Goal: Task Accomplishment & Management: Manage account settings

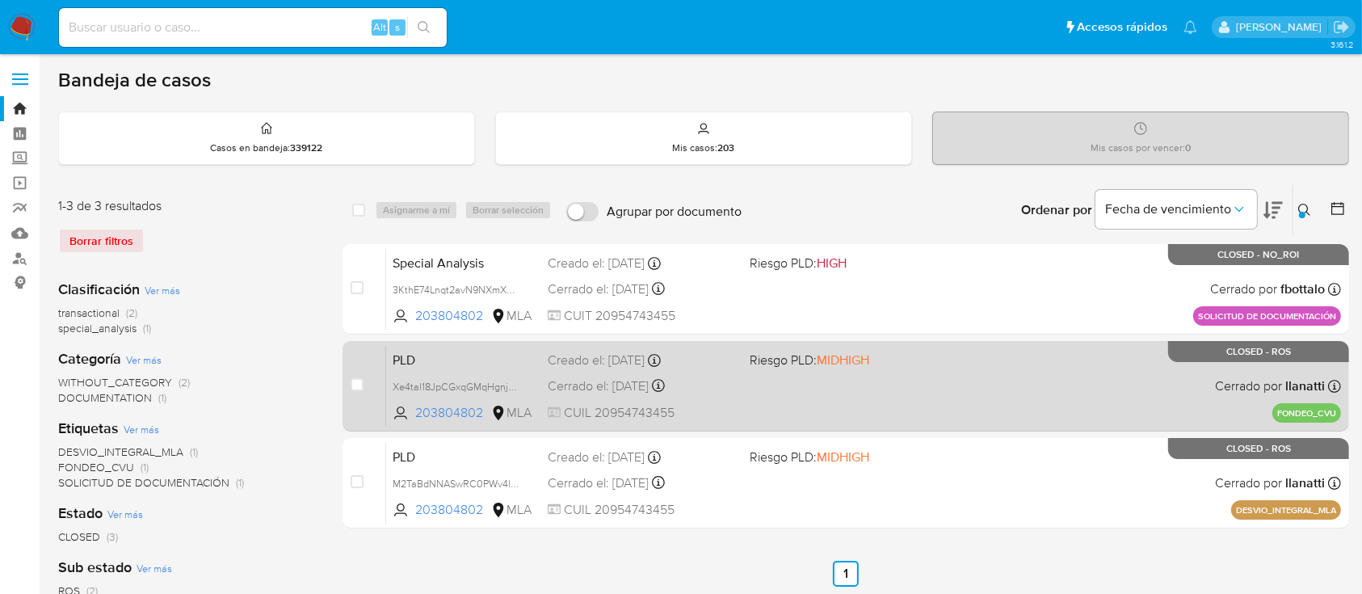
click at [958, 385] on div "PLD Xe4tal18JpCGxqGMqHgnjGTu 203804802 MLA Riesgo PLD: MIDHIGH Creado el: 12/06…" at bounding box center [863, 386] width 955 height 82
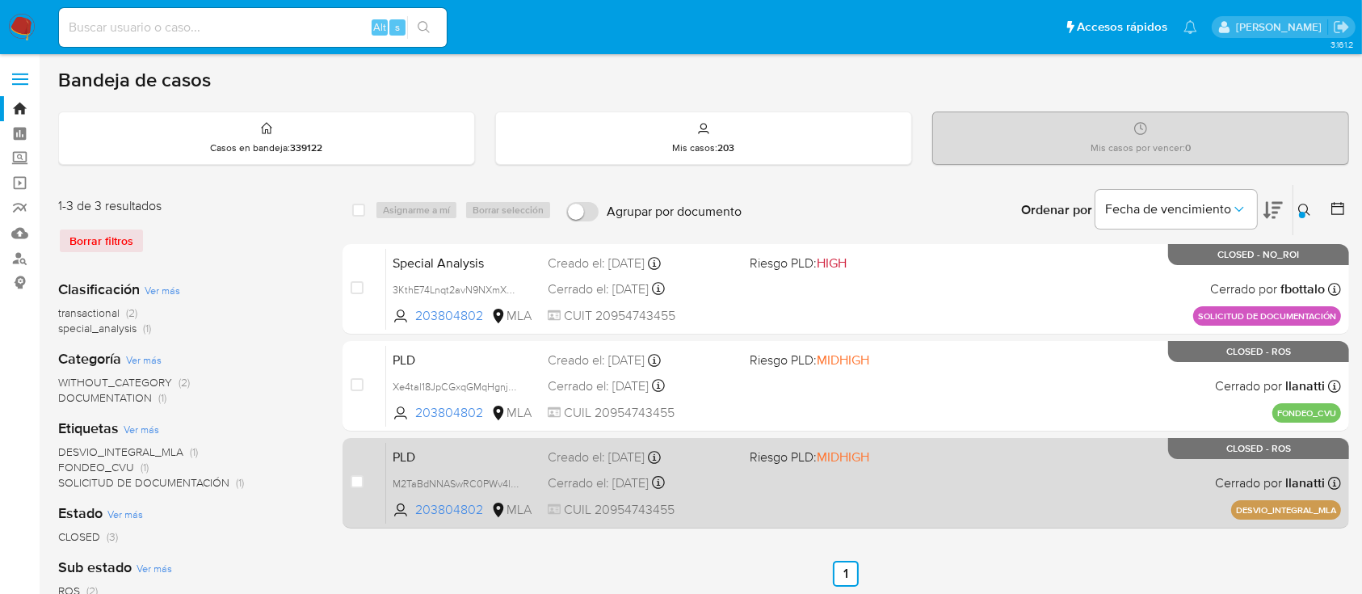
click at [995, 477] on div "PLD M2TaBdNNASwRC0PWv4lUriaX 203804802 MLA Riesgo PLD: MIDHIGH Creado el: 12/05…" at bounding box center [863, 483] width 955 height 82
drag, startPoint x: 1234, startPoint y: 507, endPoint x: 1338, endPoint y: 506, distance: 103.4
click at [1338, 506] on p "DESVIO_INTEGRAL_MLA" at bounding box center [1286, 509] width 110 height 19
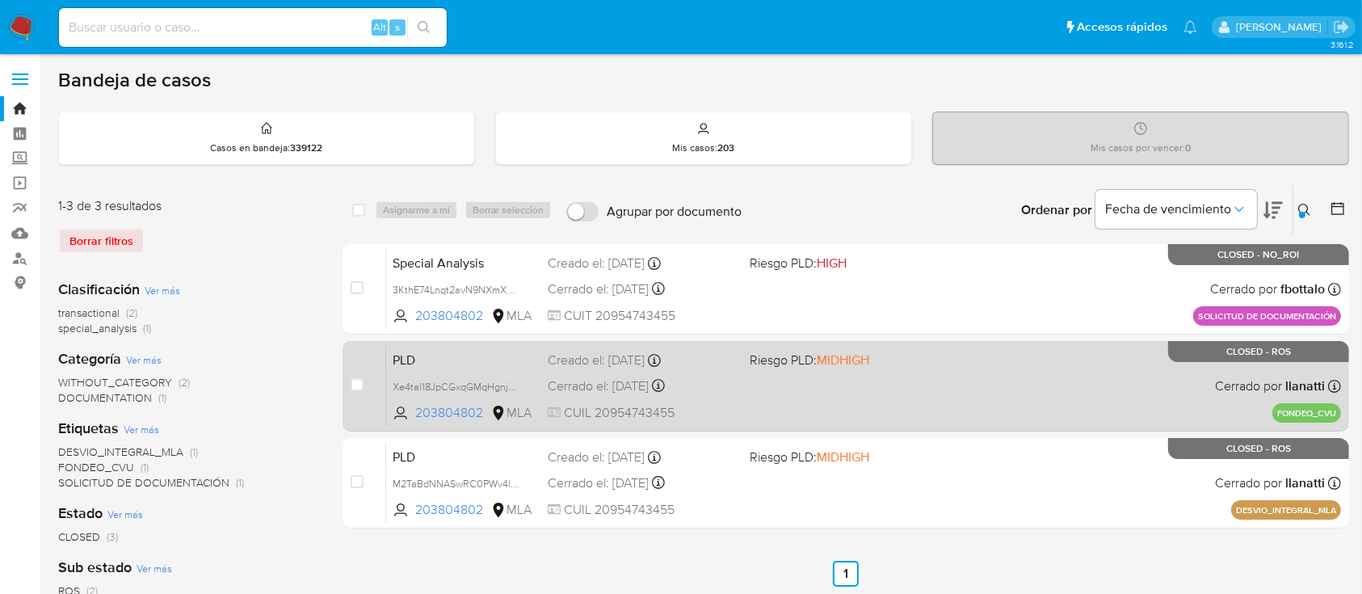
drag, startPoint x: 1279, startPoint y: 407, endPoint x: 1343, endPoint y: 409, distance: 64.6
click at [1343, 409] on div "case-item-checkbox No es posible asignar el caso PLD Xe4tal18JpCGxqGMqHgnjGTu 2…" at bounding box center [845, 386] width 1006 height 90
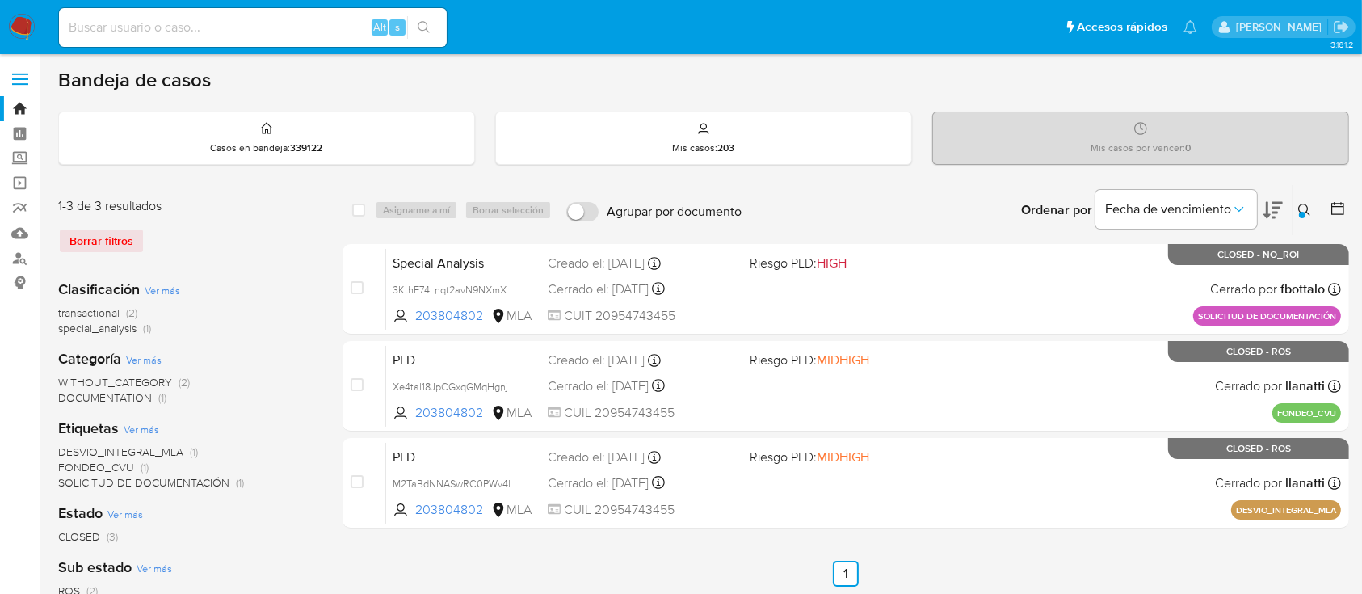
click at [1301, 212] on div at bounding box center [1302, 215] width 6 height 6
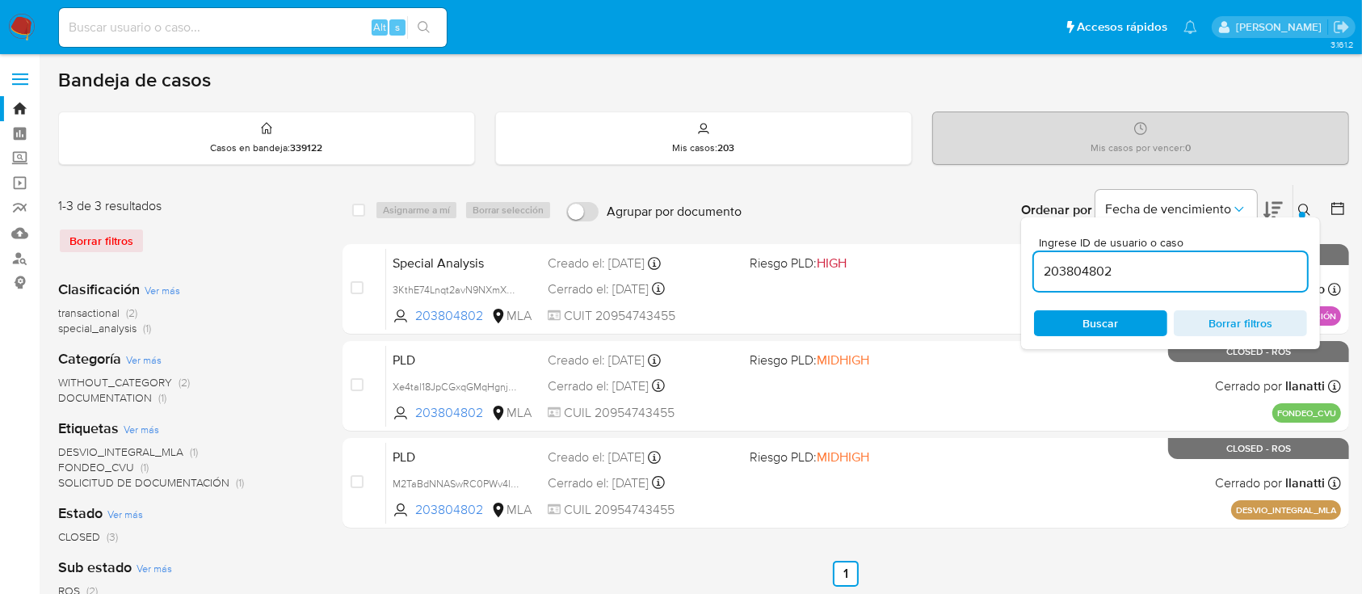
click at [1148, 275] on input "203804802" at bounding box center [1170, 271] width 273 height 21
type input "635140159"
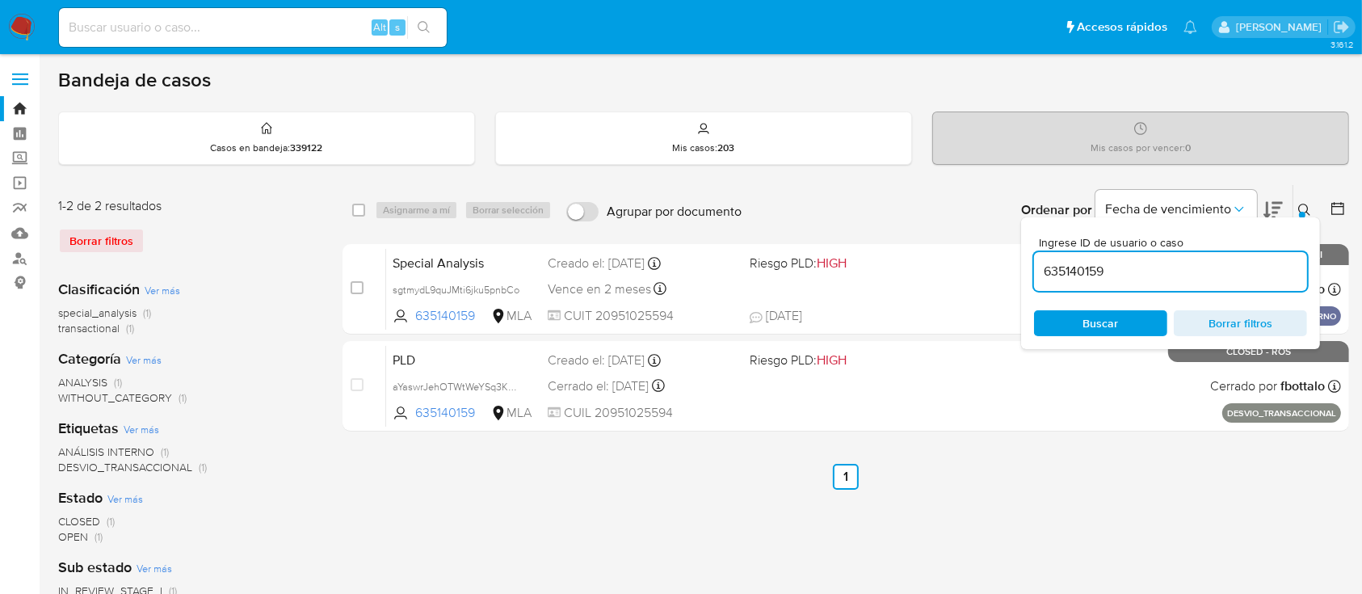
click at [1301, 204] on icon at bounding box center [1304, 210] width 13 height 13
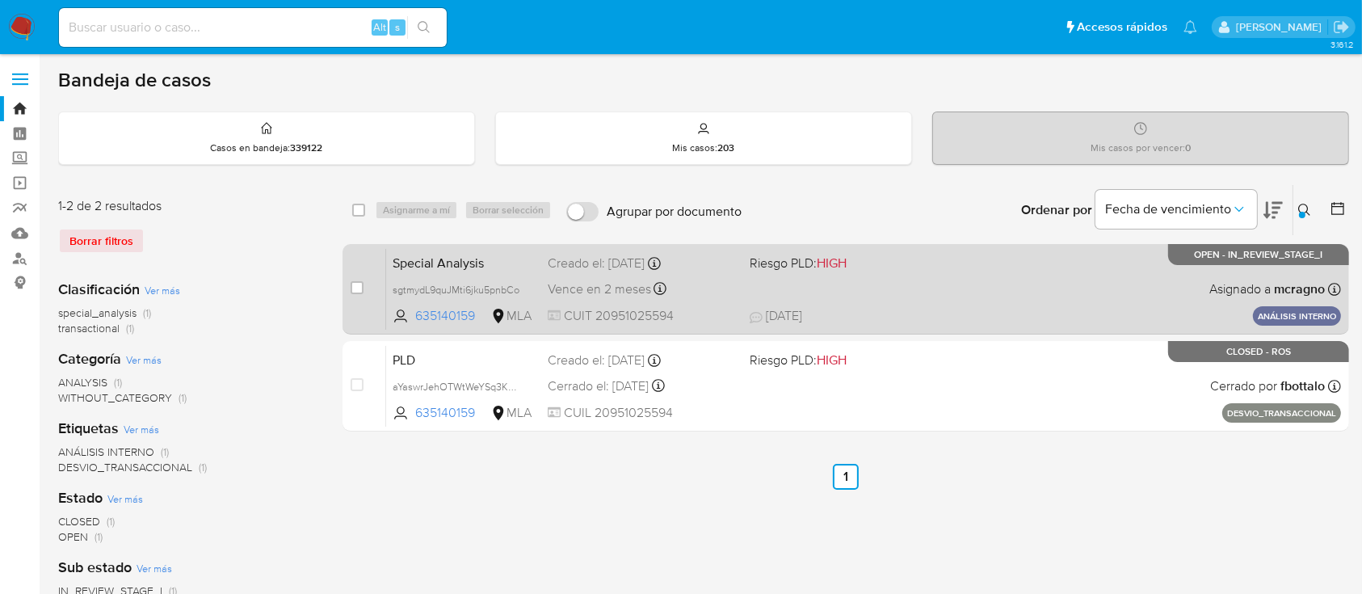
click at [1001, 263] on div "Special Analysis sgtmydL9quJMti6jku5pnbCo 635140159 MLA Riesgo PLD: HIGH Creado…" at bounding box center [863, 289] width 955 height 82
click at [354, 293] on div "case-item-checkbox" at bounding box center [357, 287] width 13 height 16
click at [362, 285] on input "checkbox" at bounding box center [357, 287] width 13 height 13
checkbox input "true"
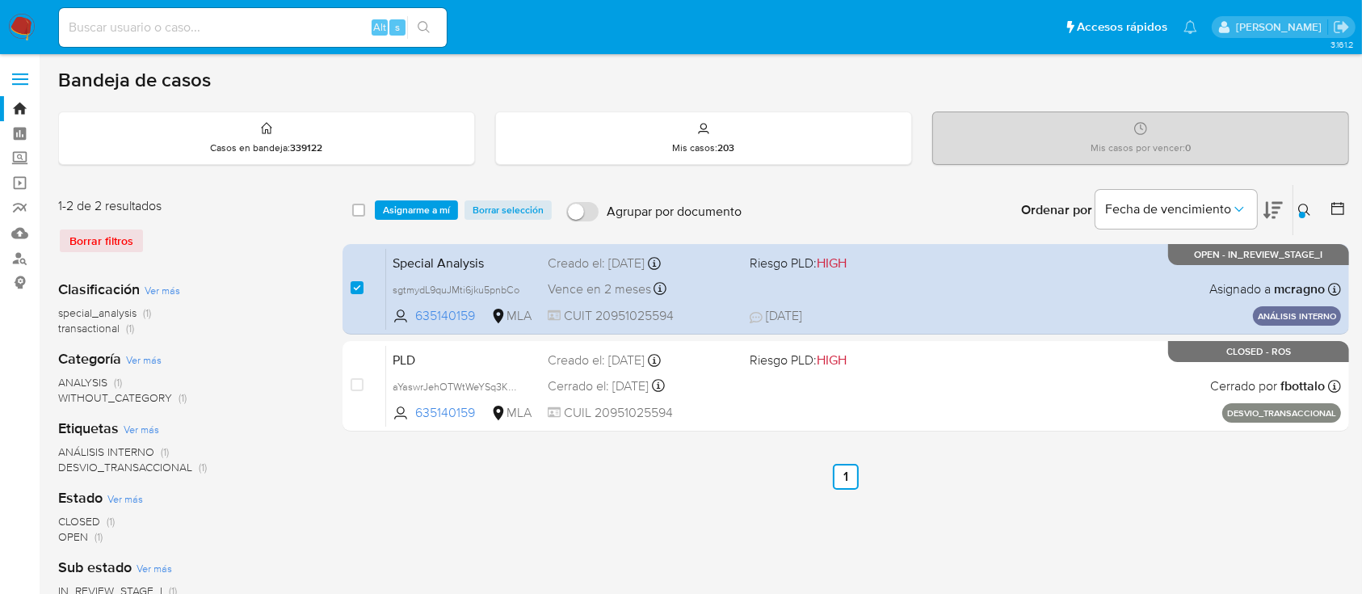
click at [440, 191] on div "select-all-cases-checkbox Asignarme a mí Borrar selección Agrupar por documento…" at bounding box center [845, 210] width 1006 height 50
click at [443, 215] on span "Asignarme a mí" at bounding box center [416, 210] width 67 height 16
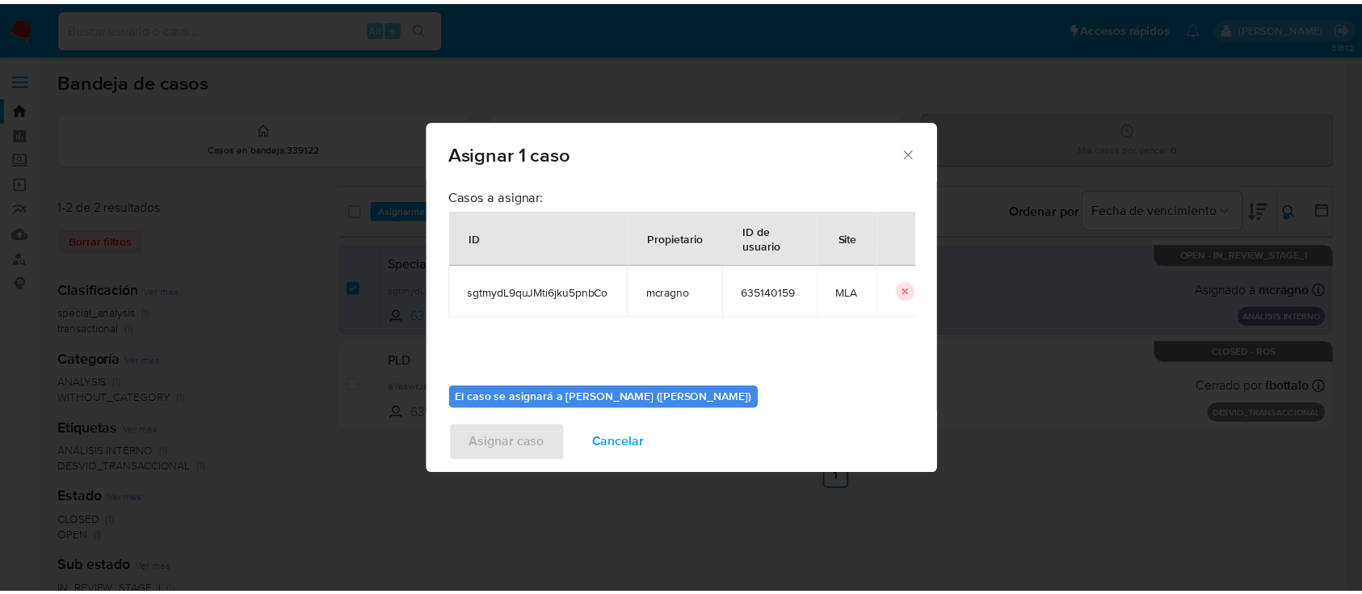
scroll to position [82, 0]
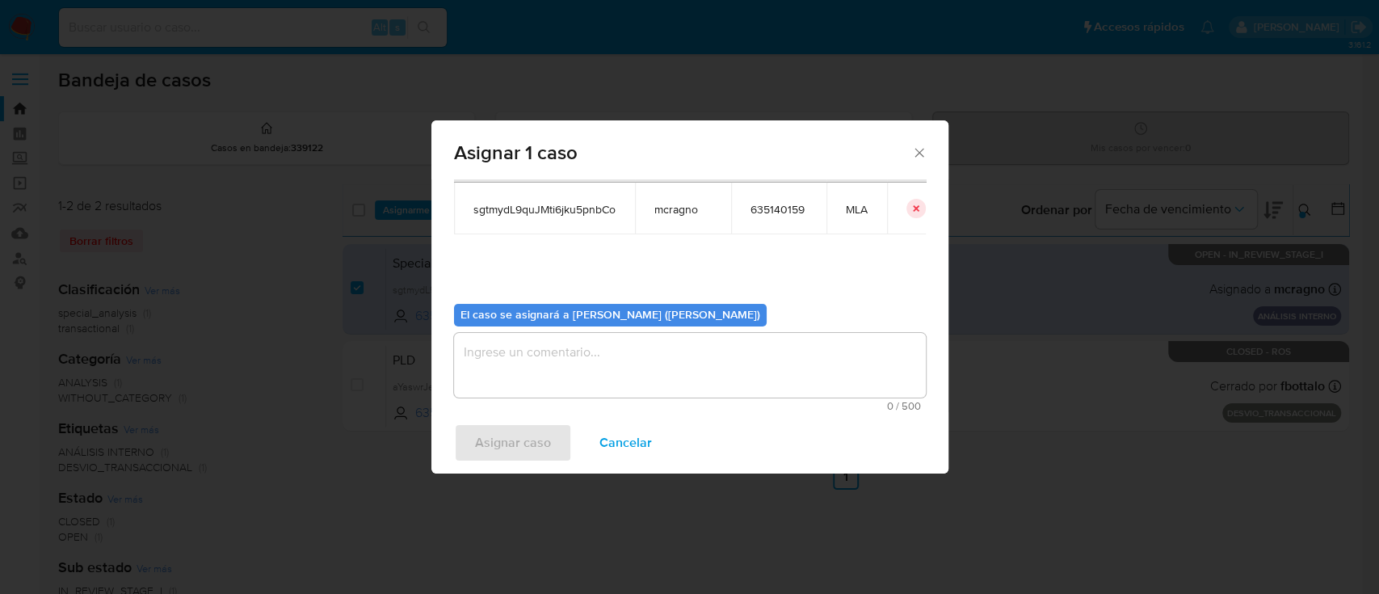
click at [569, 385] on textarea "assign-modal" at bounding box center [690, 365] width 472 height 65
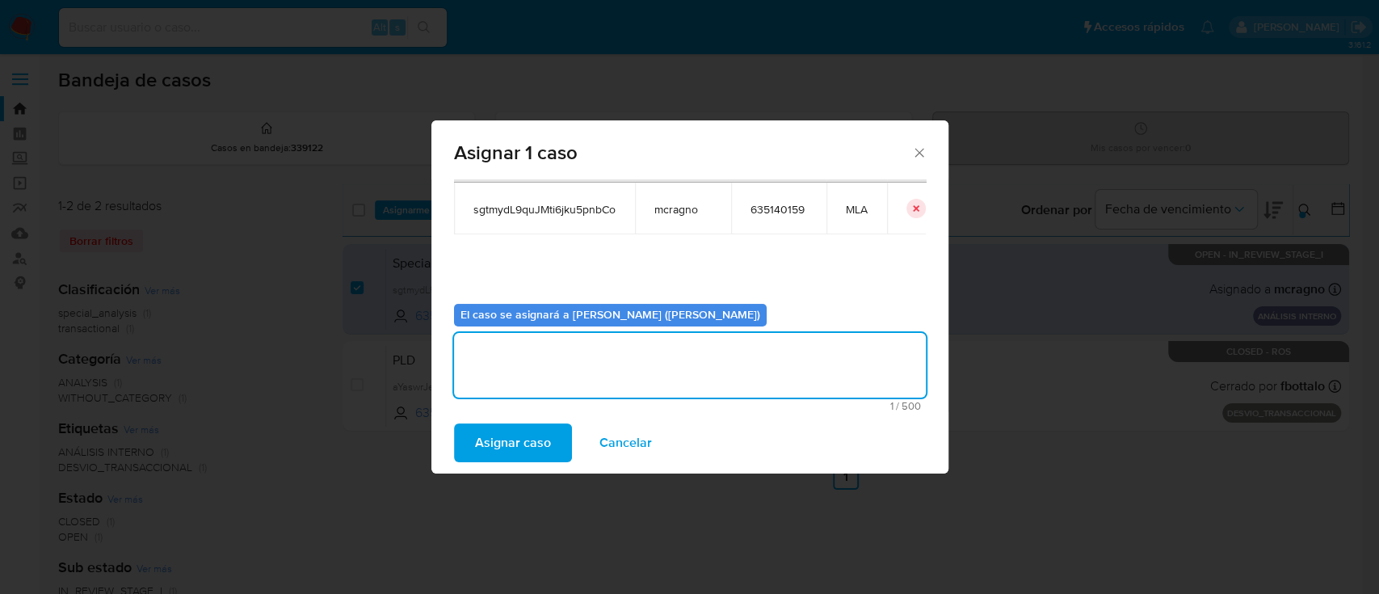
click at [541, 433] on span "Asignar caso" at bounding box center [513, 443] width 76 height 36
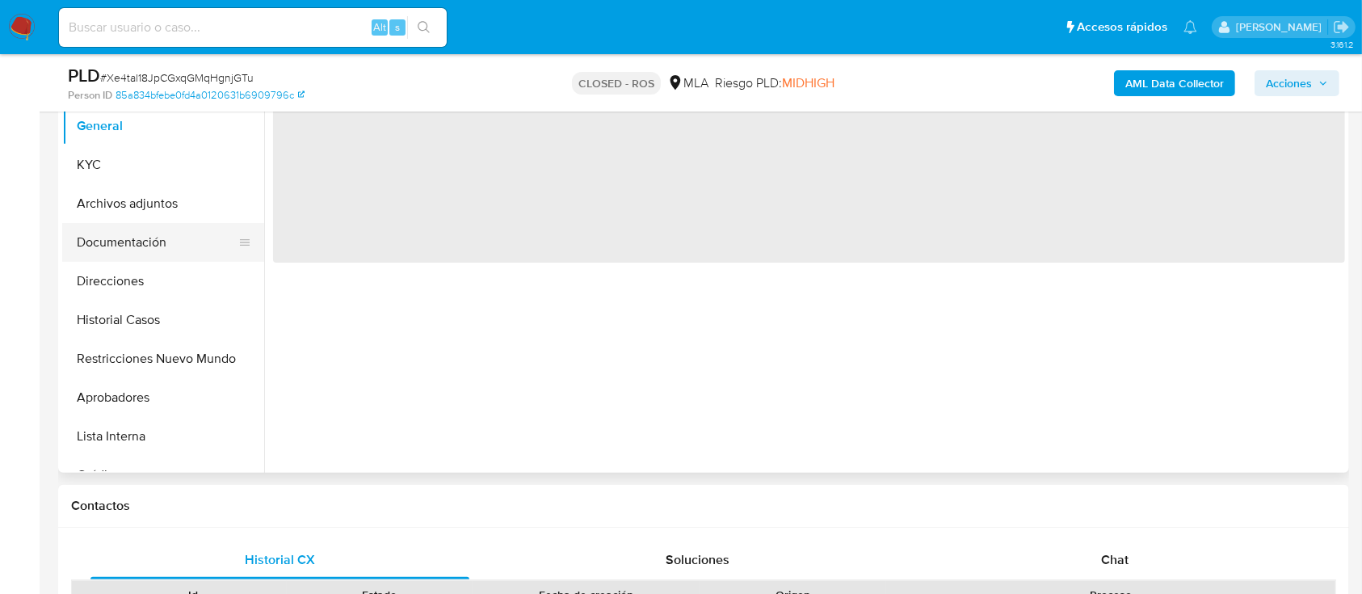
scroll to position [323, 0]
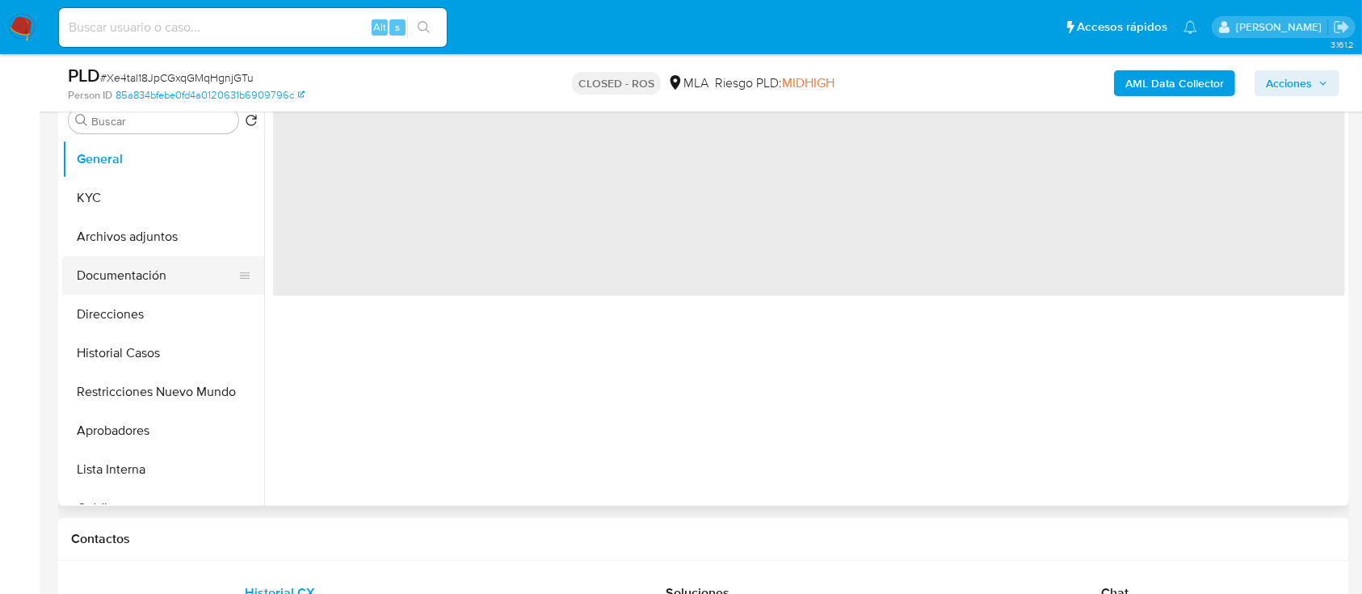
select select "10"
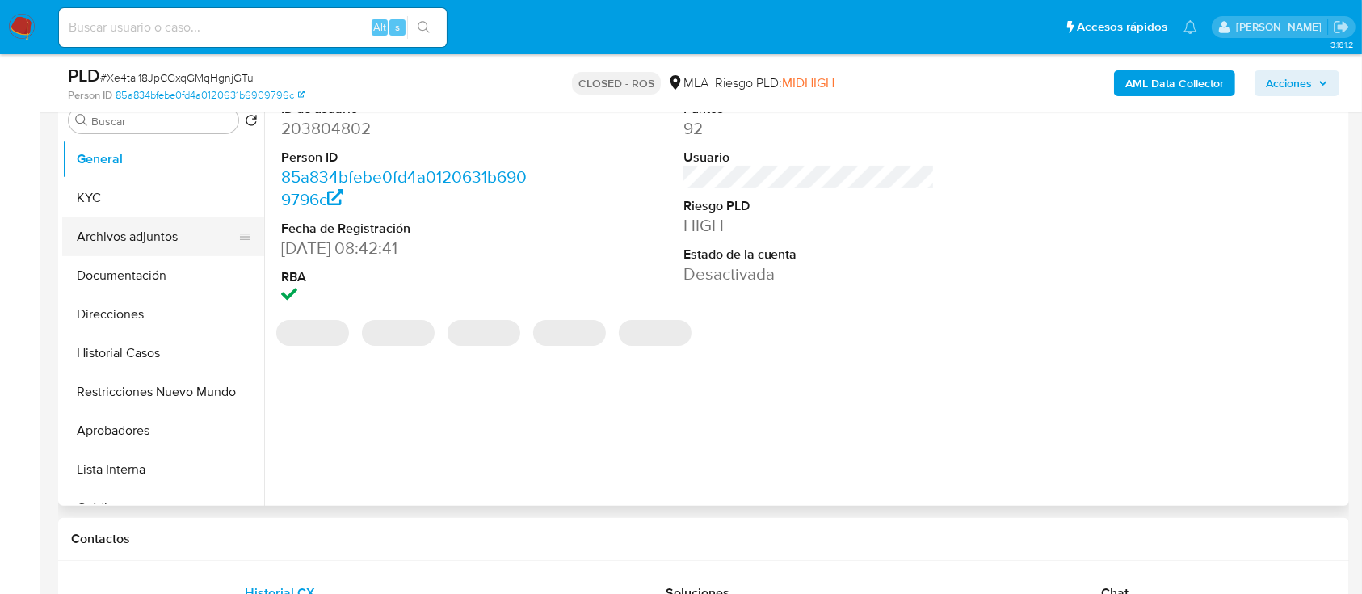
click at [163, 228] on button "Archivos adjuntos" at bounding box center [156, 236] width 189 height 39
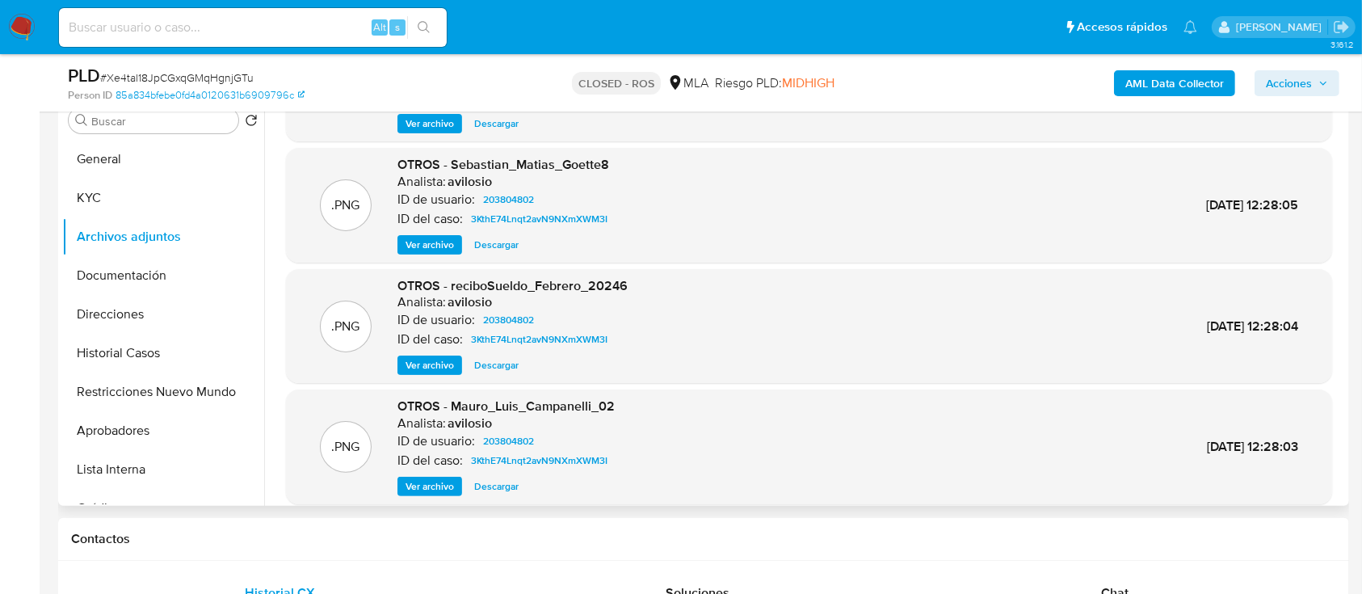
scroll to position [136, 0]
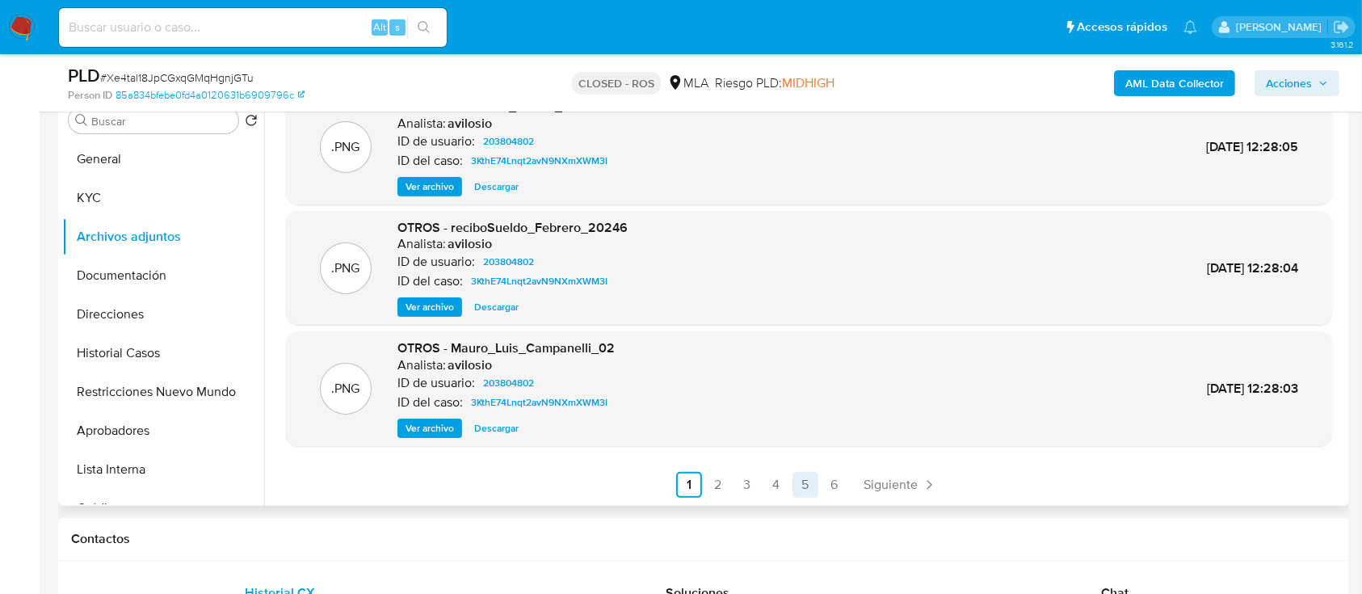
click at [795, 488] on link "5" at bounding box center [805, 485] width 26 height 26
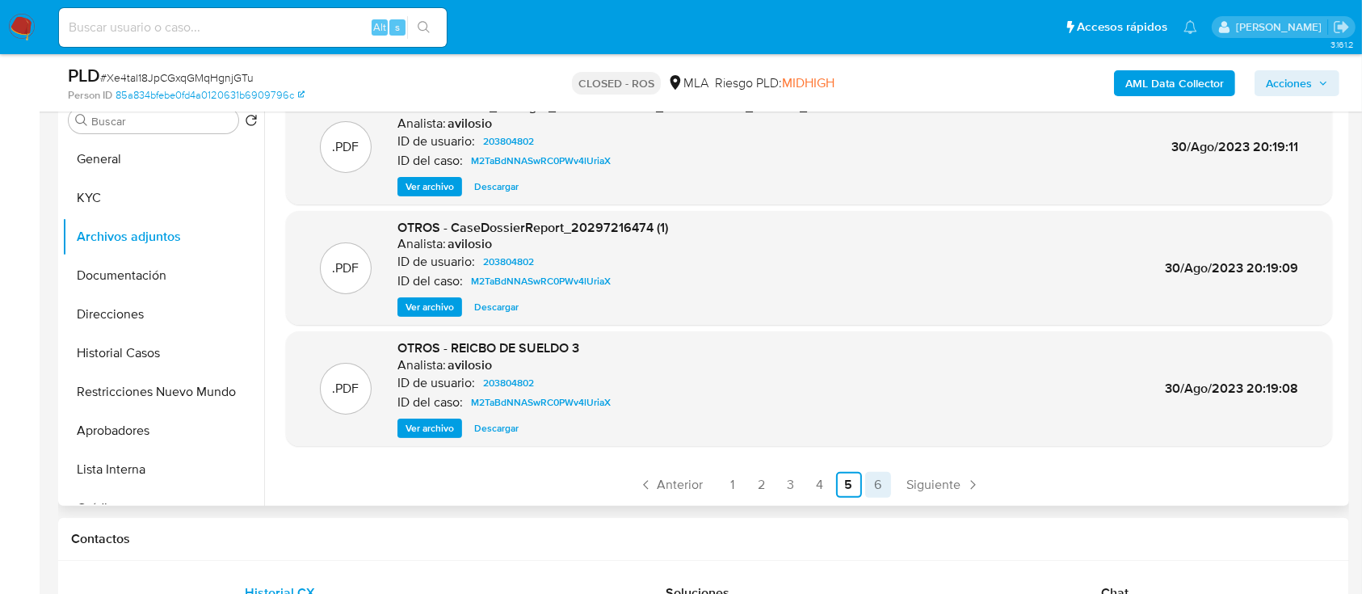
click at [885, 485] on link "6" at bounding box center [878, 485] width 26 height 26
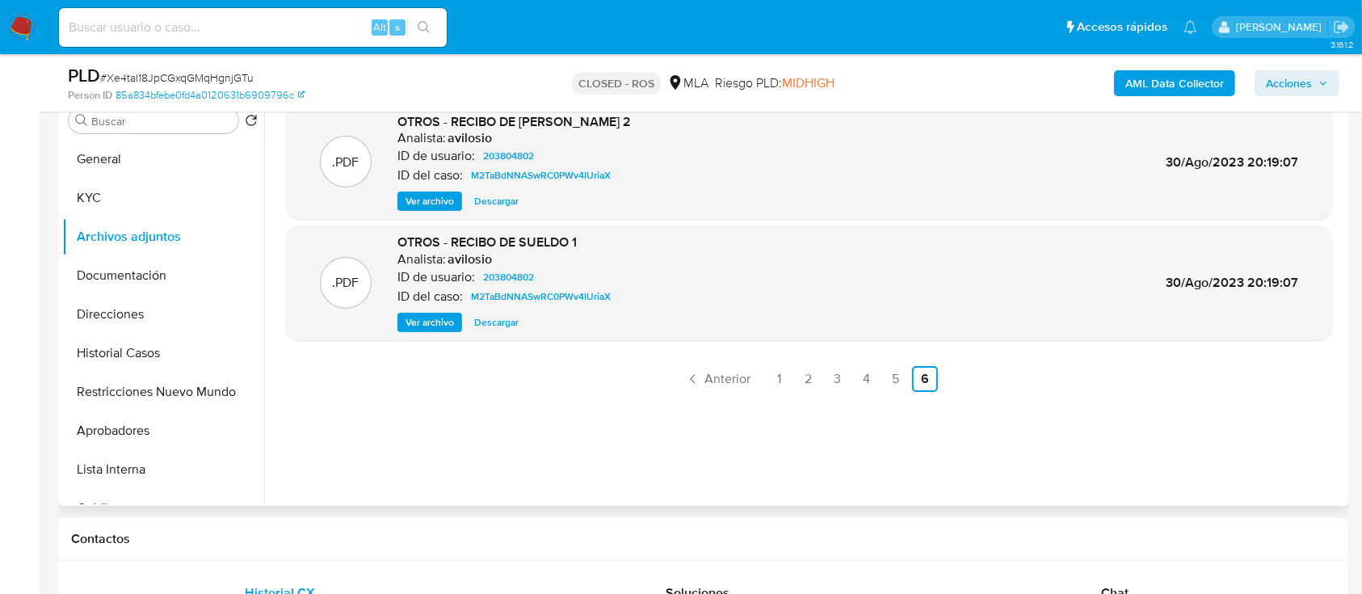
scroll to position [215, 0]
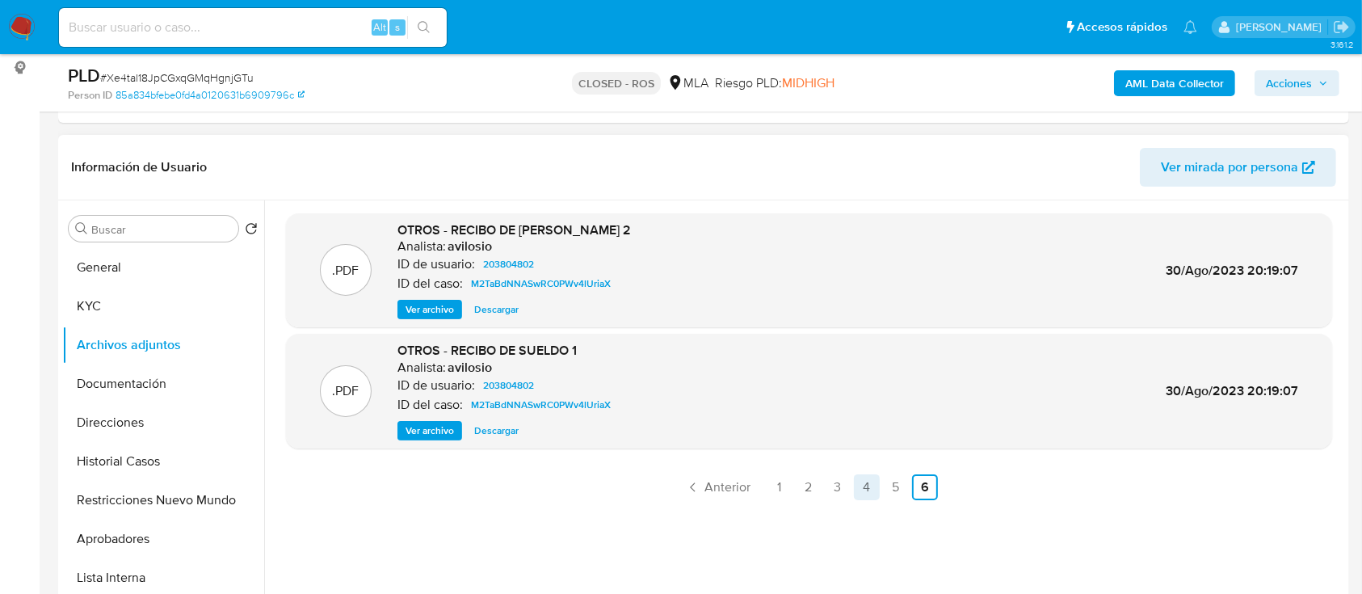
click at [868, 486] on link "4" at bounding box center [867, 487] width 26 height 26
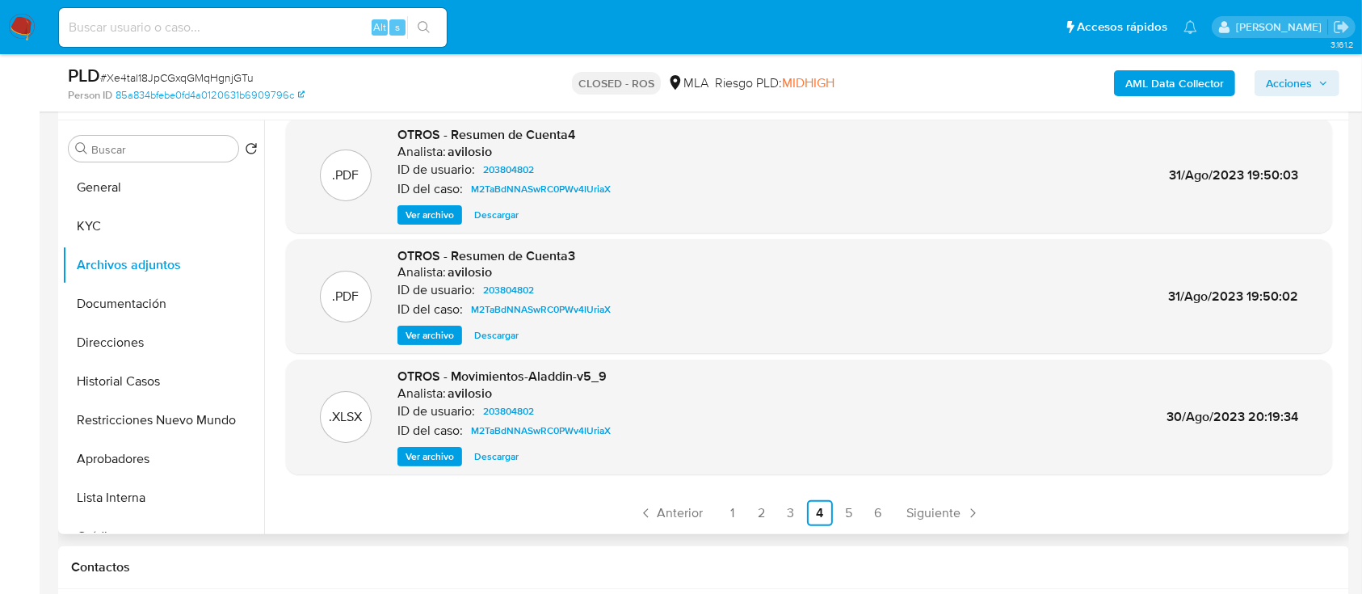
scroll to position [323, 0]
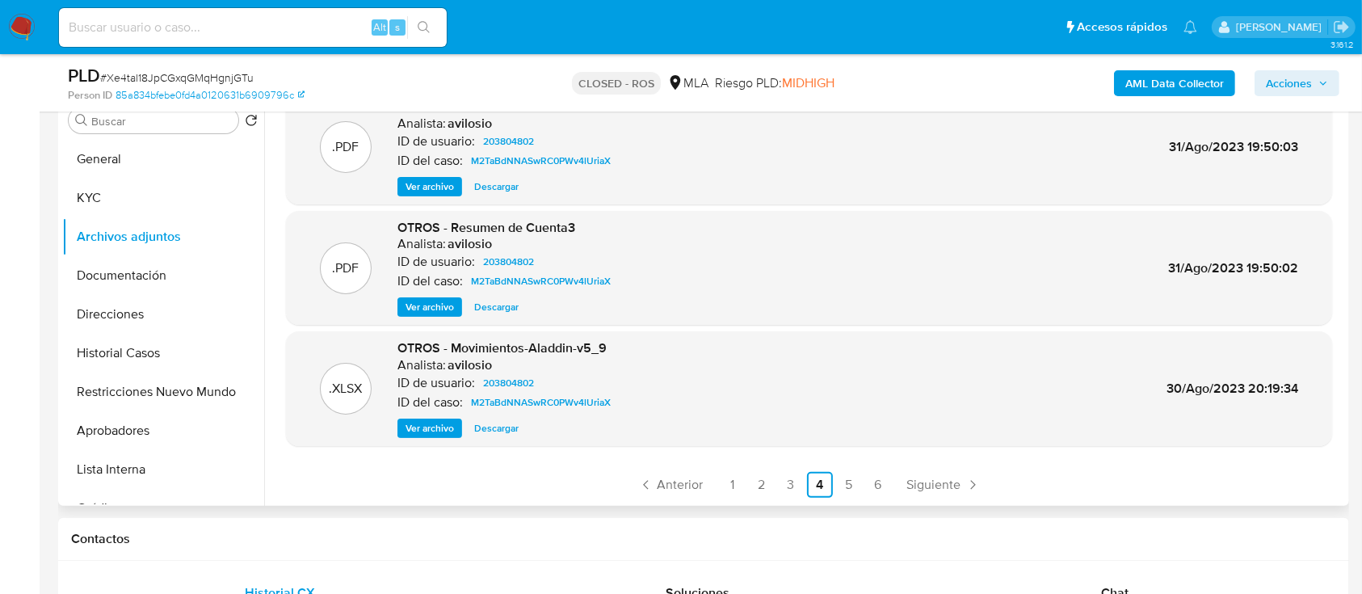
click at [512, 428] on span "Descargar" at bounding box center [496, 428] width 44 height 16
click at [795, 483] on link "3" at bounding box center [791, 485] width 26 height 26
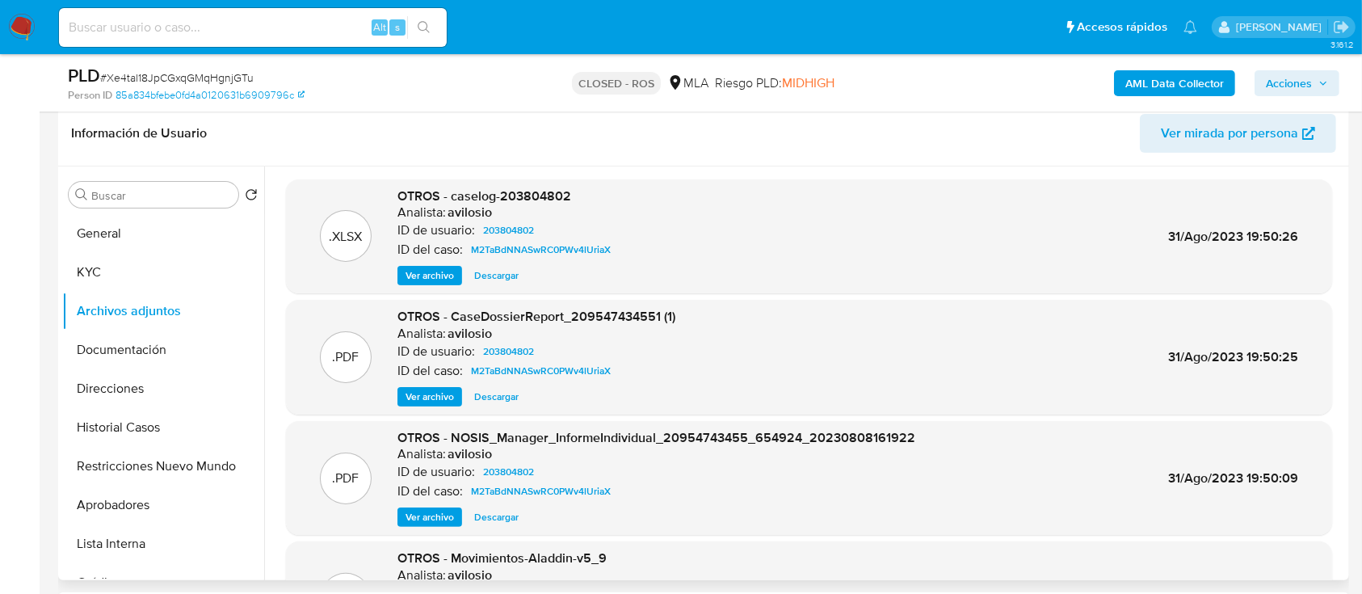
scroll to position [215, 0]
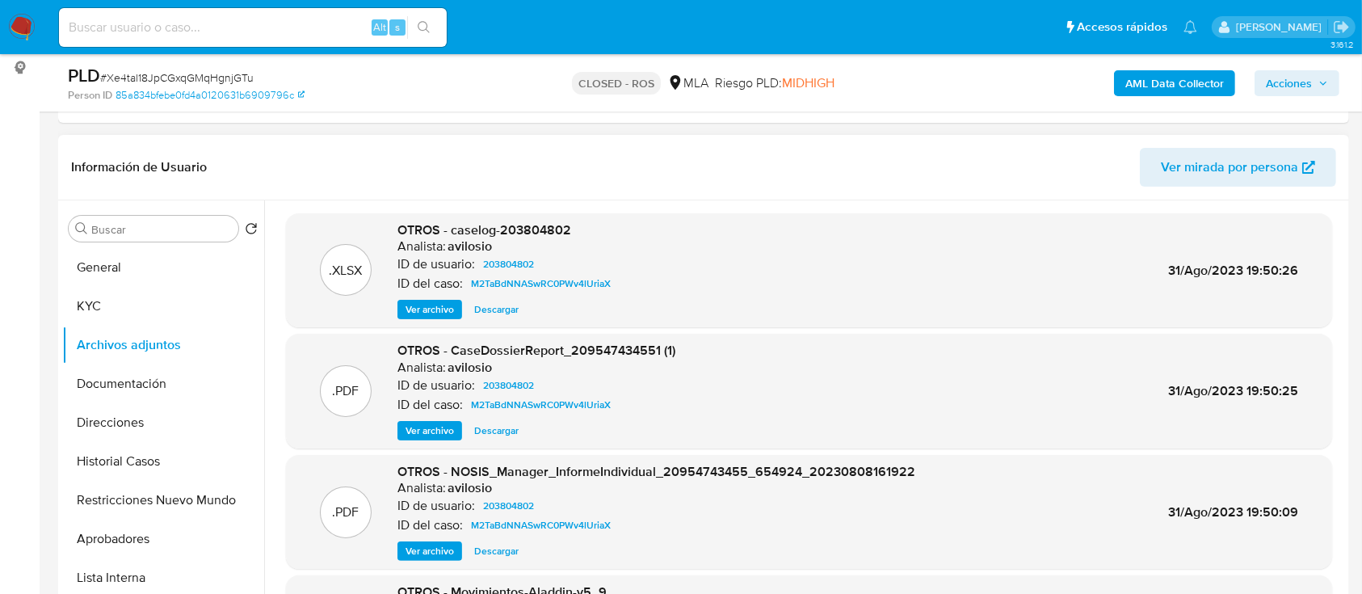
drag, startPoint x: 504, startPoint y: 307, endPoint x: 602, endPoint y: 330, distance: 100.3
click at [504, 307] on span "Descargar" at bounding box center [496, 309] width 44 height 16
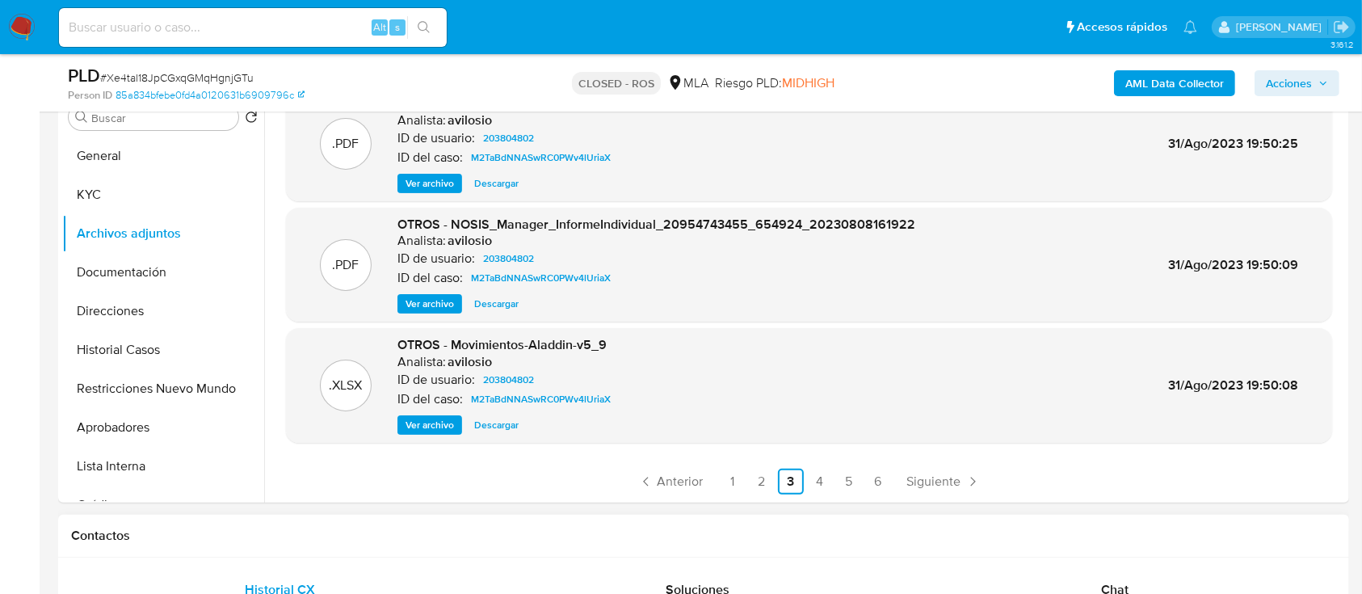
scroll to position [431, 0]
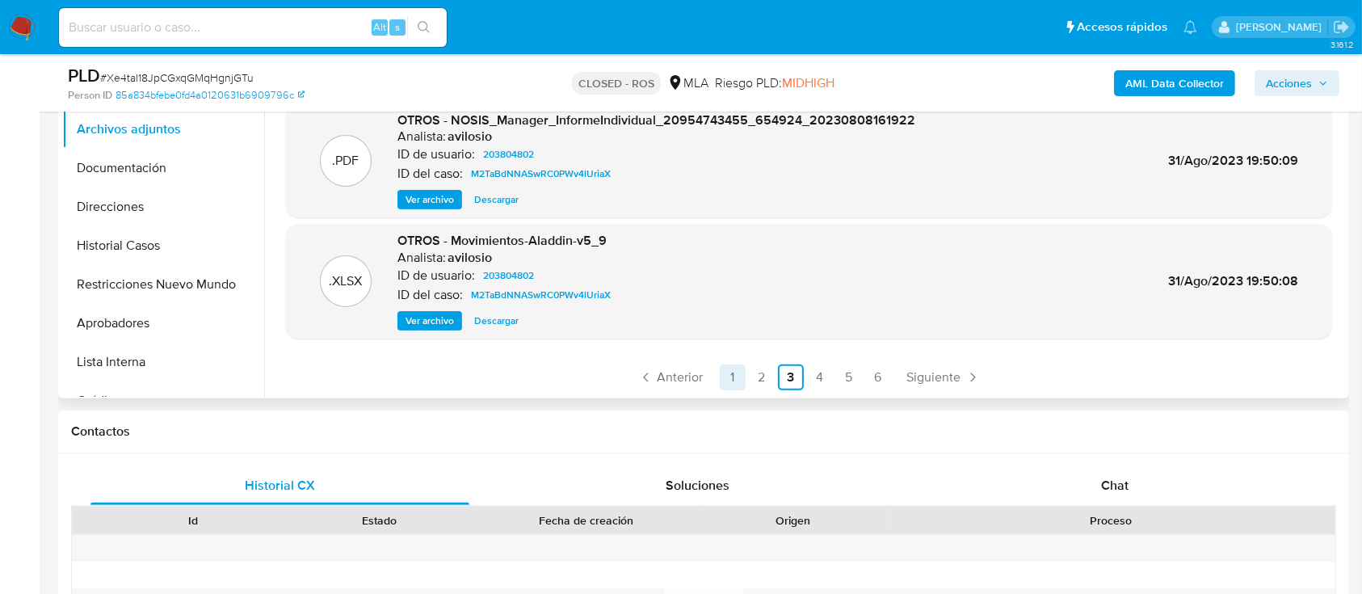
click at [725, 374] on link "1" at bounding box center [733, 377] width 26 height 26
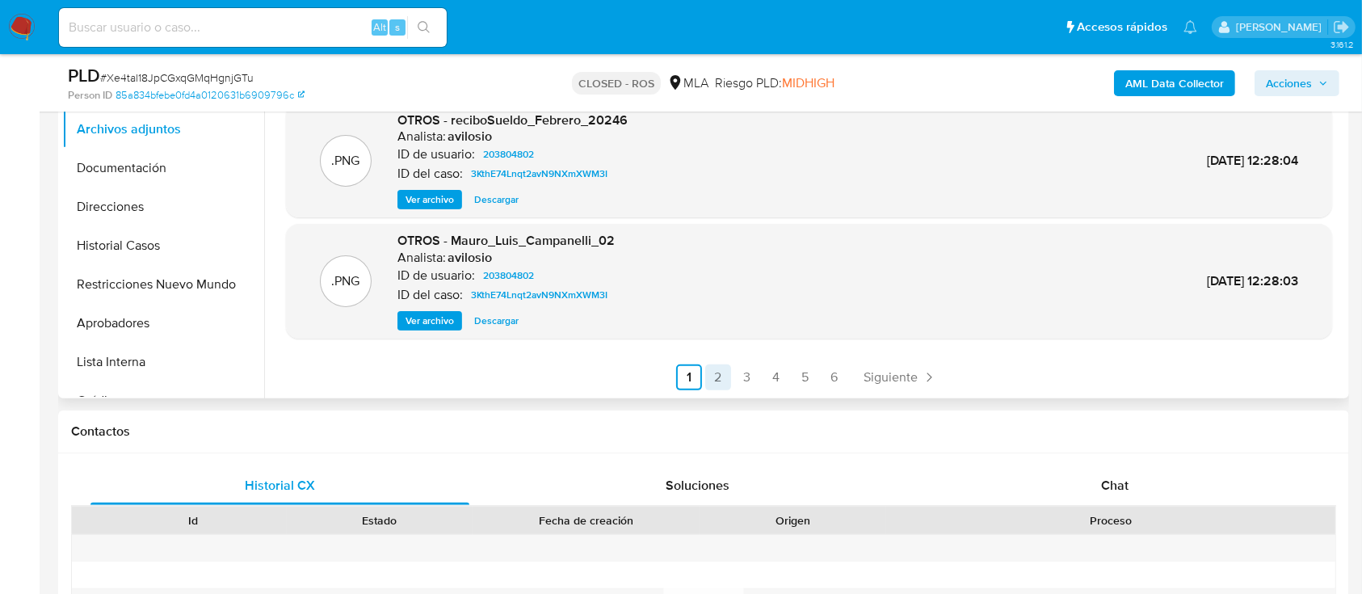
click at [712, 376] on link "2" at bounding box center [718, 377] width 26 height 26
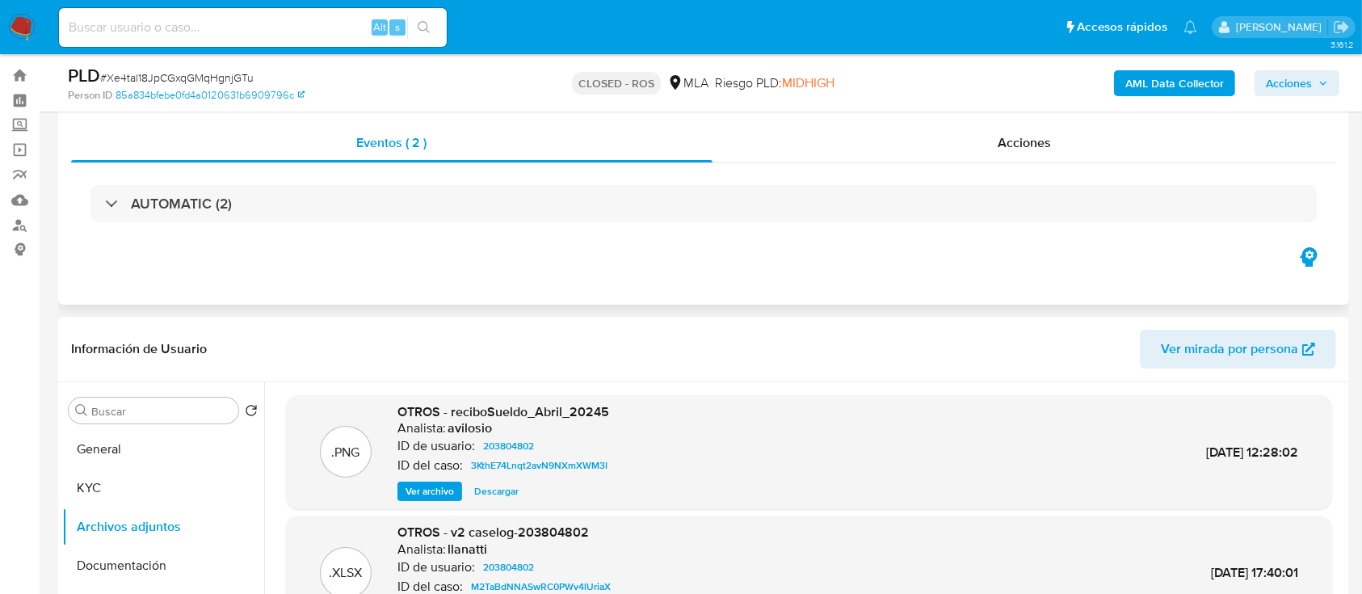
scroll to position [0, 0]
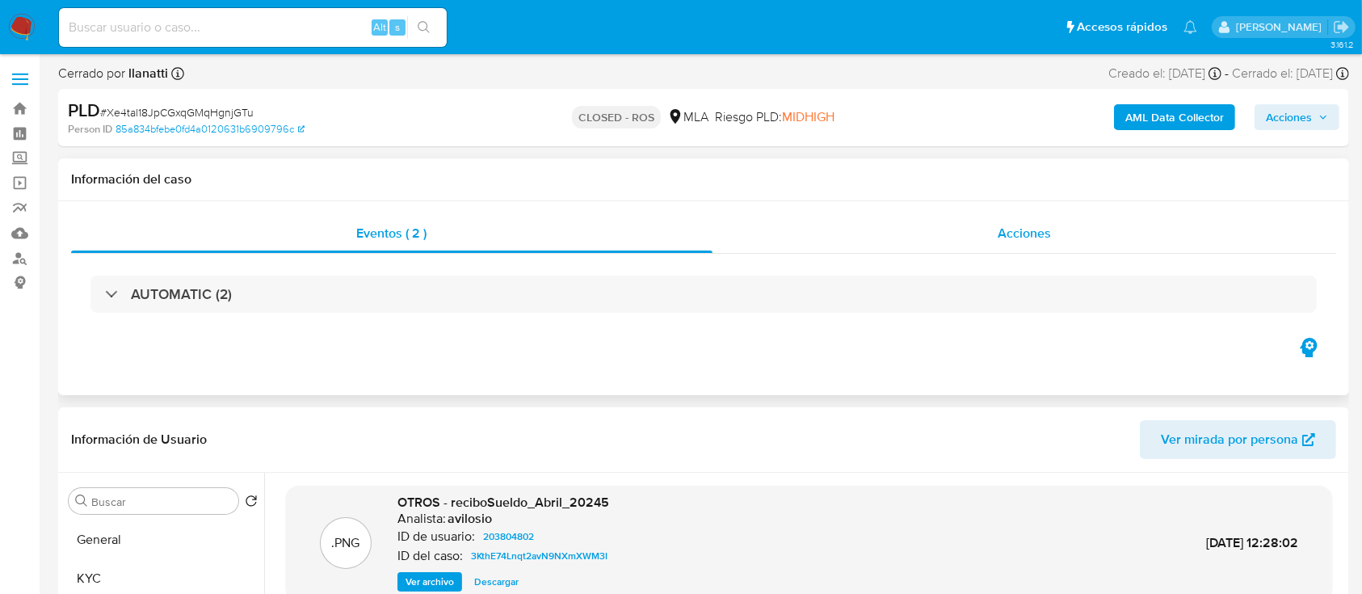
click at [1089, 229] on div "Acciones" at bounding box center [1024, 233] width 624 height 39
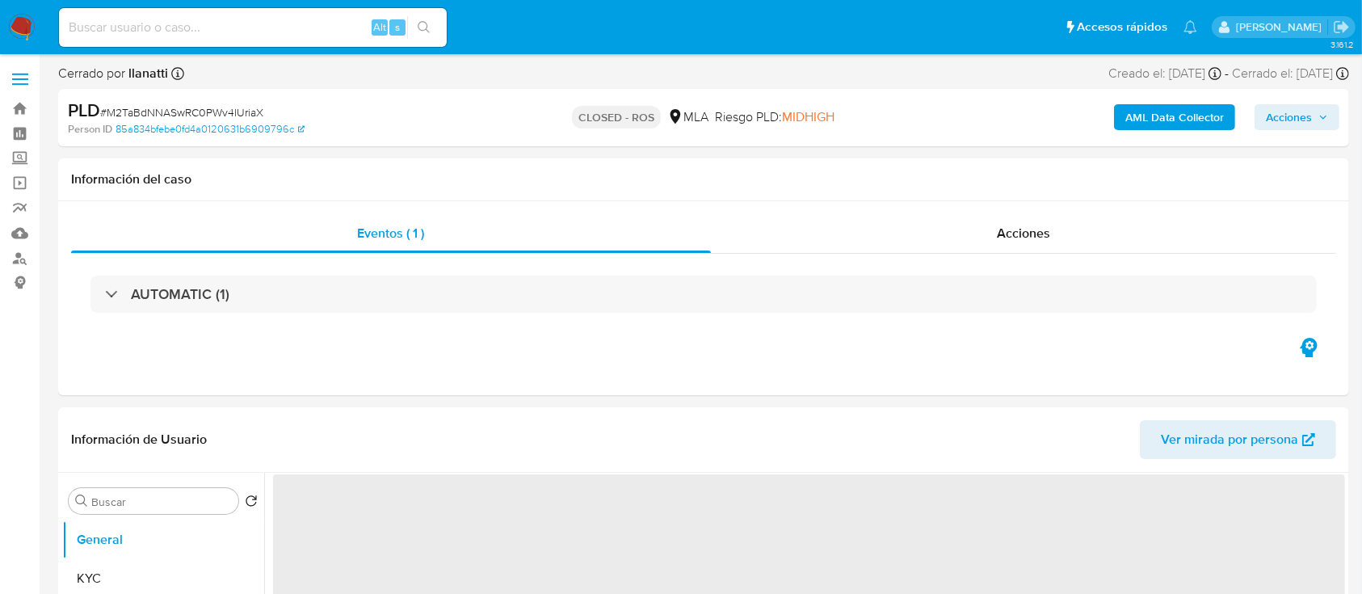
select select "10"
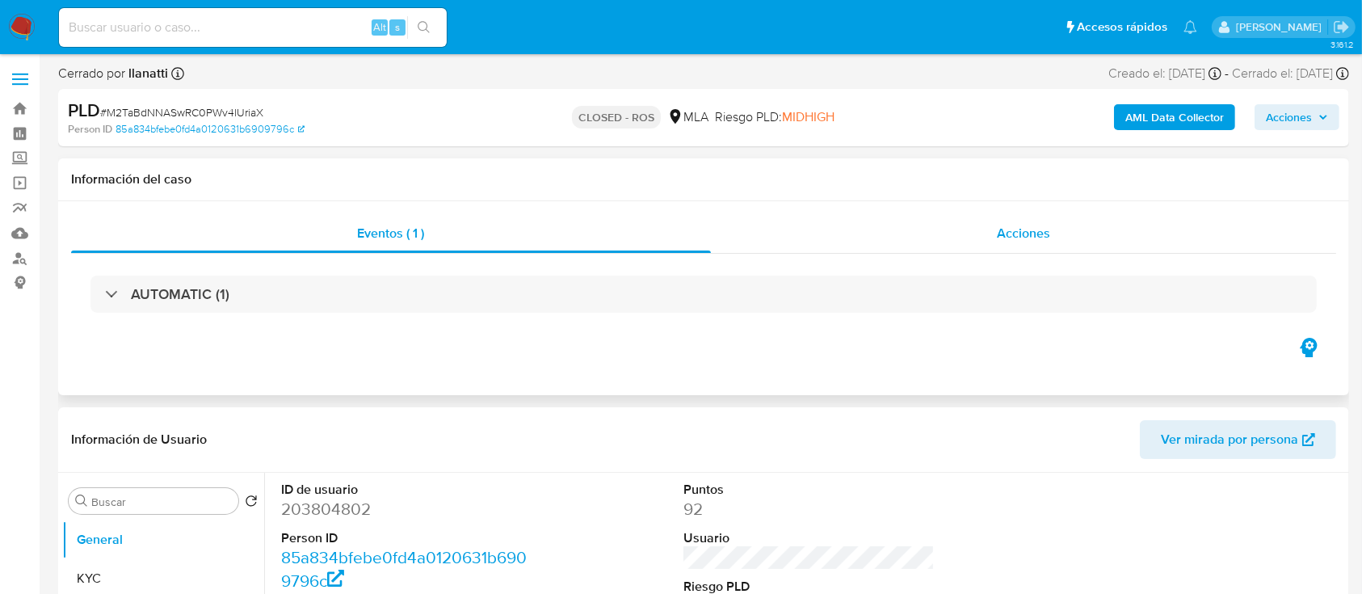
click at [1079, 224] on div "Acciones" at bounding box center [1024, 233] width 626 height 39
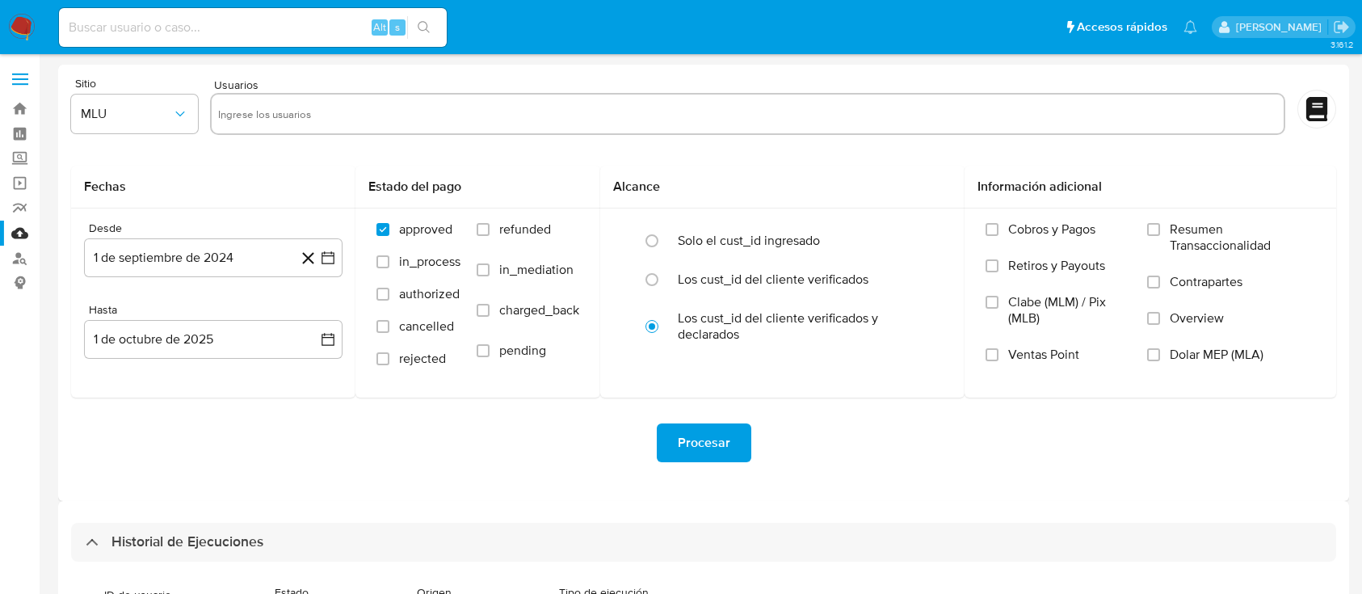
select select "10"
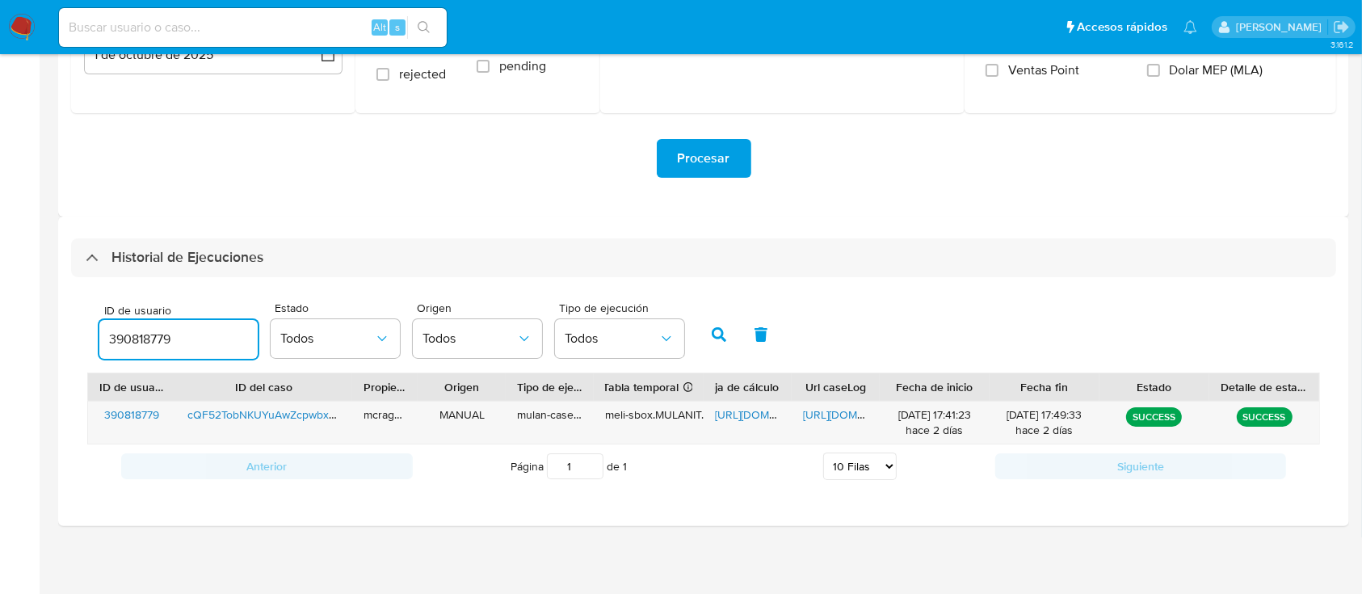
click at [144, 340] on input "390818779" at bounding box center [178, 339] width 158 height 21
click at [714, 327] on icon "button" at bounding box center [719, 334] width 15 height 15
click at [740, 418] on span "https://docs.google.com/spreadsheets/d/1KdImCXNTJETMNE3sOBq2J85_kOBxRrhH9J4195w…" at bounding box center [770, 414] width 111 height 16
click at [865, 420] on span "https://docs.google.com/document/d/1cHxLnNsgzcFWuWw9yAuZH3gtUrQo6_p8UStmSKhRJGQ…" at bounding box center [858, 414] width 111 height 16
click at [169, 335] on input "635140159" at bounding box center [178, 339] width 158 height 21
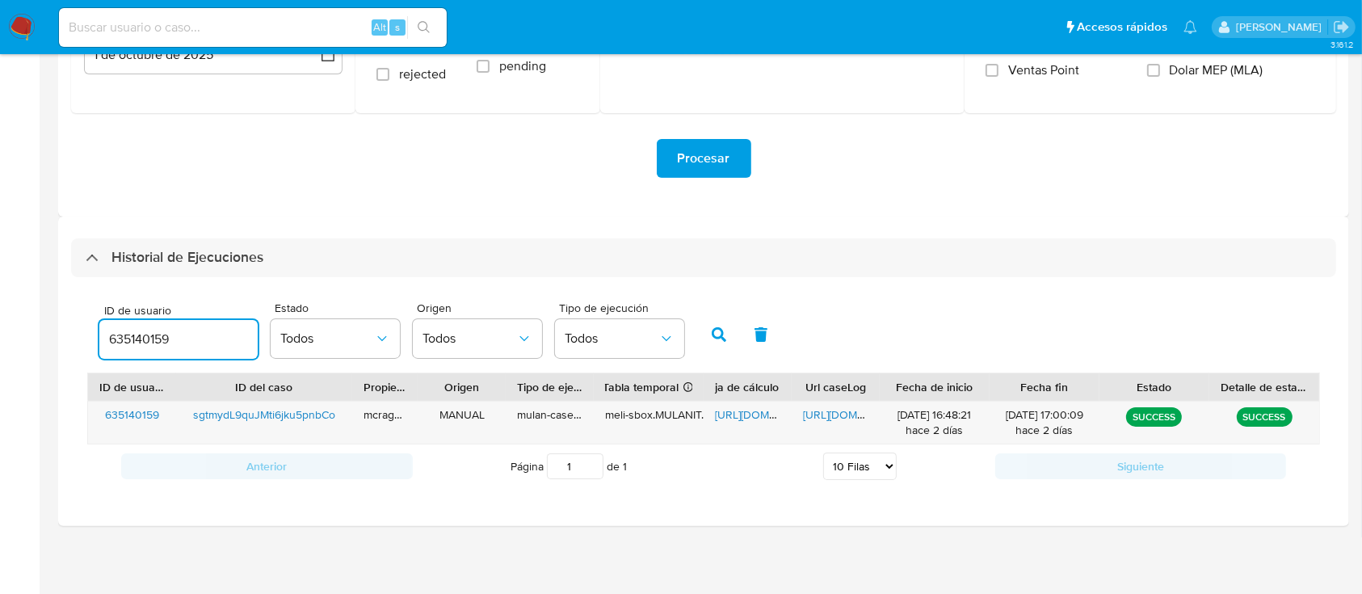
click at [169, 335] on input "635140159" at bounding box center [178, 339] width 158 height 21
click at [121, 335] on input "635140159" at bounding box center [178, 339] width 158 height 21
click at [121, 334] on input "635140159" at bounding box center [178, 339] width 158 height 21
click at [721, 338] on icon "button" at bounding box center [719, 334] width 15 height 15
click at [732, 414] on span "https://docs.google.com/spreadsheets/d/19FXd6GD-SfK5HQJaPfDRqvn3uV72ahvycuUWftv…" at bounding box center [770, 414] width 111 height 16
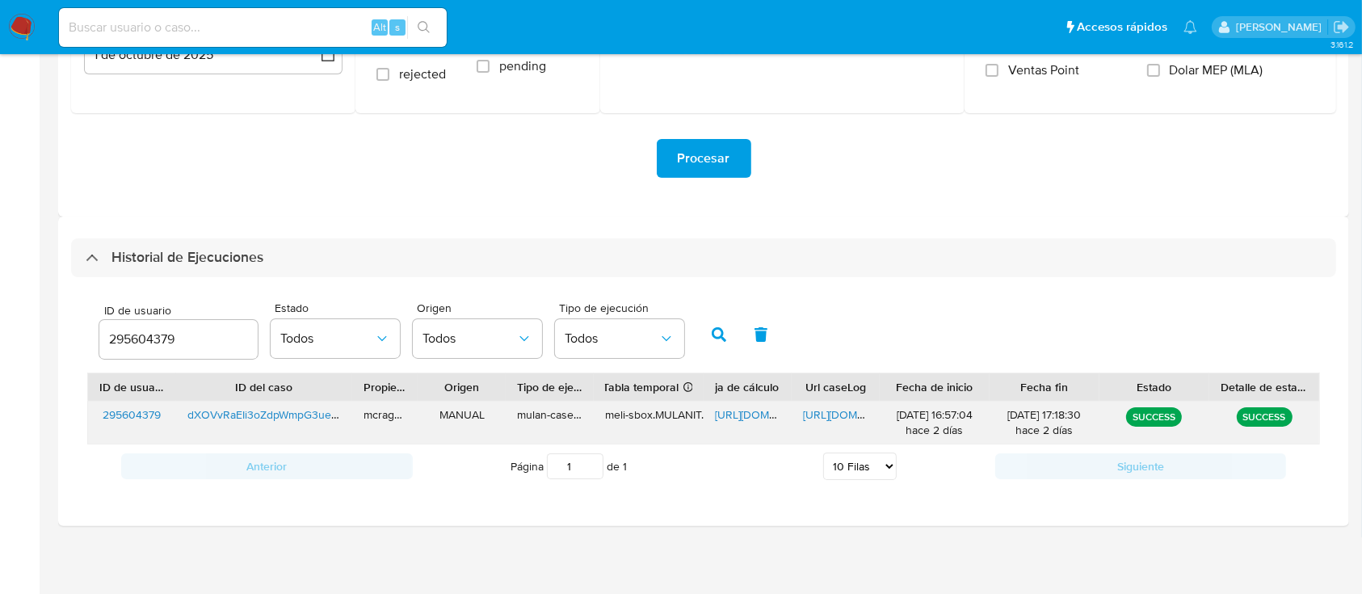
click at [847, 417] on span "https://docs.google.com/document/d/1ezaMFpR-GyNaFYMoKuC945uVXHoYQwN8acgdTKWJSD0…" at bounding box center [858, 414] width 111 height 16
click at [138, 341] on input "295604379" at bounding box center [178, 339] width 158 height 21
paste input "14447924"
type input "144479249"
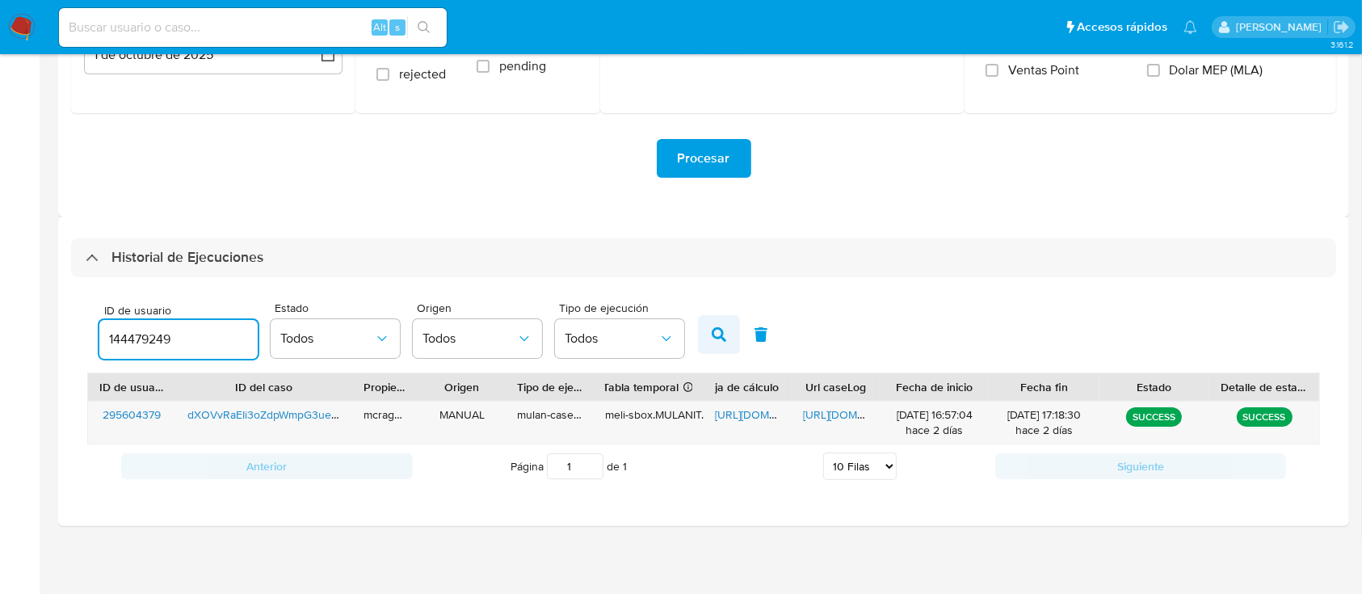
click at [726, 330] on button "button" at bounding box center [719, 334] width 42 height 39
click at [735, 410] on span "https://docs.google.com/spreadsheets/d/1zH-jRlN3YO2zOGtFJmGAPfYgEzrxx5_ZT_Y0ZAU…" at bounding box center [770, 414] width 111 height 16
click at [859, 412] on span "https://docs.google.com/document/d/1FsfYsmvBn3vHhxRzY2FhbCmZGz_yhRBEKi070MyO4t8…" at bounding box center [858, 414] width 111 height 16
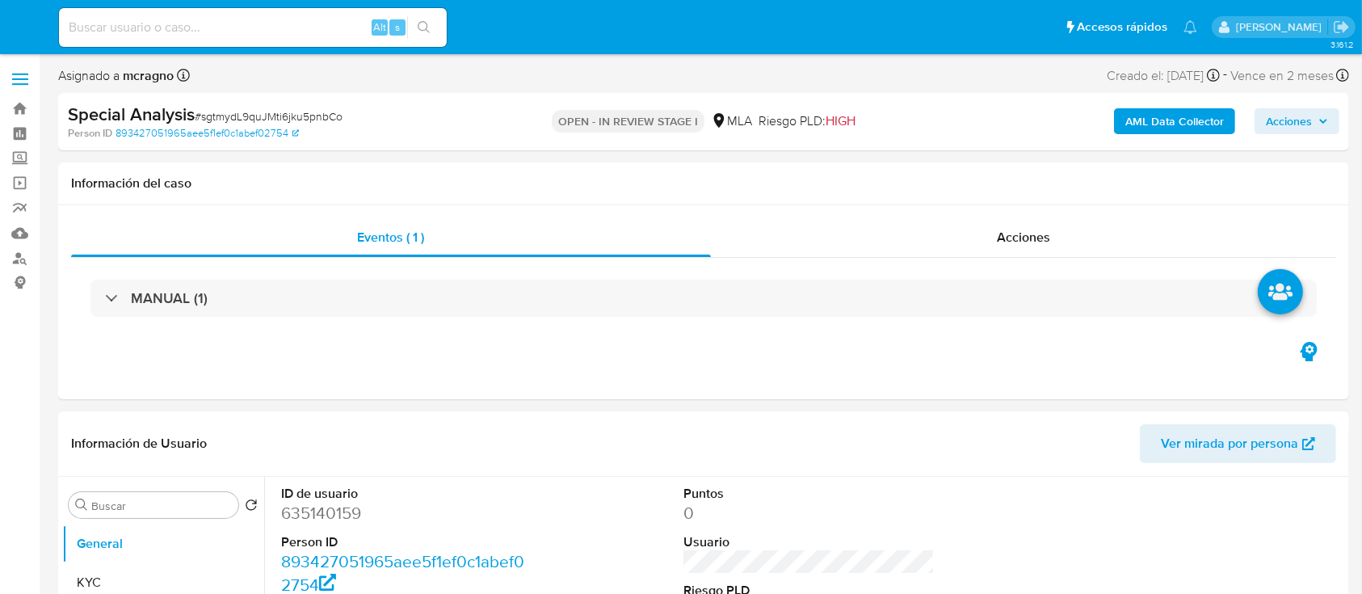
select select "10"
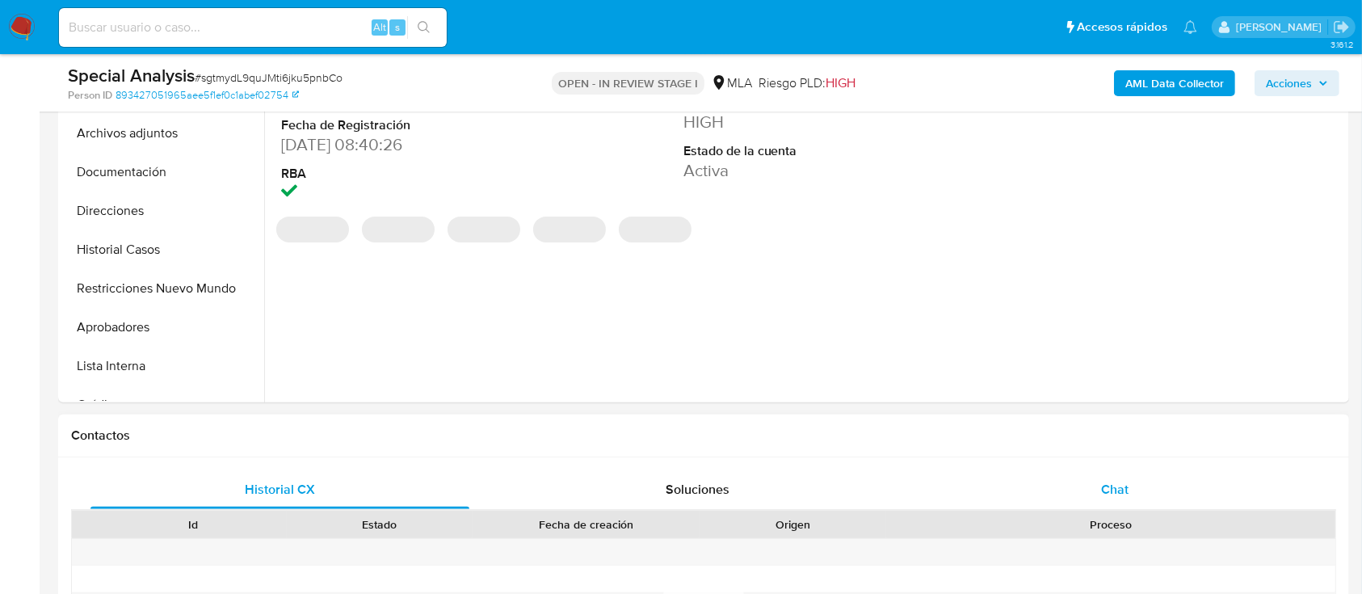
click at [1033, 444] on div "Chat" at bounding box center [1115, 489] width 379 height 39
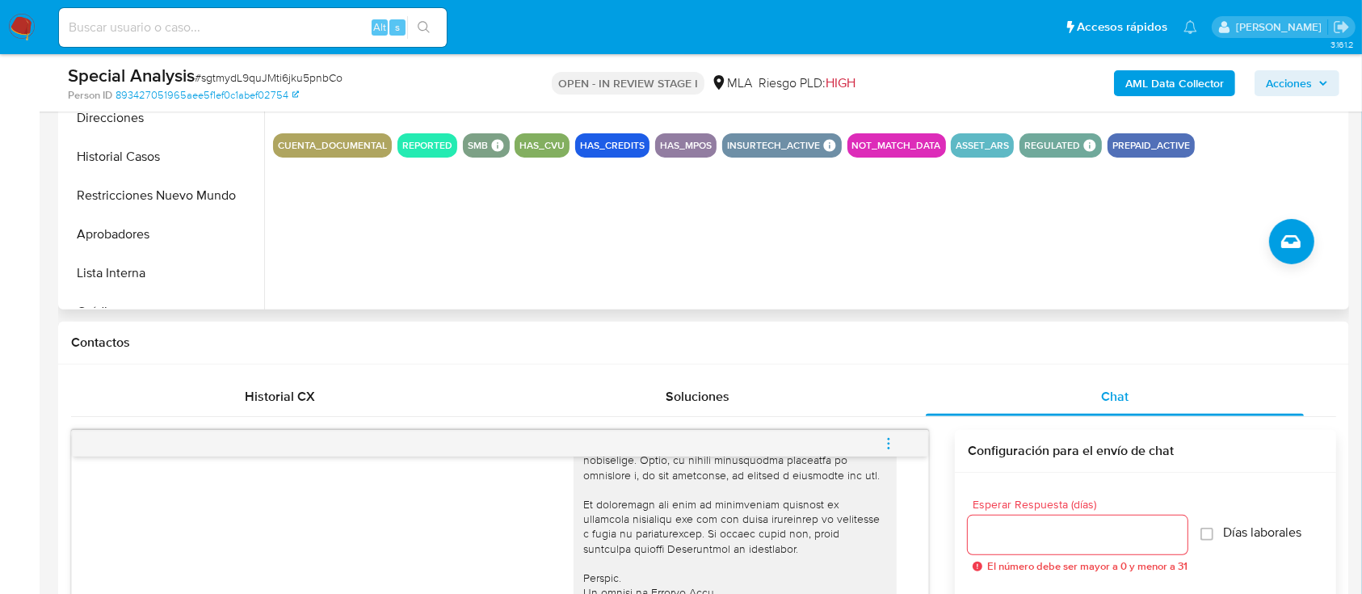
scroll to position [646, 0]
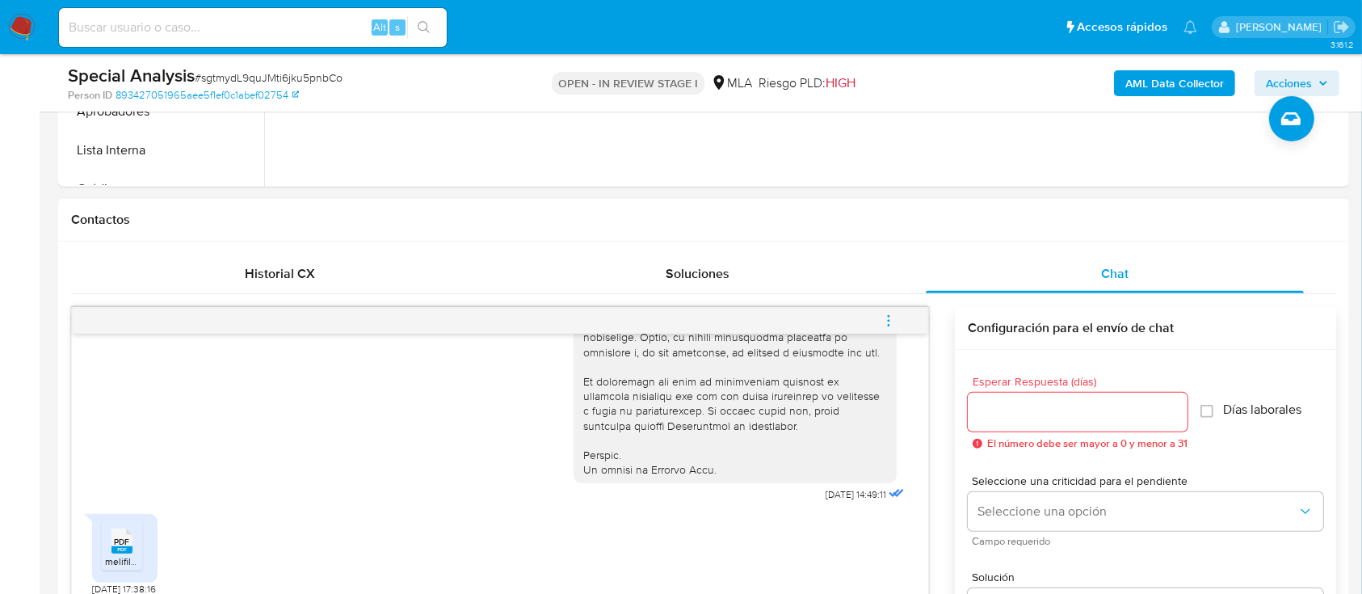
click at [132, 444] on div "PDF PDF" at bounding box center [122, 539] width 34 height 32
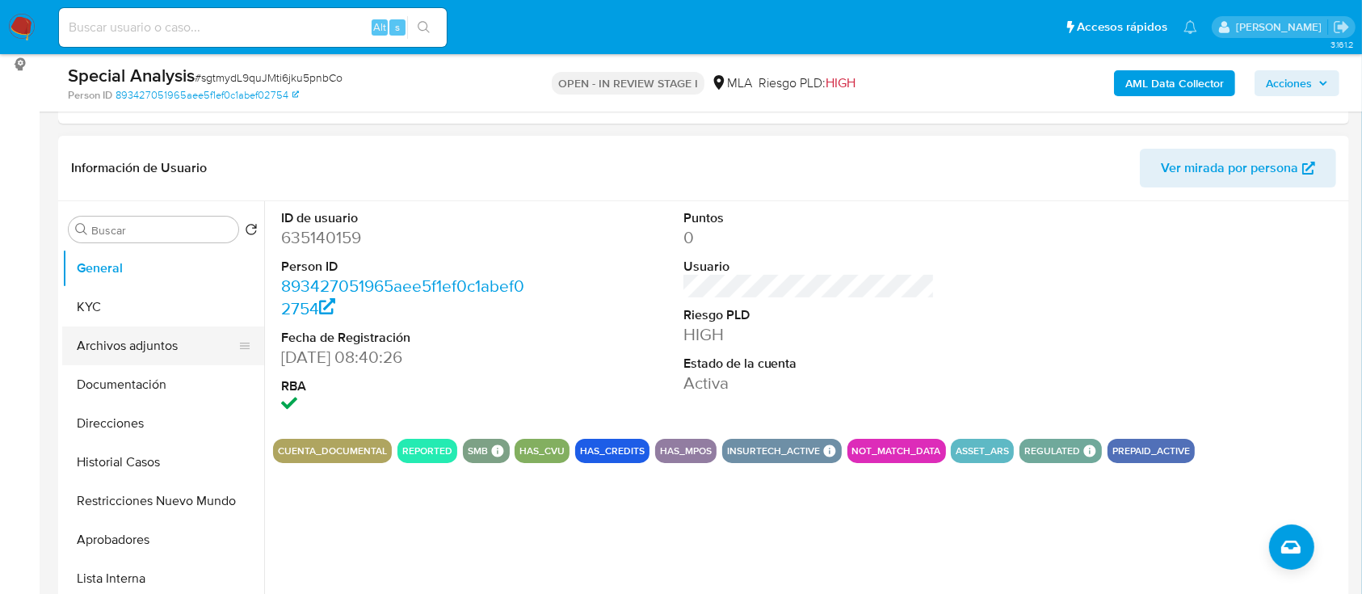
scroll to position [215, 0]
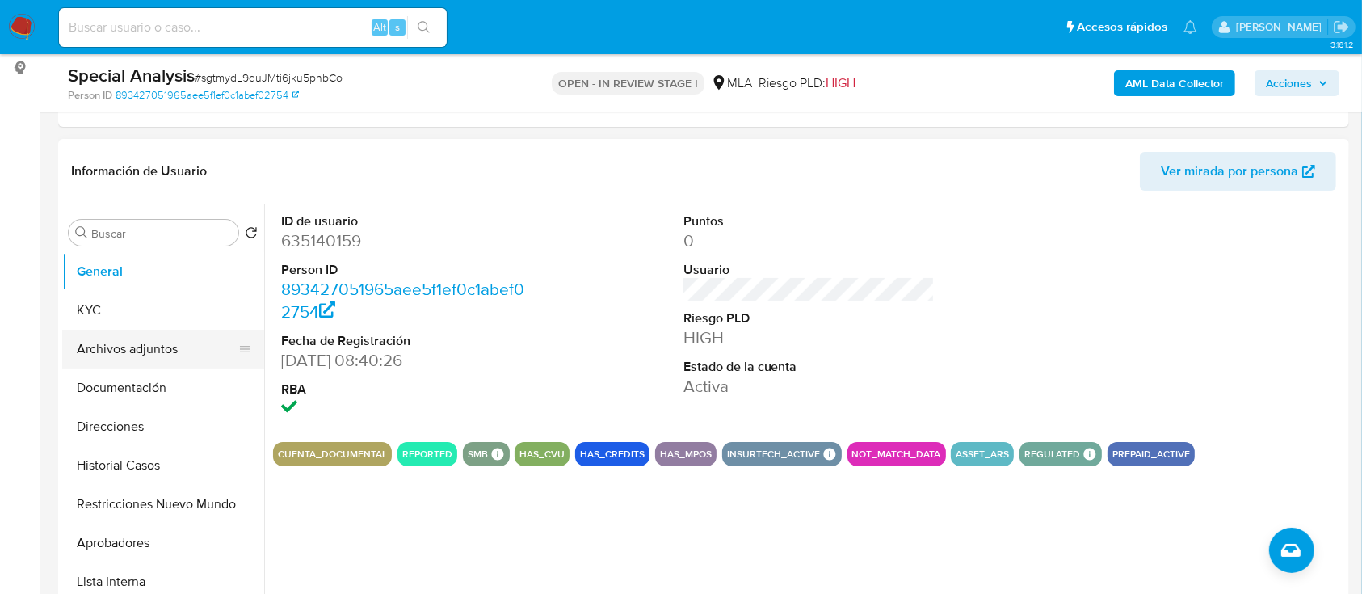
click at [174, 342] on button "Archivos adjuntos" at bounding box center [156, 349] width 189 height 39
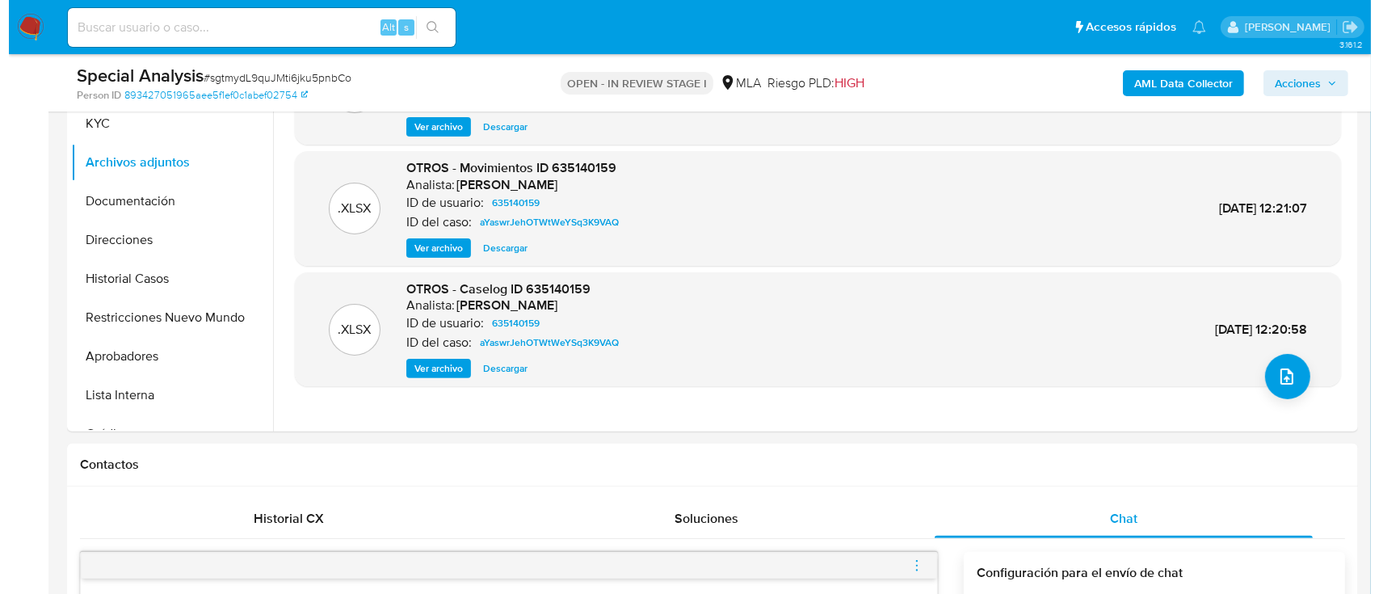
scroll to position [431, 0]
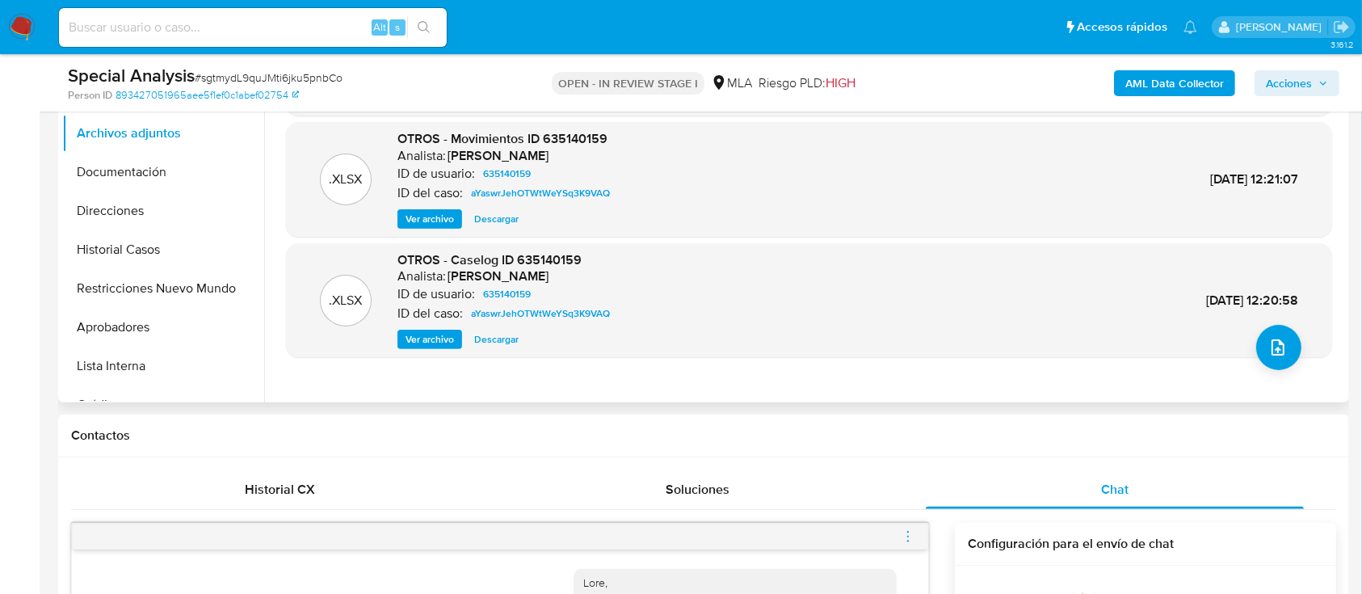
click at [431, 334] on span "Ver archivo" at bounding box center [430, 339] width 48 height 16
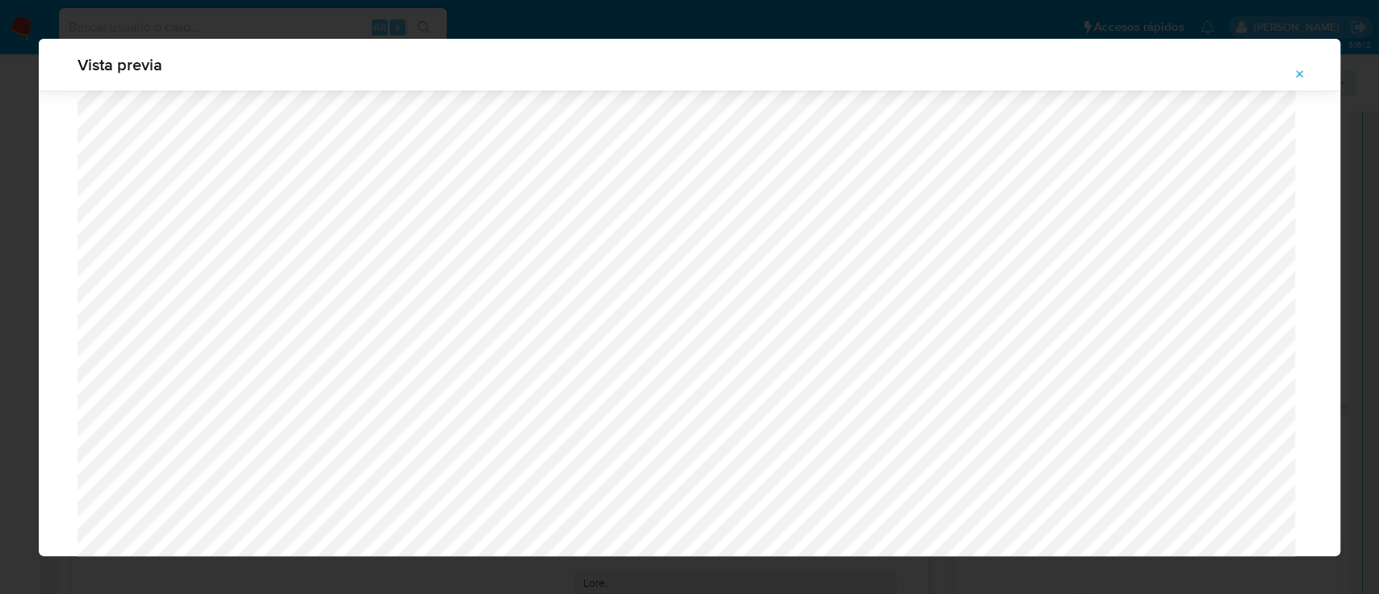
scroll to position [829, 0]
click at [1033, 78] on icon "Attachment preview" at bounding box center [1299, 74] width 13 height 13
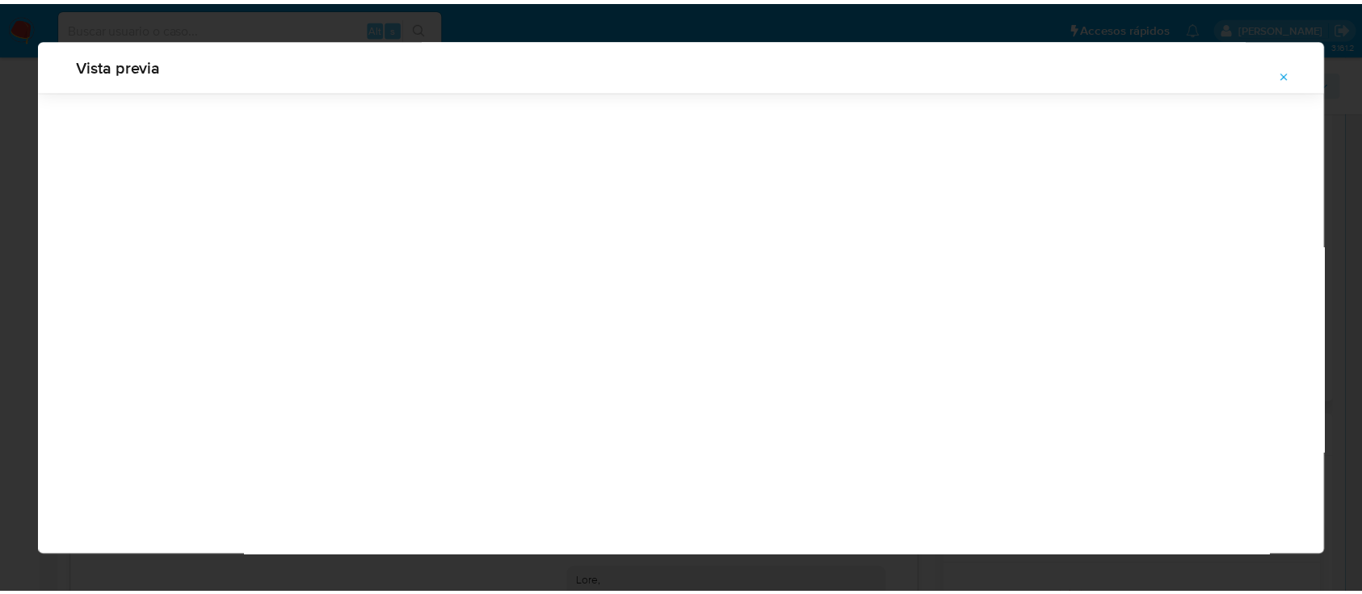
scroll to position [52, 0]
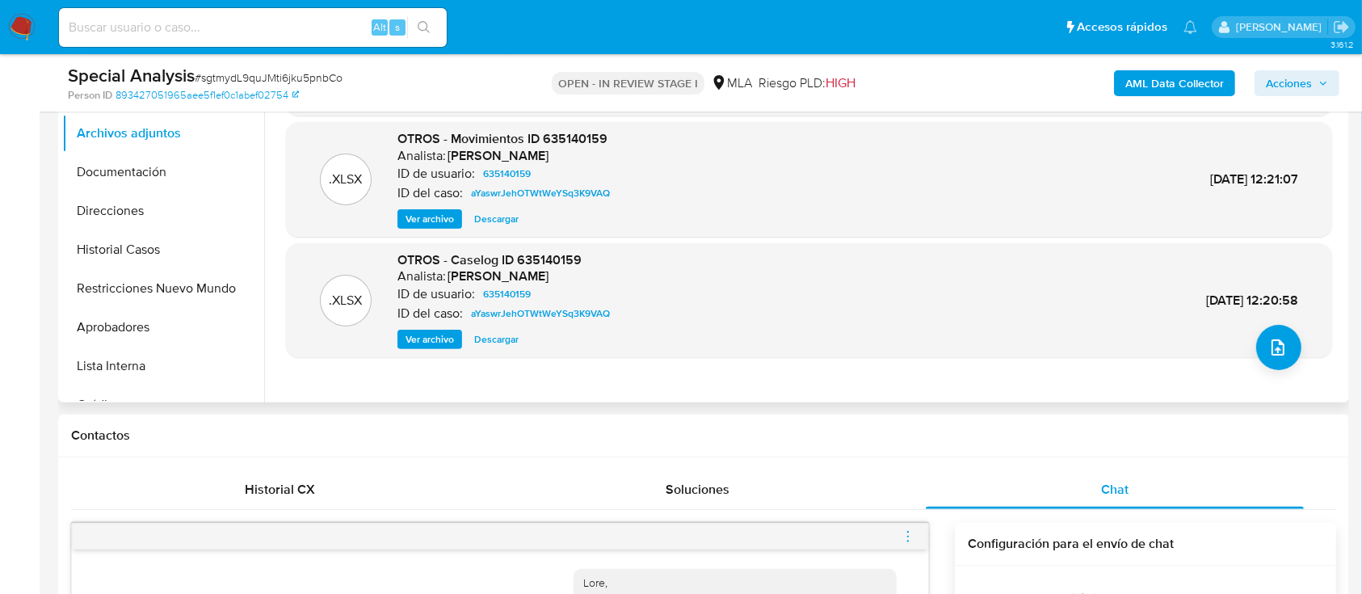
click at [1033, 82] on b "AML Data Collector" at bounding box center [1174, 83] width 99 height 26
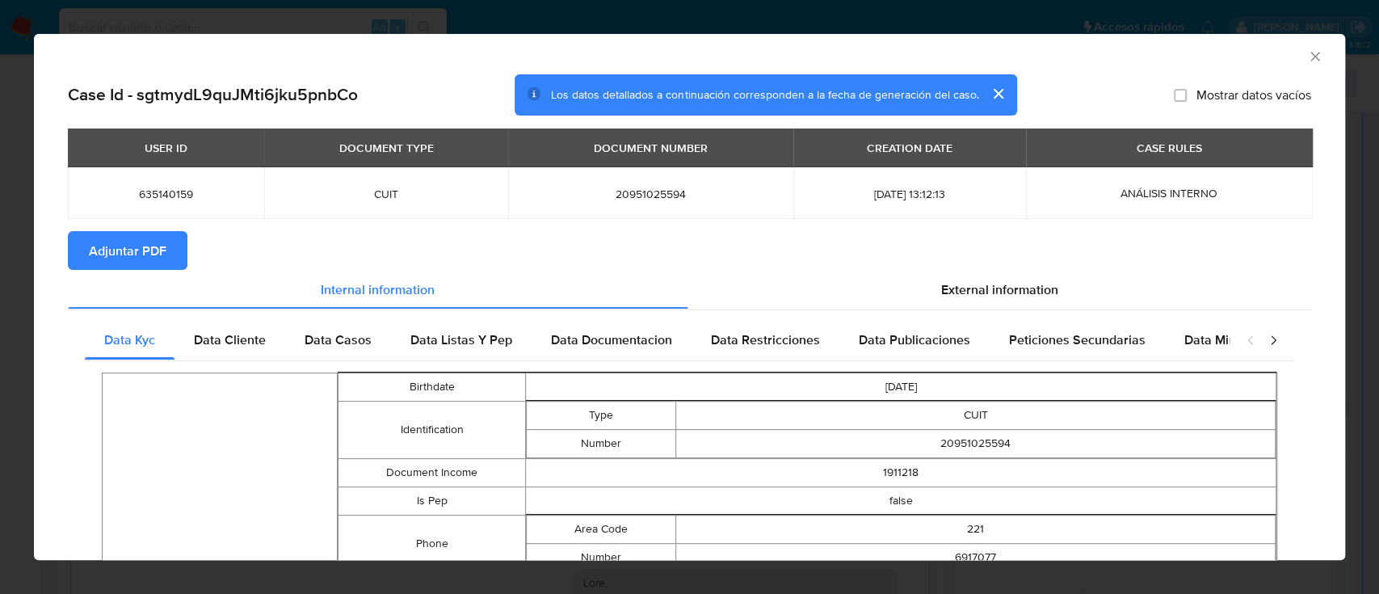
click at [121, 249] on span "Adjuntar PDF" at bounding box center [128, 251] width 78 height 36
click at [1033, 65] on div "AML Data Collector" at bounding box center [689, 54] width 1311 height 40
click at [1033, 50] on icon "Cerrar ventana" at bounding box center [1315, 56] width 16 height 16
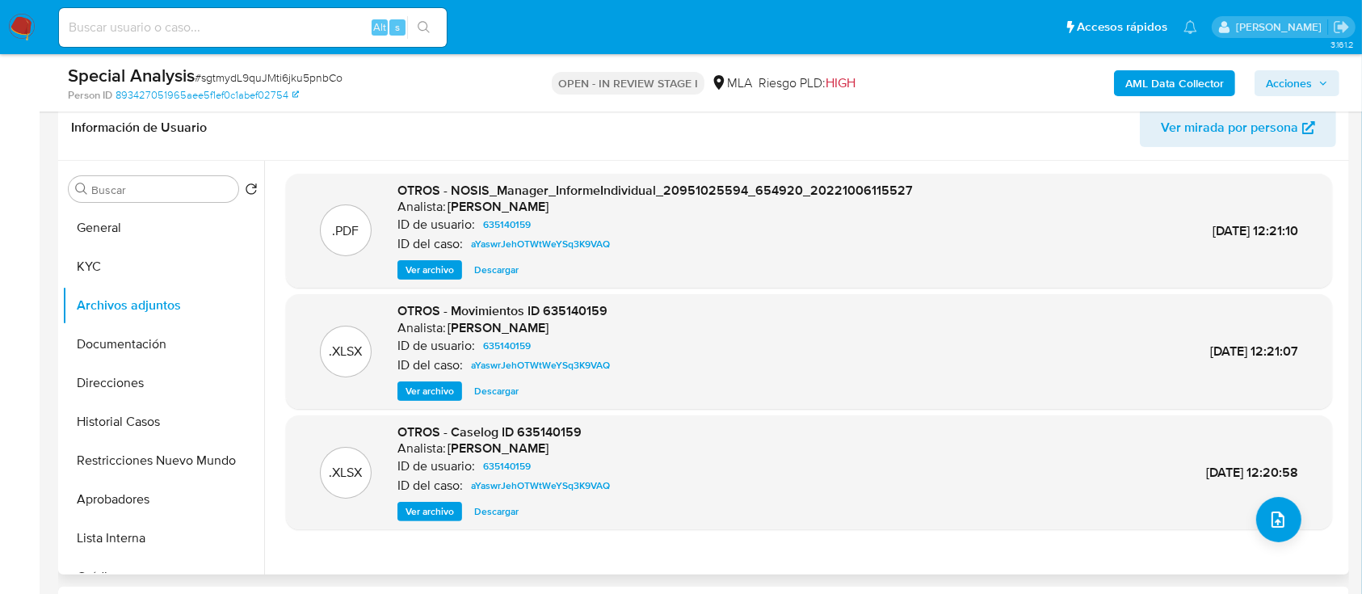
scroll to position [215, 0]
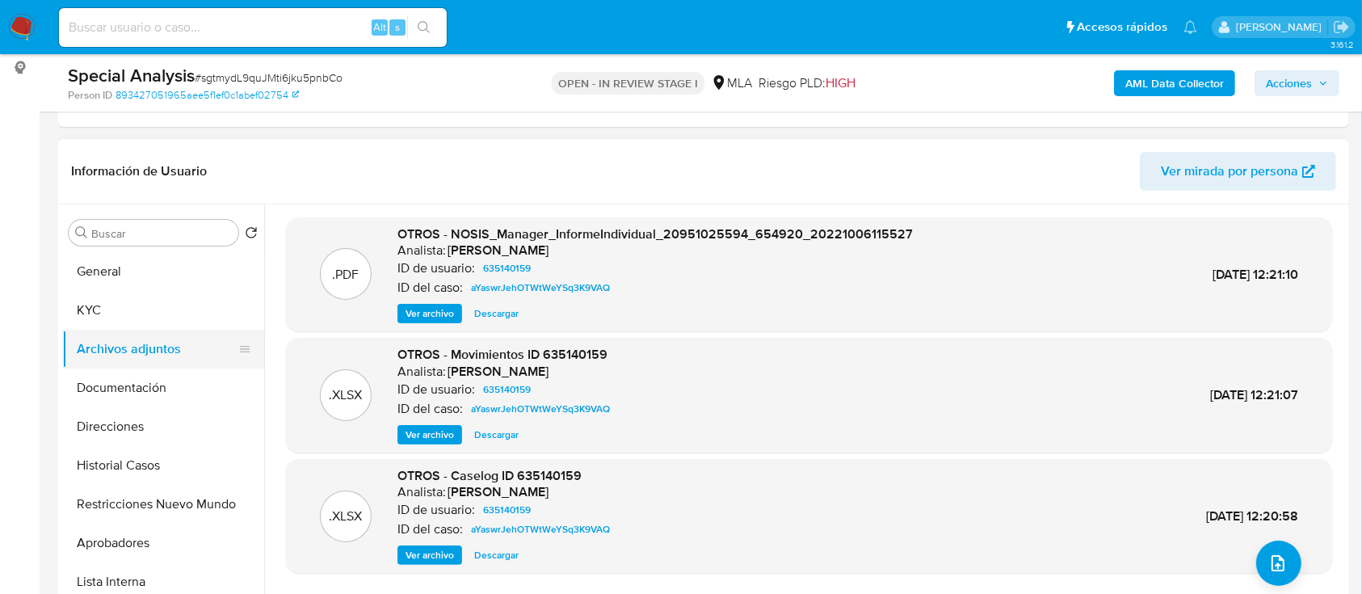
drag, startPoint x: 165, startPoint y: 318, endPoint x: 157, endPoint y: 333, distance: 16.6
click at [165, 318] on button "KYC" at bounding box center [163, 310] width 202 height 39
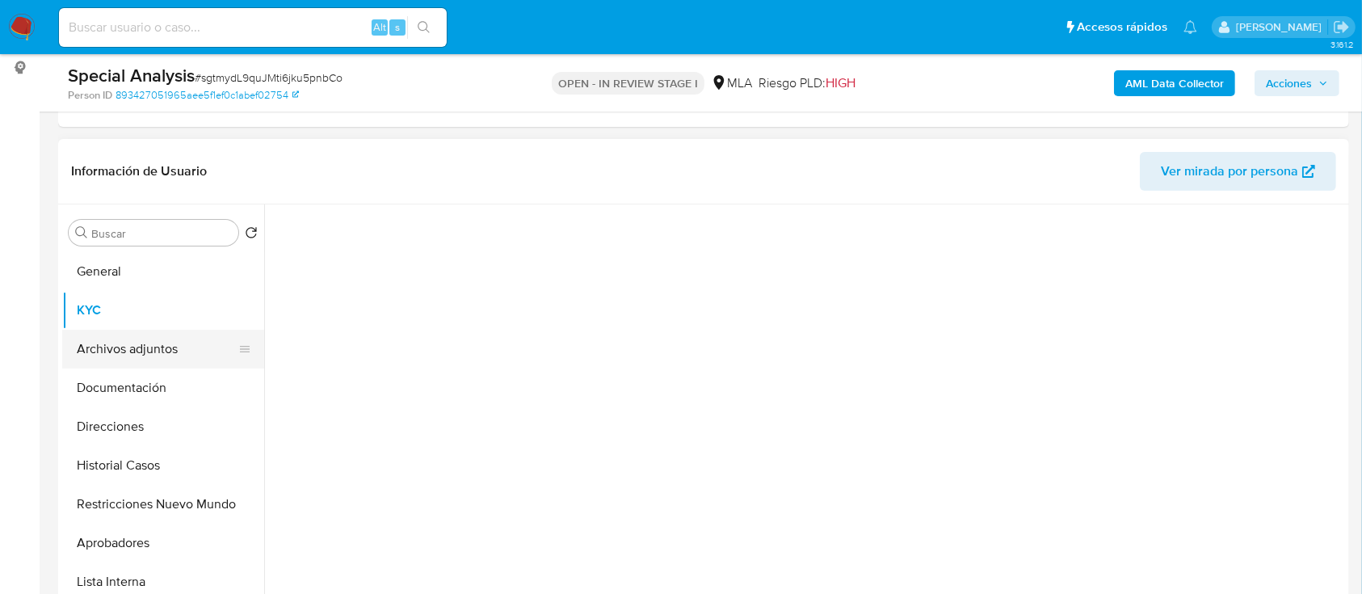
click at [157, 333] on button "Archivos adjuntos" at bounding box center [156, 349] width 189 height 39
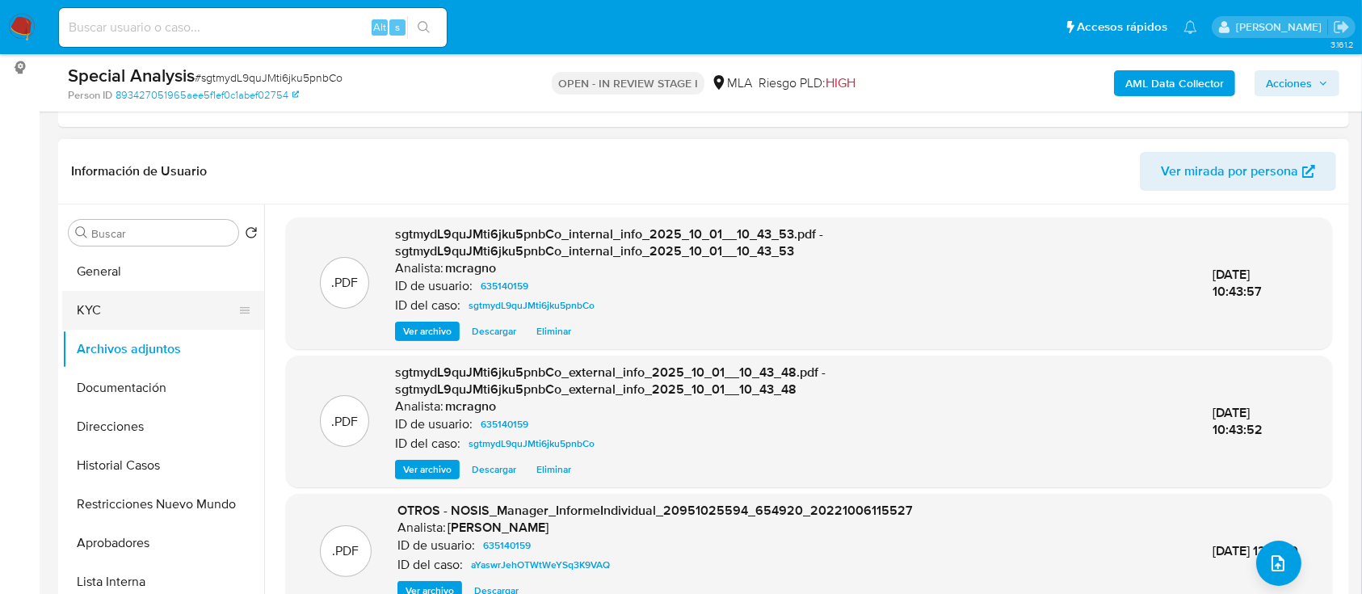
click at [154, 305] on button "KYC" at bounding box center [156, 310] width 189 height 39
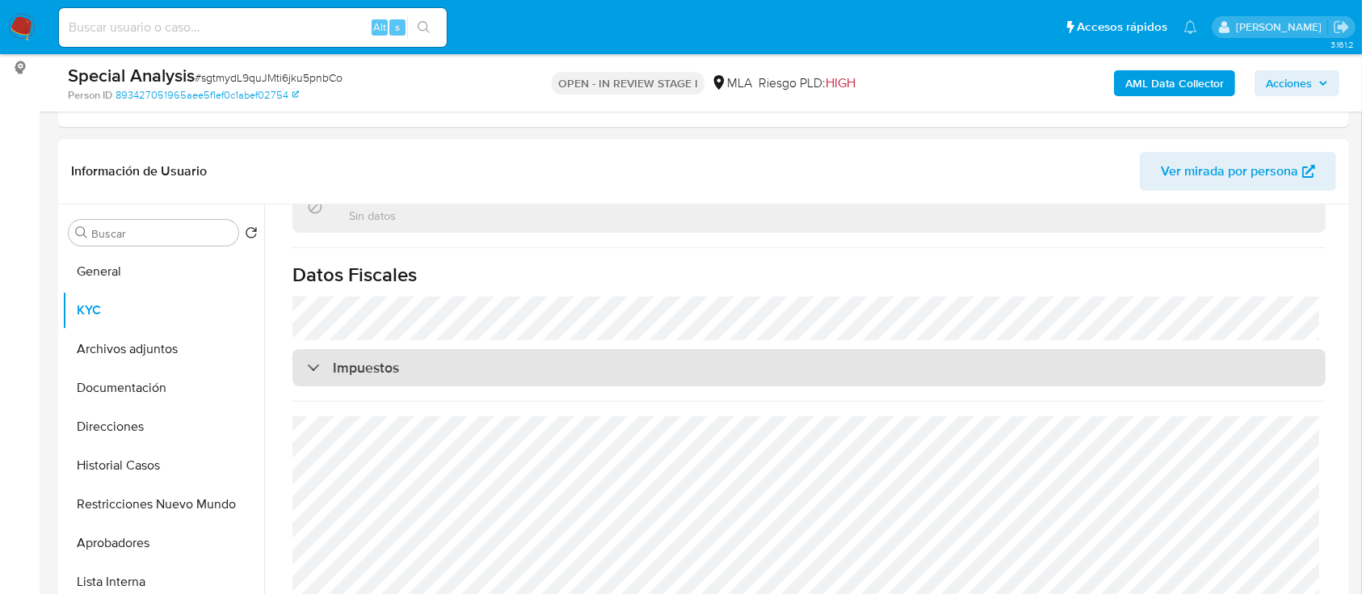
scroll to position [876, 0]
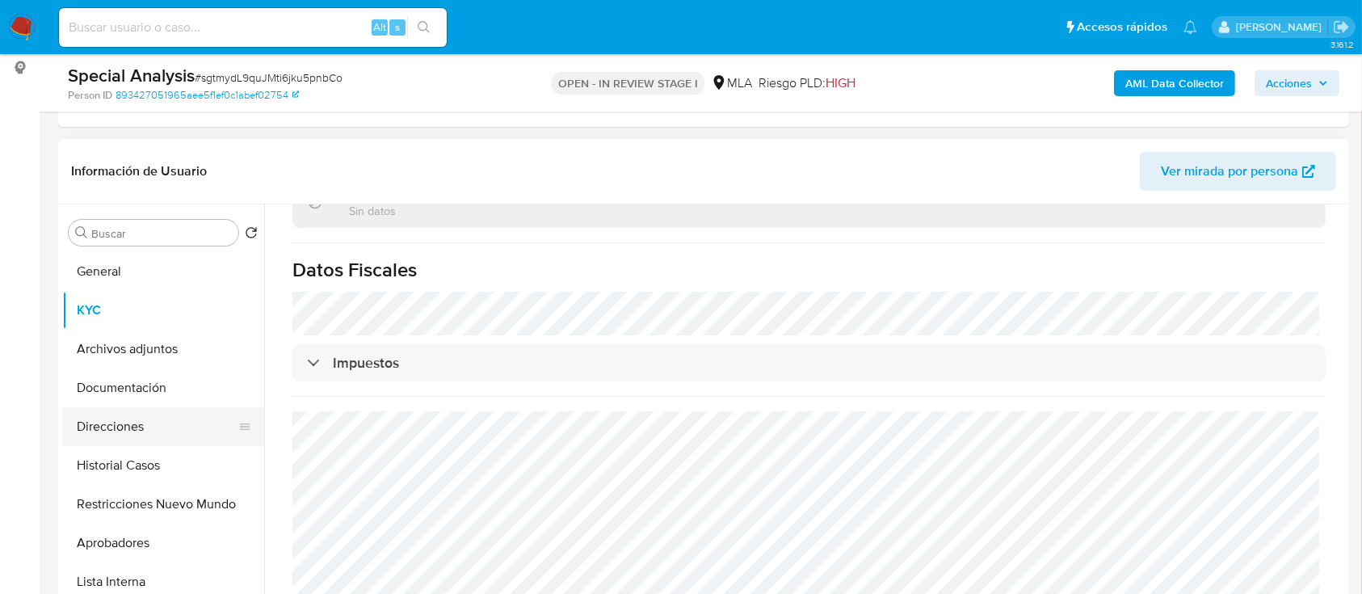
click at [166, 422] on button "Direcciones" at bounding box center [156, 426] width 189 height 39
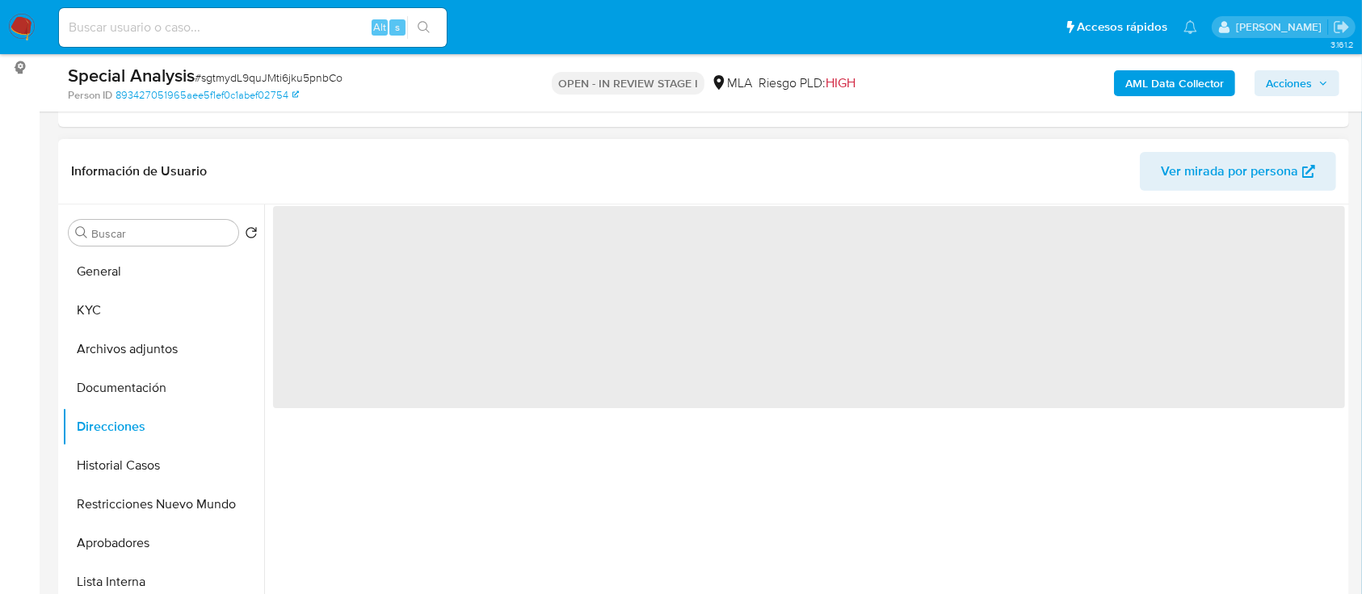
scroll to position [0, 0]
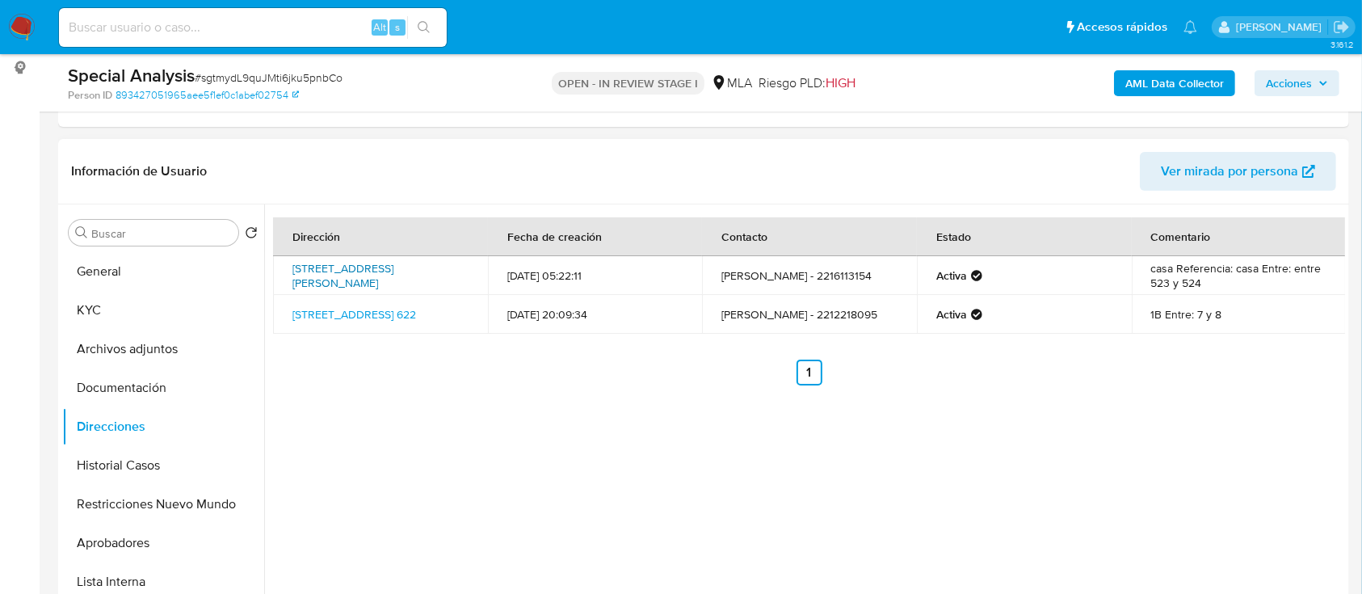
click at [393, 273] on link "Calle 170 855, Romero, Buenos Aires, 1903, Argentina 855" at bounding box center [342, 275] width 101 height 31
click at [395, 318] on link "Calle 39 622, La Plata, Buenos Aires, 1900, Argentina 622" at bounding box center [354, 314] width 124 height 16
click at [157, 311] on button "KYC" at bounding box center [156, 310] width 189 height 39
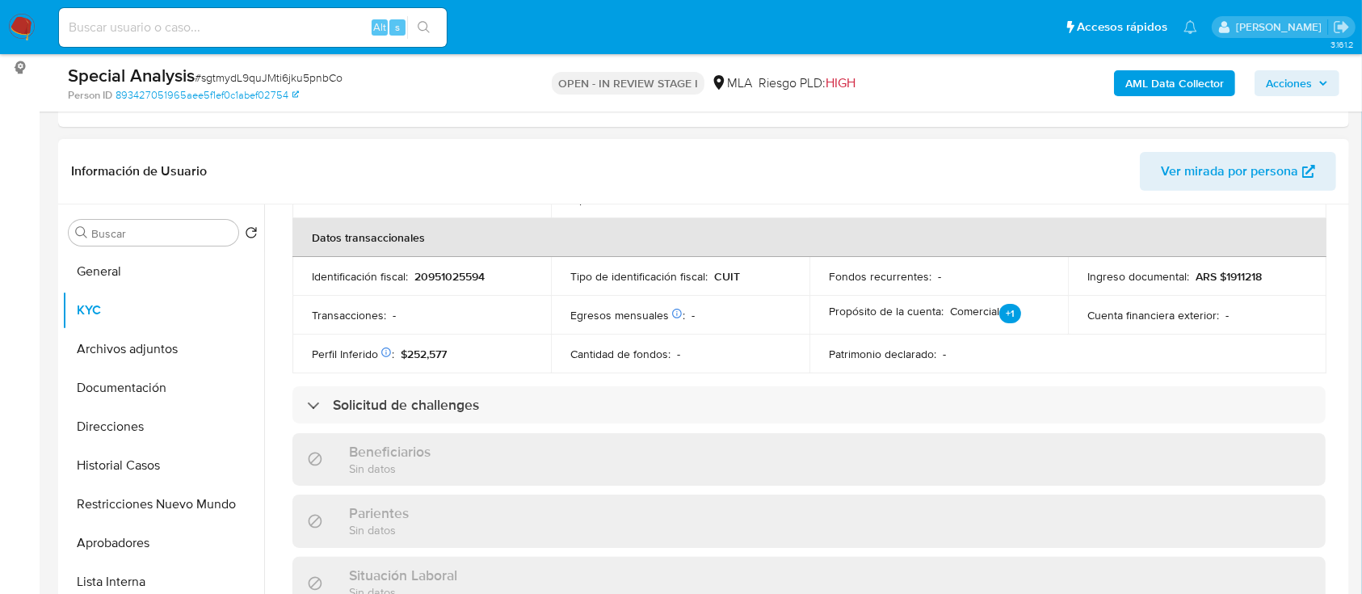
scroll to position [876, 0]
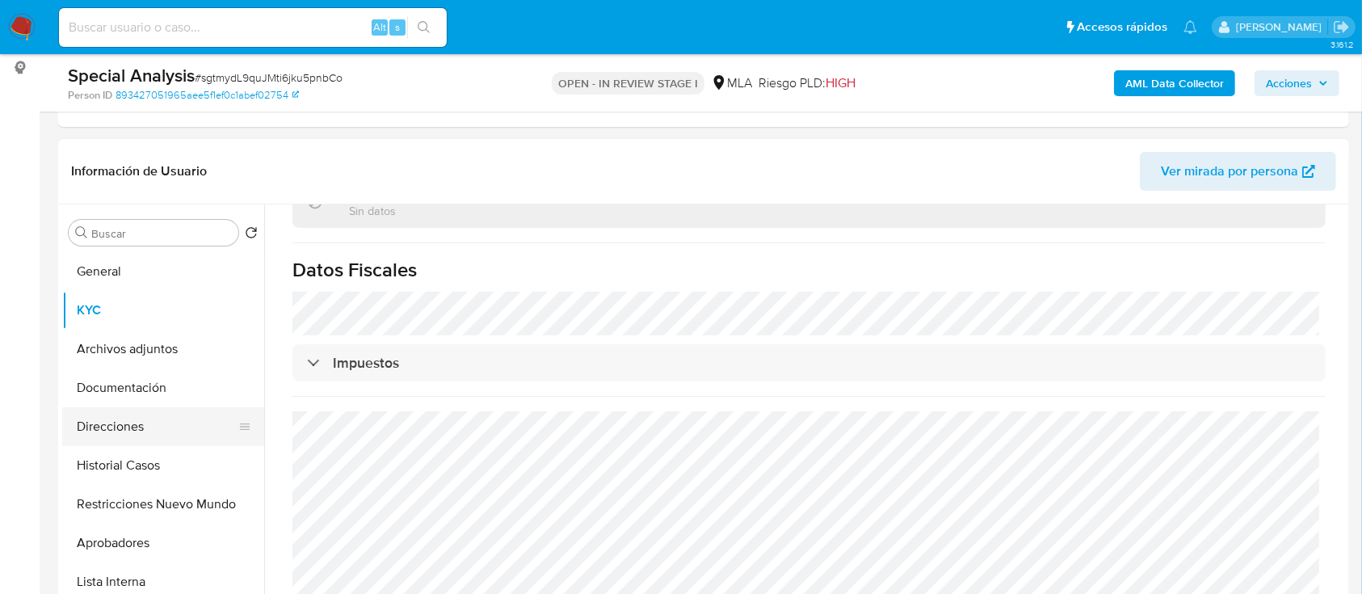
click at [142, 407] on button "Direcciones" at bounding box center [156, 426] width 189 height 39
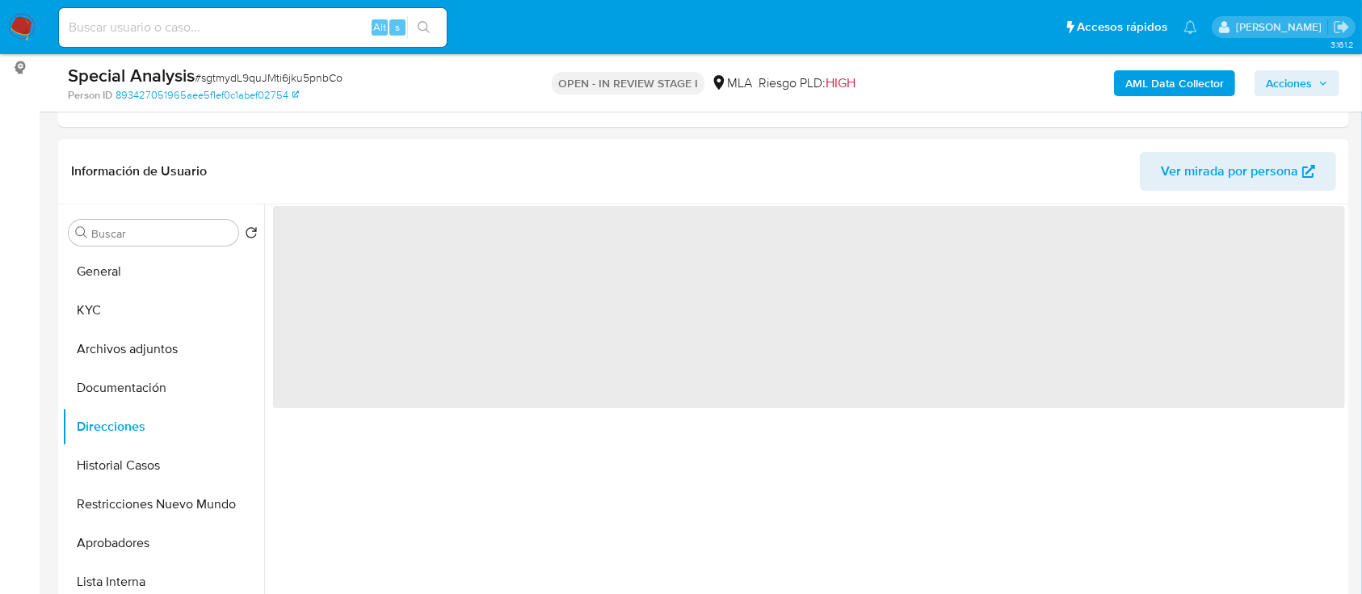
scroll to position [0, 0]
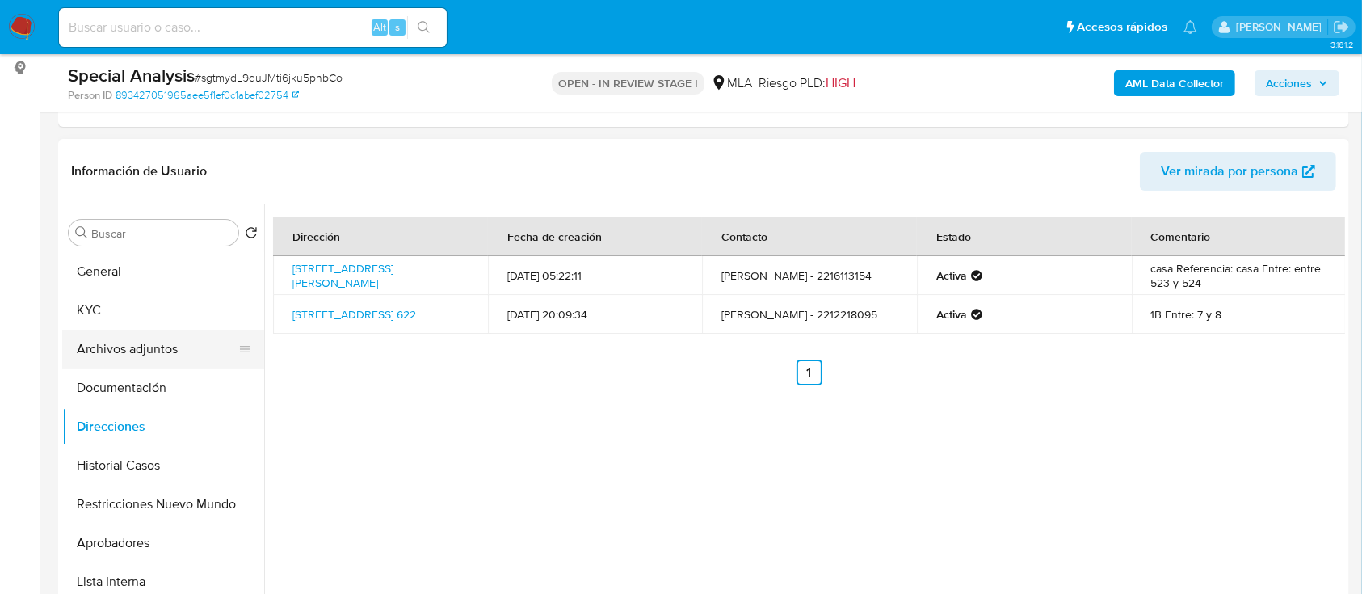
click at [149, 347] on button "Archivos adjuntos" at bounding box center [156, 349] width 189 height 39
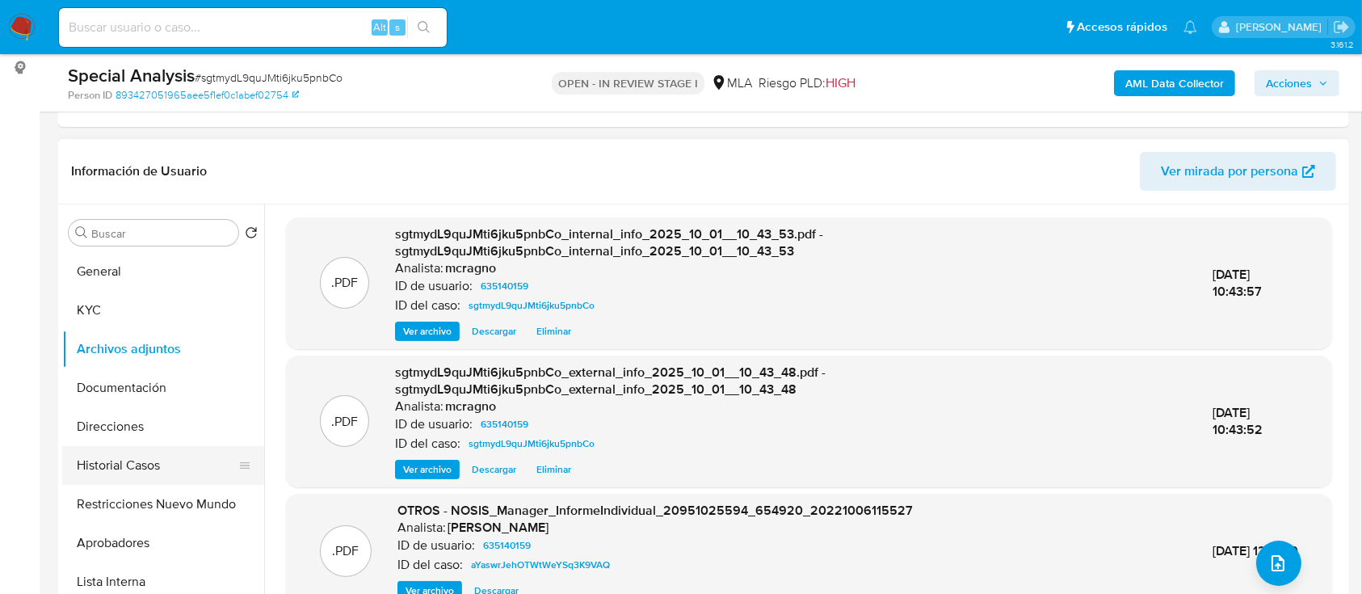
click at [135, 444] on button "Historial Casos" at bounding box center [156, 465] width 189 height 39
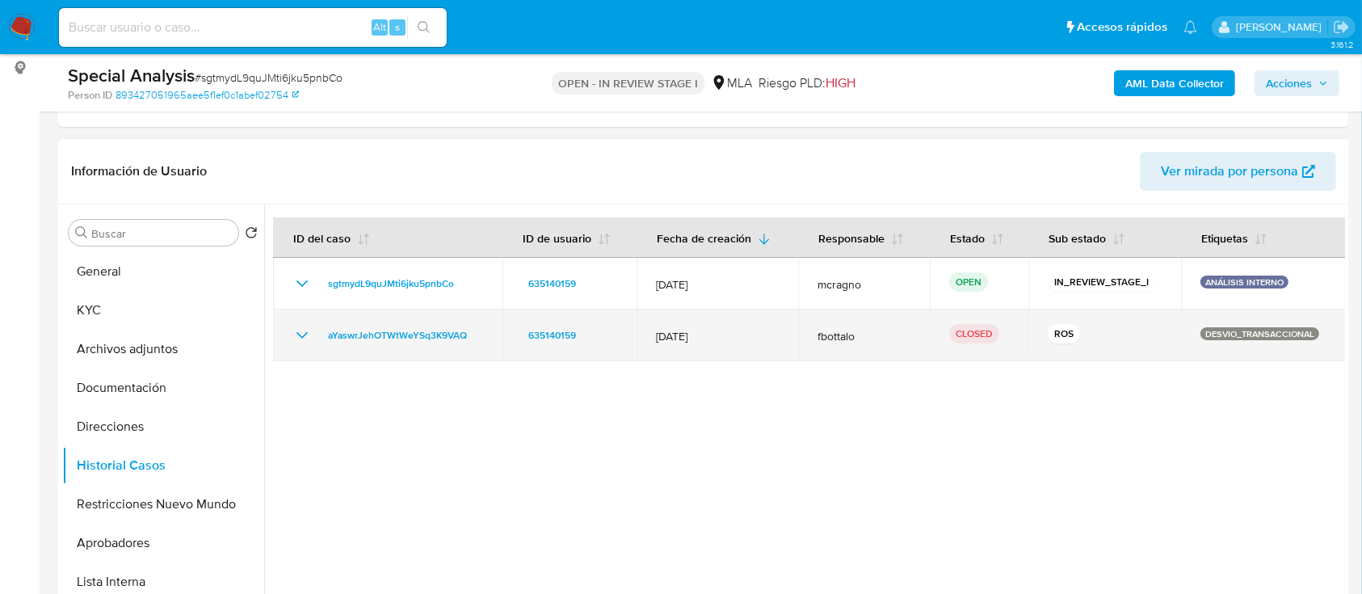
click at [293, 334] on icon "Mostrar/Ocultar" at bounding box center [301, 335] width 19 height 19
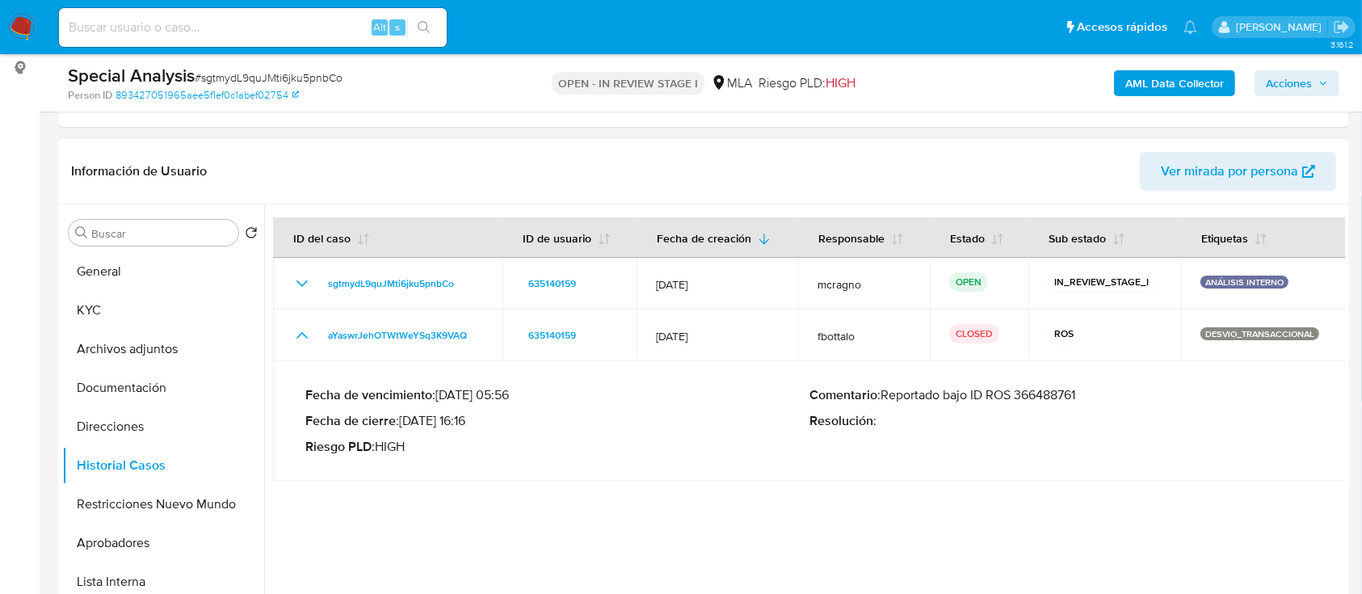
click at [1033, 396] on p "Comentario : Reportado bajo ID ROS 366488761" at bounding box center [1061, 395] width 504 height 16
drag, startPoint x: 1271, startPoint y: 500, endPoint x: 759, endPoint y: 469, distance: 512.3
click at [1033, 444] on div at bounding box center [804, 411] width 1081 height 414
drag, startPoint x: 422, startPoint y: 418, endPoint x: 465, endPoint y: 417, distance: 43.6
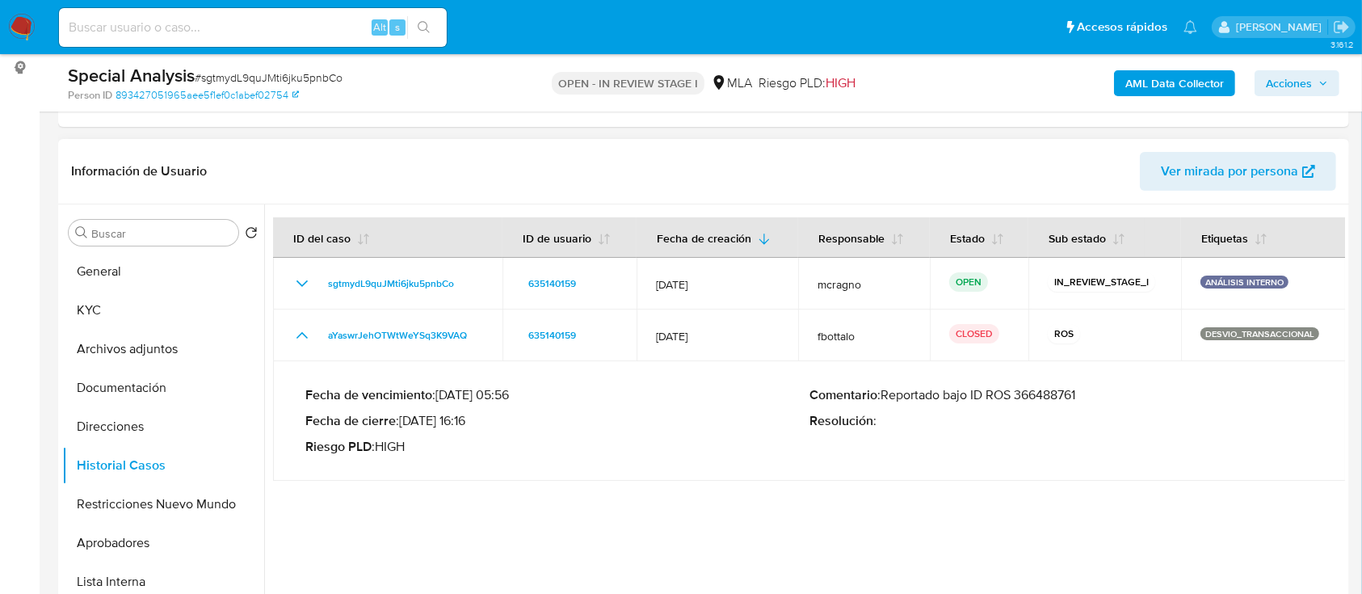
click at [465, 417] on p "Fecha de cierre : 06/11/2022 16:16" at bounding box center [557, 421] width 504 height 16
click at [91, 311] on button "KYC" at bounding box center [163, 310] width 202 height 39
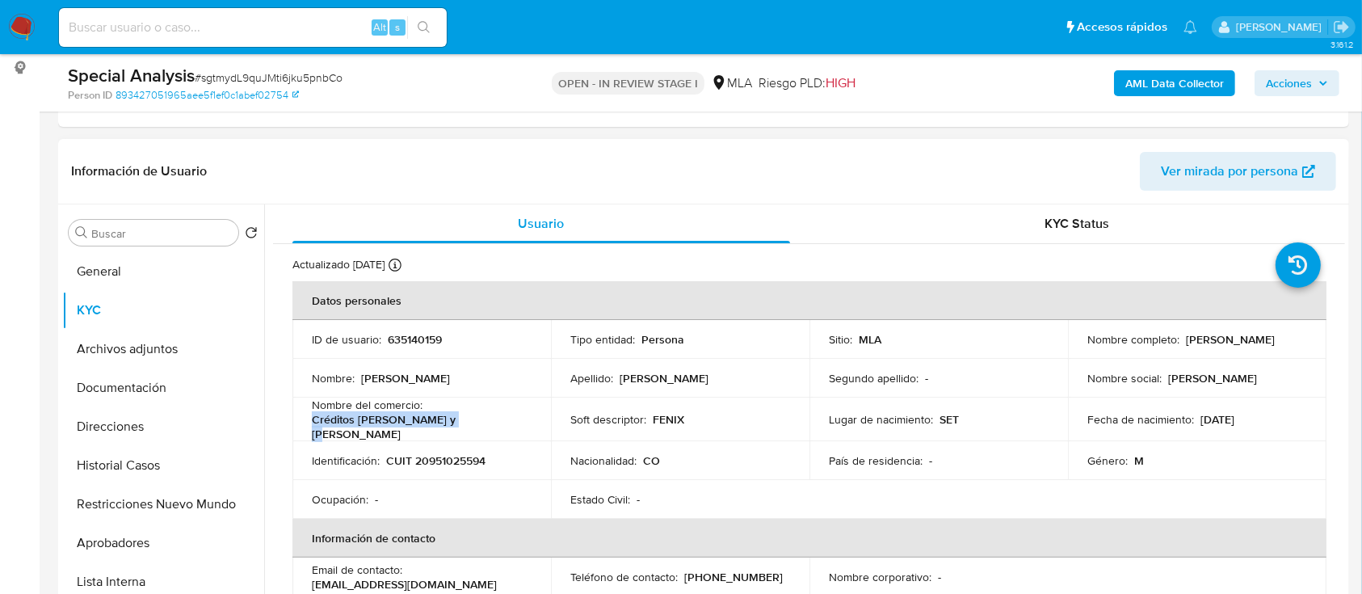
drag, startPoint x: 422, startPoint y: 427, endPoint x: 470, endPoint y: 425, distance: 48.5
click at [472, 427] on td "Nombre del comercio : Créditos kristal y samantha" at bounding box center [421, 419] width 258 height 44
copy p "Créditos kristal y samantha"
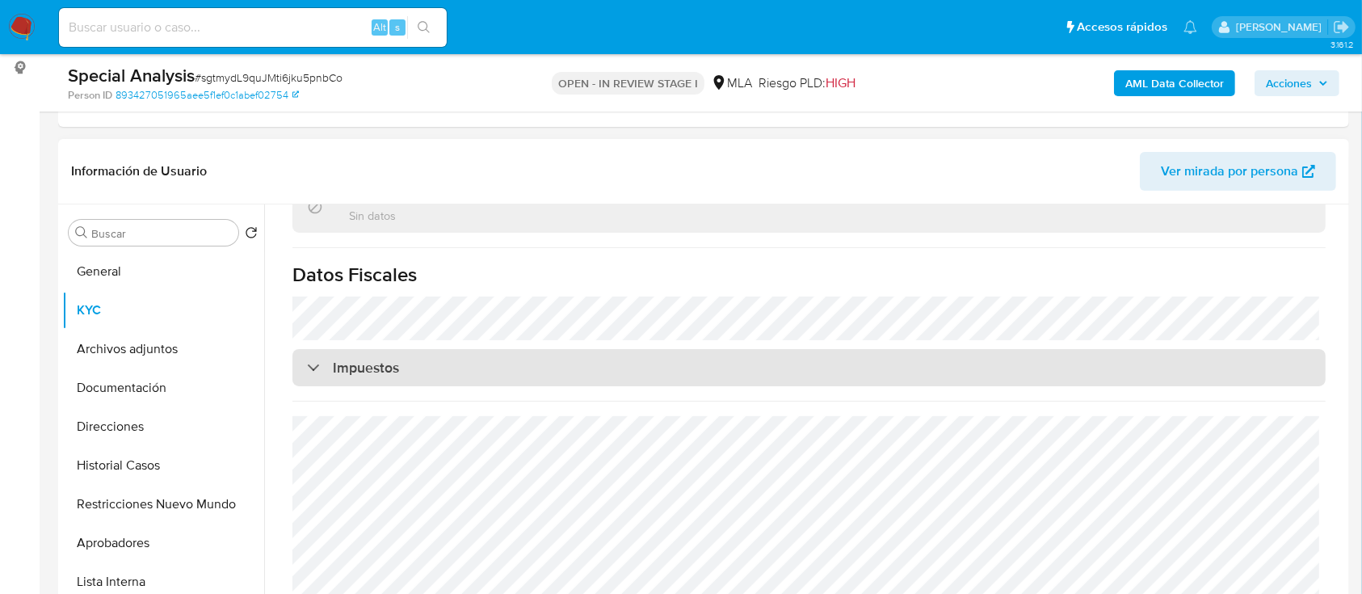
scroll to position [876, 0]
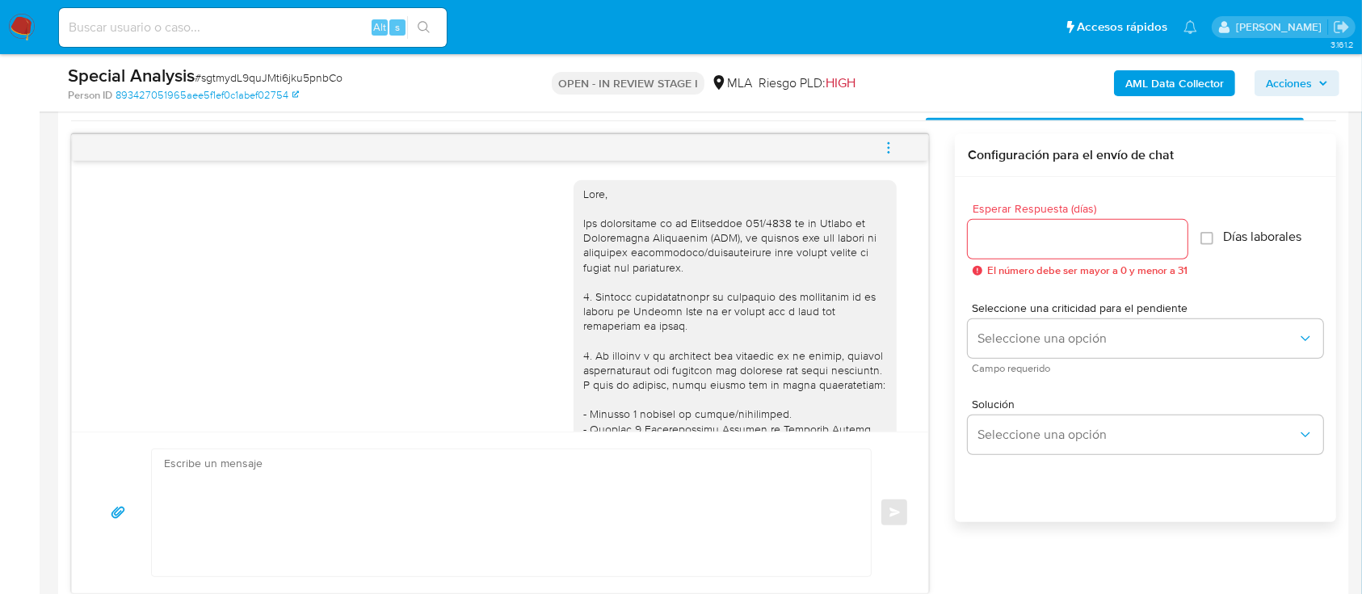
click at [613, 444] on textarea at bounding box center [507, 512] width 687 height 127
paste textarea "Hola, Muchas gracias por la respuesta. Analizamos tu caso y notamos que la info…"
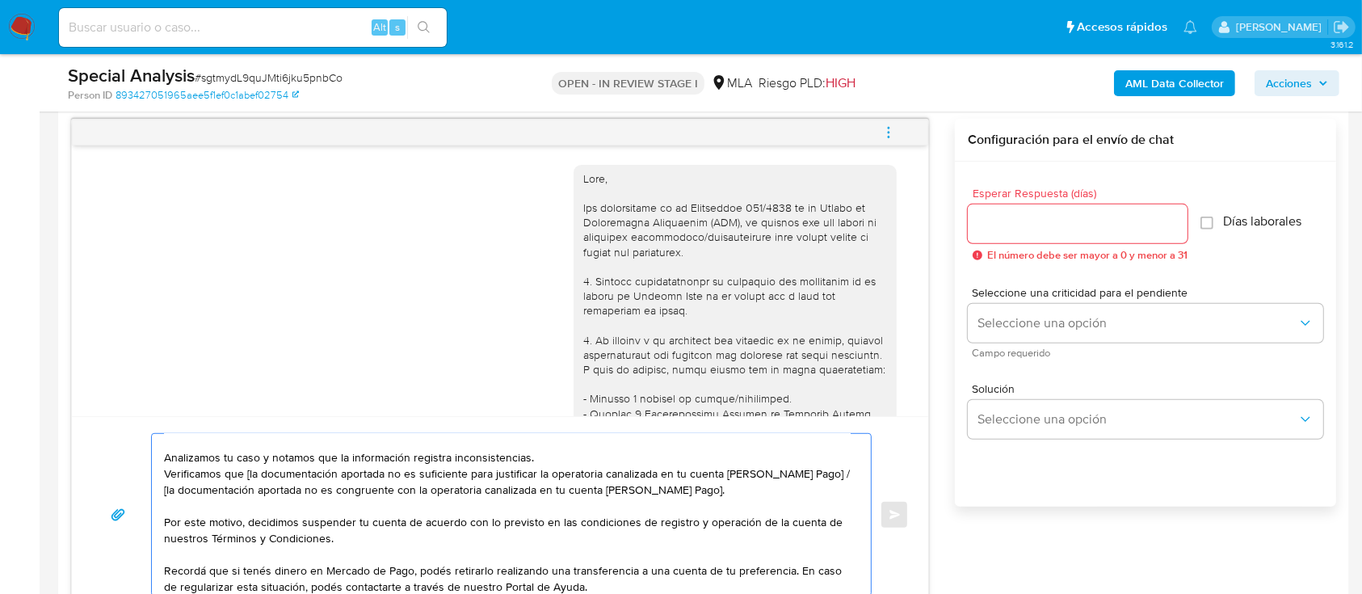
scroll to position [0, 0]
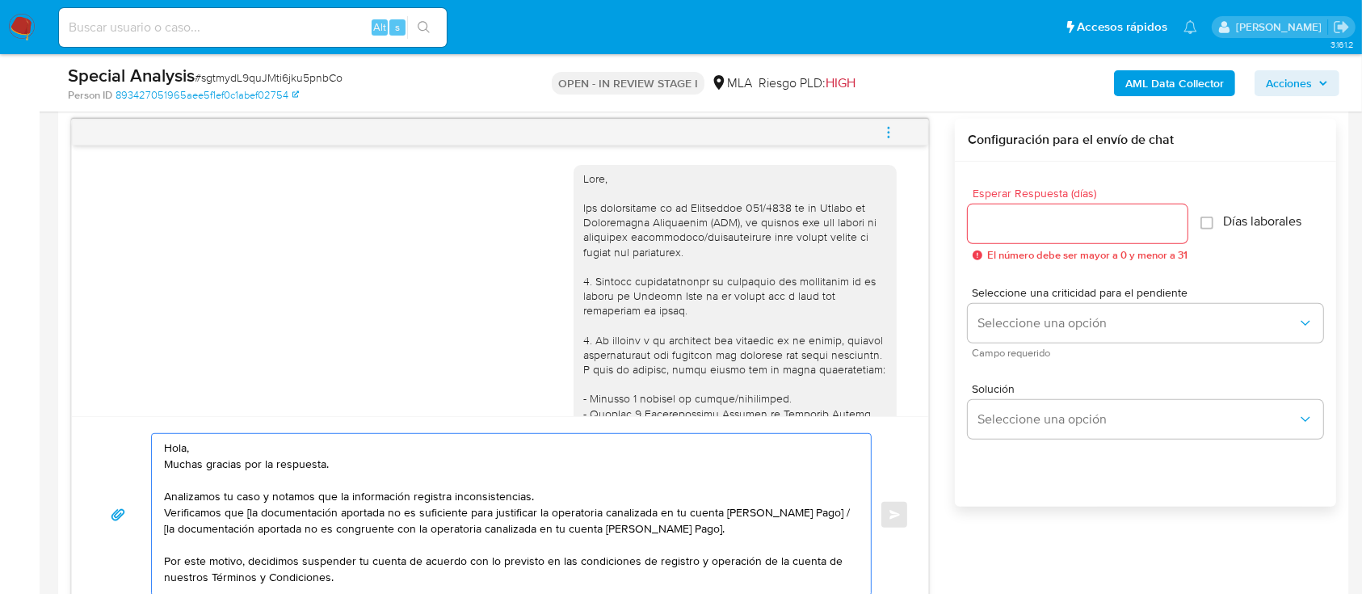
click at [414, 444] on textarea "Hola, Muchas gracias por la respuesta. Analizamos tu caso y notamos que la info…" at bounding box center [507, 515] width 687 height 162
click at [286, 443] on textarea "Hola, Muchas gracias por la respuesta. Analizamos tu caso y notamos que la info…" at bounding box center [507, 515] width 687 height 162
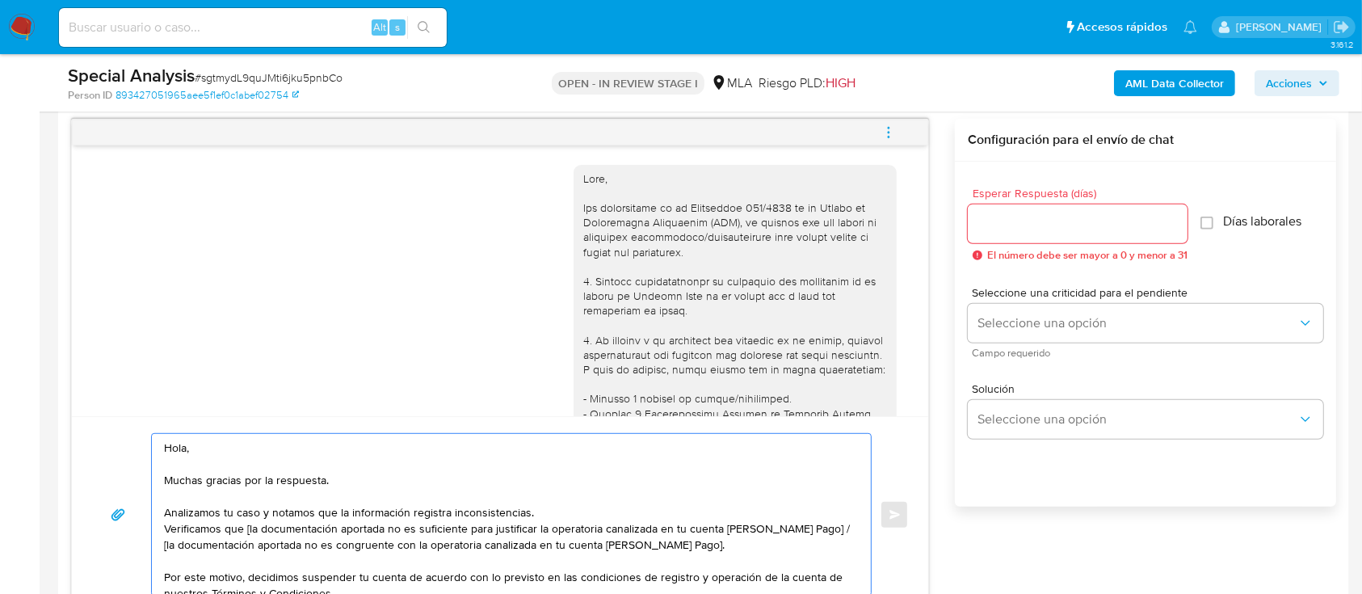
click at [582, 444] on textarea "Hola, Muchas gracias por la respuesta. Analizamos tu caso y notamos que la info…" at bounding box center [507, 515] width 687 height 162
click at [614, 444] on textarea "Hola, Muchas gracias por la respuesta. Analizamos tu caso y notamos que la info…" at bounding box center [507, 515] width 687 height 162
drag, startPoint x: 651, startPoint y: 560, endPoint x: 504, endPoint y: 532, distance: 149.7
click at [504, 444] on textarea "Hola, Muchas gracias por la respuesta. Analizamos tu caso y notamos que la info…" at bounding box center [507, 515] width 687 height 162
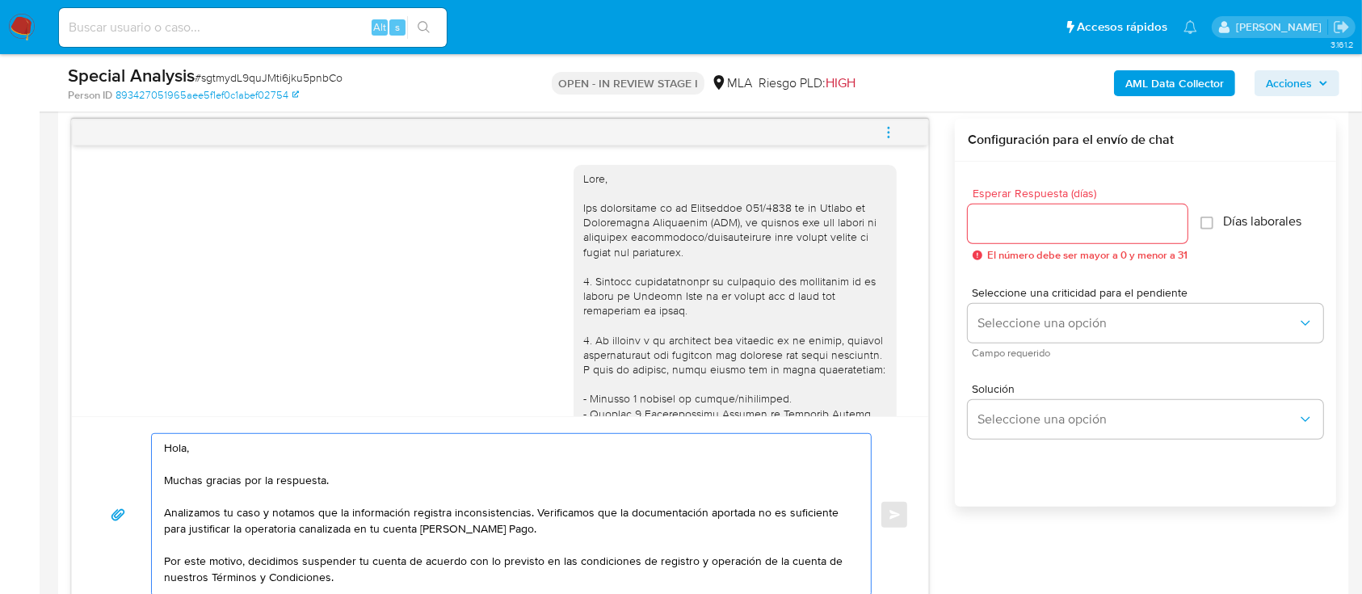
type textarea "Hola, Muchas gracias por la respuesta. Analizamos tu caso y notamos que la info…"
click at [1030, 229] on input "Esperar Respuesta (días)" at bounding box center [1078, 223] width 220 height 21
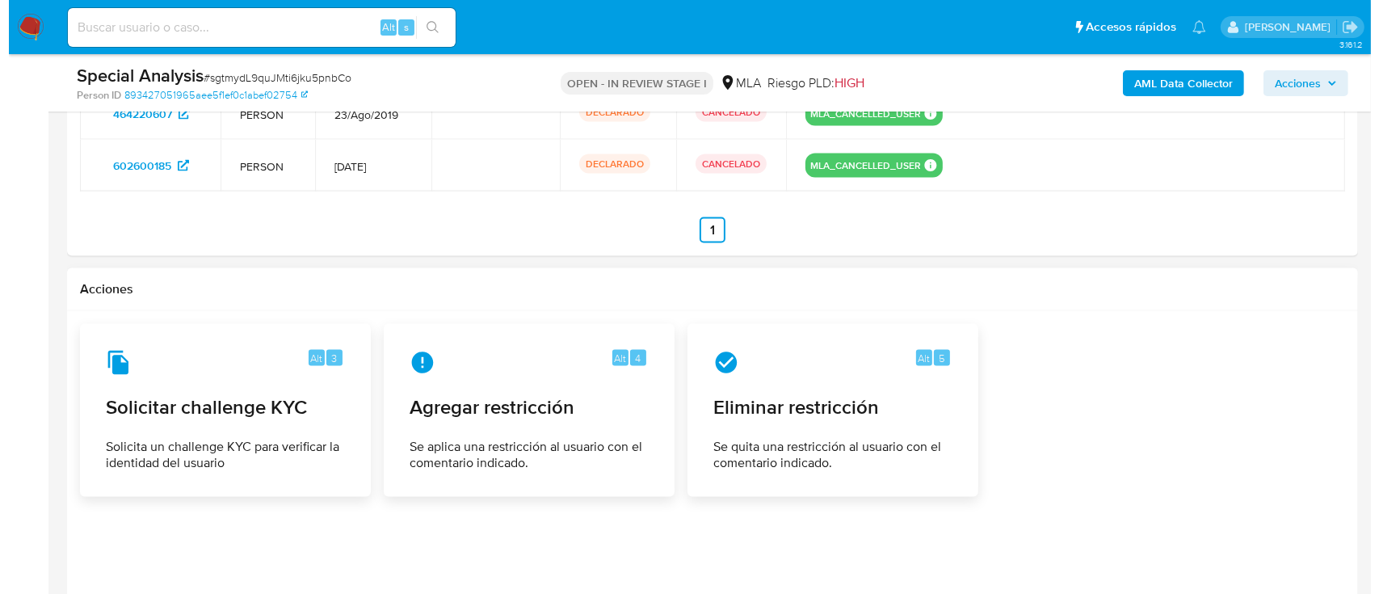
scroll to position [2569, 0]
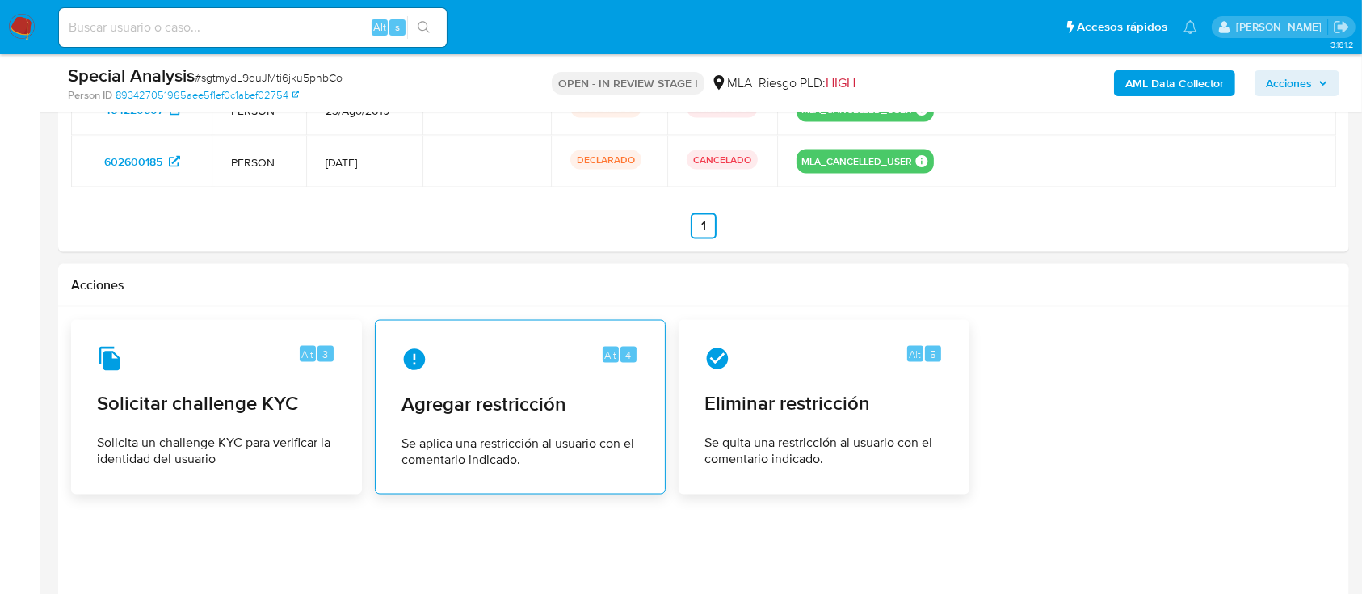
type input "0"
click at [507, 368] on div "Alt 4" at bounding box center [519, 360] width 237 height 26
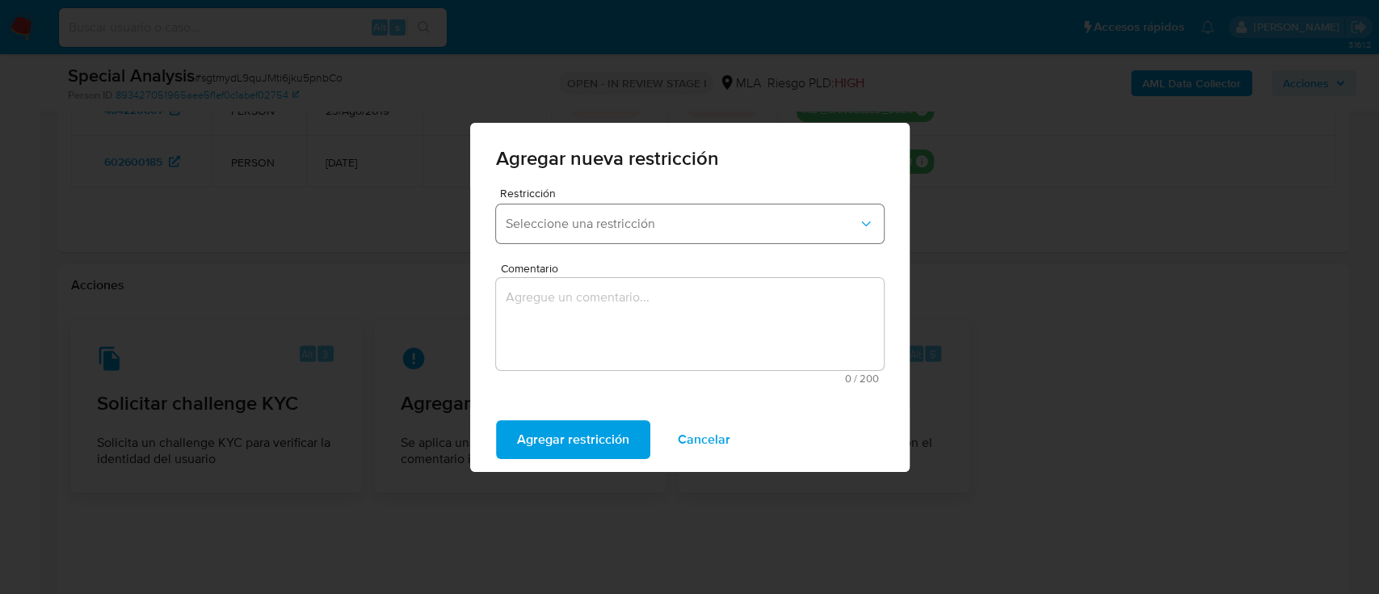
drag, startPoint x: 620, startPoint y: 221, endPoint x: 620, endPoint y: 239, distance: 18.6
click at [620, 223] on span "Seleccione una restricción" at bounding box center [682, 224] width 352 height 16
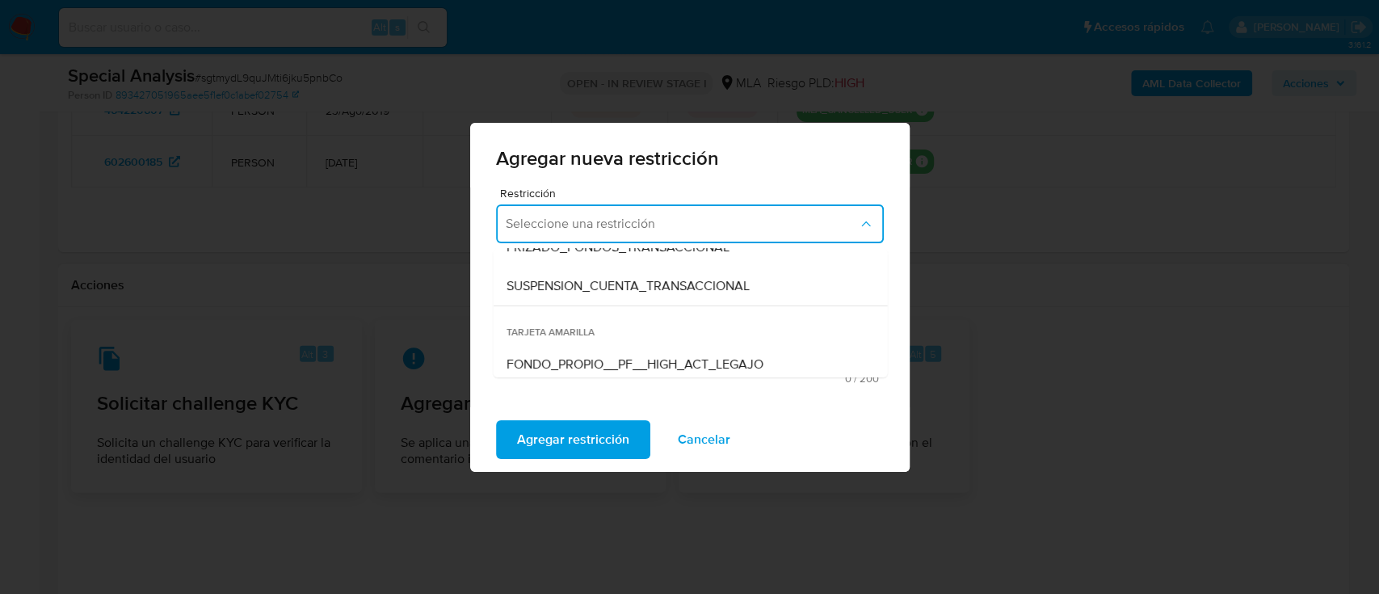
scroll to position [215, 0]
click at [649, 293] on div "SUSPENSION_CUENTA_TRANSACCIONAL" at bounding box center [685, 285] width 359 height 39
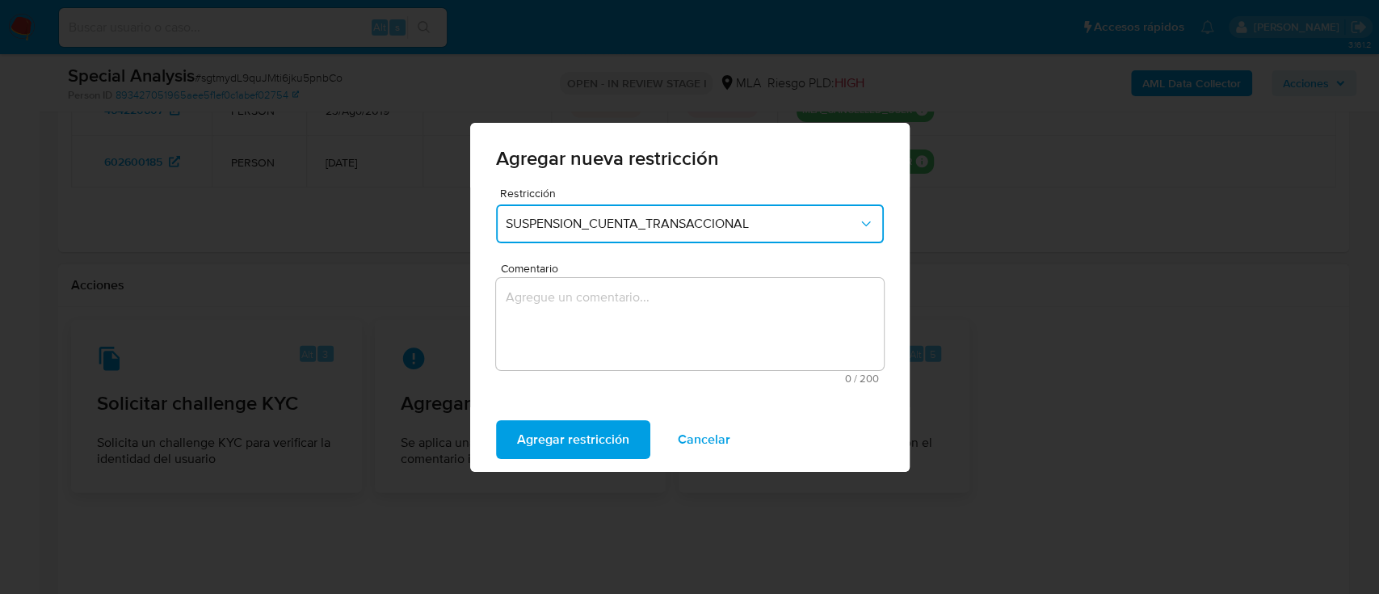
click at [649, 311] on textarea "Comentario" at bounding box center [690, 324] width 388 height 92
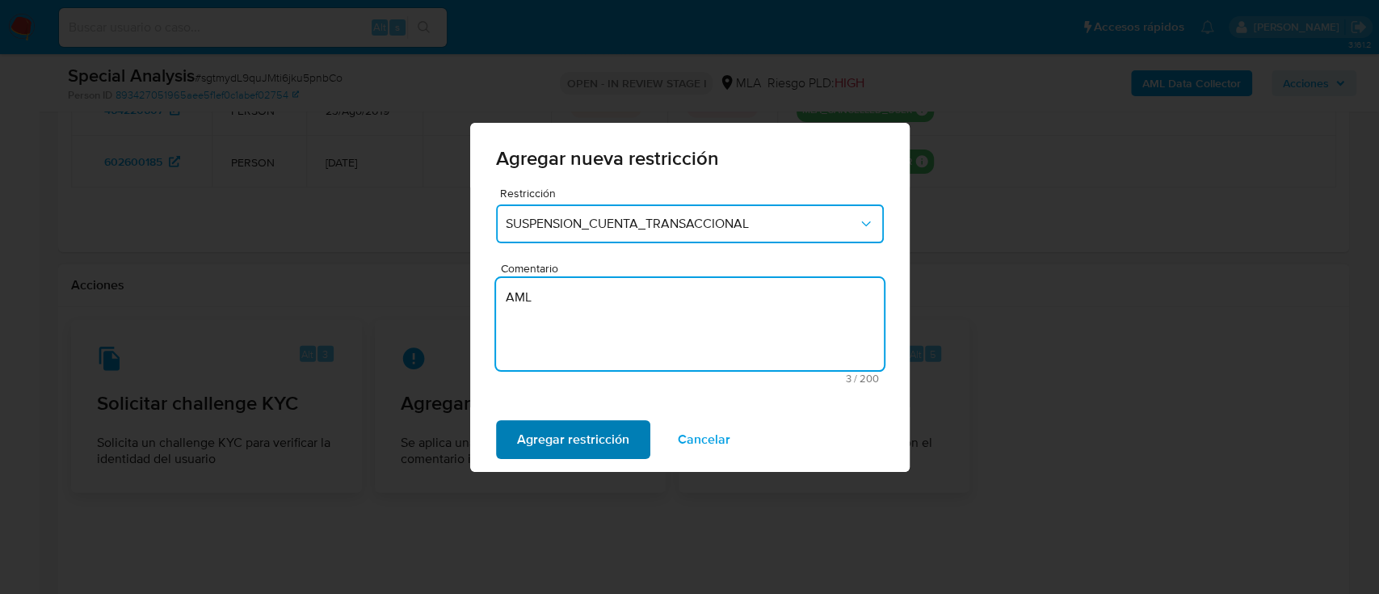
type textarea "AML"
click at [526, 444] on span "Agregar restricción" at bounding box center [573, 440] width 112 height 36
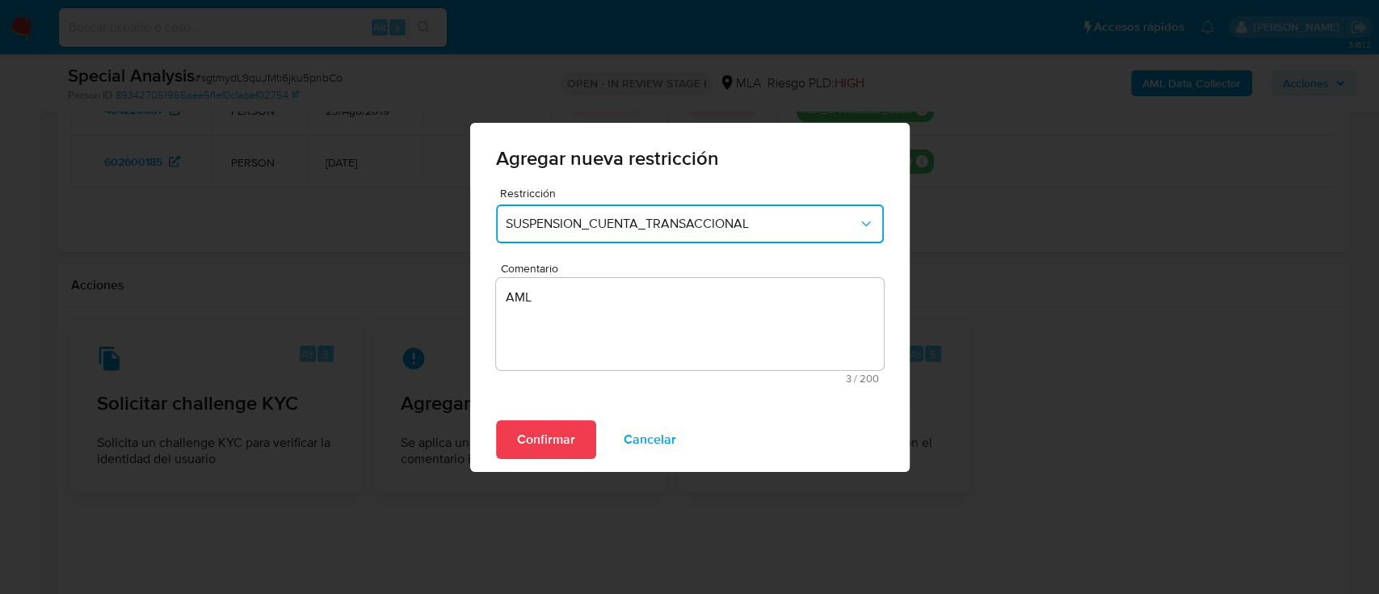
click at [484, 420] on div "Confirmar Cancelar" at bounding box center [689, 439] width 439 height 65
click at [540, 444] on span "Confirmar" at bounding box center [546, 440] width 58 height 36
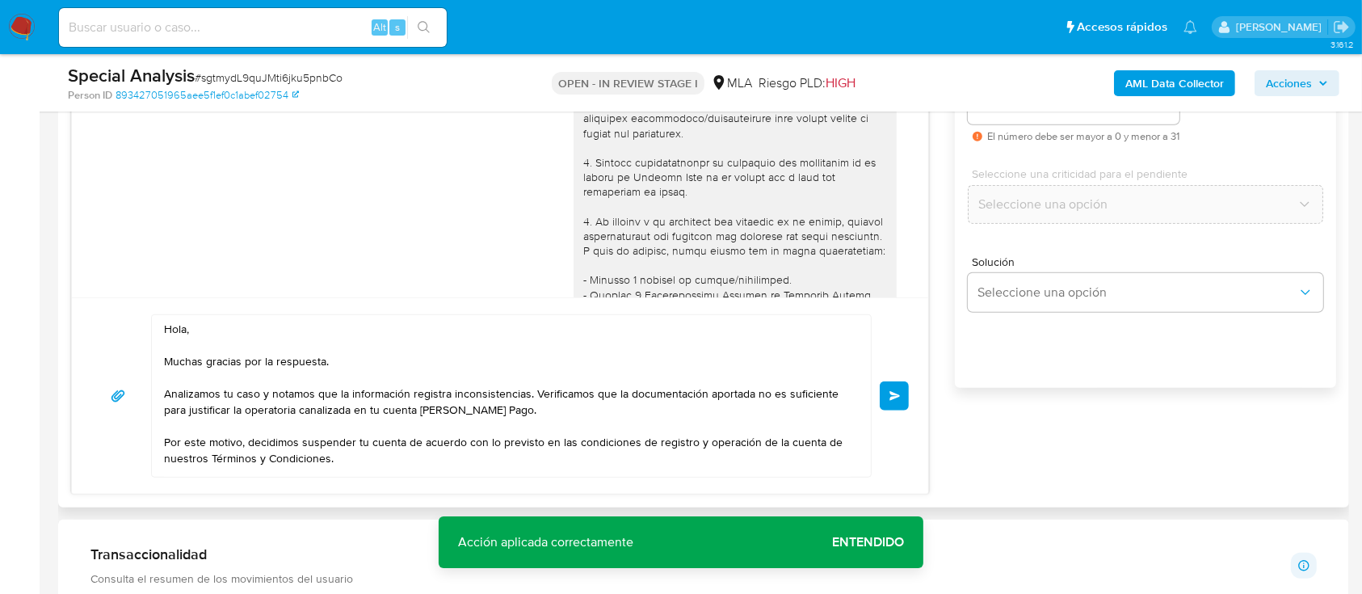
click at [885, 373] on div "Hola, Muchas gracias por la respuesta. Analizamos tu caso y notamos que la info…" at bounding box center [499, 395] width 817 height 163
click at [890, 381] on button "Enviar" at bounding box center [894, 395] width 29 height 29
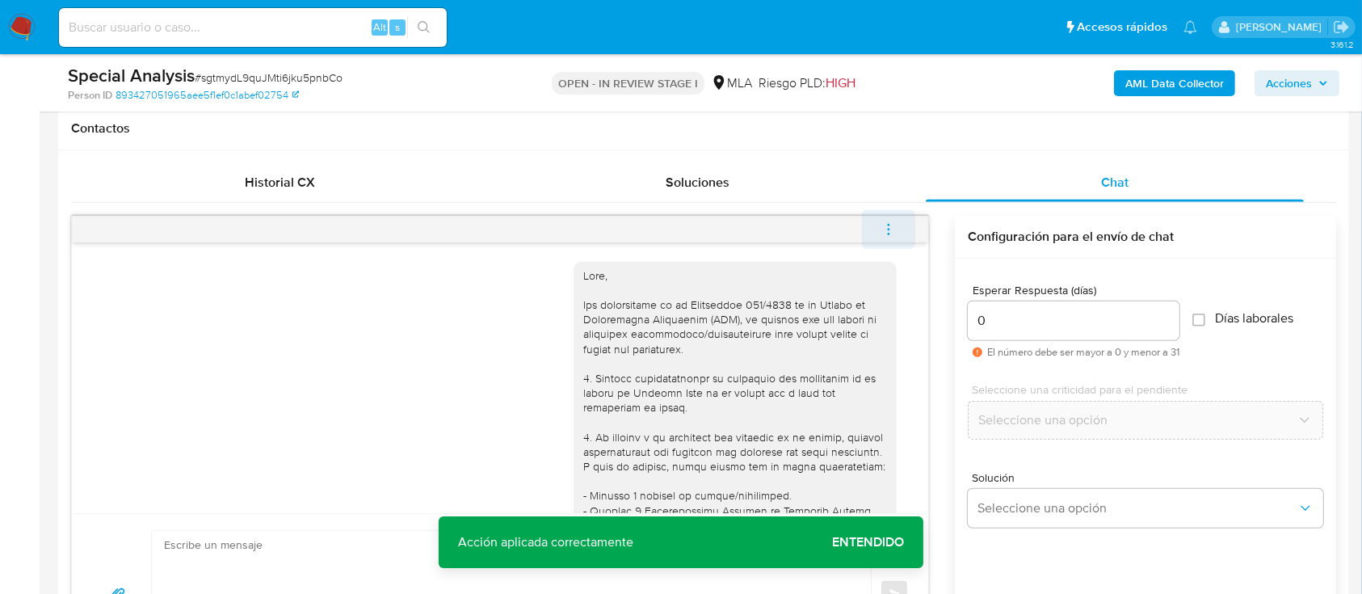
scroll to position [1074, 0]
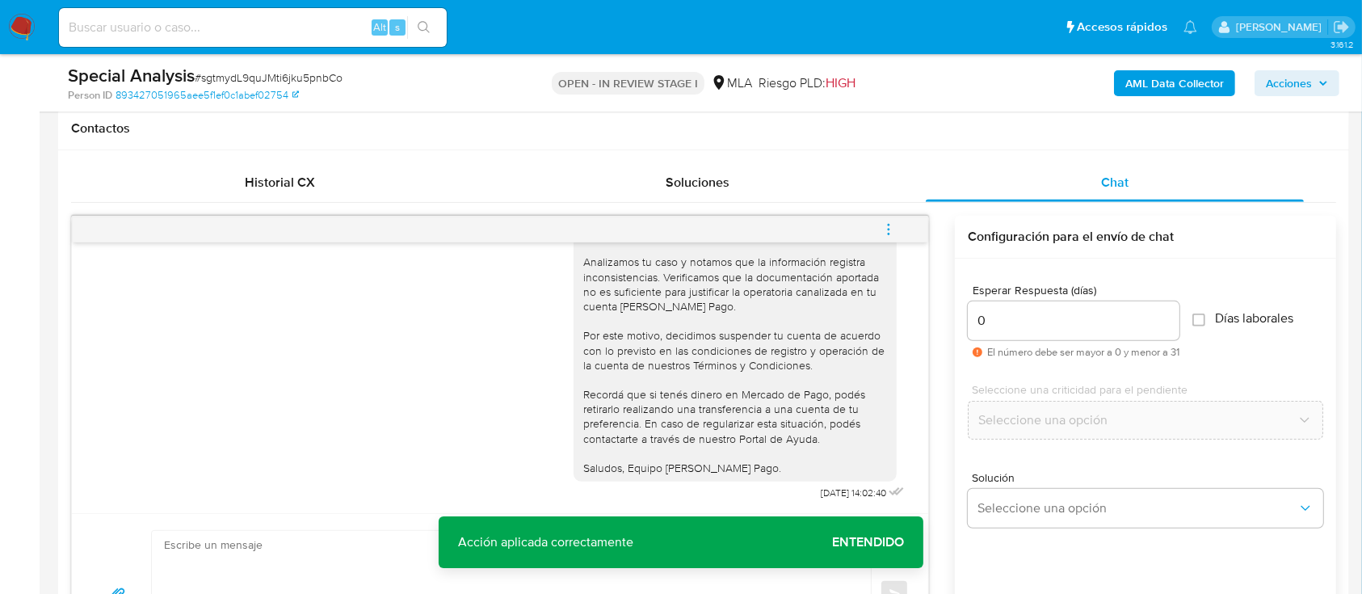
click at [885, 223] on icon "menu-action" at bounding box center [888, 229] width 15 height 15
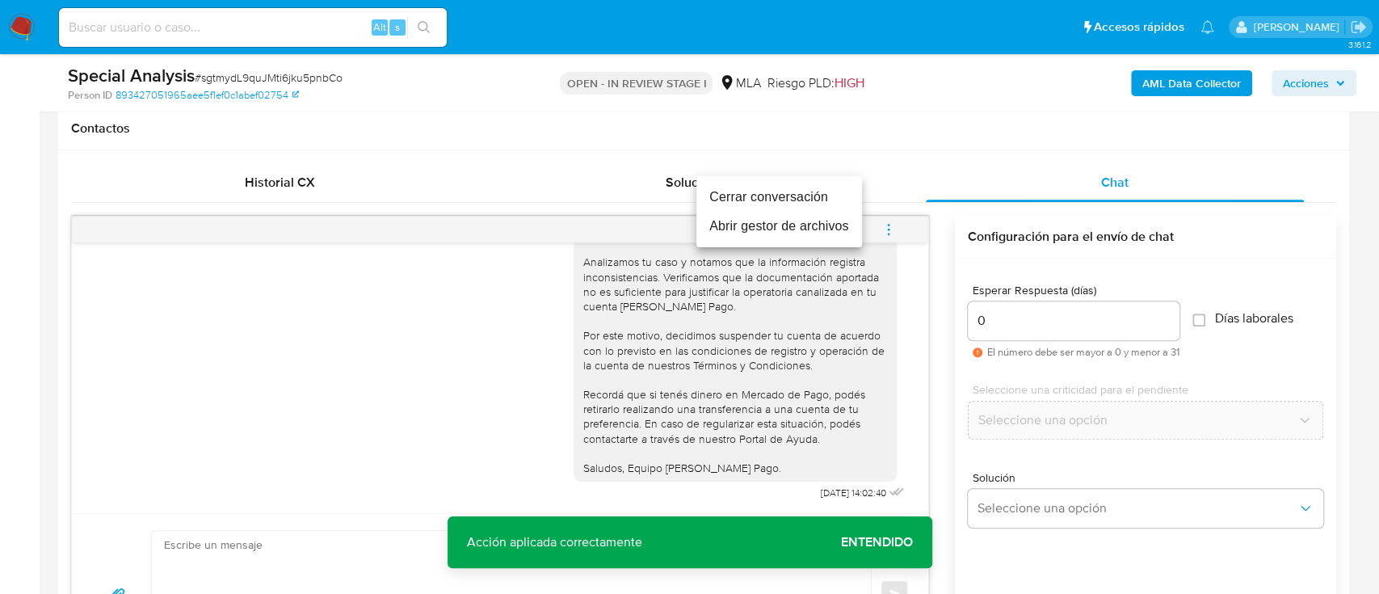
click at [801, 197] on li "Cerrar conversación" at bounding box center [779, 197] width 166 height 29
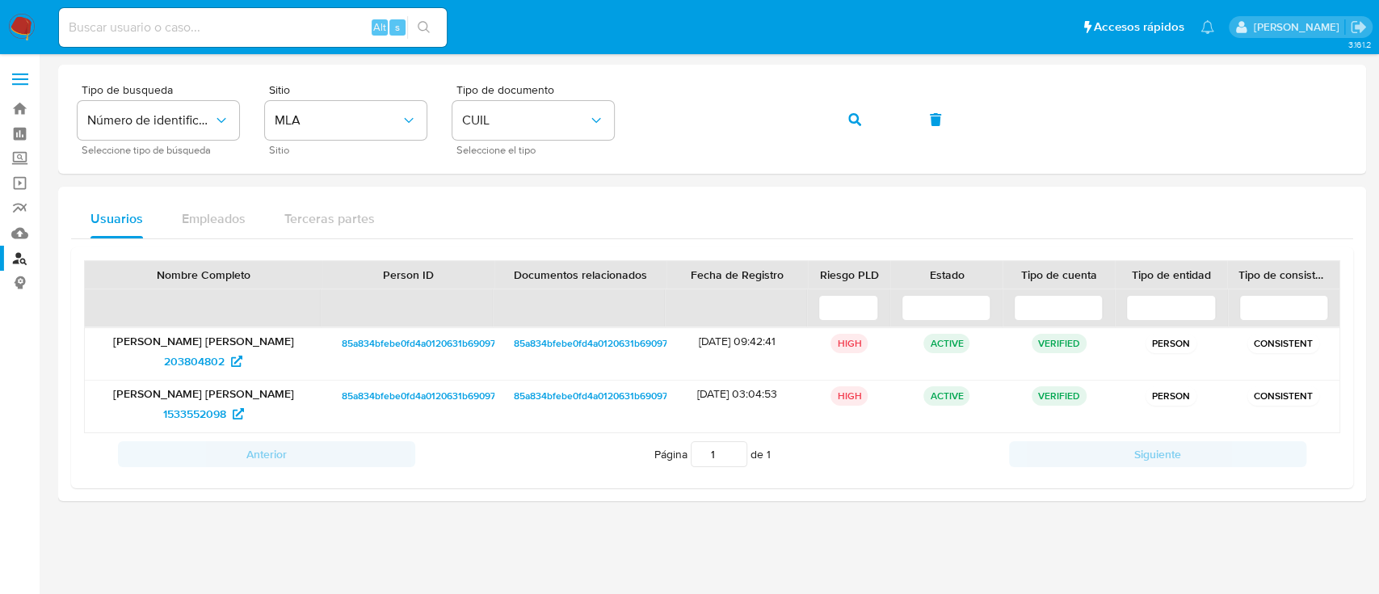
drag, startPoint x: 859, startPoint y: 113, endPoint x: 714, endPoint y: 198, distance: 167.6
click at [858, 113] on icon "button" at bounding box center [854, 119] width 13 height 13
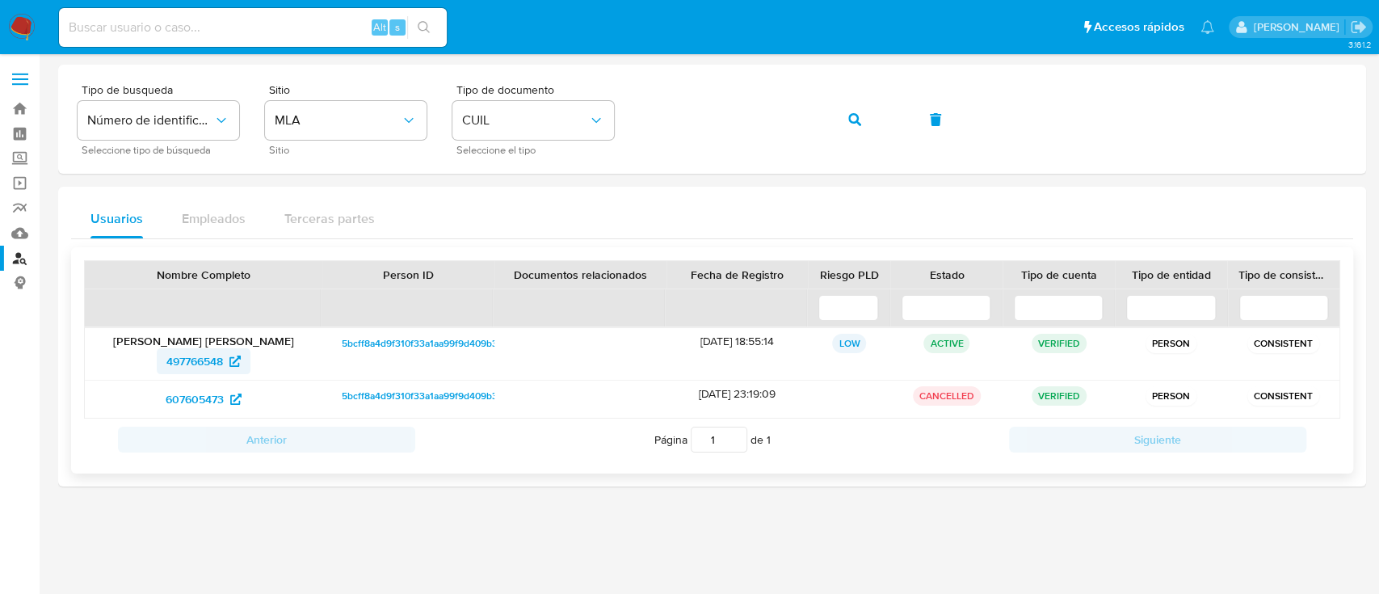
click at [181, 366] on span "497766548" at bounding box center [194, 361] width 57 height 26
click at [849, 113] on icon "button" at bounding box center [854, 119] width 13 height 13
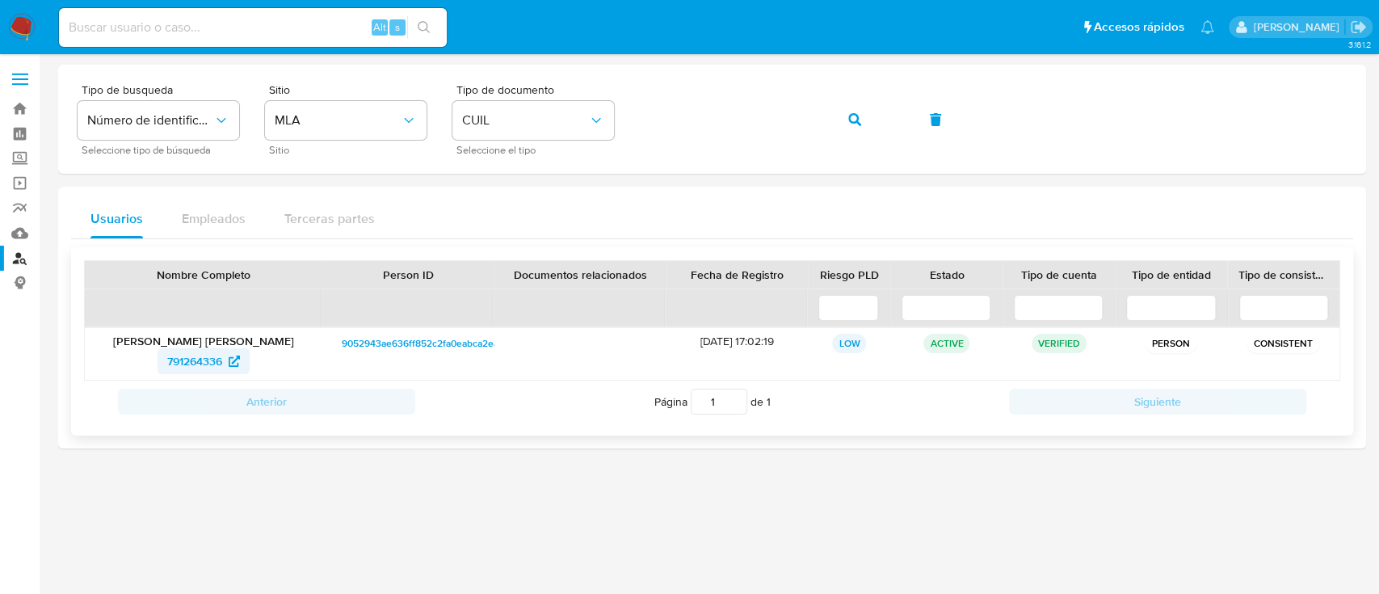
click at [219, 358] on span "791264336" at bounding box center [194, 361] width 55 height 26
click at [836, 126] on button "button" at bounding box center [854, 119] width 55 height 39
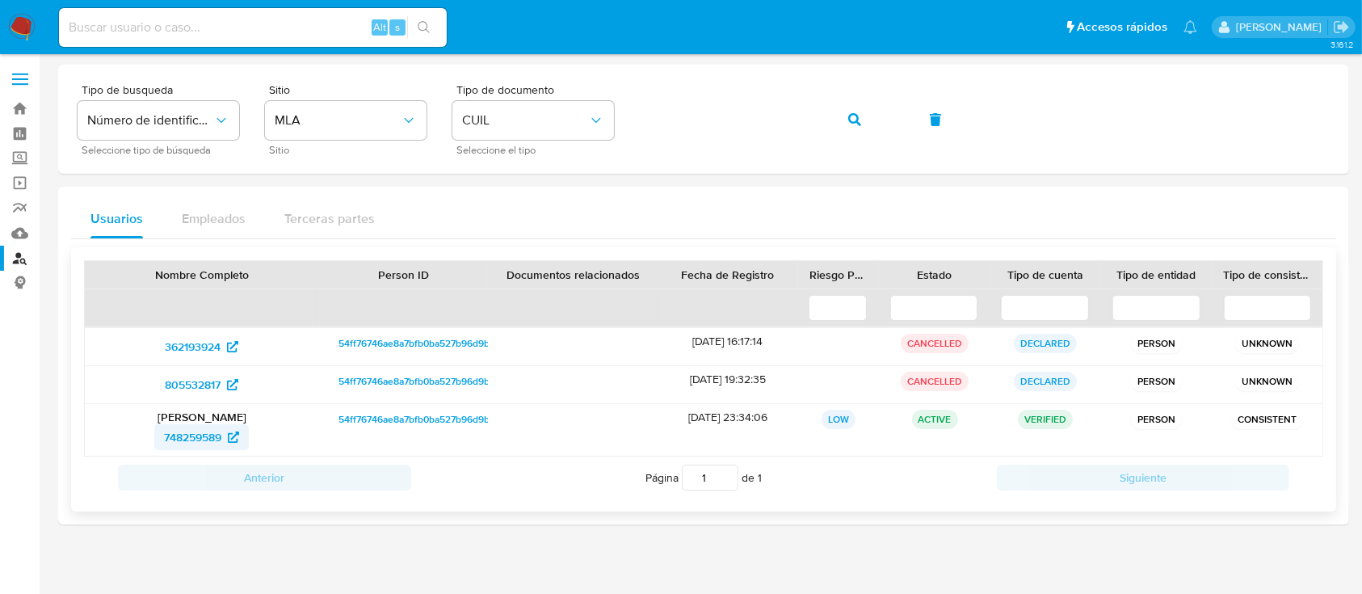
click at [207, 441] on span "748259589" at bounding box center [192, 437] width 57 height 26
click at [868, 115] on button "button" at bounding box center [854, 119] width 55 height 39
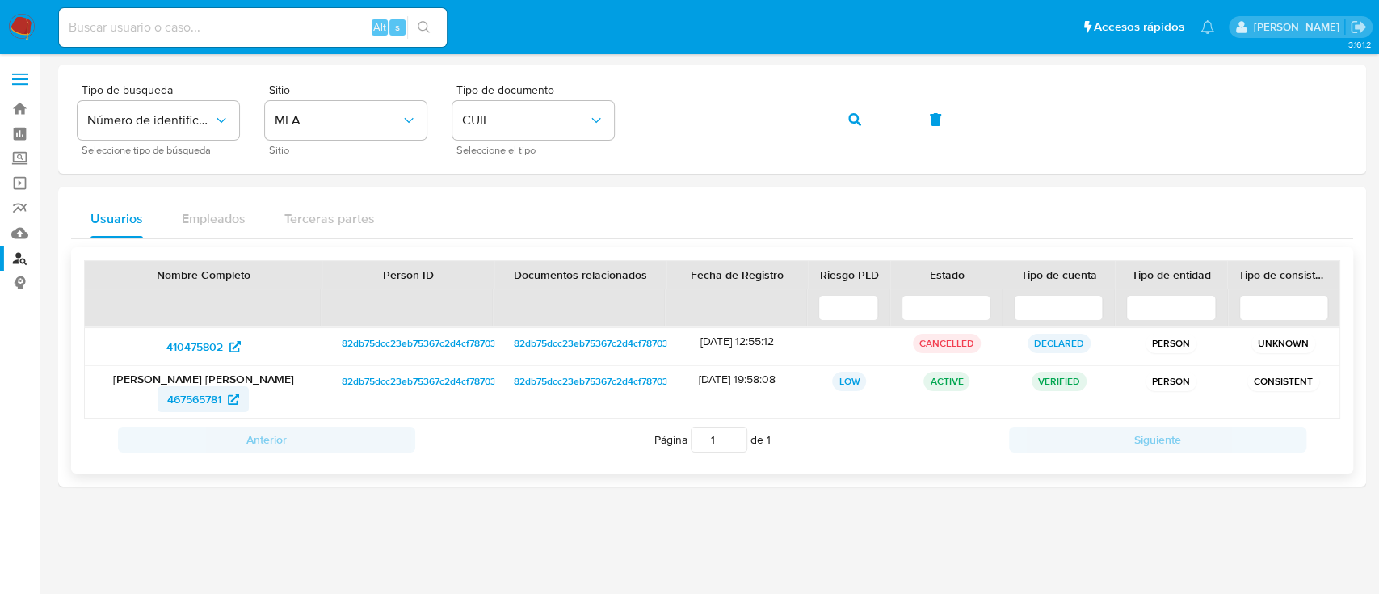
click at [200, 404] on span "467565781" at bounding box center [194, 399] width 54 height 26
click at [819, 118] on div "Tipo de busqueda Número de identificación Seleccione tipo de búsqueda Sitio MLA…" at bounding box center [712, 119] width 1269 height 70
click at [858, 127] on span "button" at bounding box center [854, 120] width 13 height 36
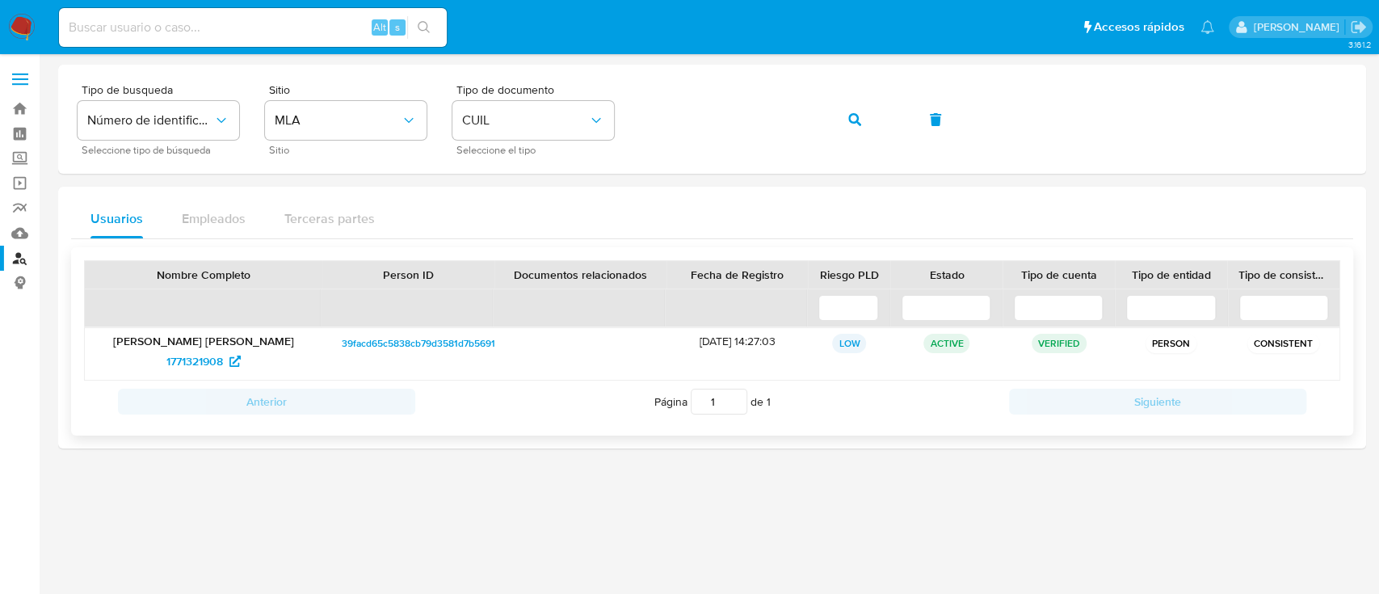
click at [172, 377] on div "Adrian Alberto Salinas Bohorquez 1771321908" at bounding box center [203, 354] width 237 height 52
click at [176, 363] on span "1771321908" at bounding box center [194, 361] width 57 height 26
click at [860, 111] on button "button" at bounding box center [854, 119] width 55 height 39
drag, startPoint x: 233, startPoint y: 348, endPoint x: 193, endPoint y: 367, distance: 43.7
click at [193, 367] on span "382888783" at bounding box center [194, 361] width 57 height 26
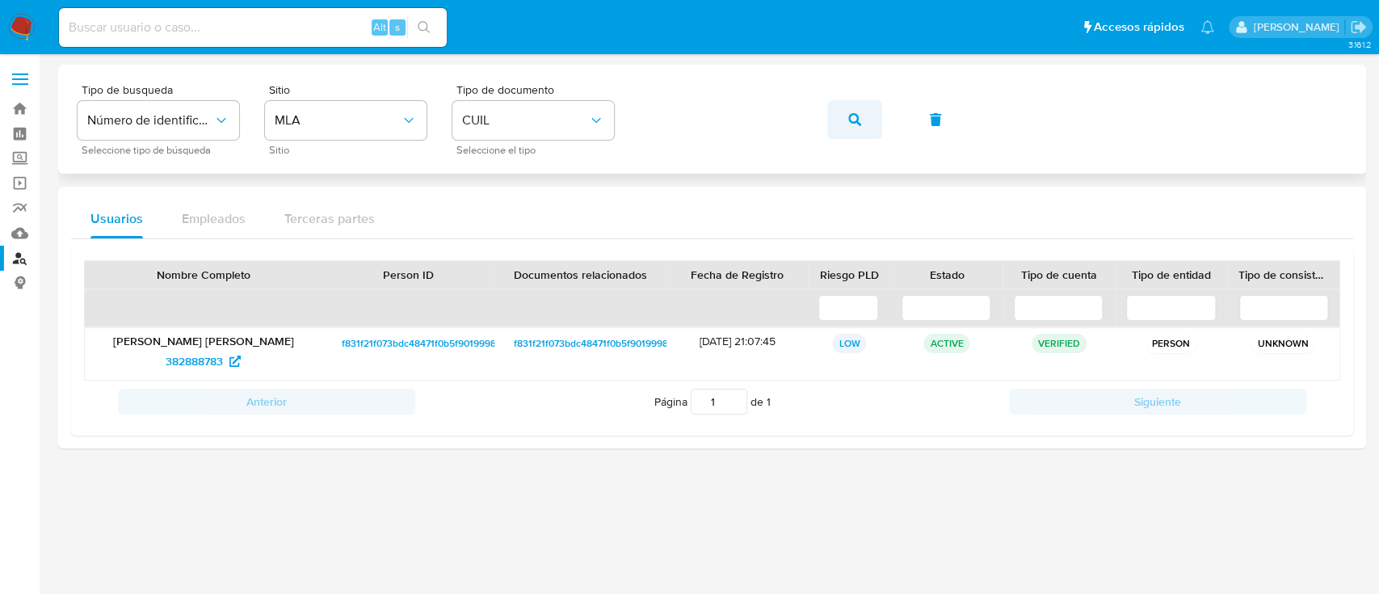
click at [859, 116] on icon "button" at bounding box center [854, 119] width 13 height 13
click at [183, 355] on span "382845118" at bounding box center [194, 361] width 53 height 26
click at [847, 113] on button "button" at bounding box center [854, 119] width 55 height 39
click at [193, 371] on span "1416022991" at bounding box center [195, 361] width 58 height 26
click at [859, 108] on span "button" at bounding box center [854, 120] width 13 height 36
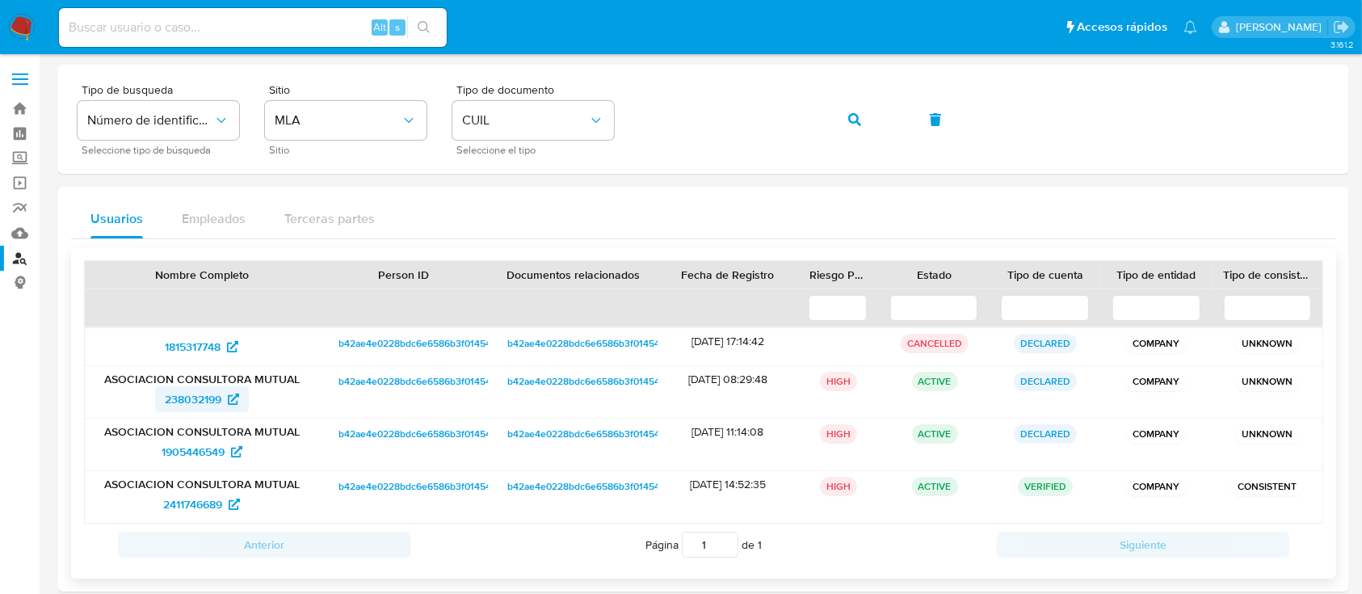
click at [229, 401] on icon at bounding box center [233, 398] width 11 height 11
click at [861, 115] on button "button" at bounding box center [854, 119] width 55 height 39
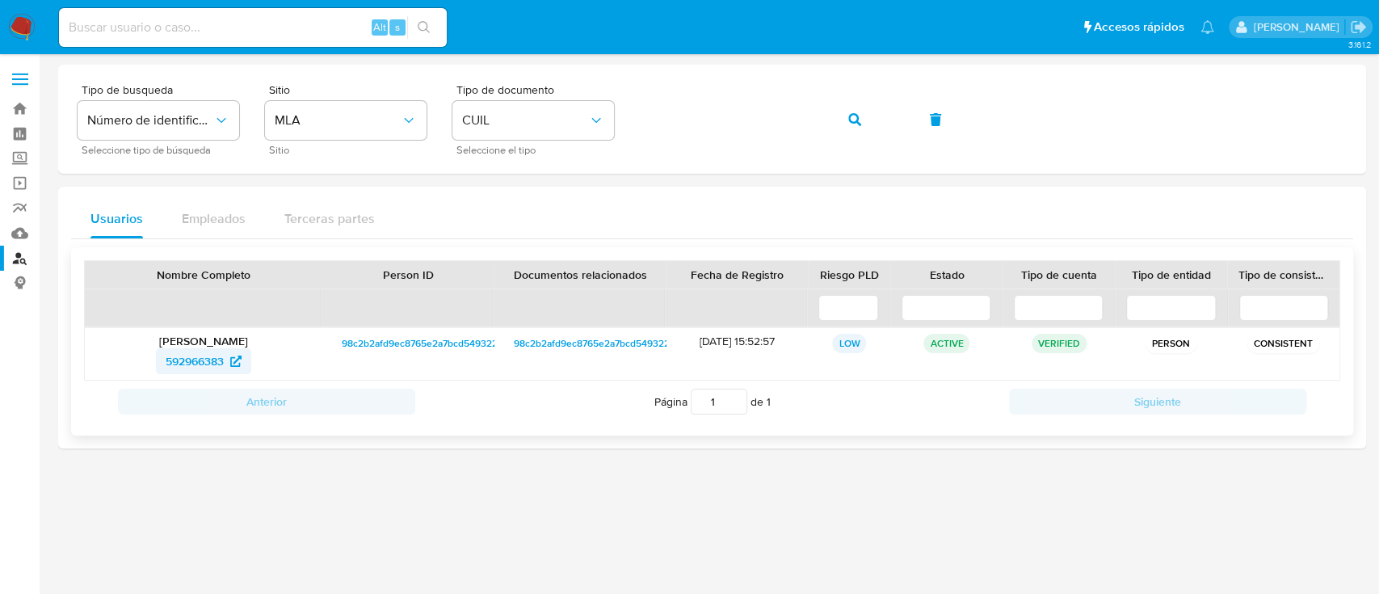
click at [211, 355] on span "592966383" at bounding box center [195, 361] width 58 height 26
click at [860, 113] on button "button" at bounding box center [854, 119] width 55 height 39
click at [214, 359] on span "64756870" at bounding box center [194, 361] width 51 height 26
click at [856, 107] on span "button" at bounding box center [854, 120] width 13 height 36
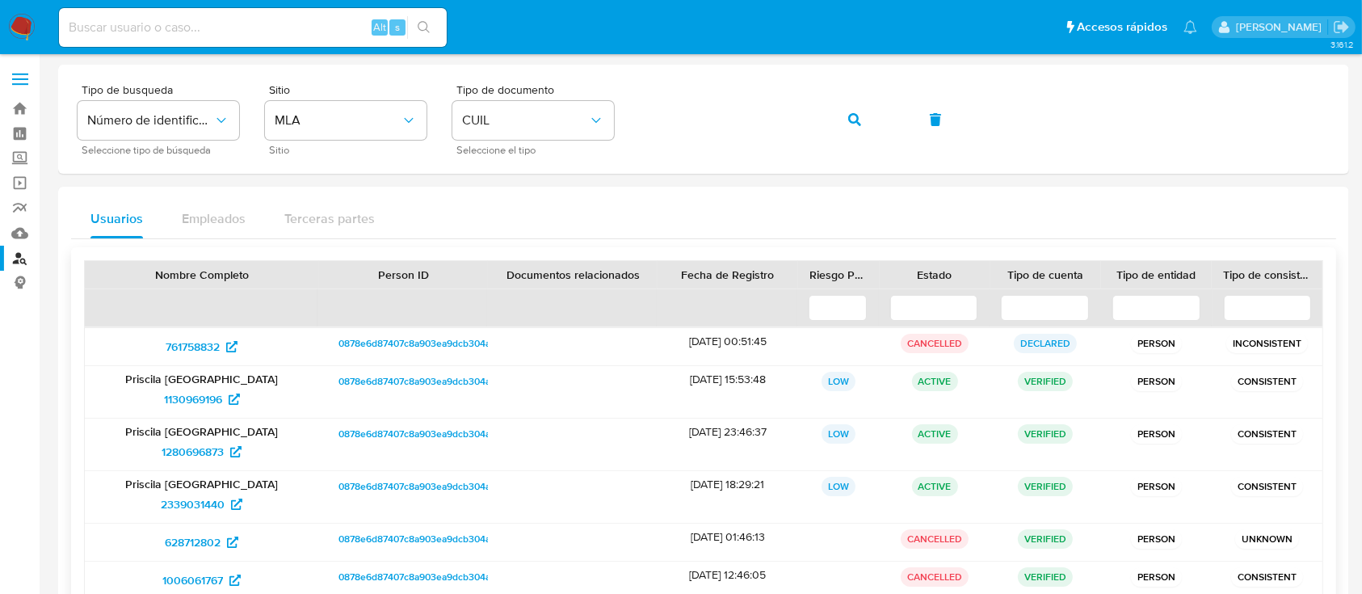
scroll to position [154, 0]
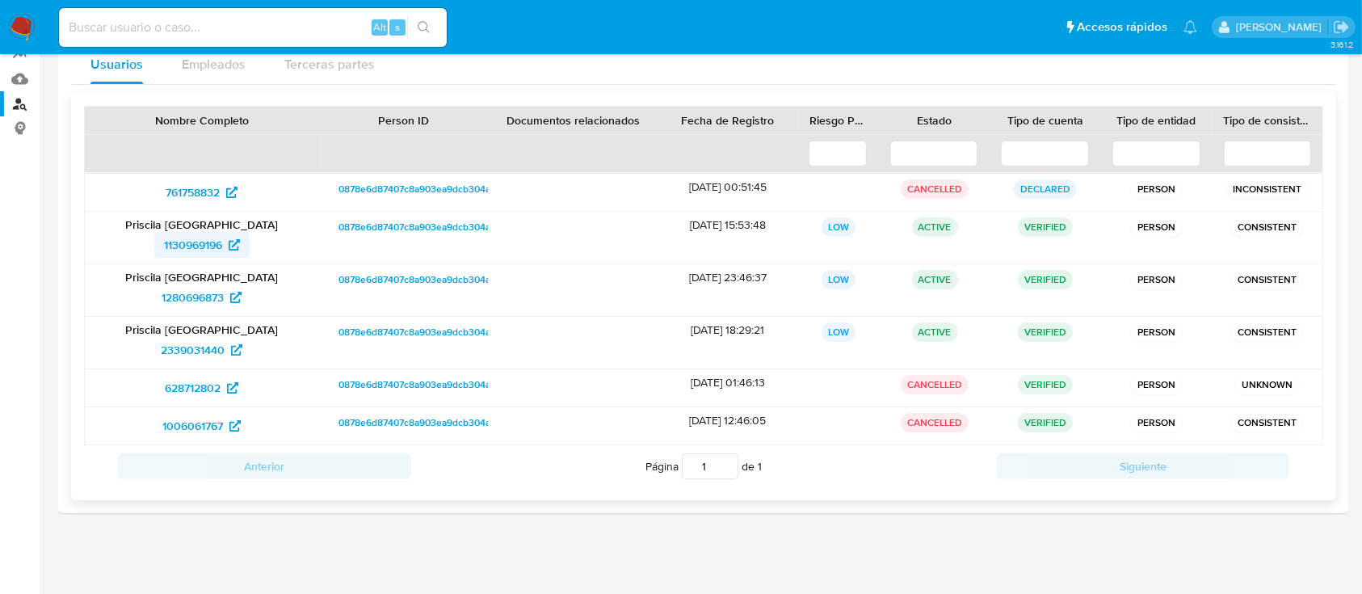
click at [213, 253] on span "1130969196" at bounding box center [193, 245] width 58 height 26
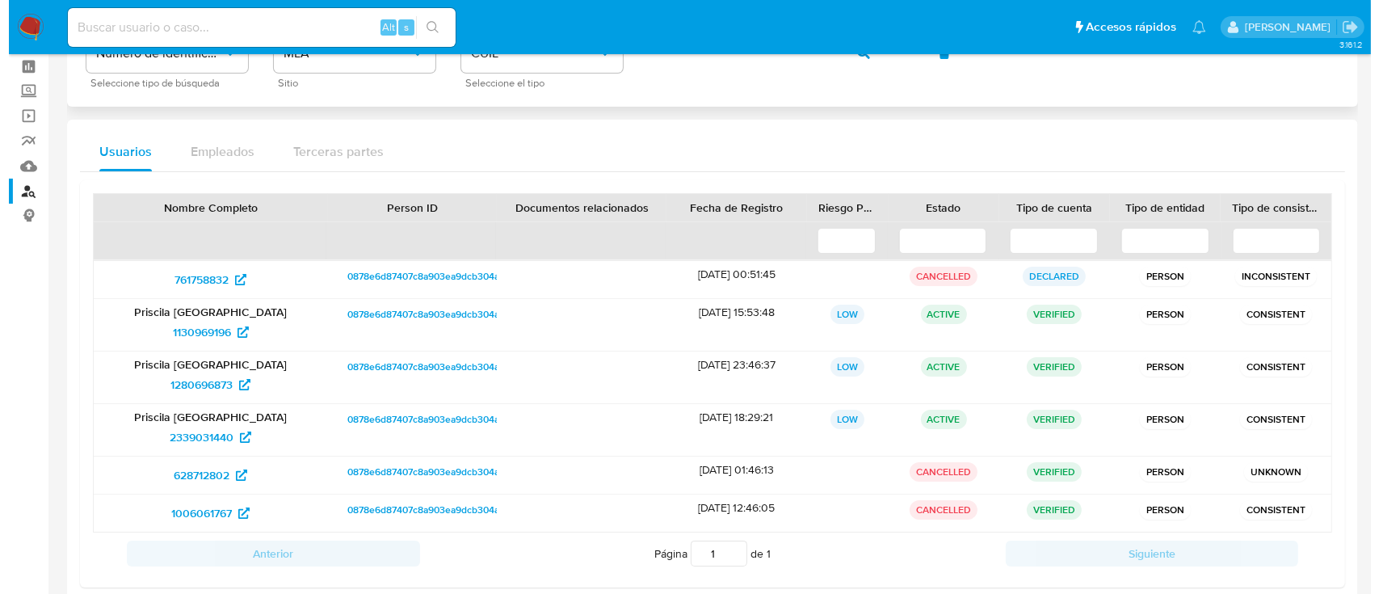
scroll to position [0, 0]
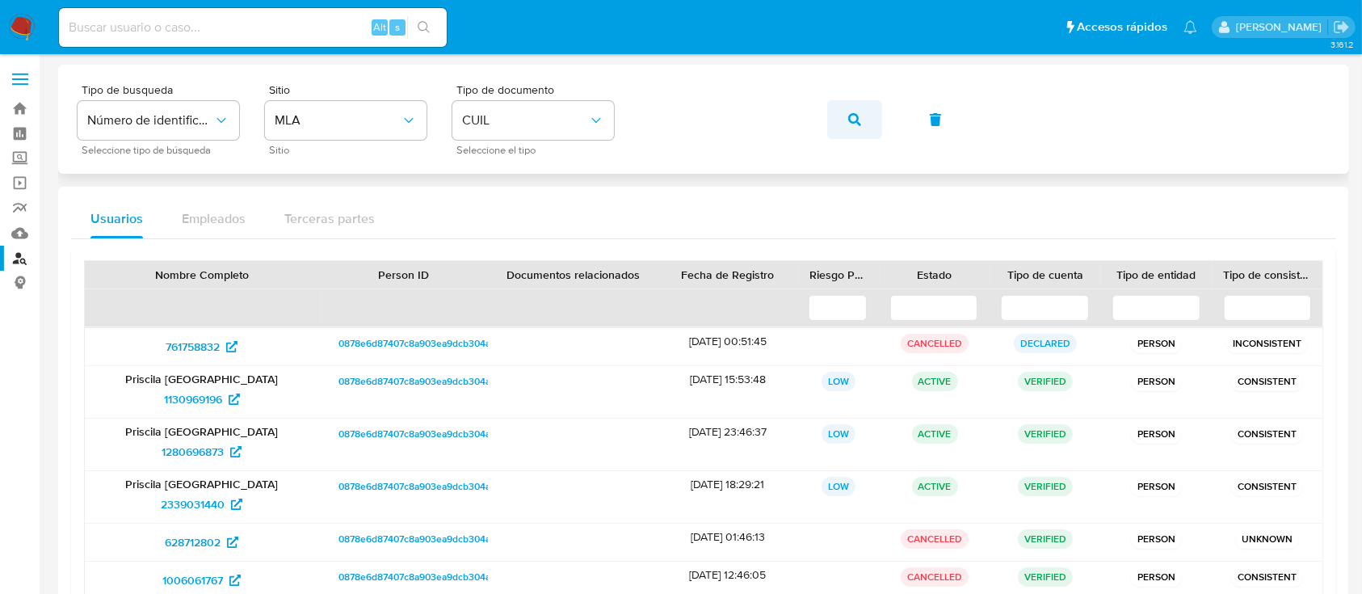
click at [860, 112] on button "button" at bounding box center [854, 119] width 55 height 39
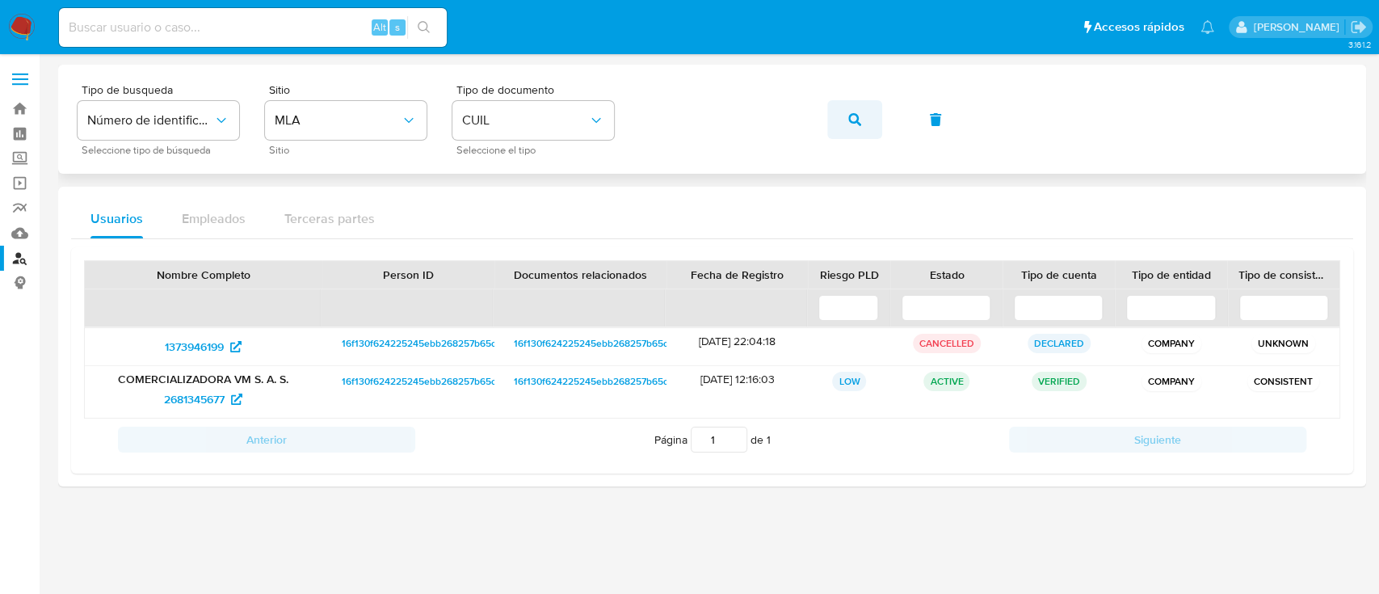
click at [849, 109] on span "button" at bounding box center [854, 120] width 13 height 36
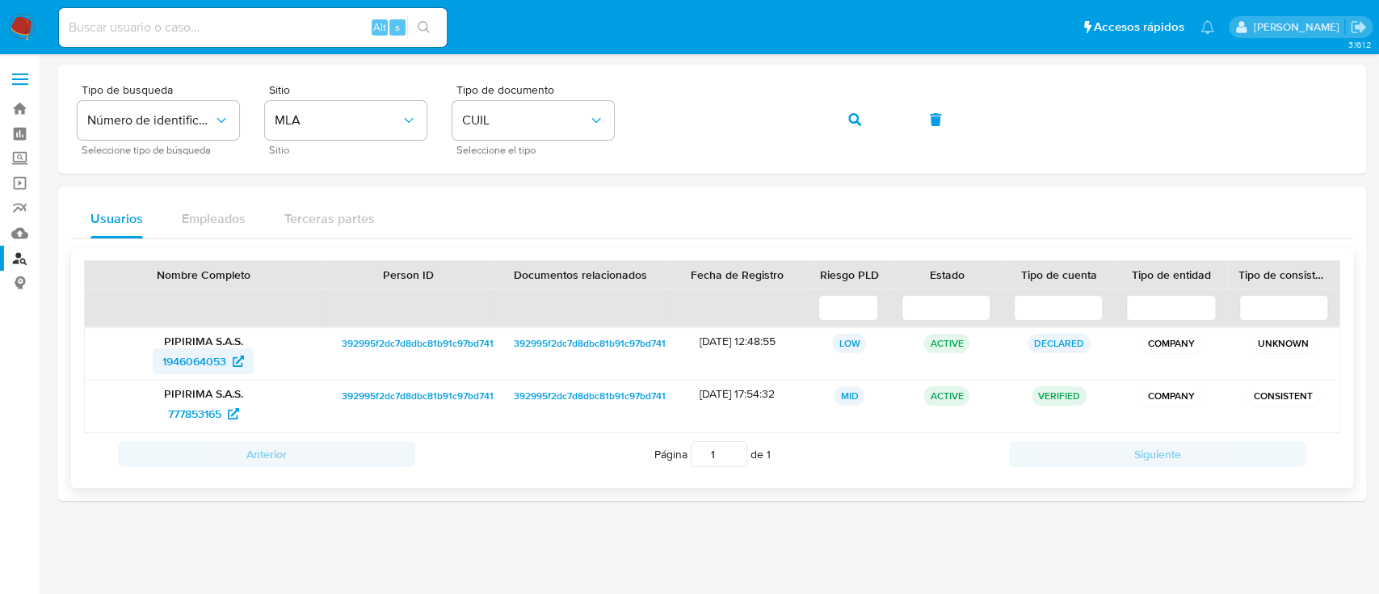
click at [204, 359] on span "1946064053" at bounding box center [194, 361] width 64 height 26
click at [851, 121] on icon "button" at bounding box center [854, 119] width 13 height 13
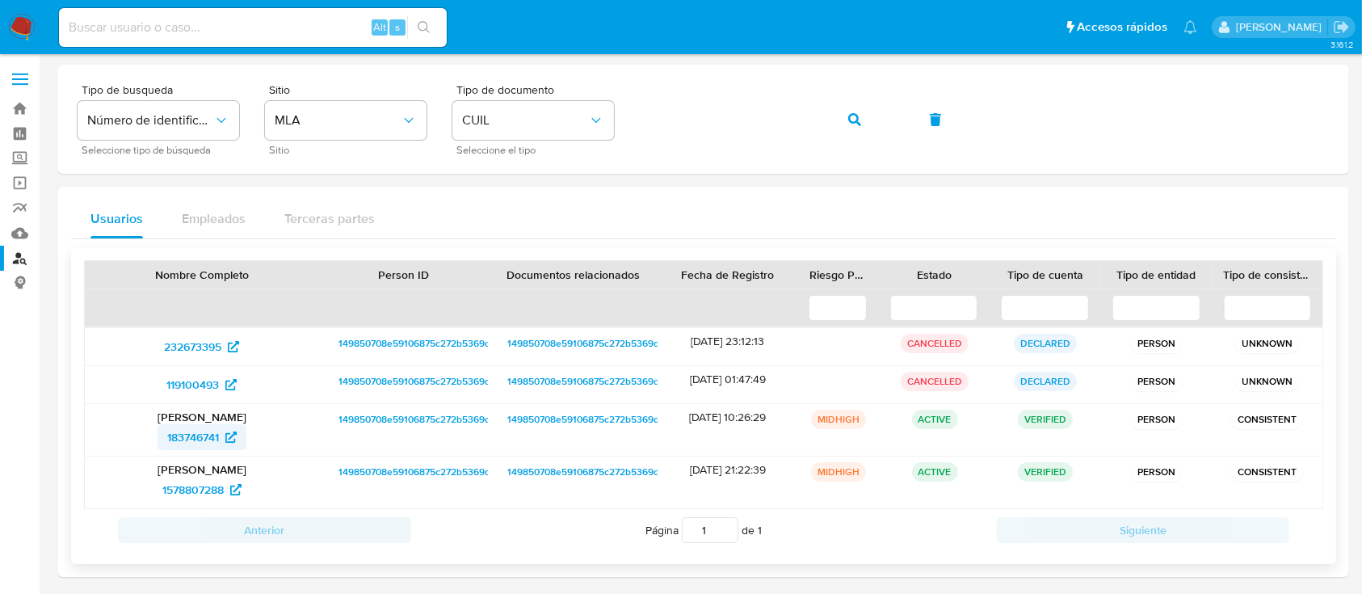
click at [189, 438] on span "183746741" at bounding box center [193, 437] width 52 height 26
click at [867, 118] on button "button" at bounding box center [854, 119] width 55 height 39
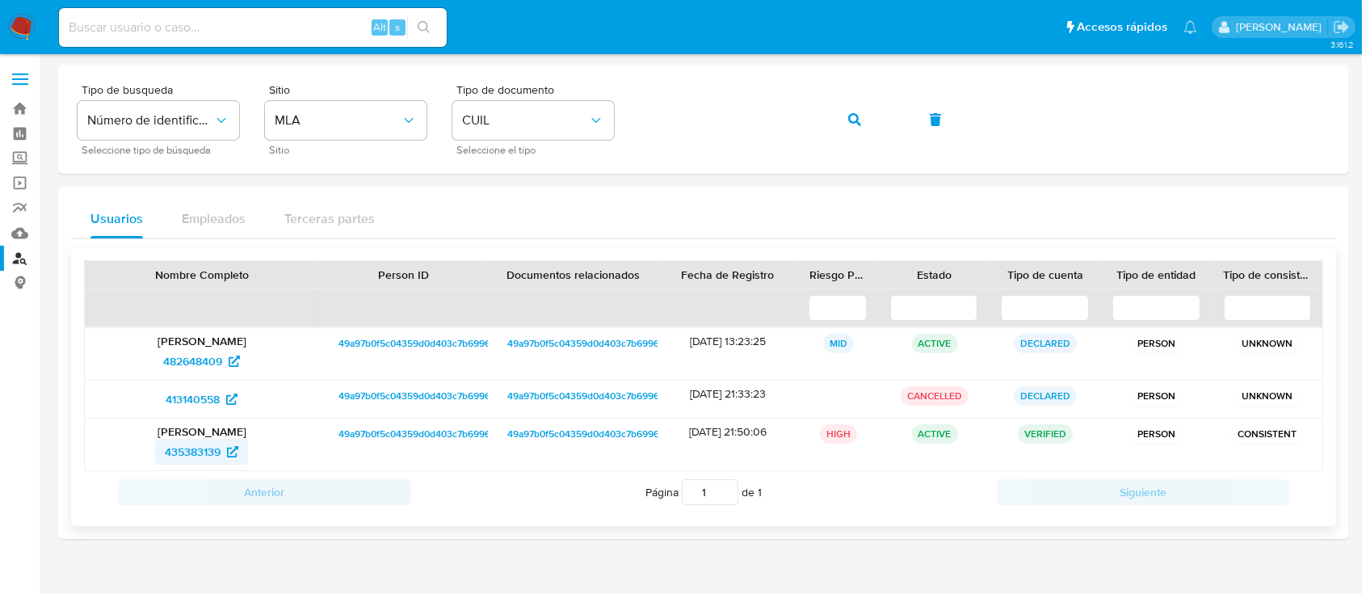
click at [218, 440] on span "435383139" at bounding box center [193, 452] width 56 height 26
click at [847, 113] on button "button" at bounding box center [854, 119] width 55 height 39
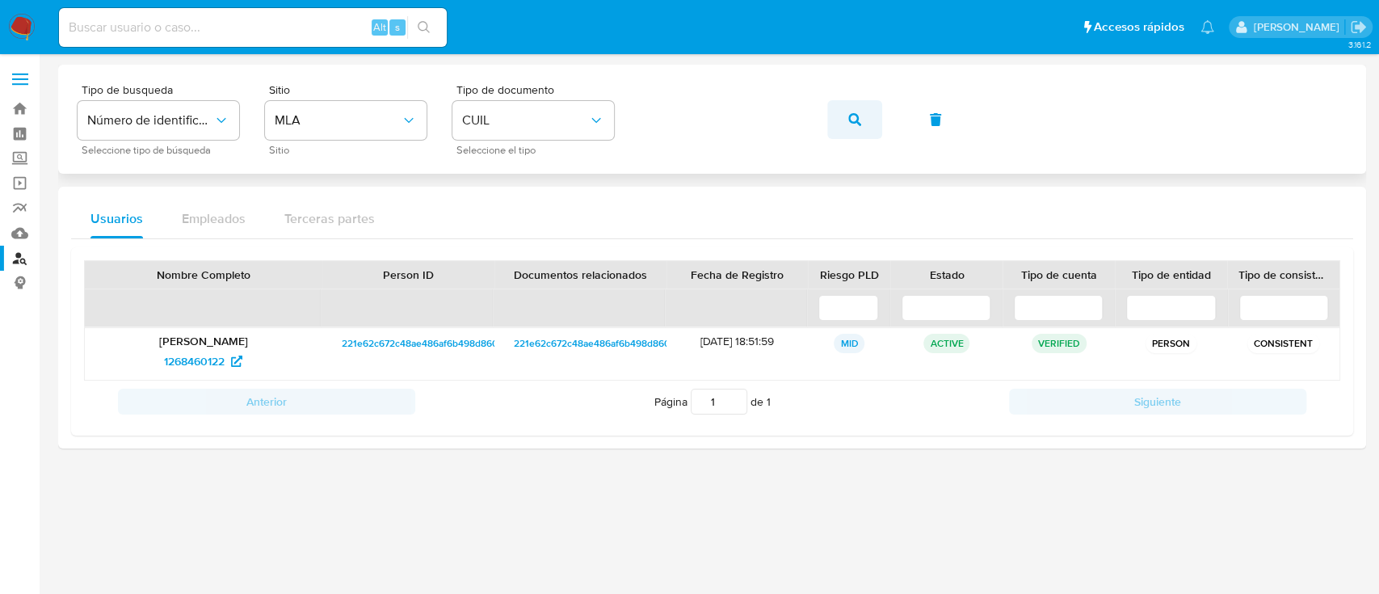
click at [862, 111] on button "button" at bounding box center [854, 119] width 55 height 39
click at [163, 356] on link "836697039" at bounding box center [203, 361] width 95 height 26
drag, startPoint x: 867, startPoint y: 107, endPoint x: 709, endPoint y: 185, distance: 175.9
click at [868, 107] on button "button" at bounding box center [854, 119] width 55 height 39
click at [200, 355] on span "1396890929" at bounding box center [194, 361] width 63 height 26
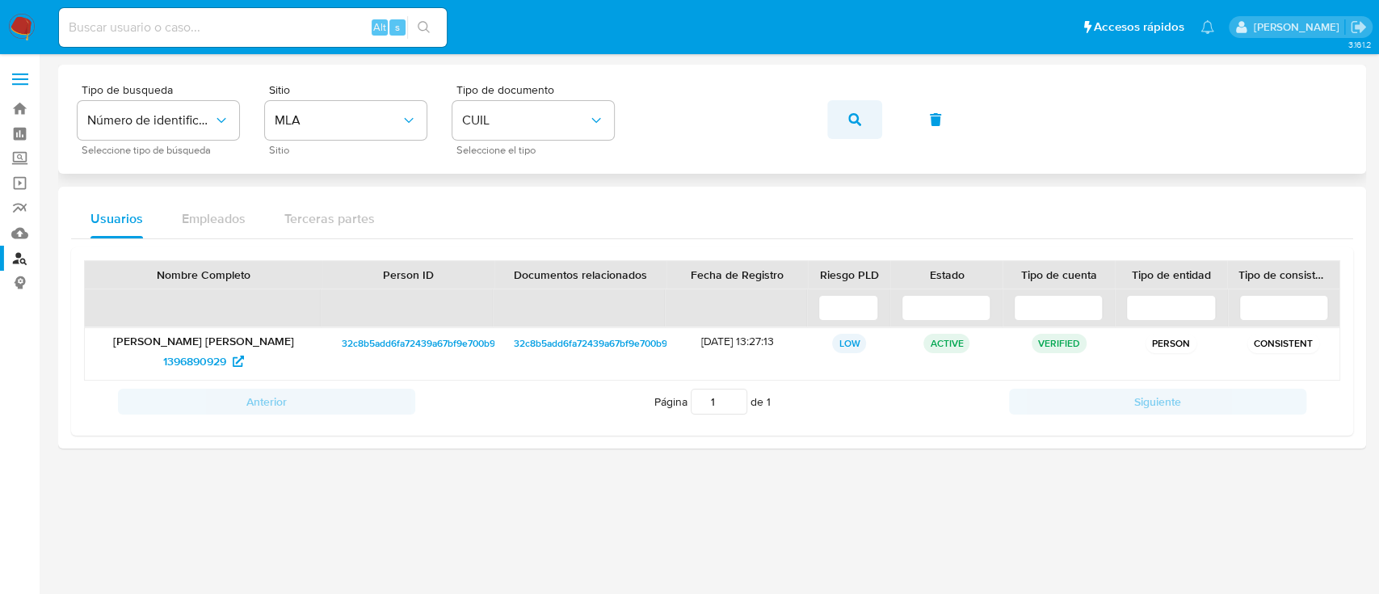
click at [876, 119] on button "button" at bounding box center [854, 119] width 55 height 39
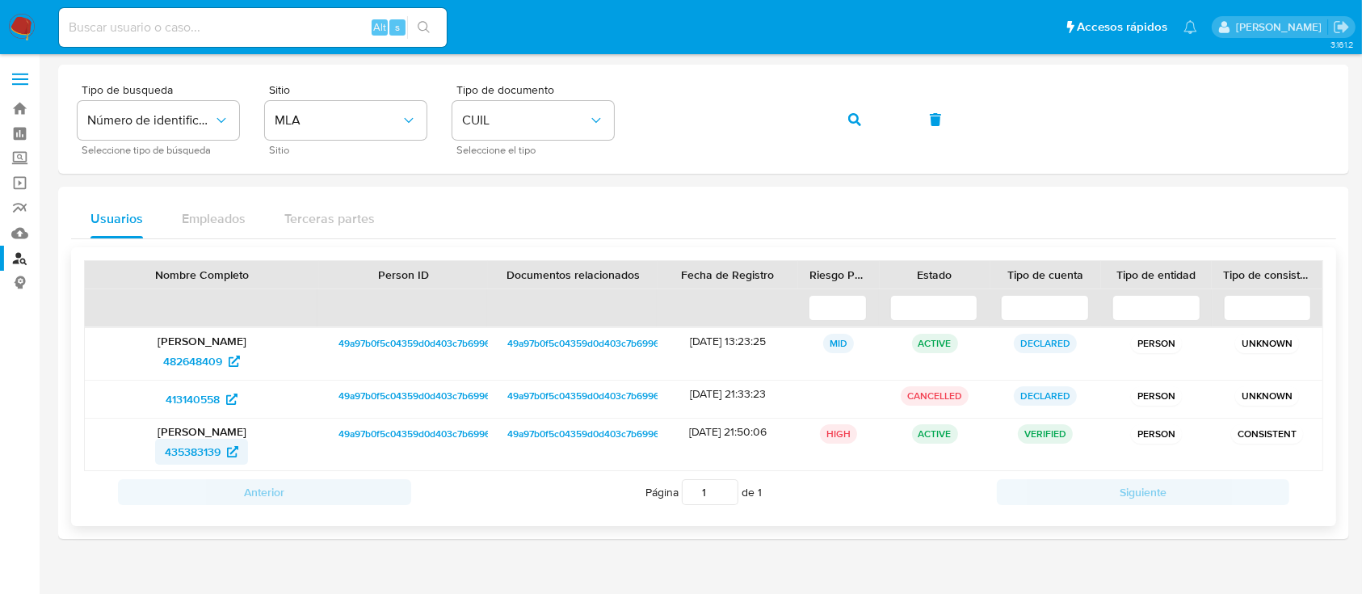
click at [186, 458] on span "435383139" at bounding box center [193, 452] width 56 height 26
click at [874, 105] on button "button" at bounding box center [854, 119] width 55 height 39
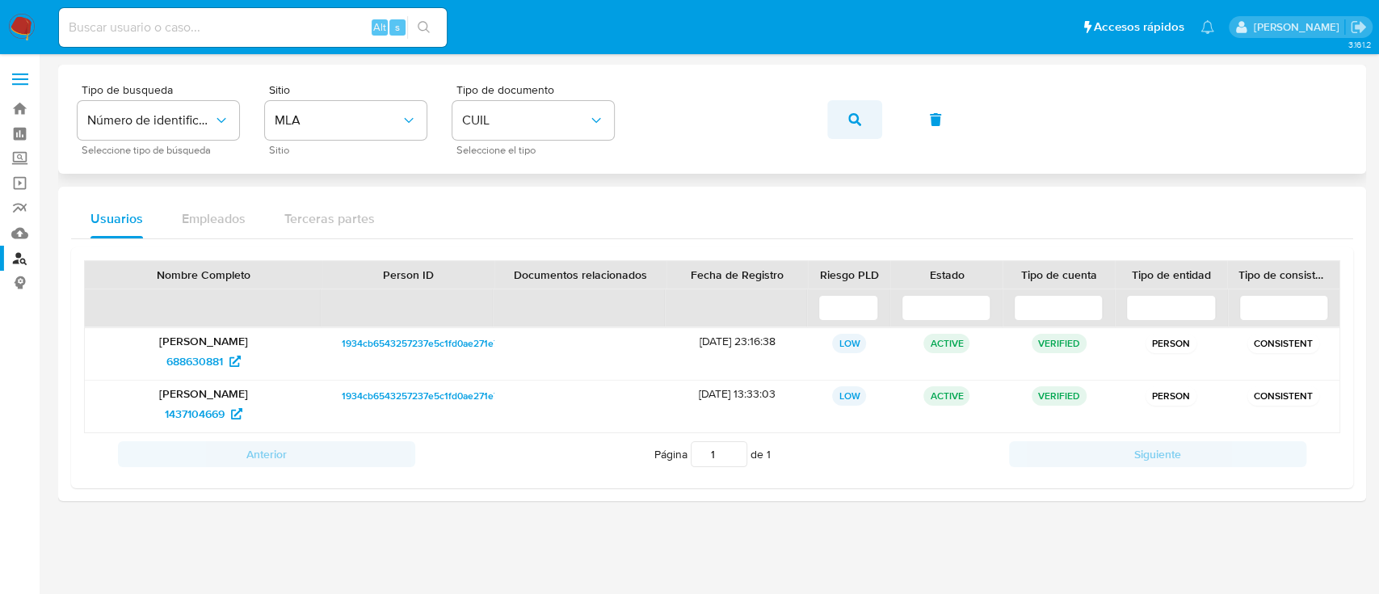
click at [850, 113] on icon "button" at bounding box center [854, 119] width 13 height 13
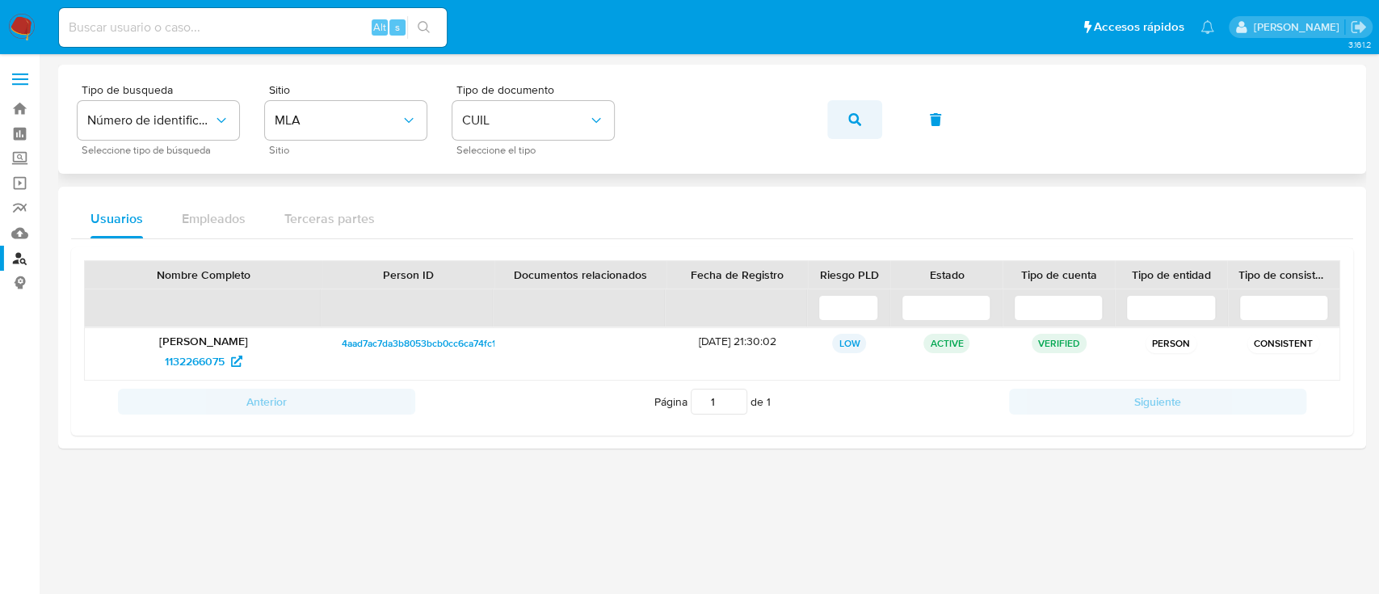
click at [840, 115] on button "button" at bounding box center [854, 119] width 55 height 39
click at [853, 117] on icon "button" at bounding box center [854, 119] width 13 height 13
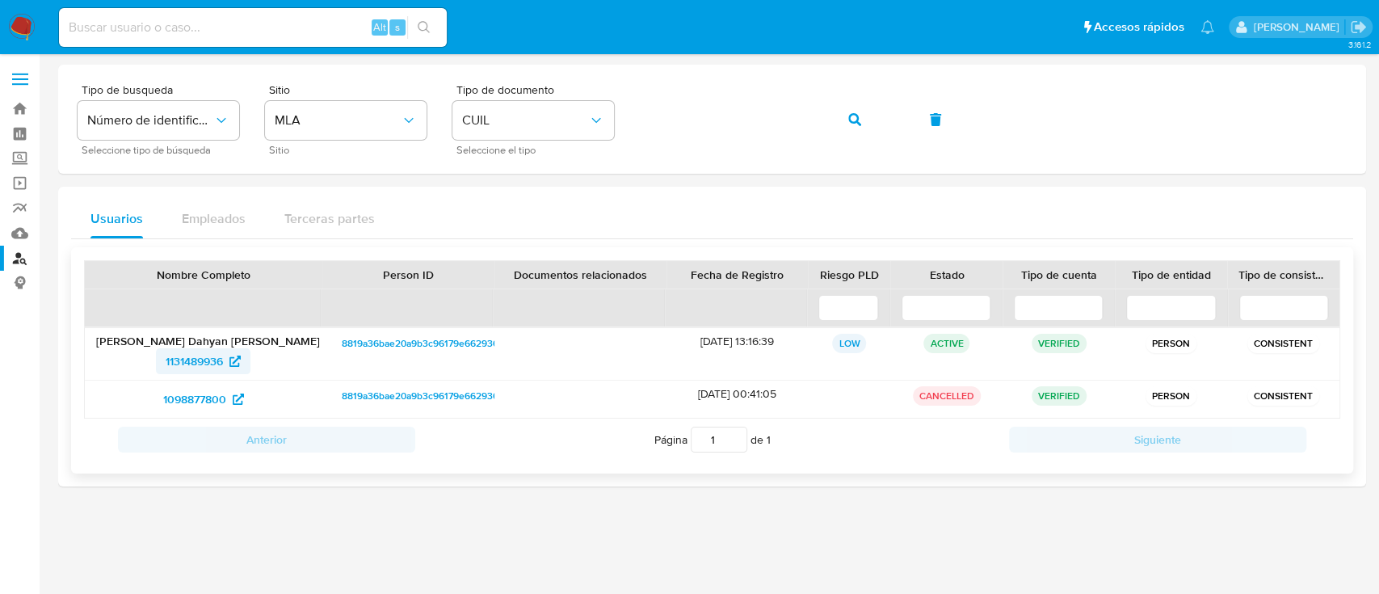
click at [186, 368] on span "1131489936" at bounding box center [194, 361] width 57 height 26
click at [857, 118] on icon "button" at bounding box center [854, 119] width 13 height 13
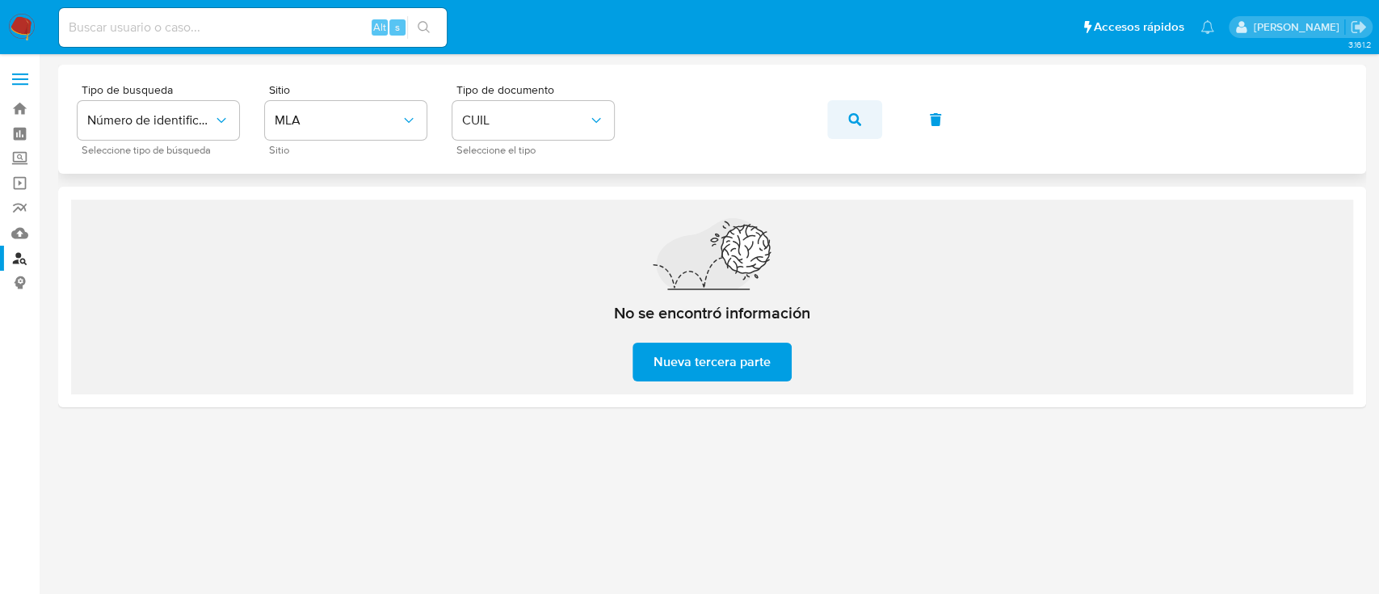
click at [855, 116] on icon "button" at bounding box center [854, 119] width 13 height 13
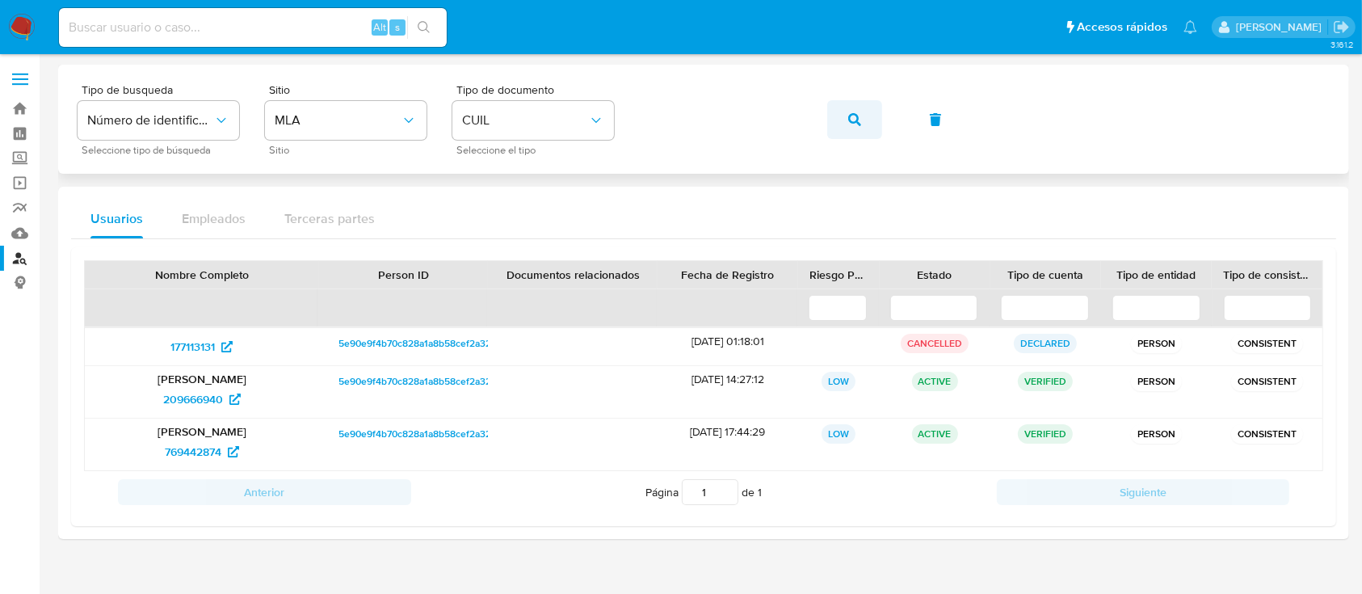
click at [854, 116] on icon "button" at bounding box center [854, 119] width 13 height 13
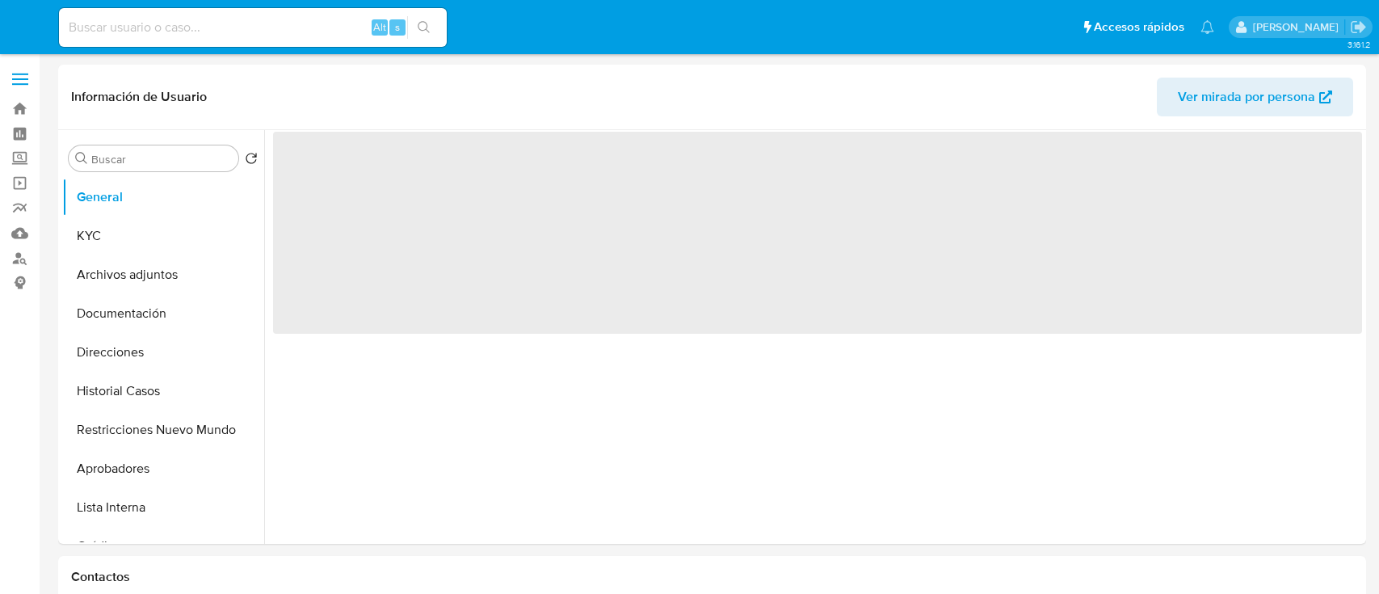
select select "10"
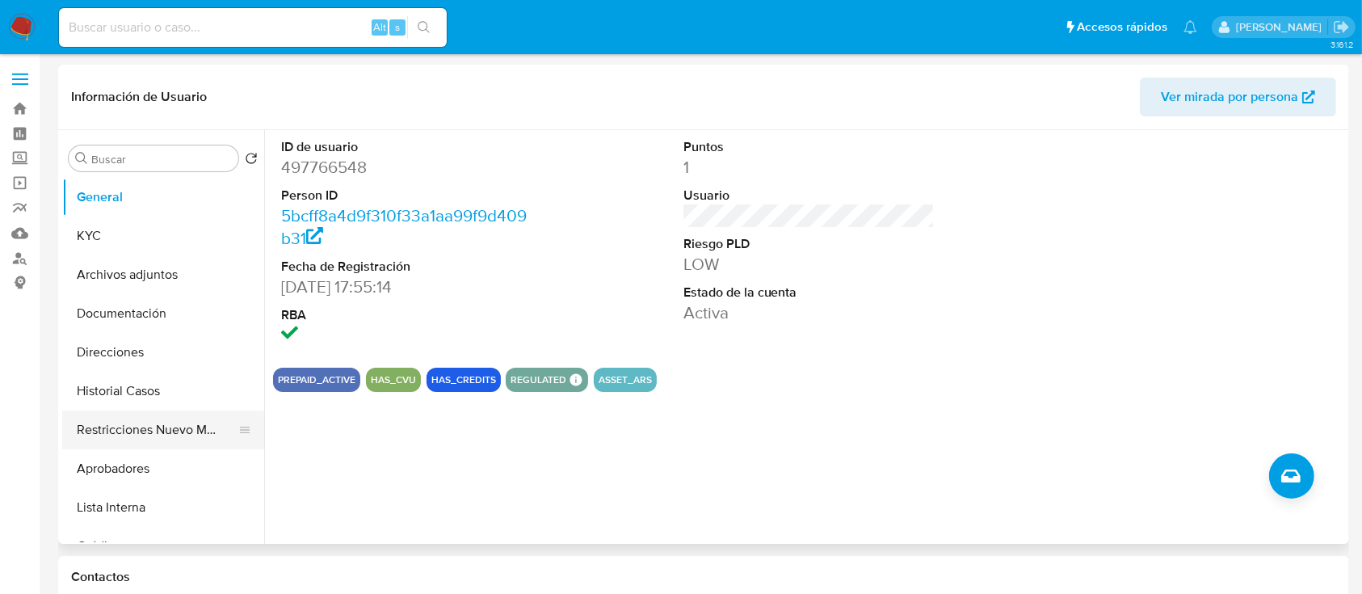
click at [132, 426] on button "Restricciones Nuevo Mundo" at bounding box center [156, 429] width 189 height 39
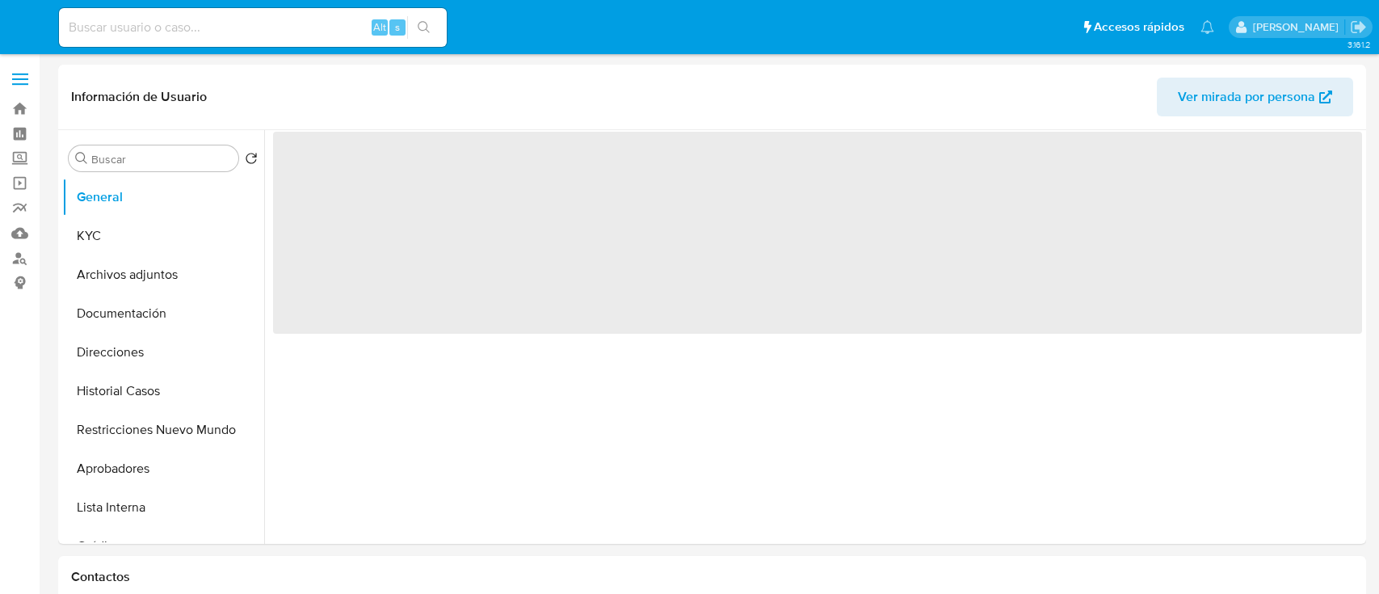
select select "10"
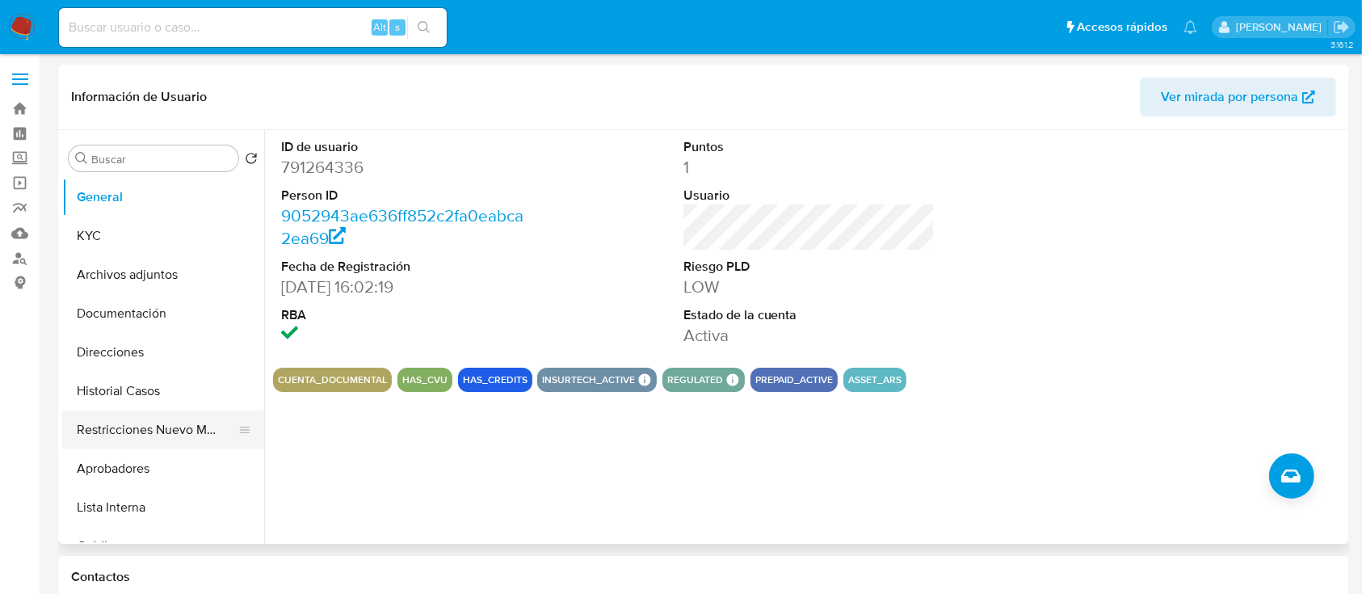
click at [156, 410] on button "Restricciones Nuevo Mundo" at bounding box center [156, 429] width 189 height 39
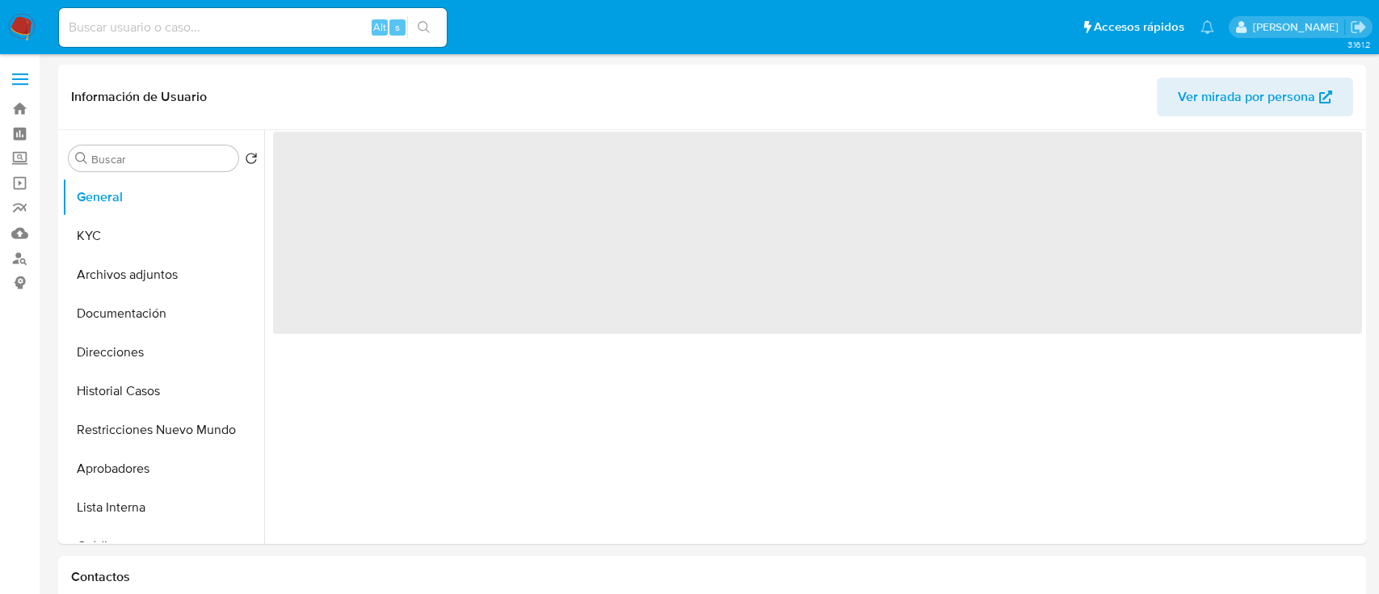
select select "10"
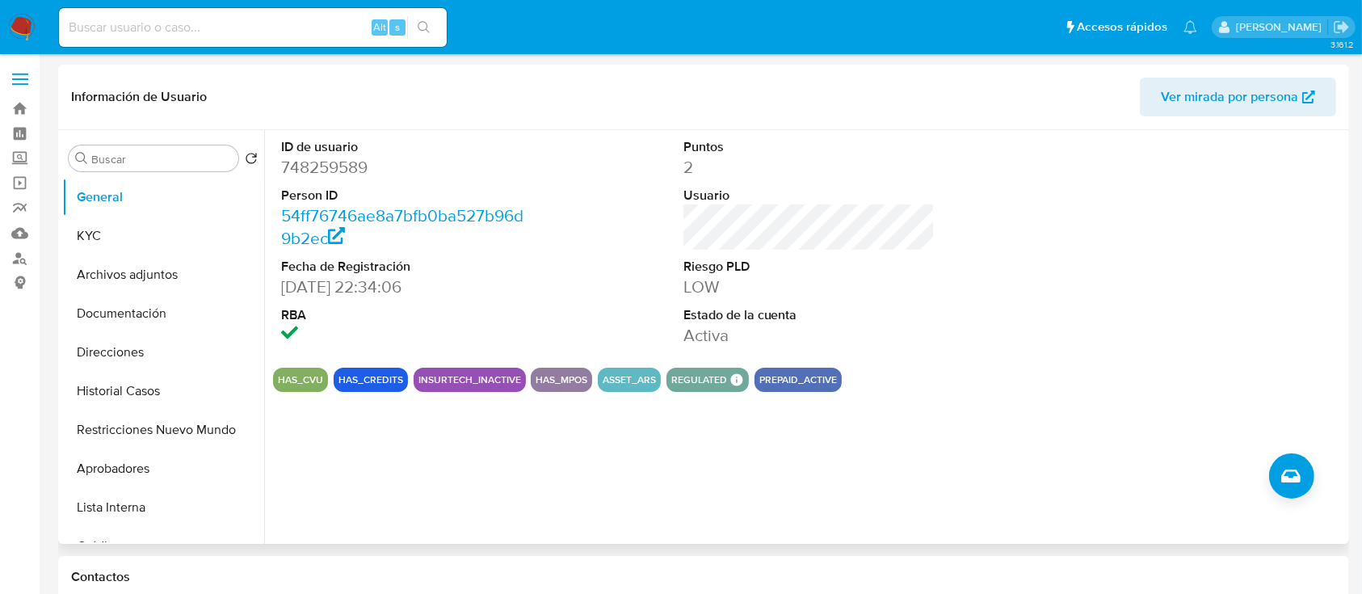
drag, startPoint x: 165, startPoint y: 426, endPoint x: 274, endPoint y: 169, distance: 279.1
click at [166, 425] on button "Restricciones Nuevo Mundo" at bounding box center [163, 429] width 202 height 39
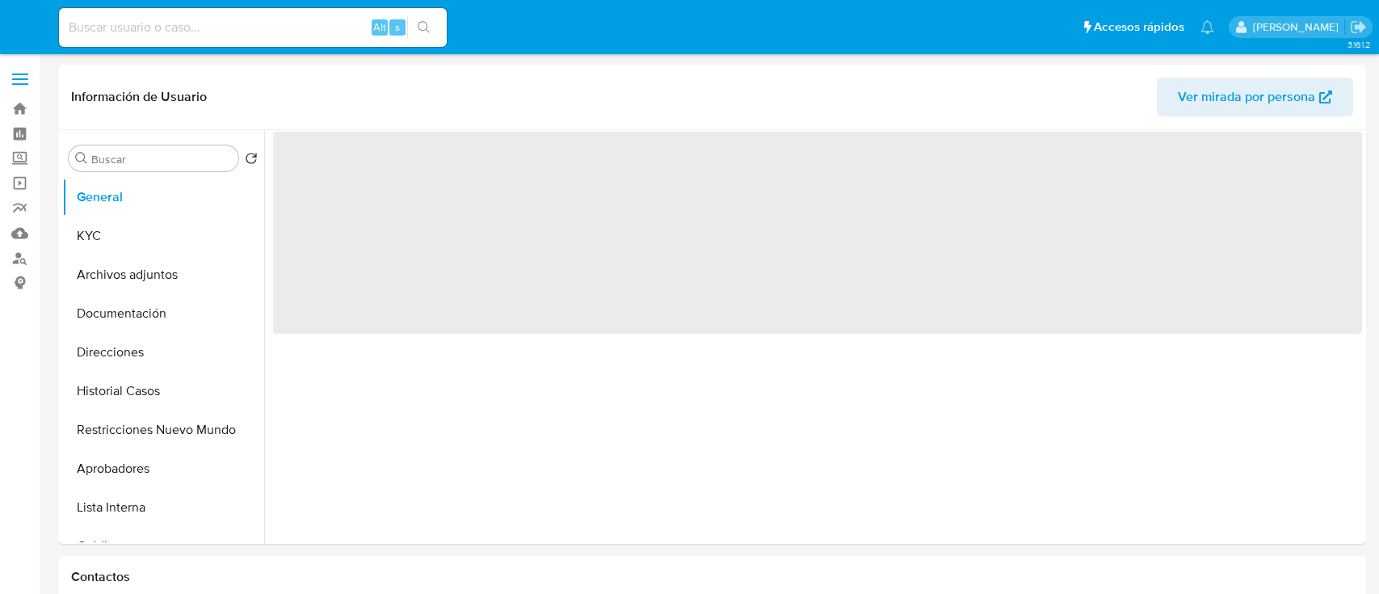
select select "10"
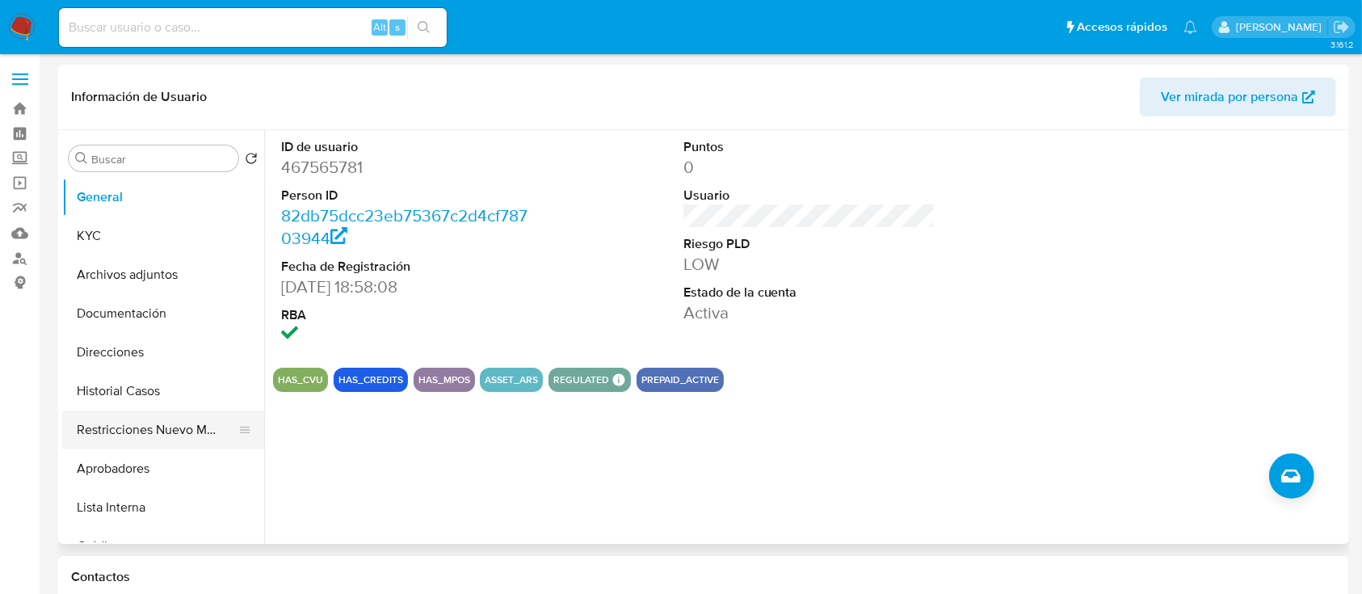
click at [164, 432] on button "Restricciones Nuevo Mundo" at bounding box center [156, 429] width 189 height 39
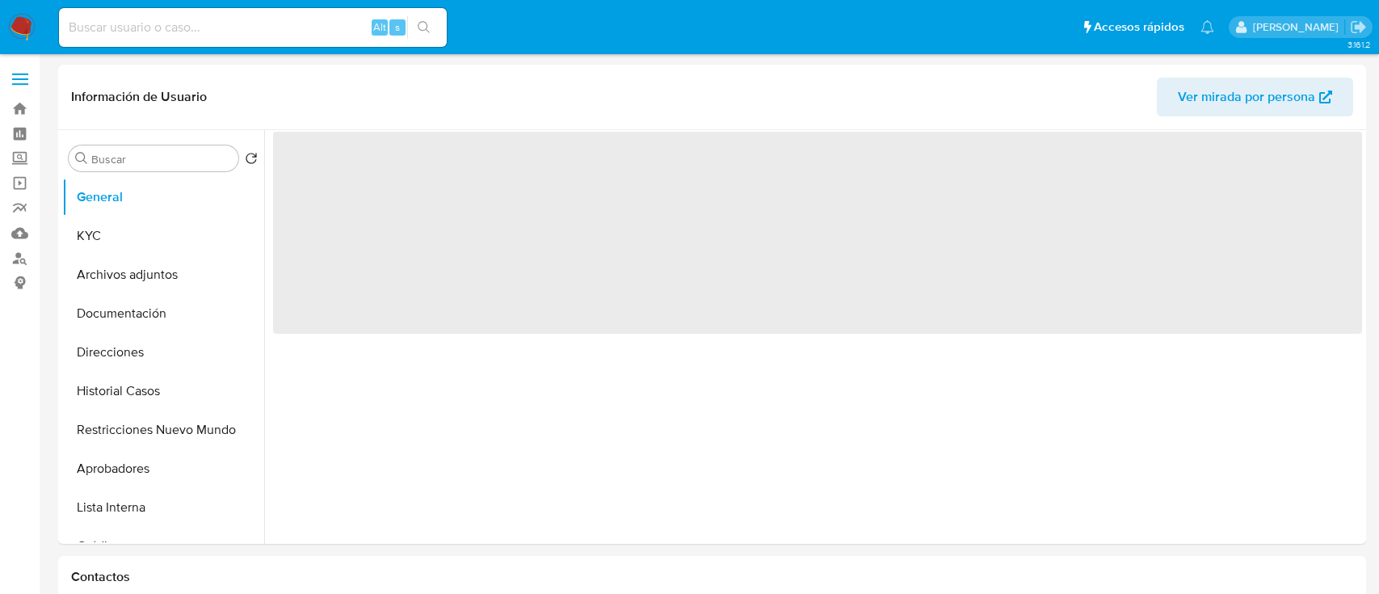
select select "10"
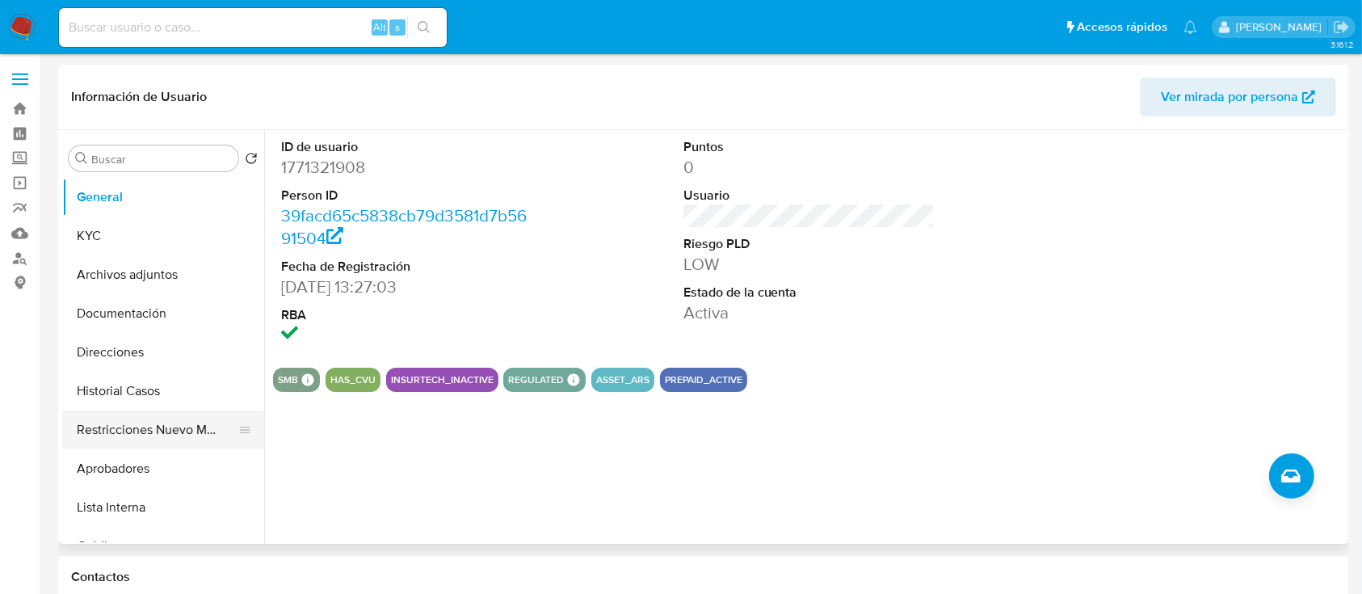
drag, startPoint x: 174, startPoint y: 418, endPoint x: 181, endPoint y: 410, distance: 10.3
click at [174, 418] on button "Restricciones Nuevo Mundo" at bounding box center [156, 429] width 189 height 39
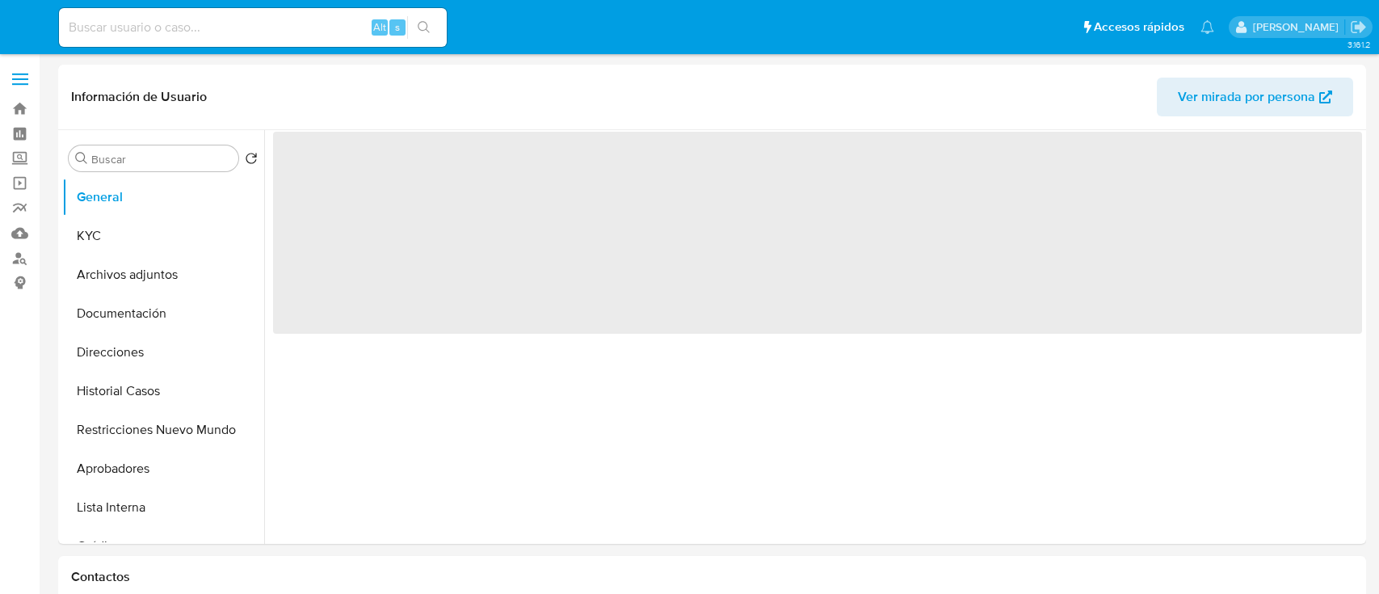
select select "10"
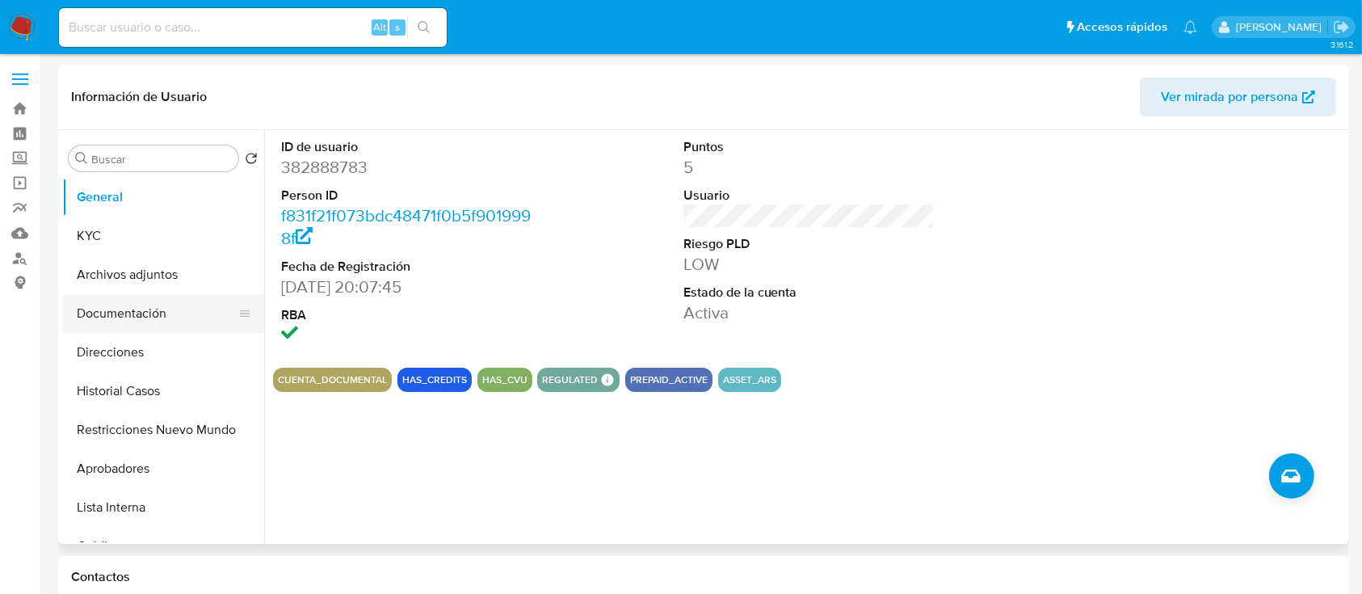
drag, startPoint x: 203, startPoint y: 437, endPoint x: 236, endPoint y: 319, distance: 122.5
click at [202, 438] on button "Restricciones Nuevo Mundo" at bounding box center [163, 429] width 202 height 39
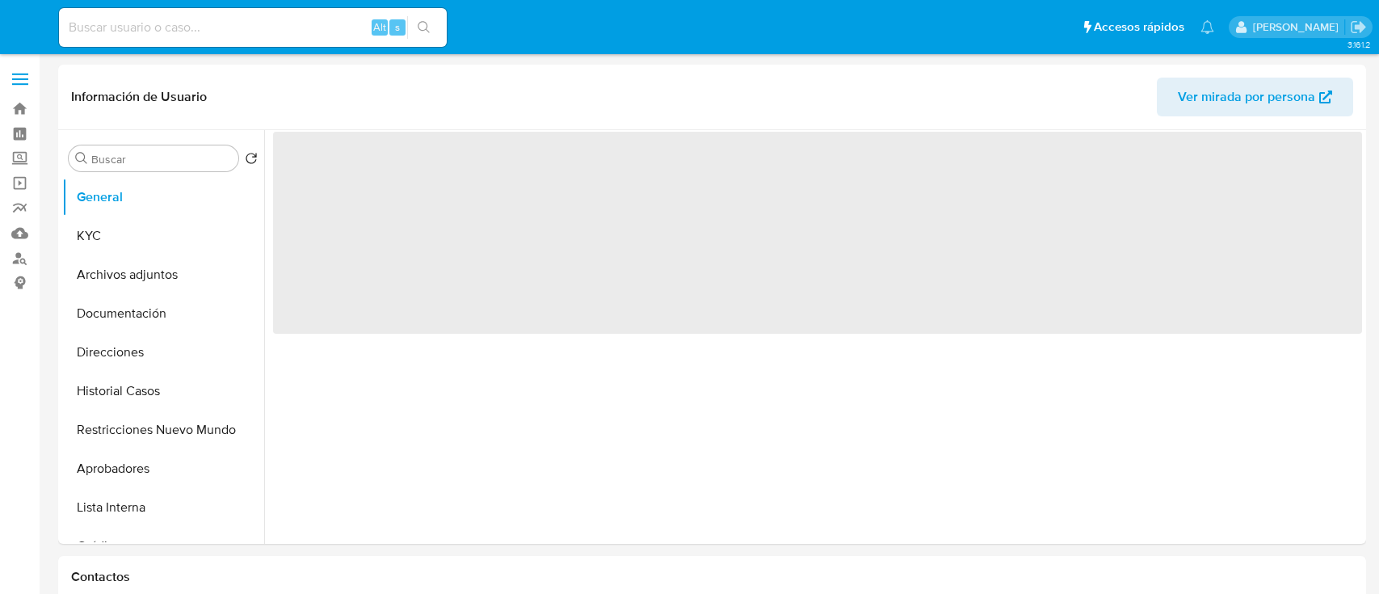
select select "10"
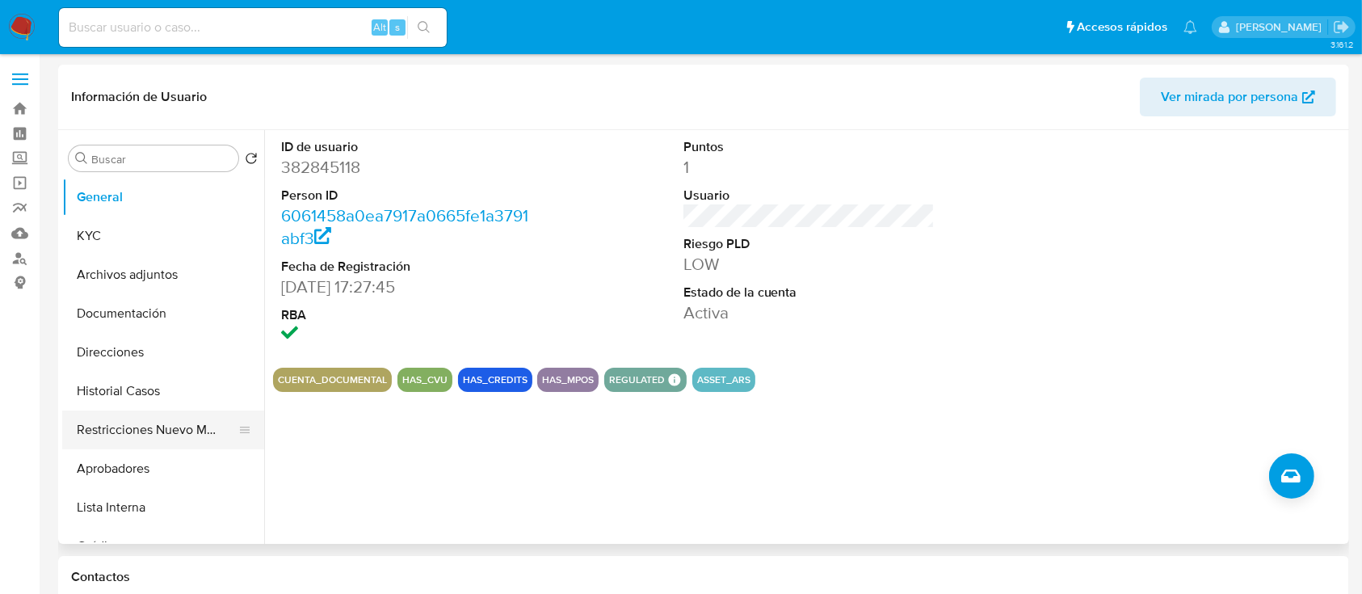
click at [117, 422] on button "Restricciones Nuevo Mundo" at bounding box center [156, 429] width 189 height 39
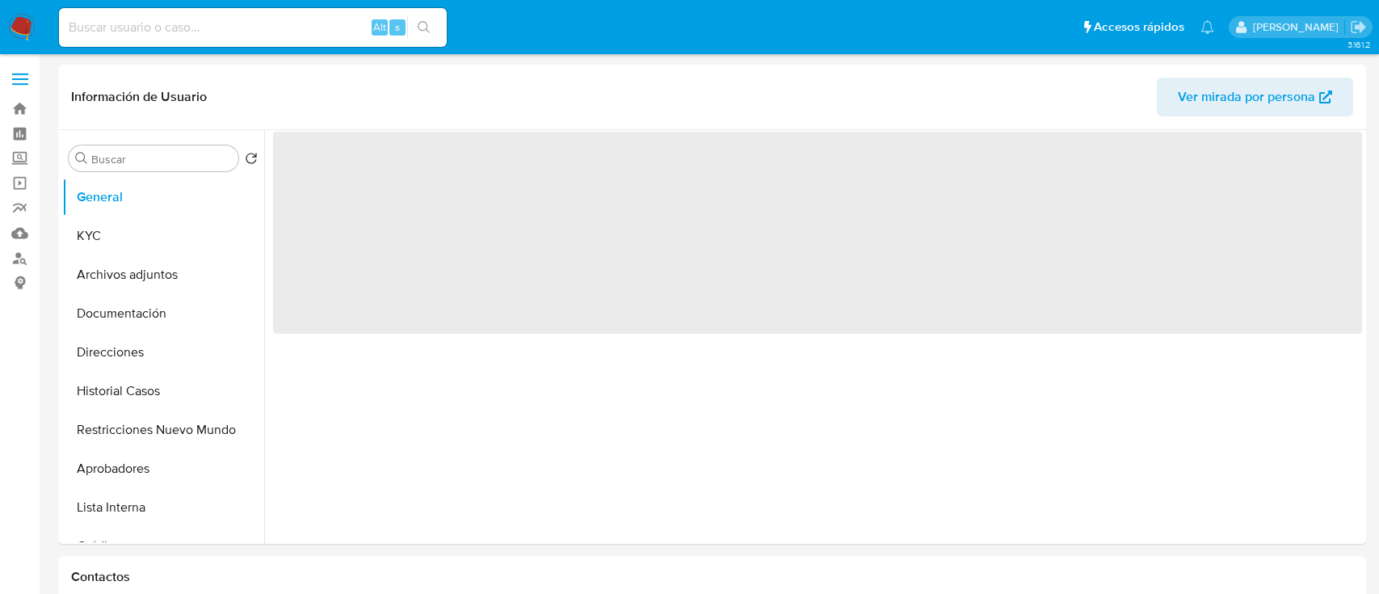
select select "10"
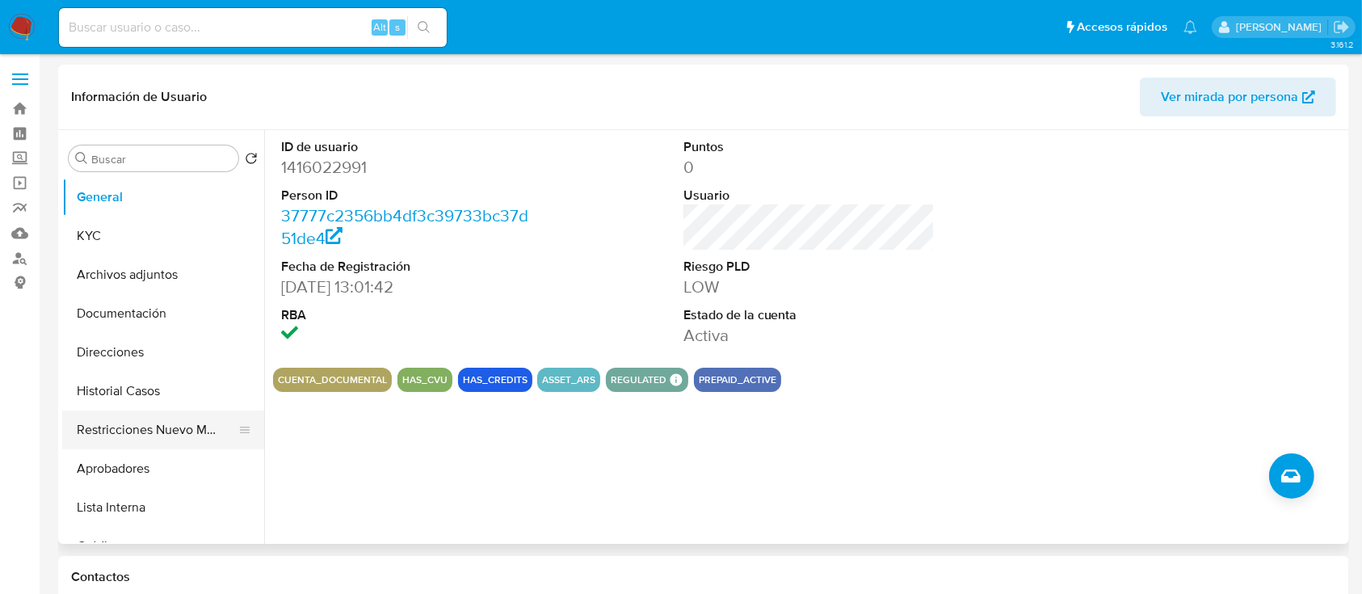
click at [155, 417] on button "Restricciones Nuevo Mundo" at bounding box center [156, 429] width 189 height 39
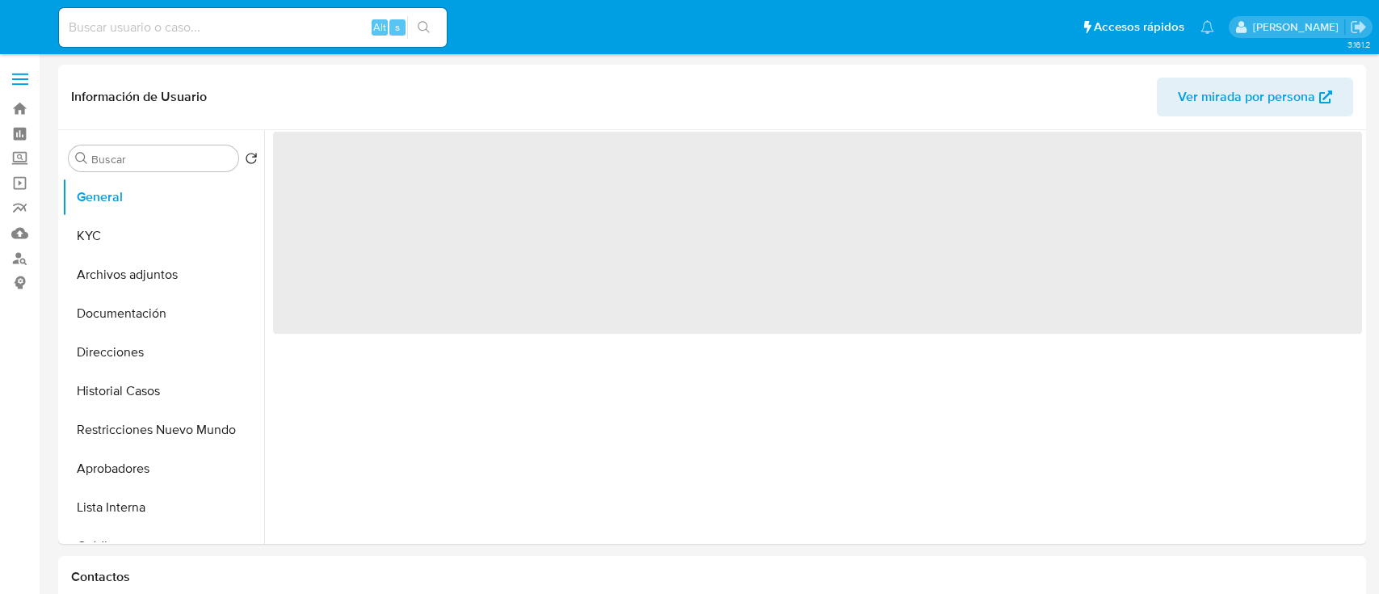
select select "10"
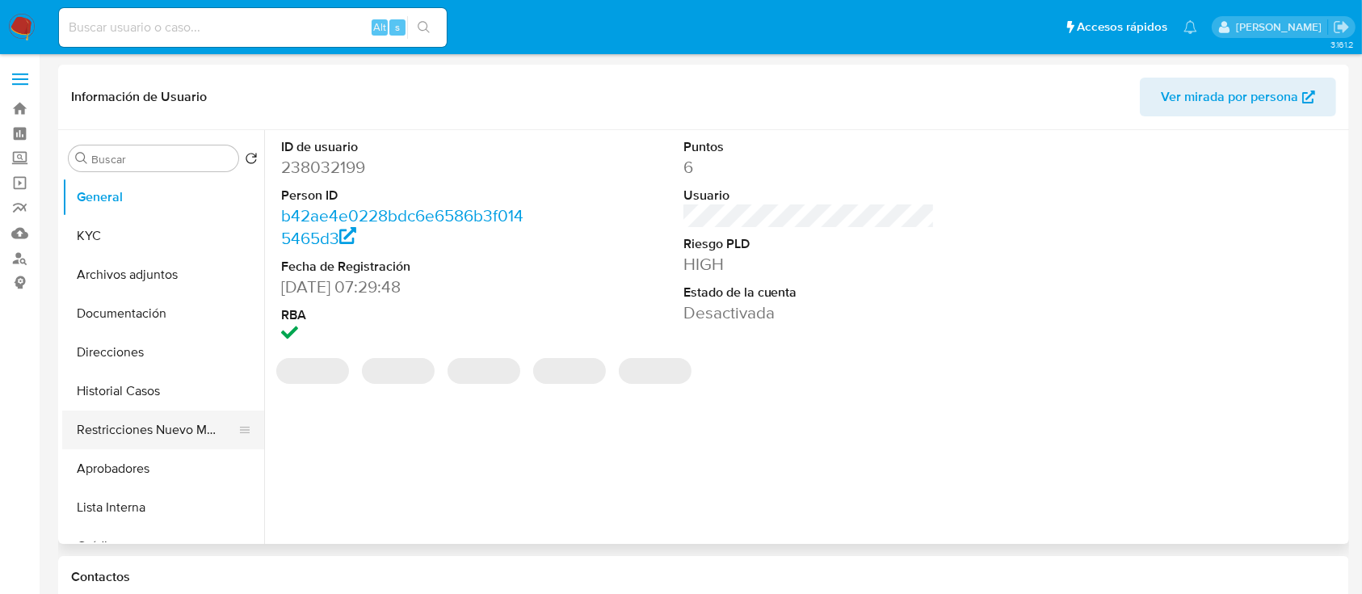
click at [153, 416] on button "Restricciones Nuevo Mundo" at bounding box center [156, 429] width 189 height 39
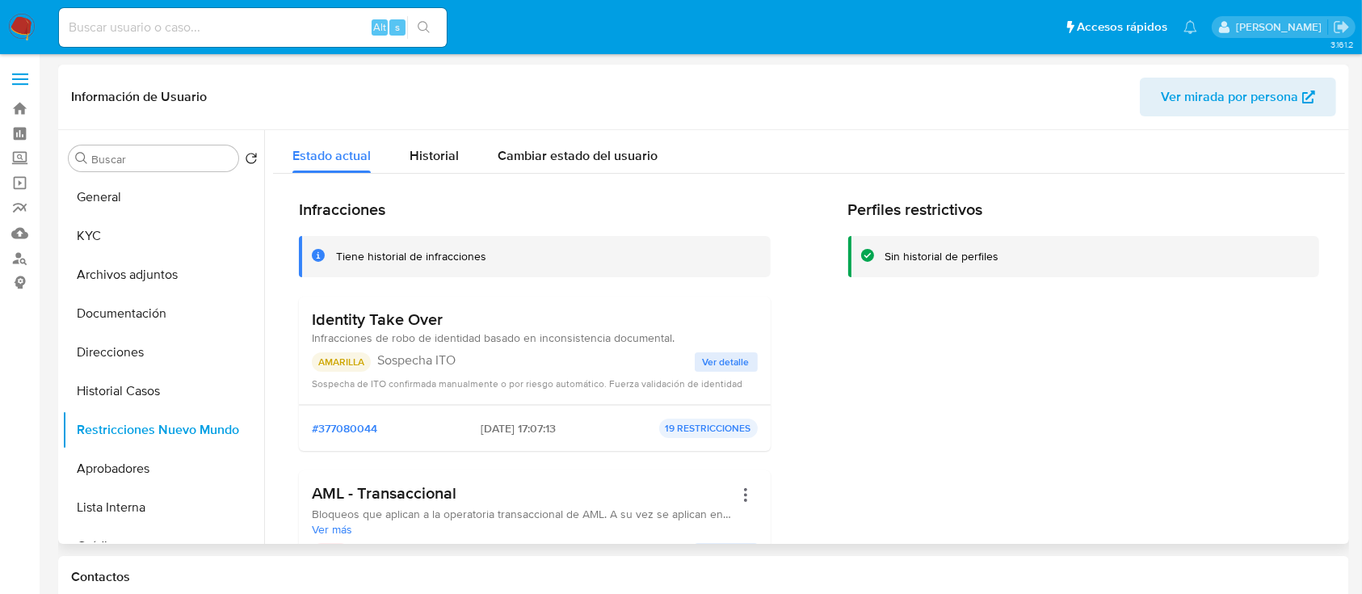
scroll to position [215, 0]
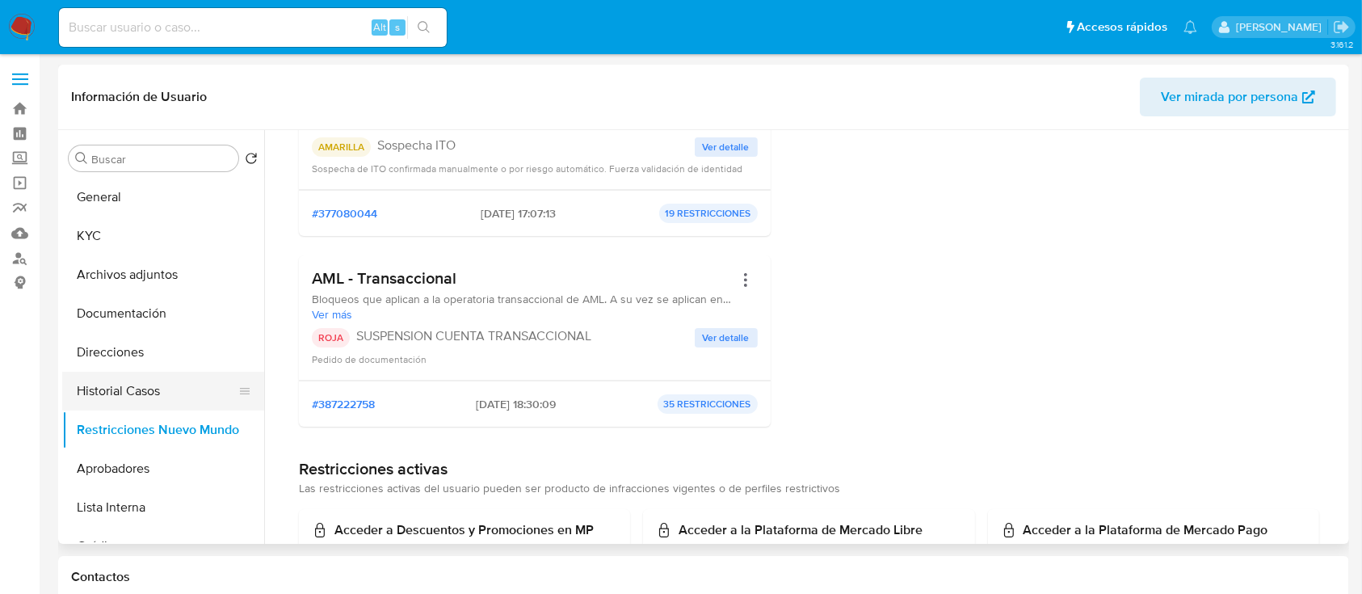
click at [174, 389] on button "Historial Casos" at bounding box center [156, 391] width 189 height 39
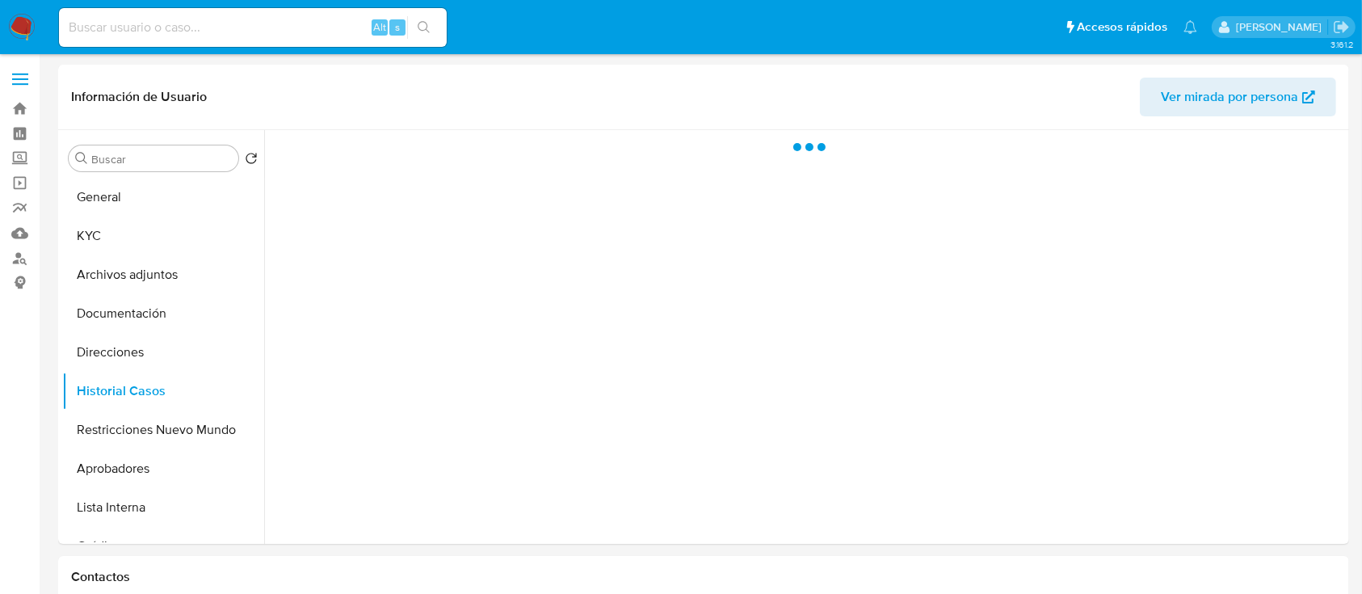
scroll to position [0, 0]
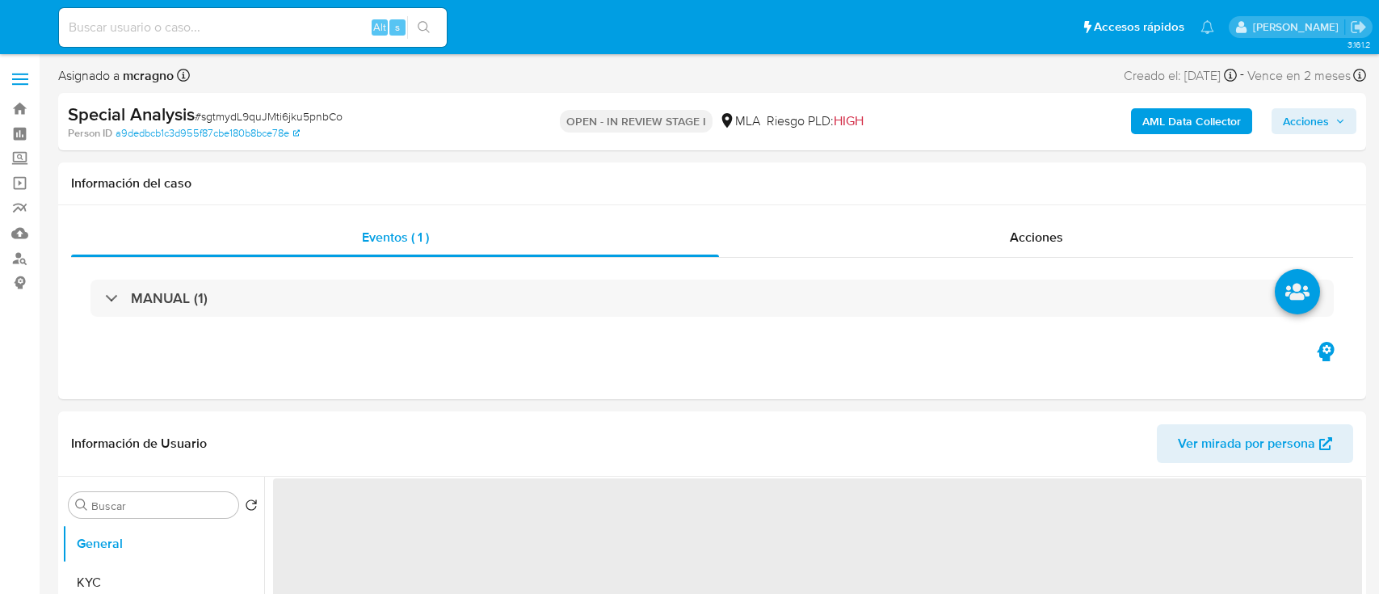
select select "10"
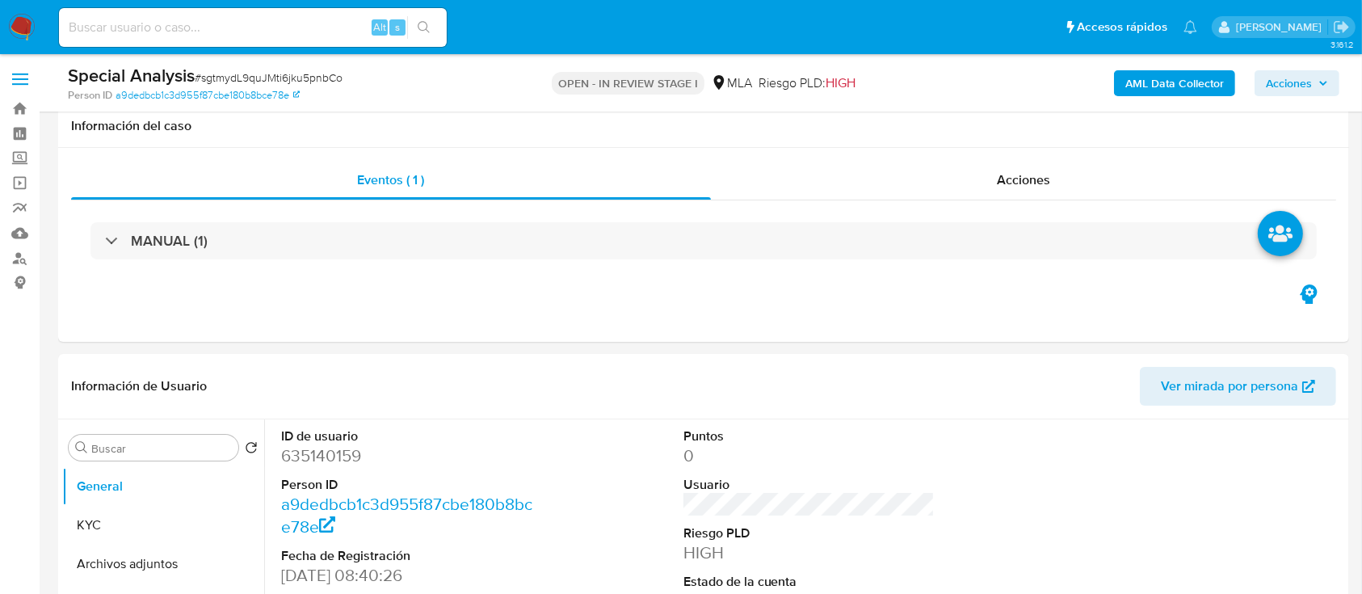
scroll to position [431, 0]
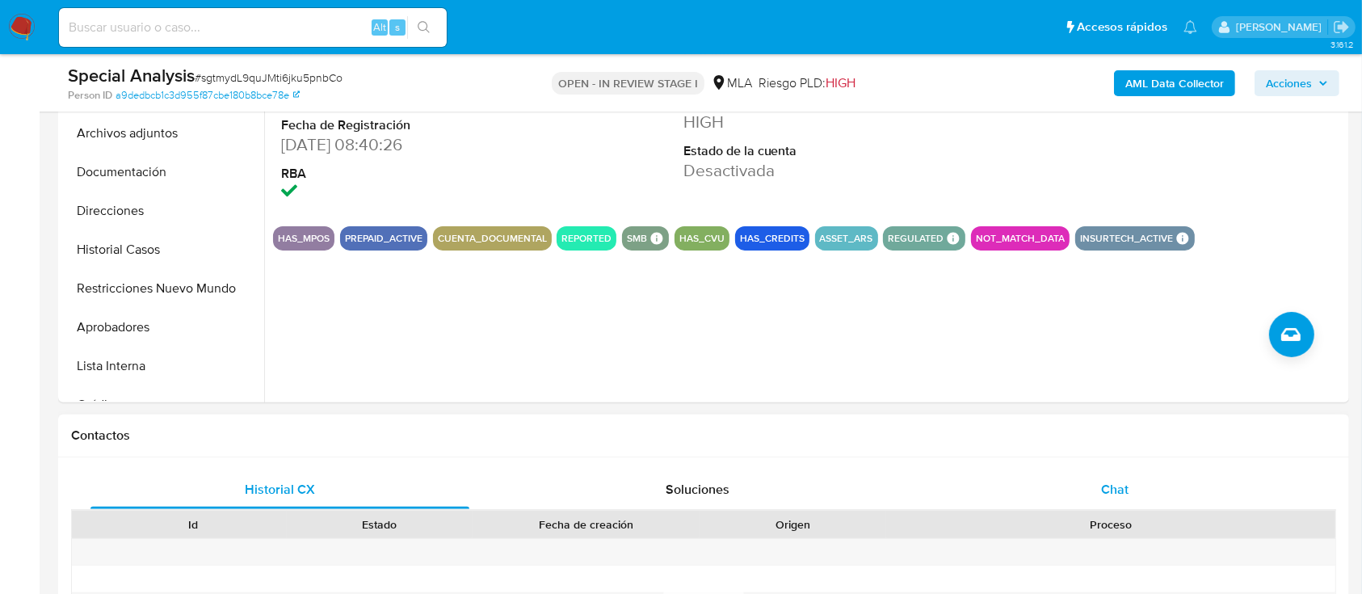
click at [1234, 489] on div "Chat" at bounding box center [1115, 489] width 379 height 39
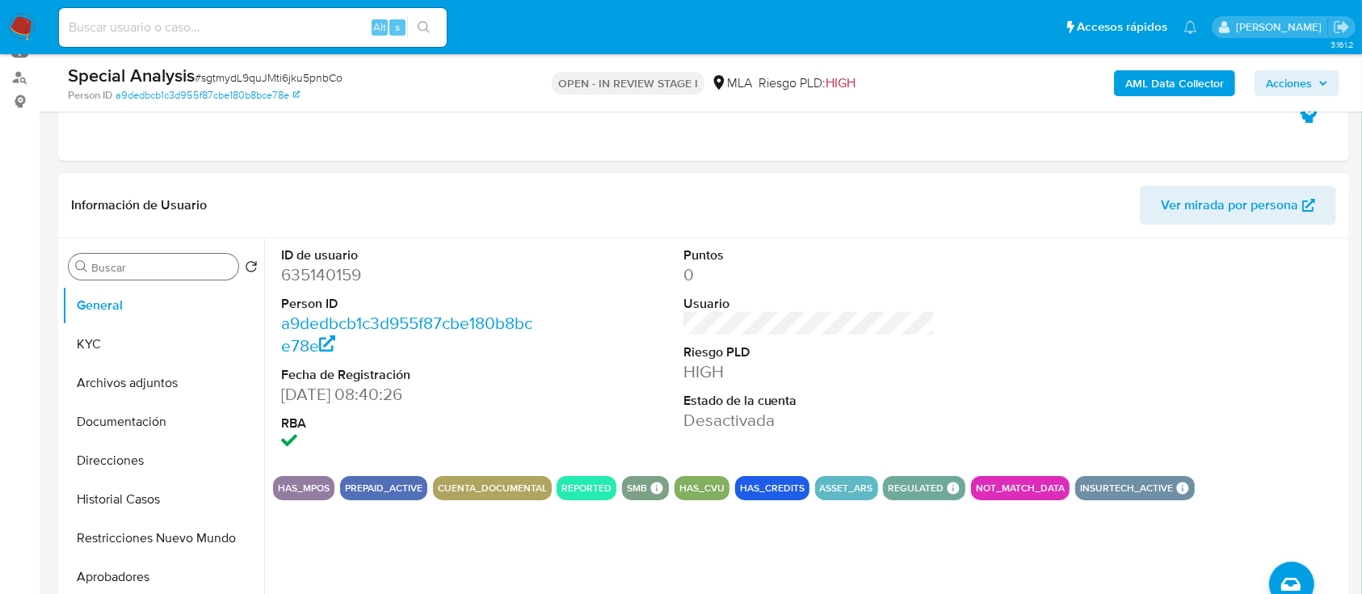
scroll to position [107, 0]
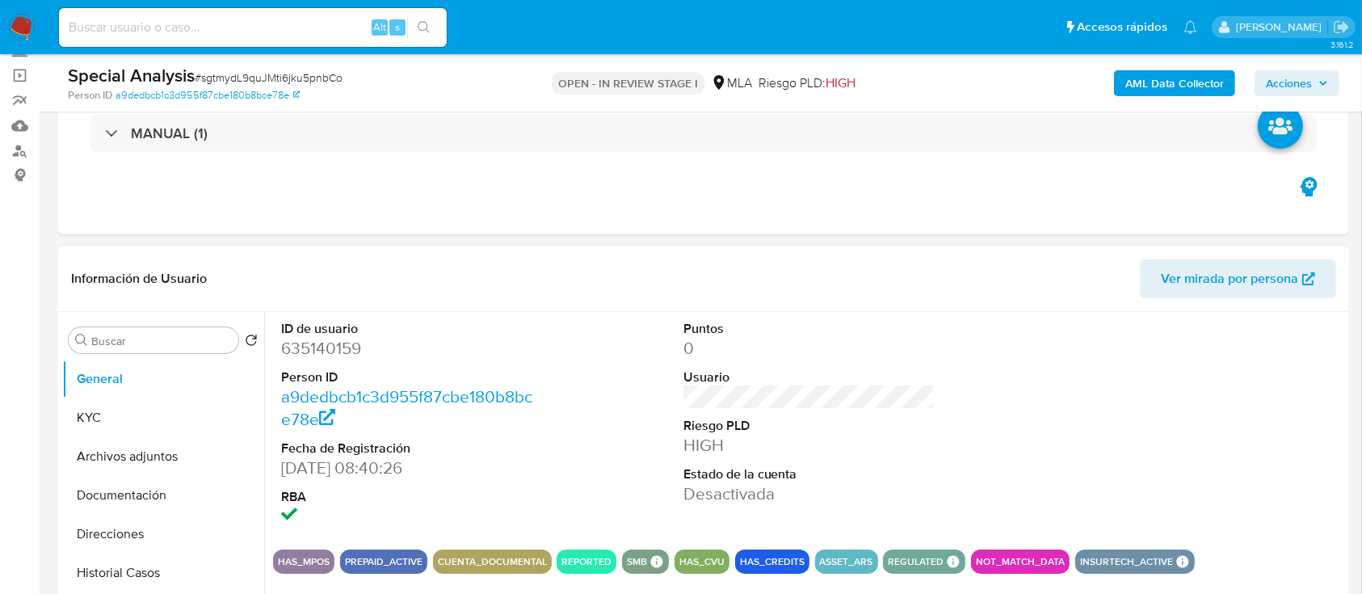
drag, startPoint x: 107, startPoint y: 459, endPoint x: 452, endPoint y: 457, distance: 345.7
click at [107, 460] on button "Archivos adjuntos" at bounding box center [163, 456] width 202 height 39
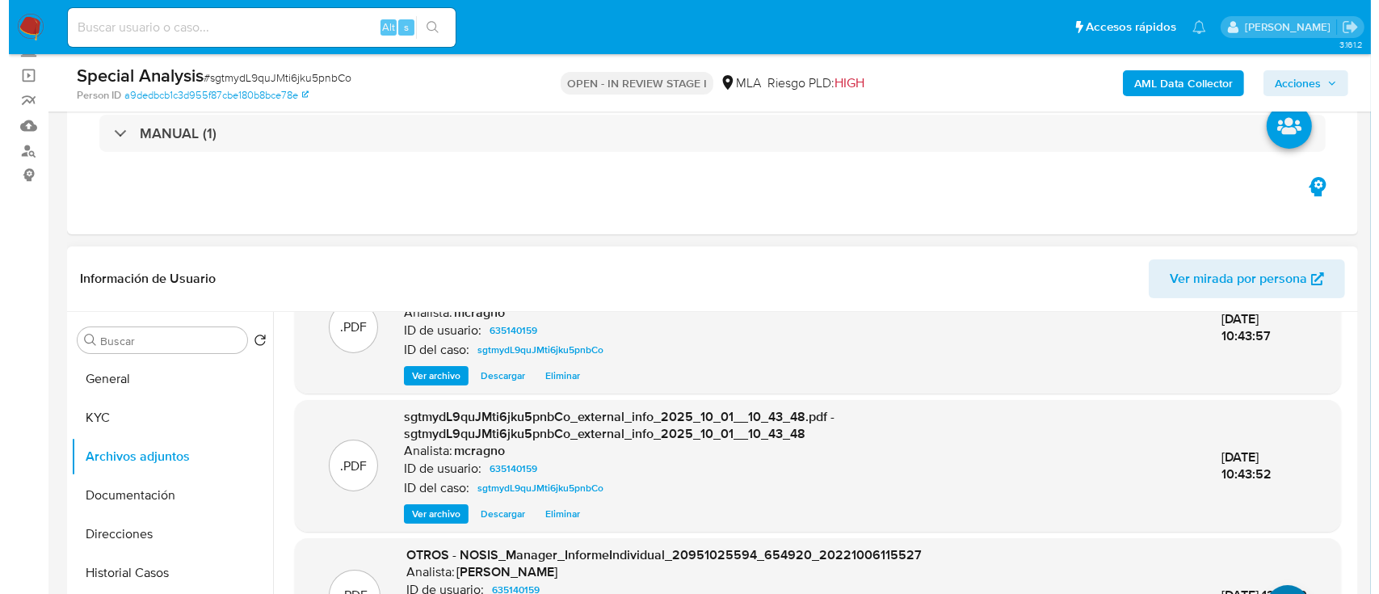
scroll to position [170, 0]
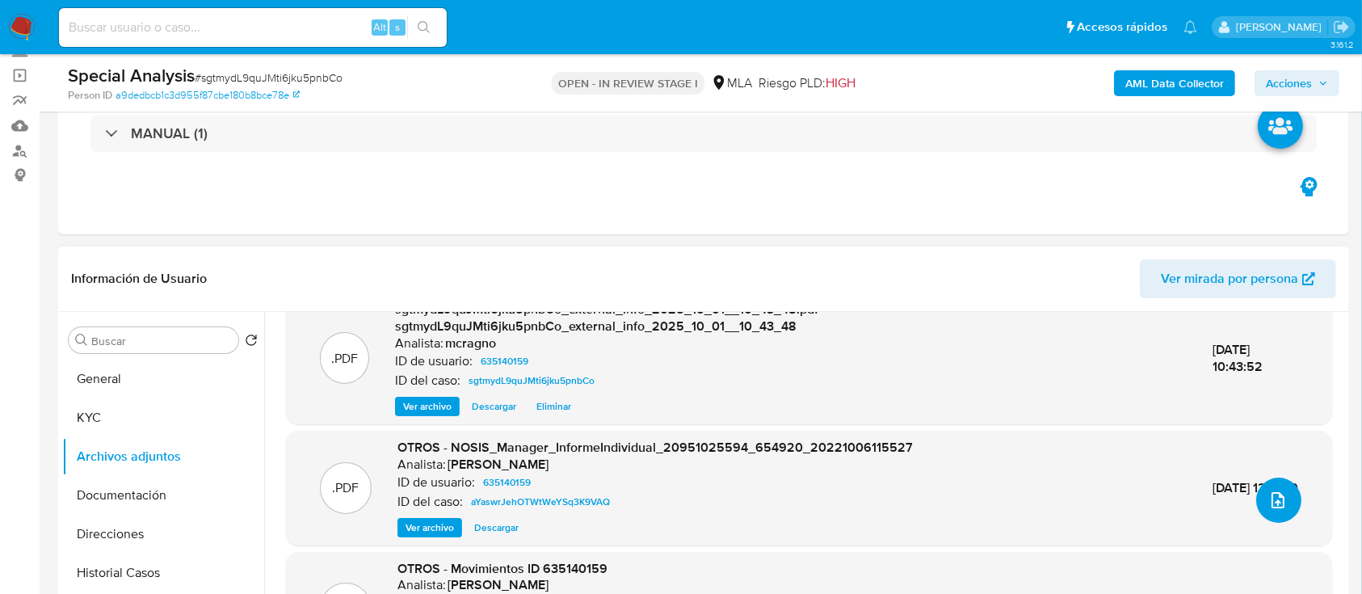
click at [1280, 515] on button "upload-file" at bounding box center [1278, 499] width 45 height 45
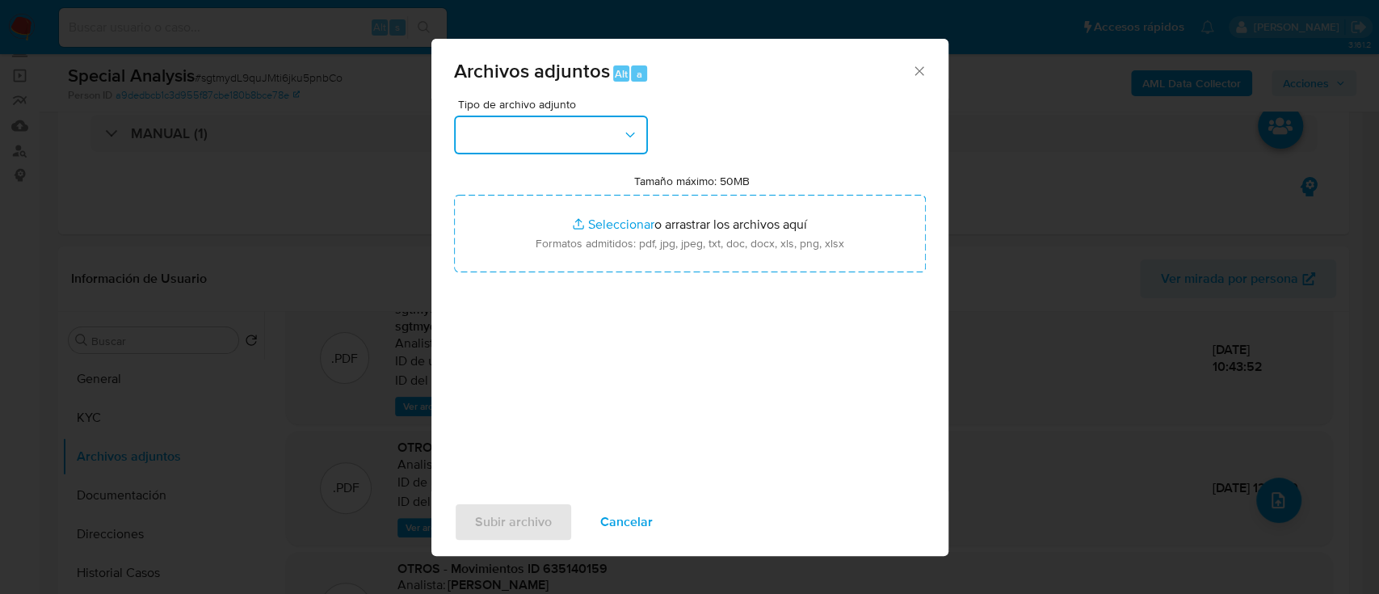
click at [574, 141] on button "button" at bounding box center [551, 135] width 194 height 39
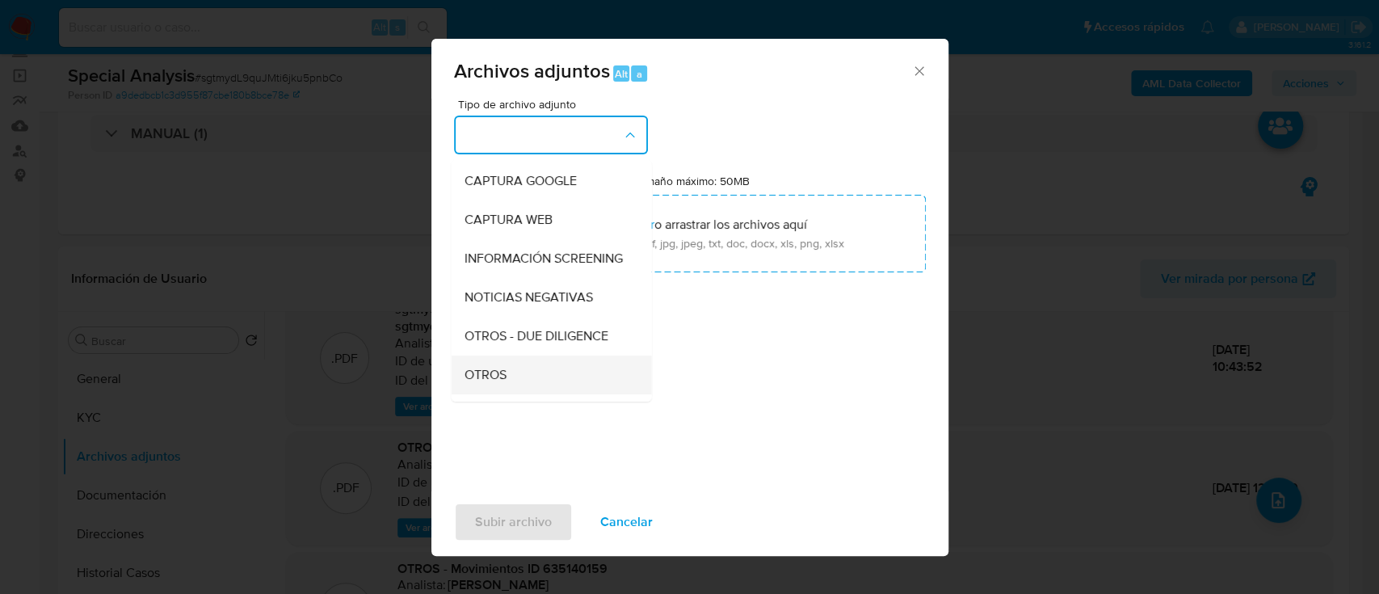
scroll to position [215, 0]
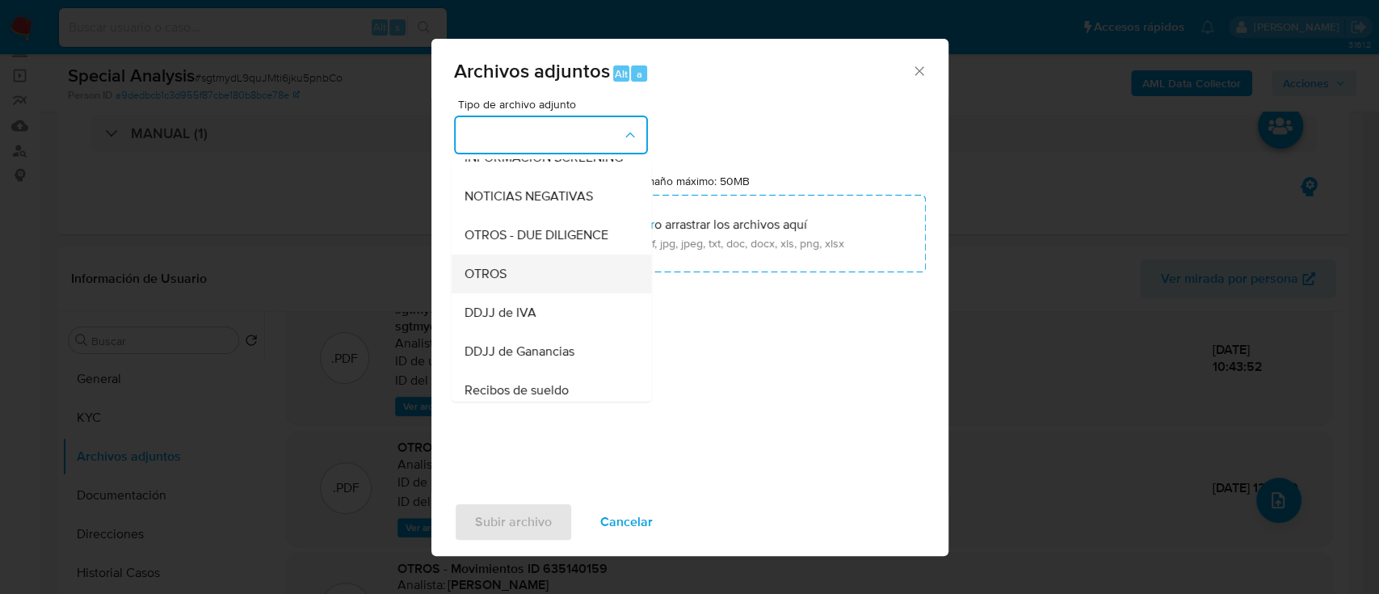
click at [544, 288] on div "OTROS" at bounding box center [546, 273] width 165 height 39
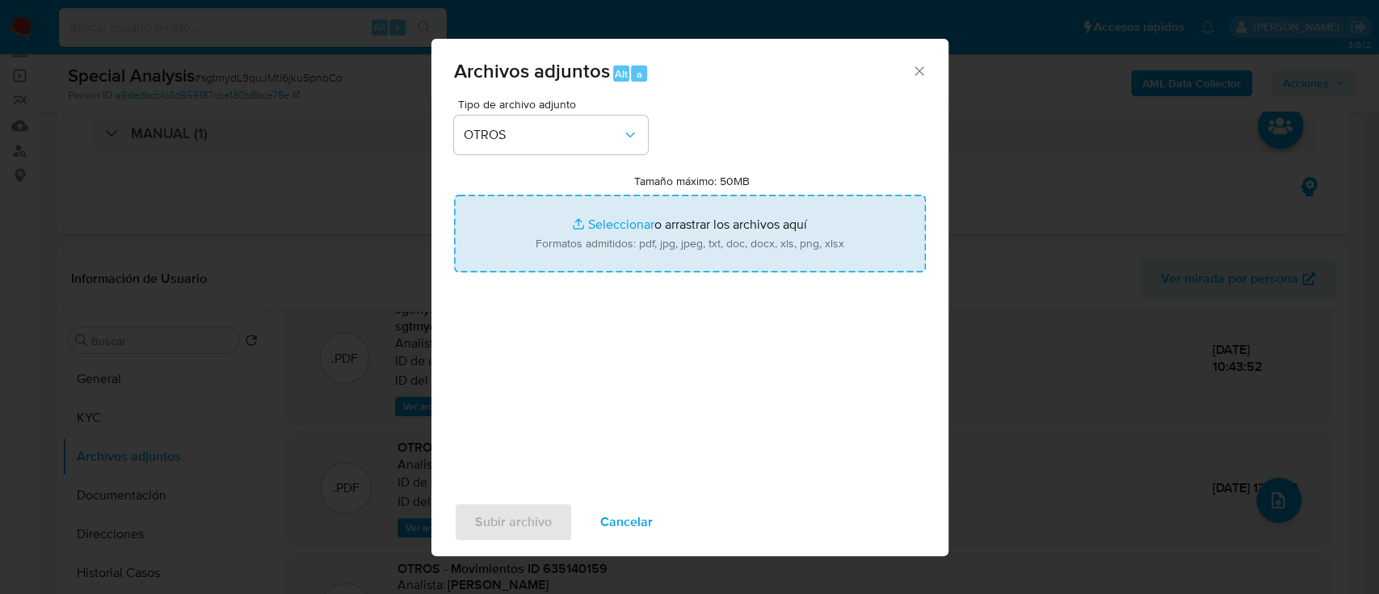
click at [644, 240] on input "Tamaño máximo: 50MB Seleccionar archivos" at bounding box center [690, 234] width 472 height 78
type input "C:\fakepath\635140159 - Movimientos.xlsx"
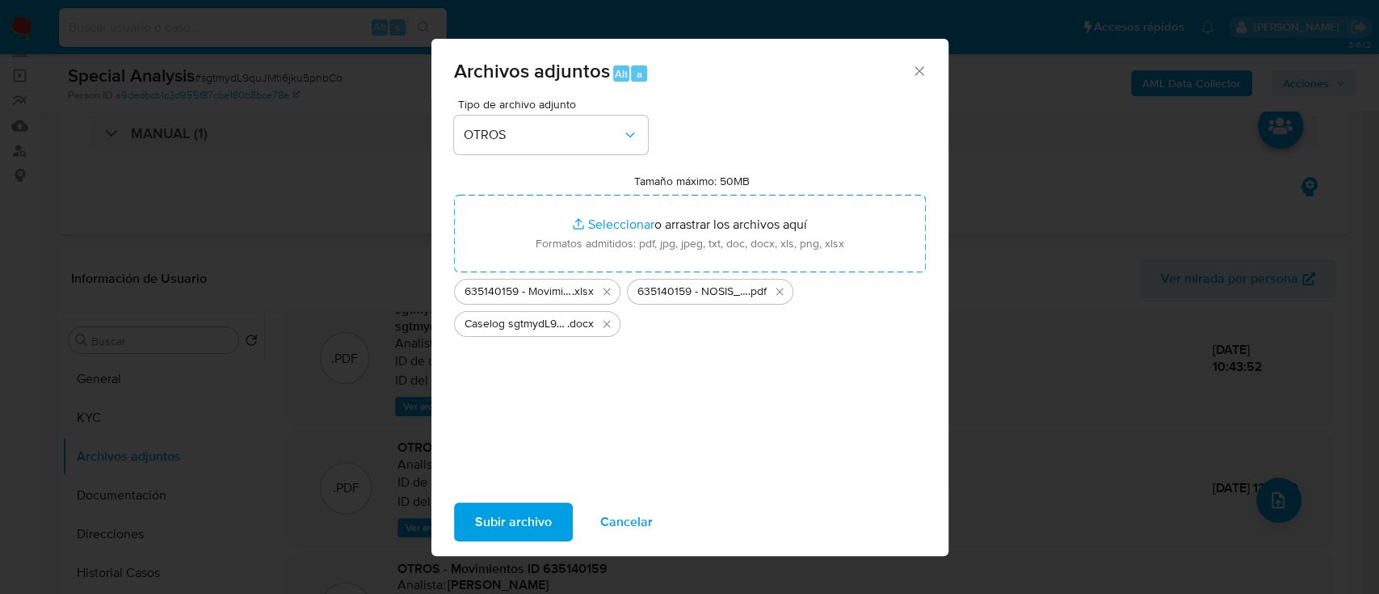
click at [550, 532] on button "Subir archivo" at bounding box center [513, 521] width 119 height 39
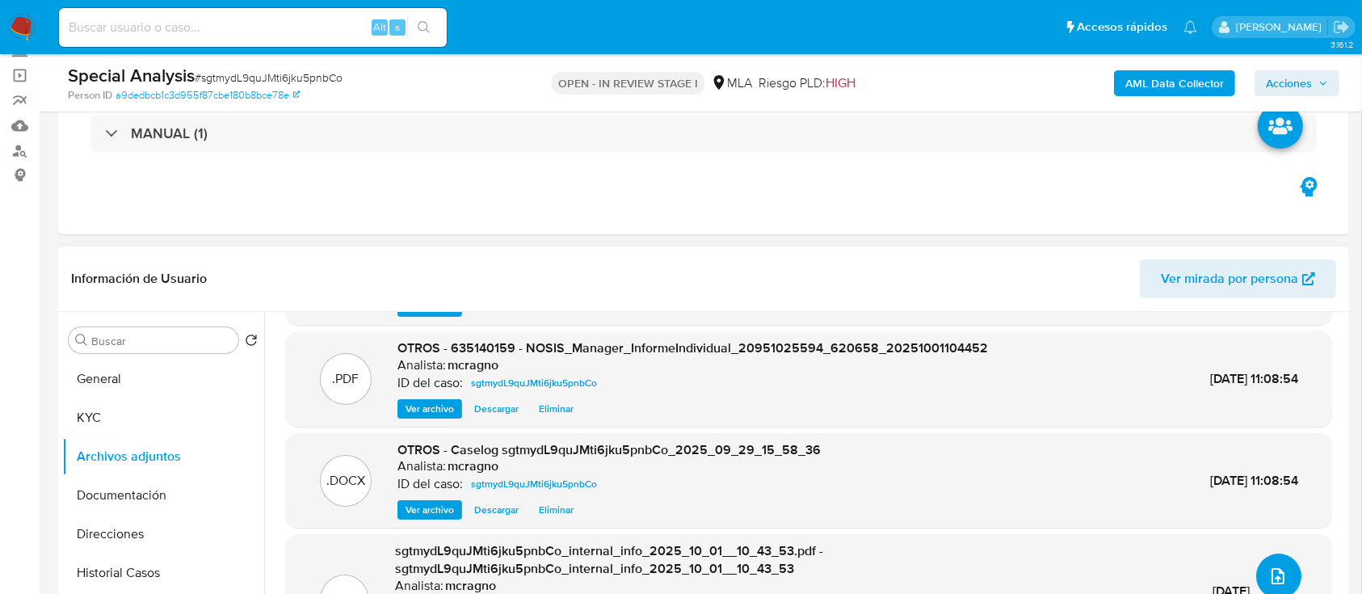
scroll to position [0, 0]
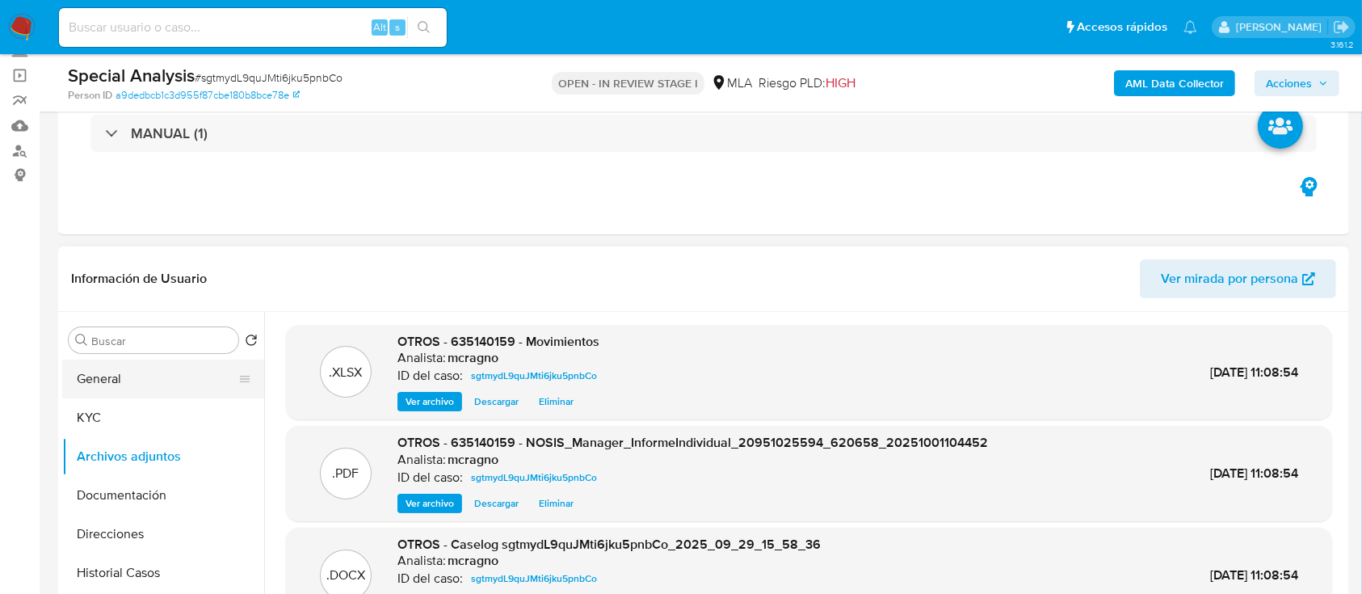
click at [191, 372] on button "General" at bounding box center [156, 378] width 189 height 39
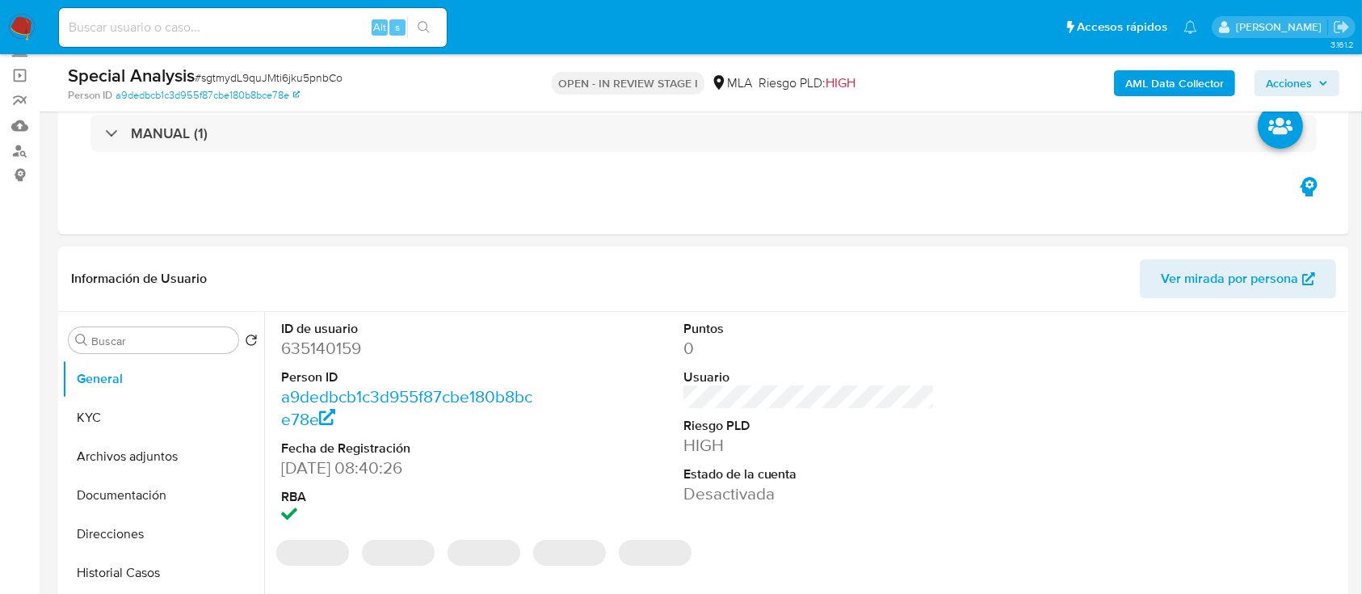
click at [1305, 79] on span "Acciones" at bounding box center [1289, 83] width 46 height 26
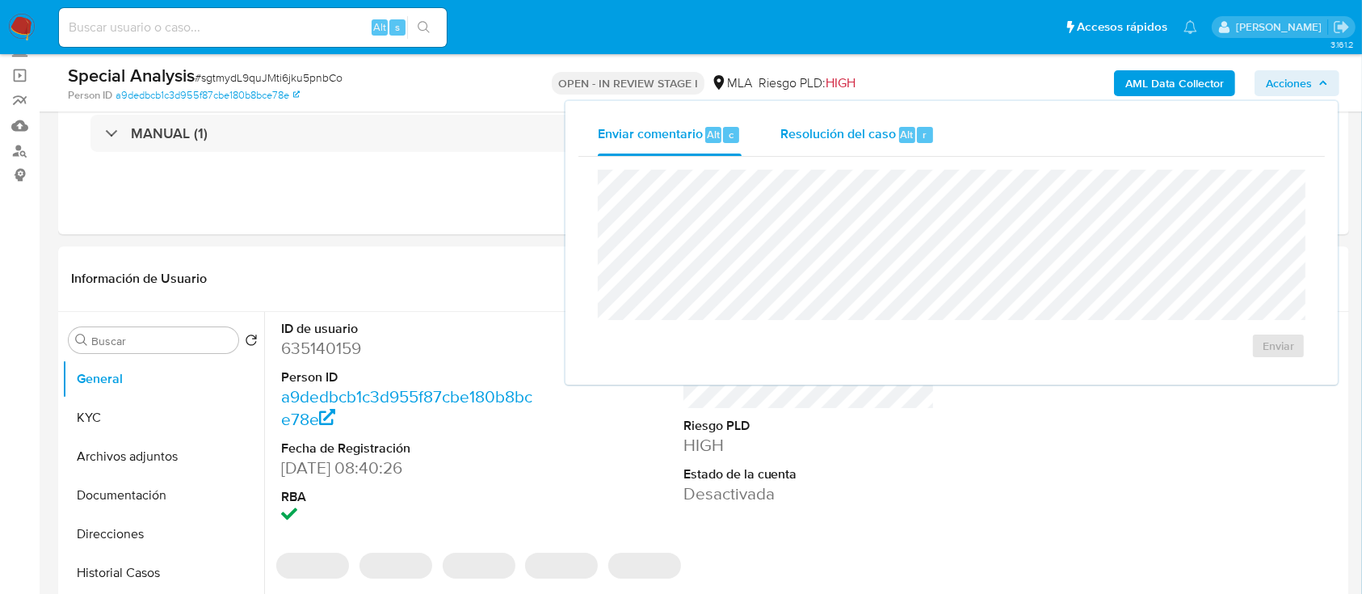
drag, startPoint x: 868, startPoint y: 138, endPoint x: 869, endPoint y: 150, distance: 12.2
click at [869, 150] on div "Resolución del caso Alt r" at bounding box center [857, 135] width 154 height 42
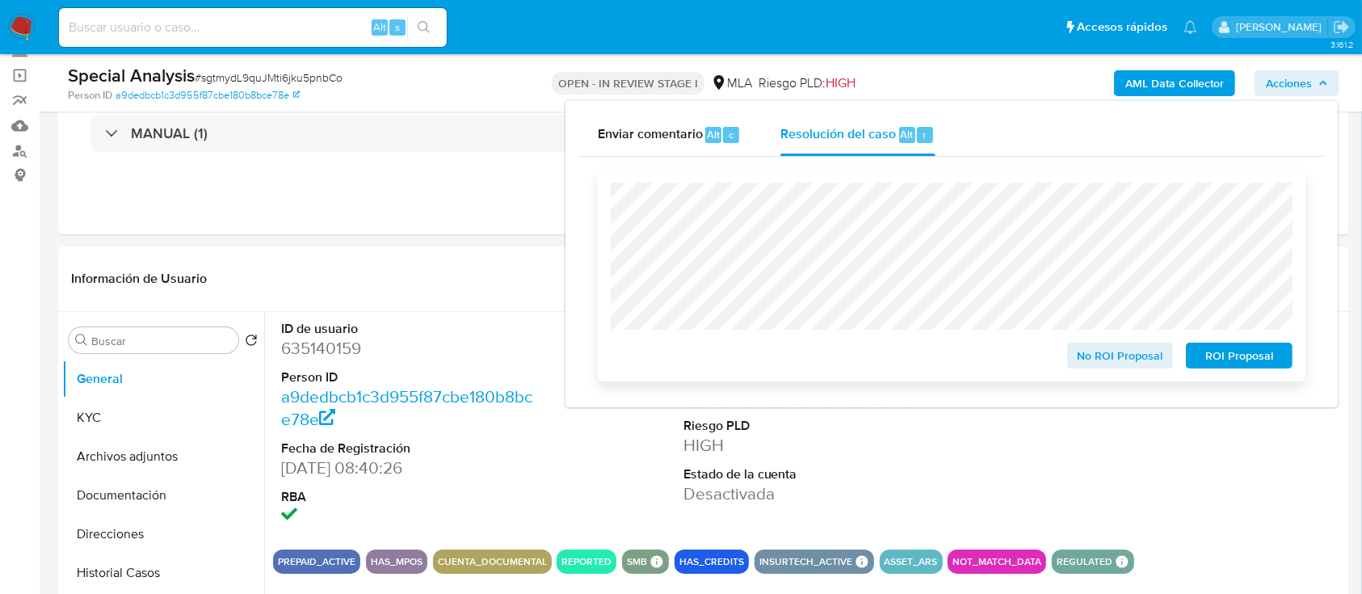
click at [1253, 356] on span "ROI Proposal" at bounding box center [1239, 355] width 84 height 23
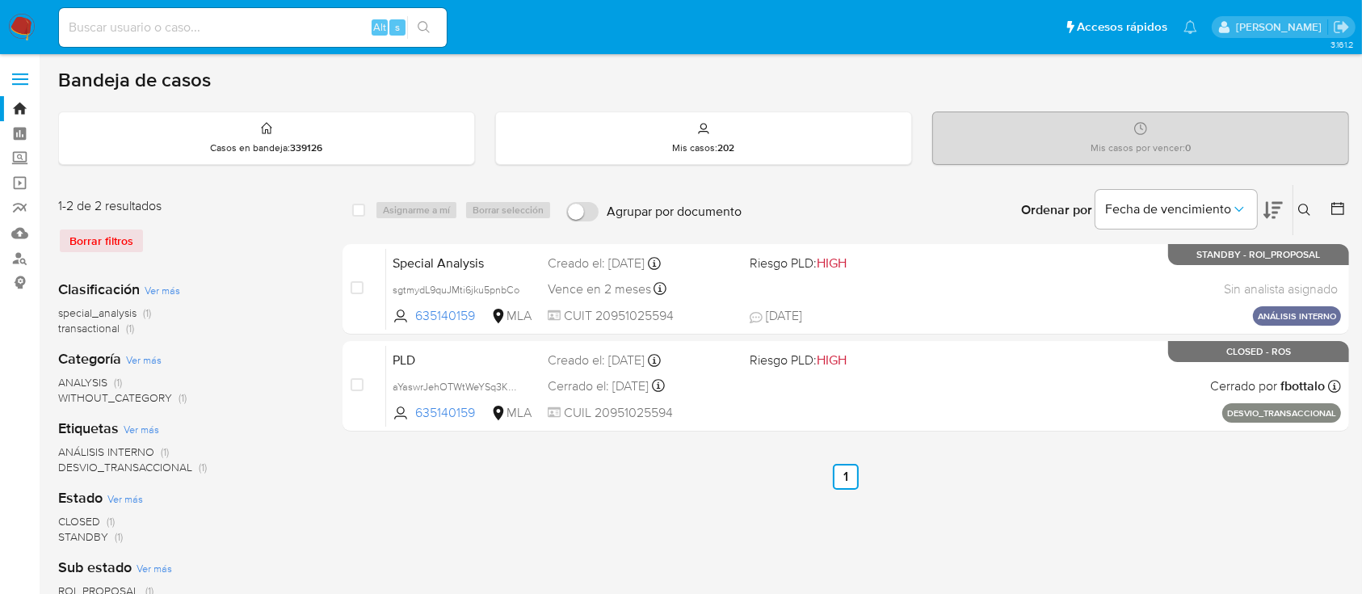
click at [1302, 200] on button at bounding box center [1306, 209] width 27 height 19
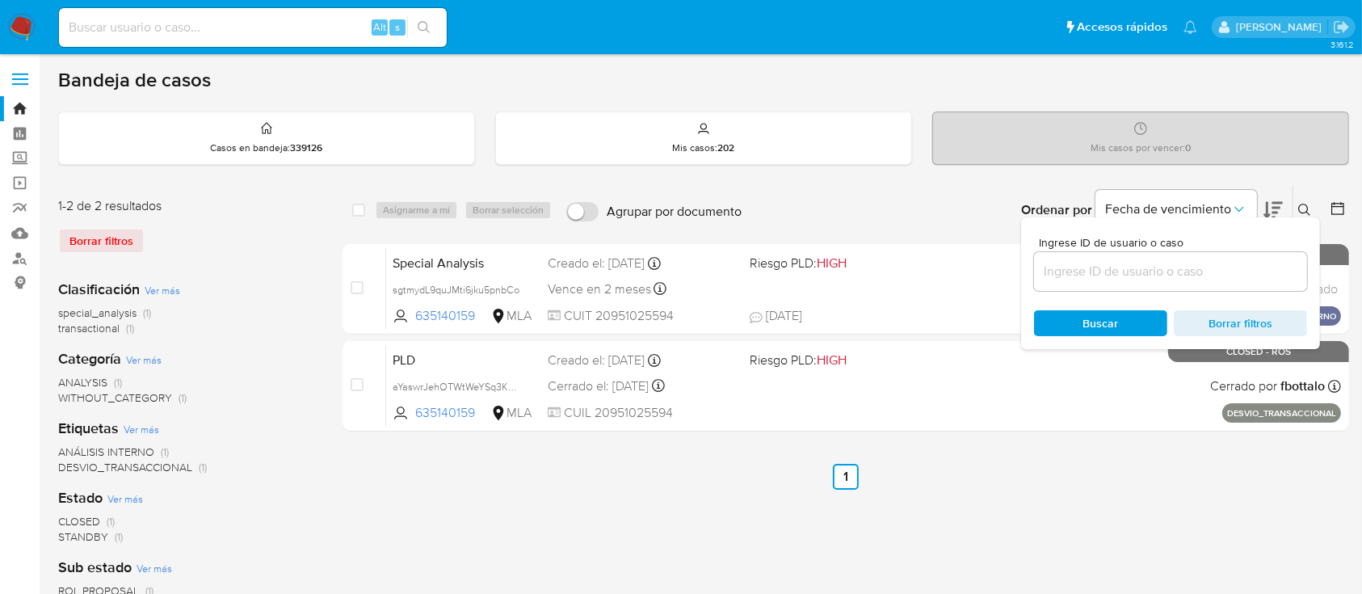
click at [1176, 275] on input at bounding box center [1170, 271] width 273 height 21
type input "295604379"
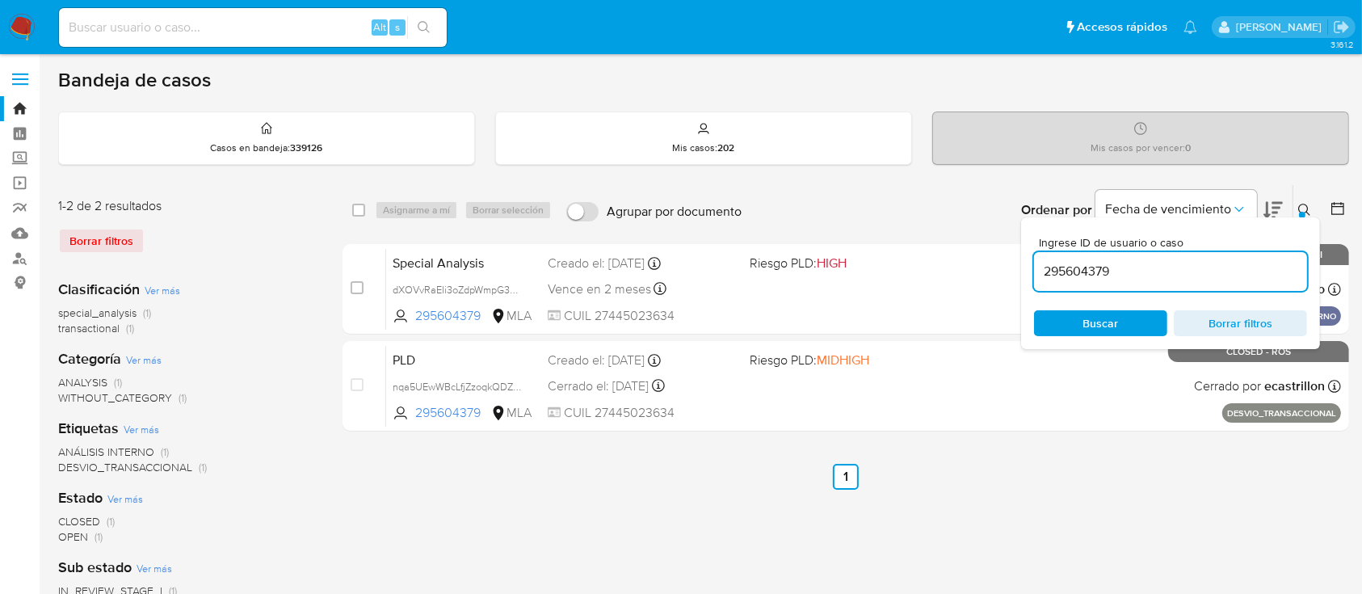
click at [1305, 200] on button at bounding box center [1306, 209] width 27 height 19
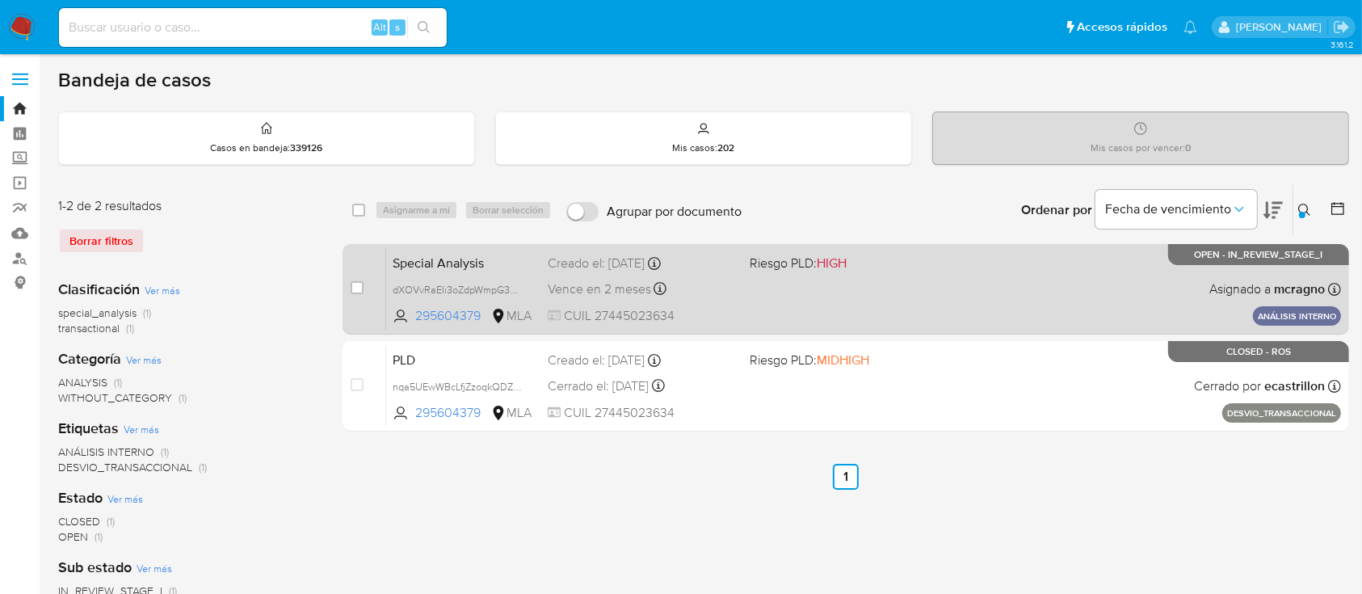
click at [982, 279] on div "Special Analysis dXOVvRaEIi3oZdpWmpG3ueUQ 295604379 MLA Riesgo PLD: HIGH Creado…" at bounding box center [863, 289] width 955 height 82
click at [351, 275] on div "case-item-checkbox No es posible asignar el caso" at bounding box center [369, 289] width 36 height 82
click at [355, 286] on input "checkbox" at bounding box center [357, 287] width 13 height 13
checkbox input "true"
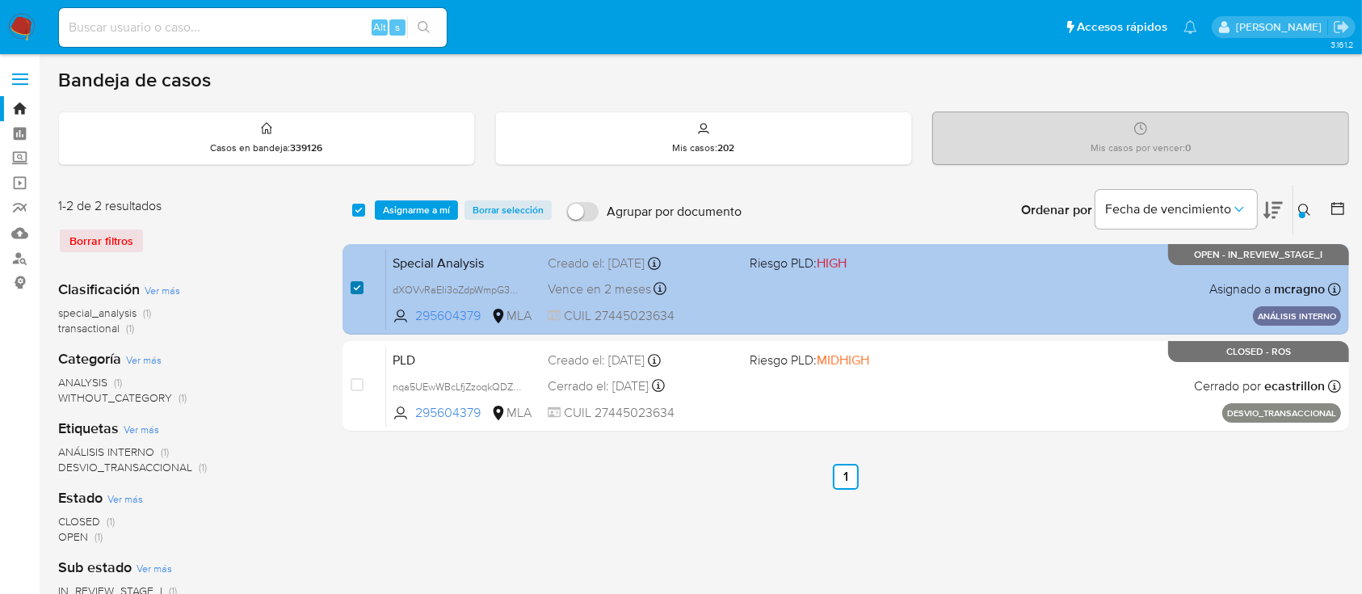
checkbox input "true"
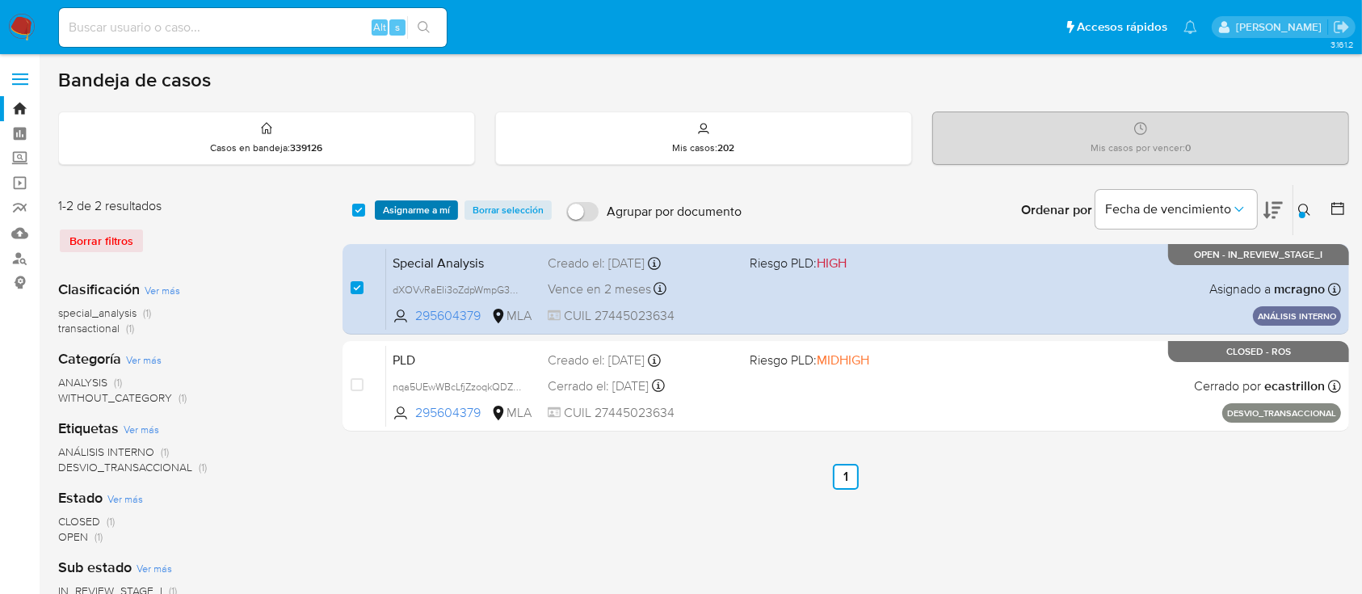
click at [418, 208] on span "Asignarme a mí" at bounding box center [416, 210] width 67 height 16
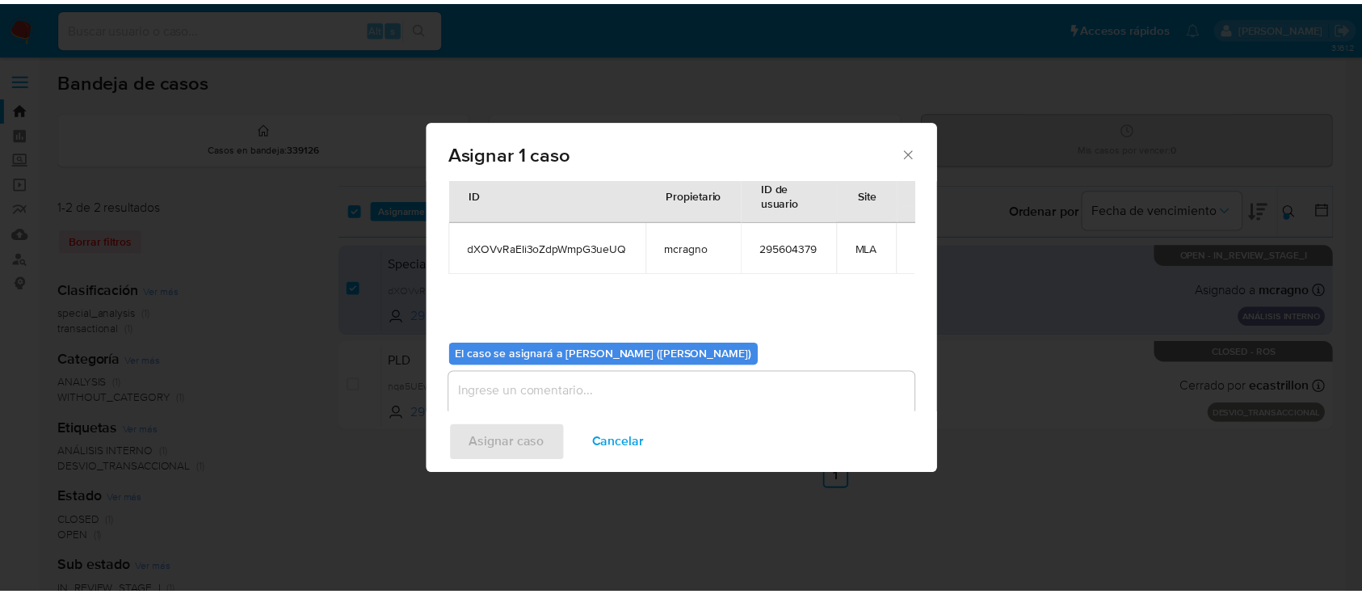
scroll to position [82, 0]
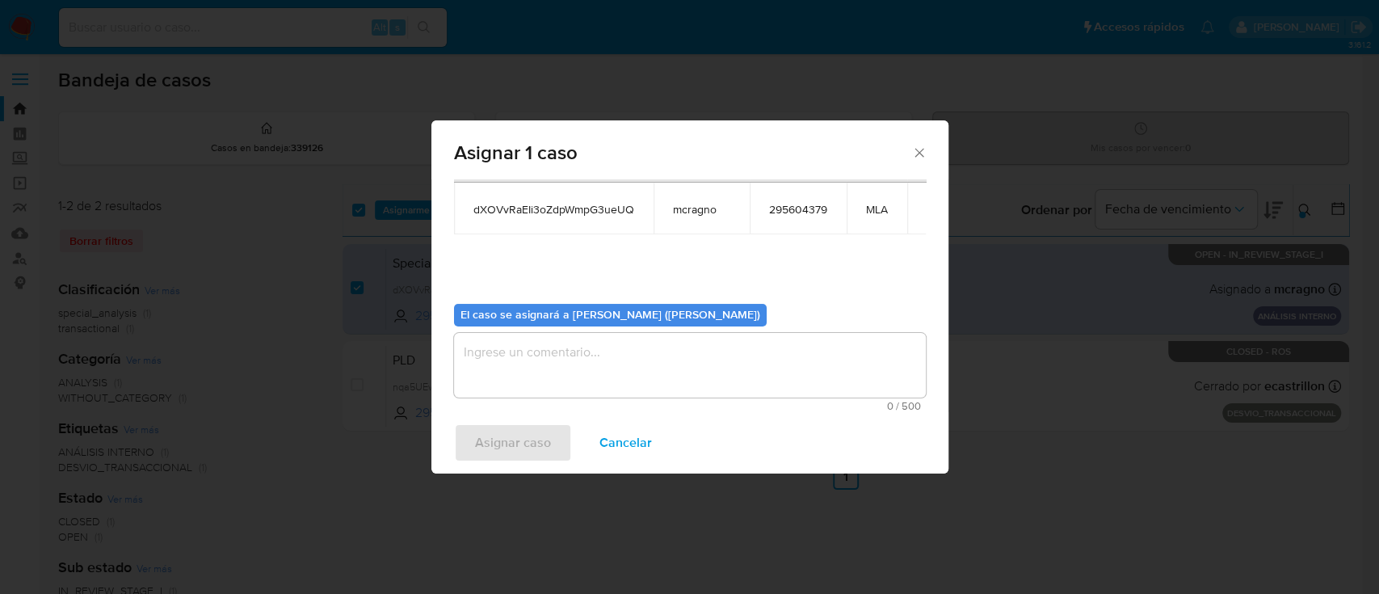
click at [517, 397] on div "0 / 500 500 caracteres restantes" at bounding box center [690, 372] width 472 height 78
click at [513, 372] on textarea "assign-modal" at bounding box center [690, 365] width 472 height 65
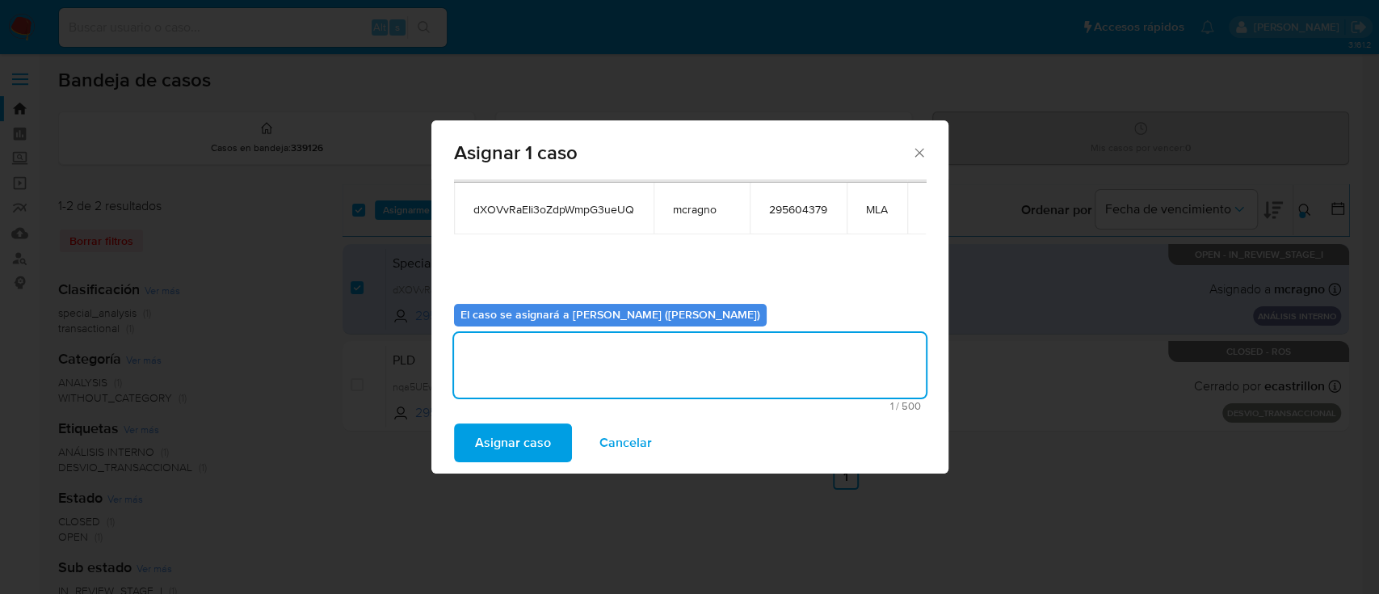
click at [518, 443] on span "Asignar caso" at bounding box center [513, 443] width 76 height 36
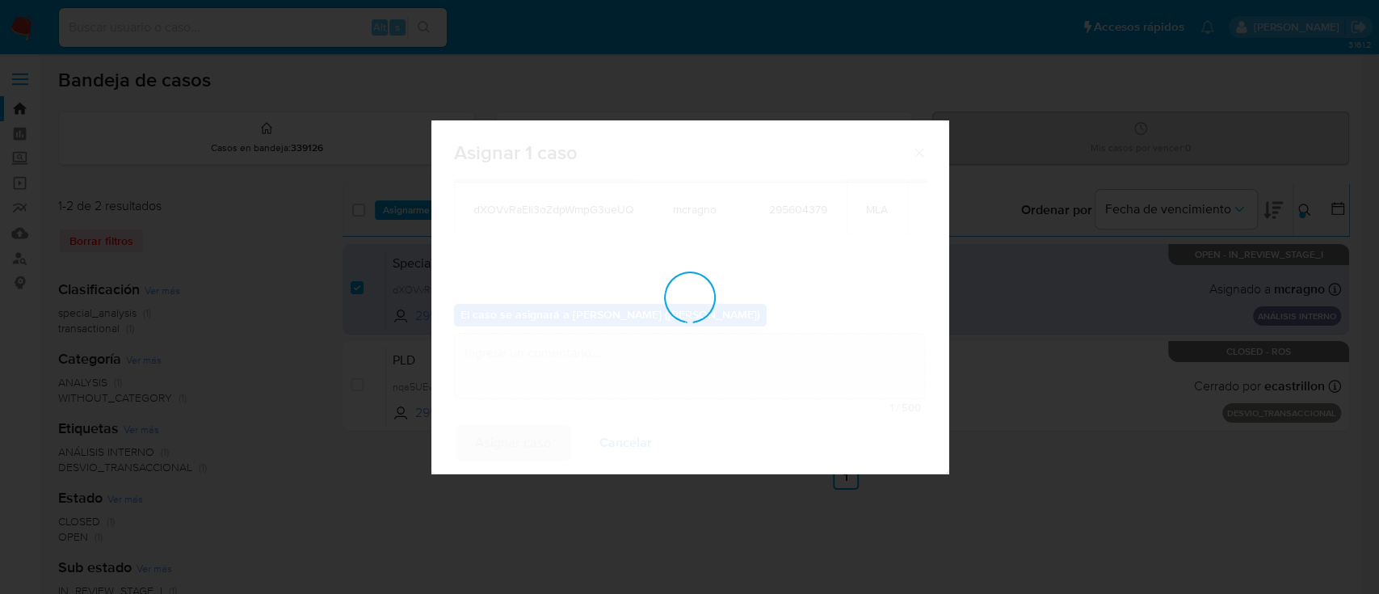
checkbox input "false"
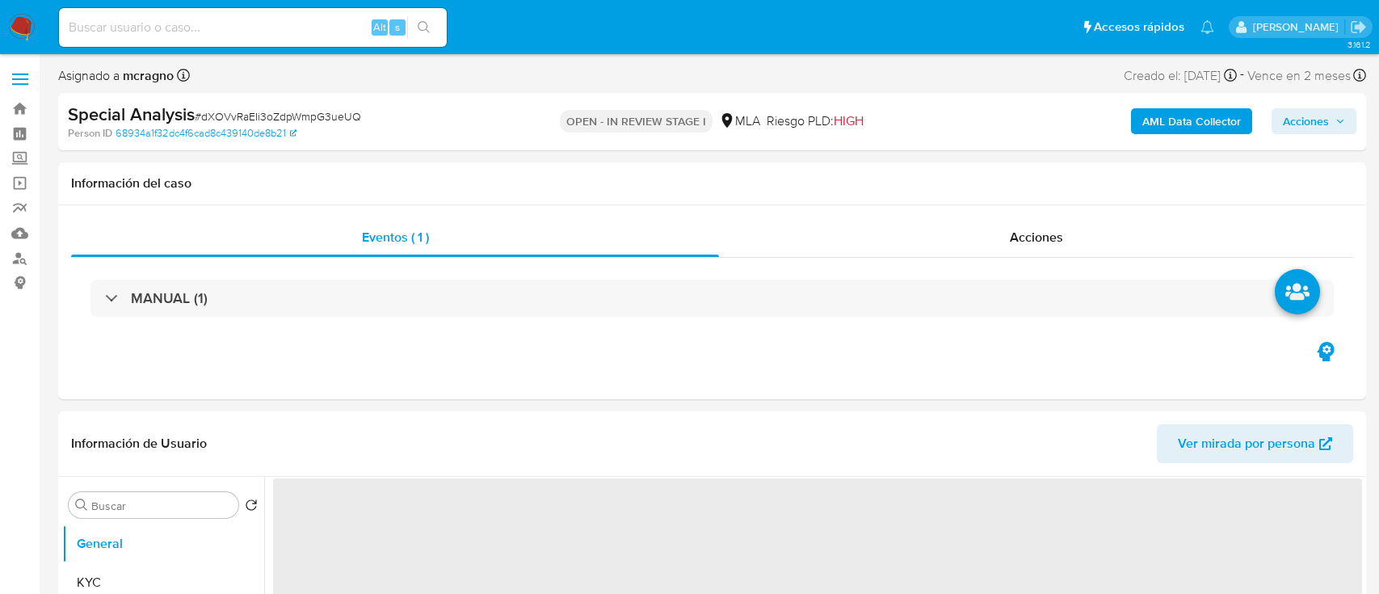
select select "10"
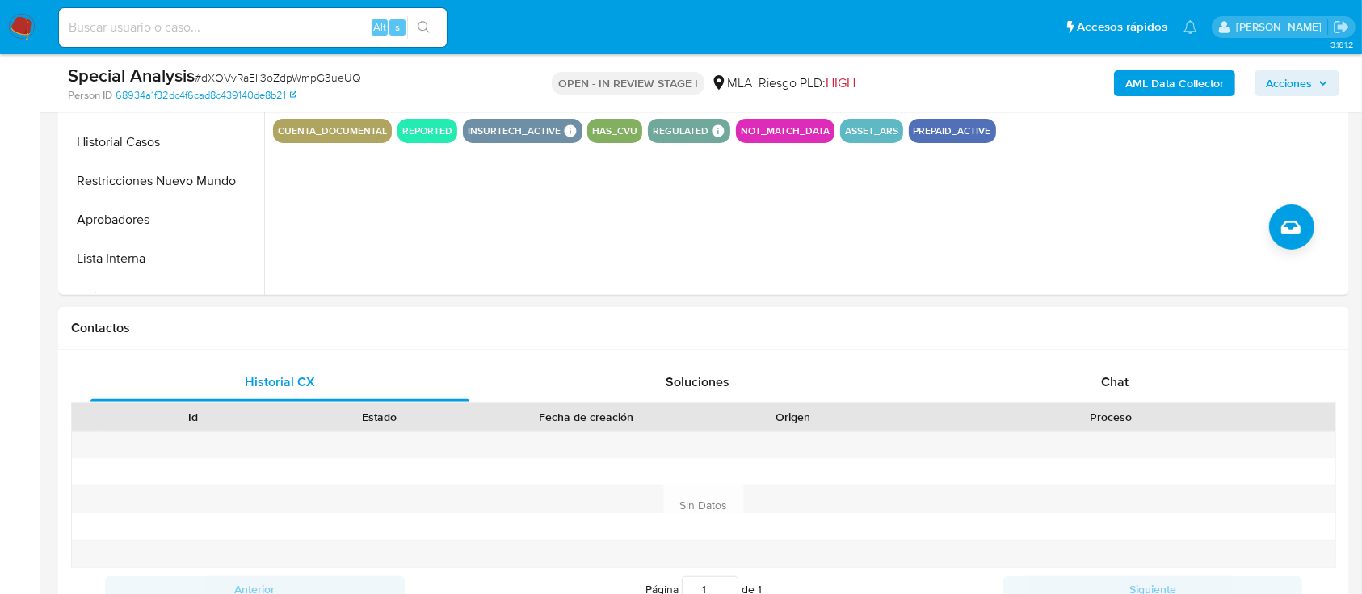
click at [1212, 389] on div "Chat" at bounding box center [1115, 382] width 379 height 39
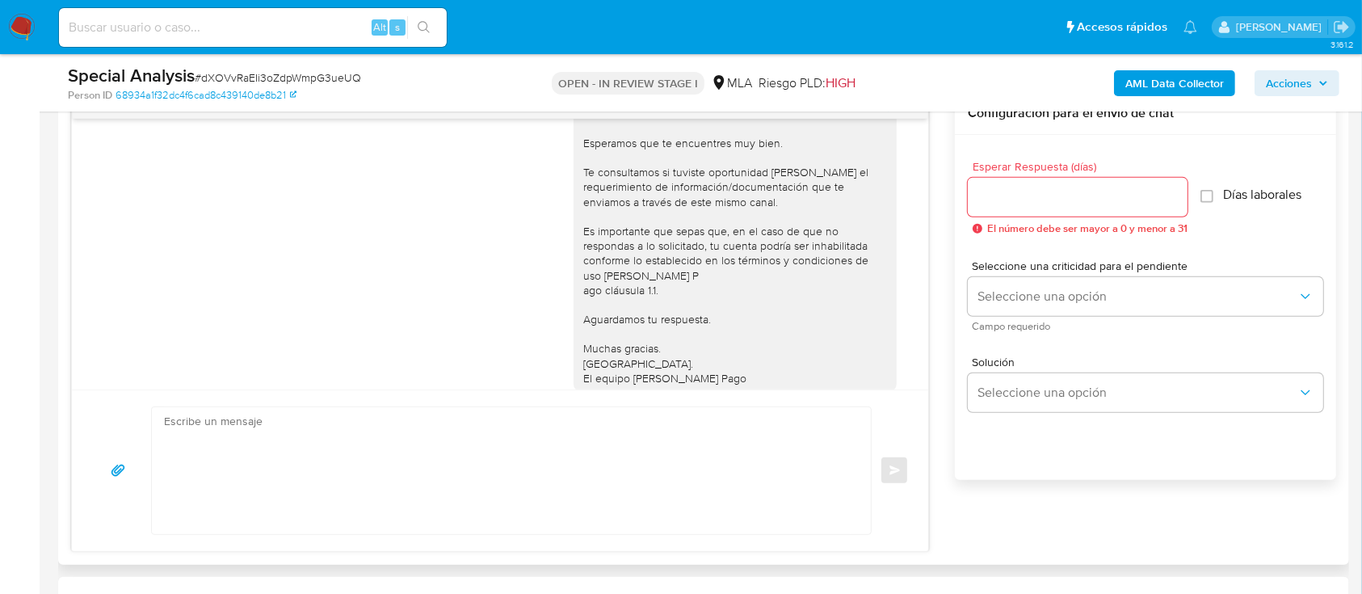
scroll to position [892, 0]
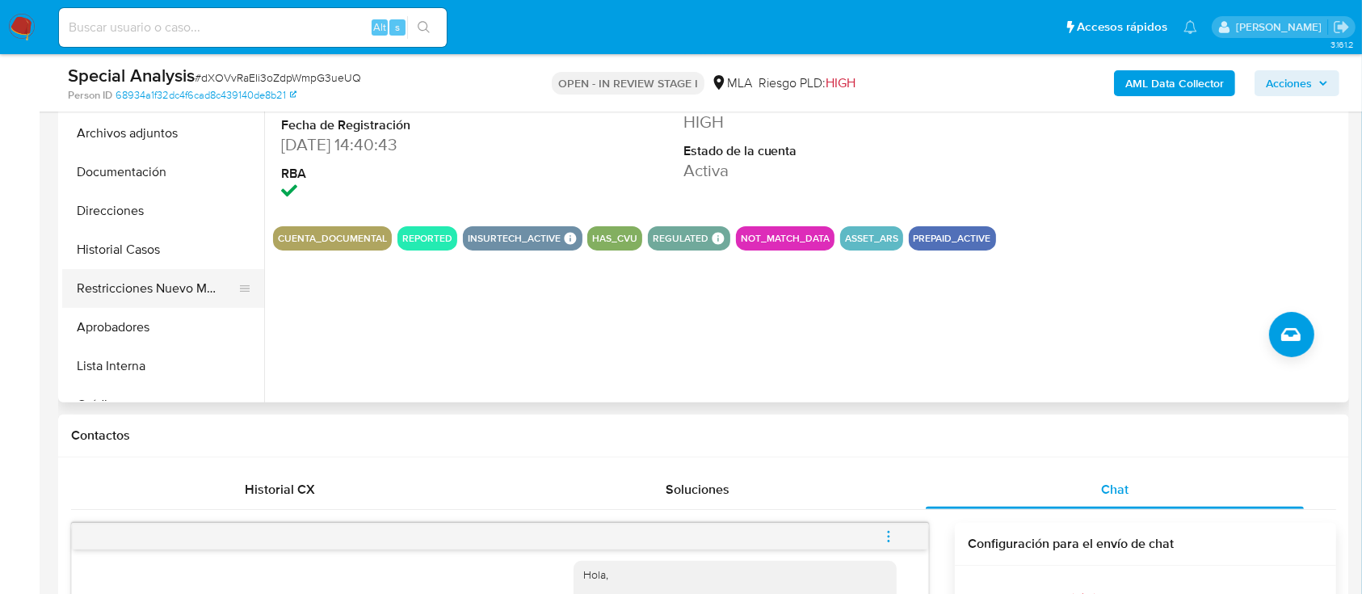
click at [142, 288] on button "Restricciones Nuevo Mundo" at bounding box center [156, 288] width 189 height 39
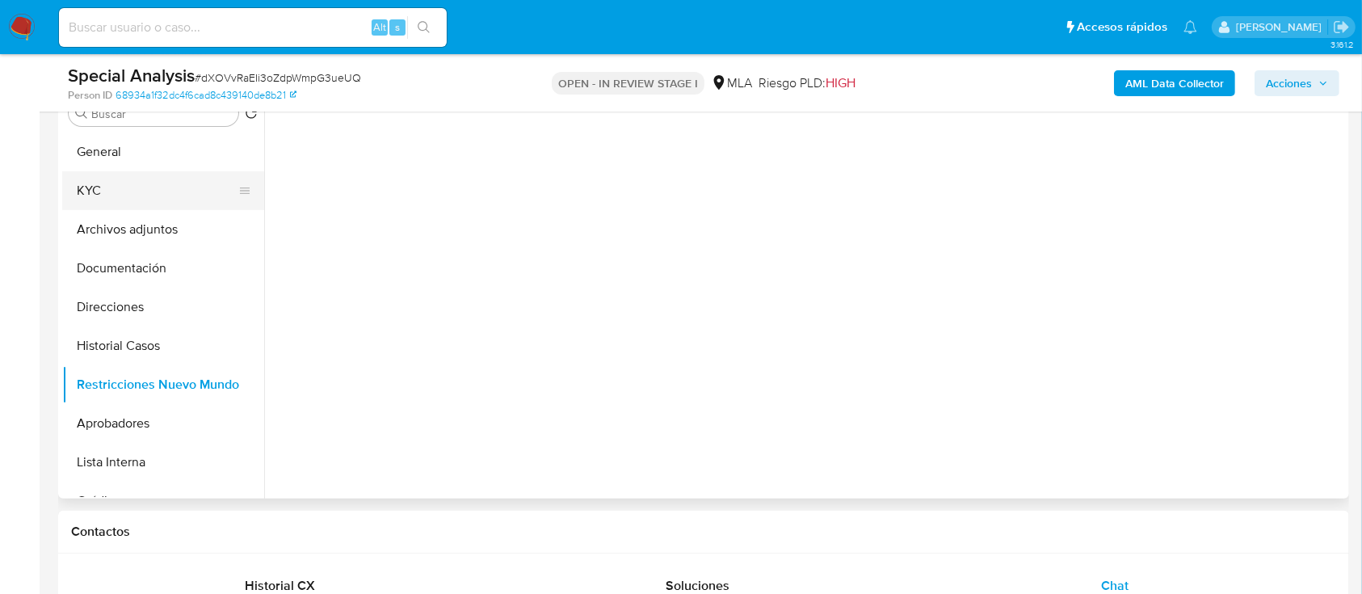
scroll to position [215, 0]
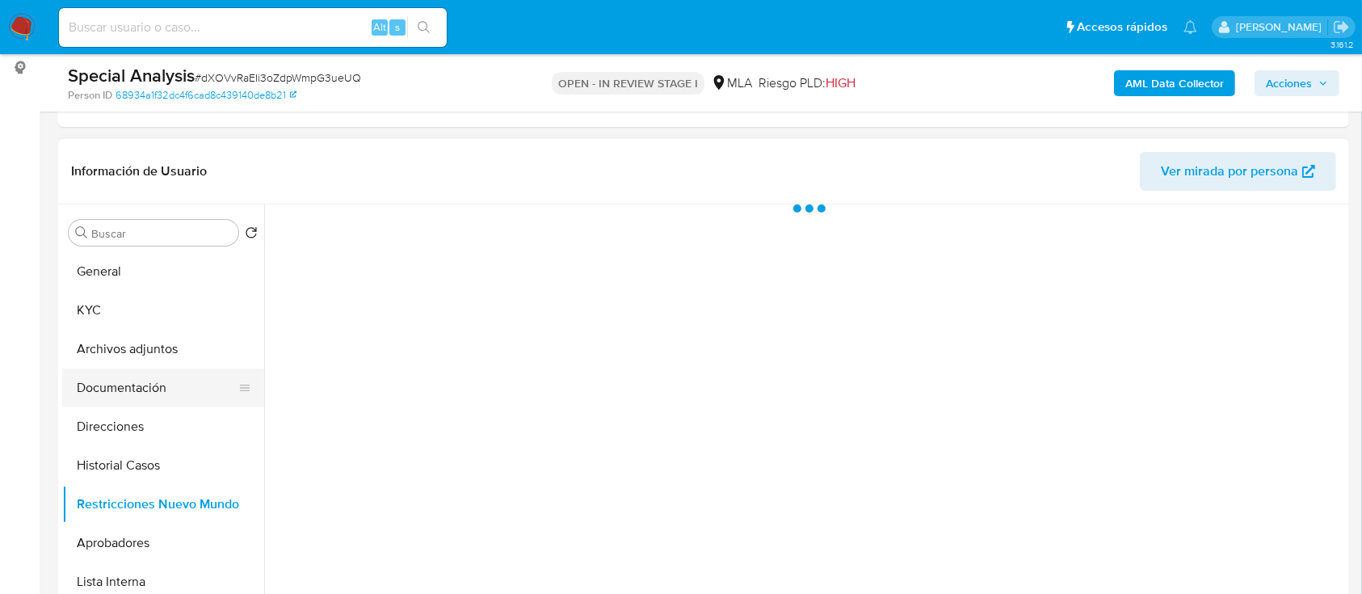
click at [150, 391] on button "Documentación" at bounding box center [156, 387] width 189 height 39
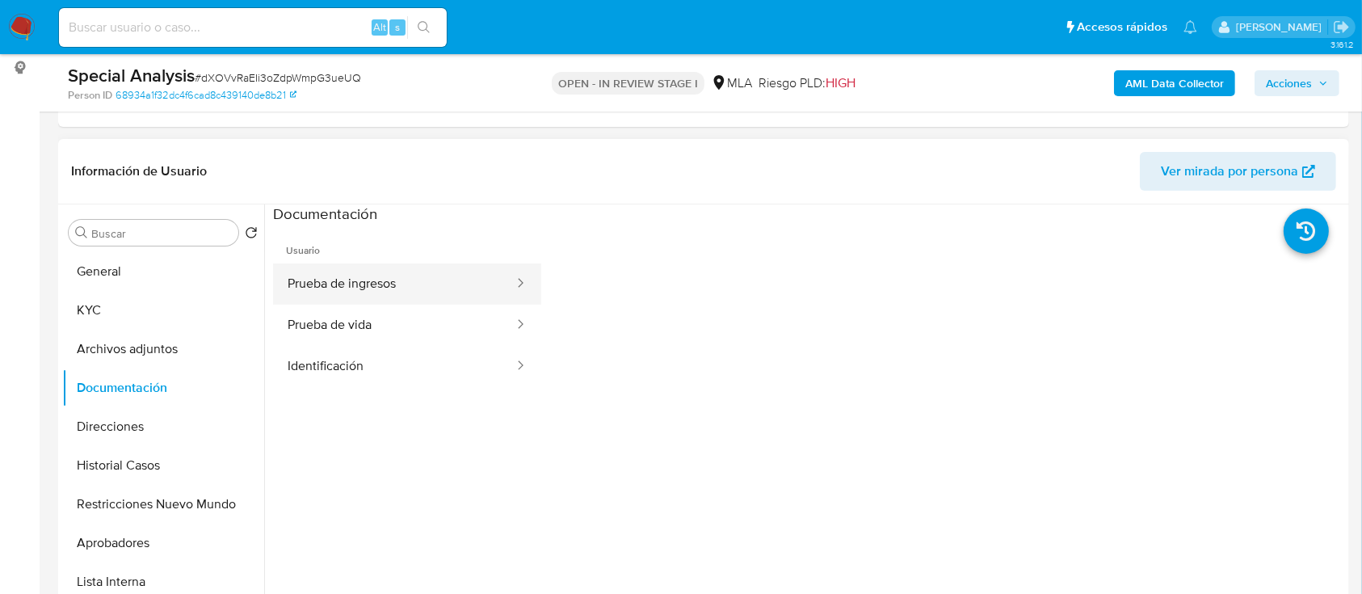
click at [430, 275] on button "Prueba de ingresos" at bounding box center [394, 283] width 242 height 41
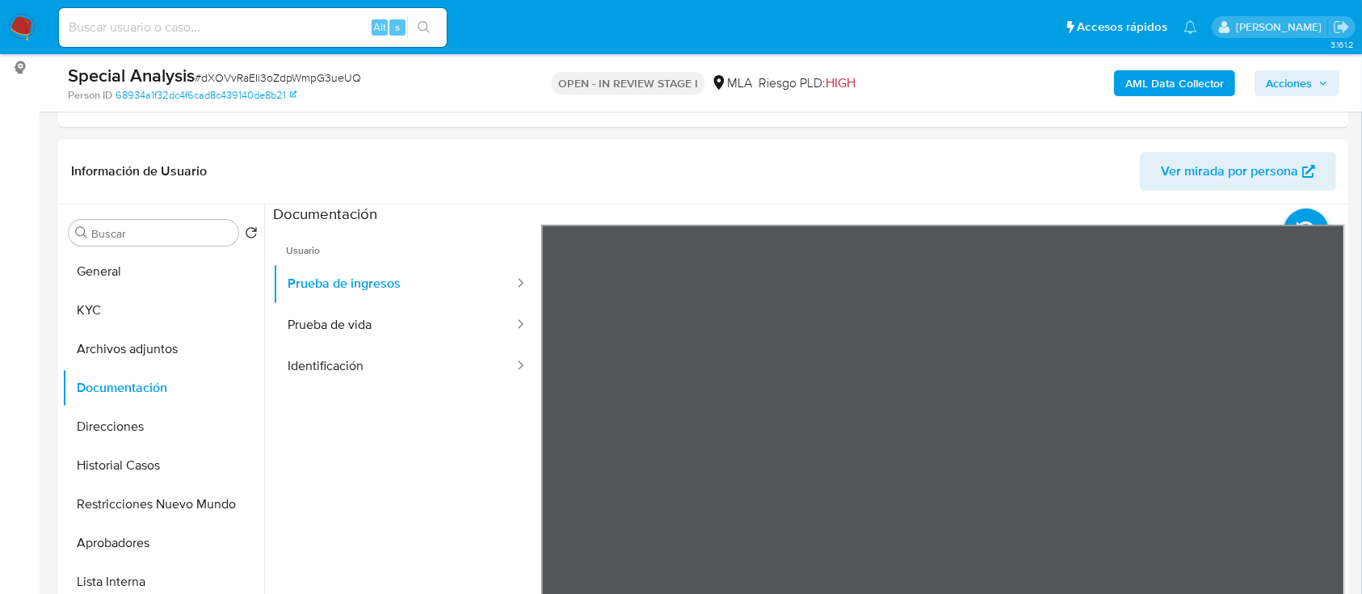
click at [1196, 80] on b "AML Data Collector" at bounding box center [1174, 83] width 99 height 26
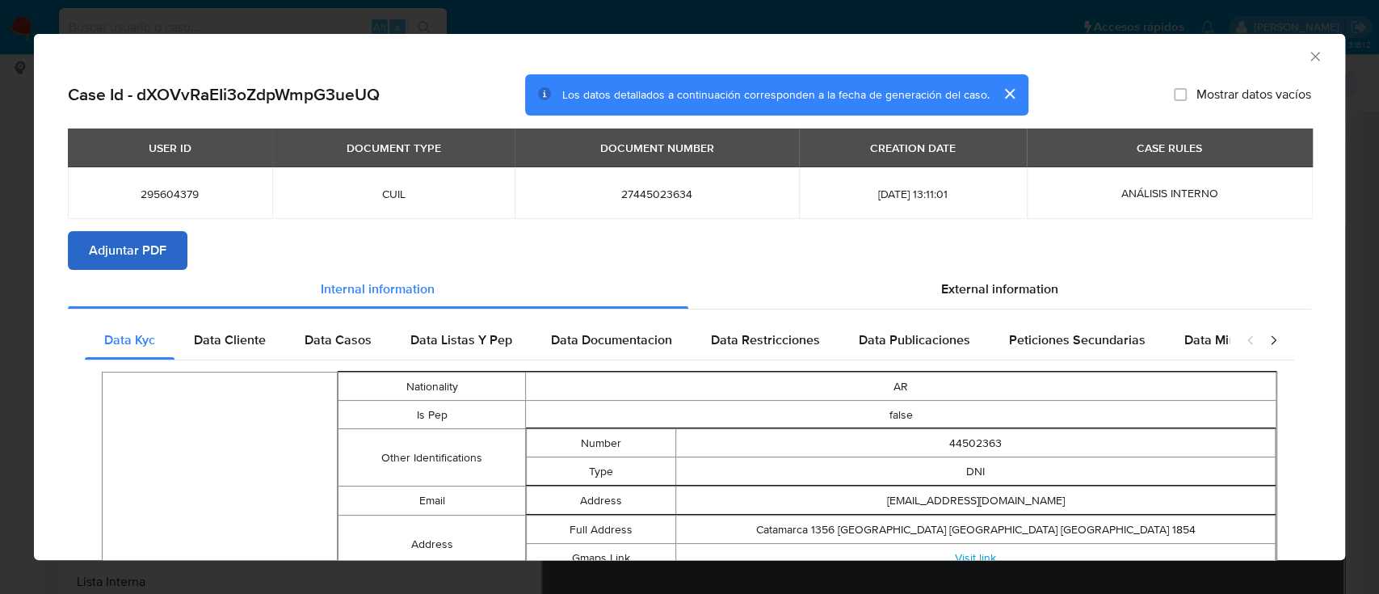
click at [135, 236] on span "Adjuntar PDF" at bounding box center [128, 251] width 78 height 36
drag, startPoint x: 1304, startPoint y: 53, endPoint x: 1176, endPoint y: 11, distance: 134.6
click at [1307, 53] on icon "Cerrar ventana" at bounding box center [1315, 56] width 16 height 16
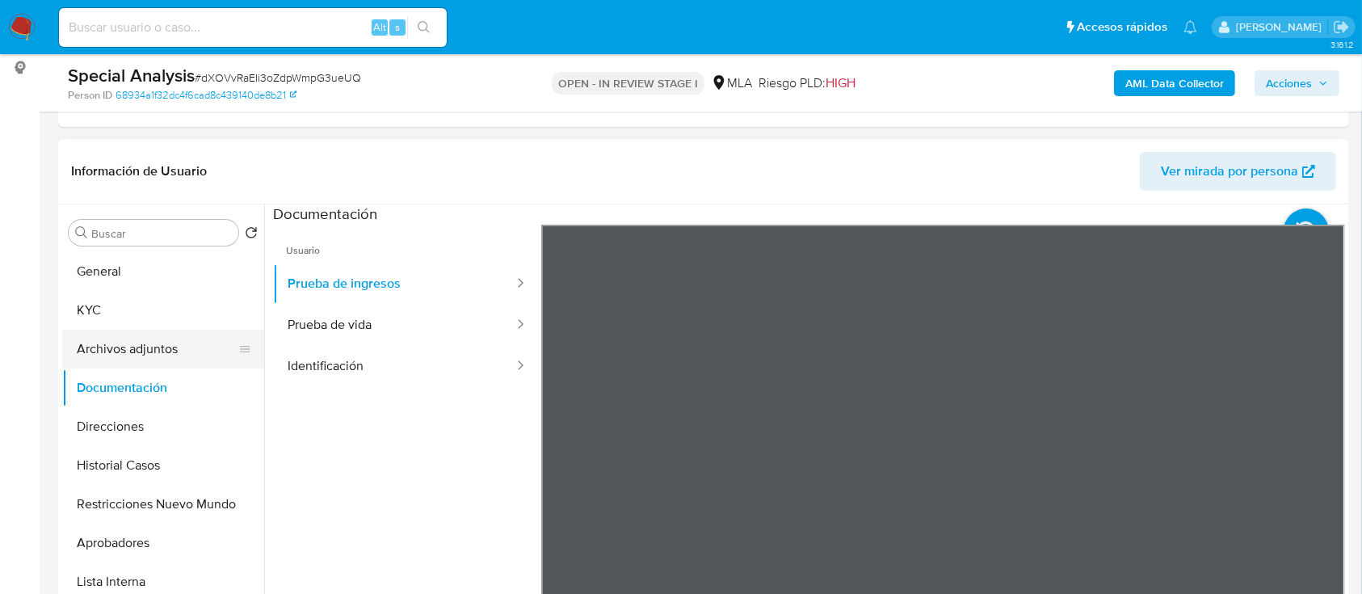
click at [132, 362] on button "Archivos adjuntos" at bounding box center [156, 349] width 189 height 39
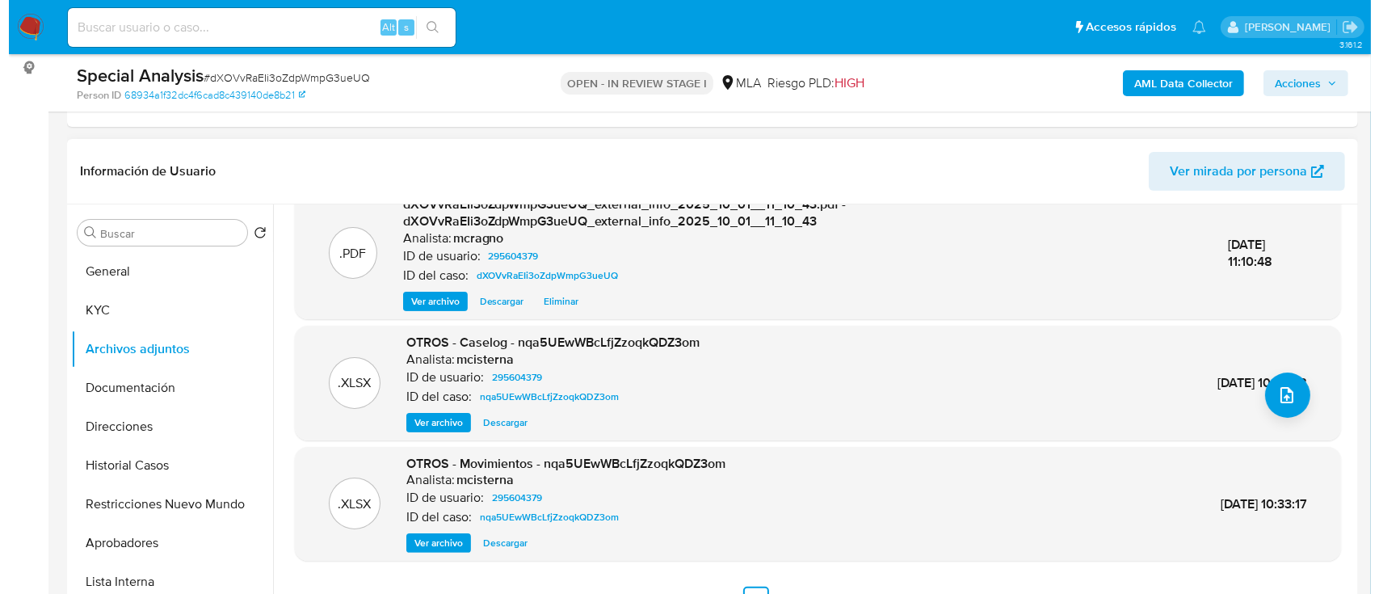
scroll to position [170, 0]
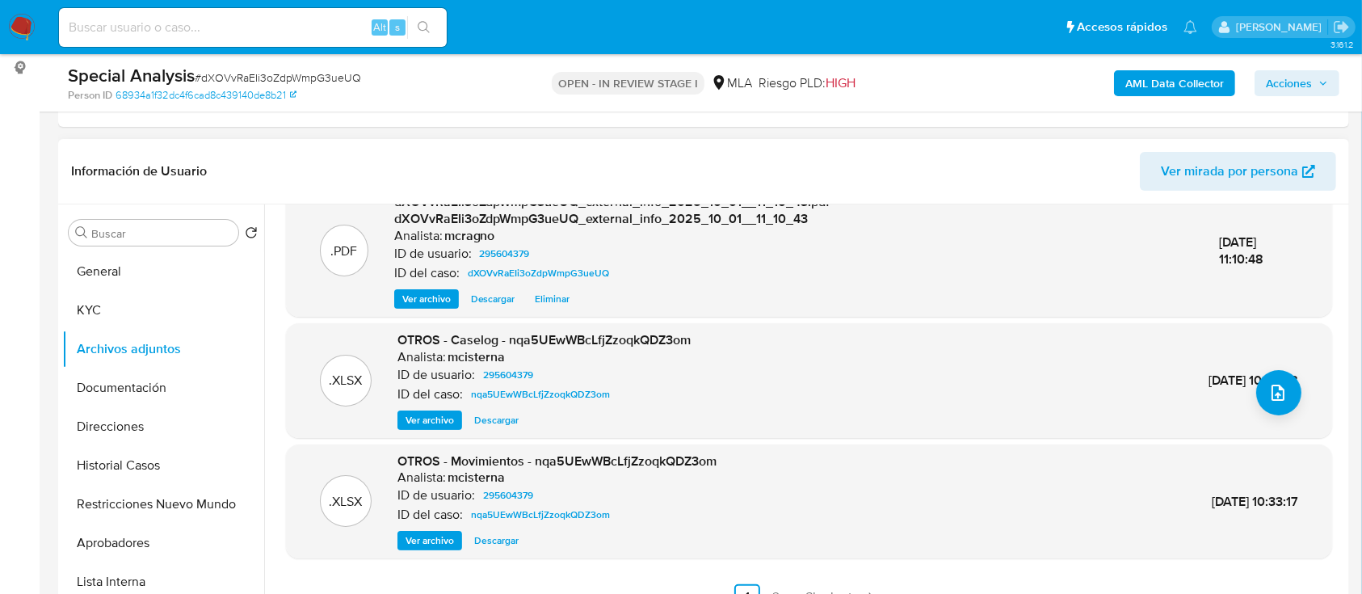
click at [432, 419] on span "Ver archivo" at bounding box center [430, 420] width 48 height 16
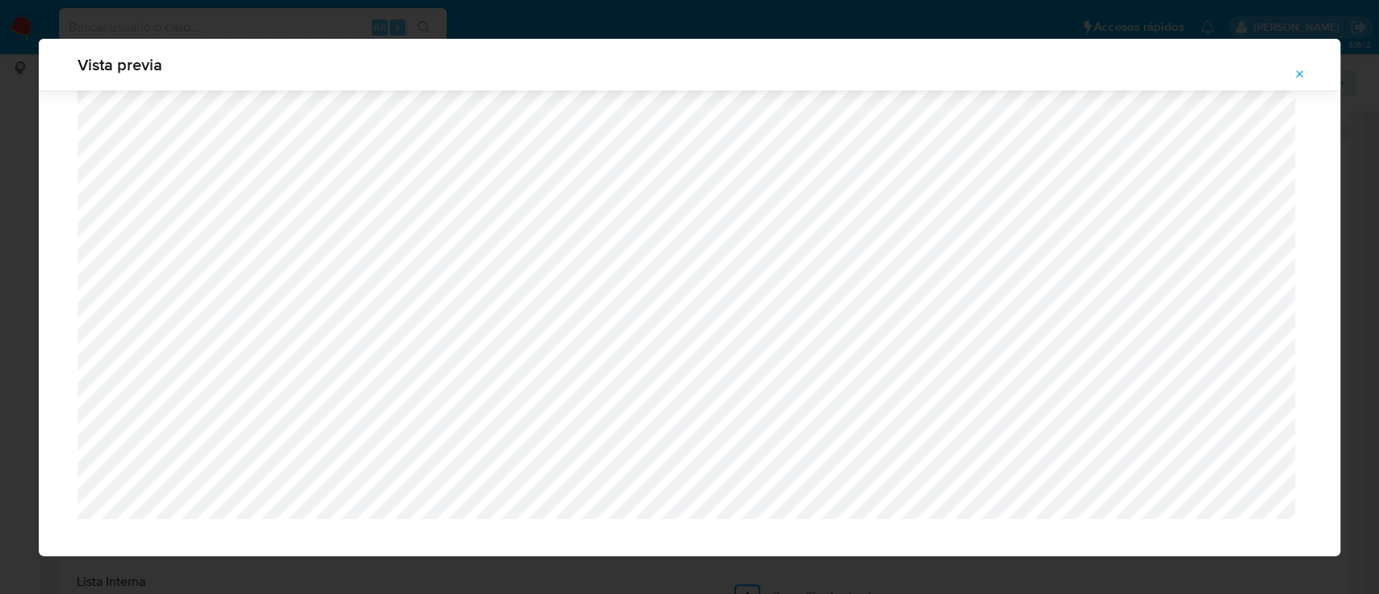
scroll to position [1309, 0]
click at [1298, 78] on icon "Attachment preview" at bounding box center [1299, 74] width 13 height 13
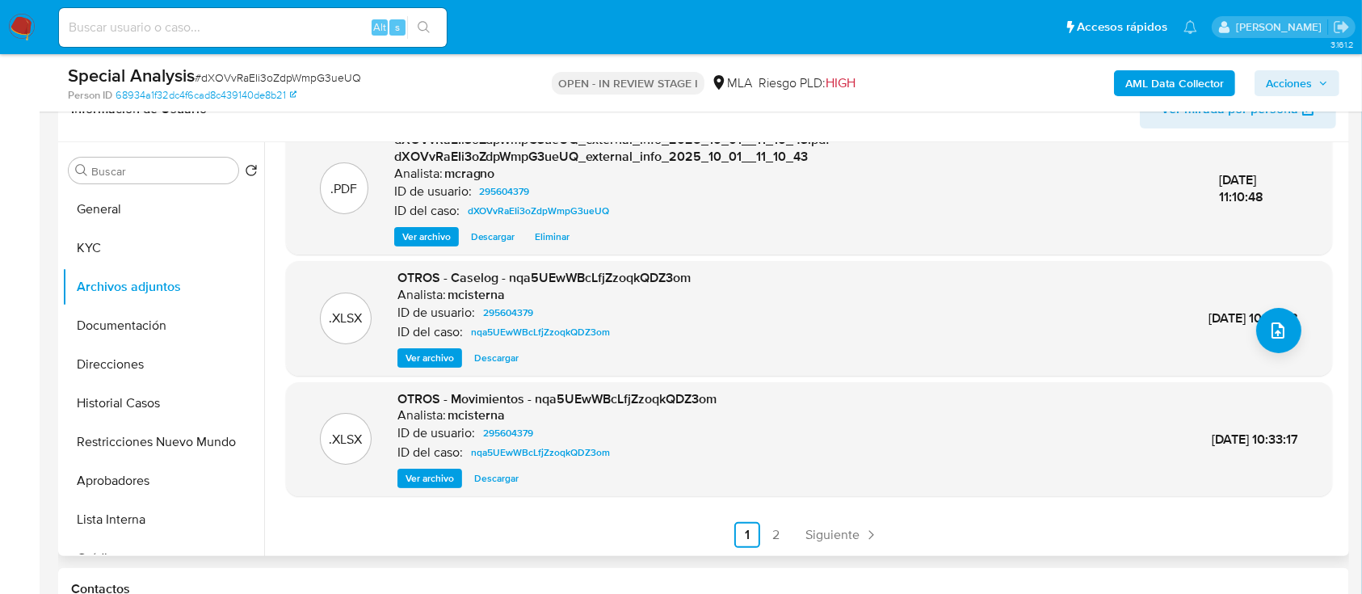
scroll to position [323, 0]
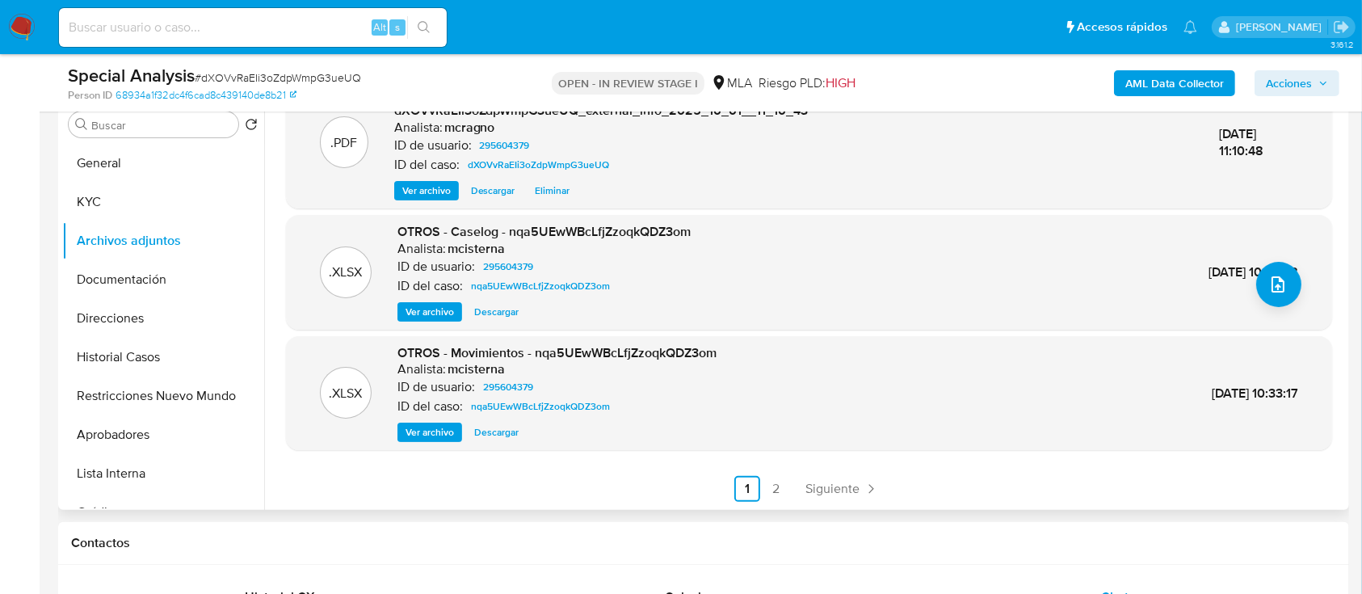
click at [155, 362] on button "Historial Casos" at bounding box center [163, 357] width 202 height 39
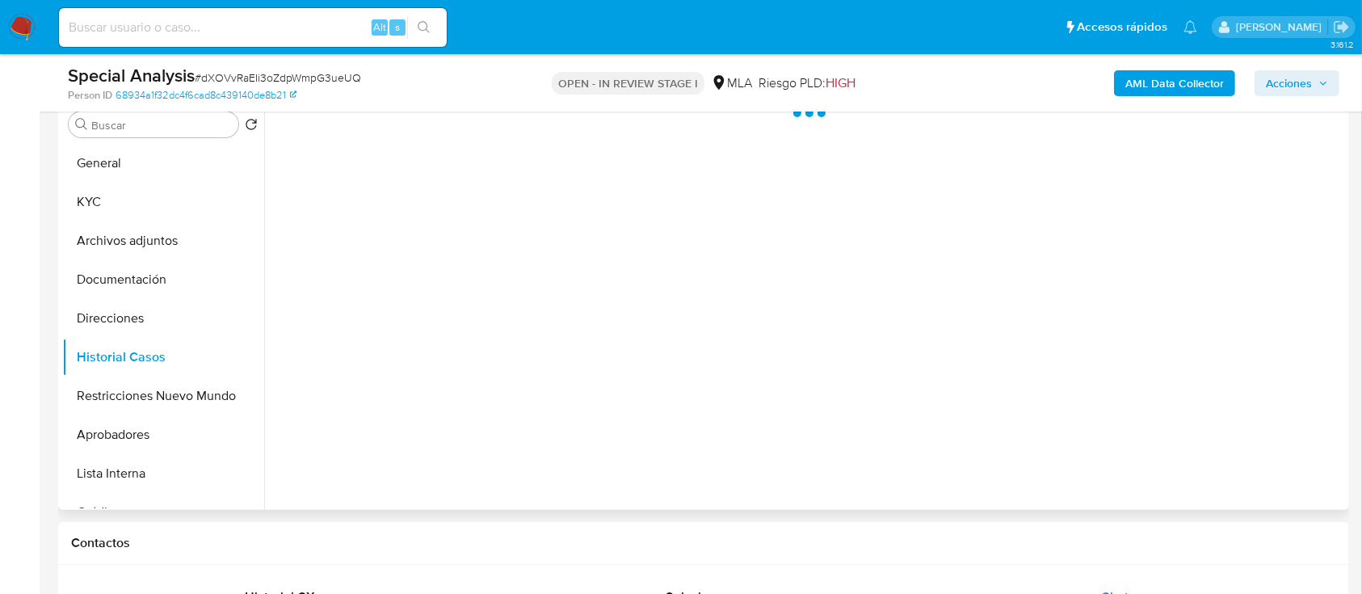
scroll to position [0, 0]
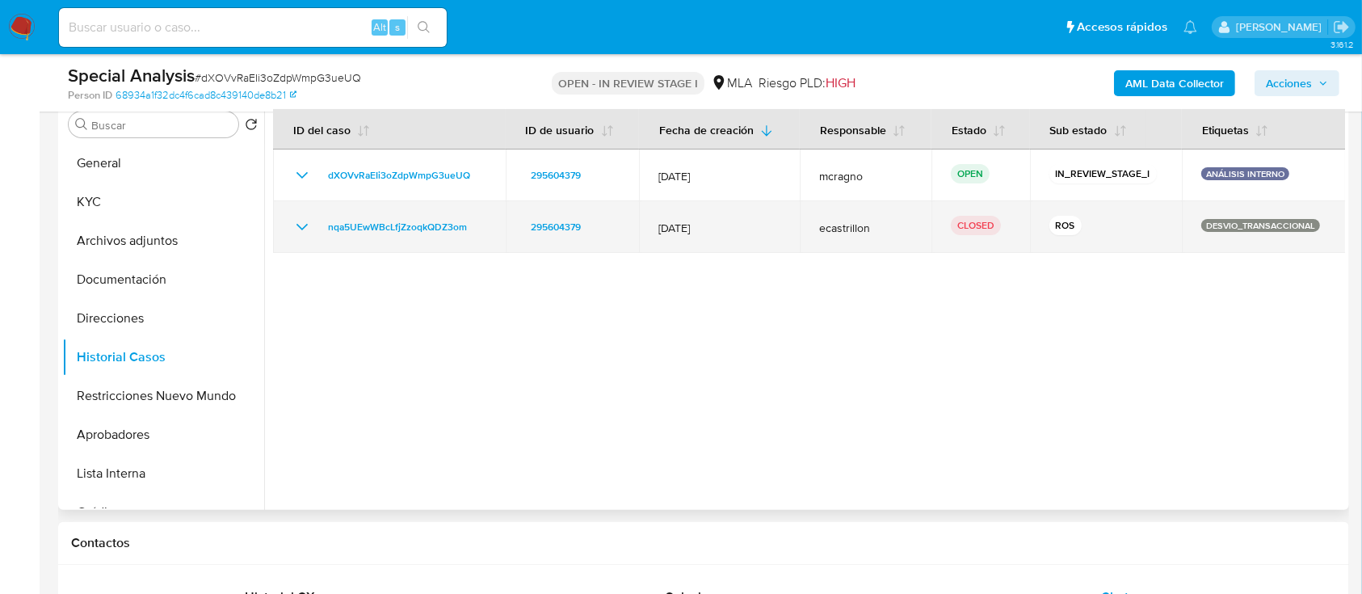
click at [303, 229] on icon "Mostrar/Ocultar" at bounding box center [301, 226] width 19 height 19
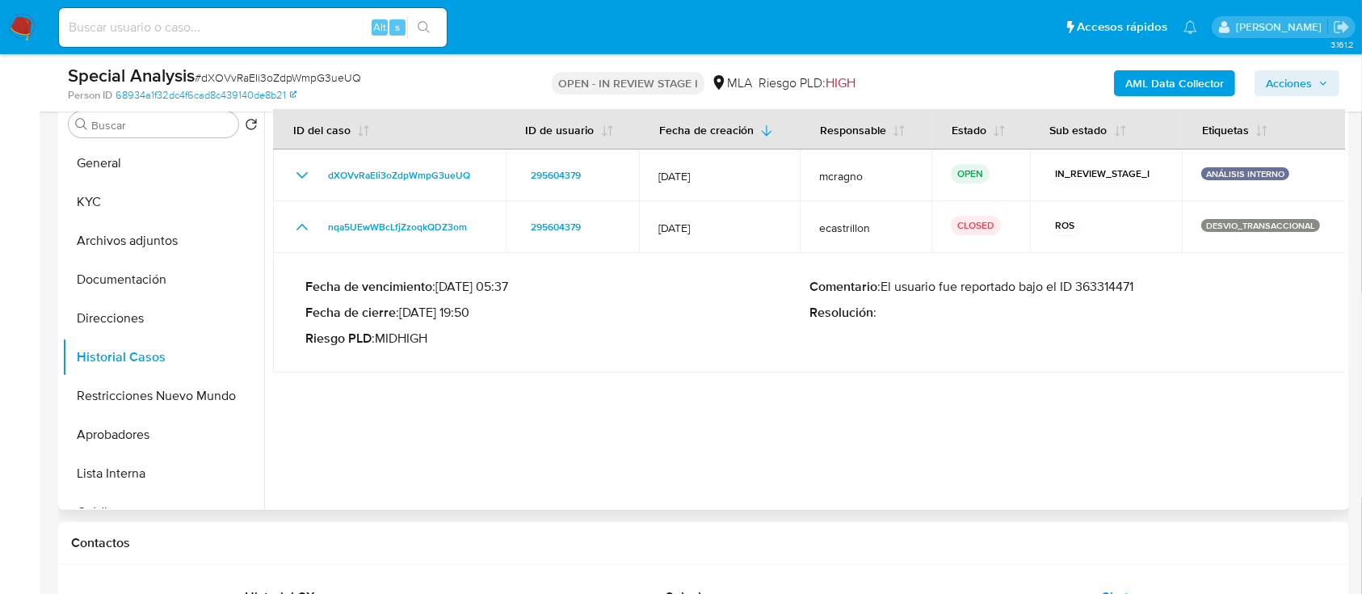
click at [1115, 279] on p "Comentario : El usuario fue reportado bajo el ID 363314471" at bounding box center [1061, 287] width 504 height 16
click at [608, 291] on p "Fecha de vencimiento : 10/09/2022 05:37" at bounding box center [557, 287] width 504 height 16
drag, startPoint x: 420, startPoint y: 313, endPoint x: 460, endPoint y: 310, distance: 39.7
click at [460, 310] on p "Fecha de cierre : 13/10/2022 19:50" at bounding box center [557, 313] width 504 height 16
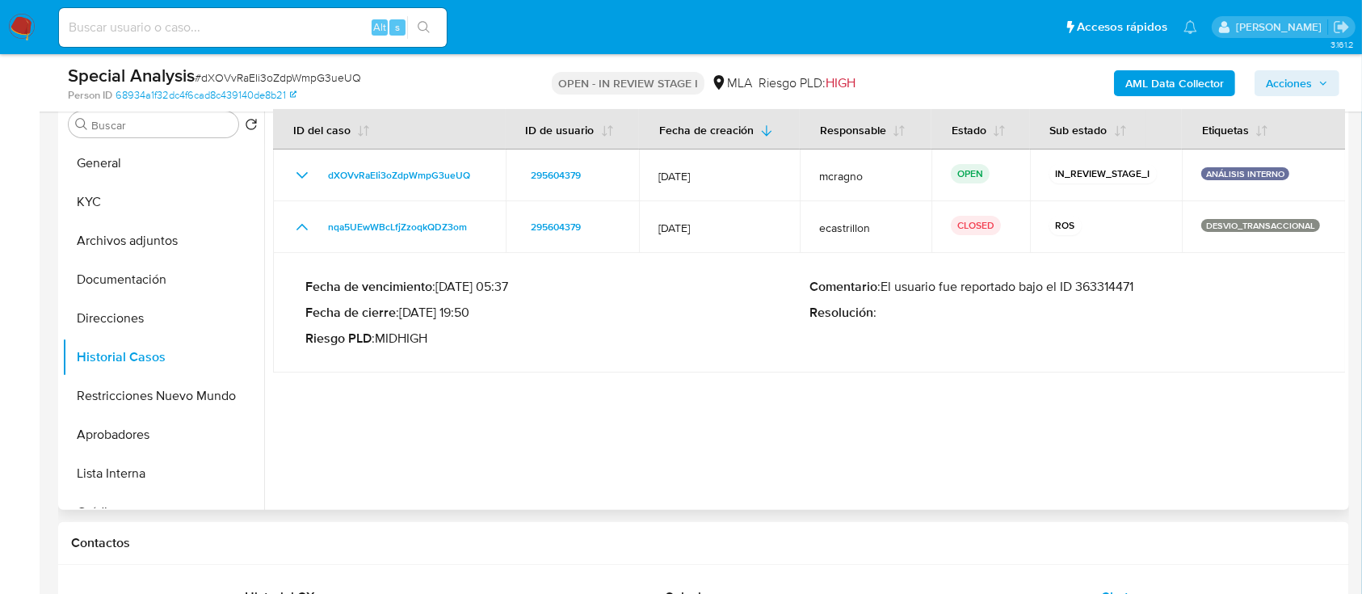
click at [433, 314] on p "Fecha de cierre : 13/10/2022 19:50" at bounding box center [557, 313] width 504 height 16
click at [446, 313] on p "Fecha de cierre : 13/10/2022 19:50" at bounding box center [557, 313] width 504 height 16
drag, startPoint x: 416, startPoint y: 313, endPoint x: 468, endPoint y: 312, distance: 51.7
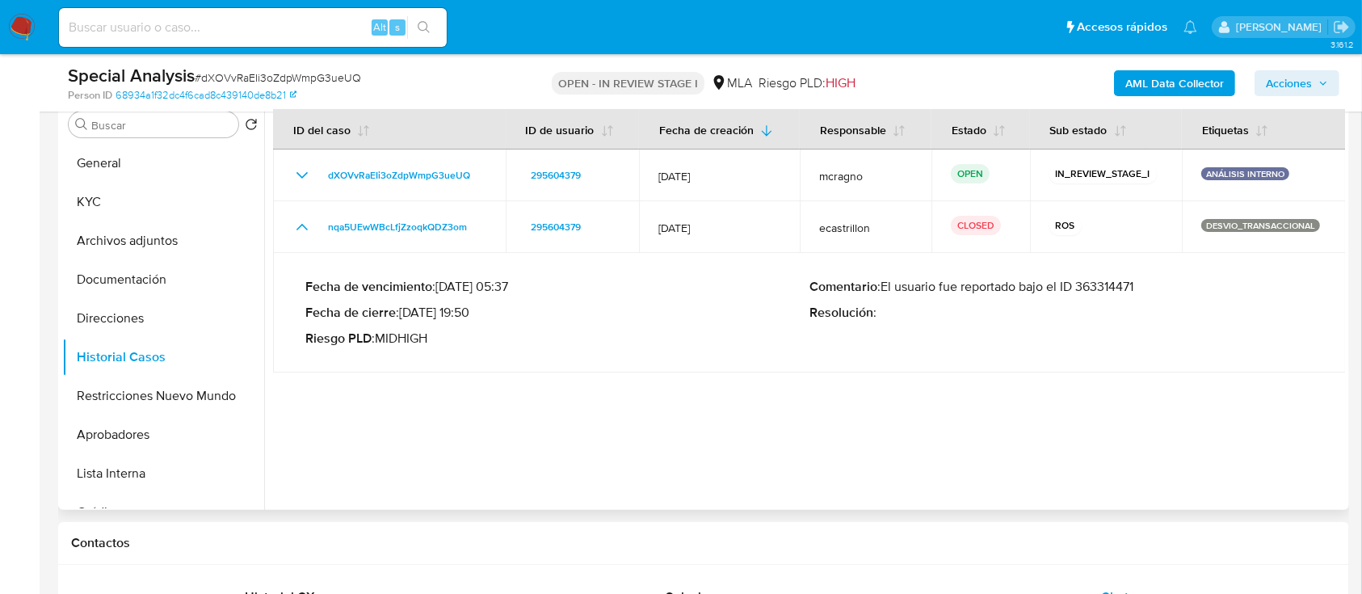
click at [468, 312] on p "Fecha de cierre : 13/10/2022 19:50" at bounding box center [557, 313] width 504 height 16
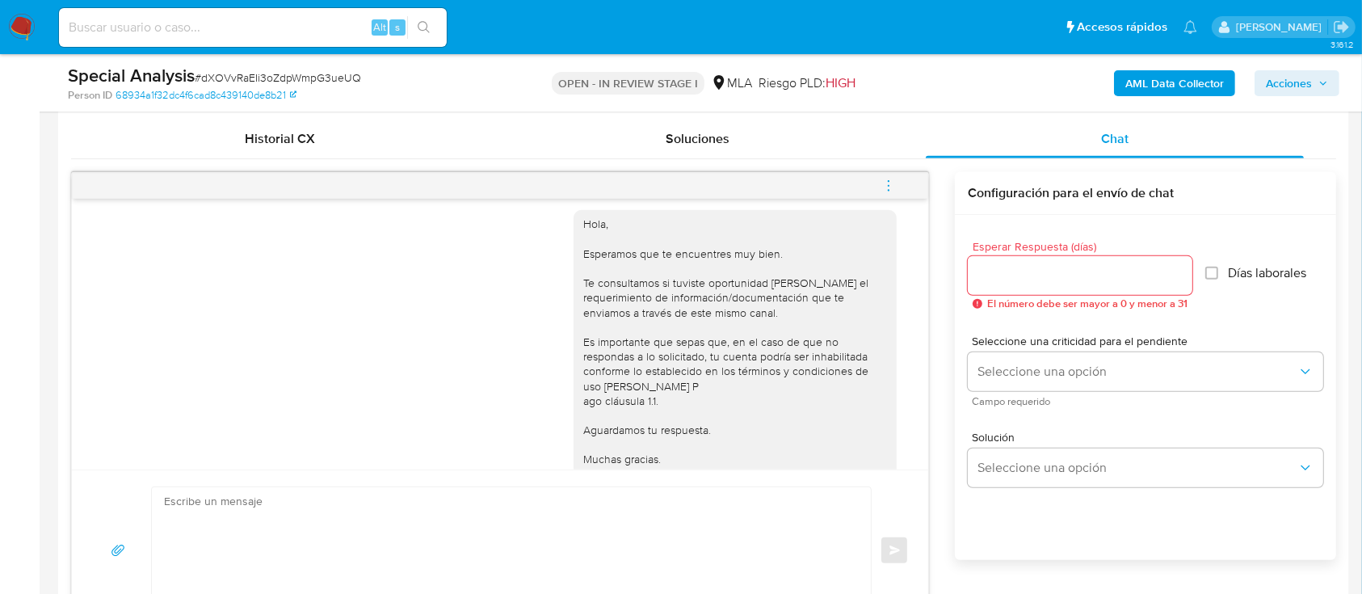
scroll to position [861, 0]
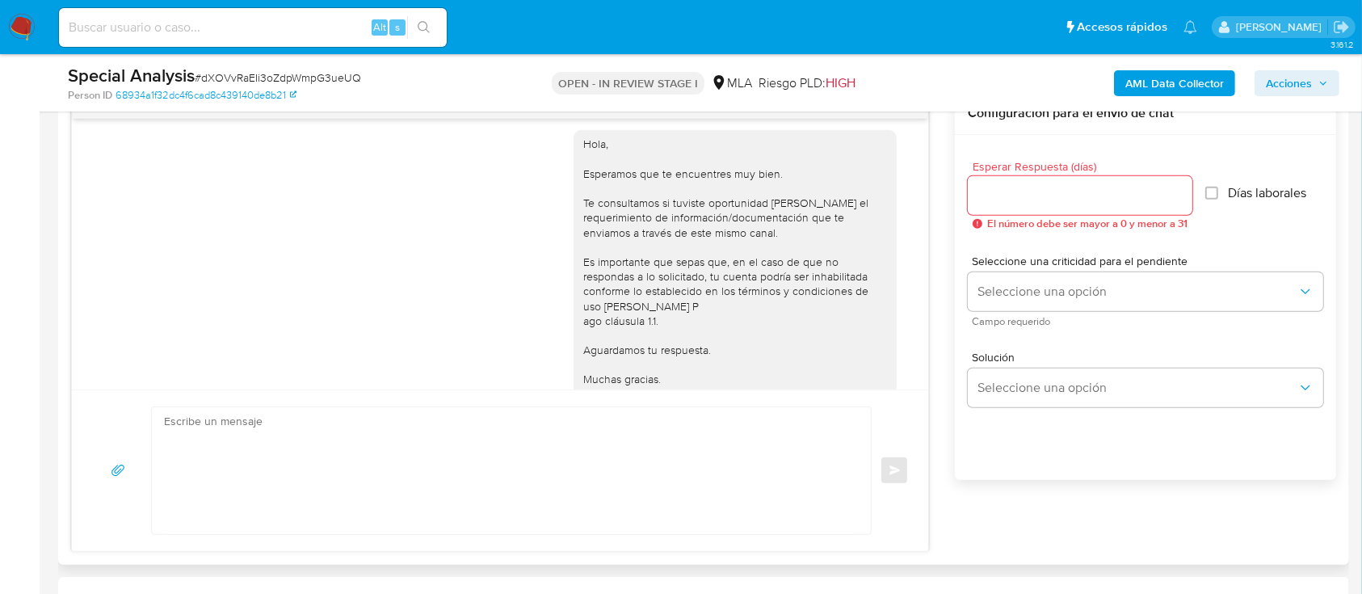
click at [540, 485] on textarea at bounding box center [507, 470] width 687 height 127
paste textarea "Hola XXX, Muchas gracias por tu respuesta. Analizamos tu caso y verificamos que…"
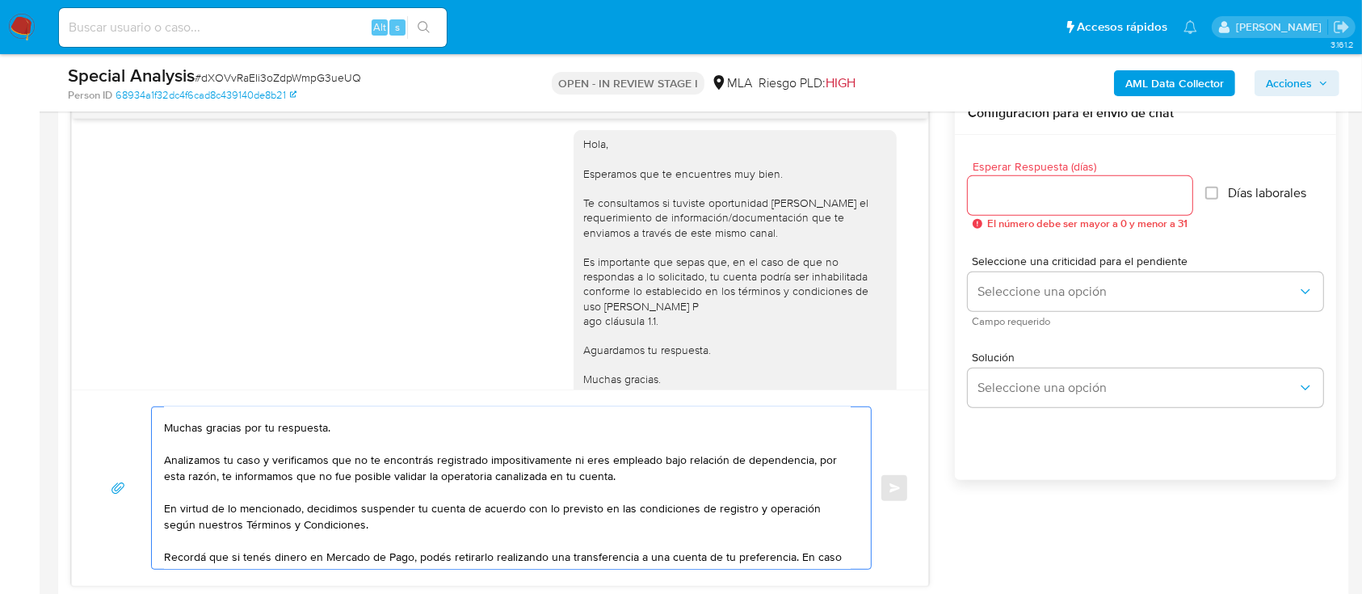
scroll to position [0, 0]
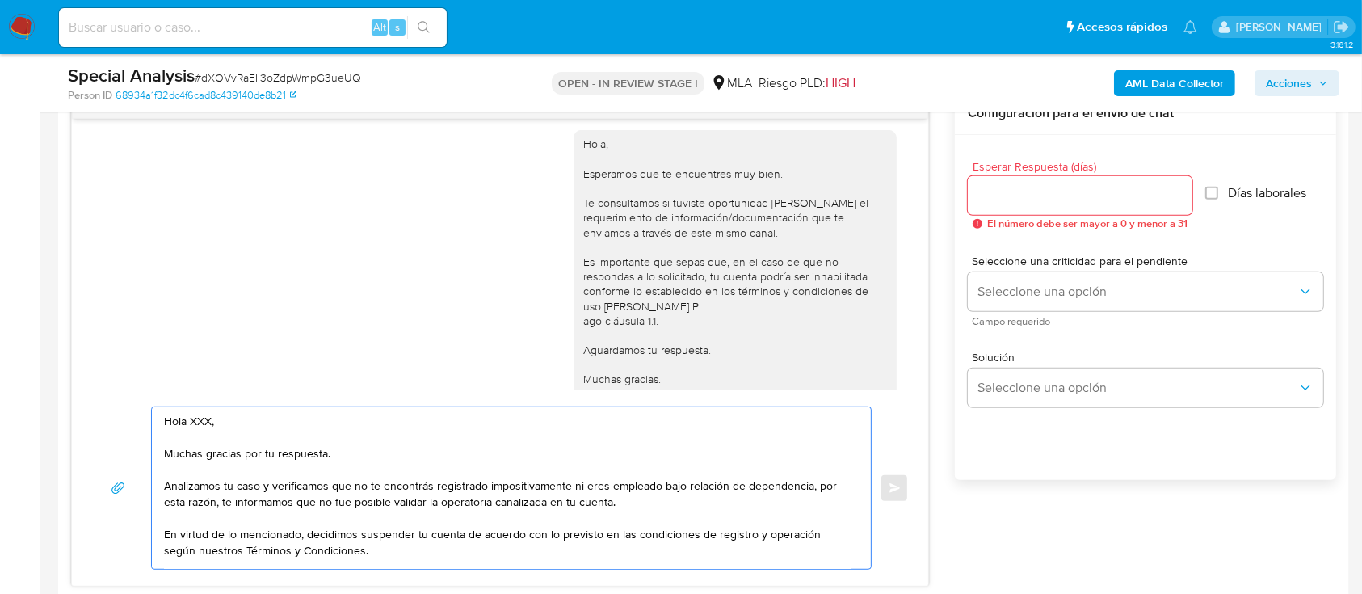
drag, startPoint x: 376, startPoint y: 448, endPoint x: 200, endPoint y: 414, distance: 179.3
click at [200, 414] on textarea "Hola XXX, Muchas gracias por tu respuesta. Analizamos tu caso y verificamos que…" at bounding box center [507, 488] width 687 height 162
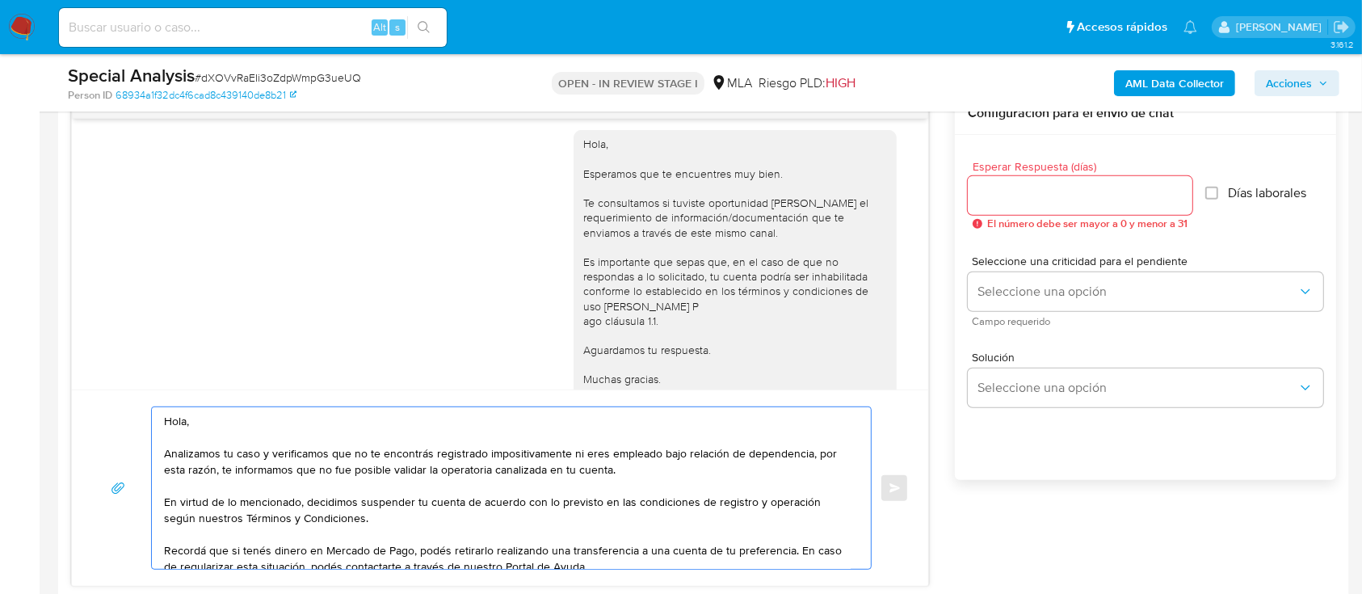
type textarea "Hola, Analizamos tu caso y verificamos que no te encontrás registrado impositiv…"
click at [1027, 201] on input "Esperar Respuesta (días)" at bounding box center [1080, 195] width 225 height 21
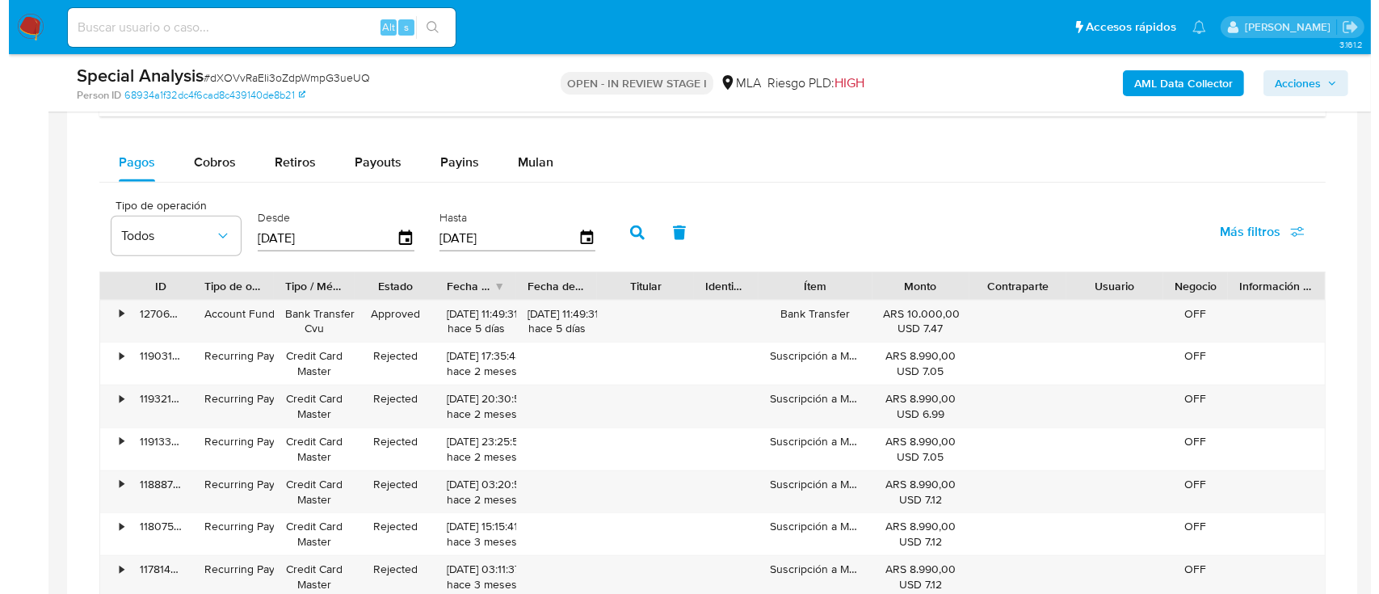
scroll to position [2639, 0]
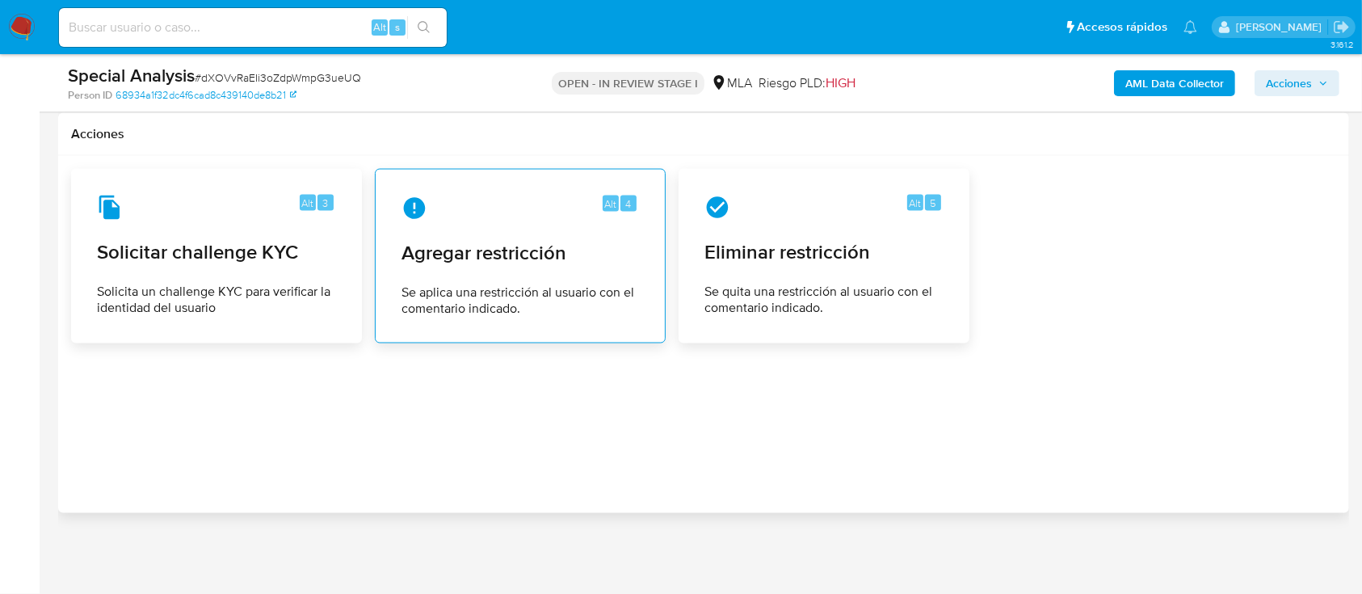
type input "0"
click at [441, 294] on span "Se aplica una restricción al usuario con el comentario indicado." at bounding box center [519, 300] width 237 height 32
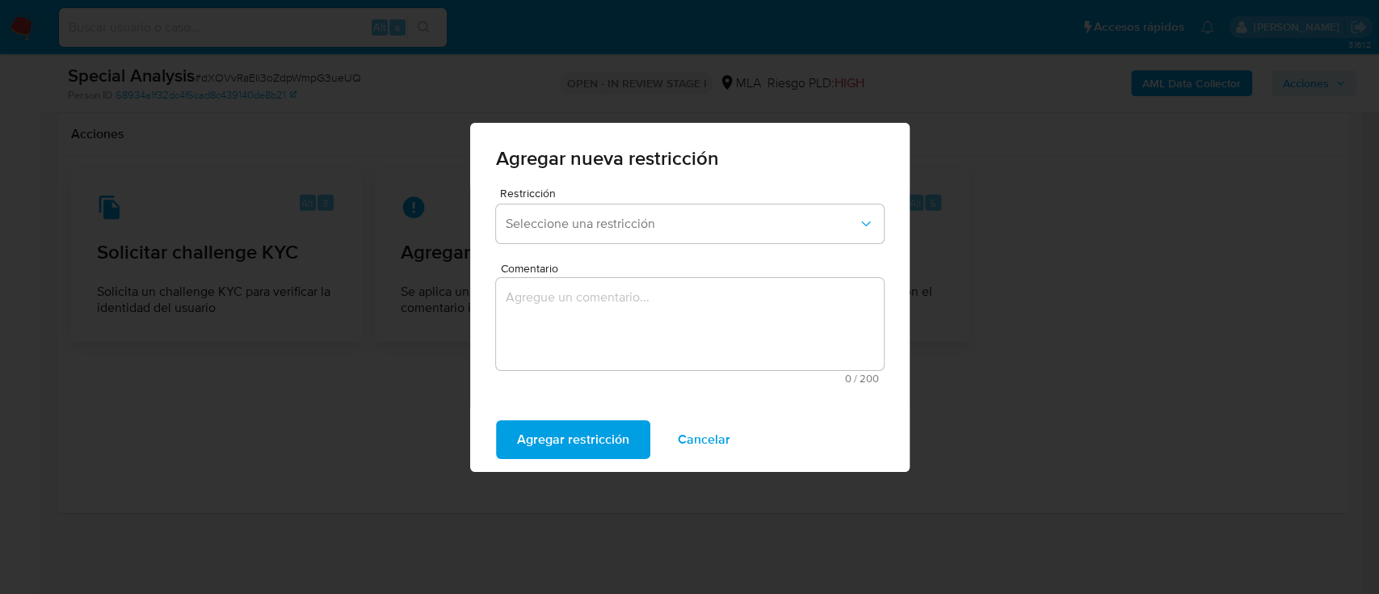
click at [590, 229] on span "Seleccione una restricción" at bounding box center [682, 224] width 352 height 16
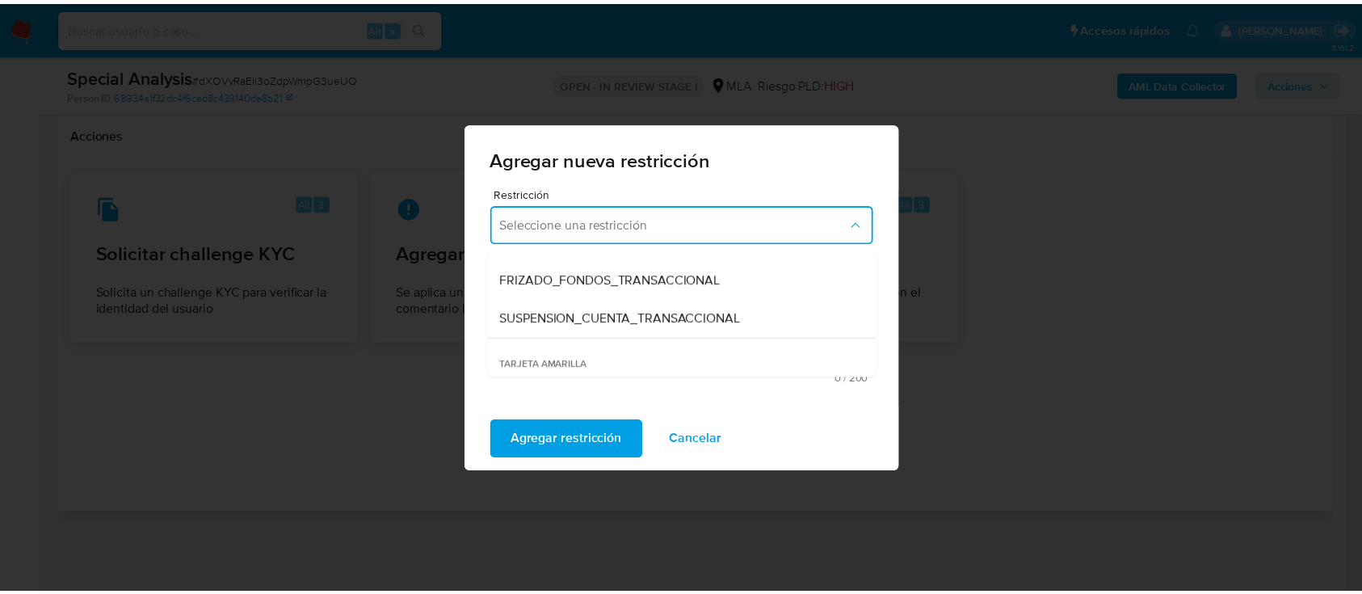
scroll to position [215, 0]
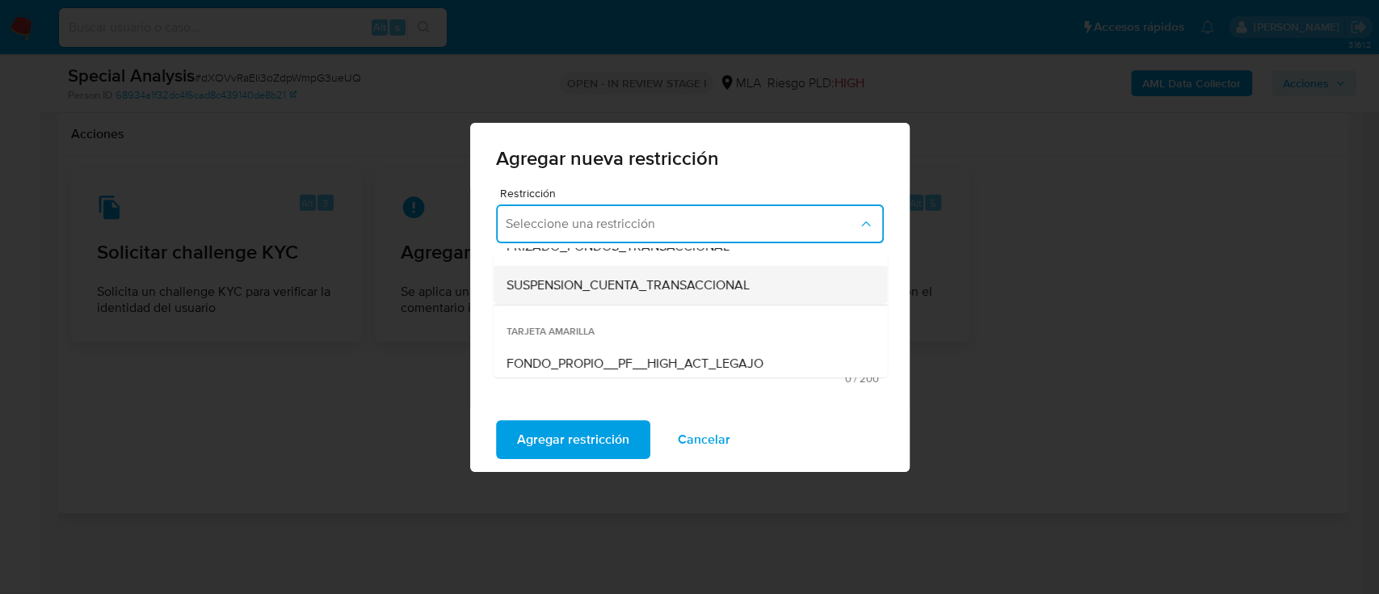
click at [613, 297] on div "SUSPENSION_CUENTA_TRANSACCIONAL" at bounding box center [685, 285] width 359 height 39
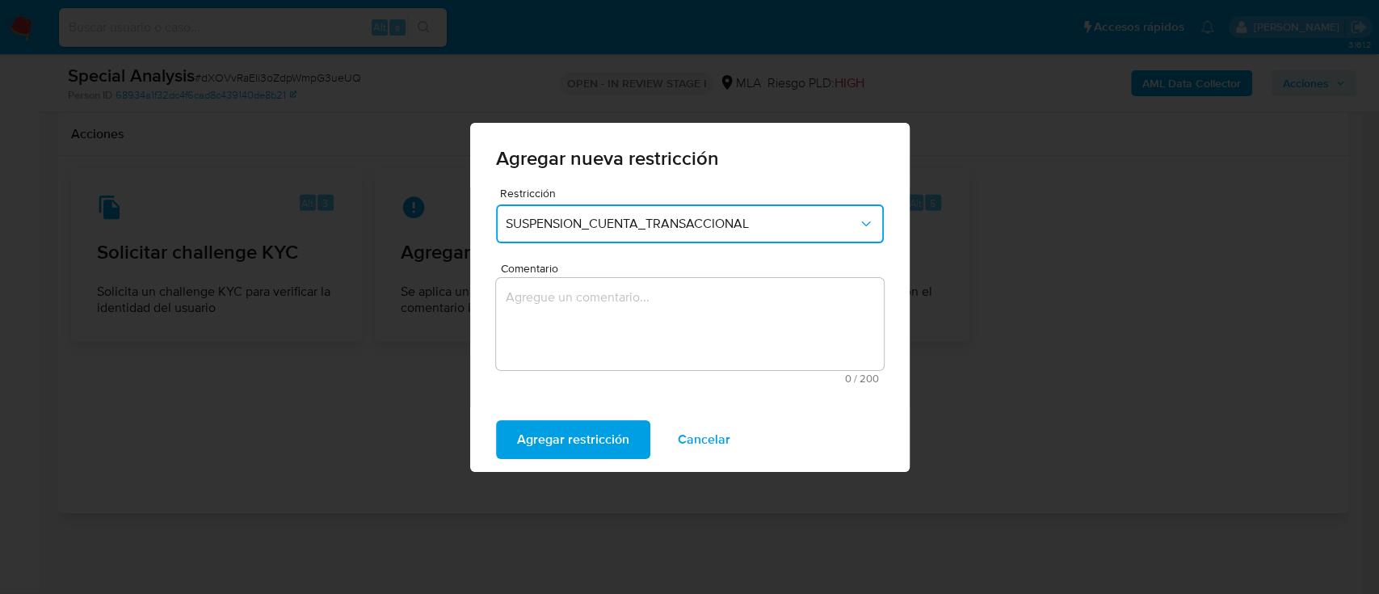
click at [628, 338] on textarea "Comentario" at bounding box center [690, 324] width 388 height 92
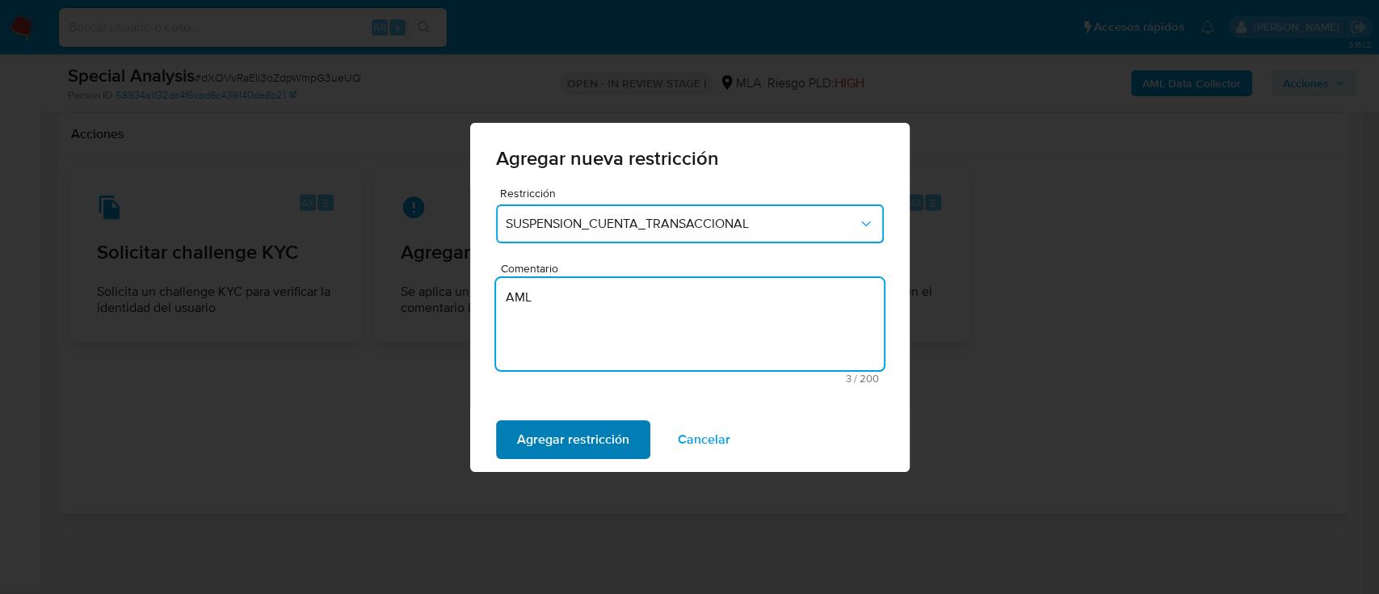
type textarea "AML"
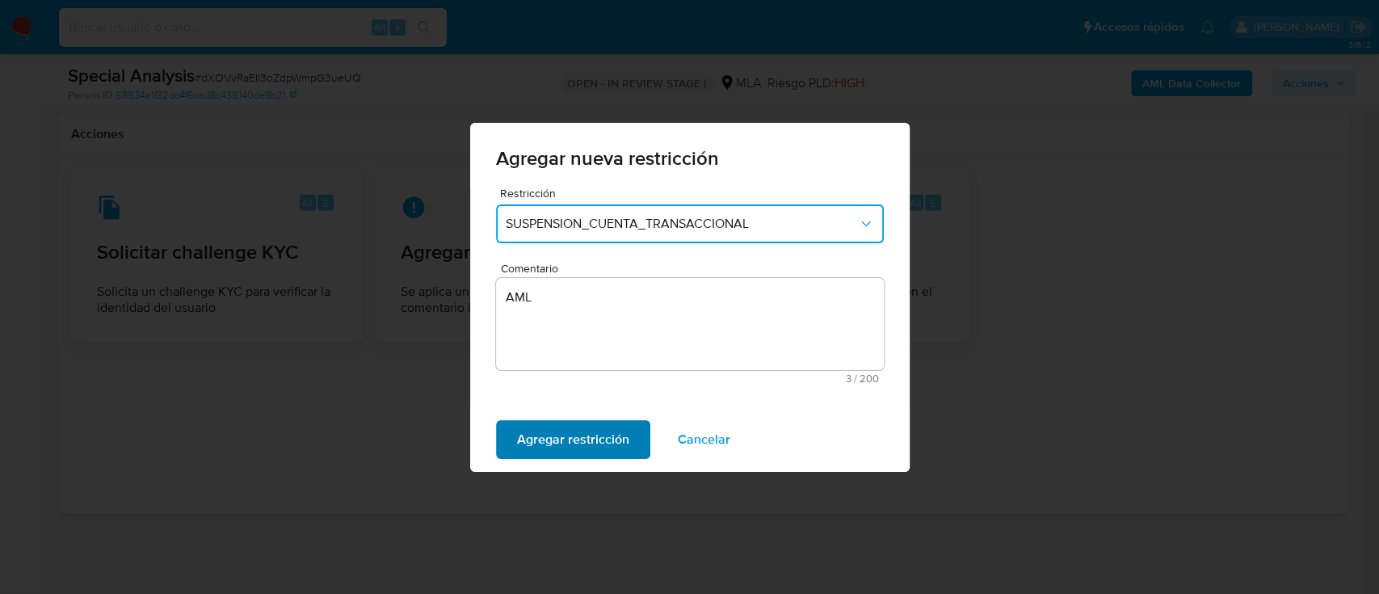
click at [572, 447] on span "Agregar restricción" at bounding box center [573, 440] width 112 height 36
click at [565, 445] on span "Confirmar" at bounding box center [546, 440] width 58 height 36
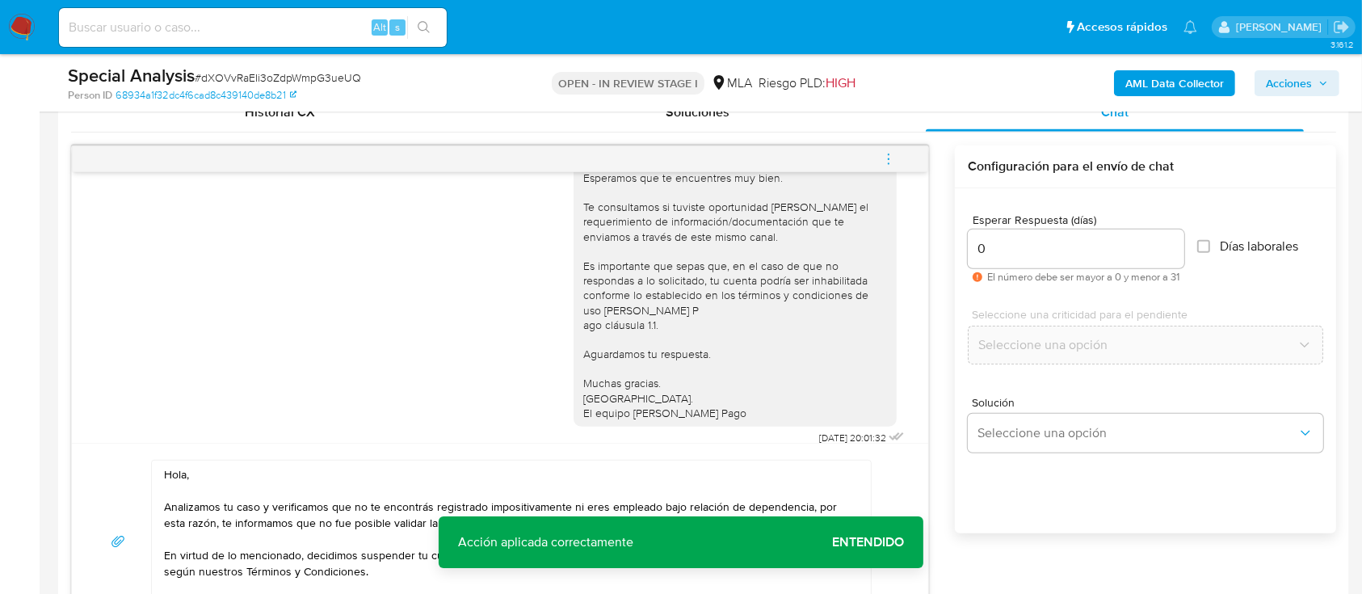
scroll to position [999, 0]
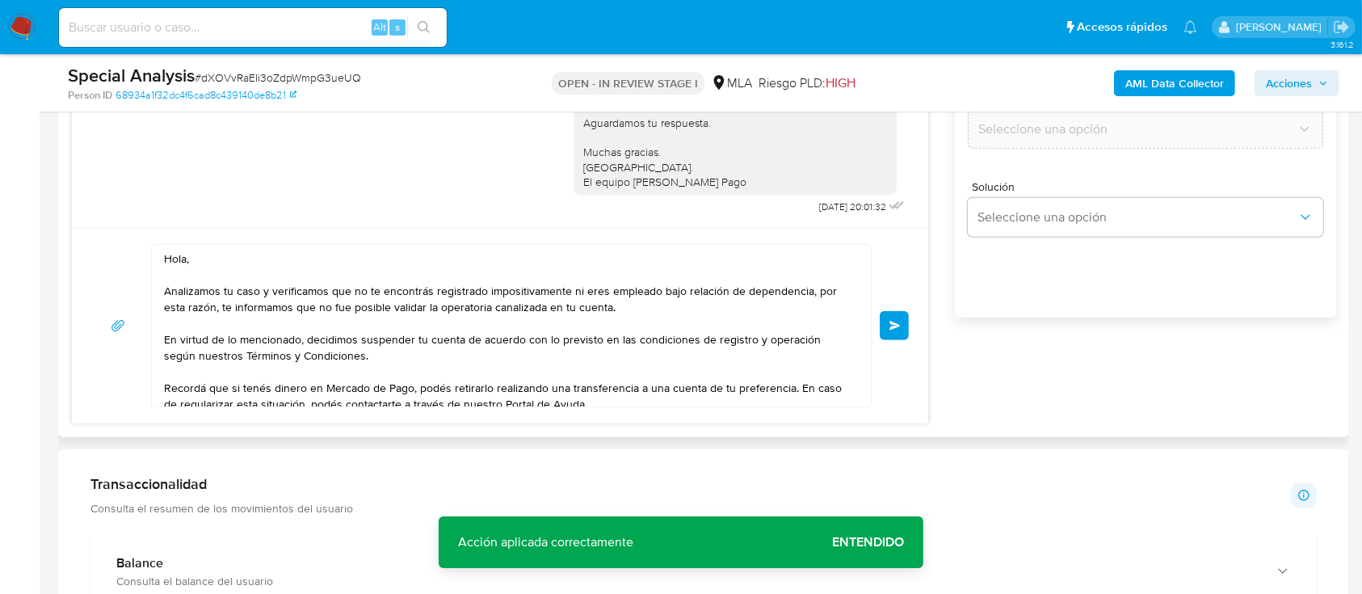
click at [893, 326] on span "Enviar" at bounding box center [894, 326] width 11 height 10
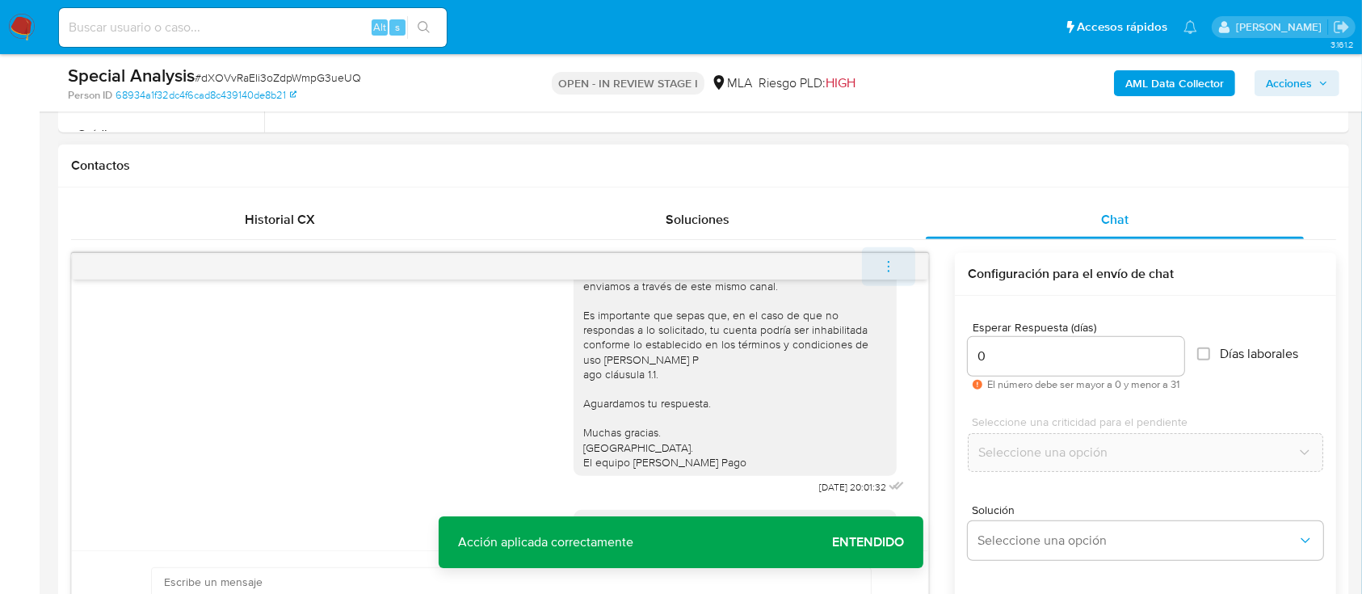
scroll to position [1296, 0]
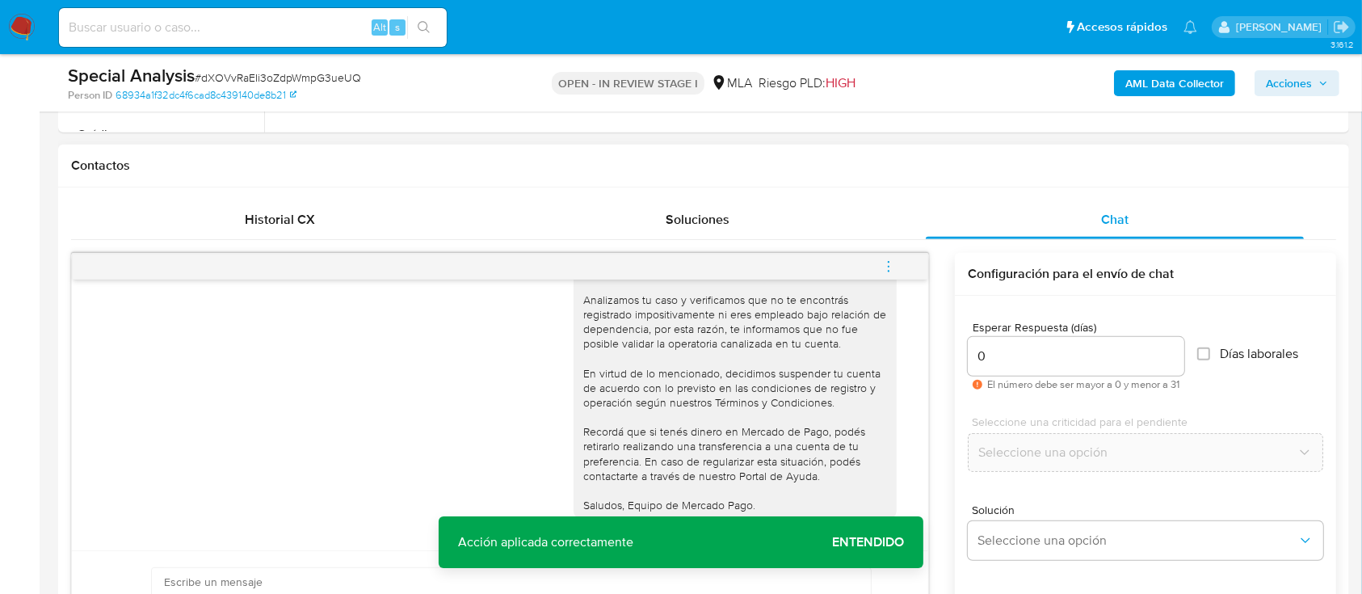
click at [896, 267] on icon "menu-action" at bounding box center [888, 266] width 15 height 15
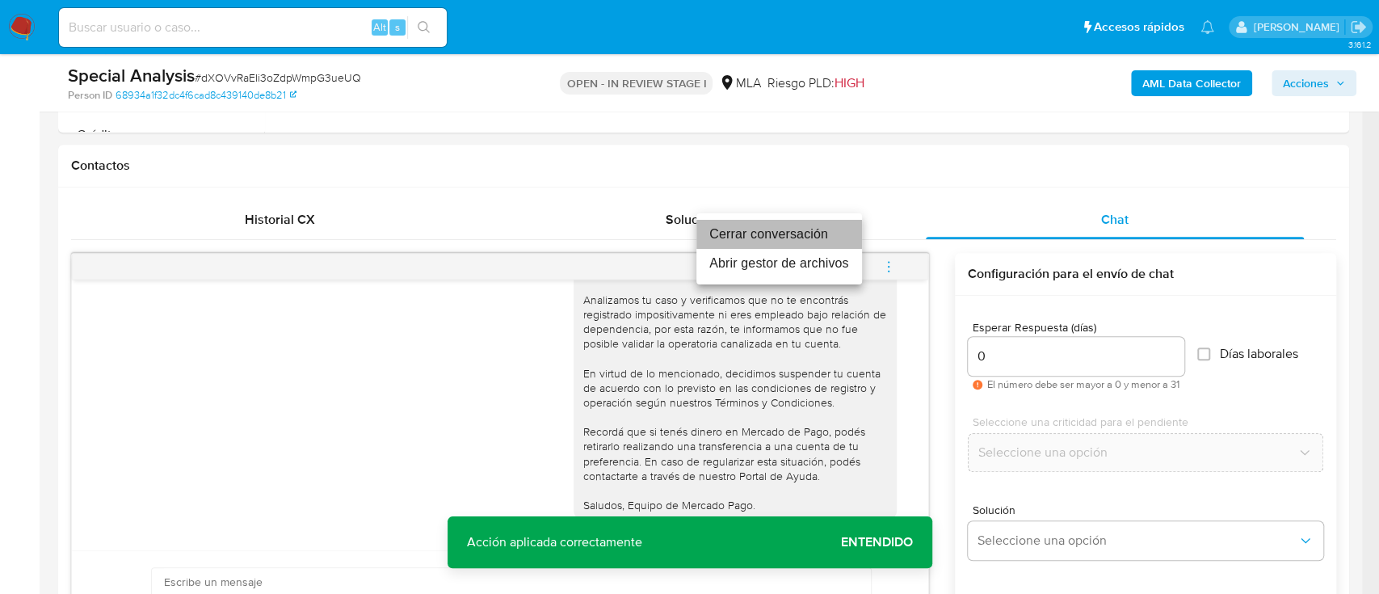
click at [801, 242] on li "Cerrar conversación" at bounding box center [779, 234] width 166 height 29
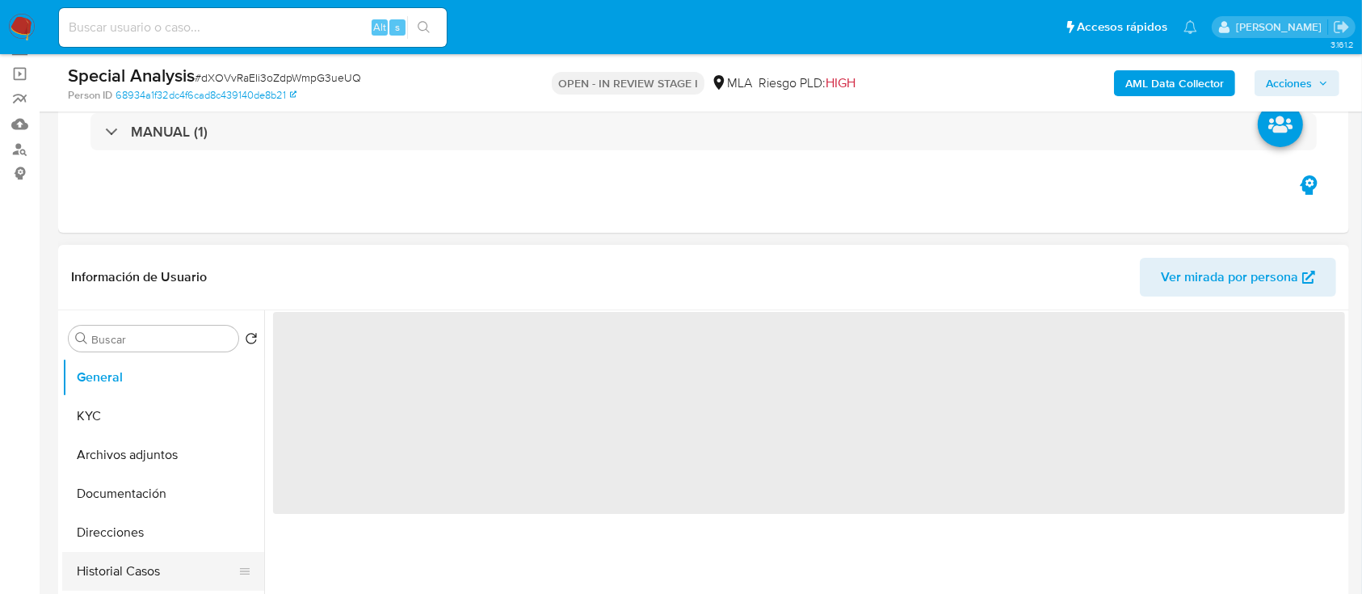
scroll to position [215, 0]
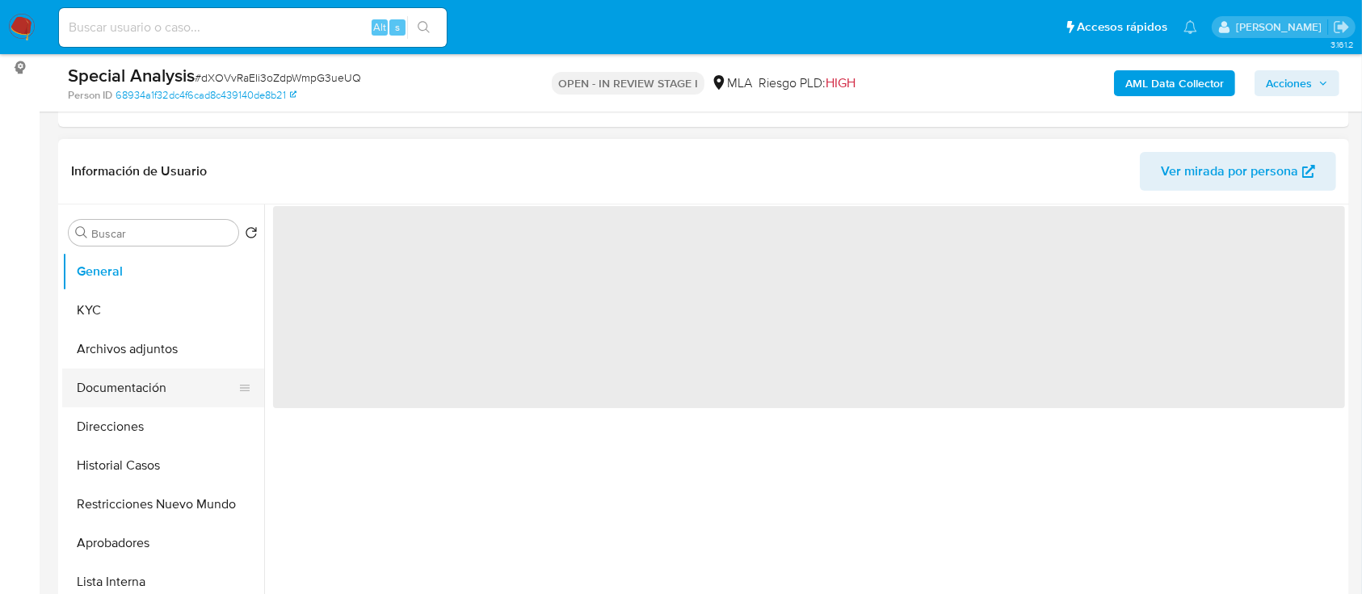
select select "10"
click at [165, 395] on button "Documentación" at bounding box center [156, 387] width 189 height 39
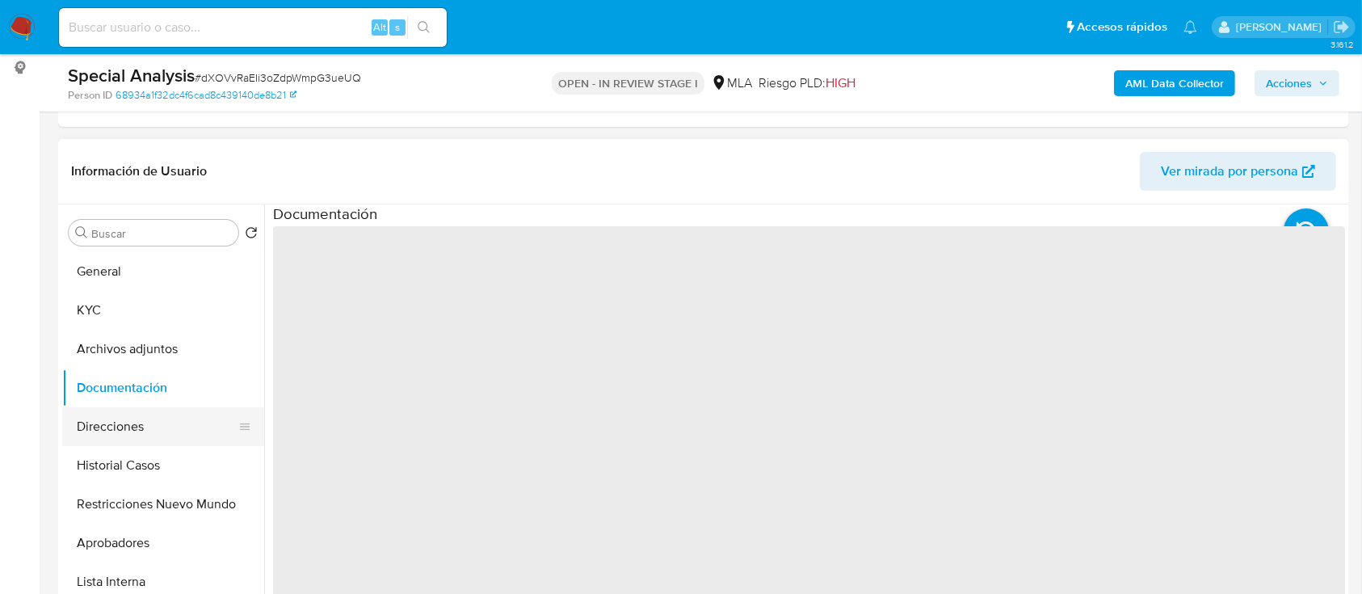
click at [157, 412] on button "Direcciones" at bounding box center [156, 426] width 189 height 39
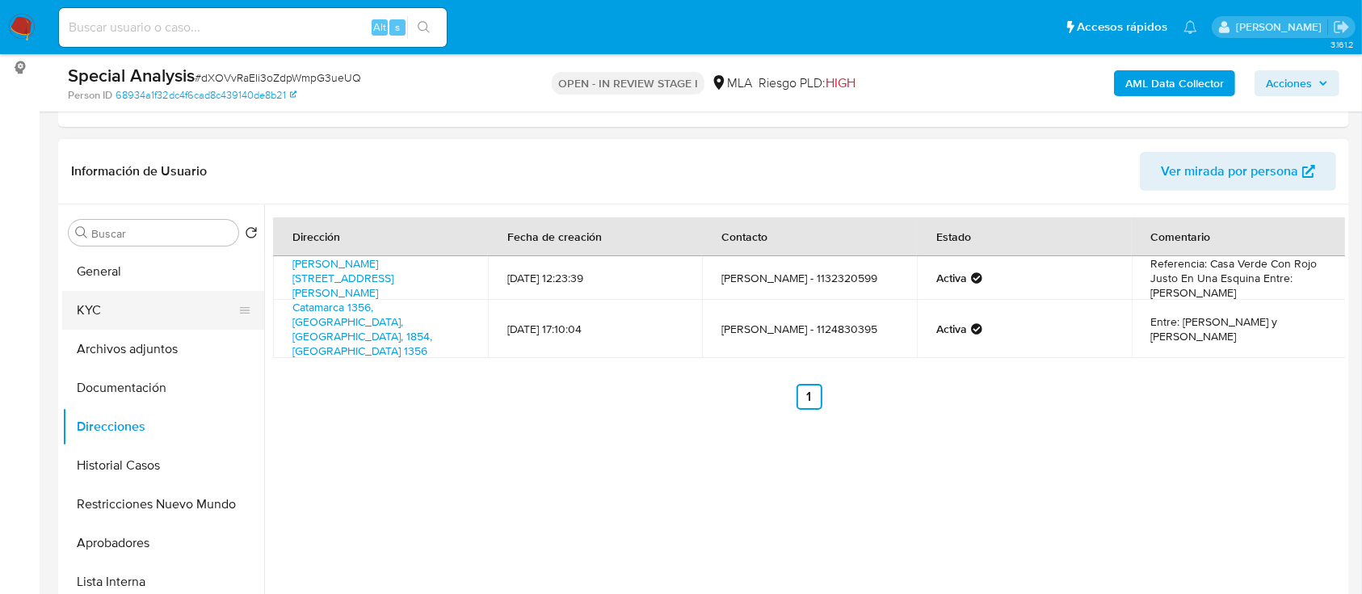
click at [104, 319] on button "KYC" at bounding box center [156, 310] width 189 height 39
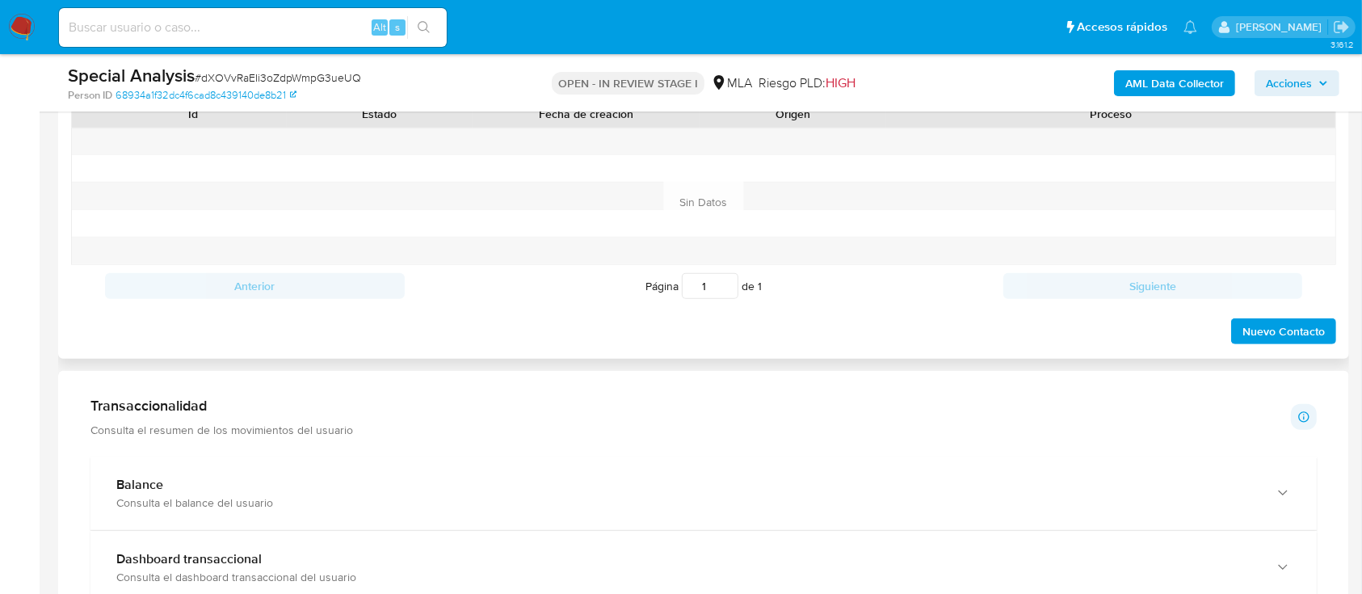
scroll to position [646, 0]
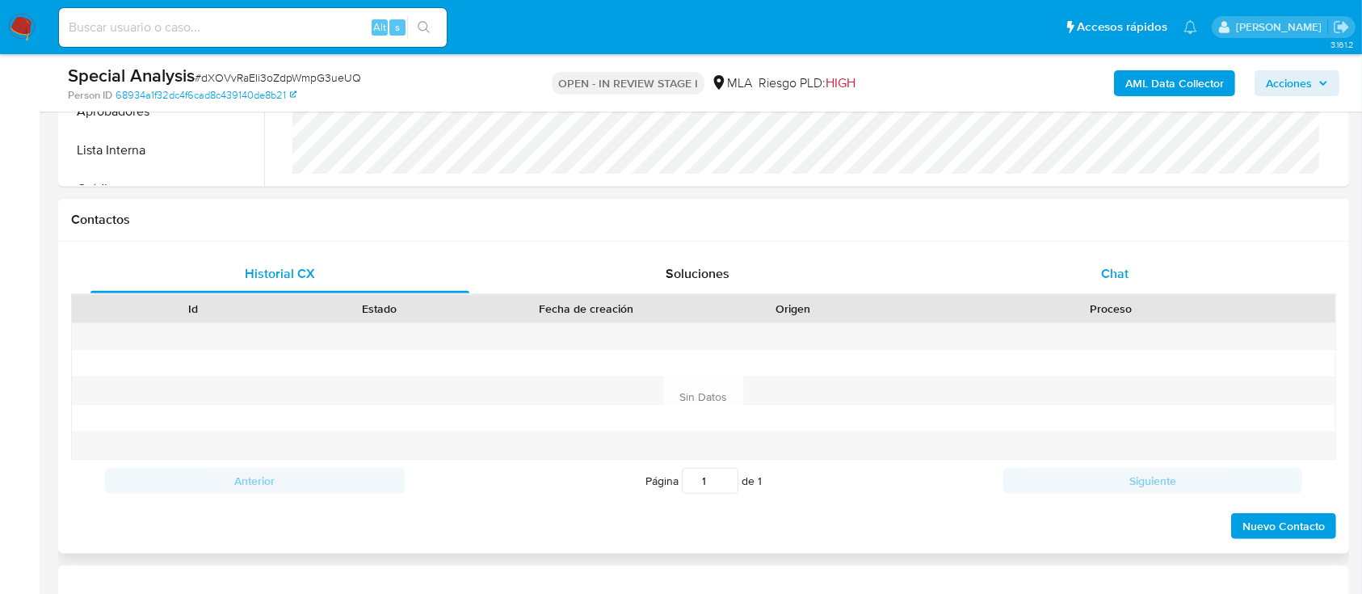
click at [1195, 271] on div "Chat" at bounding box center [1115, 273] width 379 height 39
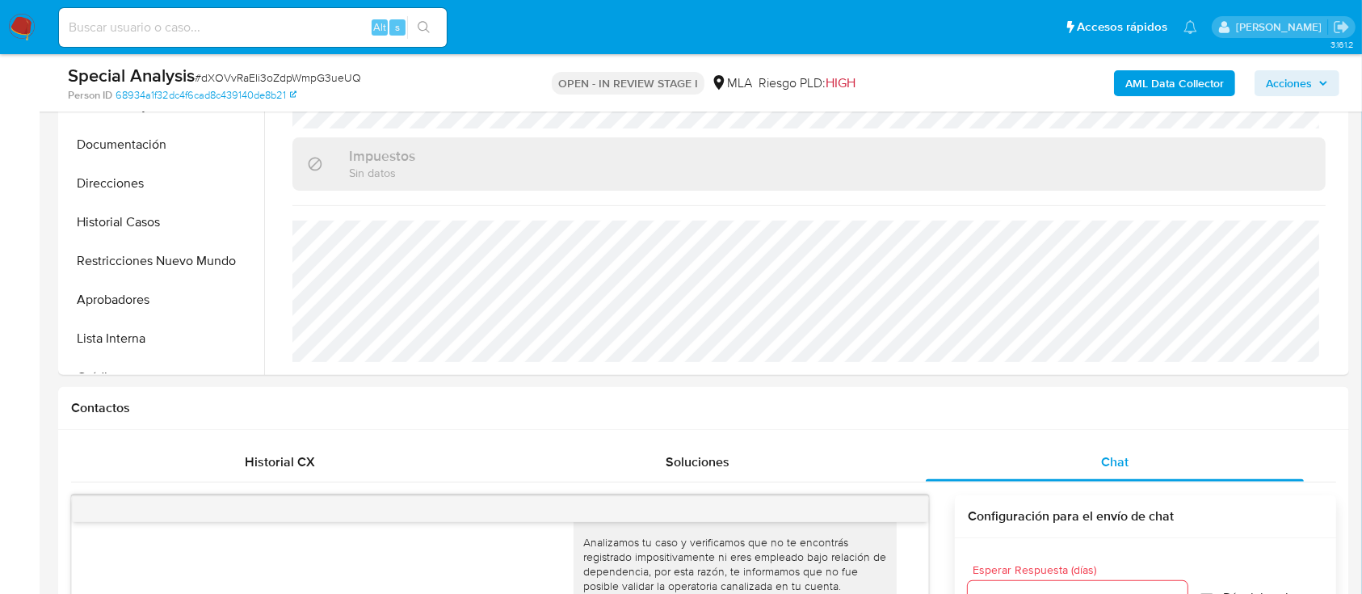
scroll to position [396, 0]
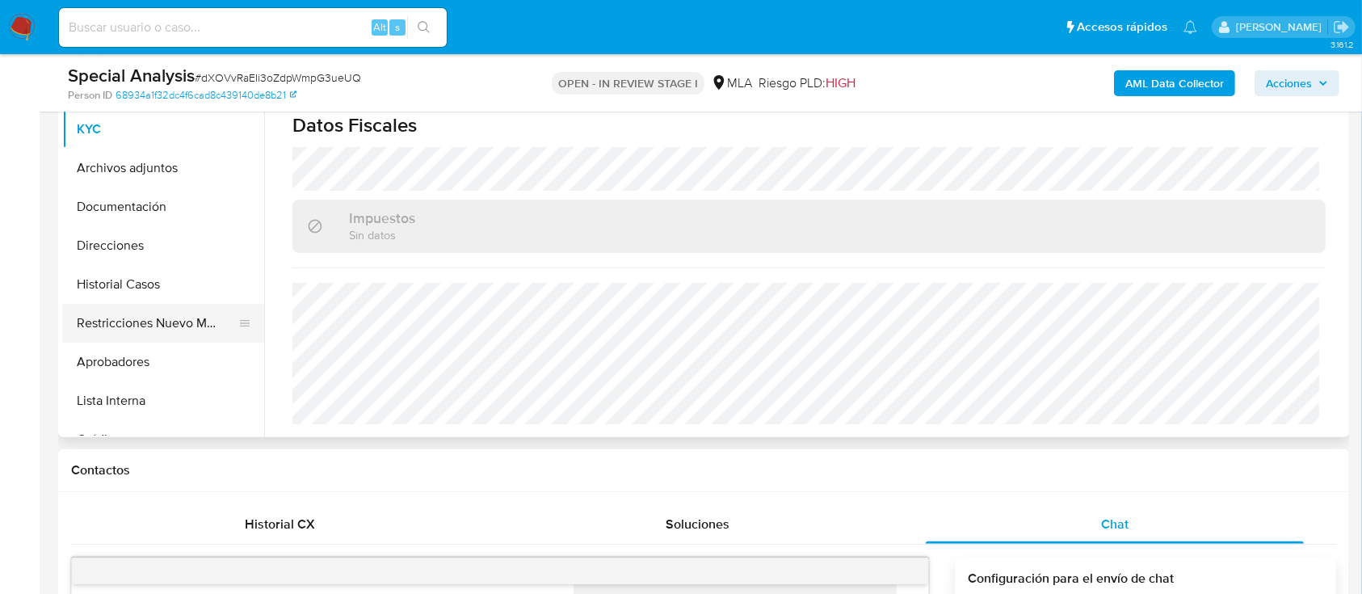
click at [176, 330] on button "Restricciones Nuevo Mundo" at bounding box center [156, 323] width 189 height 39
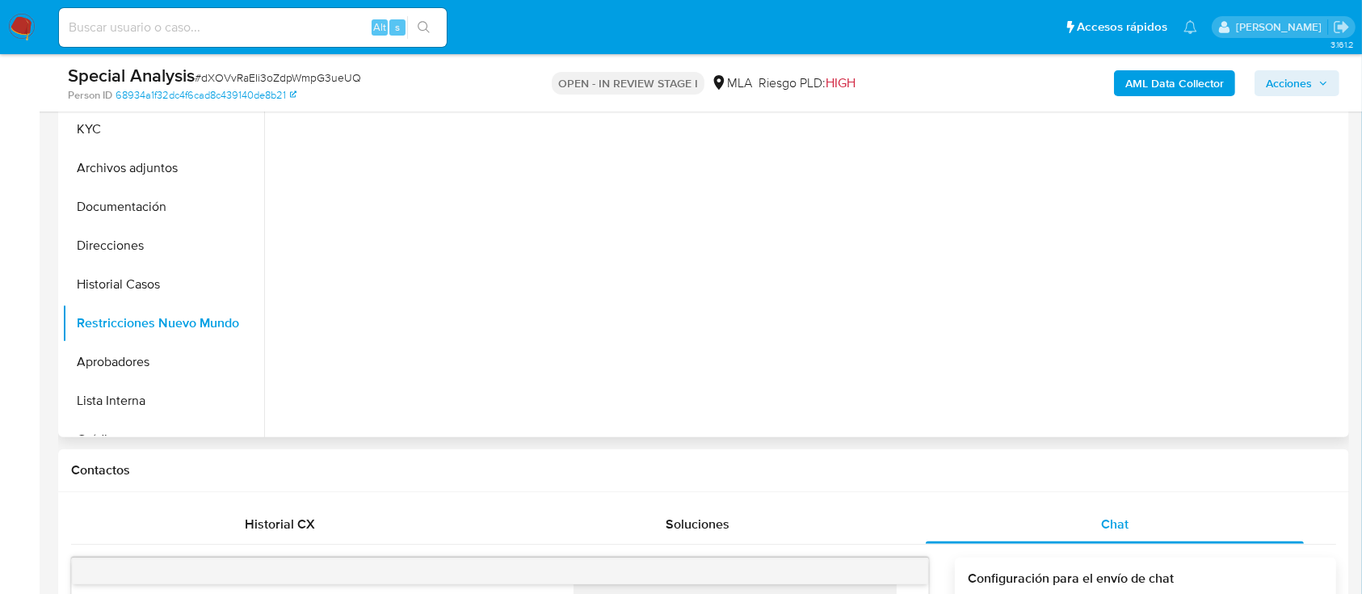
scroll to position [0, 0]
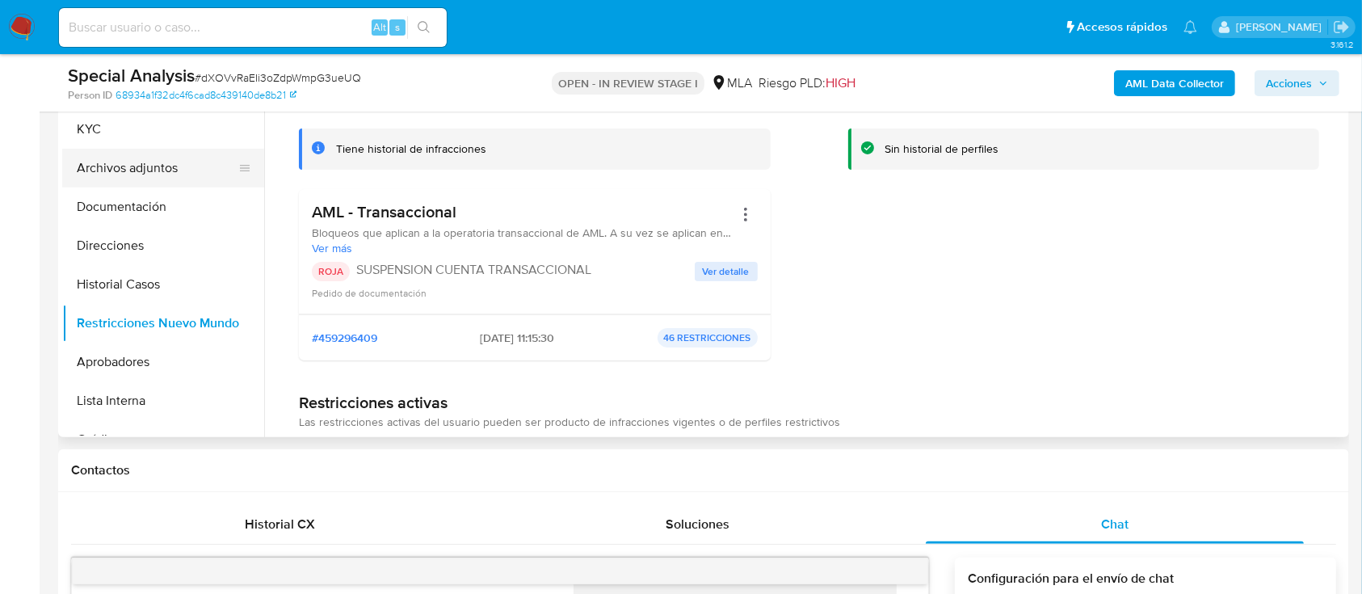
click at [142, 165] on button "Archivos adjuntos" at bounding box center [156, 168] width 189 height 39
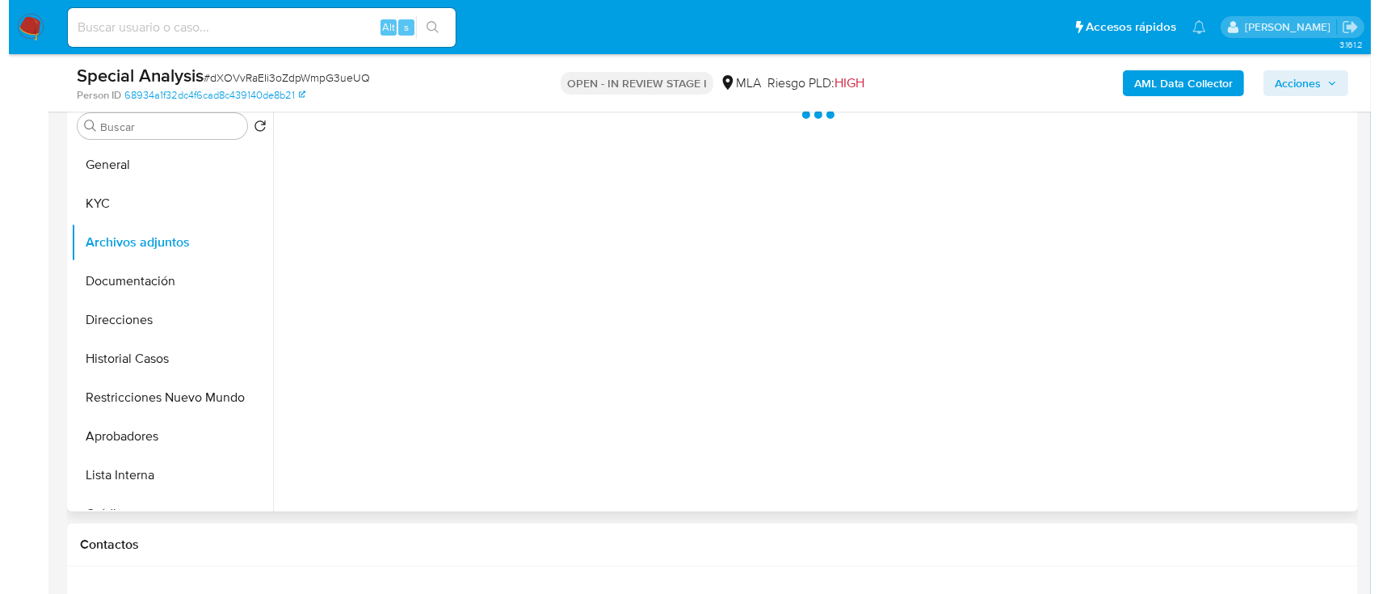
scroll to position [288, 0]
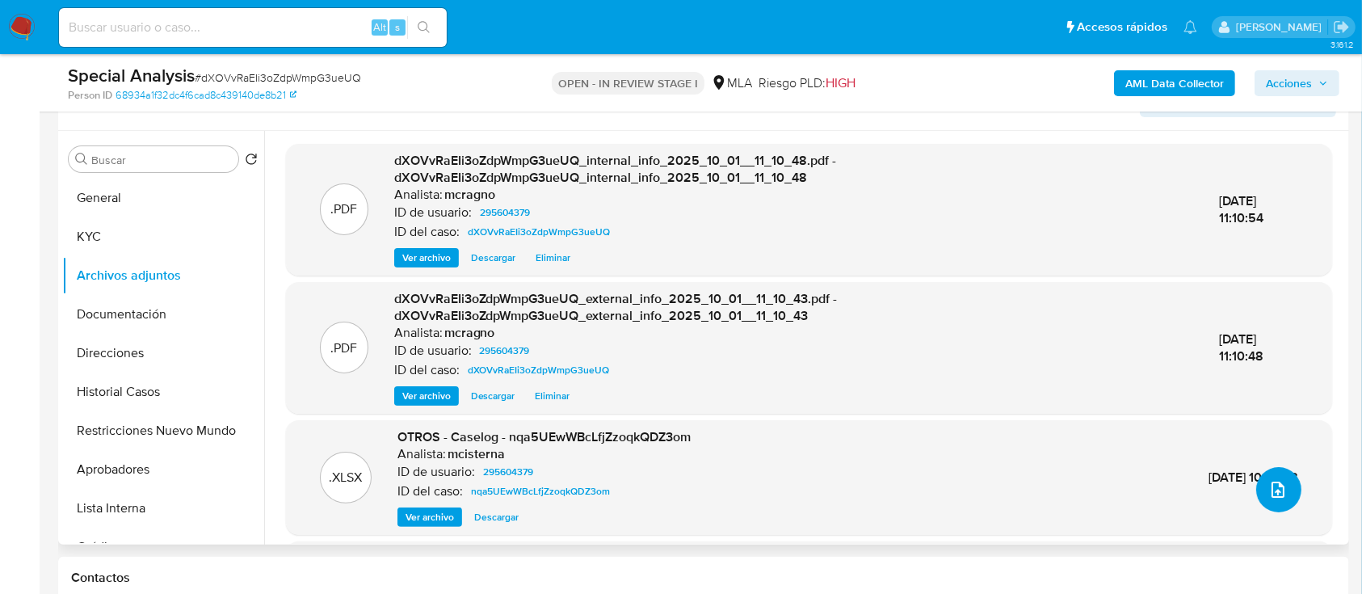
click at [1273, 485] on icon "upload-file" at bounding box center [1277, 489] width 19 height 19
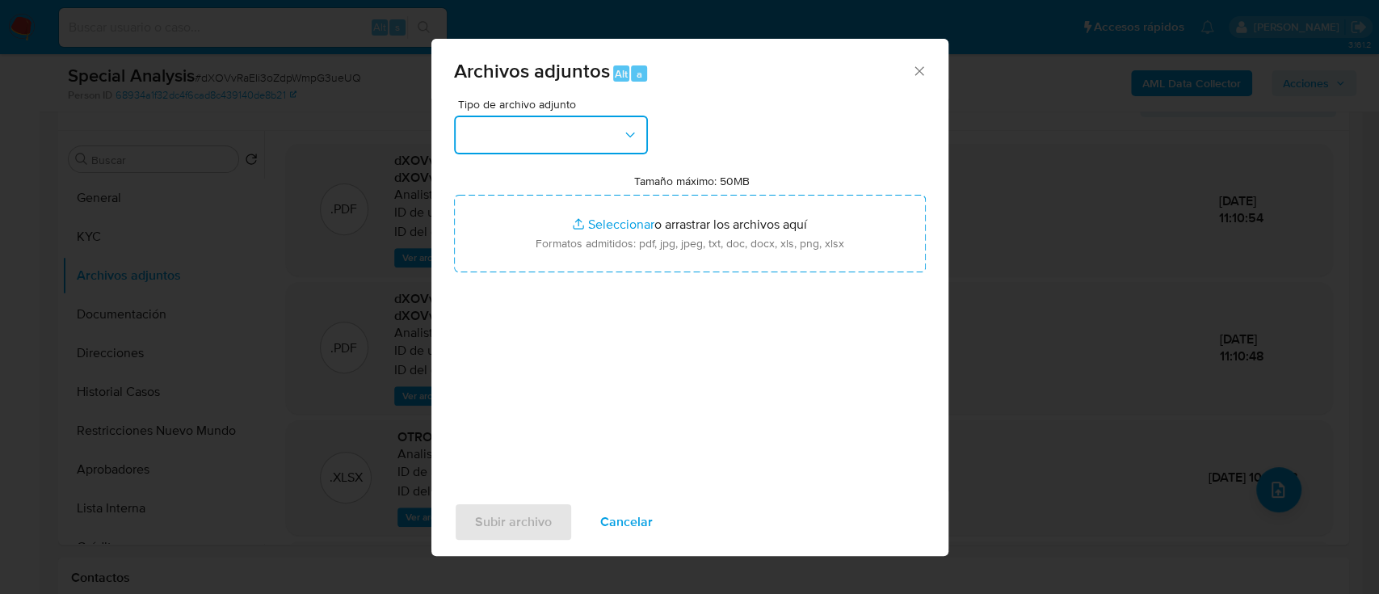
click at [611, 149] on button "button" at bounding box center [551, 135] width 194 height 39
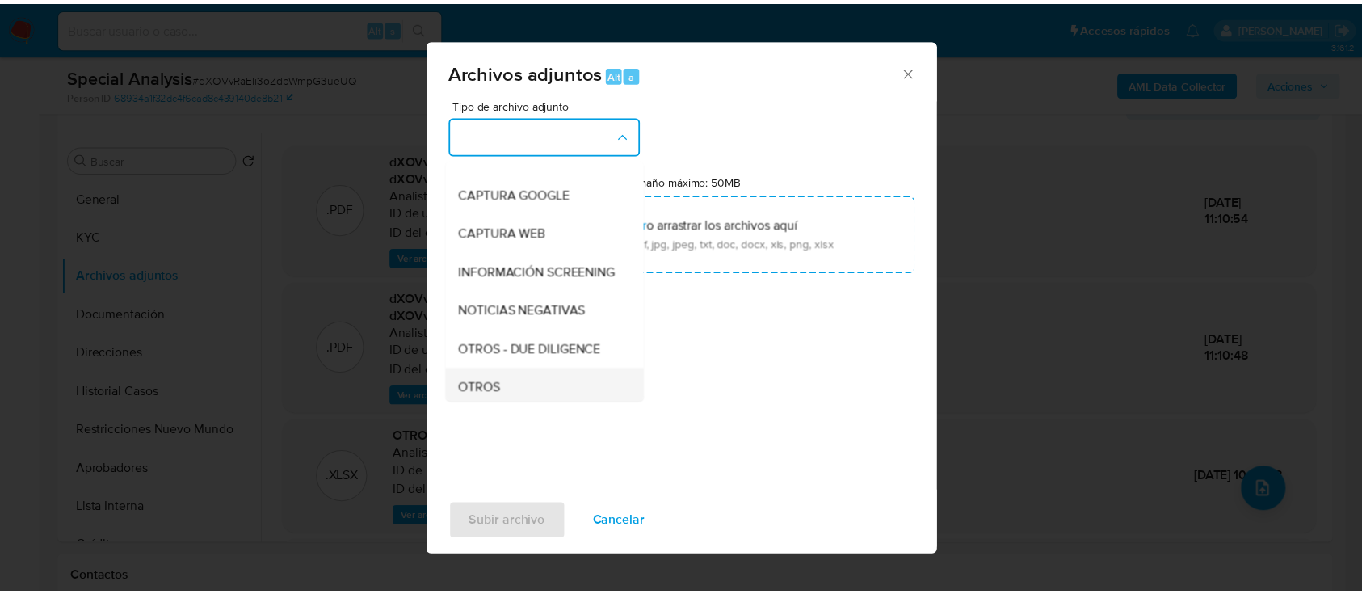
scroll to position [215, 0]
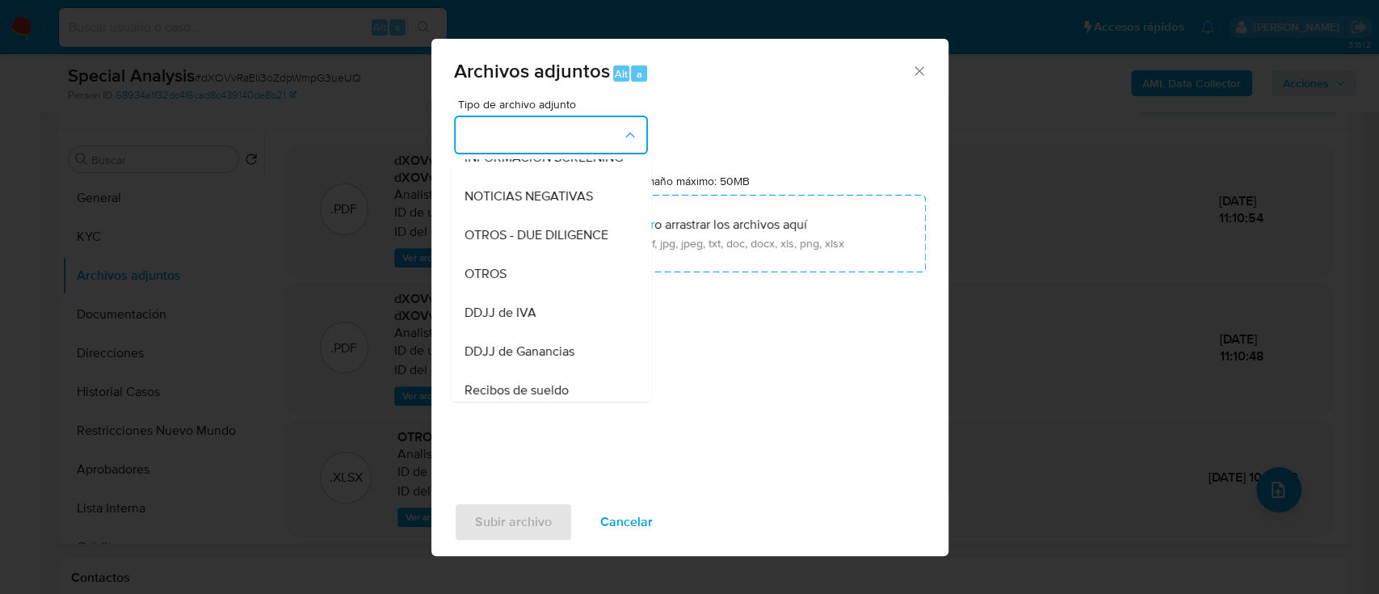
click at [511, 291] on div "OTROS" at bounding box center [546, 273] width 165 height 39
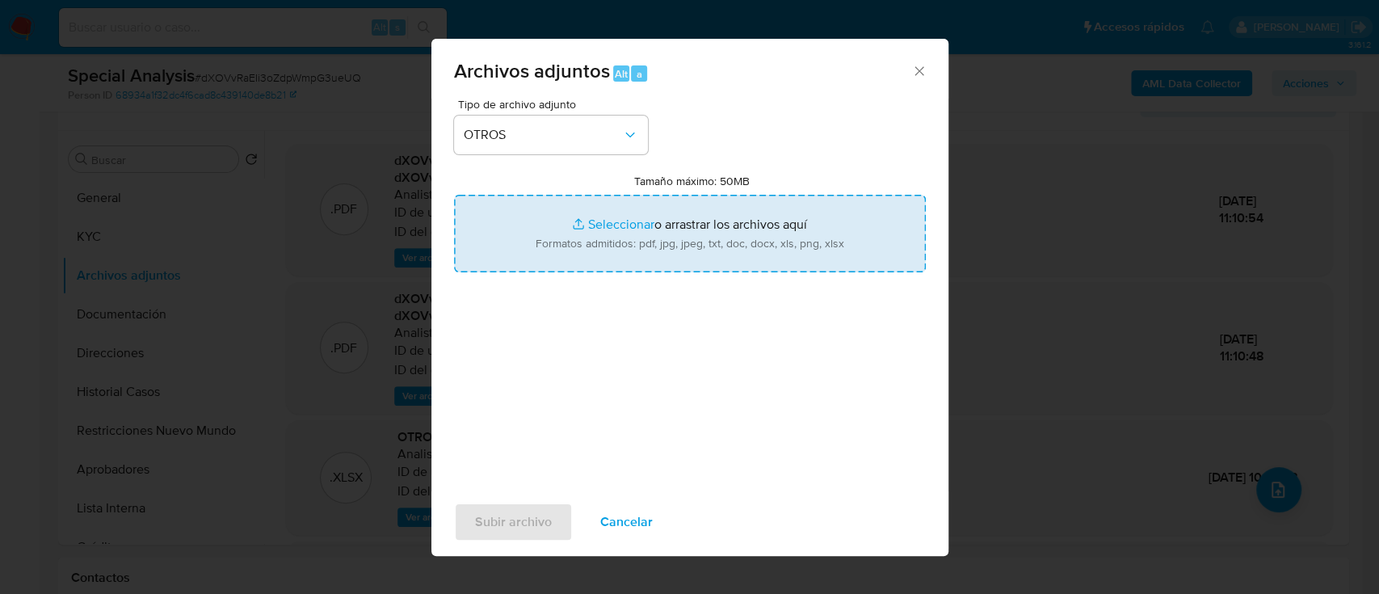
click at [598, 243] on input "Tamaño máximo: 50MB Seleccionar archivos" at bounding box center [690, 234] width 472 height 78
type input "C:\fakepath\295604379 - Movimientos.xlsx"
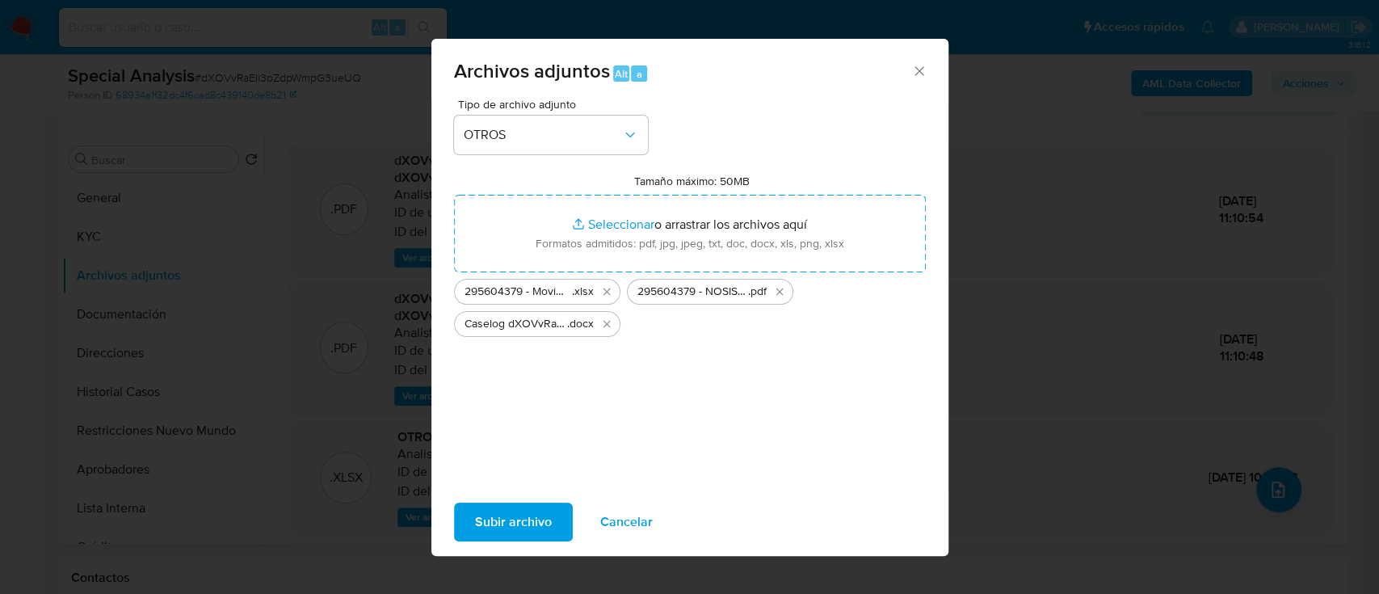
click at [515, 536] on span "Subir archivo" at bounding box center [513, 522] width 77 height 36
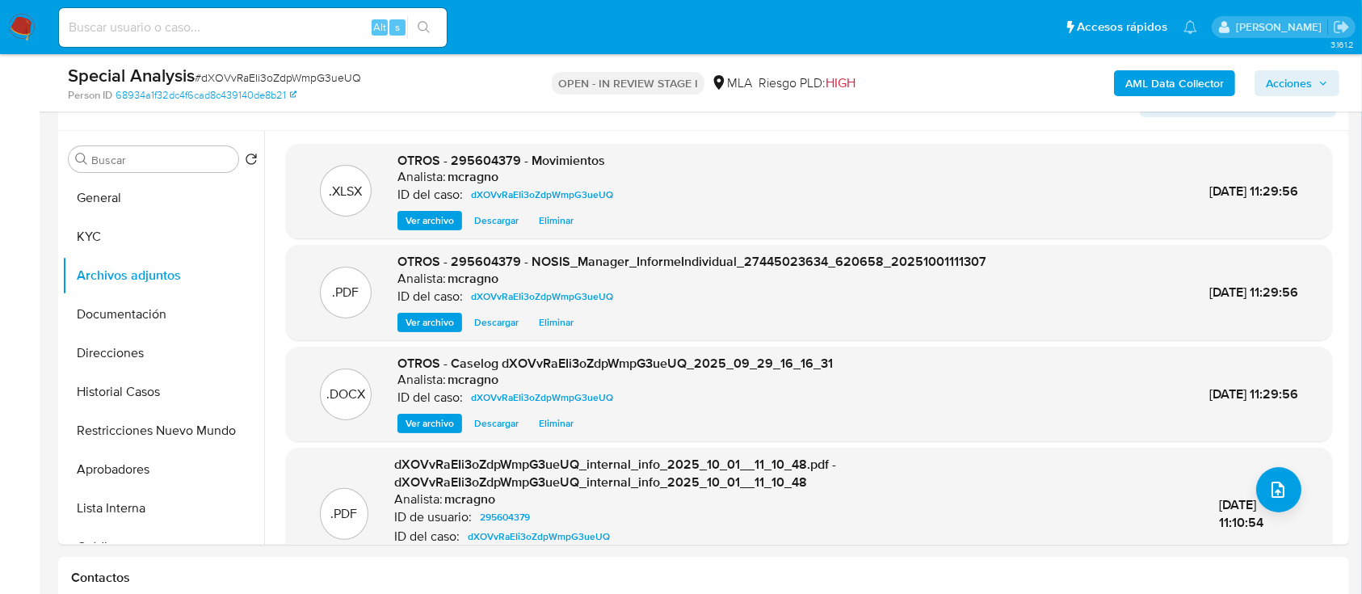
click at [1305, 90] on span "Acciones" at bounding box center [1289, 83] width 46 height 26
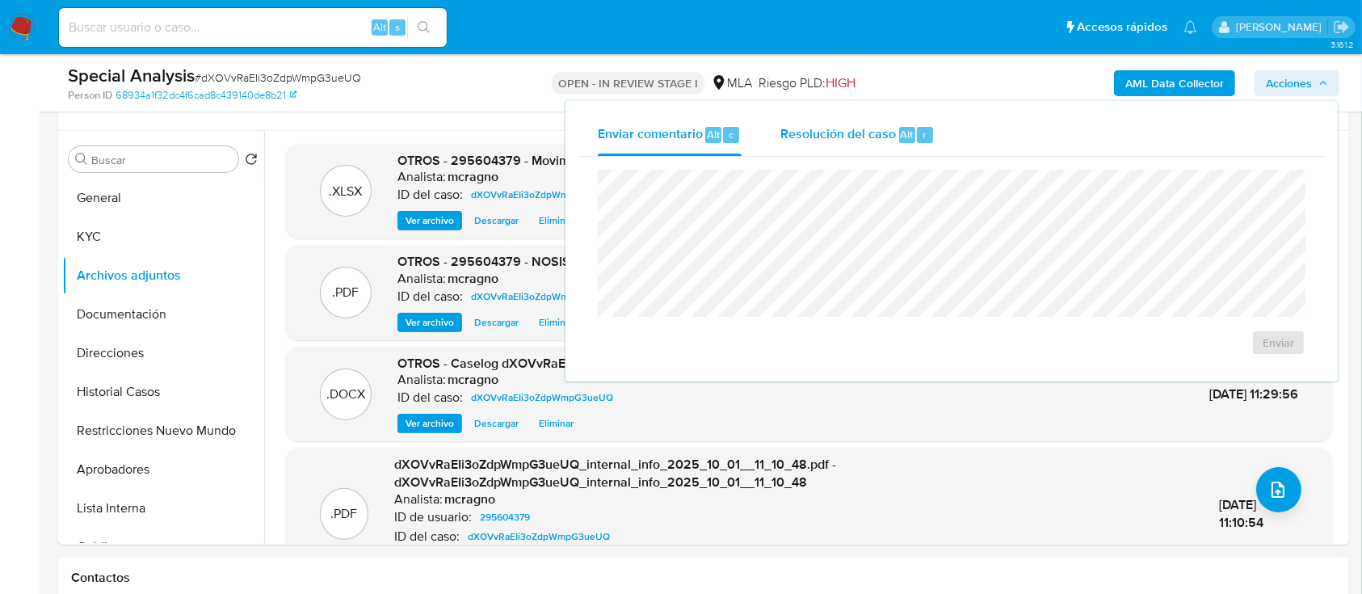
click at [826, 138] on span "Resolución del caso" at bounding box center [838, 133] width 116 height 19
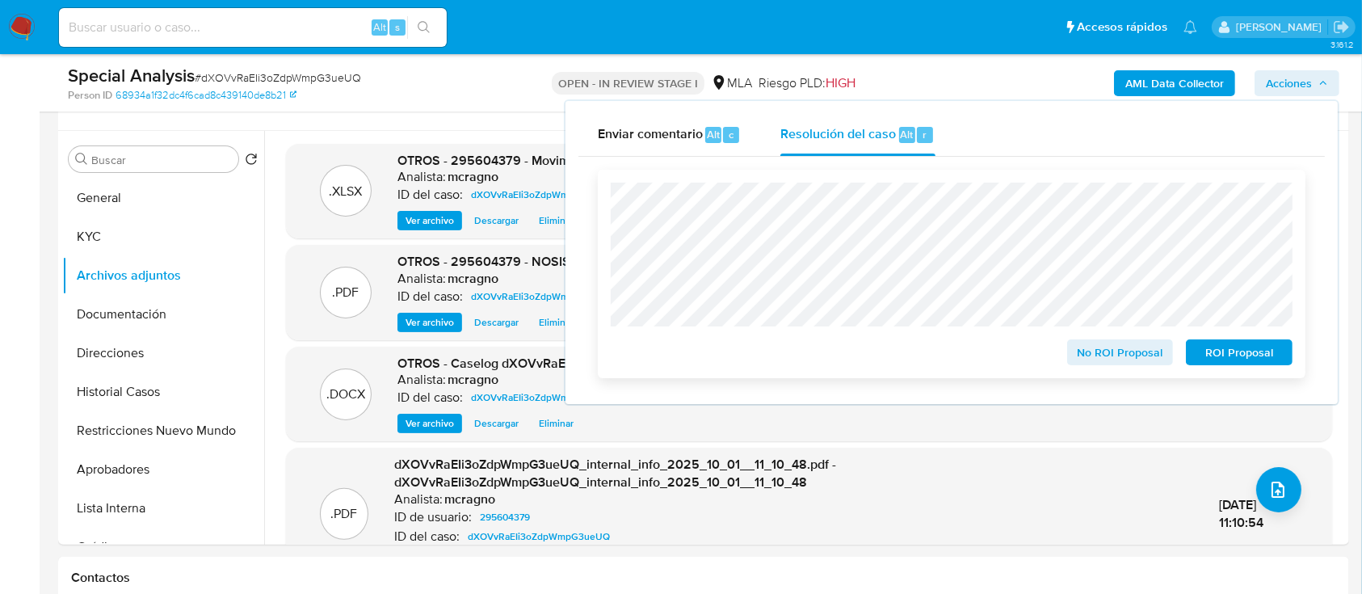
click at [1222, 348] on span "ROI Proposal" at bounding box center [1239, 352] width 84 height 23
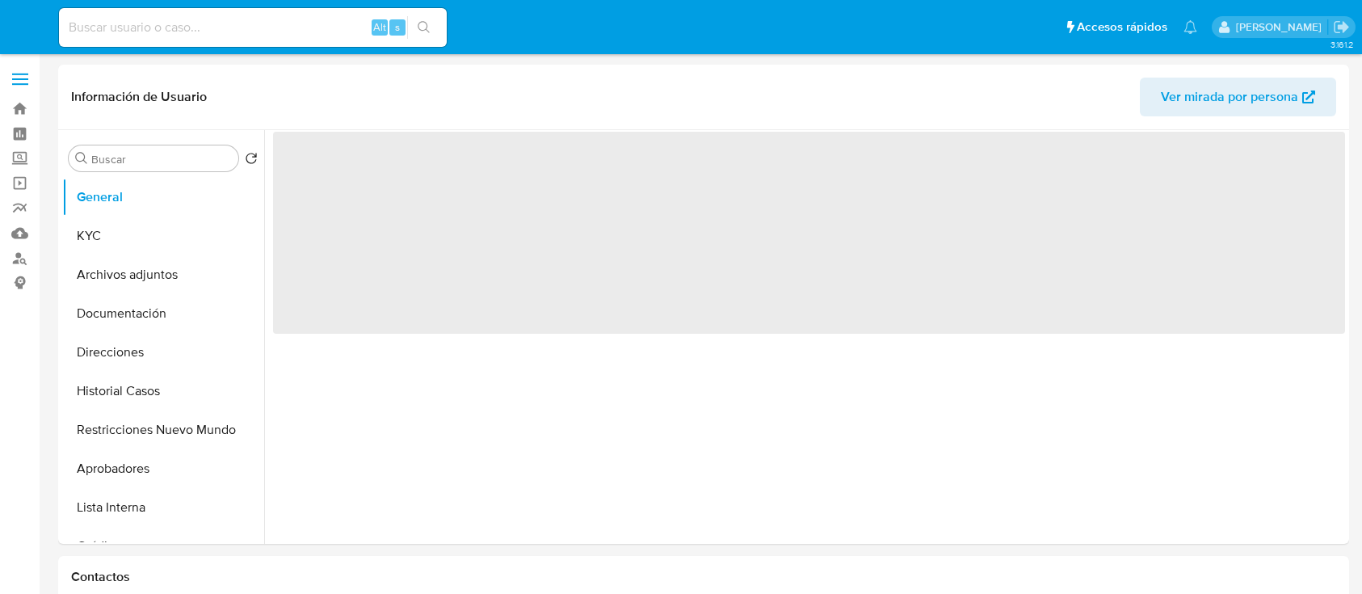
select select "10"
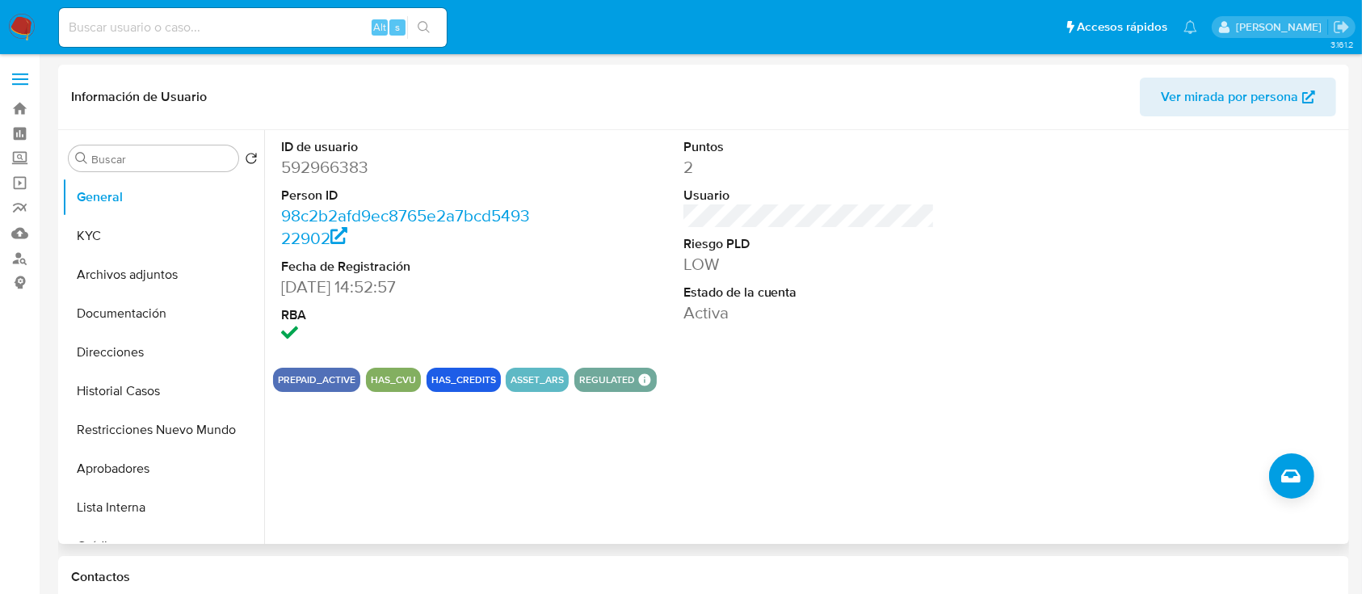
drag, startPoint x: 200, startPoint y: 411, endPoint x: 271, endPoint y: 204, distance: 219.4
click at [200, 411] on button "Restricciones Nuevo Mundo" at bounding box center [163, 429] width 202 height 39
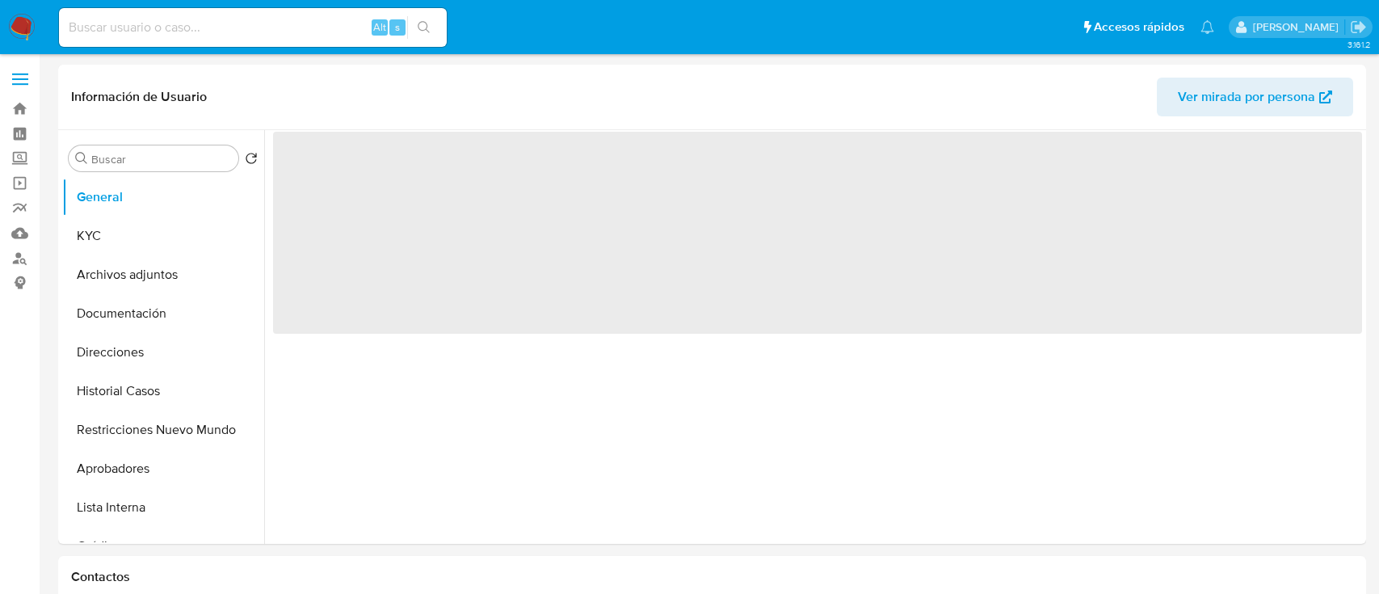
select select "10"
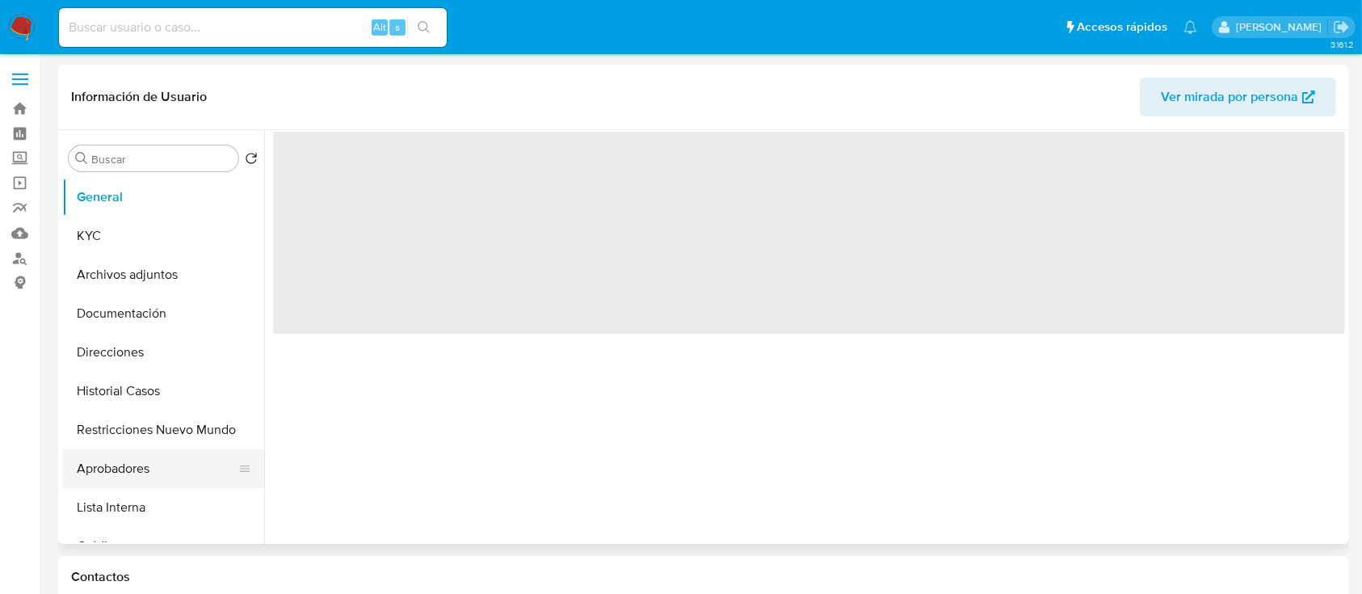
click at [160, 461] on button "Aprobadores" at bounding box center [156, 468] width 189 height 39
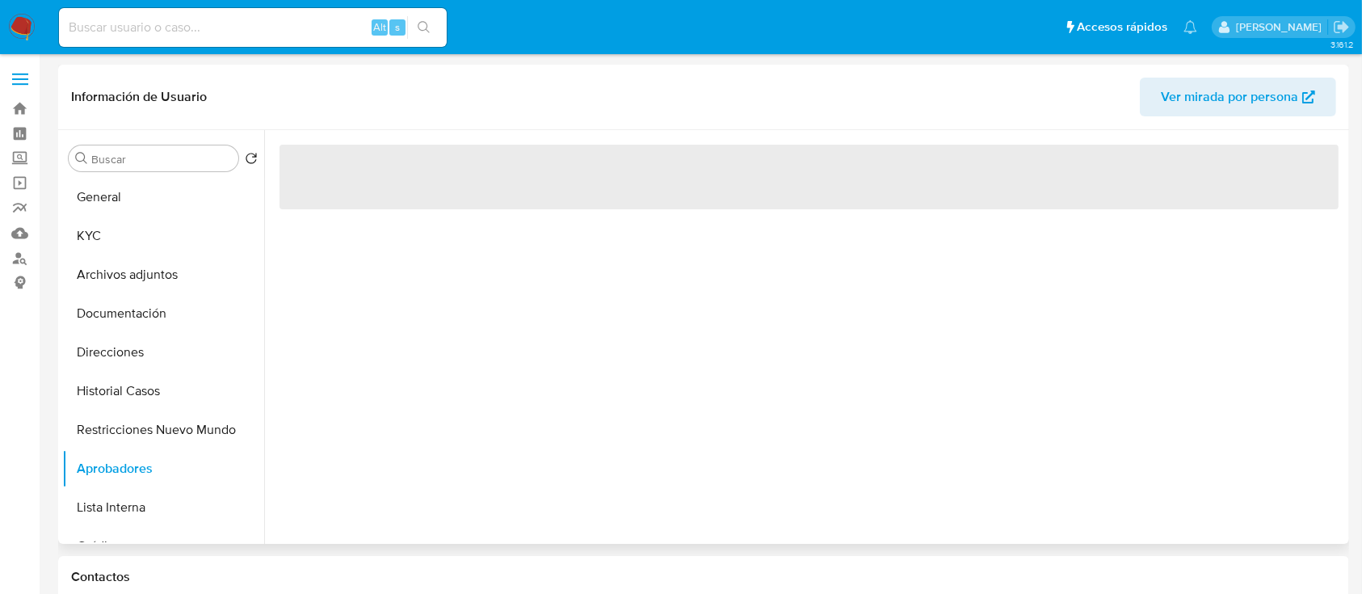
select select "10"
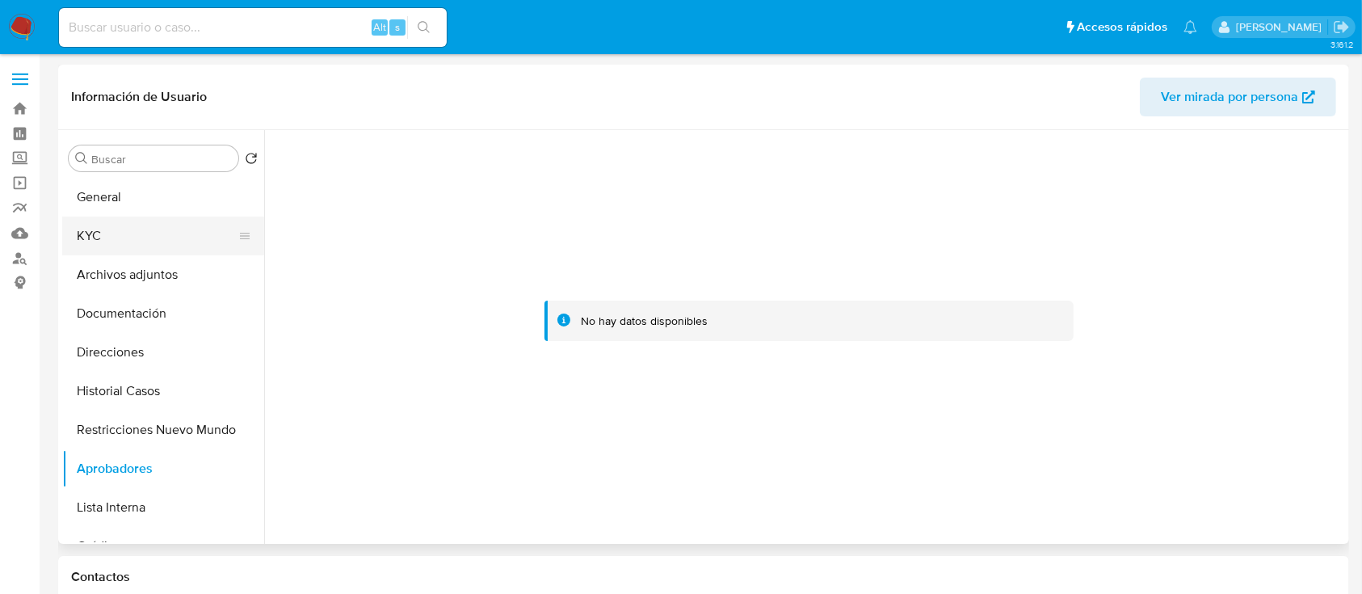
click at [153, 223] on button "KYC" at bounding box center [156, 235] width 189 height 39
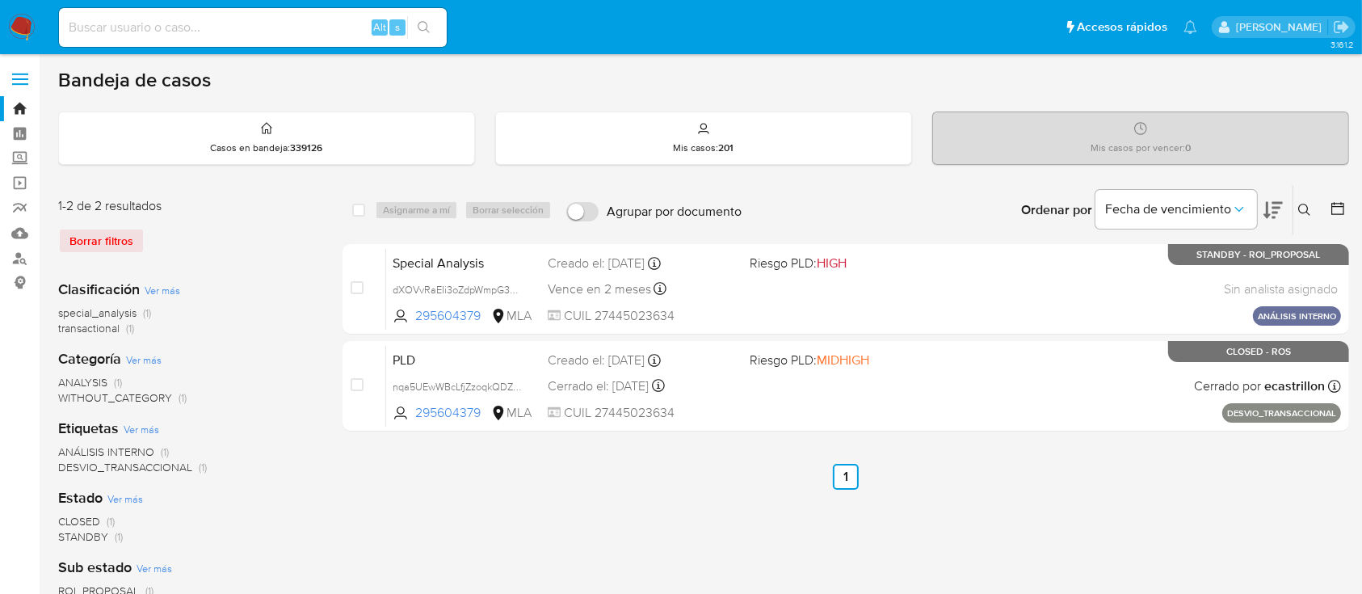
click at [1310, 204] on icon at bounding box center [1304, 210] width 13 height 13
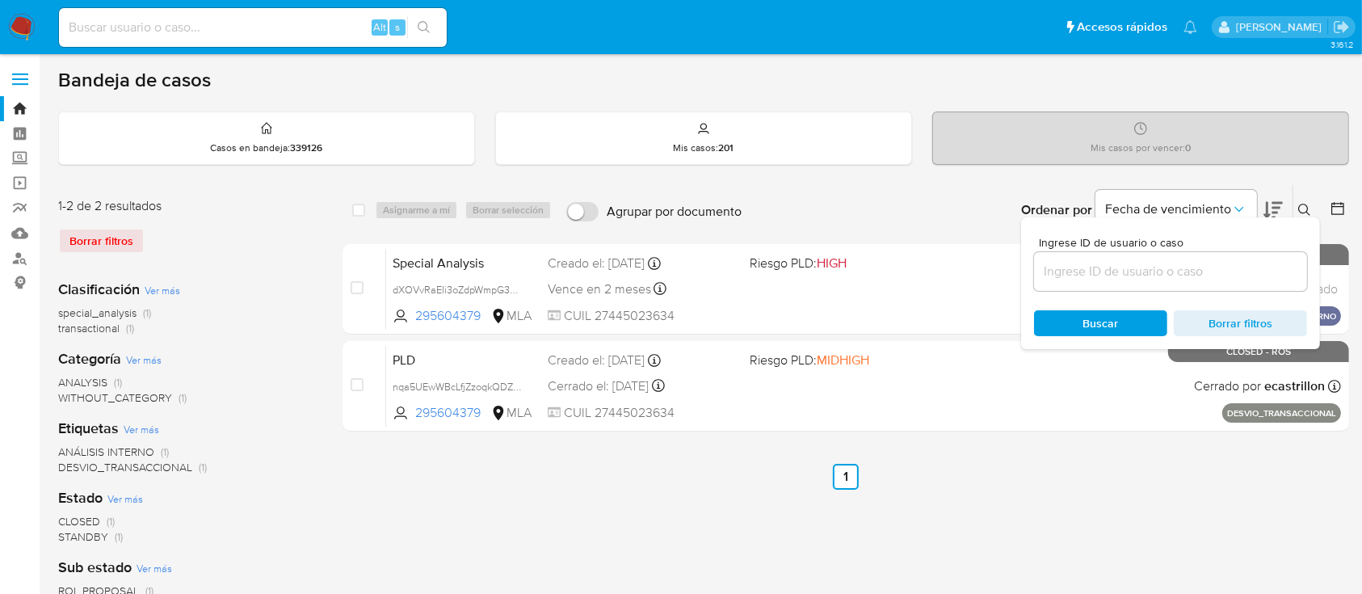
click at [1107, 275] on input at bounding box center [1170, 271] width 273 height 21
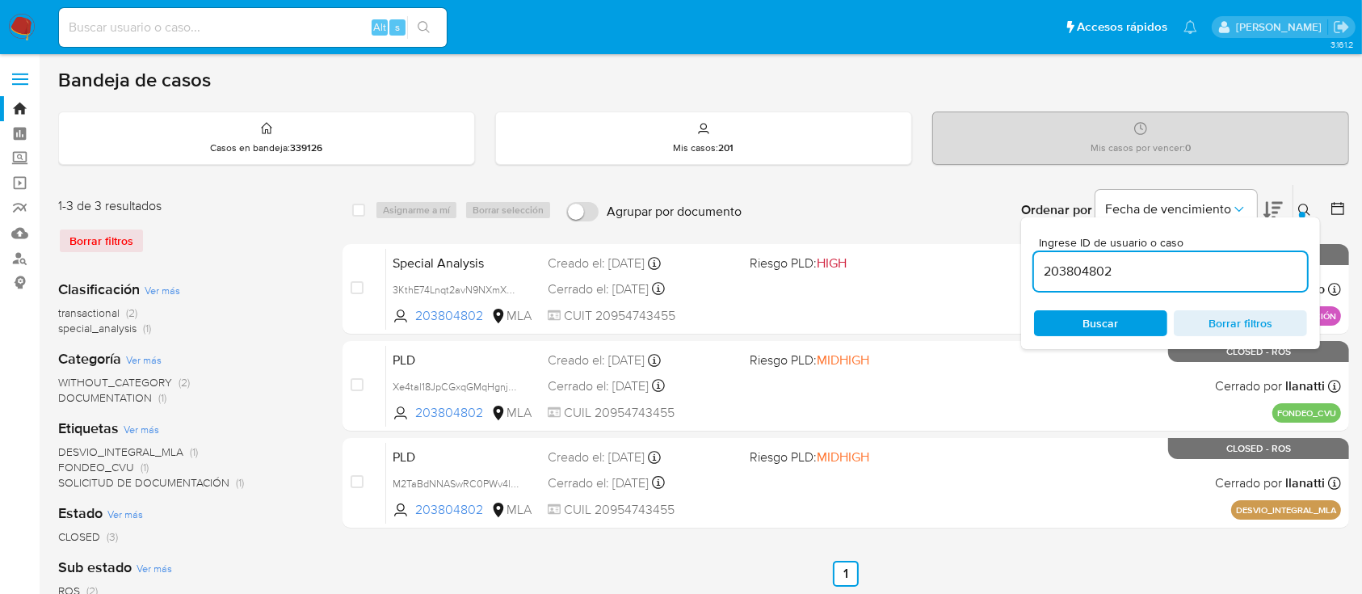
click at [1304, 208] on icon at bounding box center [1304, 210] width 13 height 13
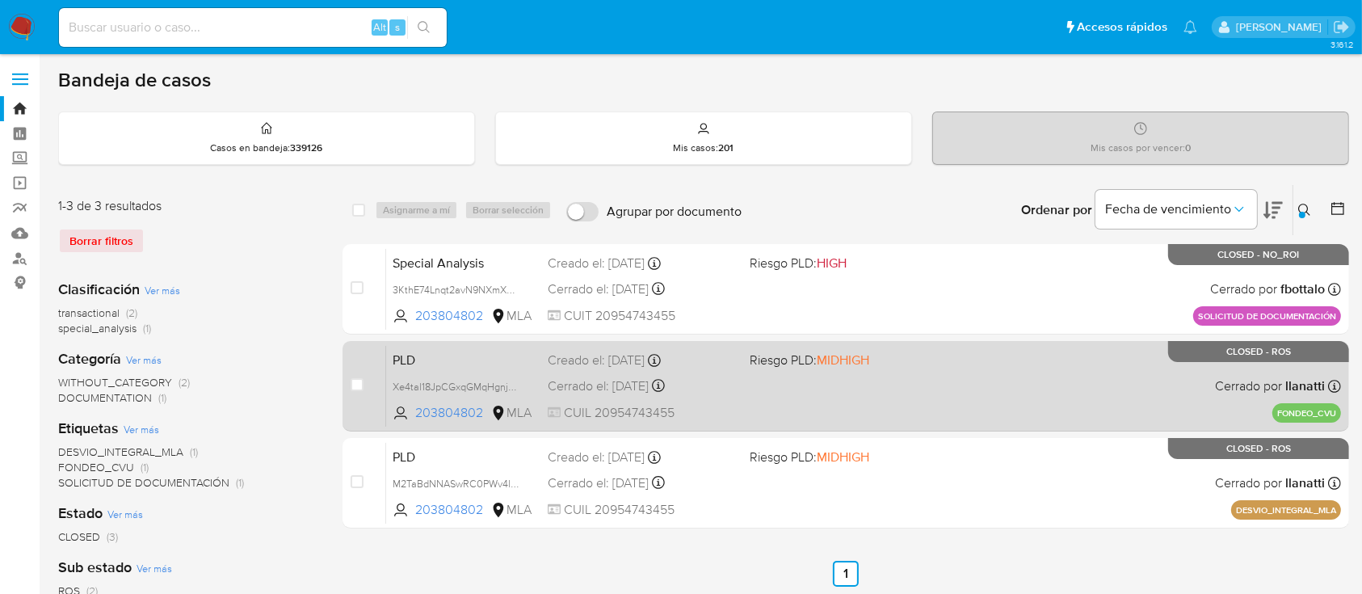
click at [933, 401] on div "PLD Xe4tal18JpCGxqGMqHgnjGTu 203804802 MLA Riesgo PLD: MIDHIGH Creado el: [DATE…" at bounding box center [863, 386] width 955 height 82
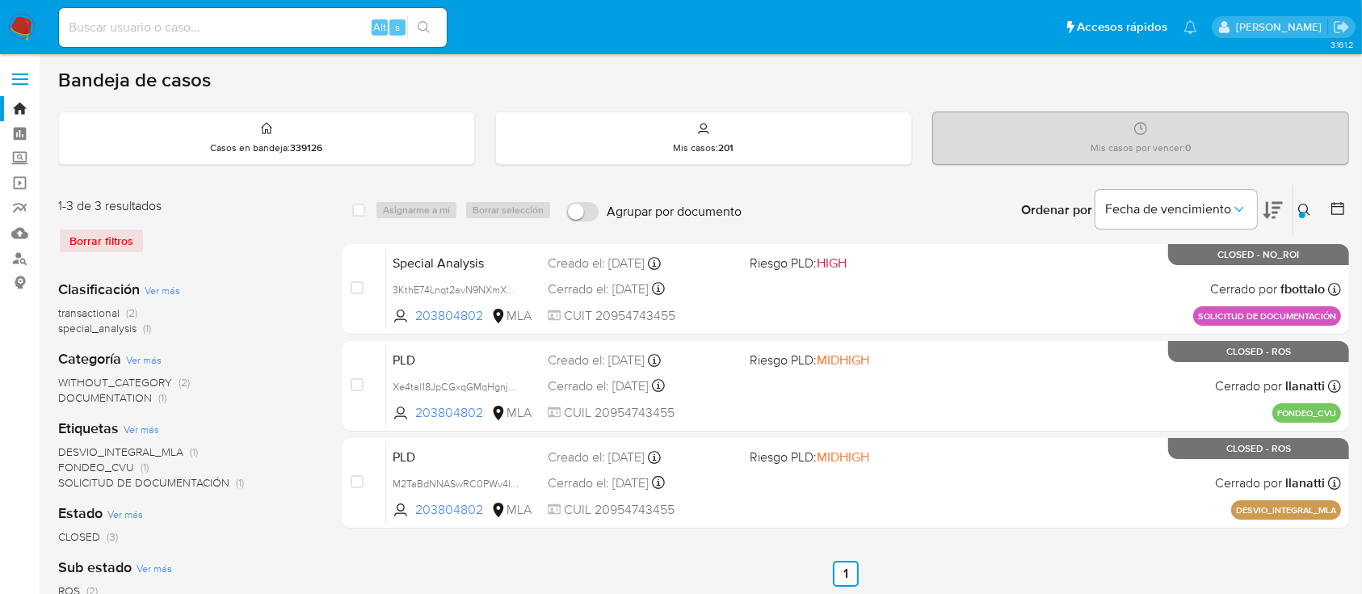
click at [1302, 204] on icon at bounding box center [1304, 210] width 12 height 12
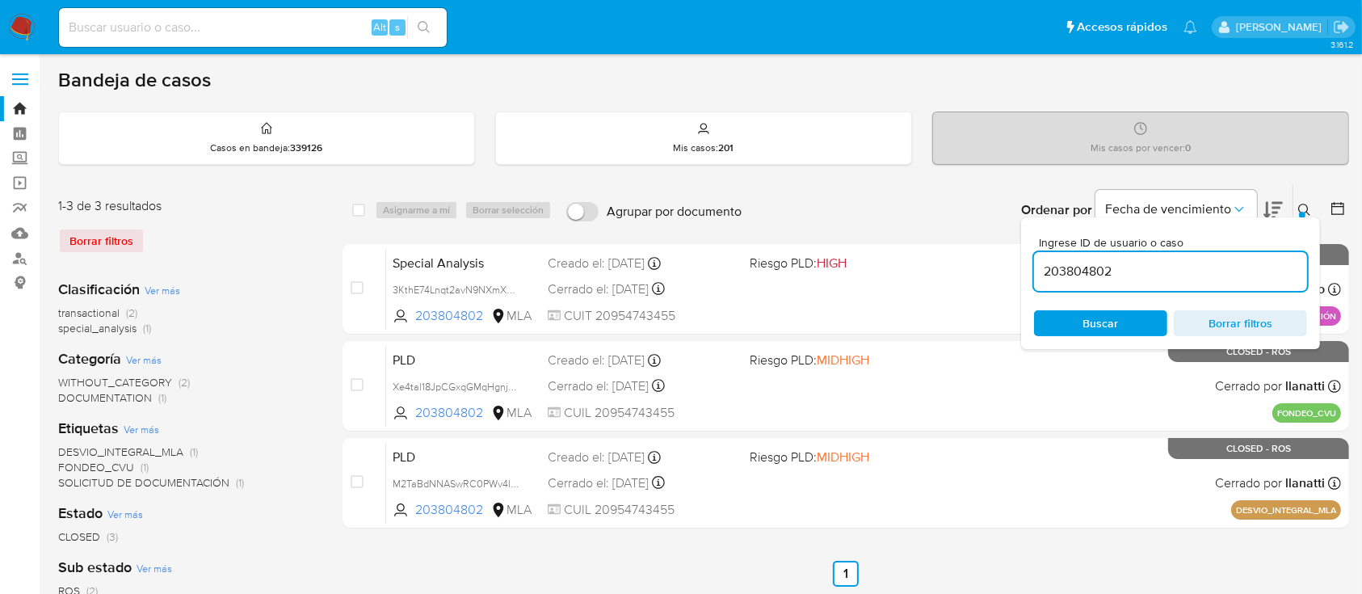
click at [1195, 275] on input "203804802" at bounding box center [1170, 271] width 273 height 21
type input "144479249"
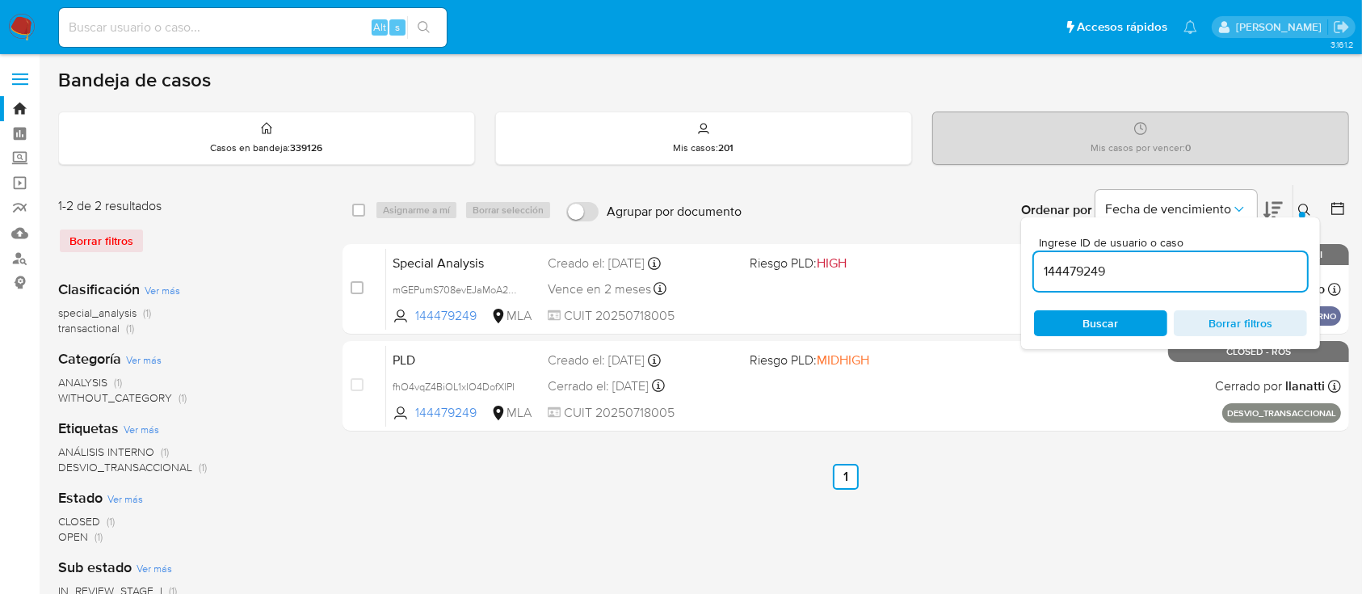
click at [1299, 208] on icon at bounding box center [1304, 210] width 12 height 12
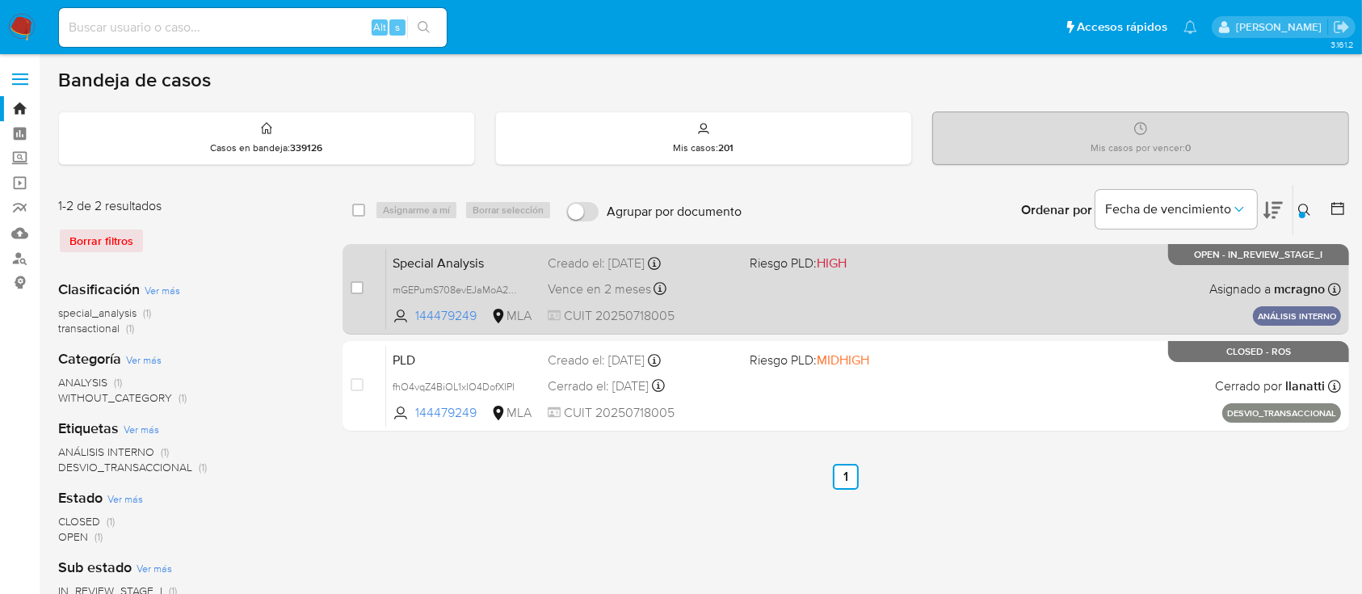
click at [939, 283] on div "Special Analysis mGEPumS708evEJaMoA2MJlzv 144479249 MLA Riesgo PLD: HIGH Creado…" at bounding box center [863, 289] width 955 height 82
click at [351, 289] on input "checkbox" at bounding box center [357, 287] width 13 height 13
checkbox input "true"
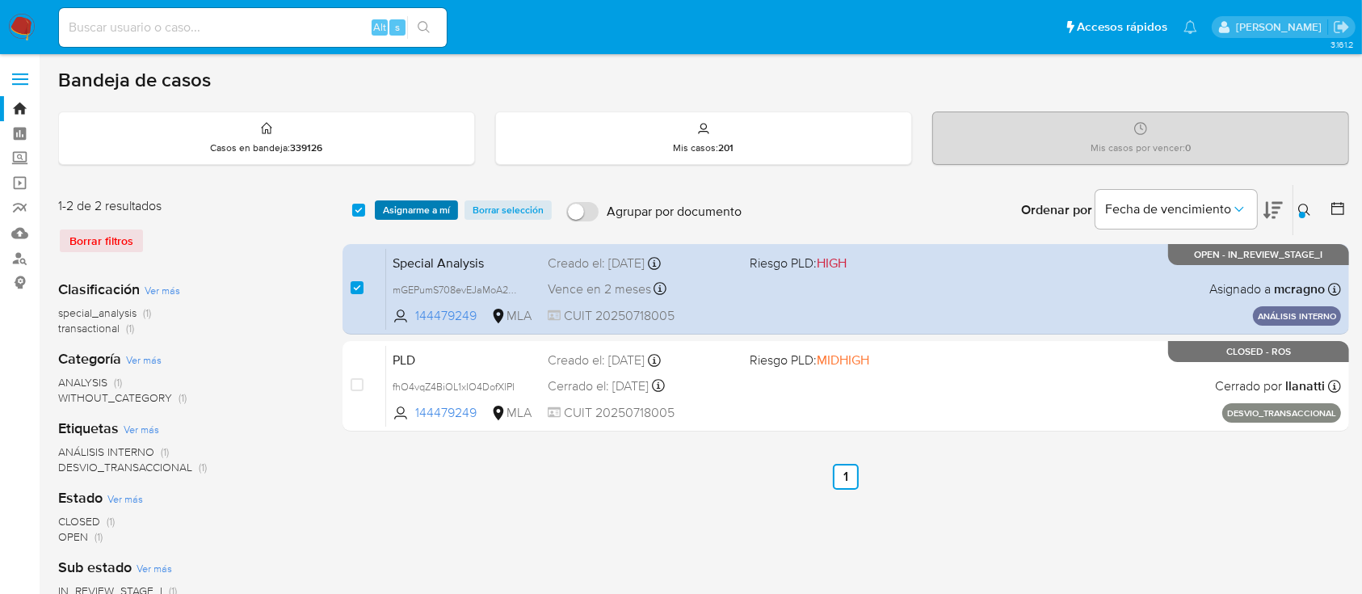
click at [407, 216] on span "Asignarme a mí" at bounding box center [416, 210] width 67 height 16
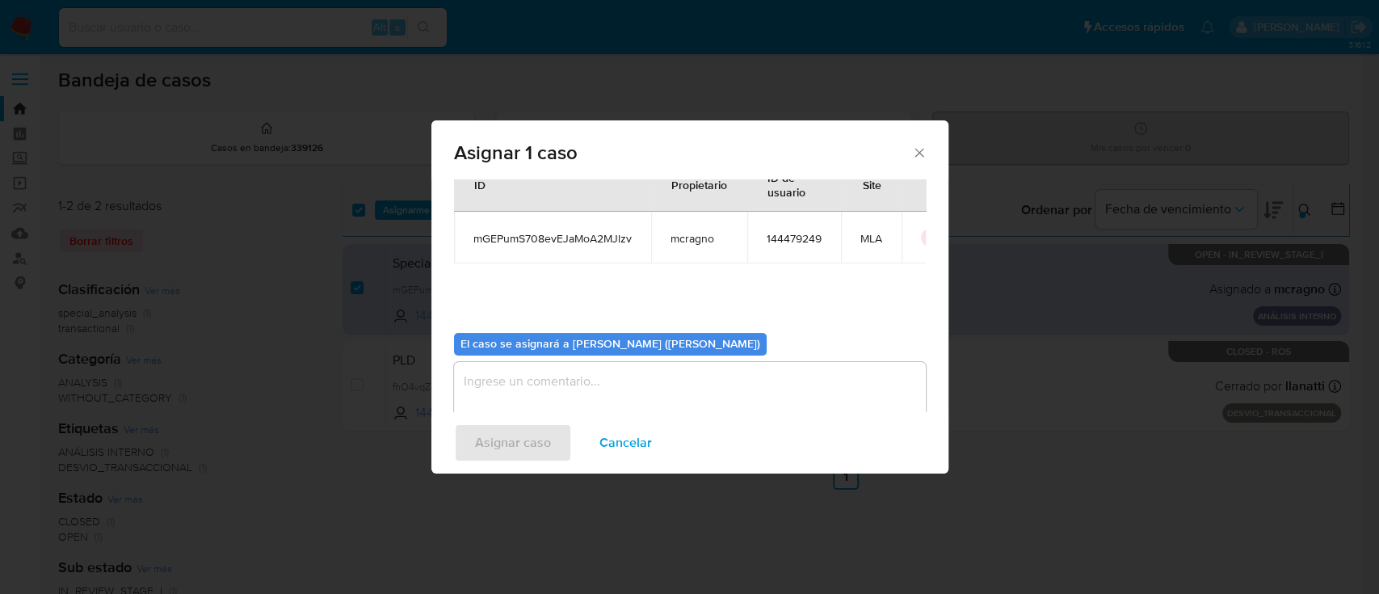
scroll to position [82, 0]
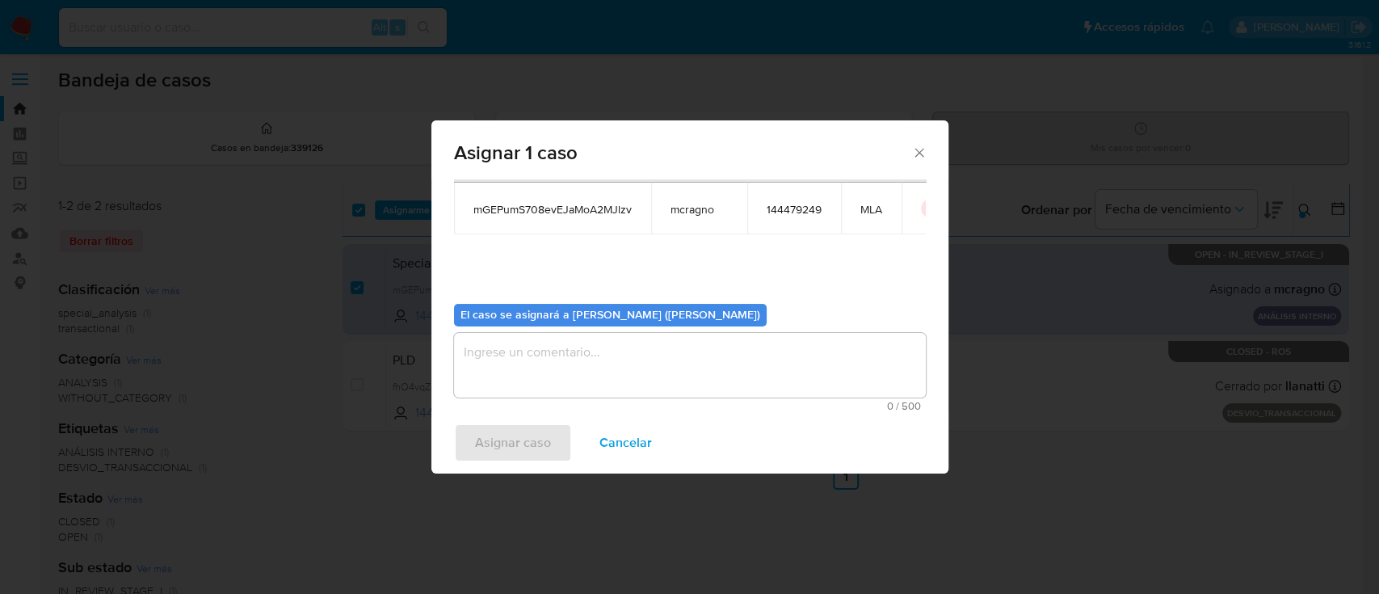
click at [523, 355] on textarea "assign-modal" at bounding box center [690, 365] width 472 height 65
click at [519, 422] on div "Asignar caso Cancelar" at bounding box center [689, 442] width 517 height 61
click at [529, 444] on span "Asignar caso" at bounding box center [513, 443] width 76 height 36
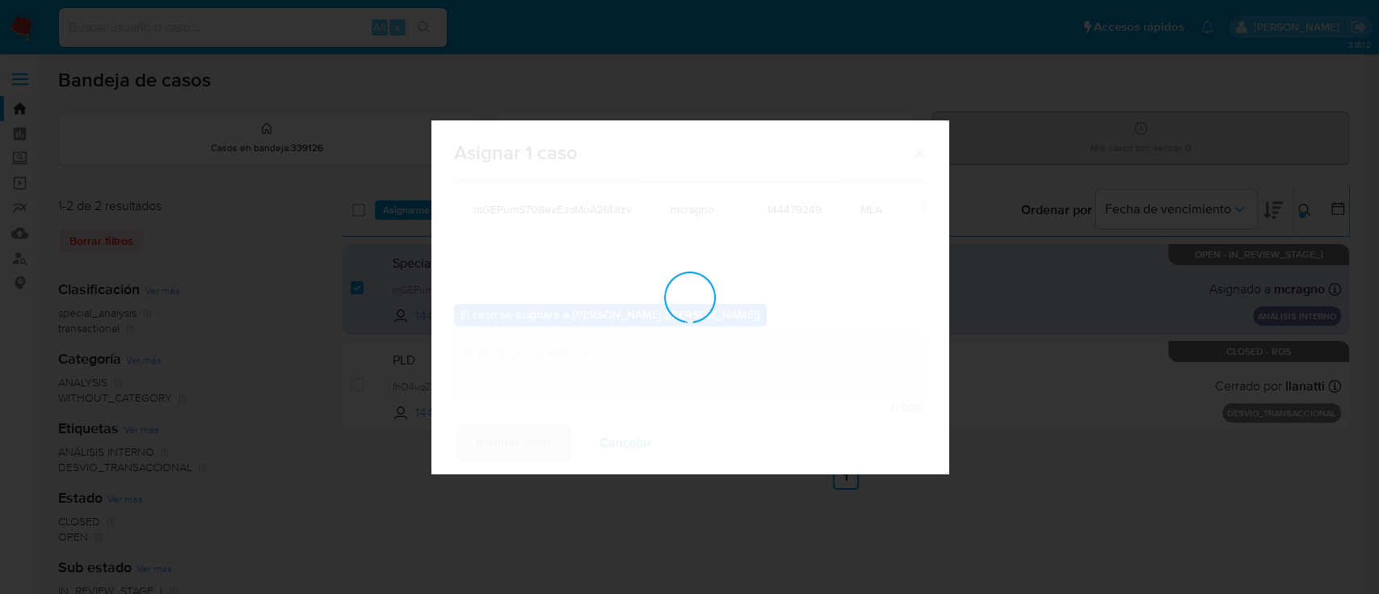
checkbox input "false"
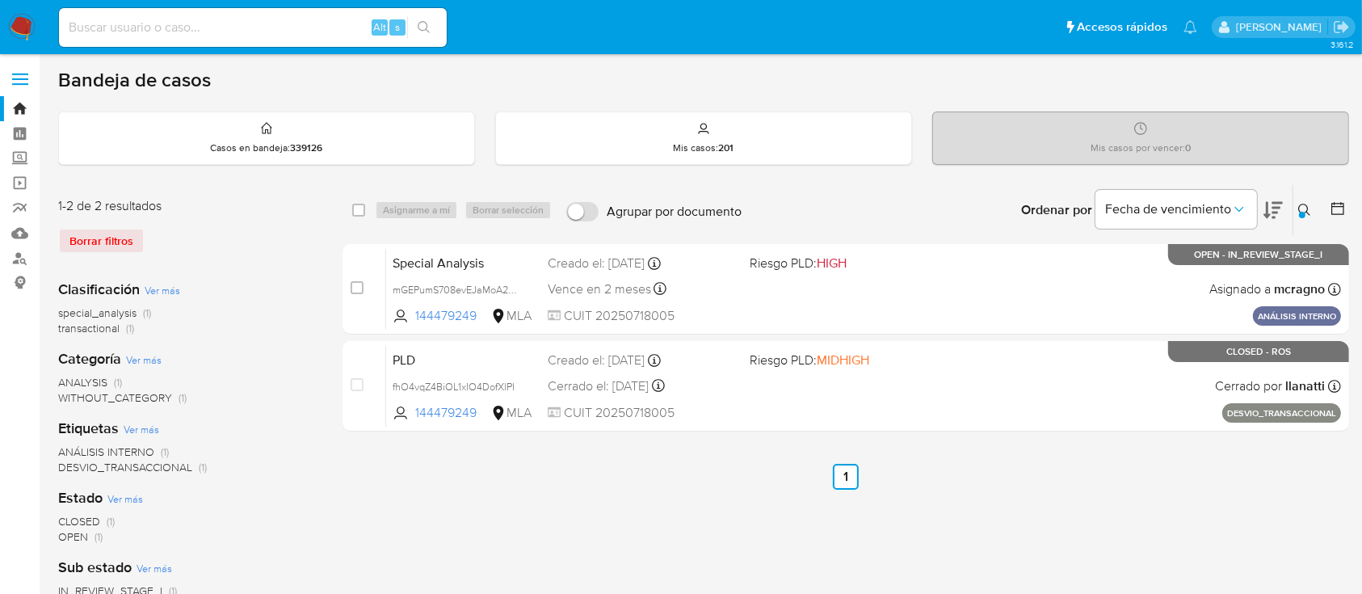
drag, startPoint x: 1305, startPoint y: 207, endPoint x: 1246, endPoint y: 253, distance: 74.8
click at [1301, 207] on icon at bounding box center [1304, 210] width 13 height 13
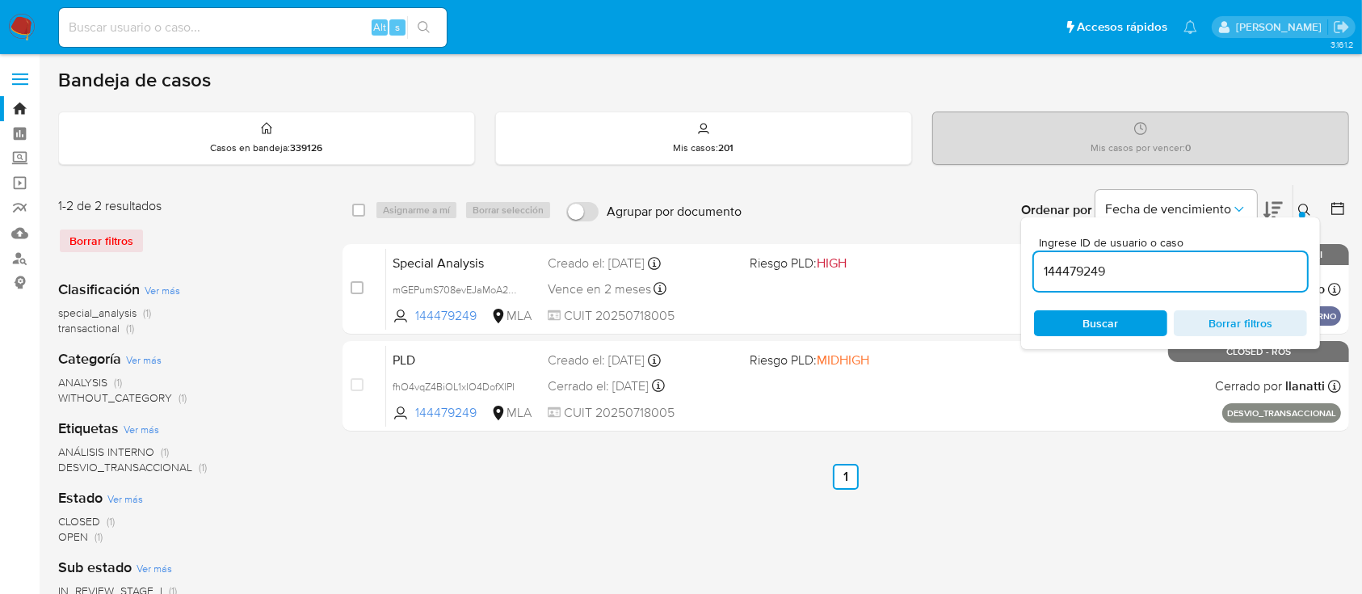
click at [1234, 265] on input "144479249" at bounding box center [1170, 271] width 273 height 21
type input "334854814"
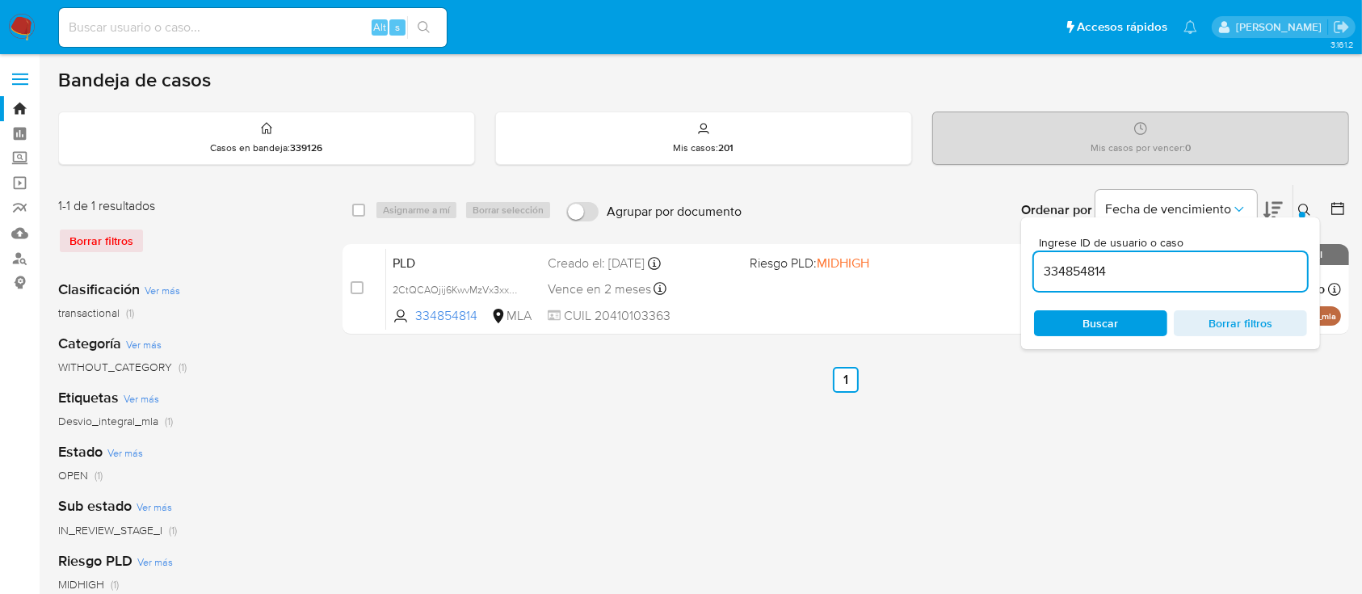
click at [1303, 209] on icon at bounding box center [1304, 210] width 13 height 13
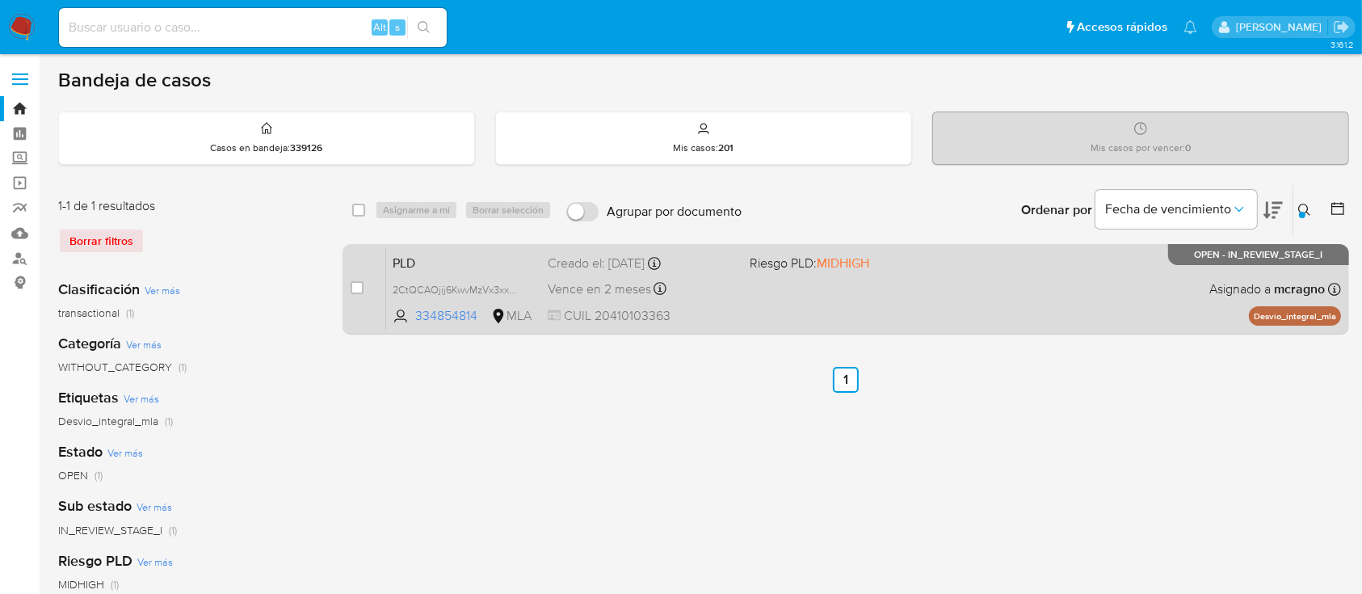
click at [1118, 300] on div "PLD 2CtQCAOjij6KwvMzVx3xxBVB 334854814 MLA Riesgo PLD: MIDHIGH Creado el: [DATE…" at bounding box center [863, 289] width 955 height 82
click at [351, 284] on input "checkbox" at bounding box center [357, 287] width 13 height 13
checkbox input "true"
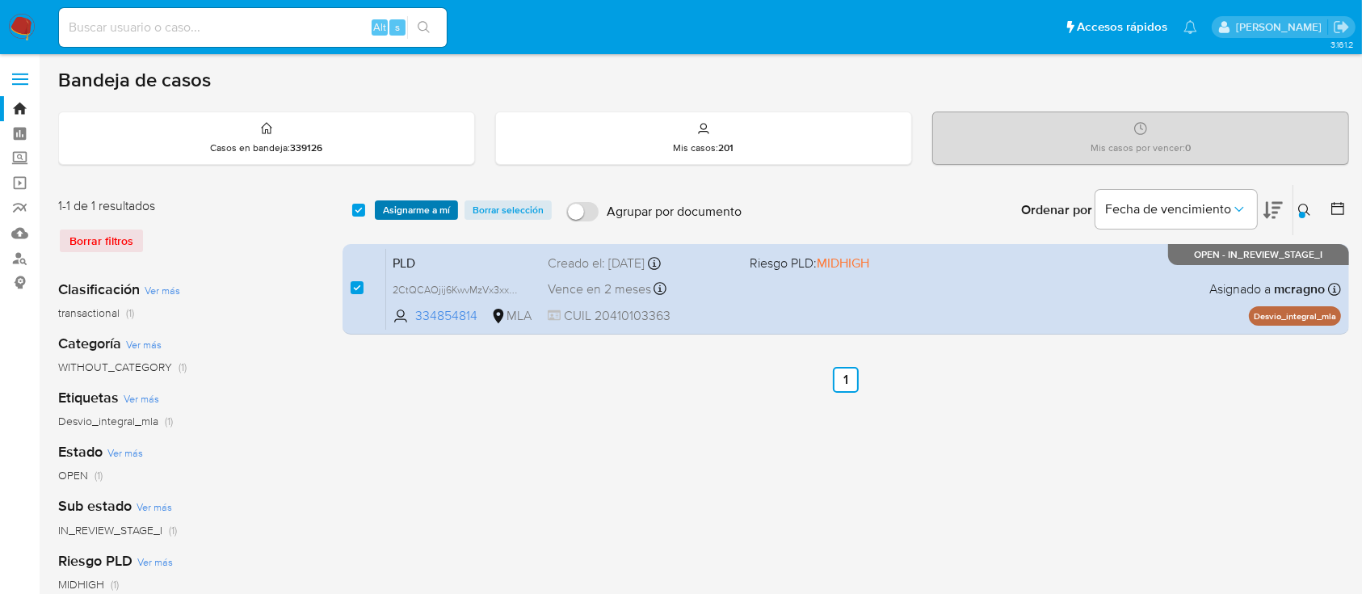
click at [411, 216] on span "Asignarme a mí" at bounding box center [416, 210] width 67 height 16
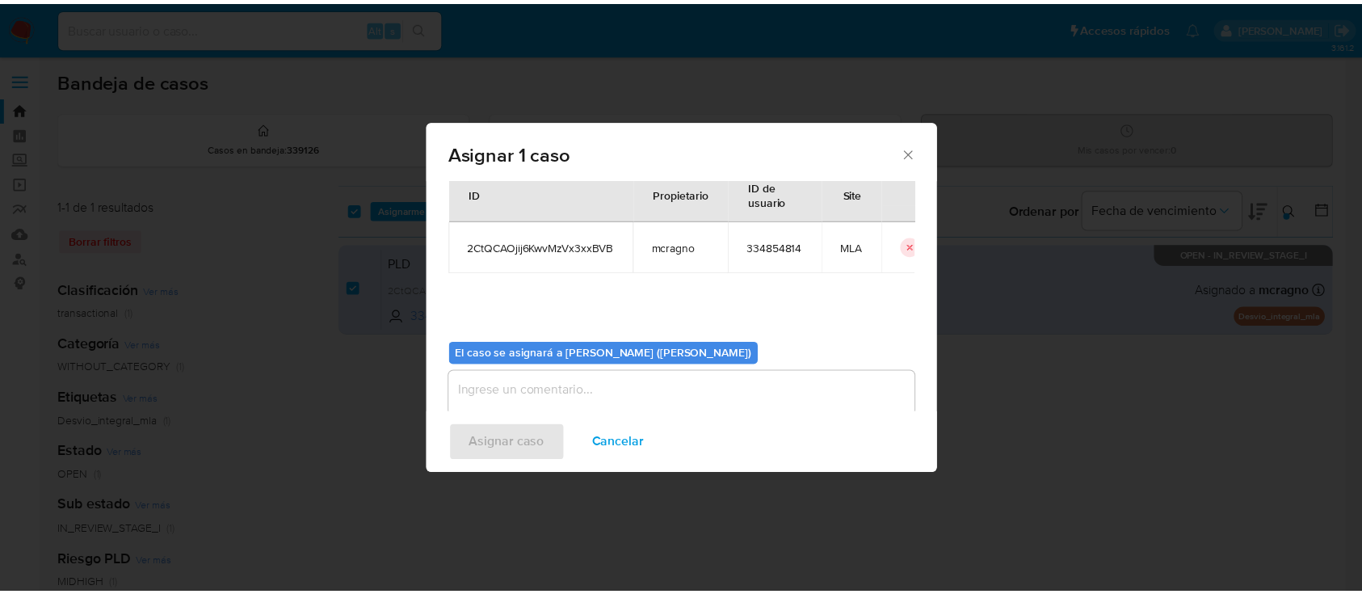
scroll to position [82, 0]
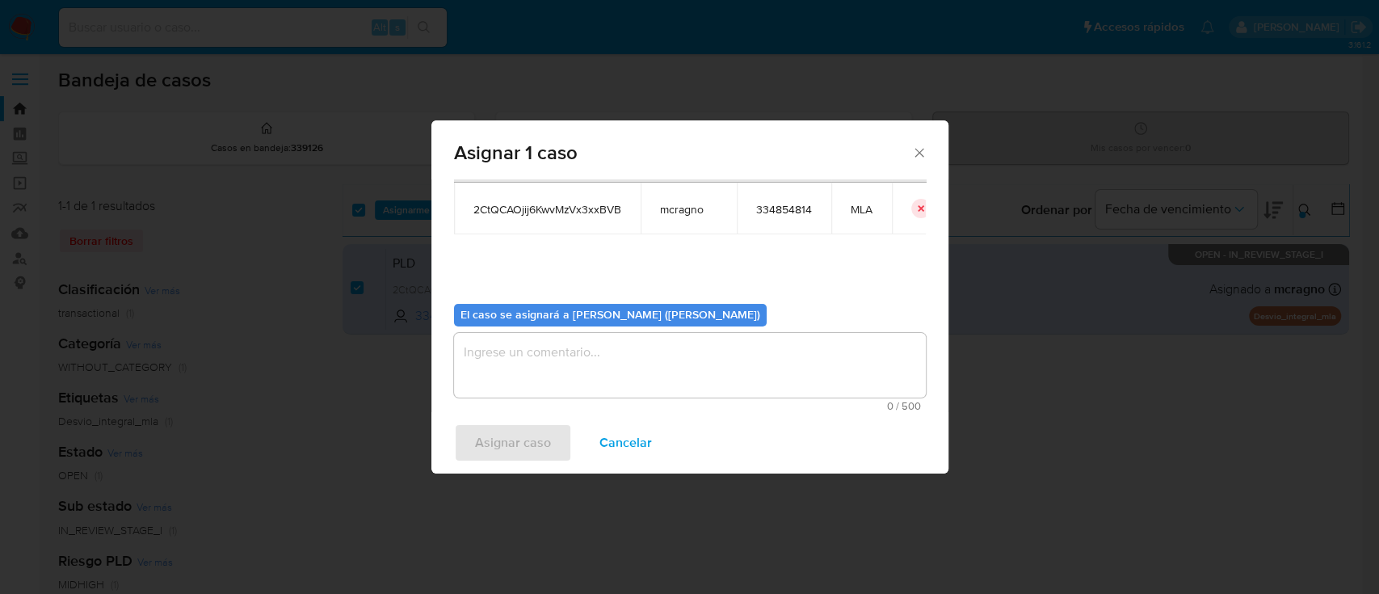
click at [574, 378] on textarea "assign-modal" at bounding box center [690, 365] width 472 height 65
click at [534, 425] on span "Asignar caso" at bounding box center [513, 443] width 76 height 36
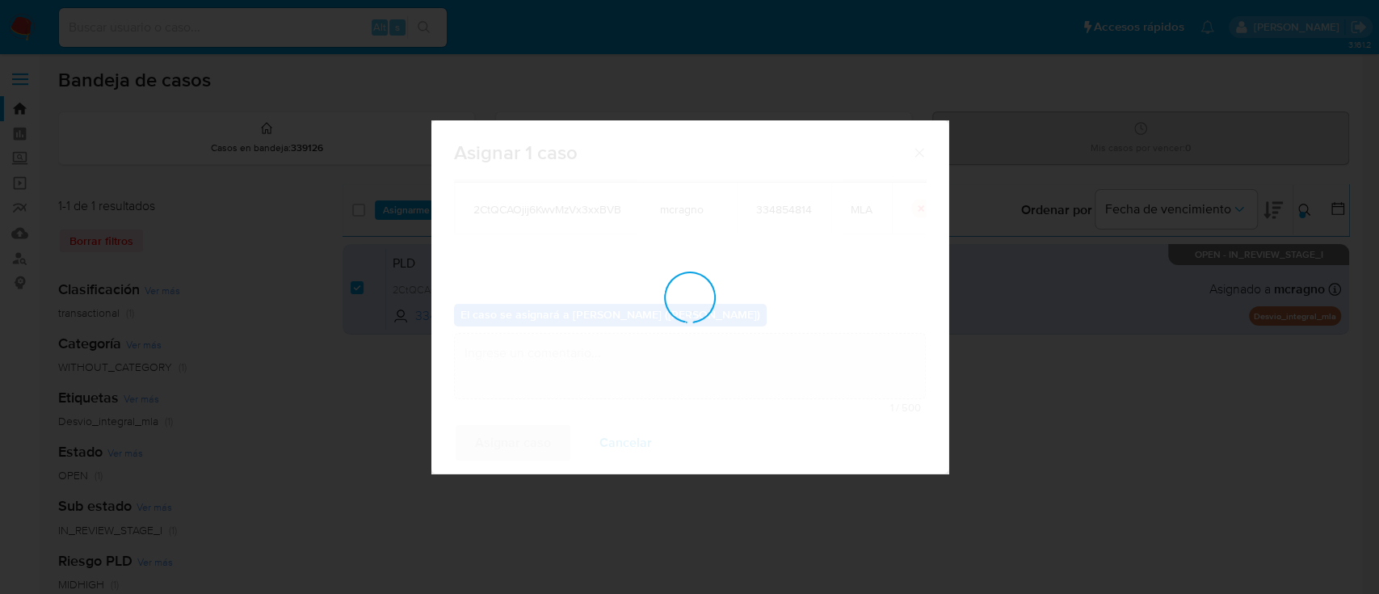
checkbox input "false"
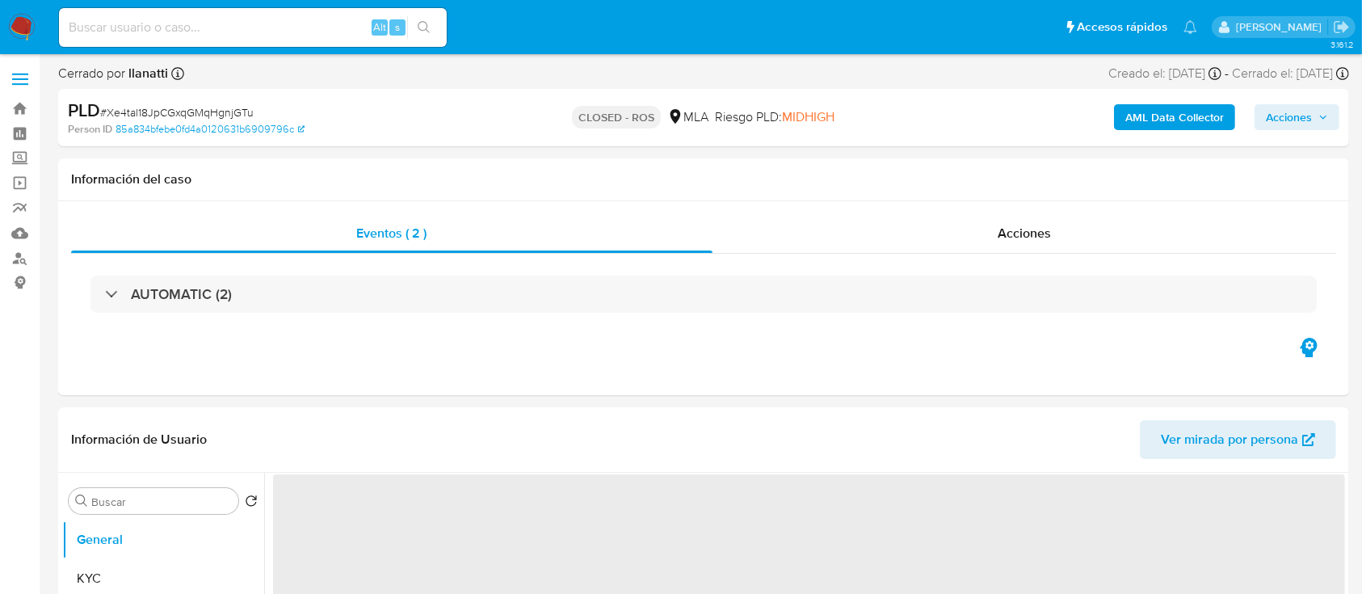
select select "10"
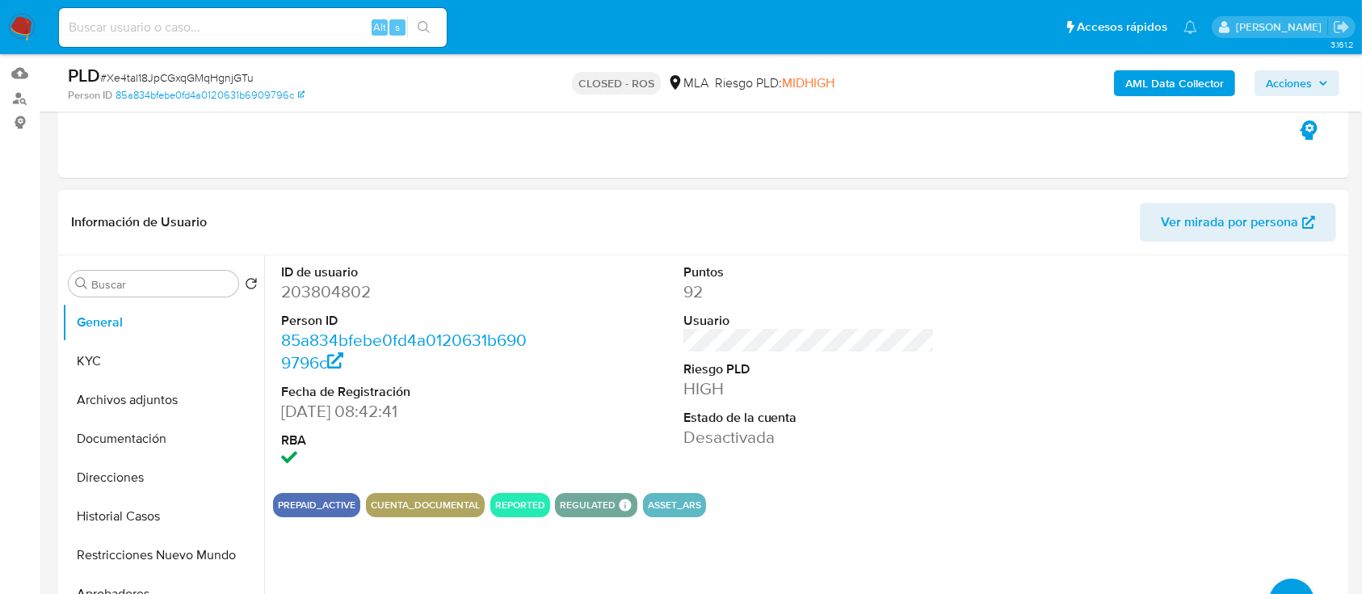
scroll to position [323, 0]
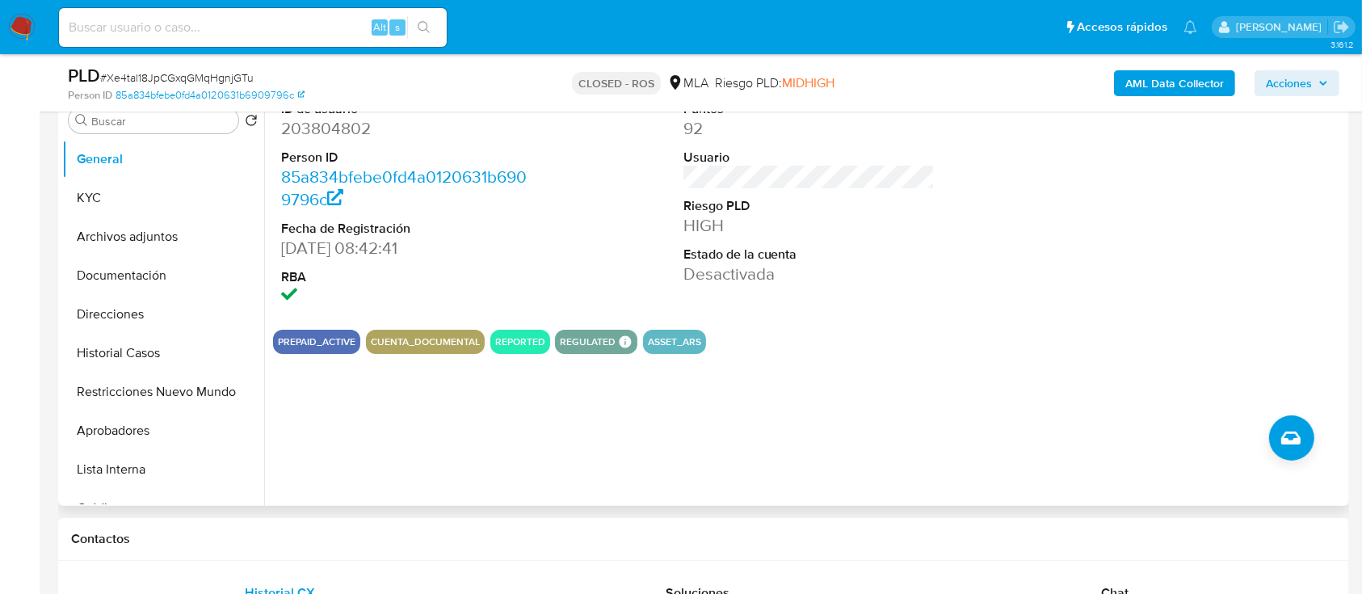
drag, startPoint x: 154, startPoint y: 394, endPoint x: 689, endPoint y: 368, distance: 535.4
click at [155, 394] on button "Restricciones Nuevo Mundo" at bounding box center [163, 391] width 202 height 39
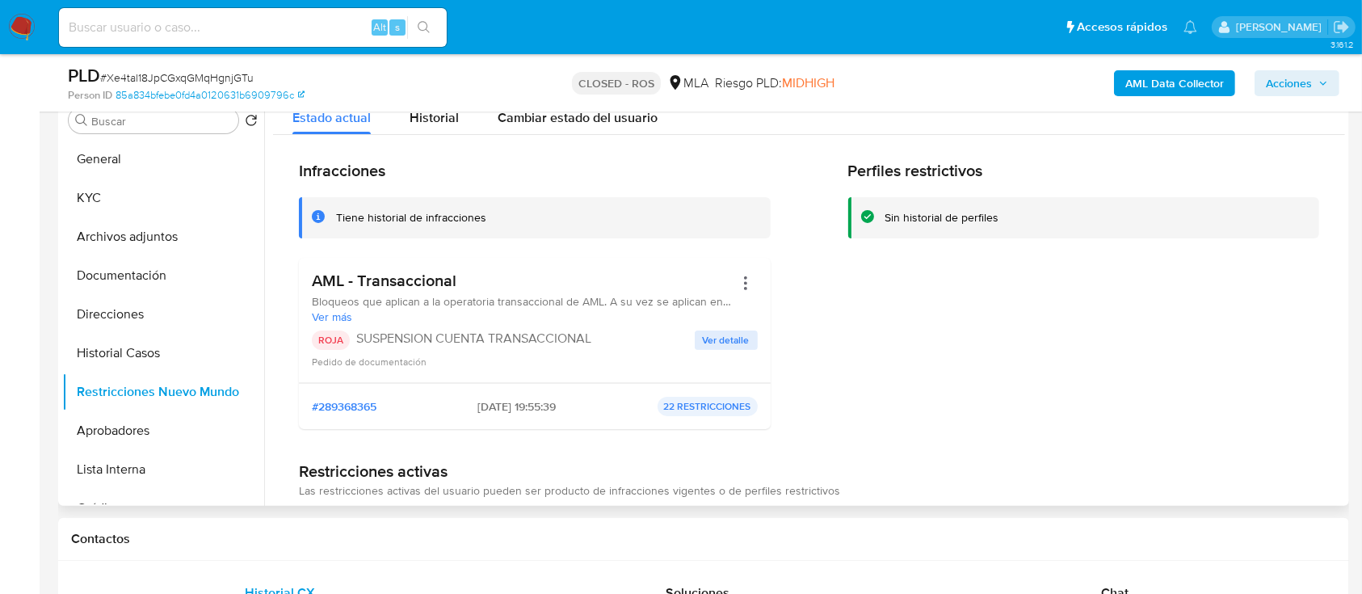
drag, startPoint x: 355, startPoint y: 337, endPoint x: 591, endPoint y: 338, distance: 235.9
click at [591, 338] on p "SUSPENSION CUENTA TRANSACCIONAL" at bounding box center [525, 338] width 338 height 16
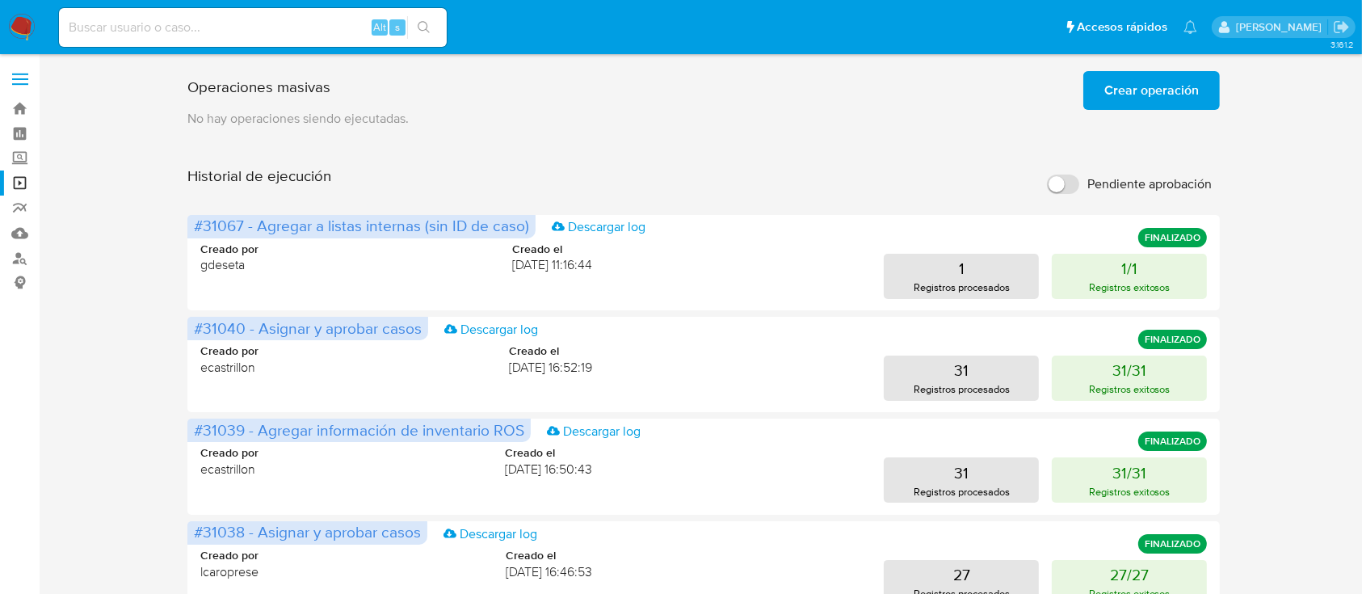
click at [1143, 77] on span "Crear operación" at bounding box center [1151, 91] width 95 height 36
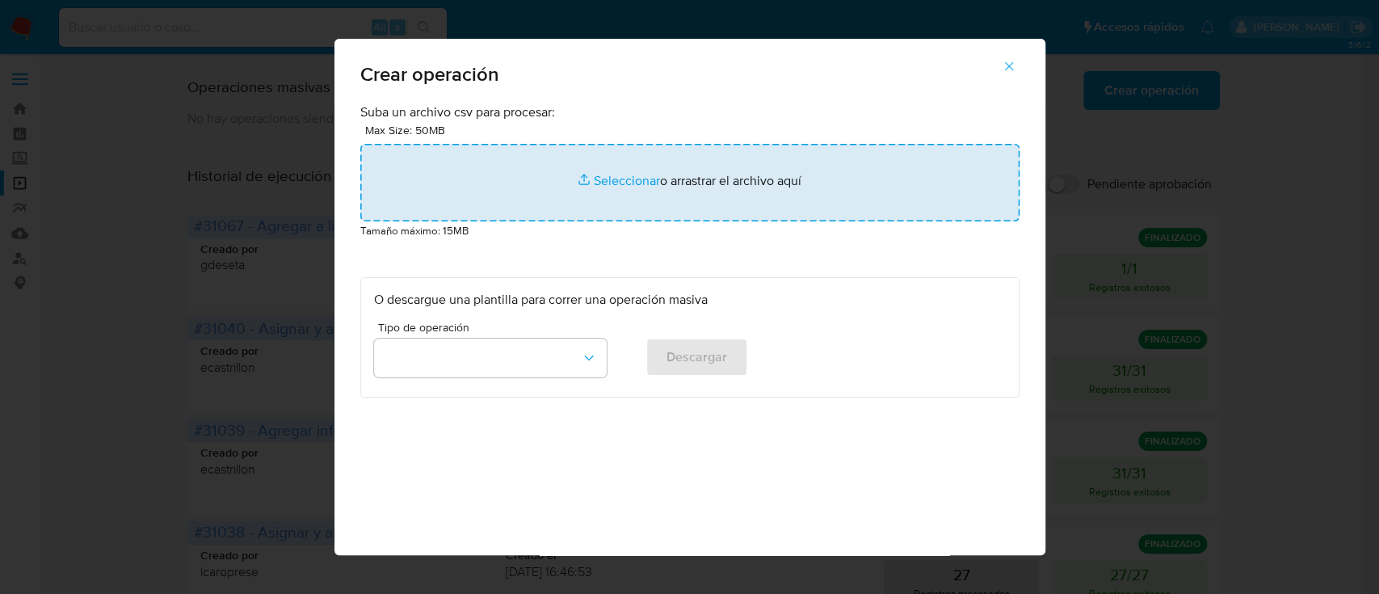
click at [543, 186] on input "file" at bounding box center [689, 183] width 659 height 78
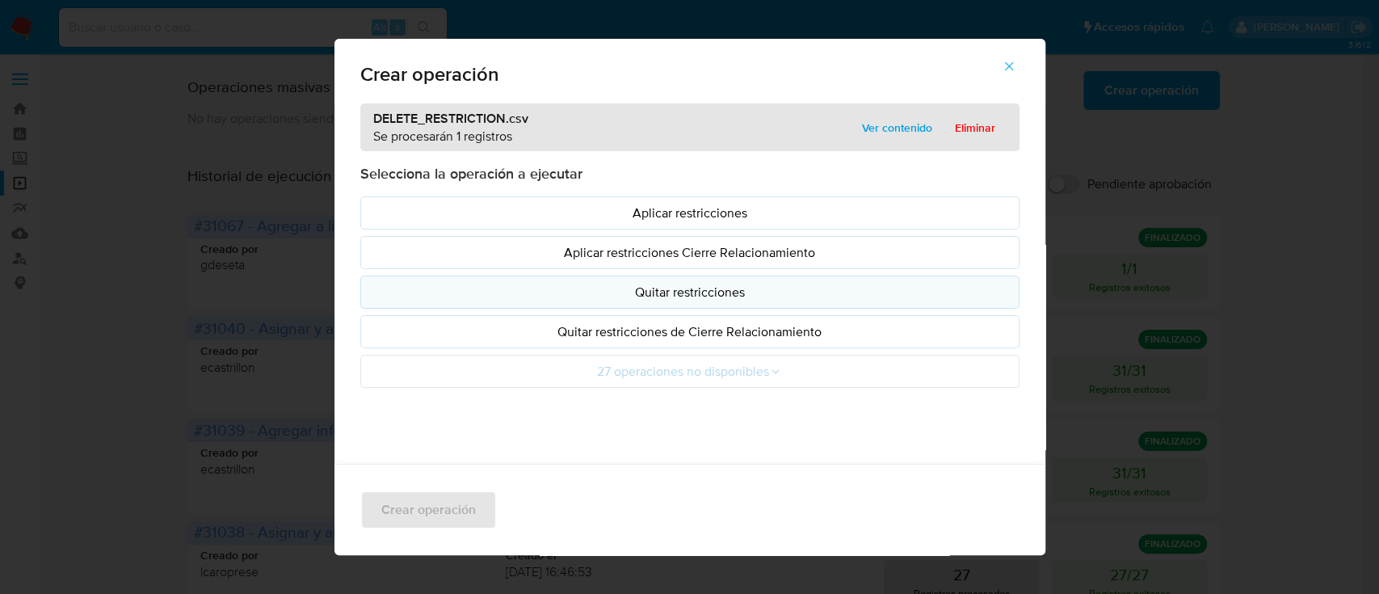
click at [717, 295] on p "Quitar restricciones" at bounding box center [690, 292] width 632 height 19
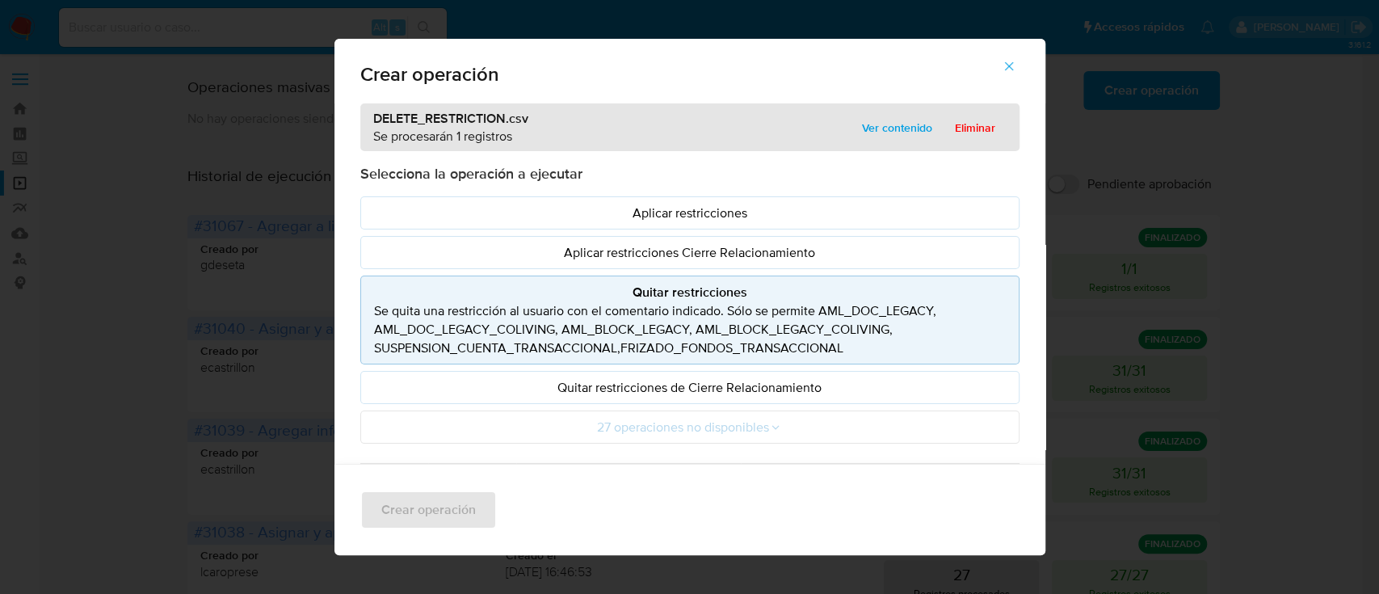
click at [1011, 62] on icon "button" at bounding box center [1009, 66] width 15 height 15
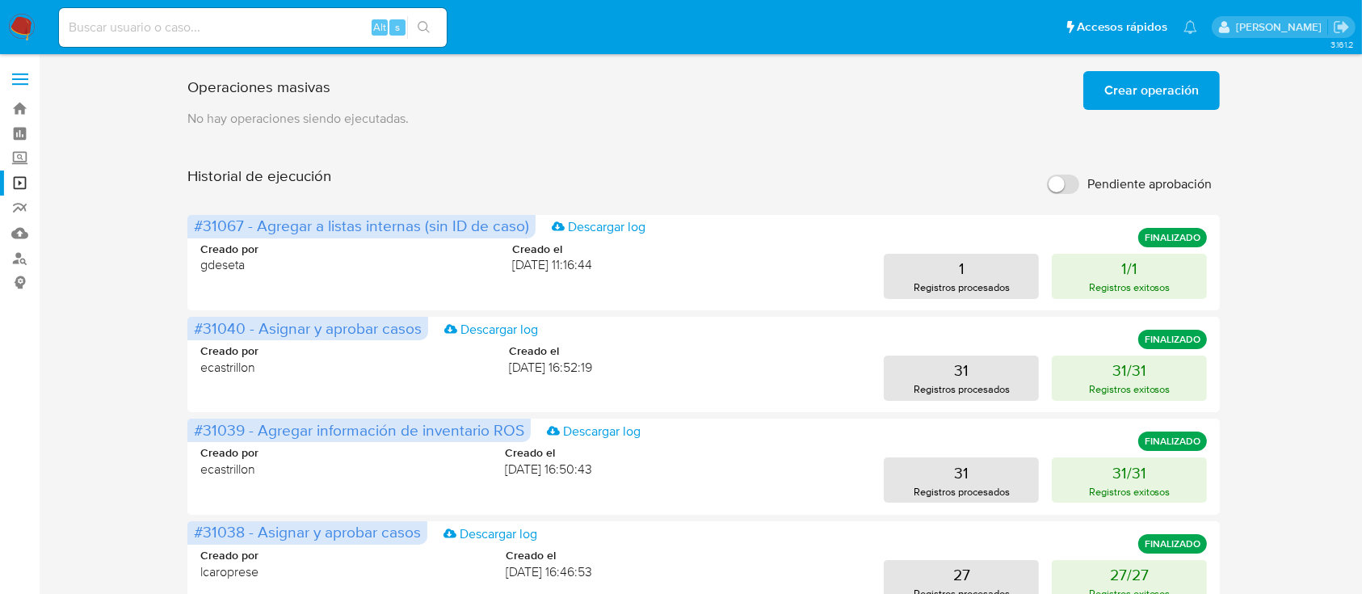
click at [1141, 97] on span "Crear operación" at bounding box center [1151, 91] width 95 height 36
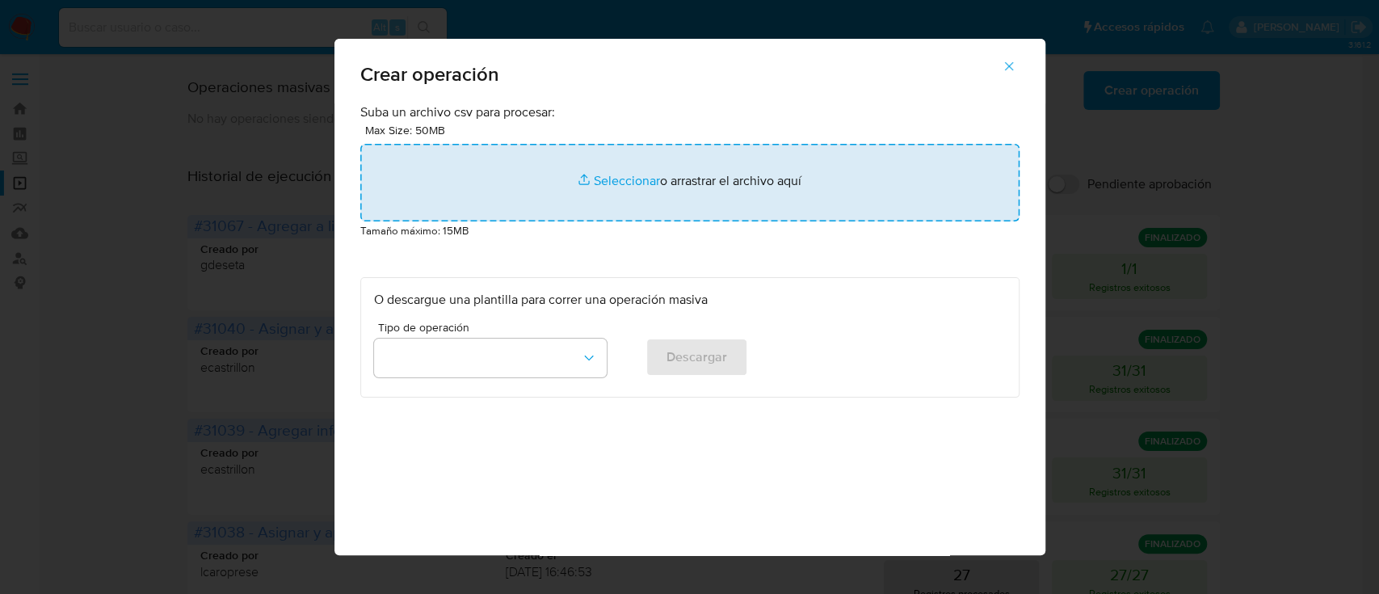
click at [553, 189] on input "file" at bounding box center [689, 183] width 659 height 78
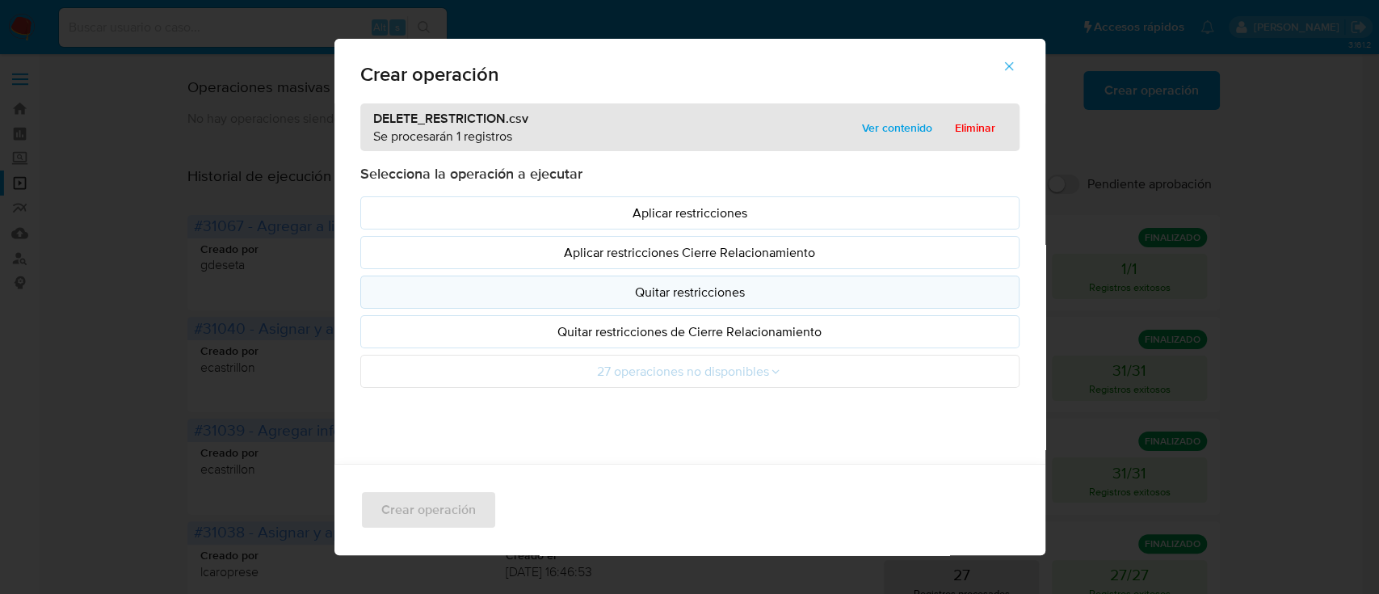
click at [711, 291] on p "Quitar restricciones" at bounding box center [690, 292] width 632 height 19
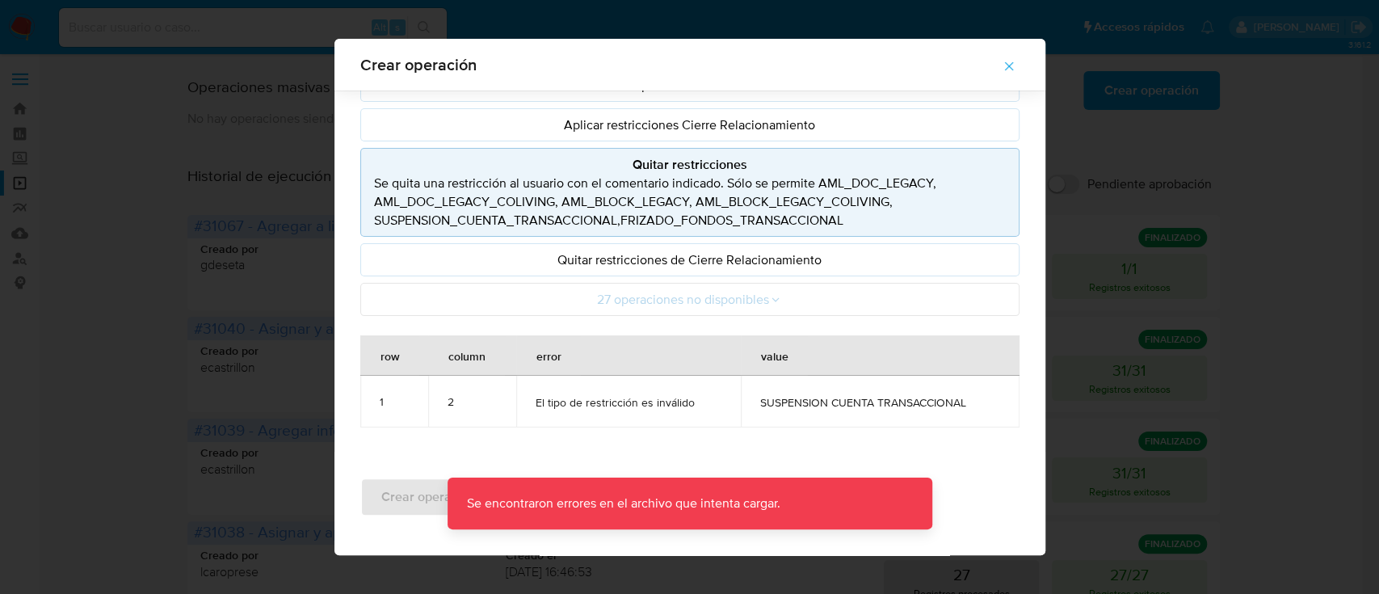
scroll to position [116, 0]
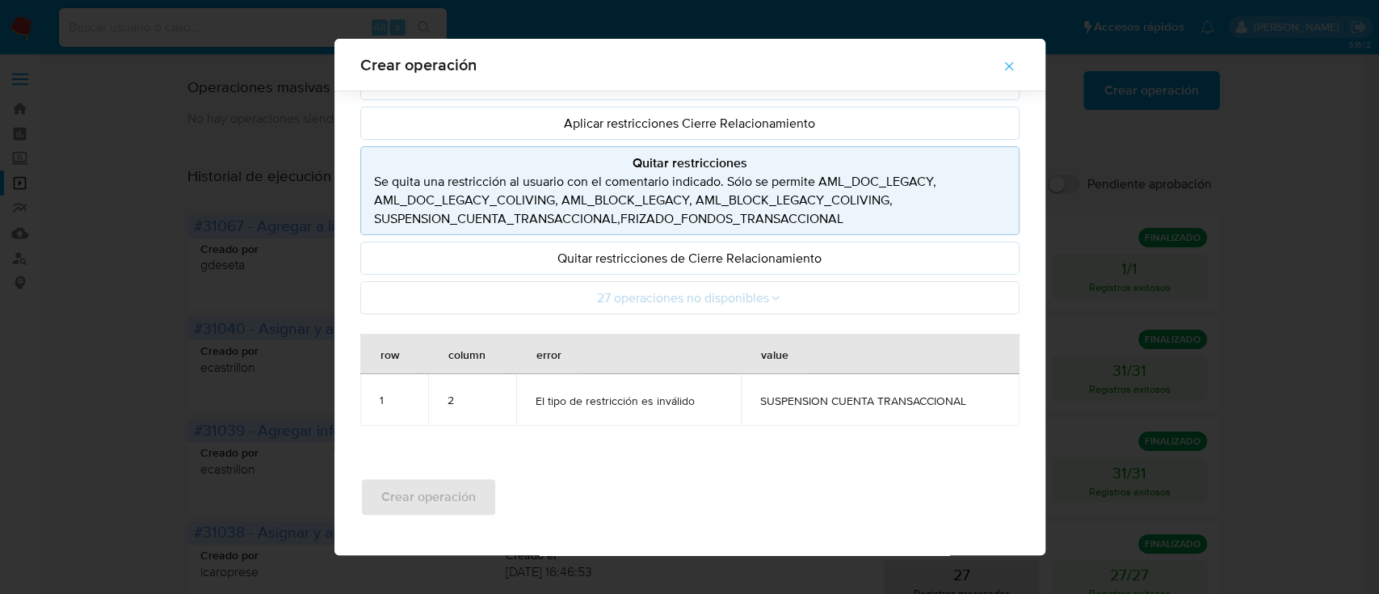
drag, startPoint x: 355, startPoint y: 217, endPoint x: 602, endPoint y: 213, distance: 246.4
click at [602, 213] on button "Quitar restricciones Se quita una restricción al usuario con el comentario indi…" at bounding box center [689, 190] width 659 height 89
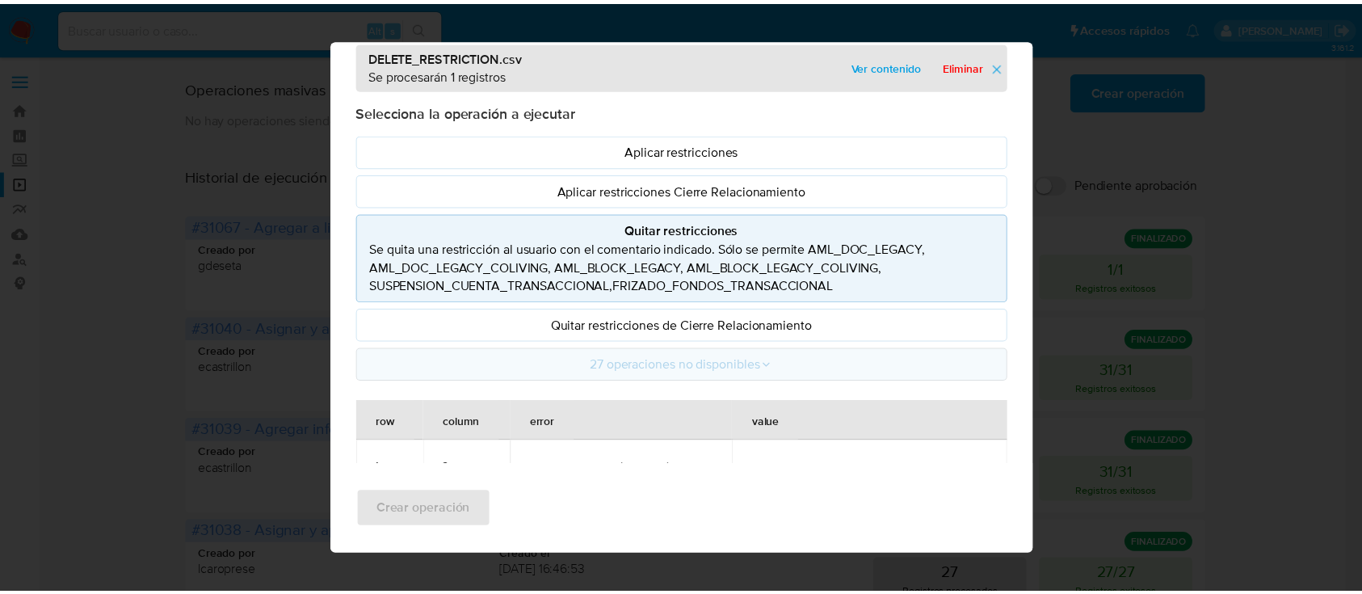
scroll to position [13, 0]
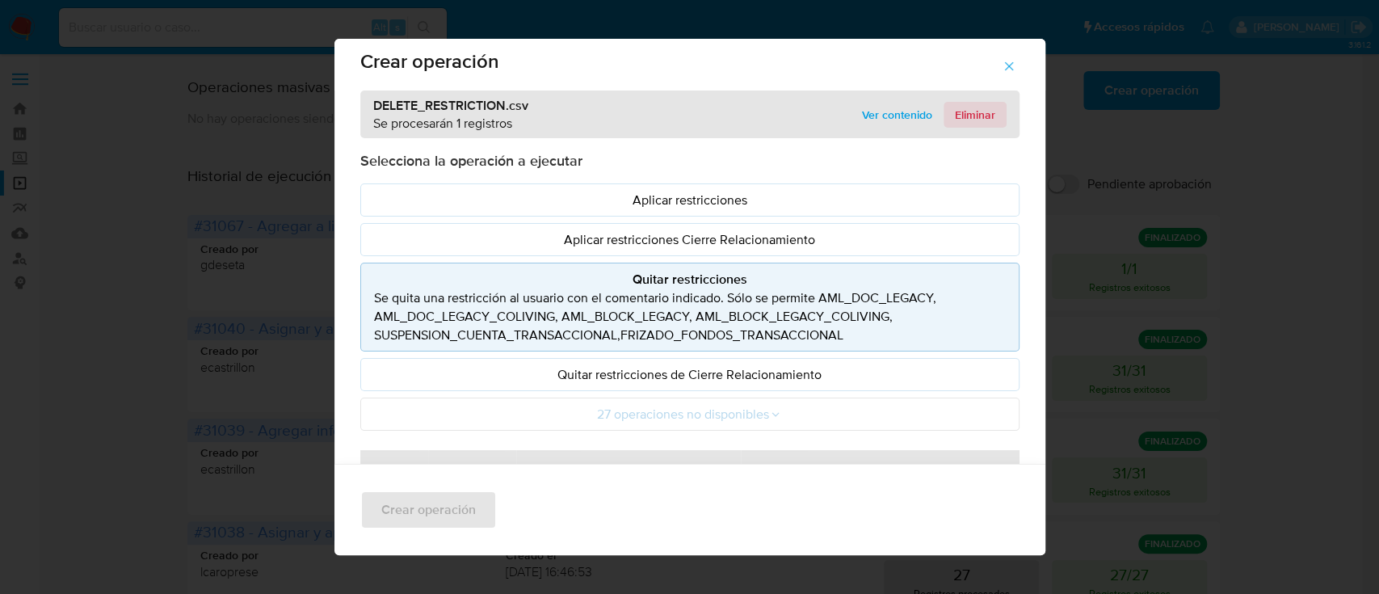
click at [969, 108] on span "Eliminar" at bounding box center [975, 114] width 40 height 23
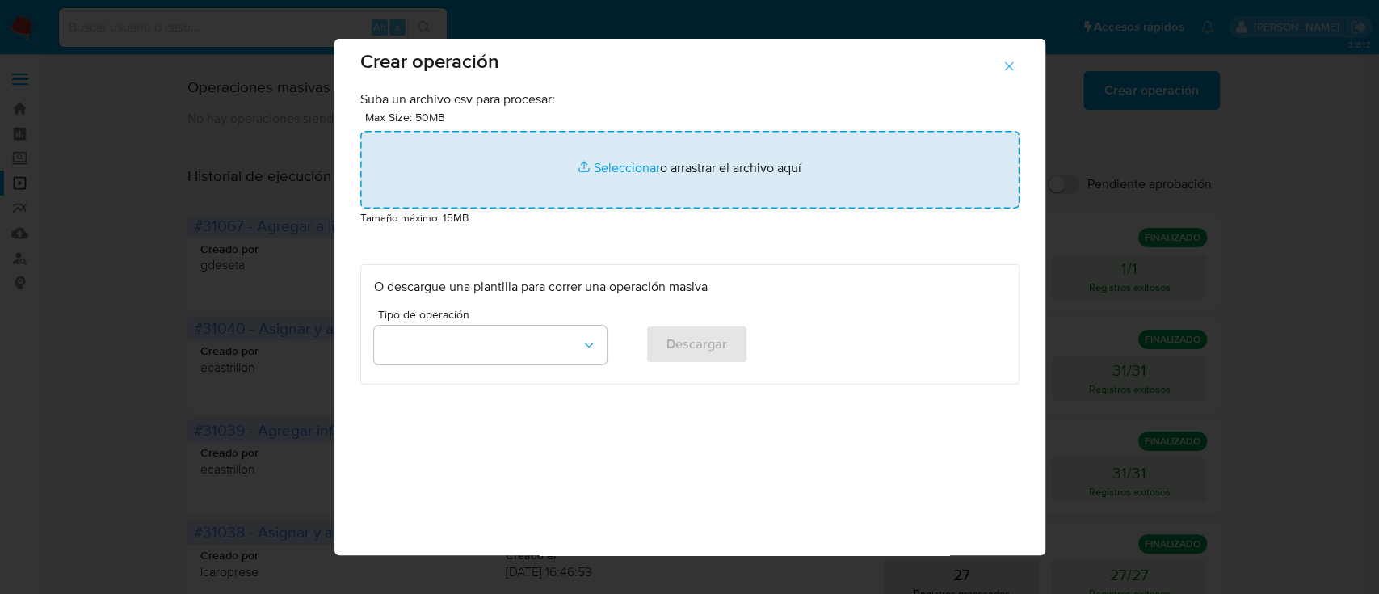
click at [581, 150] on input "file" at bounding box center [689, 170] width 659 height 78
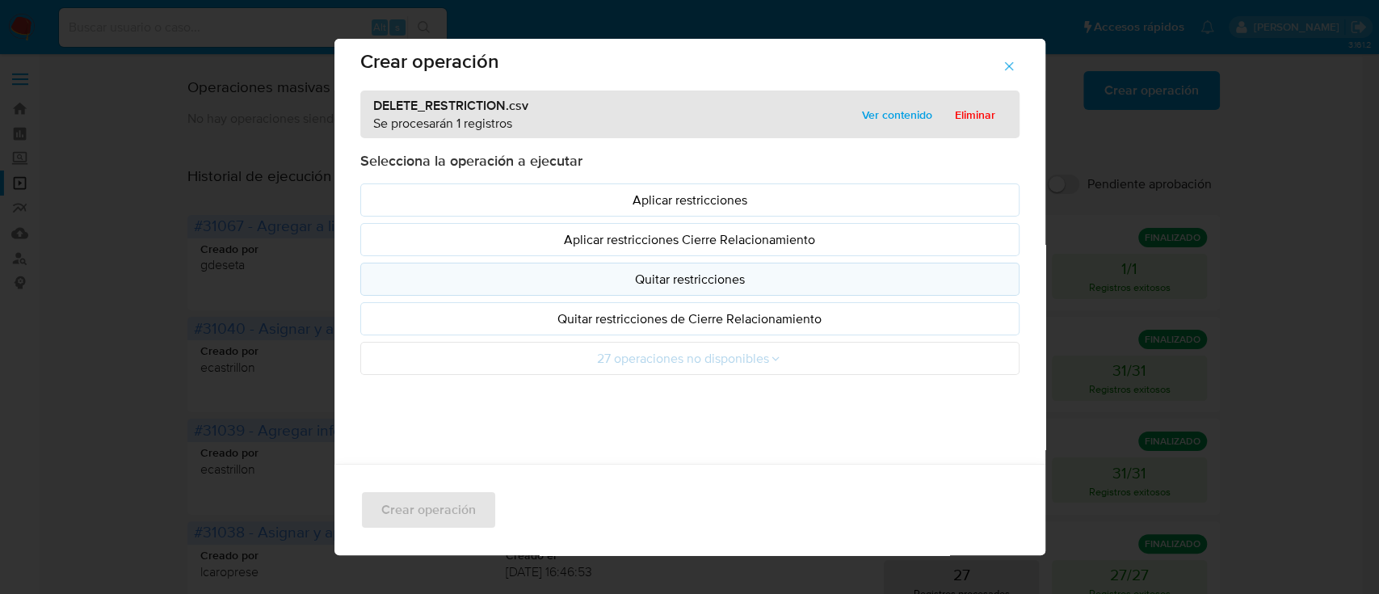
click at [725, 281] on p "Quitar restricciones" at bounding box center [690, 279] width 632 height 19
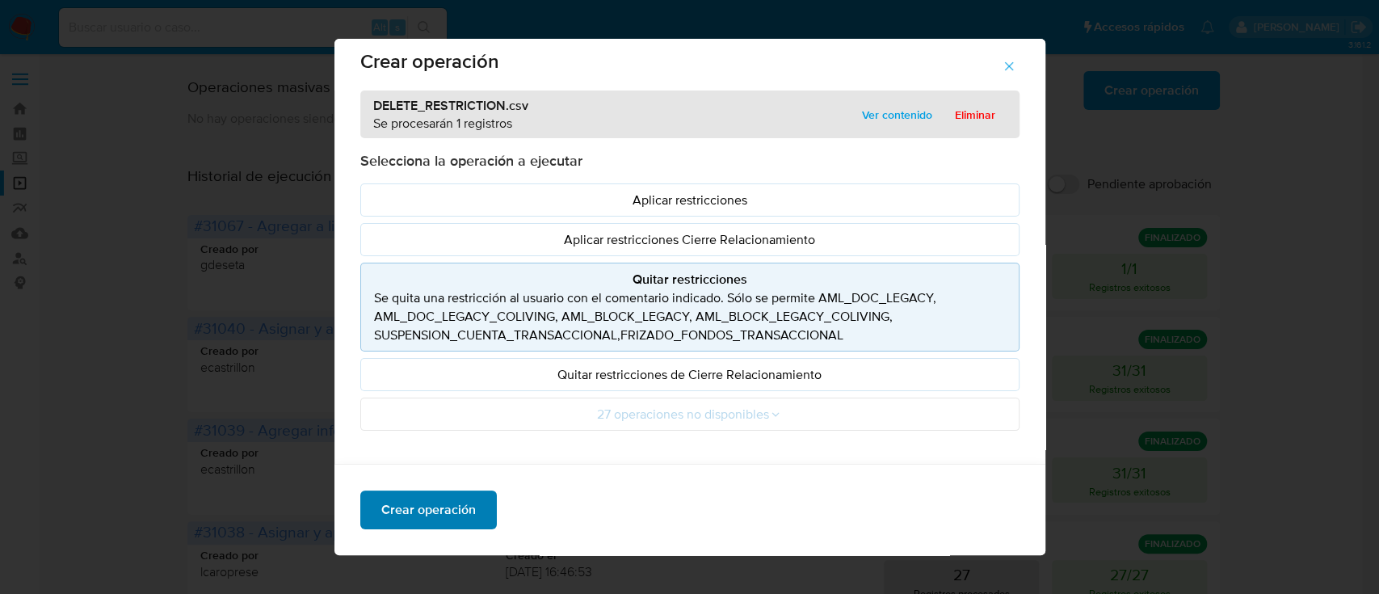
click at [442, 514] on span "Crear operación" at bounding box center [428, 510] width 95 height 36
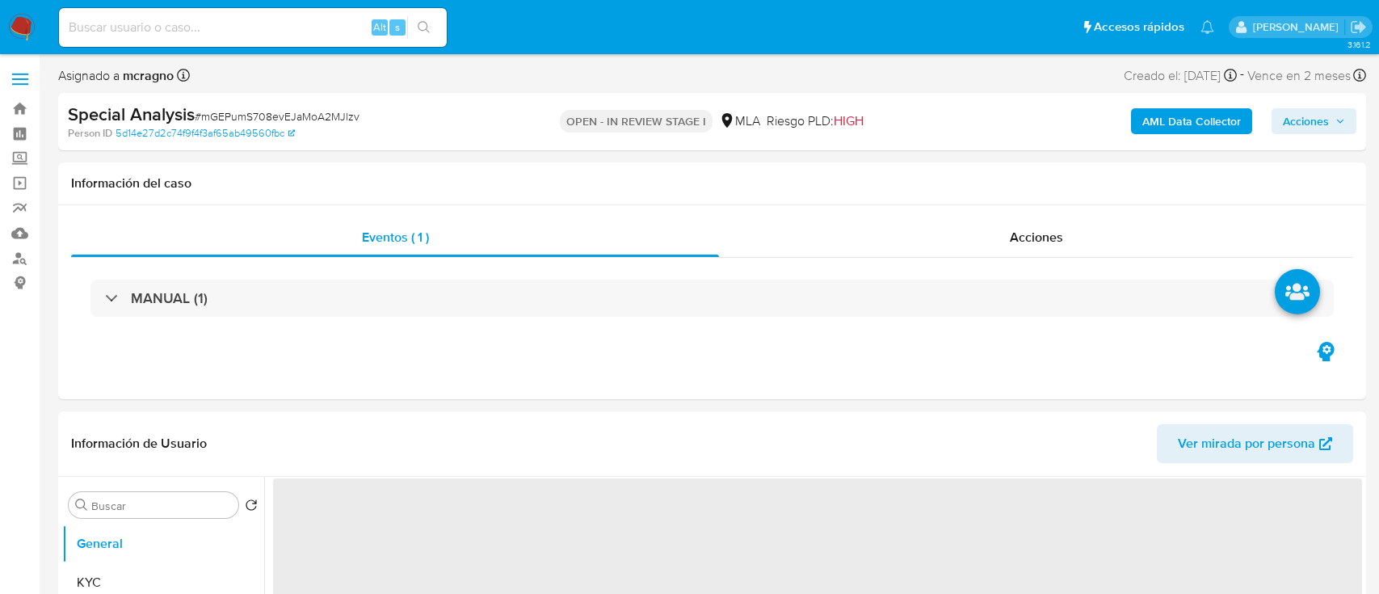
select select "10"
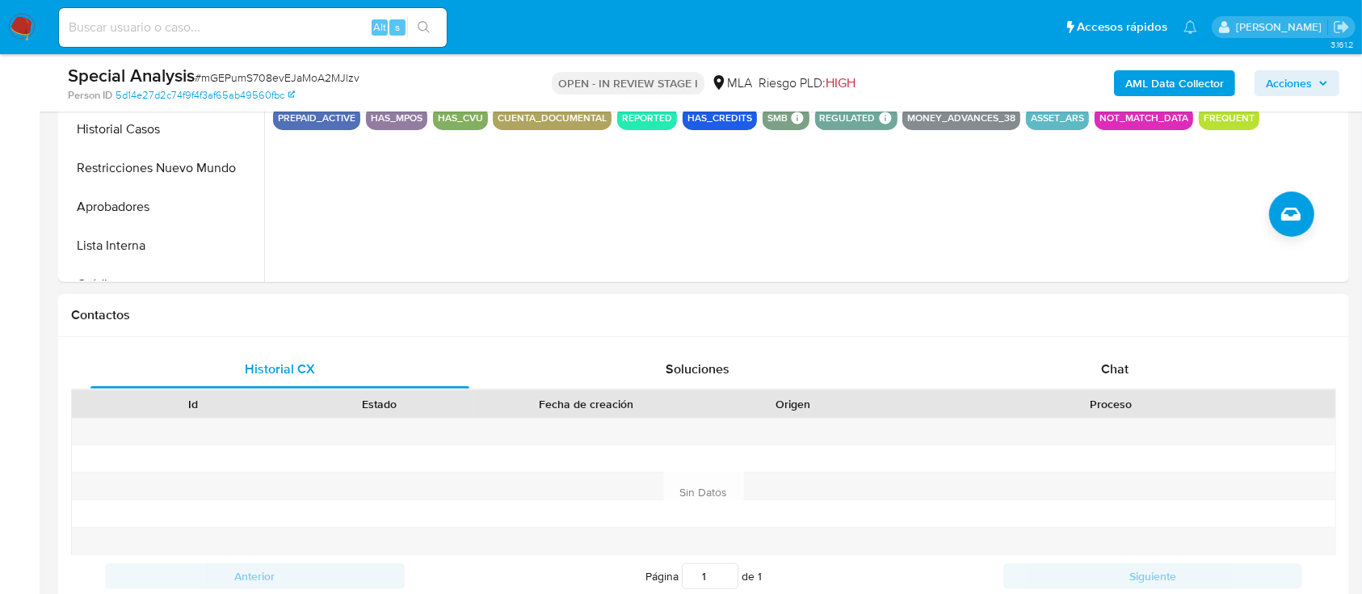
scroll to position [646, 0]
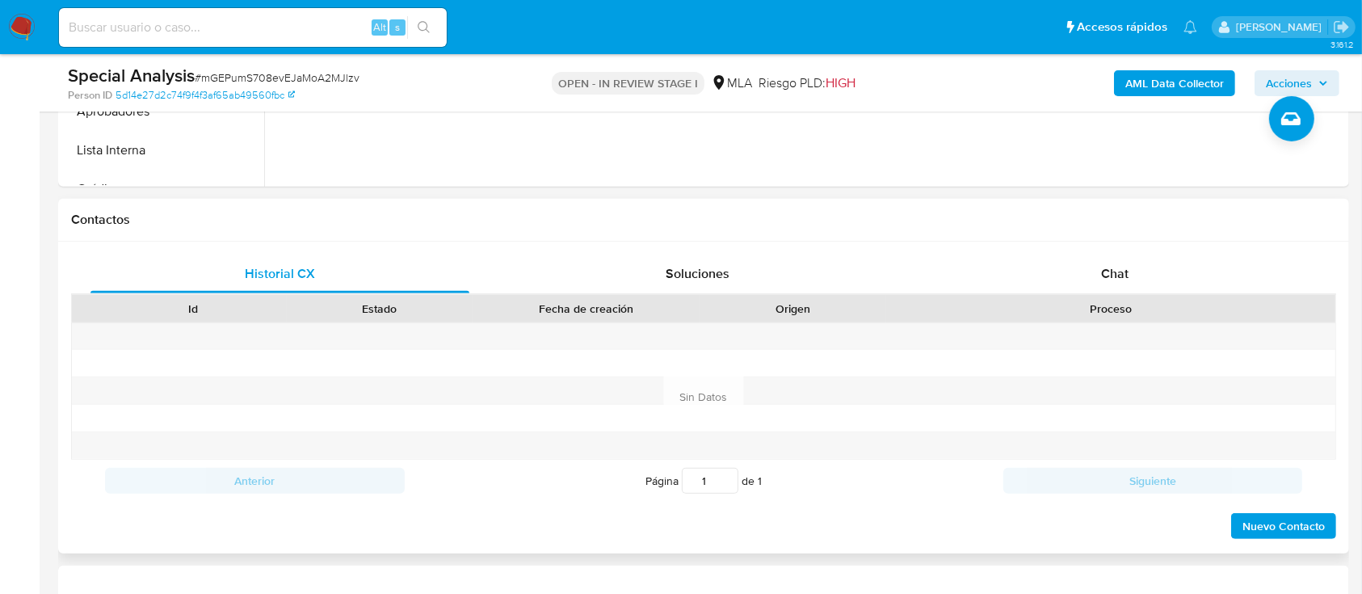
click at [1203, 303] on div "Proceso" at bounding box center [1110, 308] width 427 height 16
click at [1186, 275] on div "Chat" at bounding box center [1115, 273] width 379 height 39
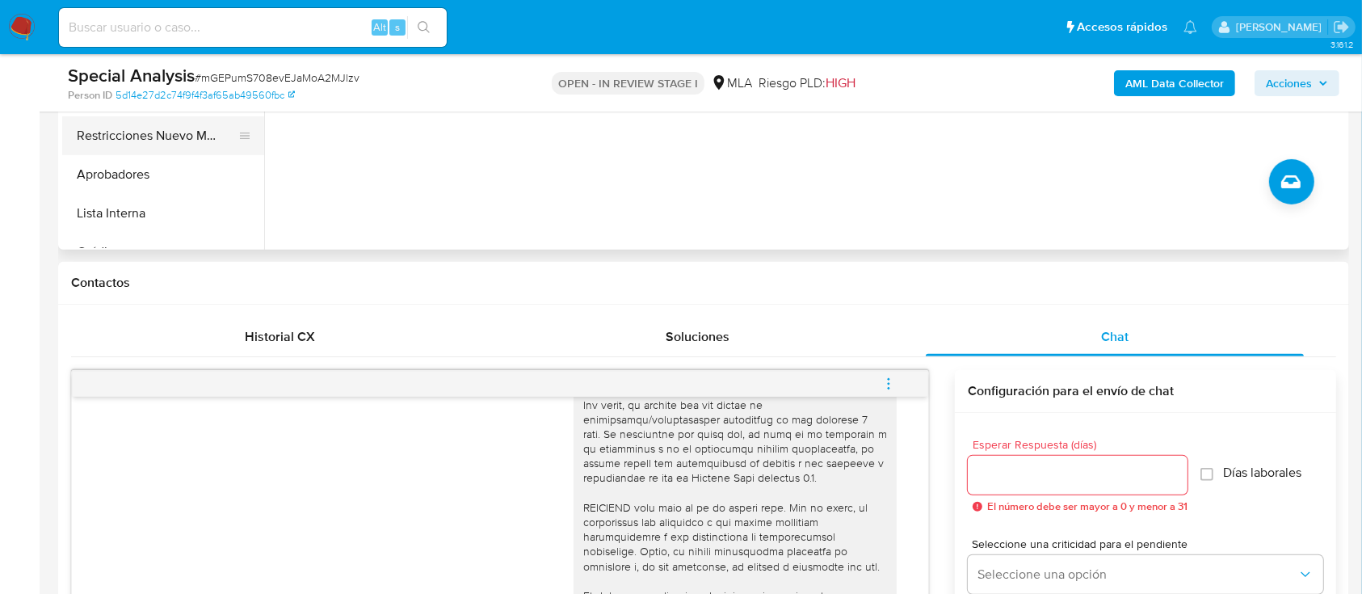
scroll to position [323, 0]
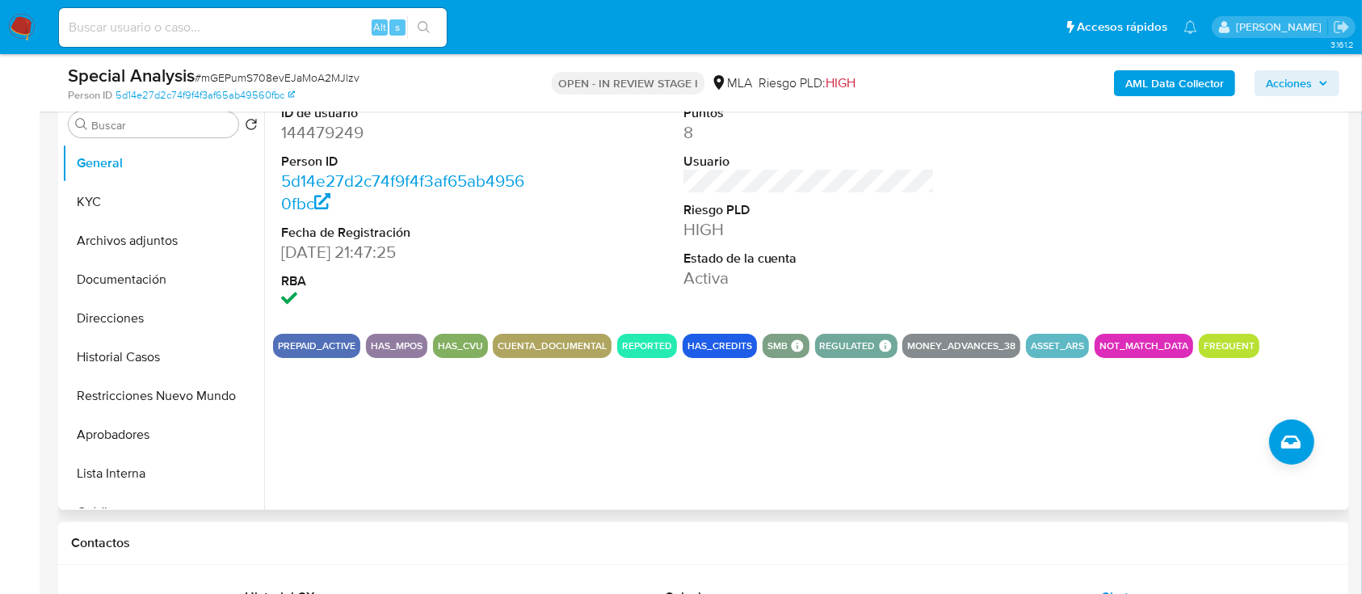
click at [149, 275] on button "Documentación" at bounding box center [163, 279] width 202 height 39
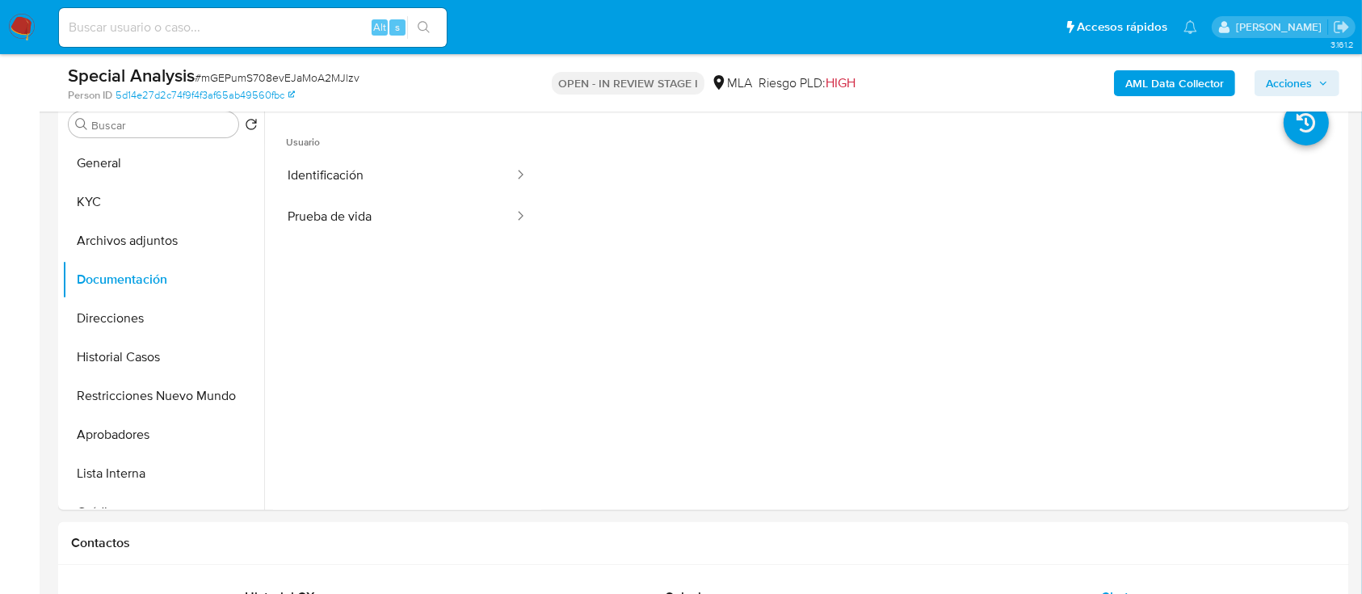
click at [1156, 84] on b "AML Data Collector" at bounding box center [1174, 83] width 99 height 26
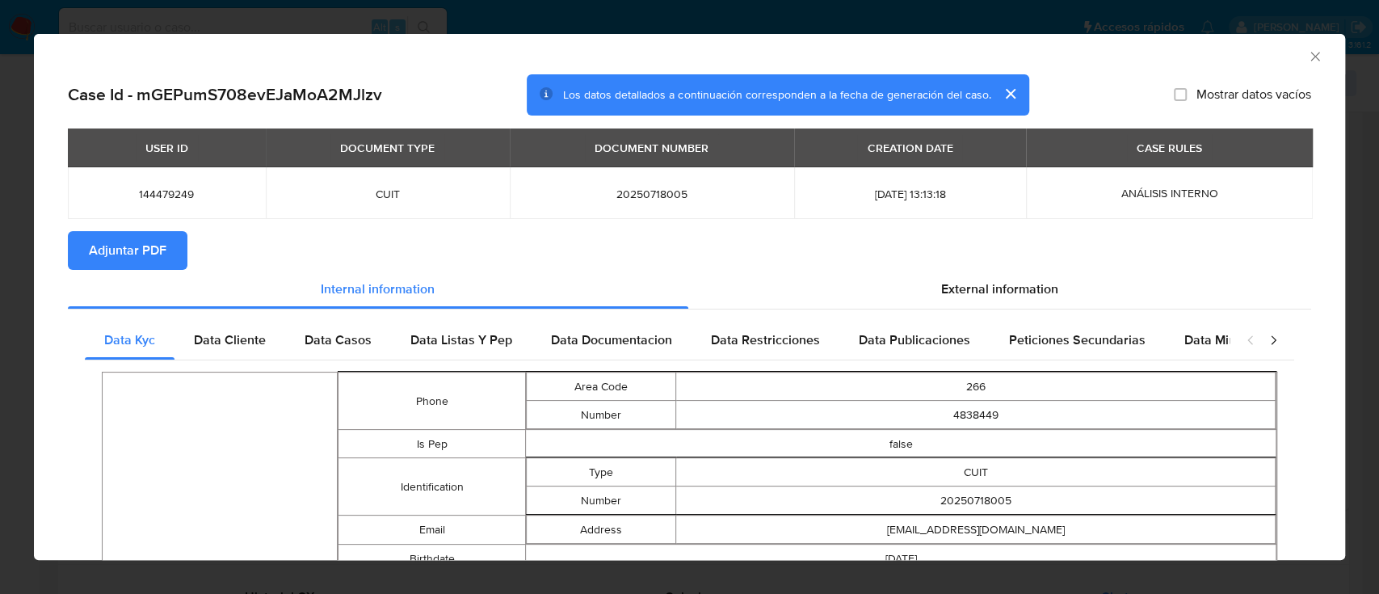
click at [107, 239] on span "Adjuntar PDF" at bounding box center [128, 251] width 78 height 36
click at [1310, 57] on icon "Cerrar ventana" at bounding box center [1314, 56] width 9 height 9
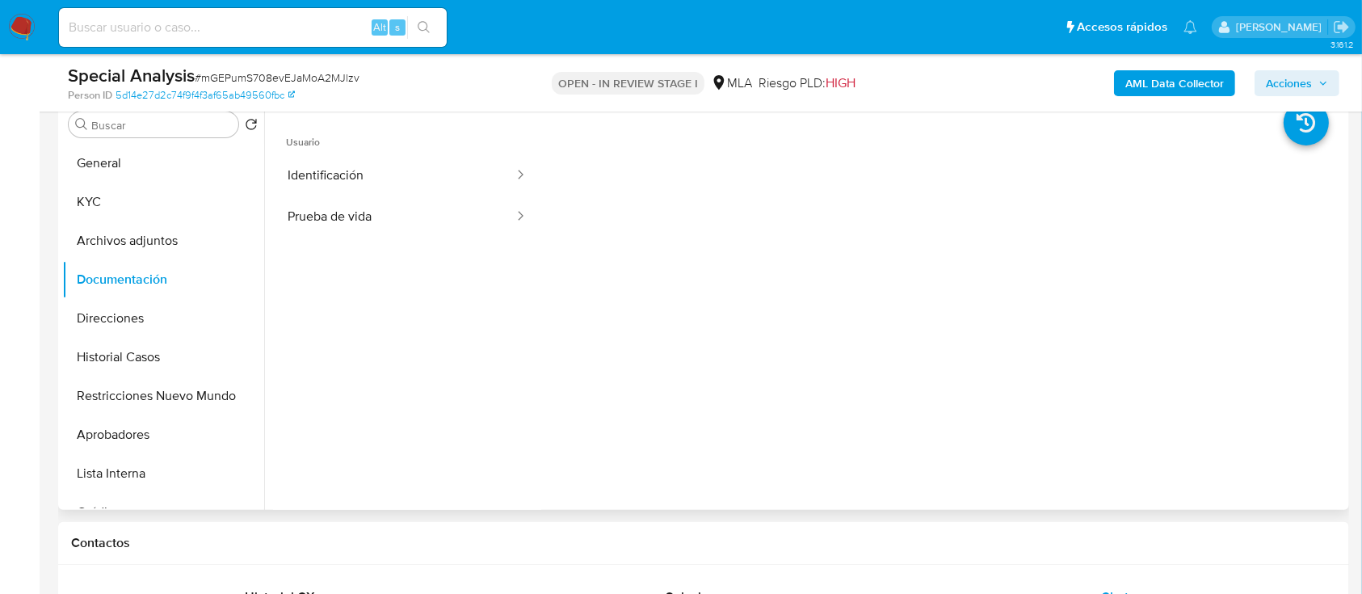
drag, startPoint x: 166, startPoint y: 235, endPoint x: 599, endPoint y: 454, distance: 484.4
click at [166, 235] on button "Archivos adjuntos" at bounding box center [163, 240] width 202 height 39
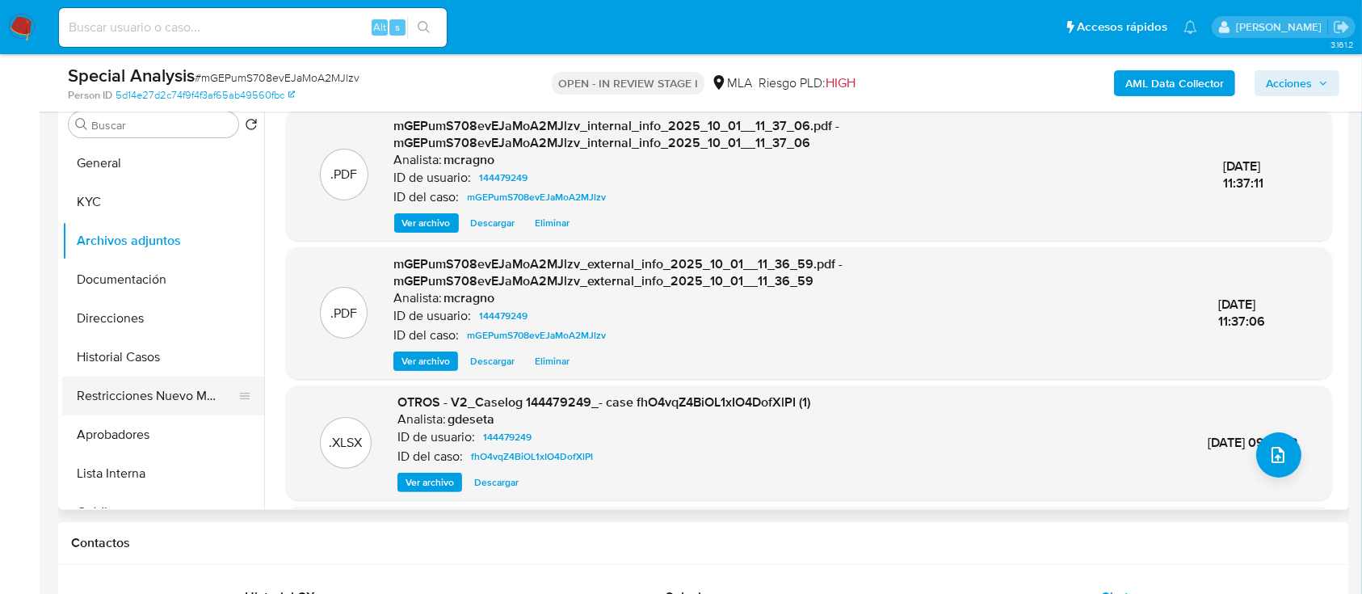
drag, startPoint x: 132, startPoint y: 368, endPoint x: 231, endPoint y: 387, distance: 101.2
click at [132, 366] on button "Historial Casos" at bounding box center [163, 357] width 202 height 39
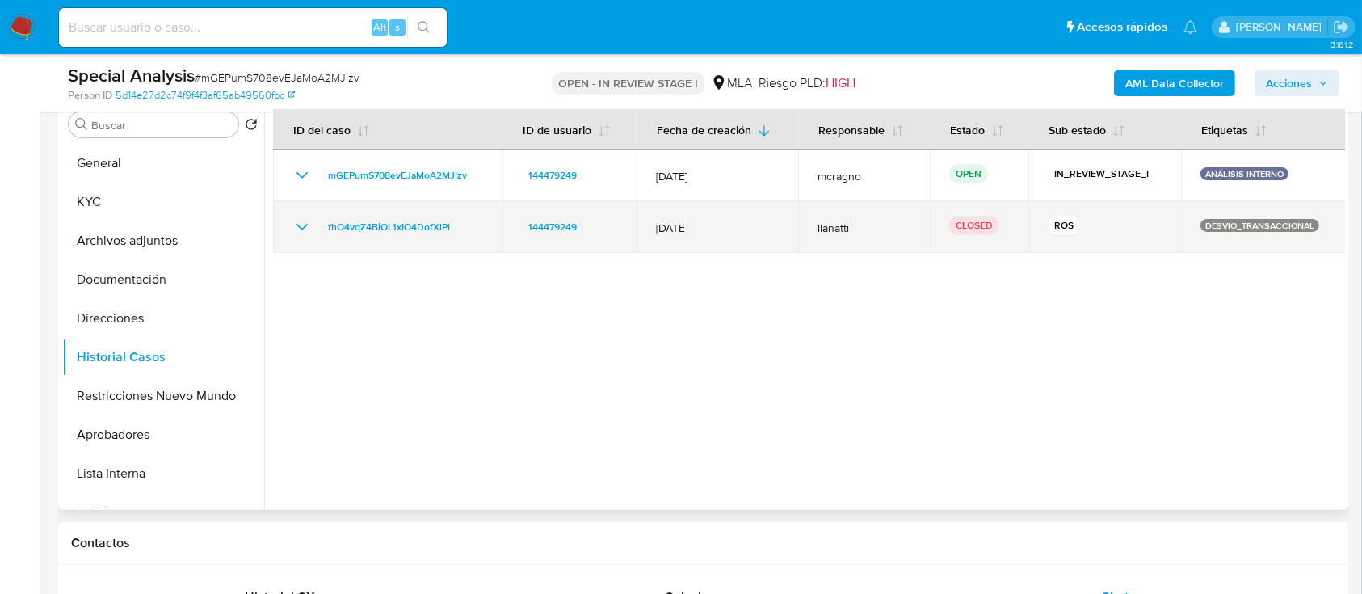
click at [297, 229] on icon "Mostrar/Ocultar" at bounding box center [301, 226] width 19 height 19
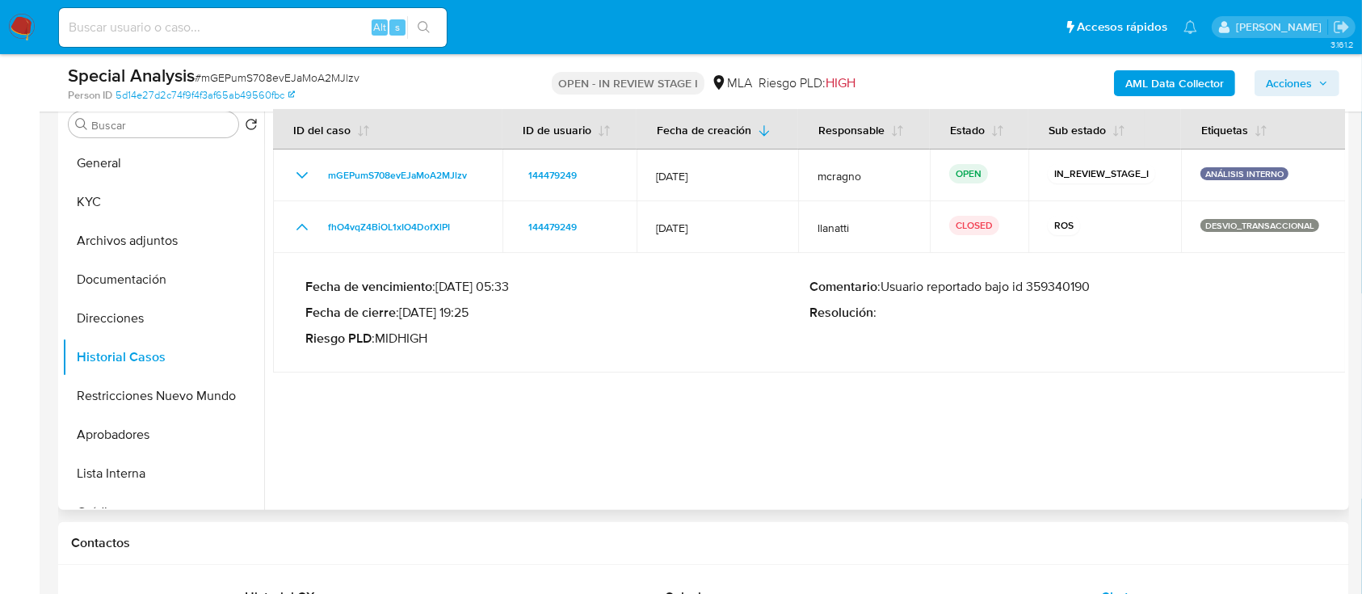
click at [1053, 279] on p "Comentario : Usuario reportado bajo id 359340190" at bounding box center [1061, 287] width 504 height 16
drag, startPoint x: 422, startPoint y: 309, endPoint x: 476, endPoint y: 306, distance: 54.2
click at [476, 306] on p "Fecha de cierre : 20/09/2022 19:25" at bounding box center [557, 313] width 504 height 16
click at [137, 300] on button "Direcciones" at bounding box center [156, 318] width 189 height 39
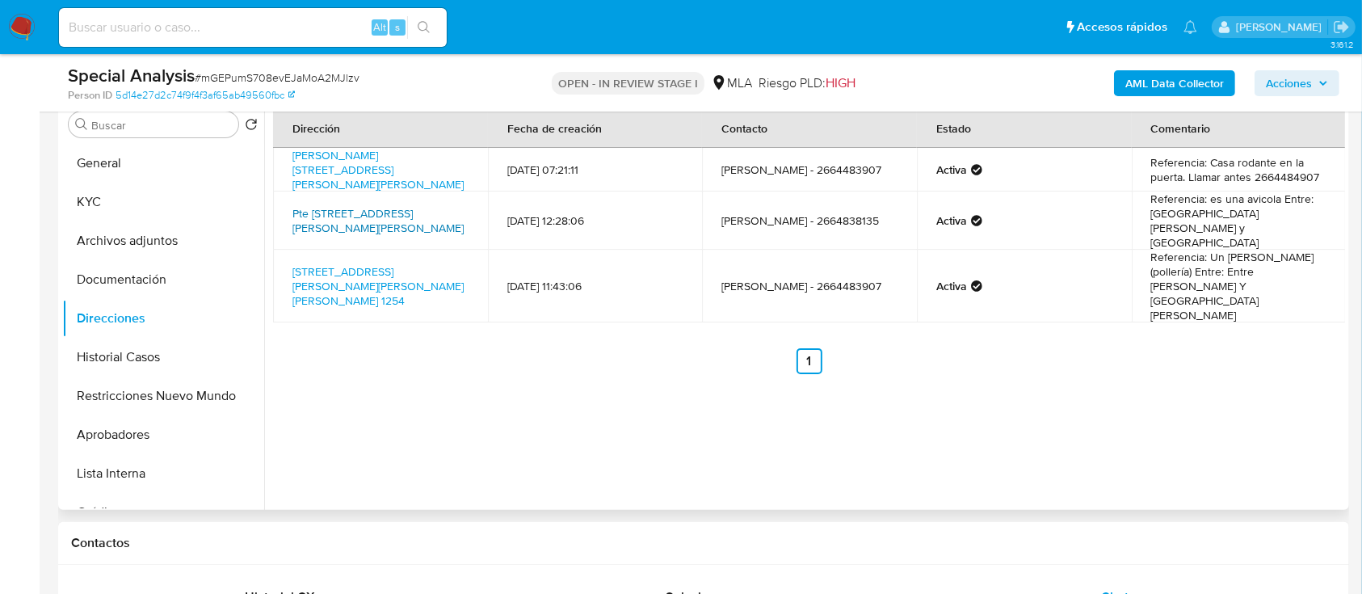
click at [332, 206] on link "Pte Perón 1256, Villa Mercedes, San Luis, 5730, Argentina 1256" at bounding box center [377, 220] width 171 height 31
click at [116, 201] on button "KYC" at bounding box center [156, 202] width 189 height 39
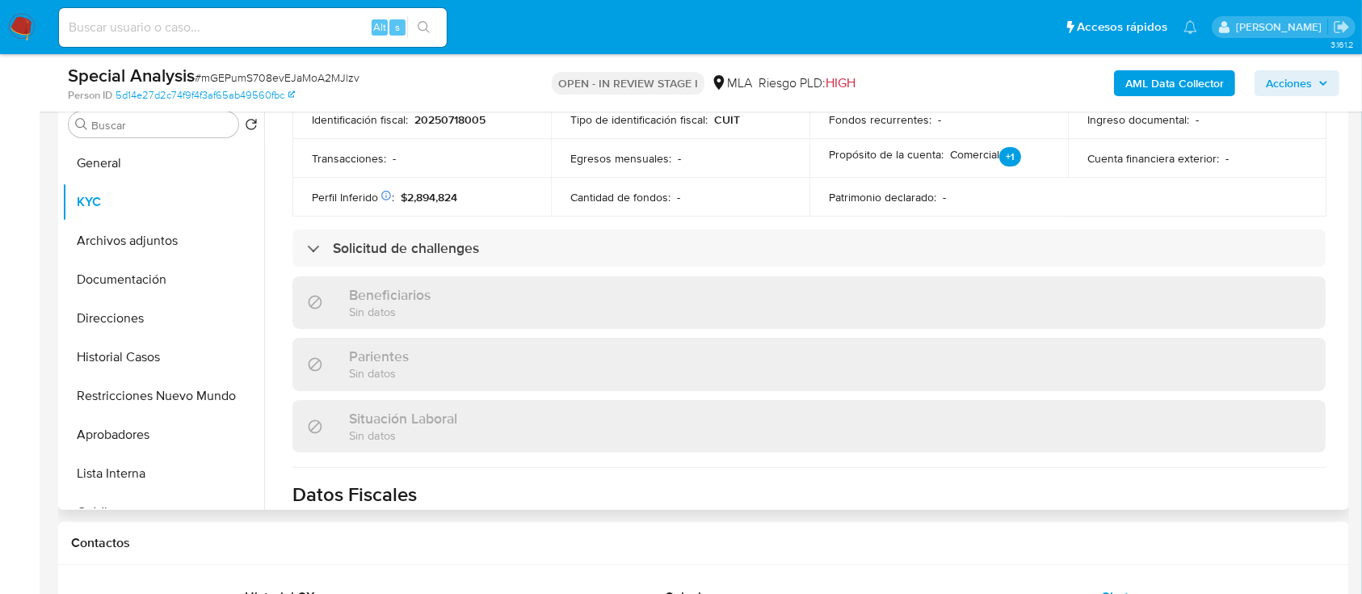
scroll to position [892, 0]
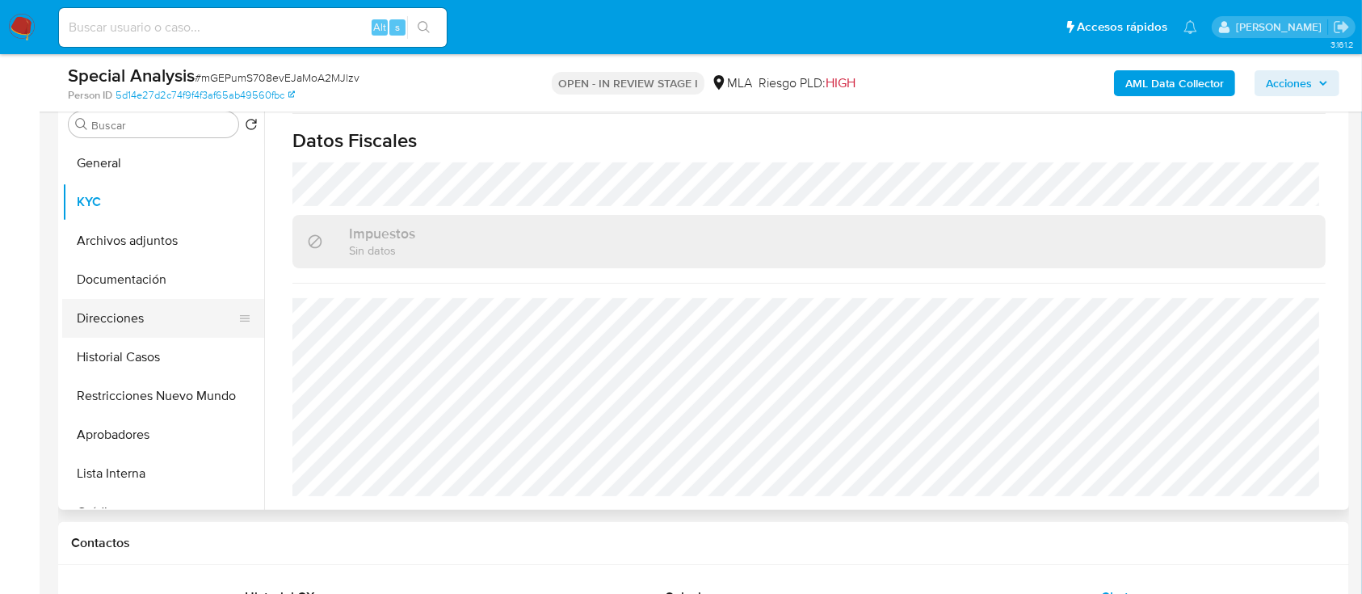
click at [137, 324] on button "Direcciones" at bounding box center [156, 318] width 189 height 39
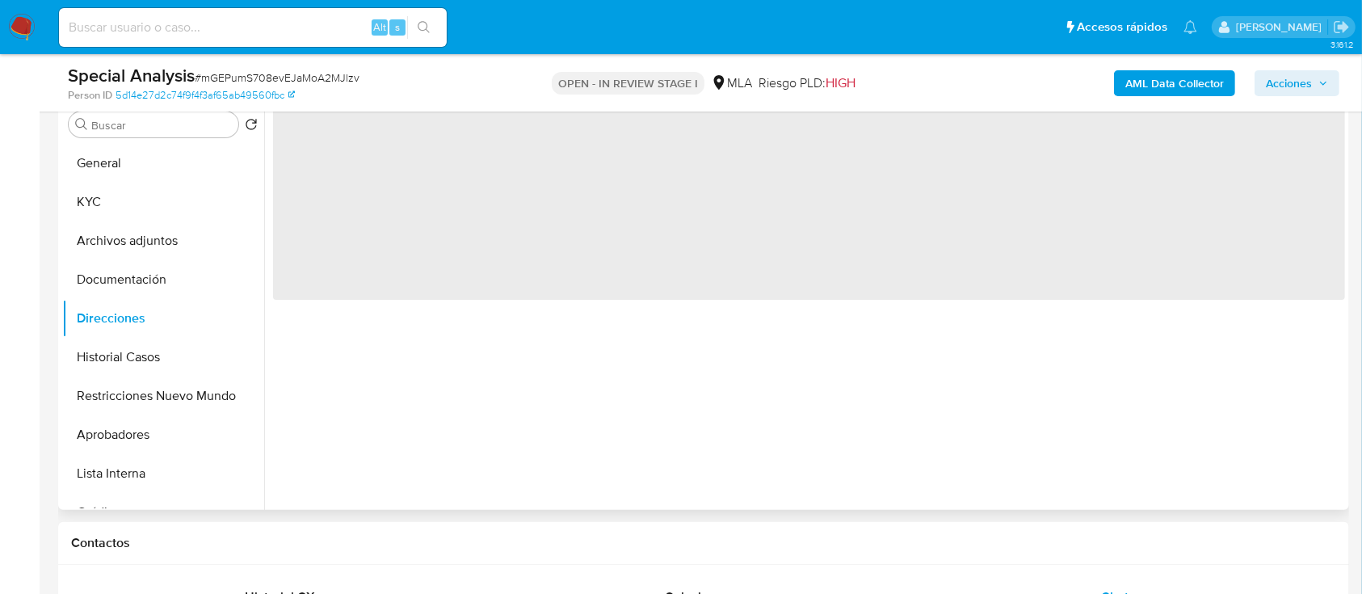
scroll to position [0, 0]
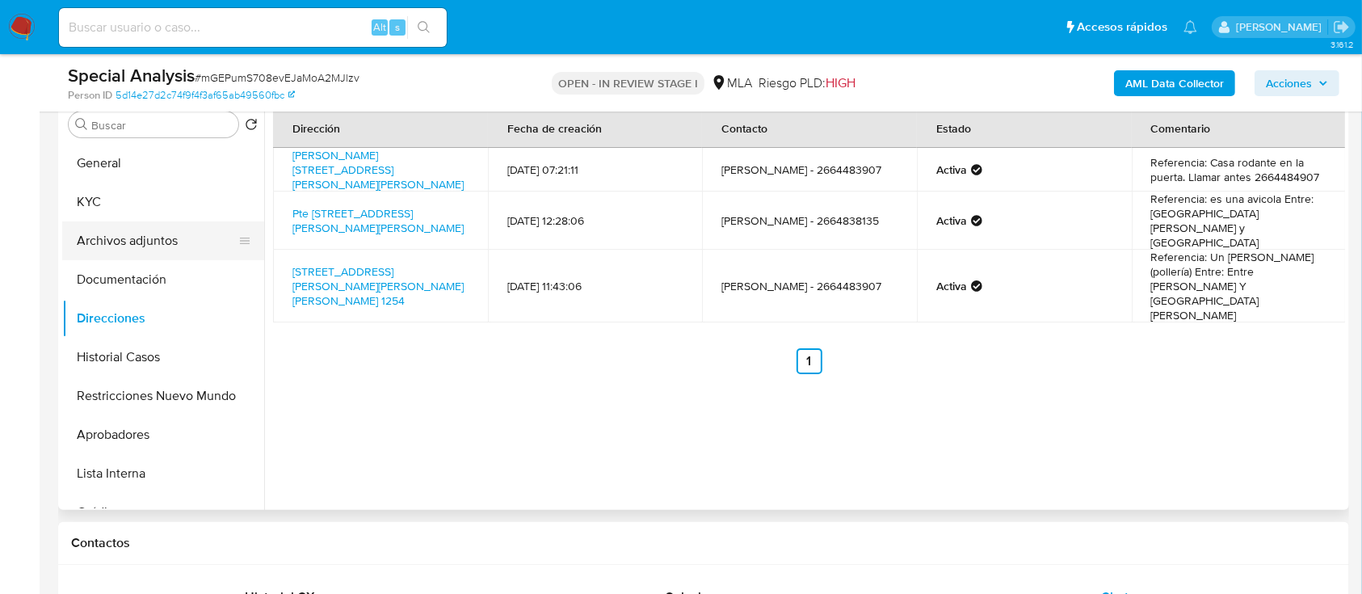
drag, startPoint x: 149, startPoint y: 210, endPoint x: 237, endPoint y: 248, distance: 95.9
click at [149, 211] on button "KYC" at bounding box center [163, 202] width 202 height 39
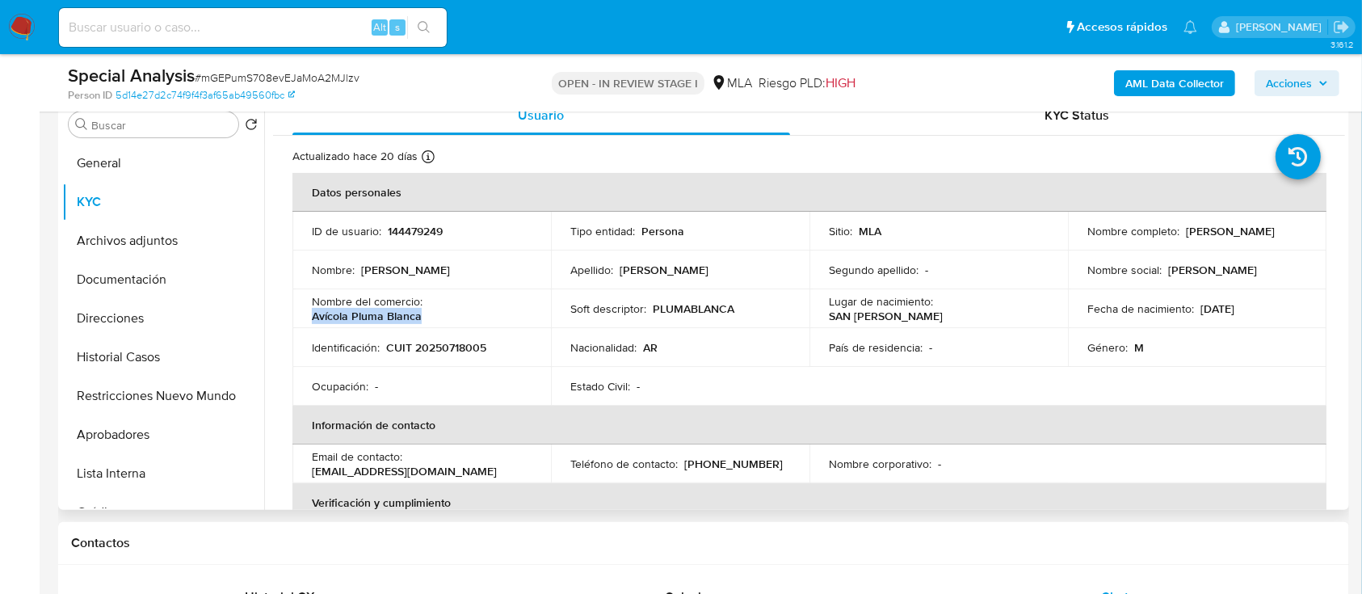
drag, startPoint x: 307, startPoint y: 312, endPoint x: 461, endPoint y: 313, distance: 154.3
click at [470, 313] on td "Nombre del comercio : Avícola Pluma Blanca" at bounding box center [421, 308] width 258 height 39
click at [130, 315] on button "Direcciones" at bounding box center [156, 318] width 189 height 39
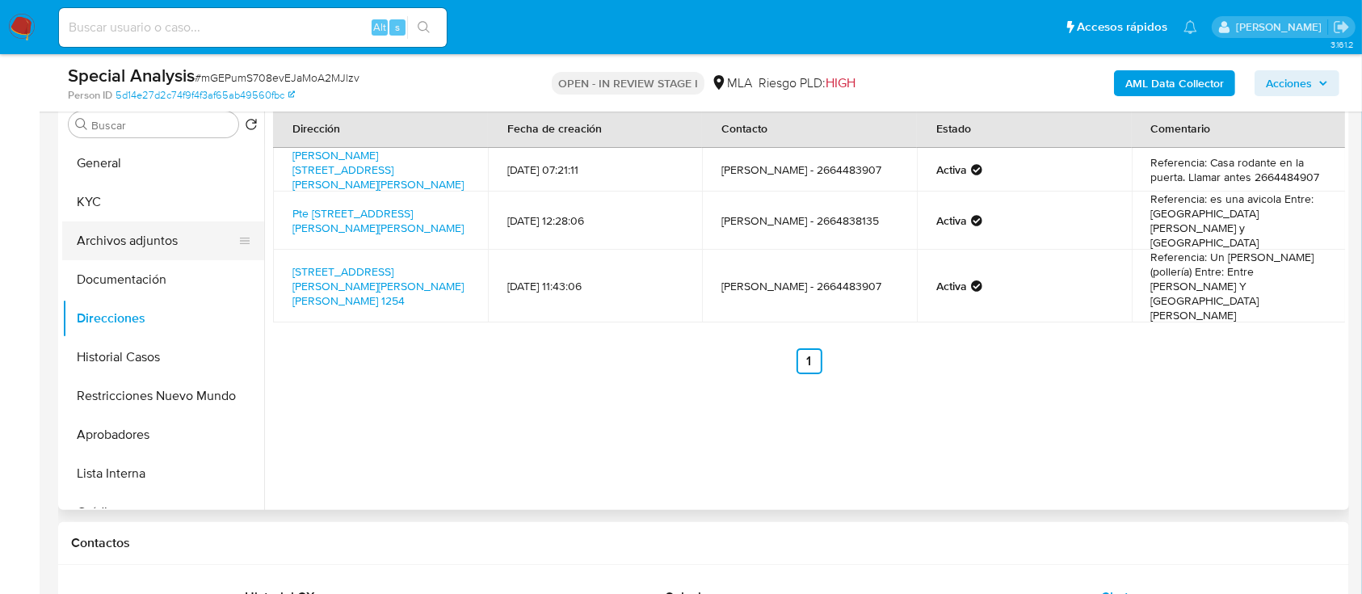
click at [169, 233] on button "Archivos adjuntos" at bounding box center [156, 240] width 189 height 39
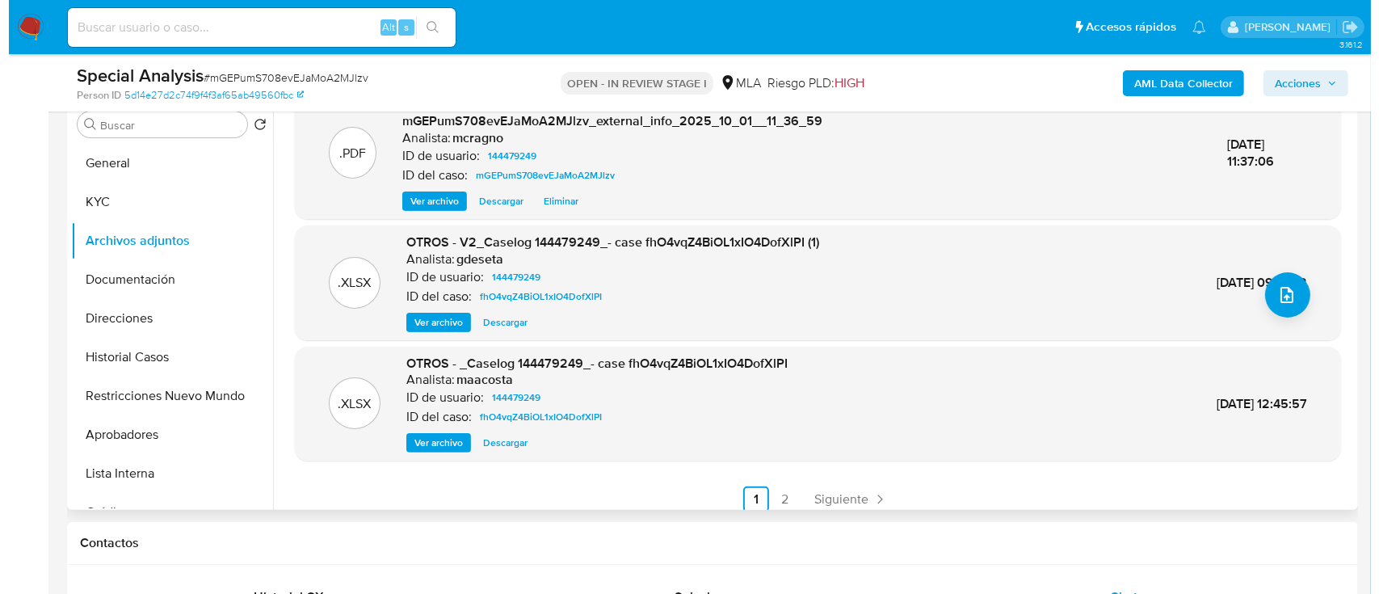
scroll to position [170, 0]
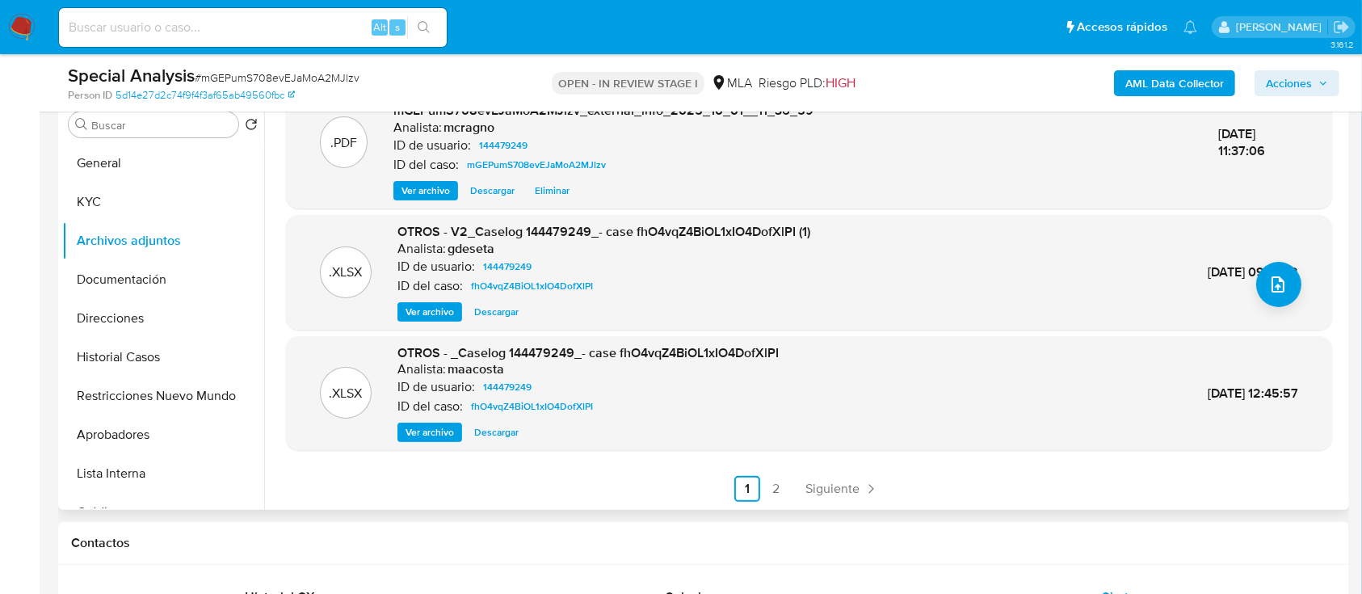
click at [422, 316] on span "Ver archivo" at bounding box center [430, 312] width 48 height 16
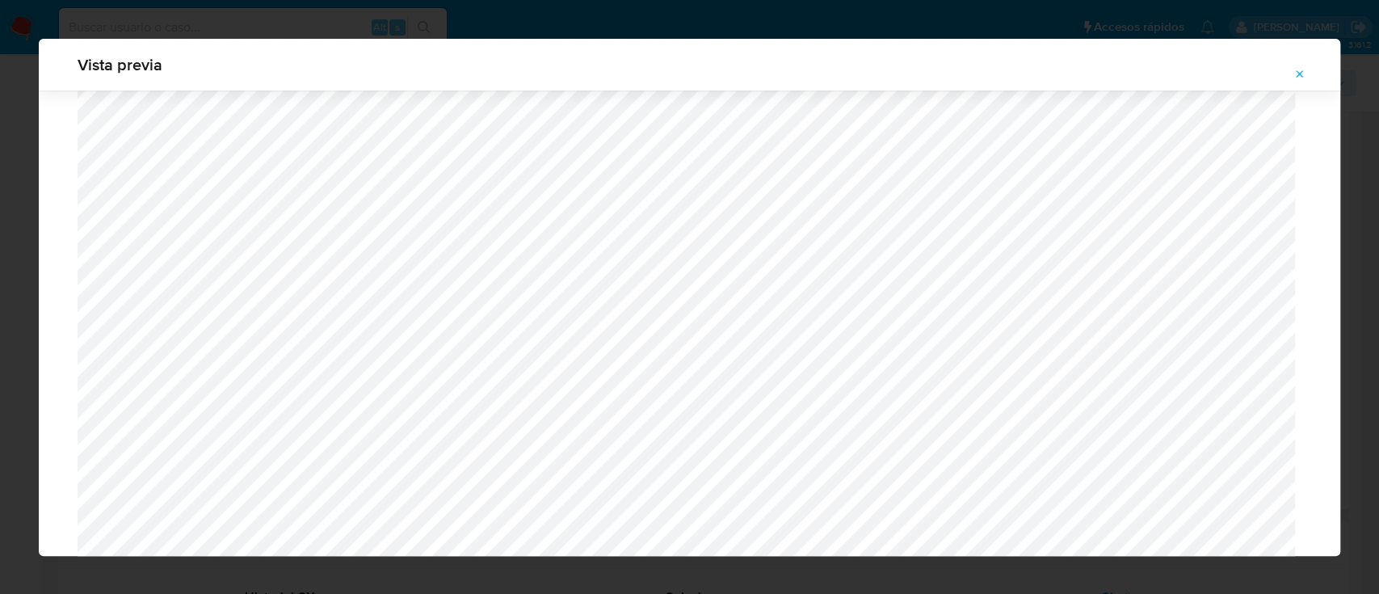
scroll to position [1368, 0]
click at [1301, 68] on icon "Attachment preview" at bounding box center [1299, 74] width 13 height 13
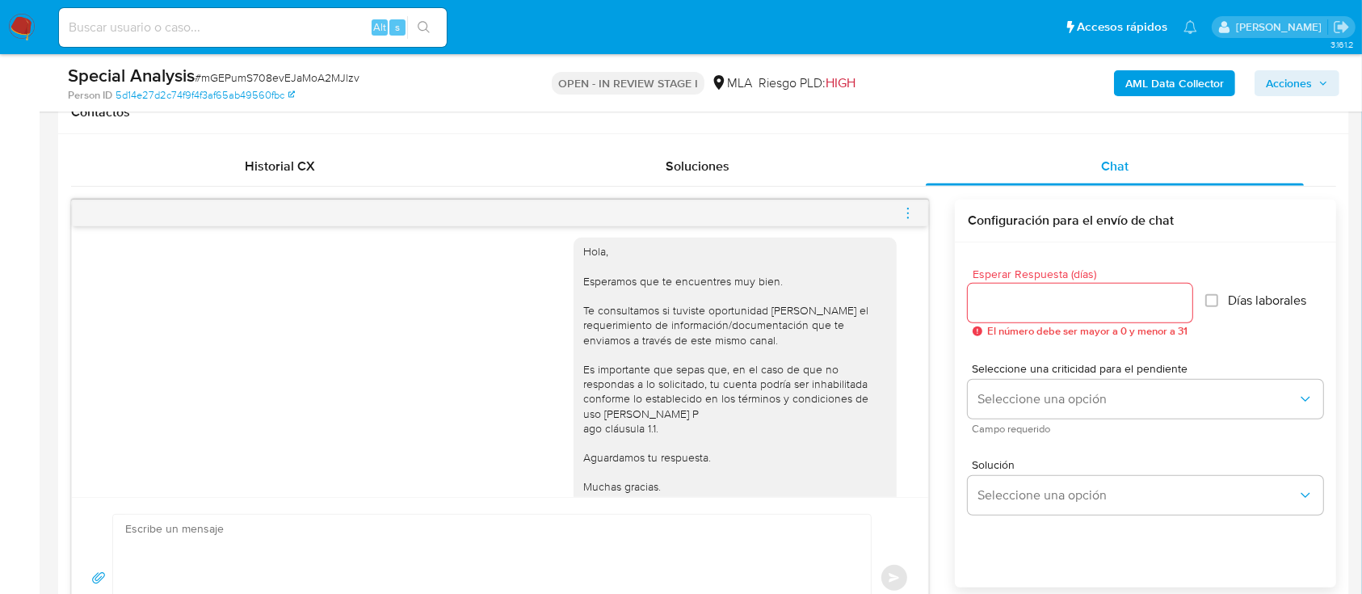
scroll to position [999, 0]
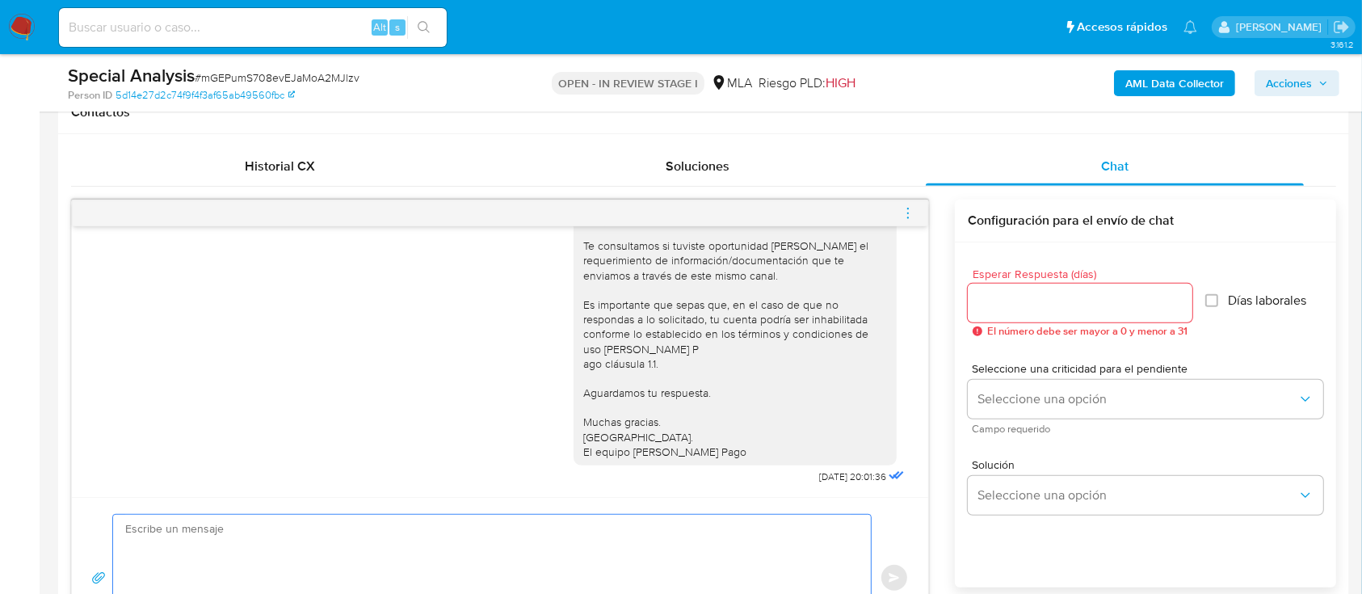
click at [677, 522] on textarea at bounding box center [487, 578] width 725 height 127
paste textarea "Hola XXX, Muchas gracias por tu respuesta. Analizamos tu caso y verificamos que…"
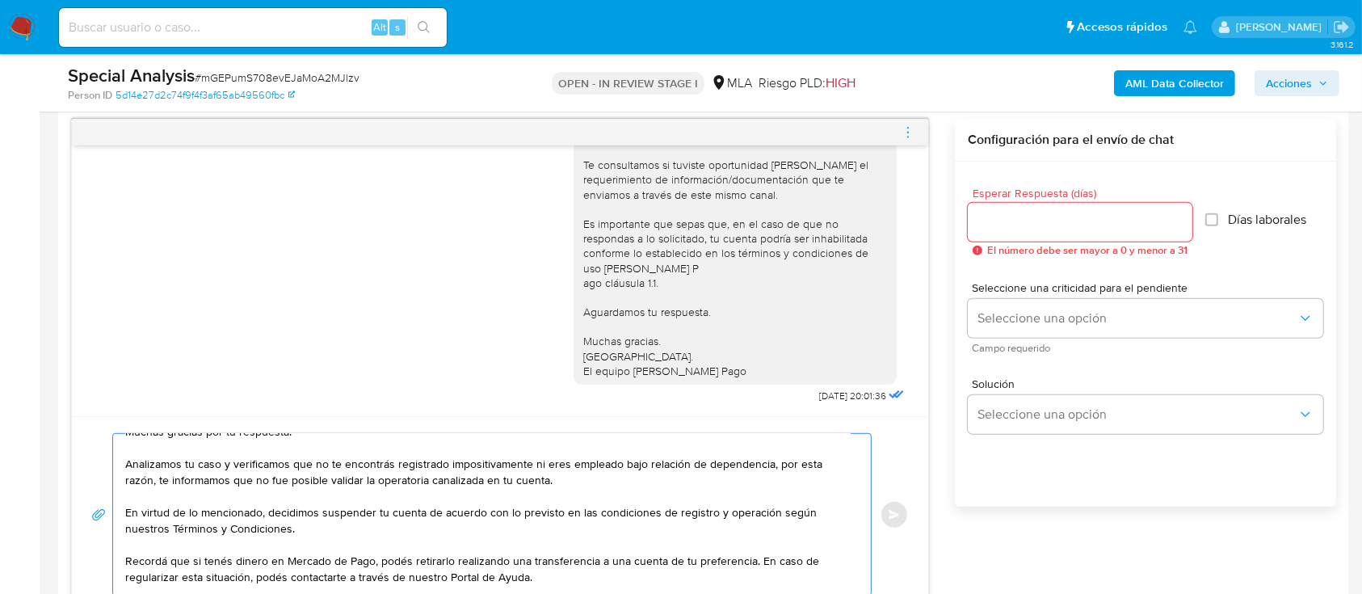
scroll to position [0, 0]
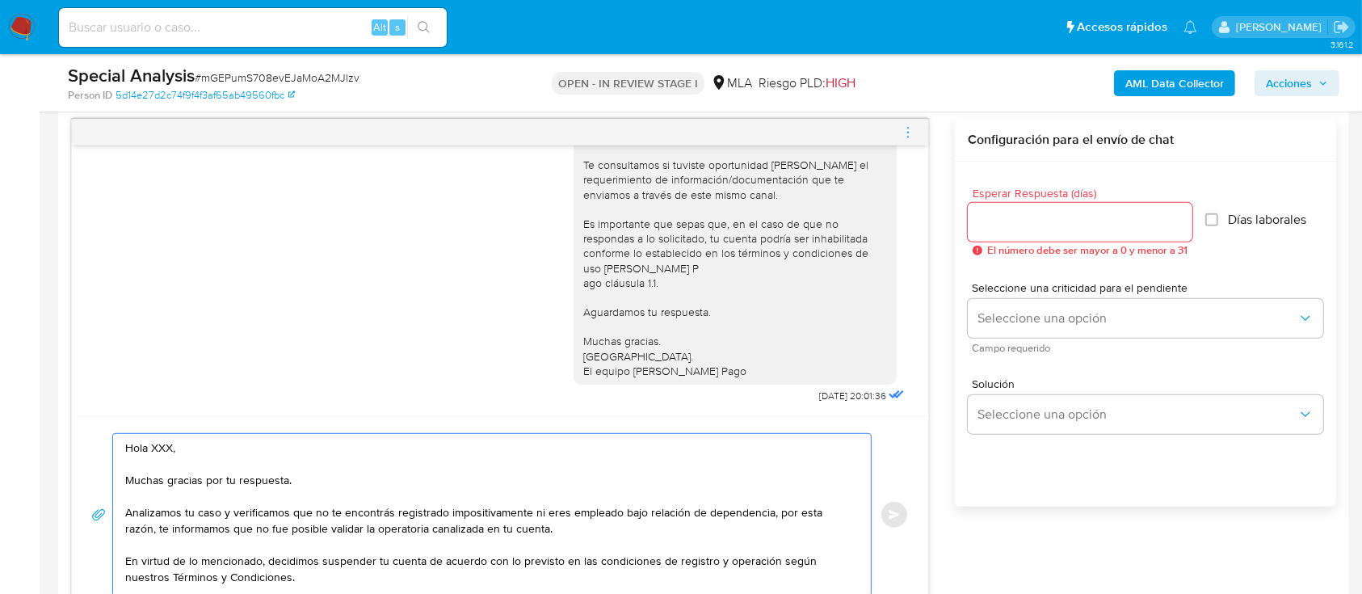
drag, startPoint x: 308, startPoint y: 478, endPoint x: 164, endPoint y: 440, distance: 148.7
click at [160, 440] on textarea "Hola XXX, Muchas gracias por tu respuesta. Analizamos tu caso y verificamos que…" at bounding box center [487, 515] width 725 height 162
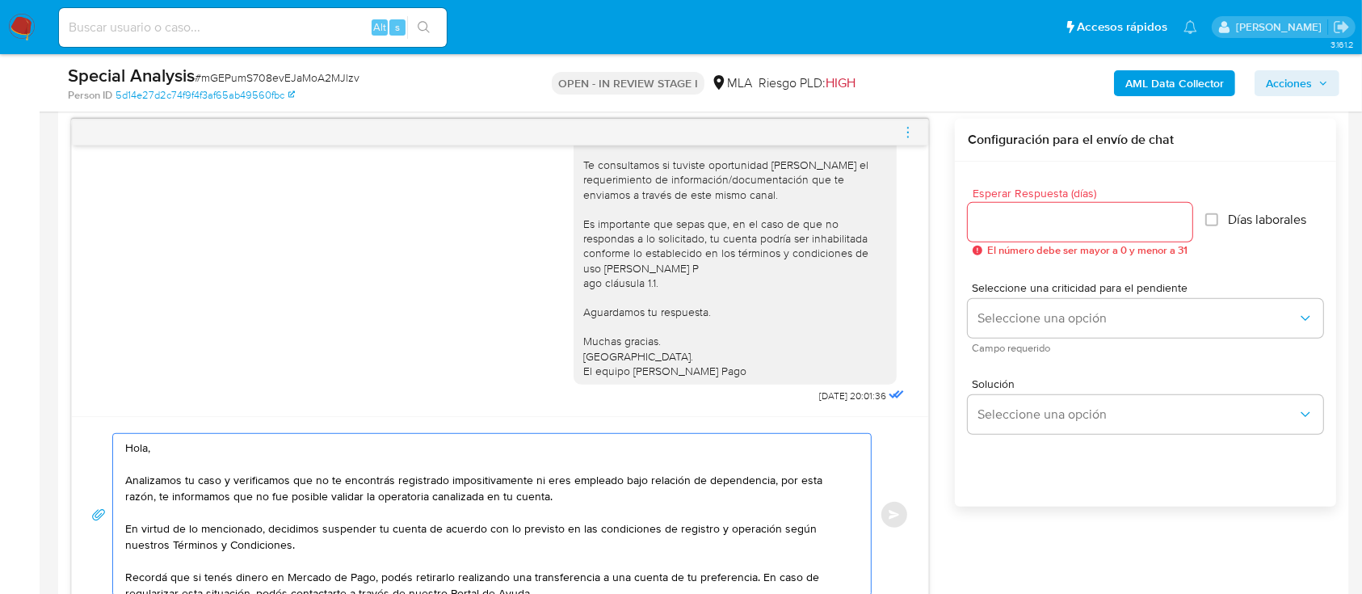
type textarea "Hola, Analizamos tu caso y verificamos que no te encontrás registrado impositiv…"
click at [1011, 214] on input "Esperar Respuesta (días)" at bounding box center [1080, 222] width 225 height 21
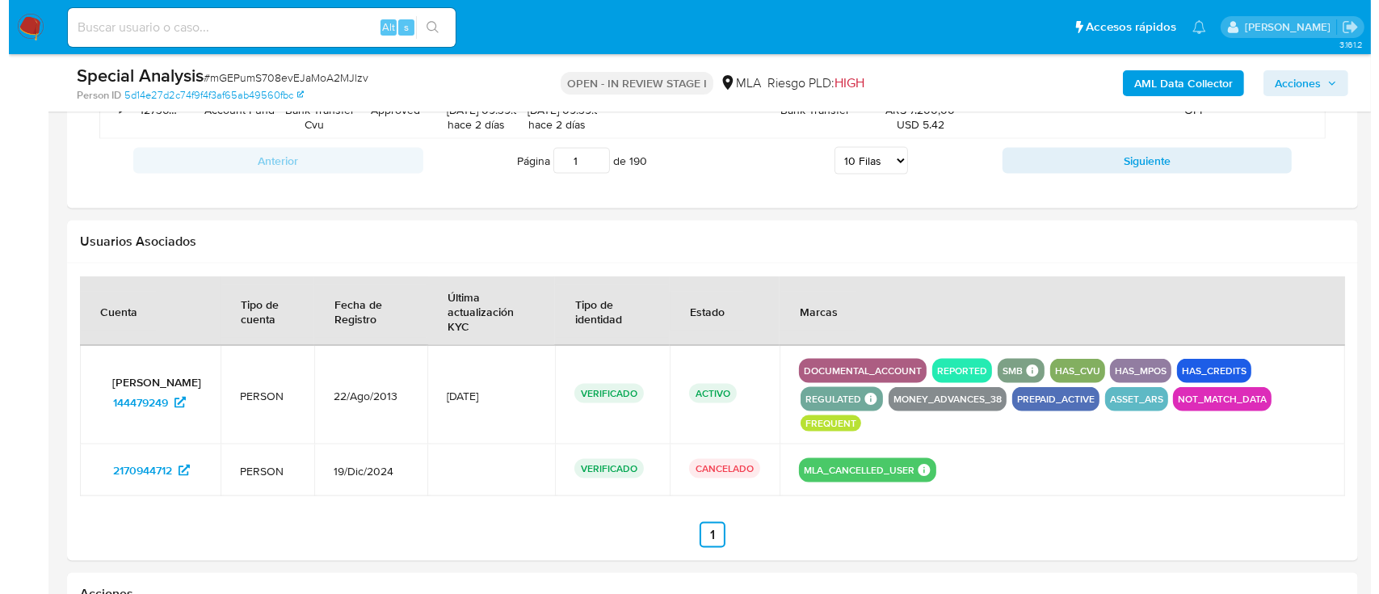
scroll to position [2486, 0]
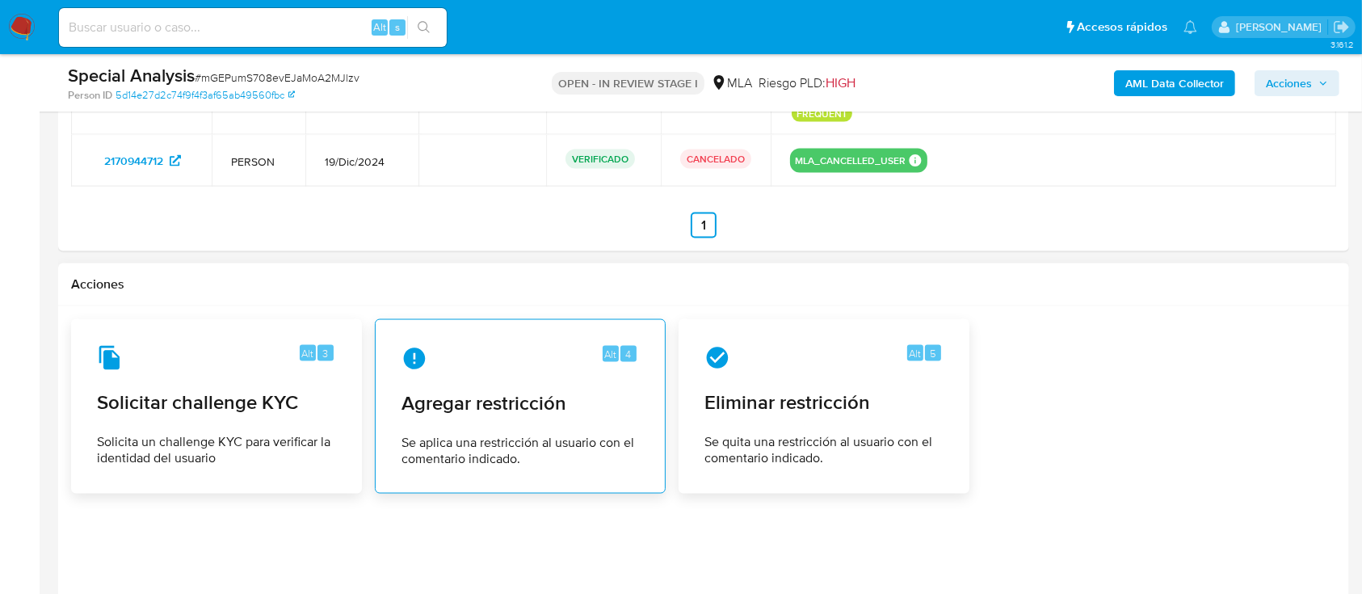
type input "0"
click at [529, 406] on span "Agregar restricción" at bounding box center [519, 403] width 237 height 24
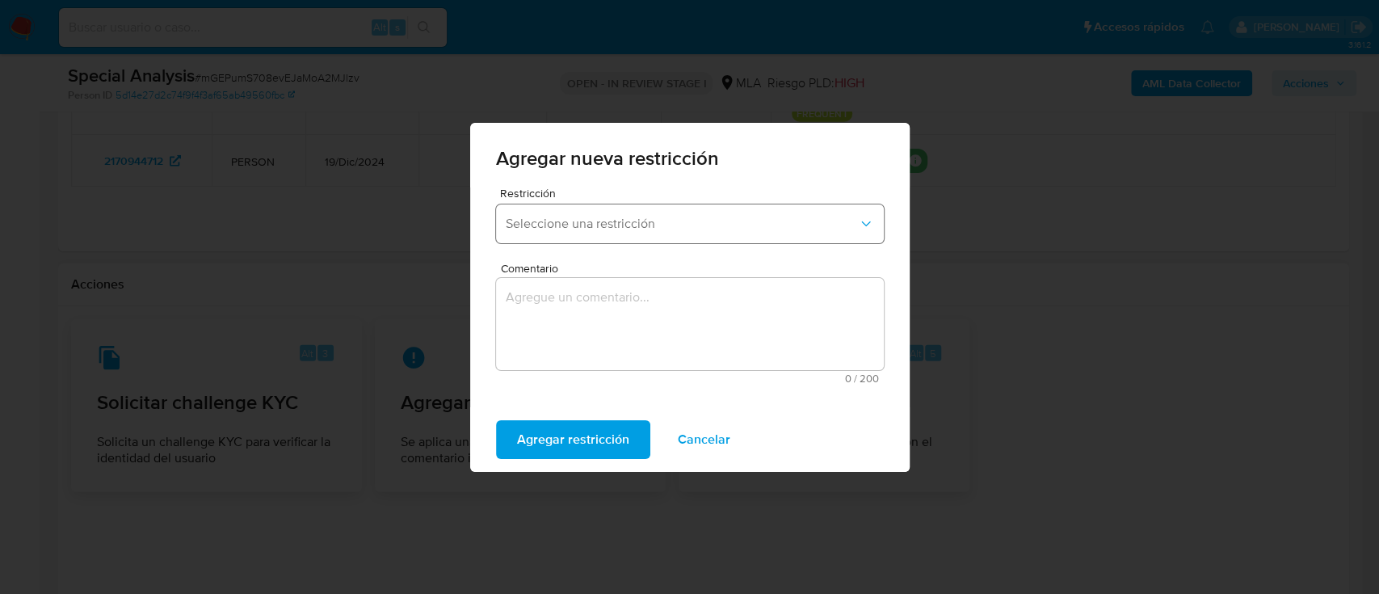
click at [628, 221] on span "Seleccione una restricción" at bounding box center [682, 224] width 352 height 16
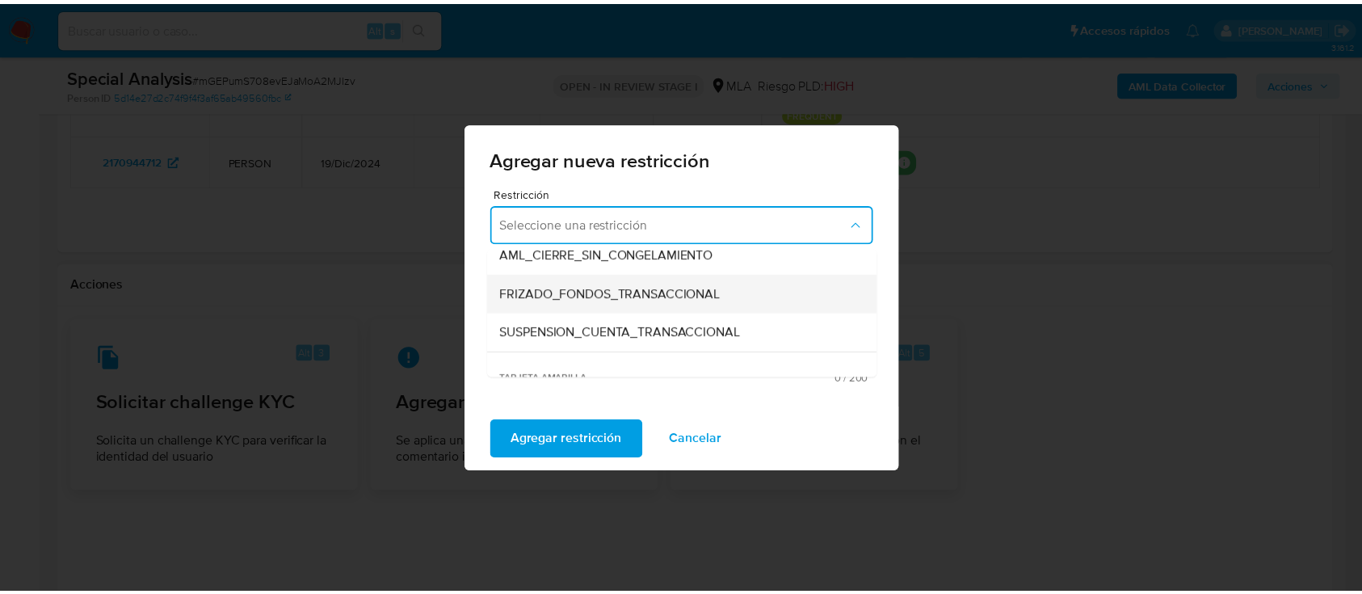
scroll to position [215, 0]
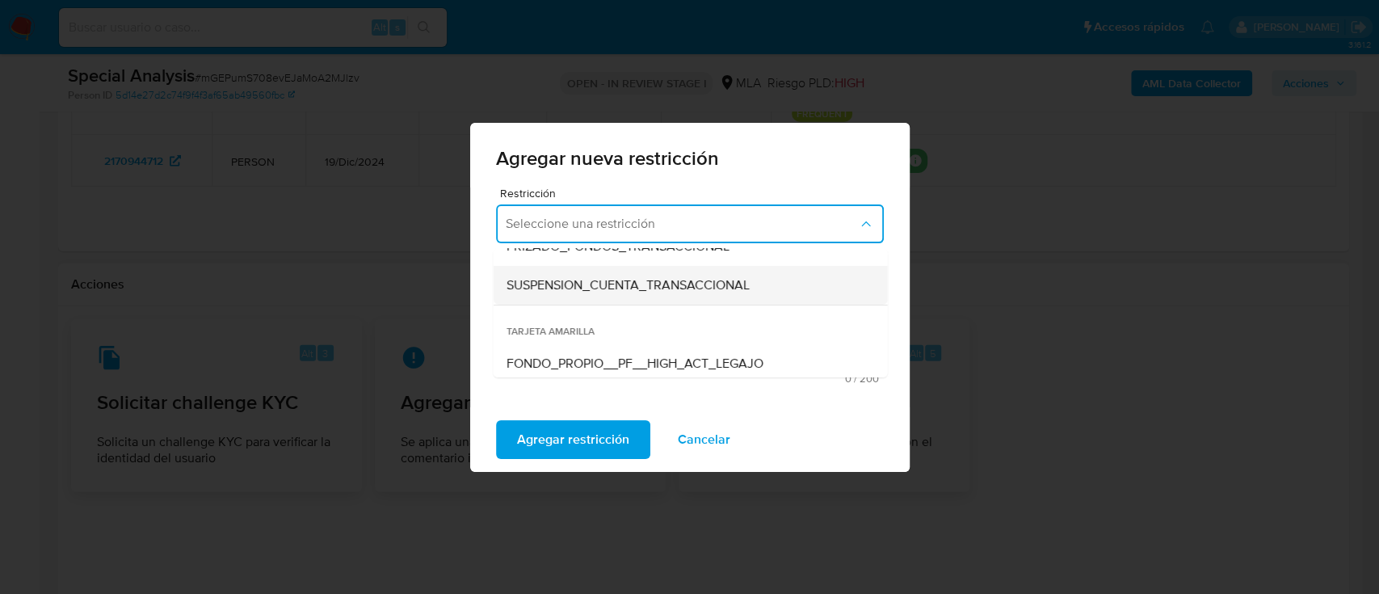
click at [628, 285] on span "SUSPENSION_CUENTA_TRANSACCIONAL" at bounding box center [627, 285] width 243 height 16
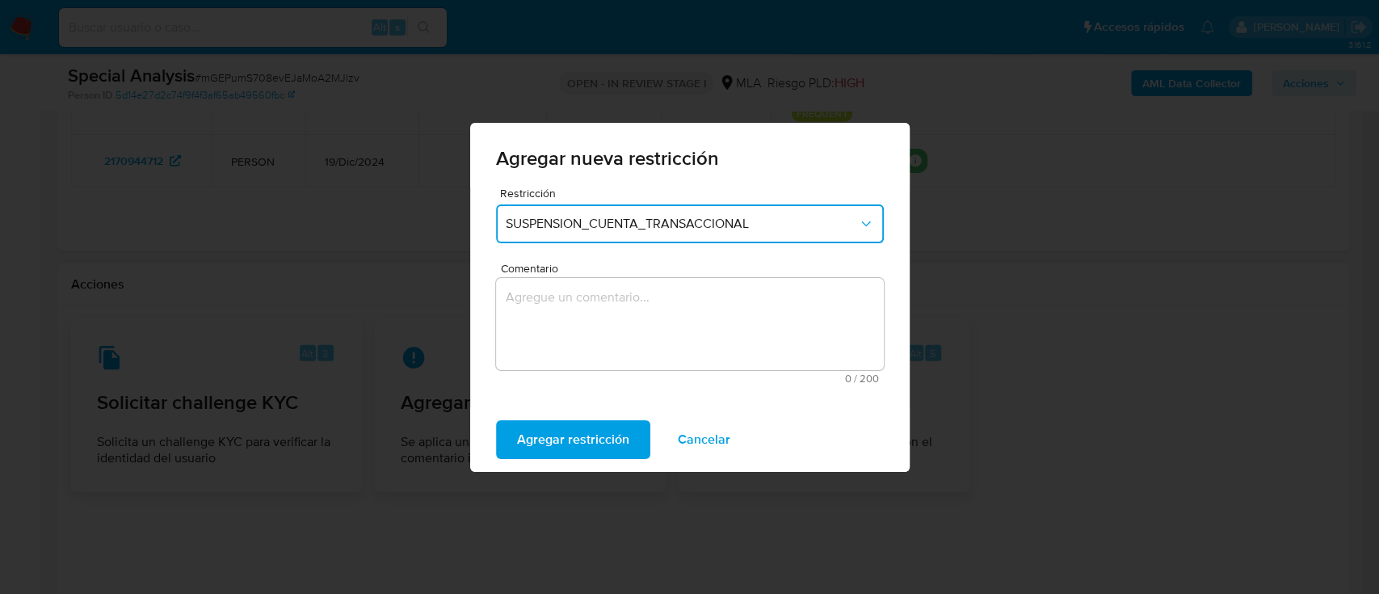
click at [651, 330] on textarea "Comentario" at bounding box center [690, 324] width 388 height 92
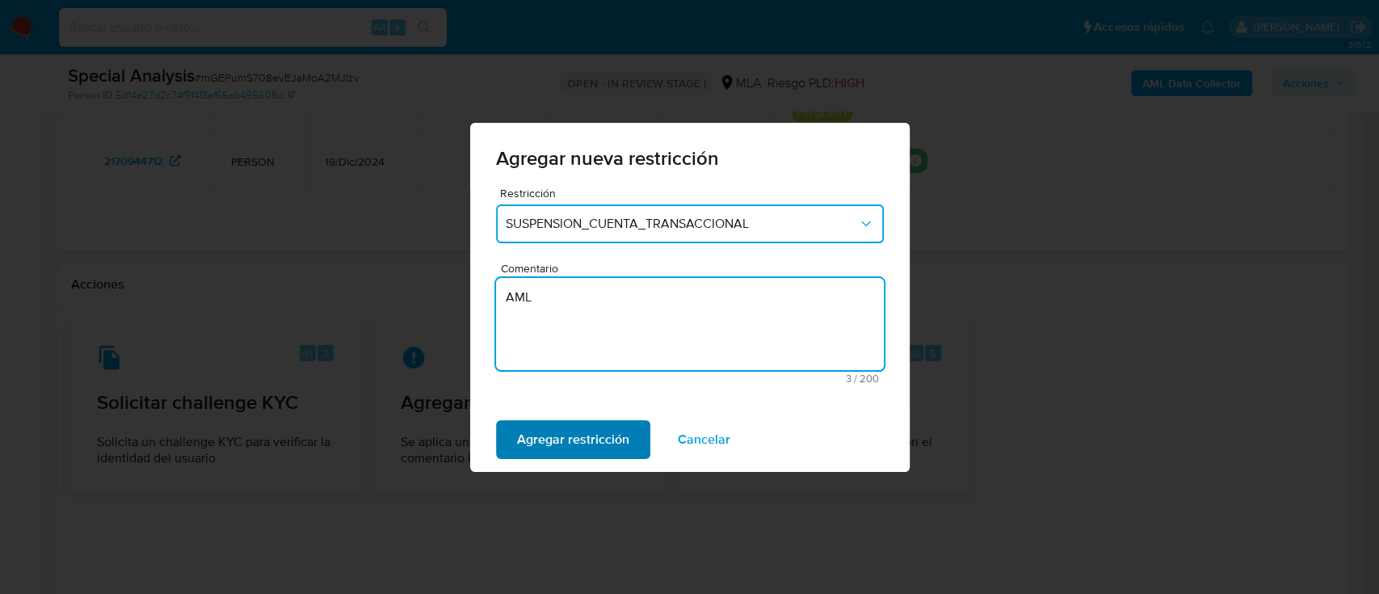
type textarea "AML"
click at [566, 439] on span "Agregar restricción" at bounding box center [573, 440] width 112 height 36
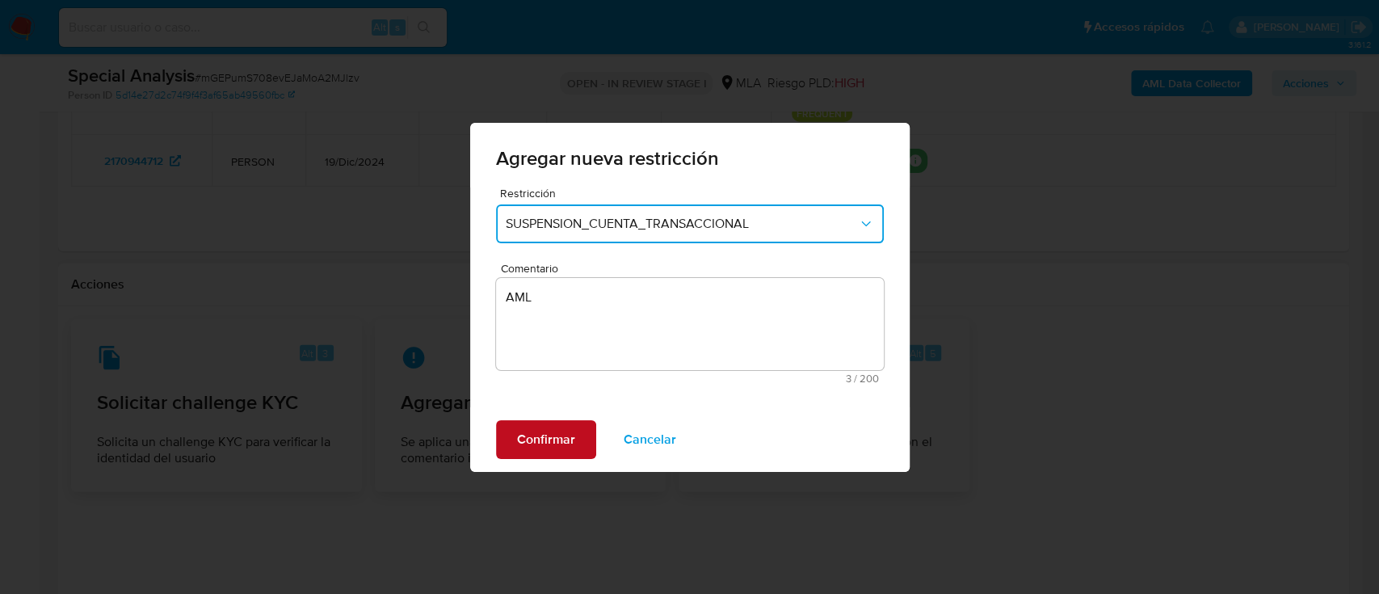
click at [524, 441] on span "Confirmar" at bounding box center [546, 440] width 58 height 36
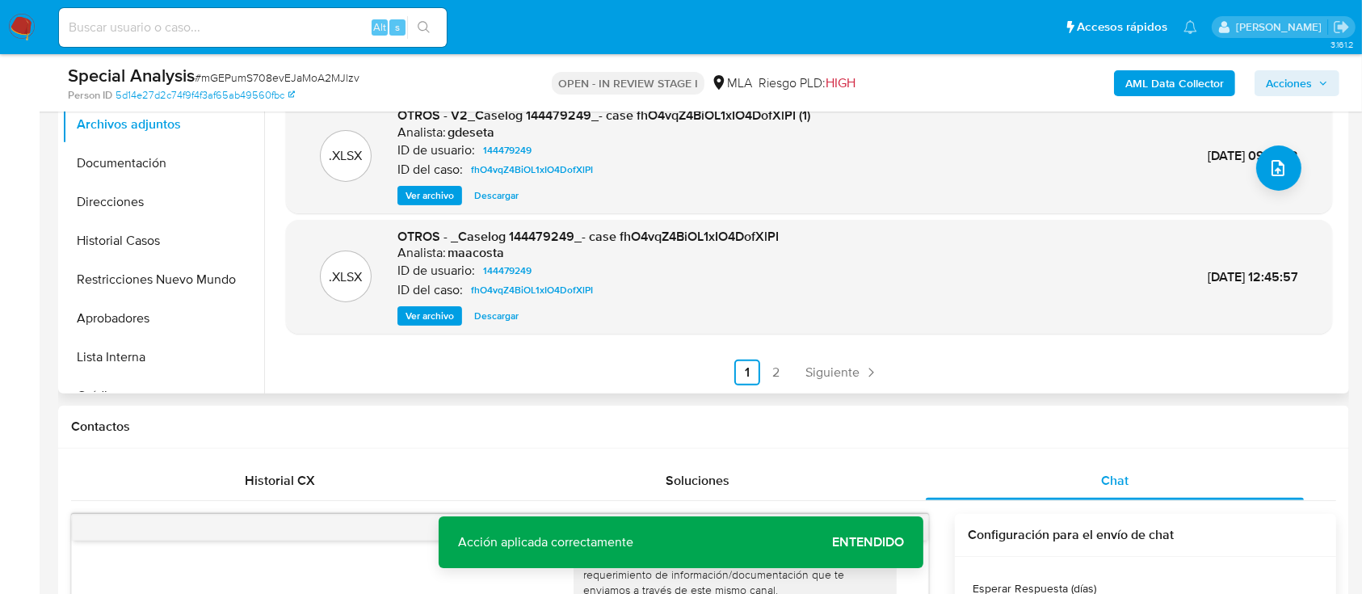
scroll to position [871, 0]
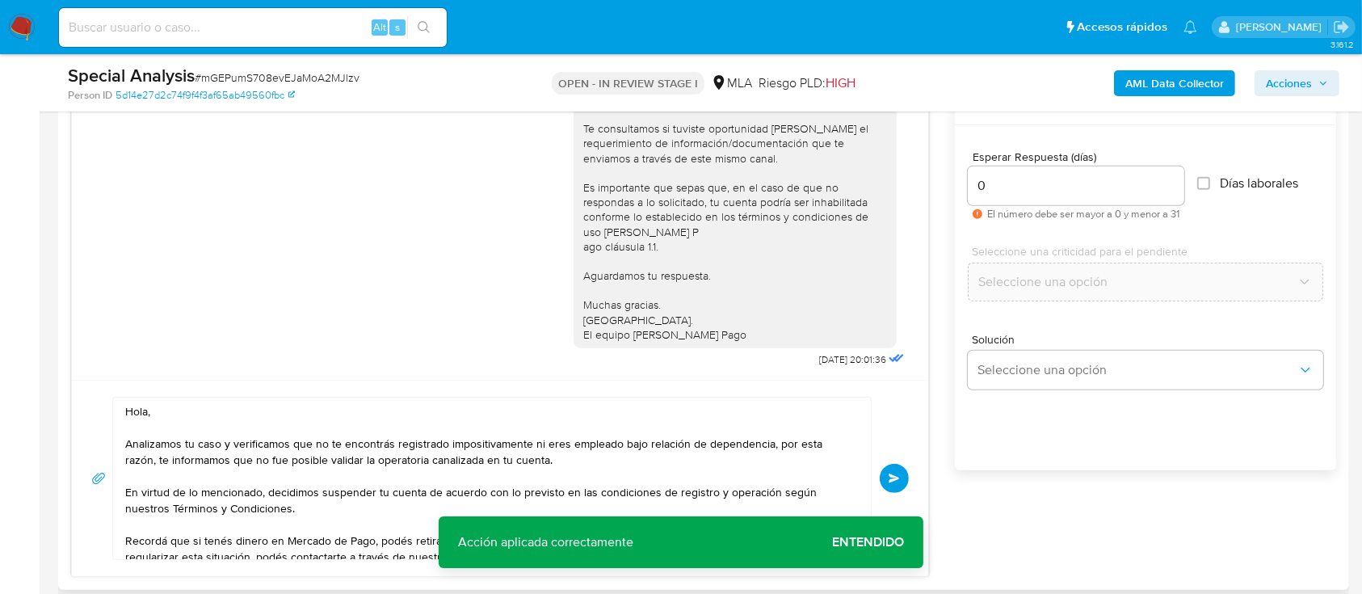
click at [881, 481] on button "Enviar" at bounding box center [894, 478] width 29 height 29
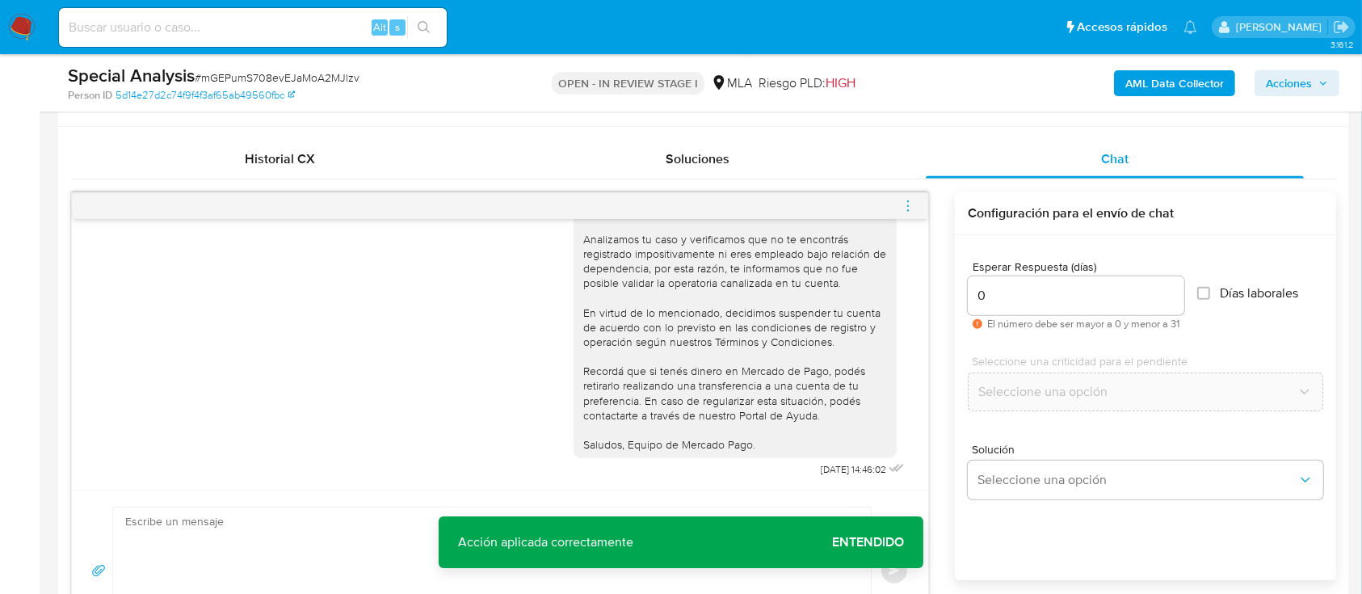
scroll to position [655, 0]
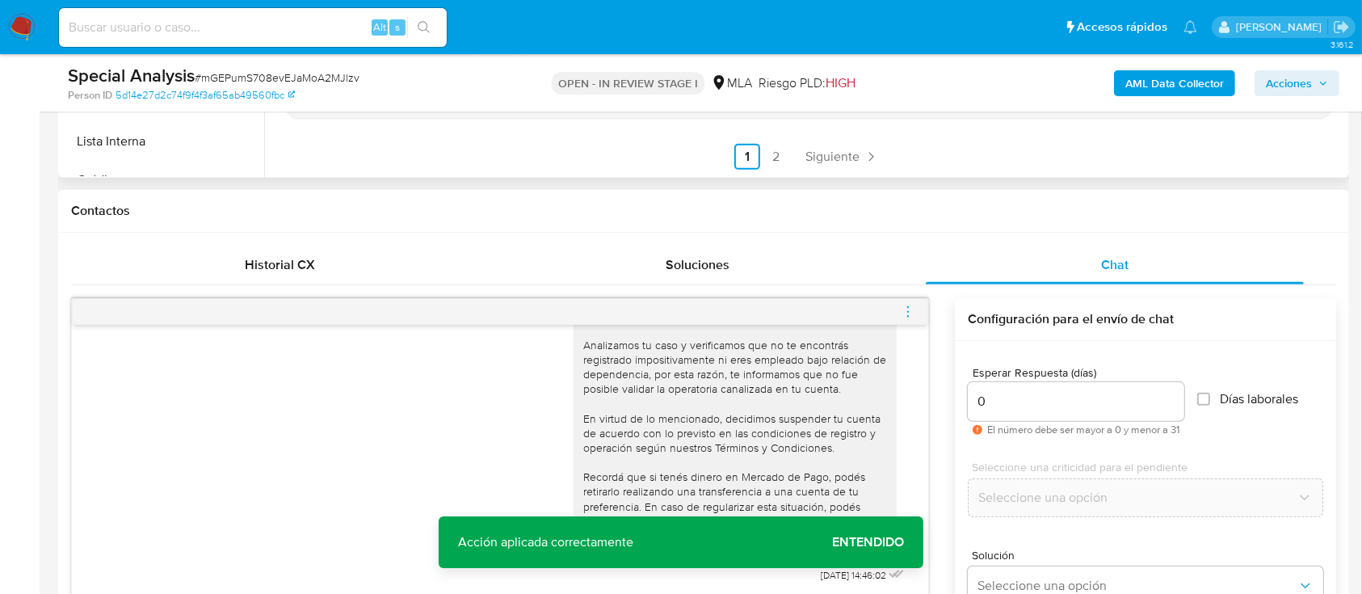
click at [918, 305] on div at bounding box center [500, 312] width 856 height 26
click at [913, 305] on icon "menu-action" at bounding box center [908, 312] width 15 height 15
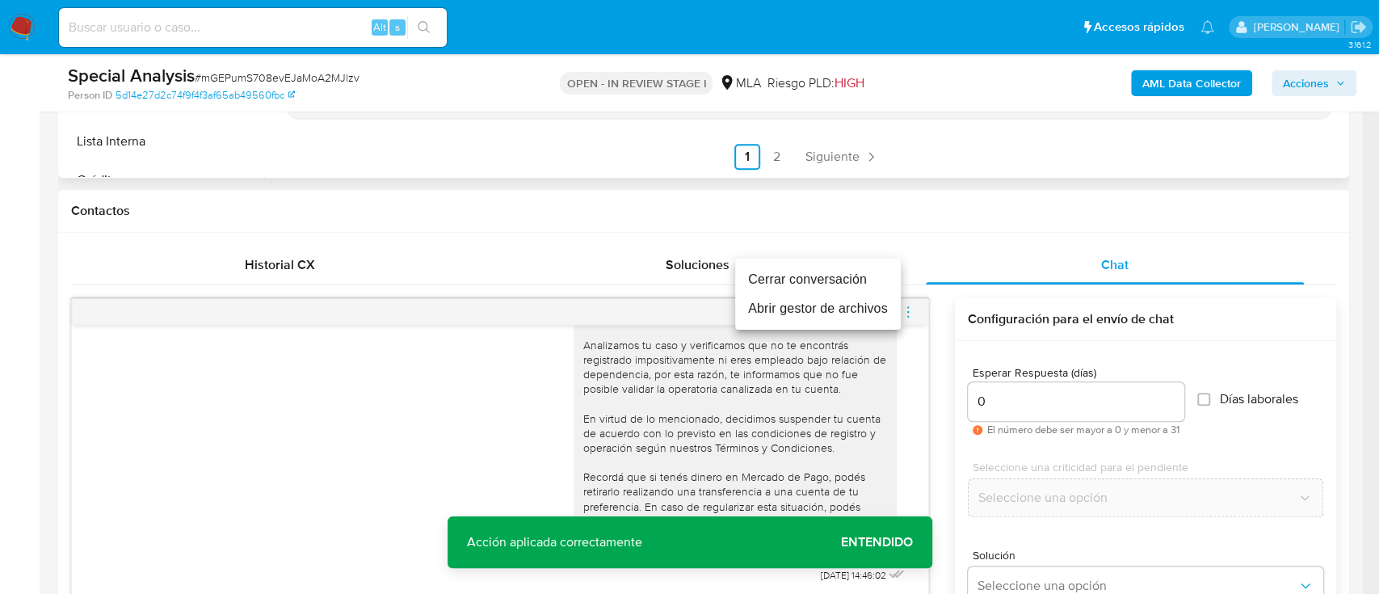
click at [814, 279] on li "Cerrar conversación" at bounding box center [818, 279] width 166 height 29
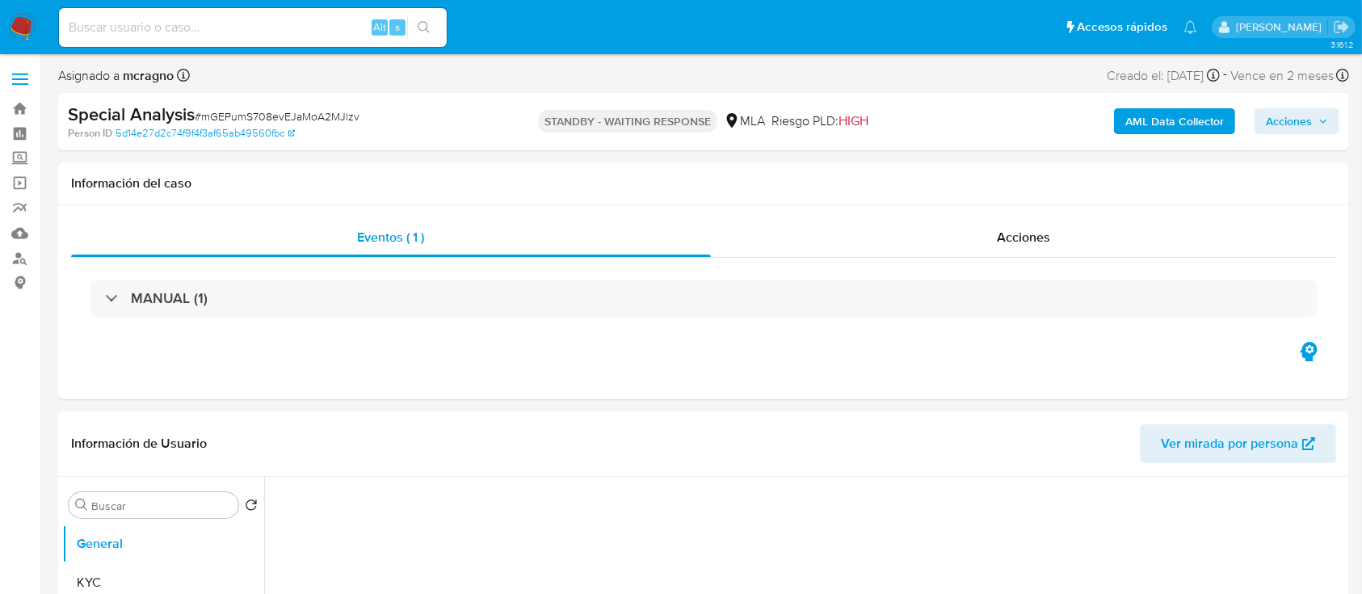
select select "10"
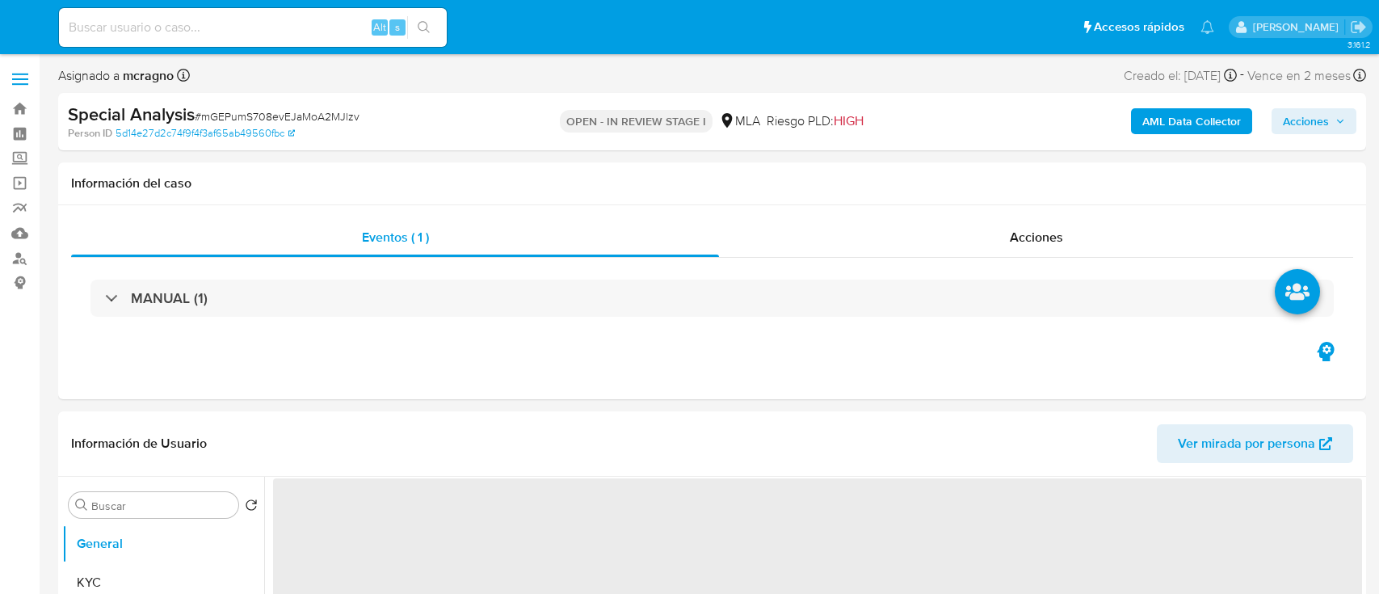
select select "10"
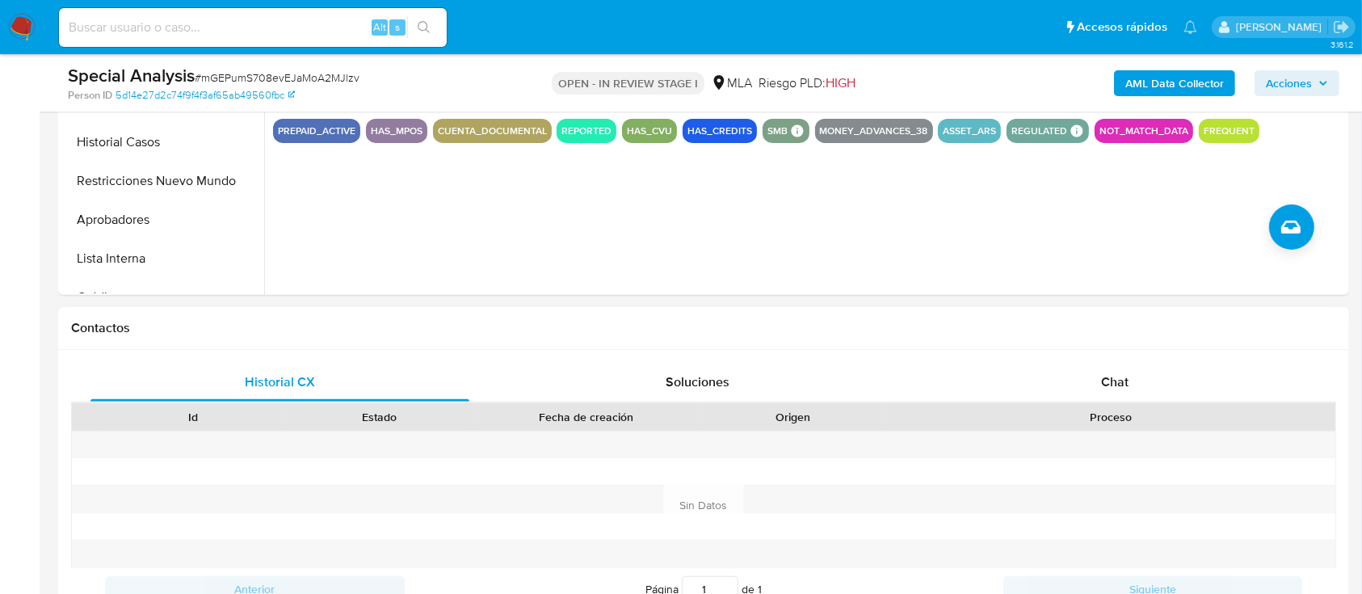
scroll to position [646, 0]
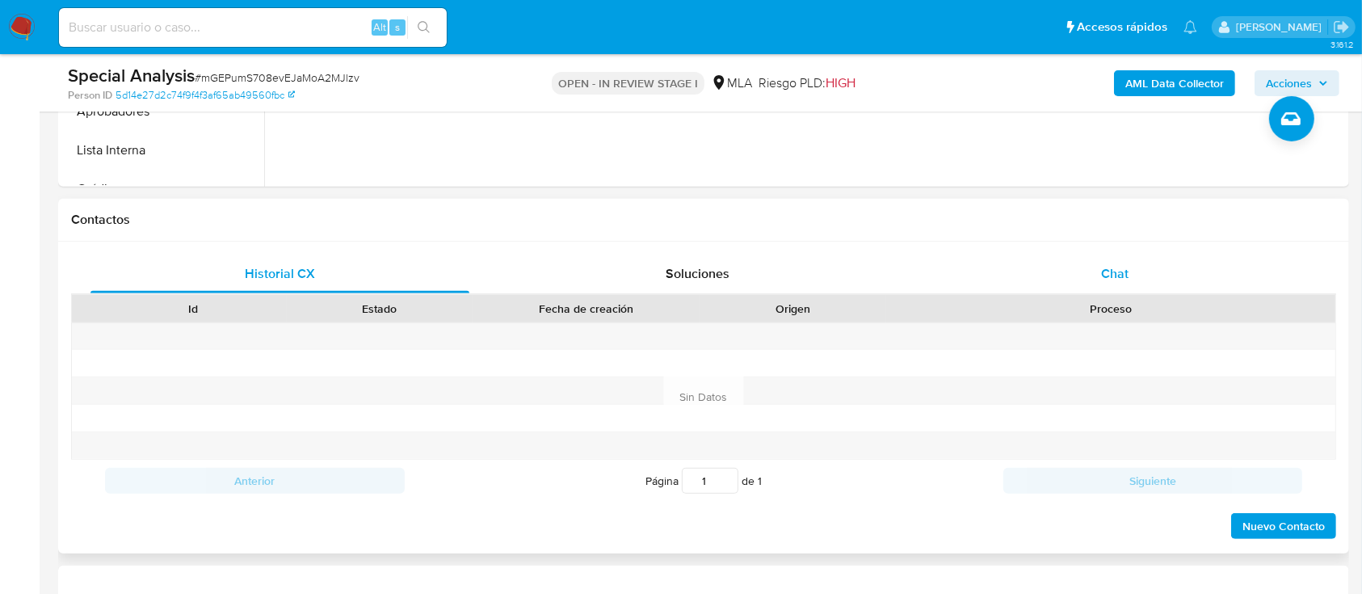
click at [1111, 268] on span "Chat" at bounding box center [1114, 273] width 27 height 19
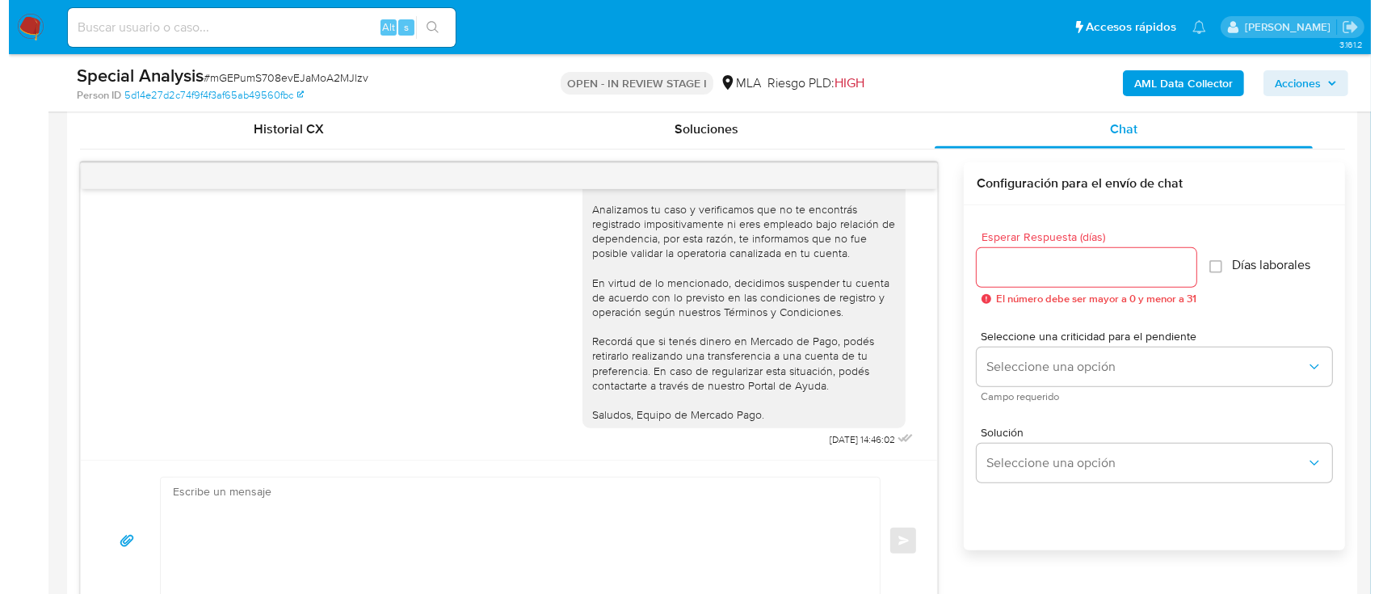
scroll to position [254, 0]
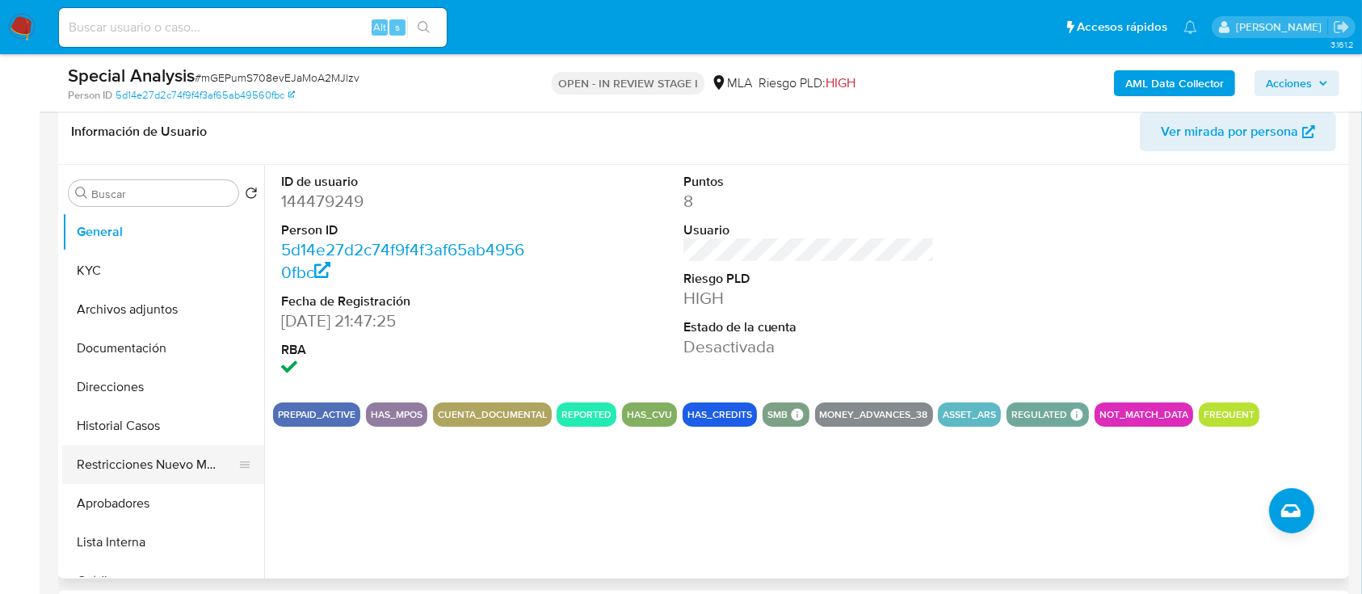
click at [169, 471] on button "Restricciones Nuevo Mundo" at bounding box center [156, 464] width 189 height 39
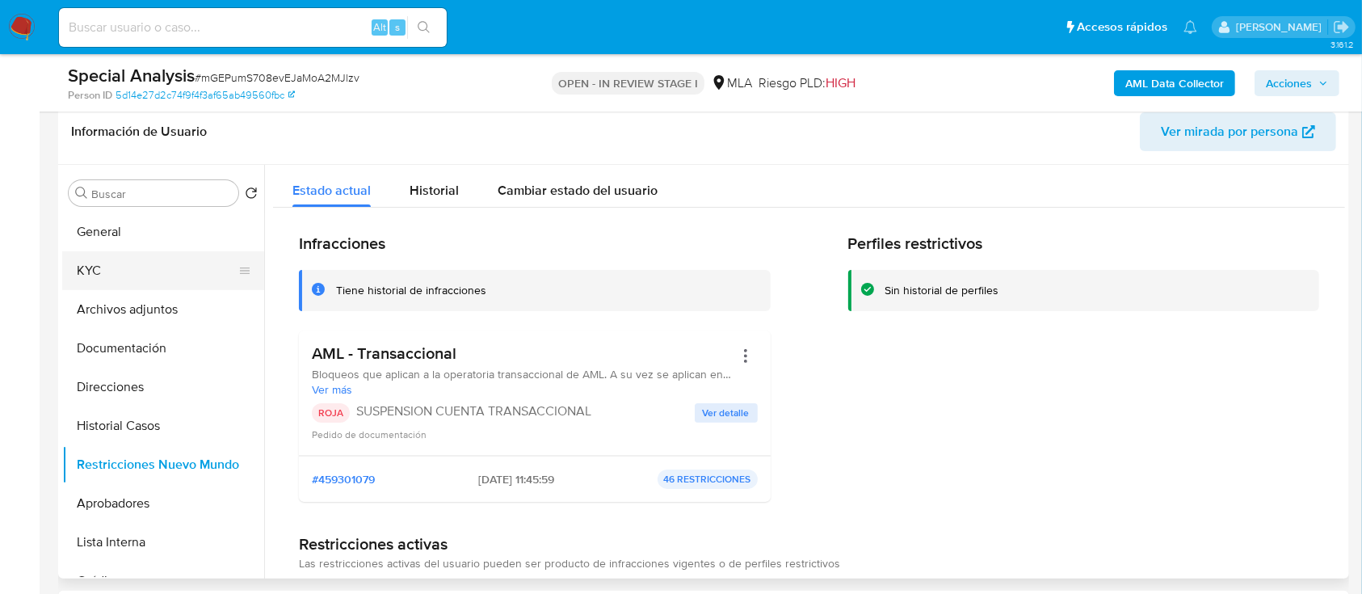
click at [113, 268] on button "KYC" at bounding box center [156, 270] width 189 height 39
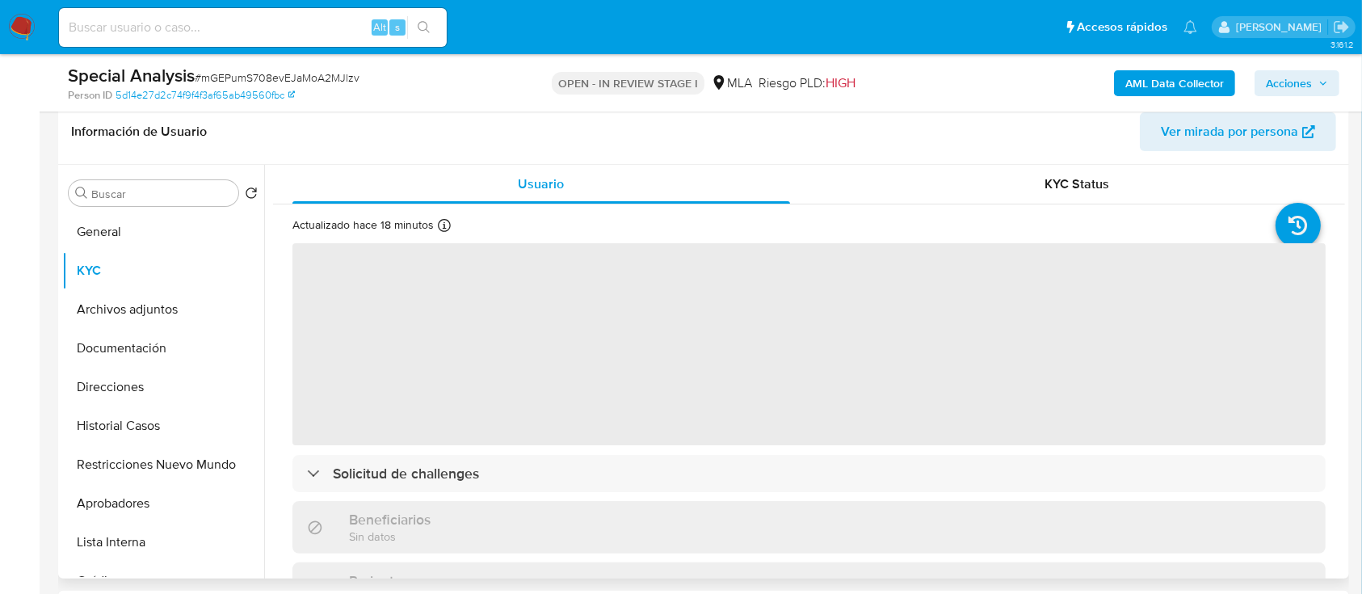
click at [174, 308] on button "Archivos adjuntos" at bounding box center [163, 309] width 202 height 39
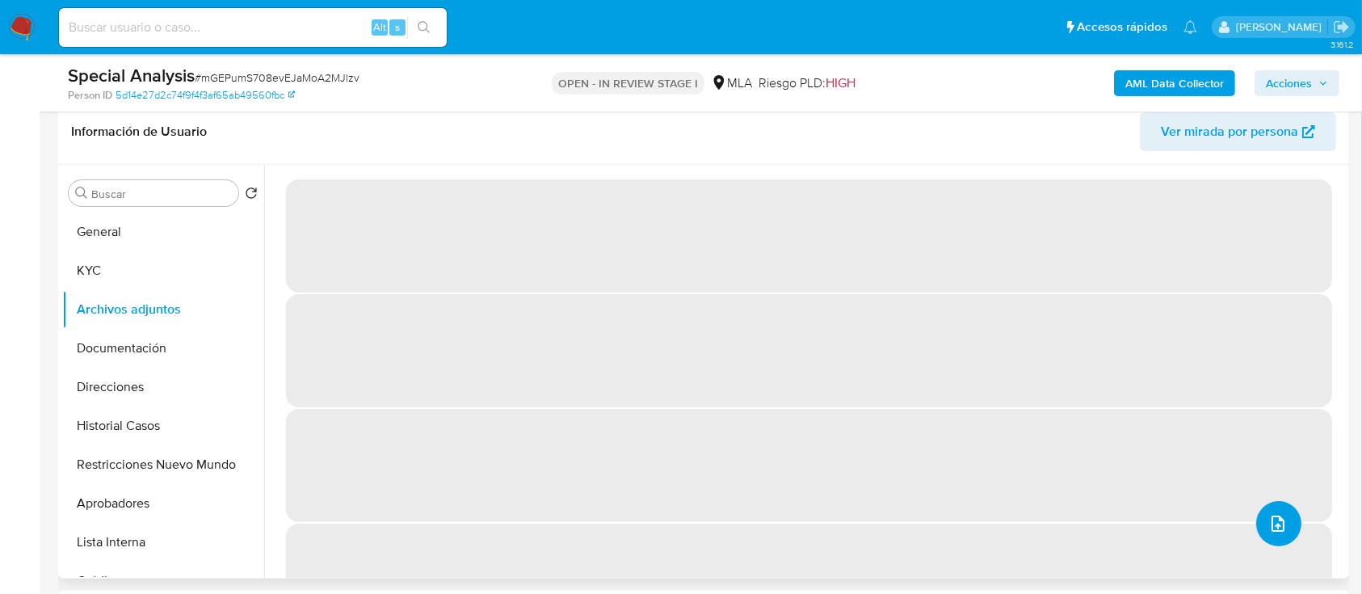
click at [1278, 515] on icon "upload-file" at bounding box center [1277, 523] width 19 height 19
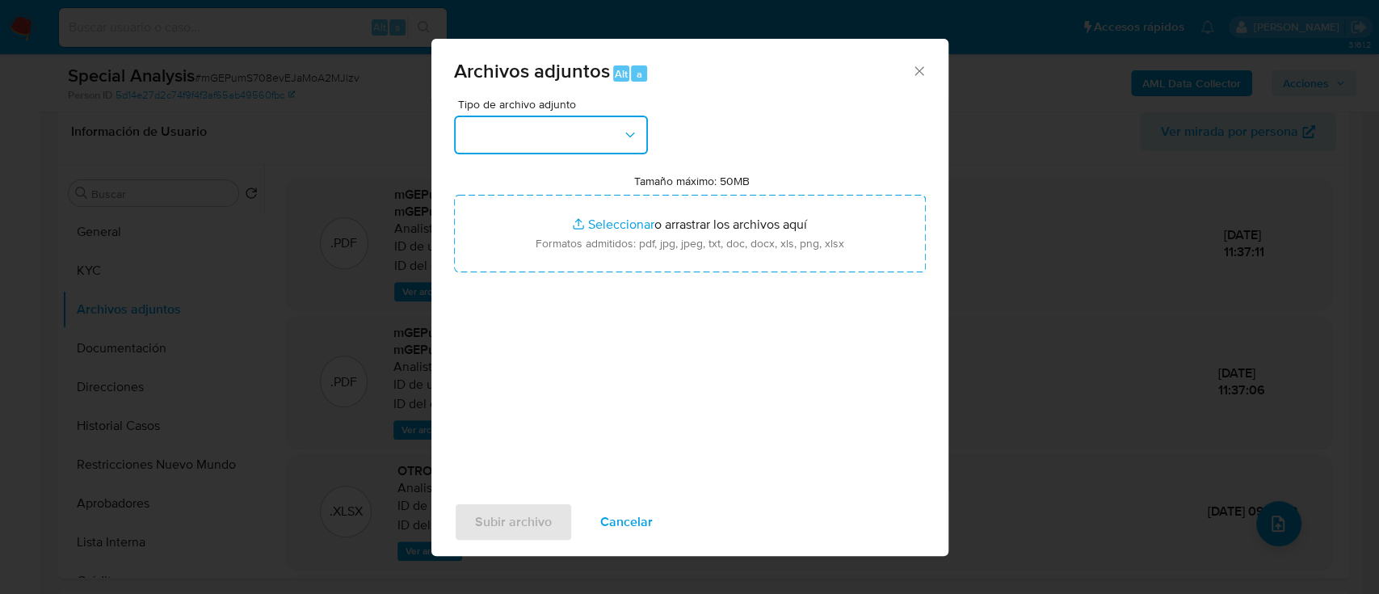
drag, startPoint x: 495, startPoint y: 121, endPoint x: 501, endPoint y: 149, distance: 28.8
click at [495, 122] on button "button" at bounding box center [551, 135] width 194 height 39
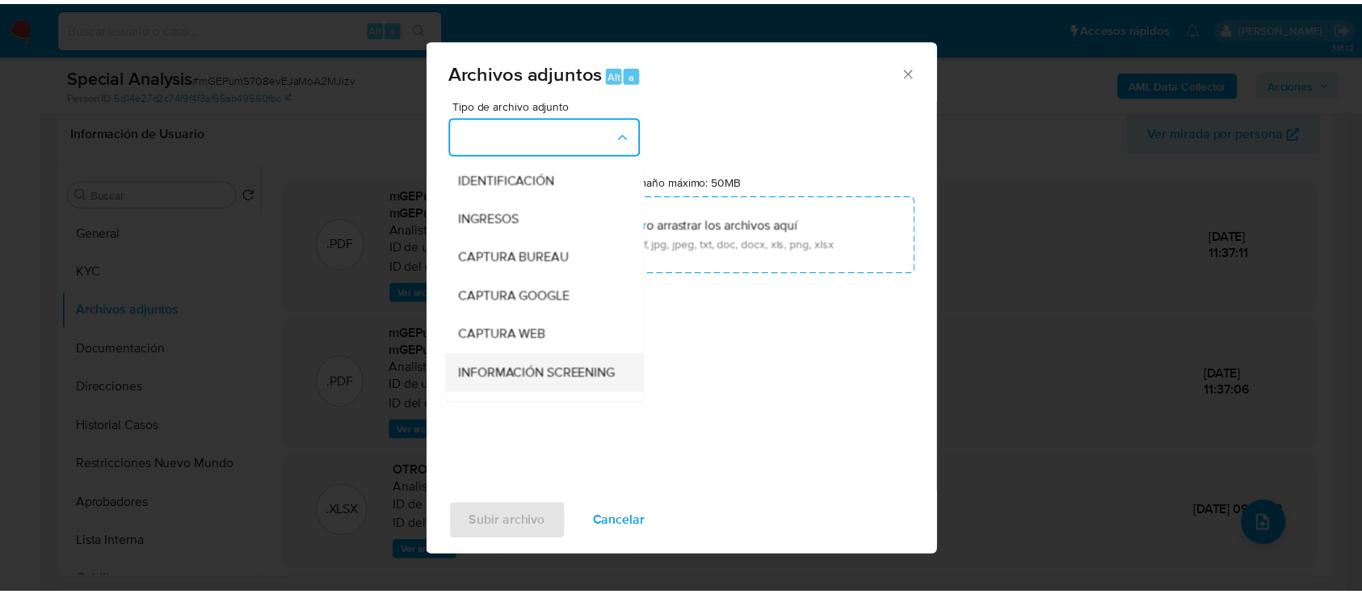
scroll to position [107, 0]
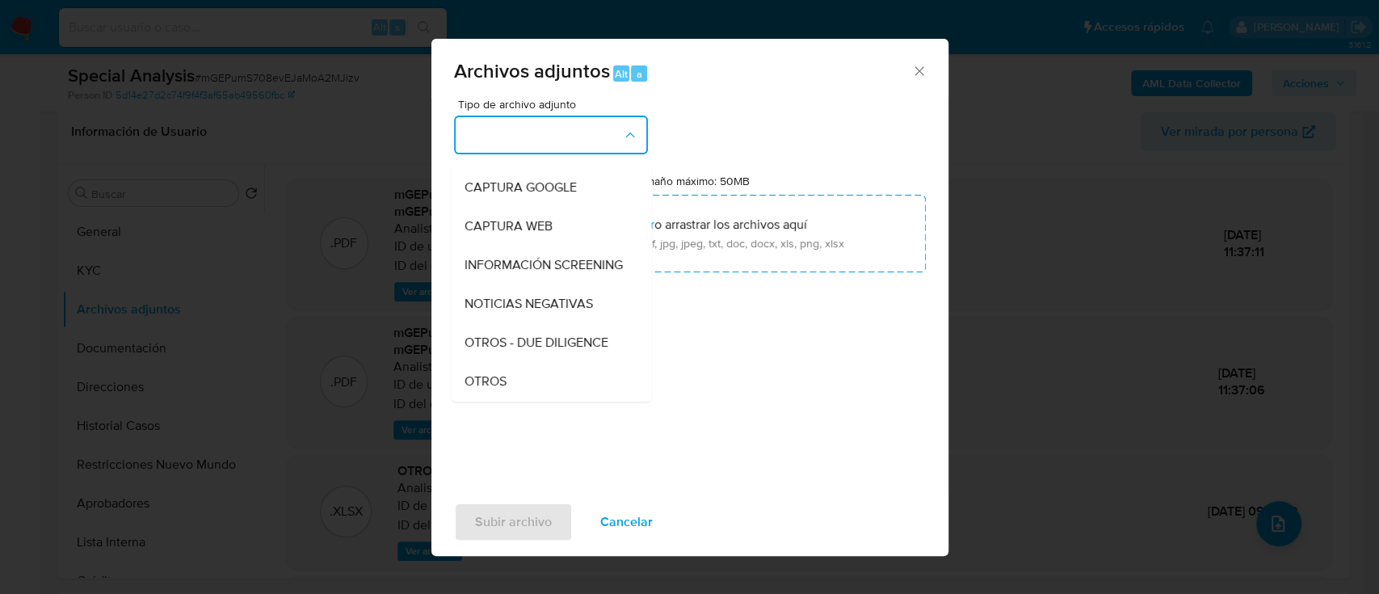
click at [490, 401] on div "Tipo de archivo adjunto IDENTIFICACIÓN INGRESOS CAPTURA BUREAU CAPTURA GOOGLE C…" at bounding box center [690, 289] width 472 height 381
drag, startPoint x: 510, startPoint y: 391, endPoint x: 515, endPoint y: 370, distance: 21.6
click at [510, 391] on div "OTROS" at bounding box center [546, 381] width 165 height 39
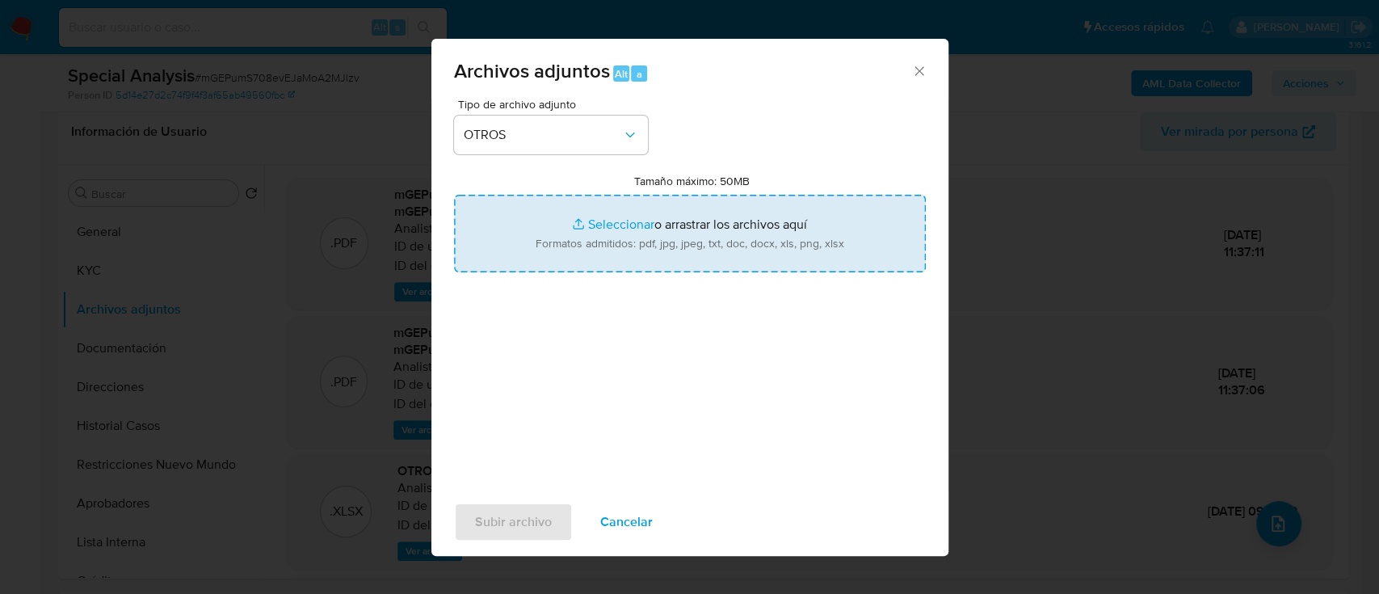
click at [632, 268] on input "Tamaño máximo: 50MB Seleccionar archivos" at bounding box center [690, 234] width 472 height 78
type input "C:\fakepath\144479249 - Movimientos.xlsx"
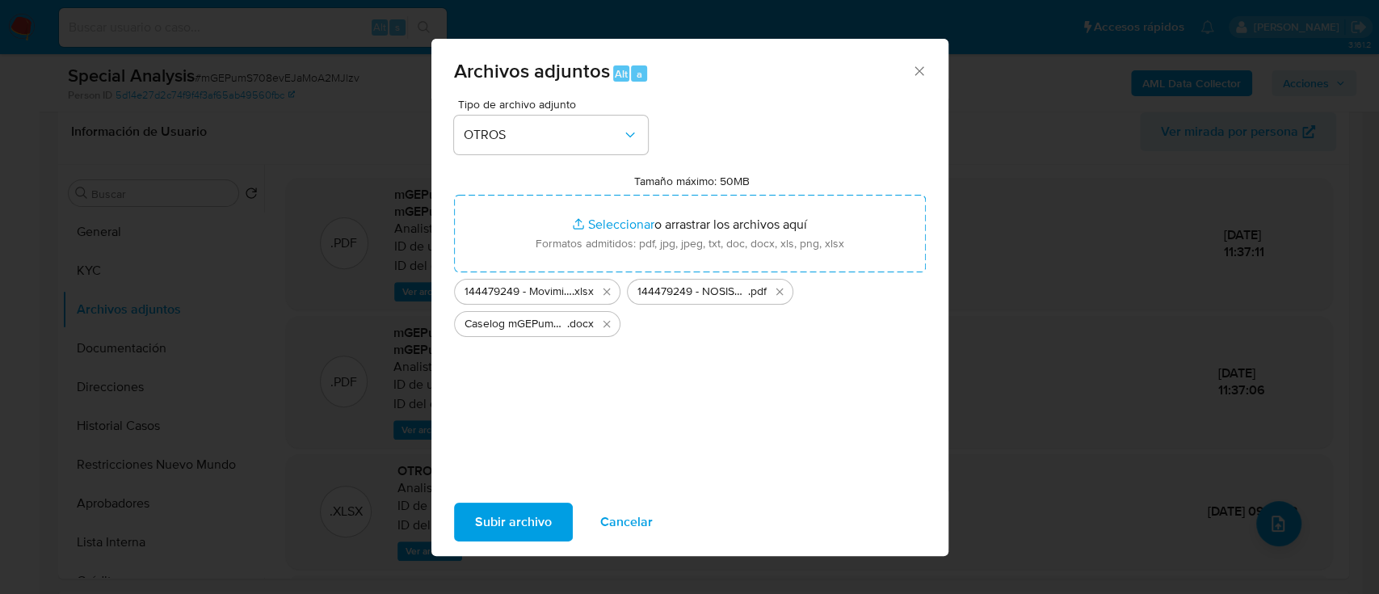
click at [523, 527] on span "Subir archivo" at bounding box center [513, 522] width 77 height 36
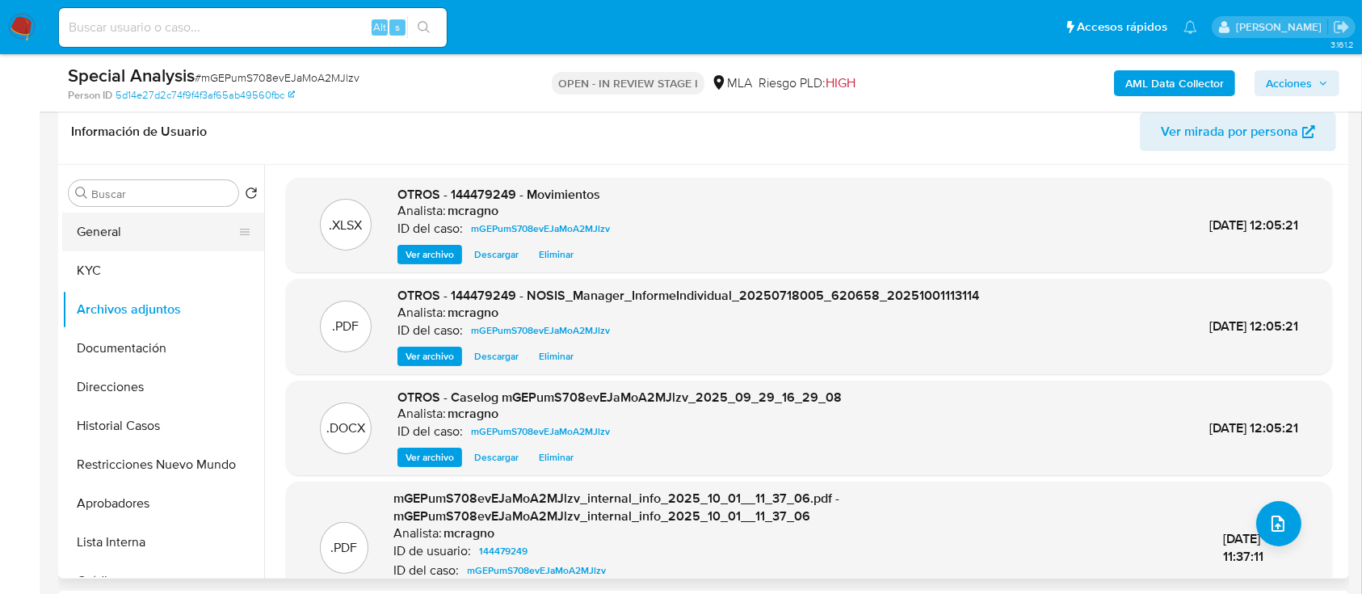
click at [107, 225] on button "General" at bounding box center [156, 231] width 189 height 39
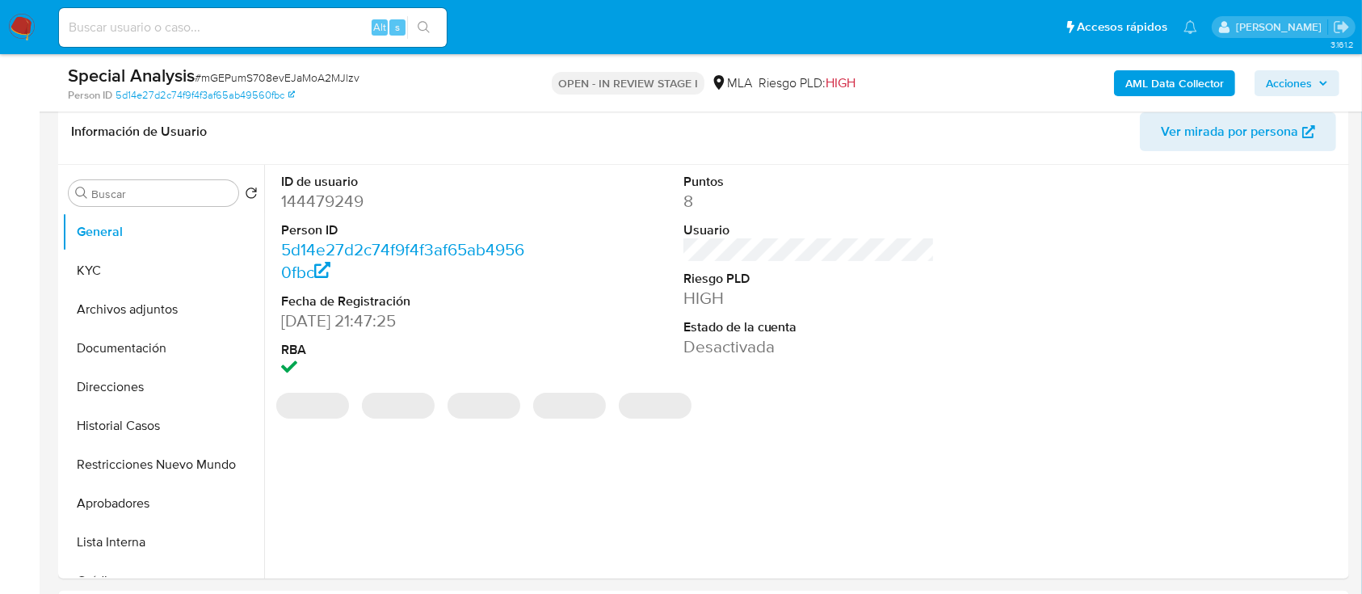
click at [1317, 87] on span "Acciones" at bounding box center [1297, 83] width 62 height 23
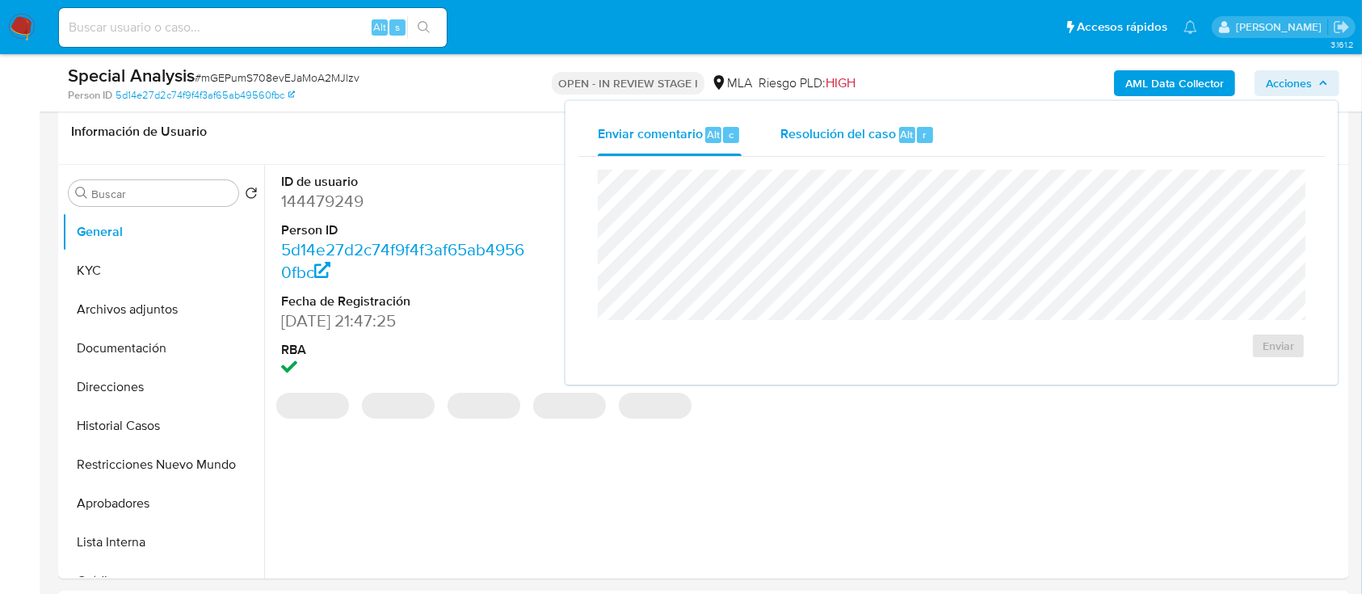
click at [886, 130] on span "Resolución del caso" at bounding box center [838, 133] width 116 height 19
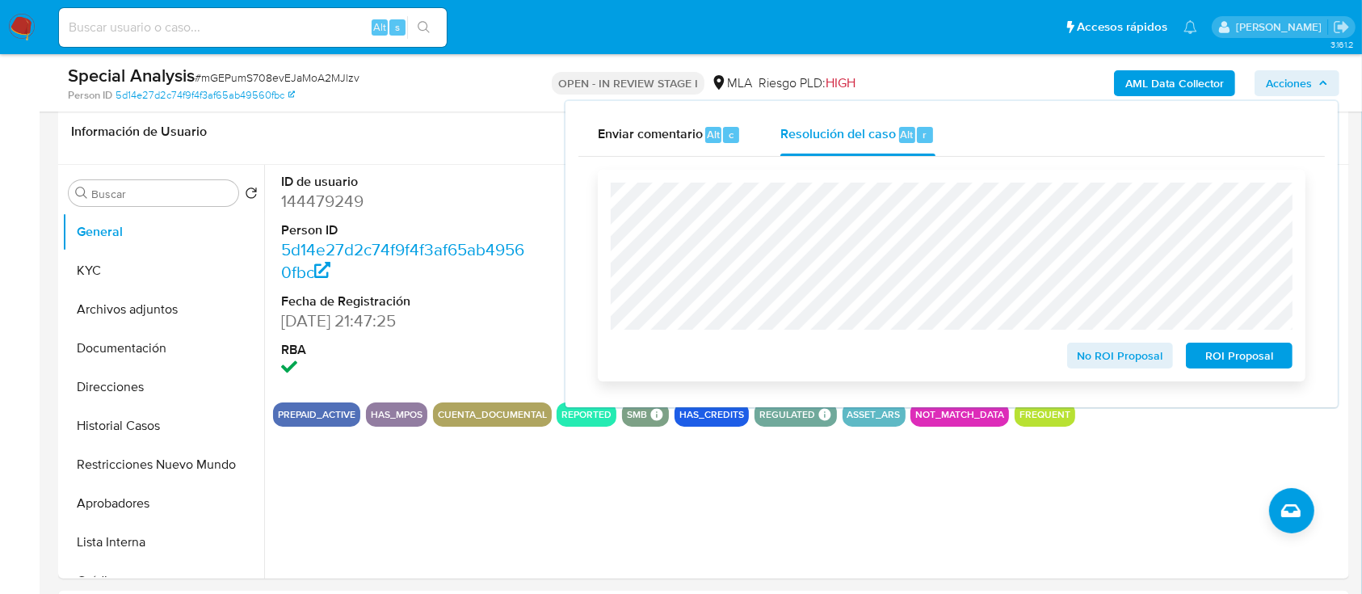
click at [1240, 367] on span "ROI Proposal" at bounding box center [1239, 355] width 84 height 23
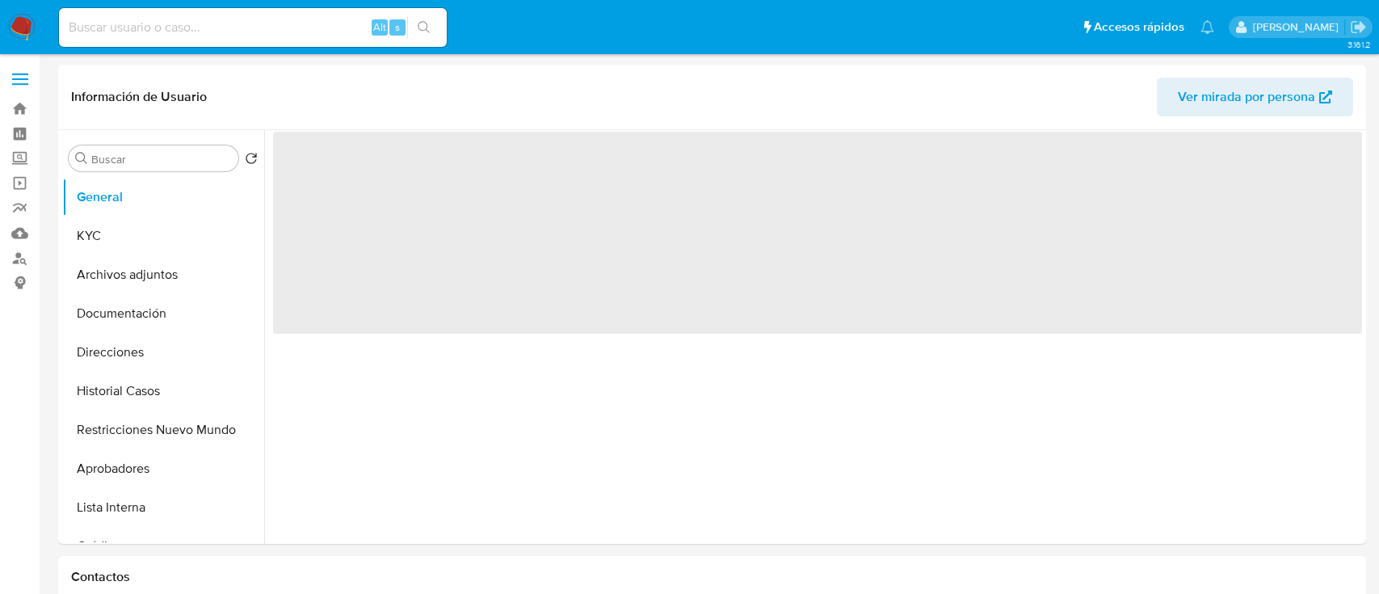
select select "10"
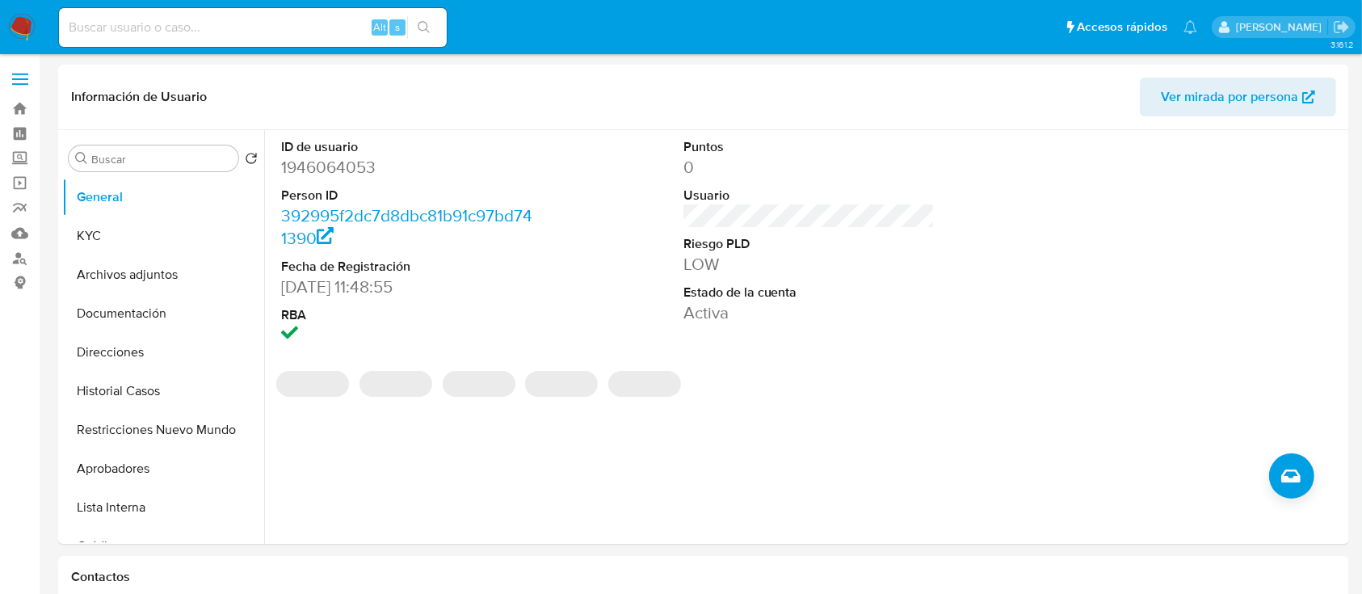
click at [184, 422] on button "Restricciones Nuevo Mundo" at bounding box center [163, 429] width 202 height 39
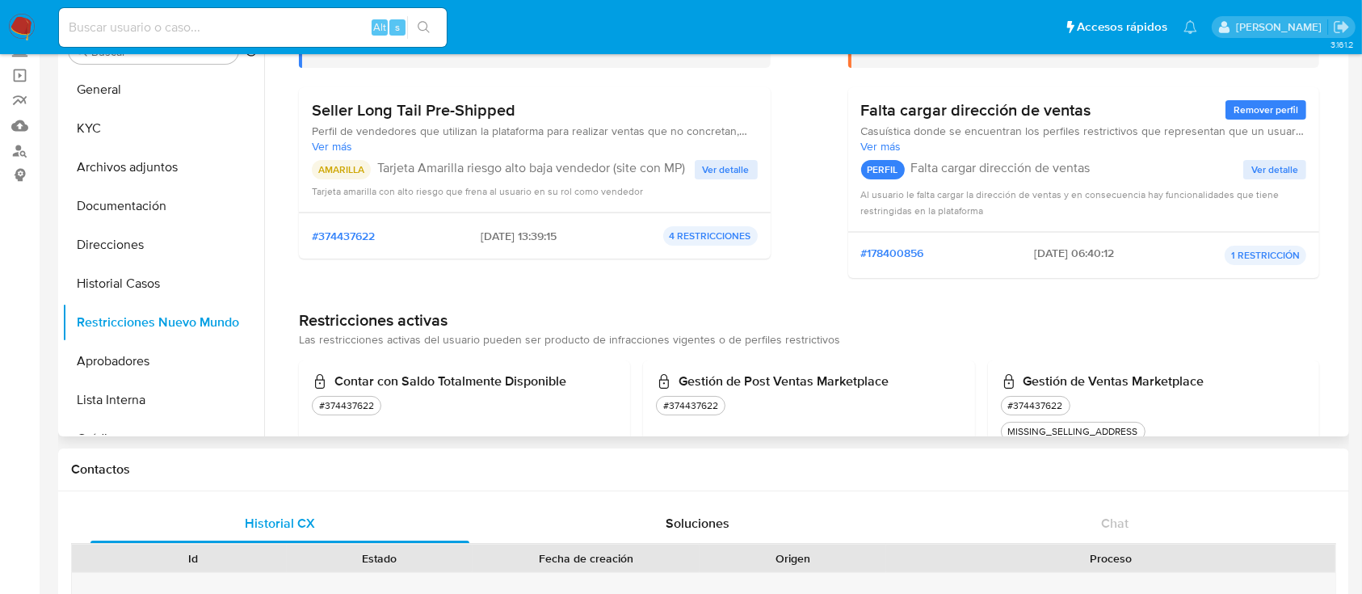
scroll to position [215, 0]
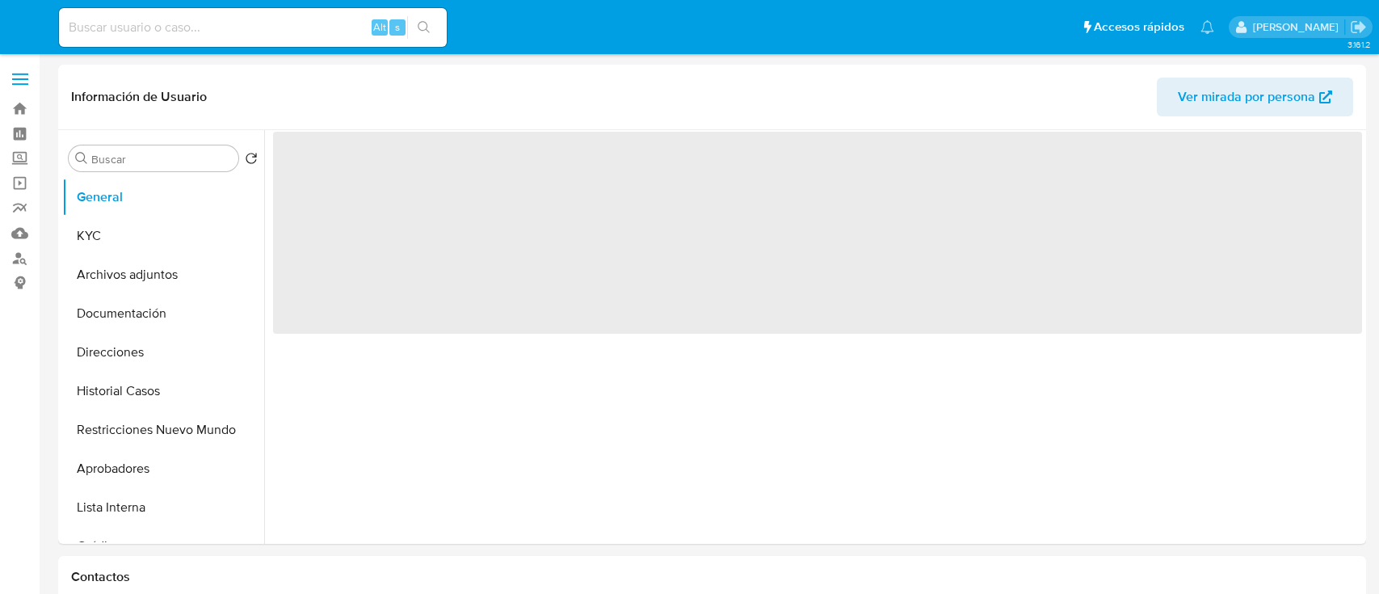
select select "10"
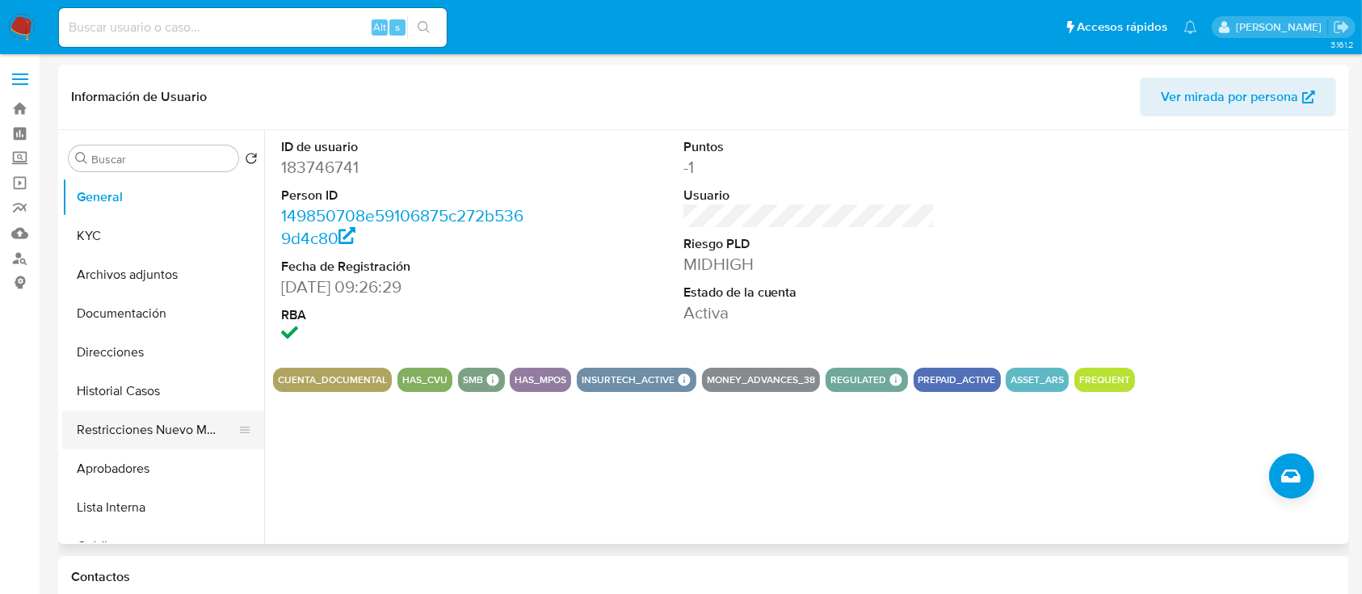
click at [131, 414] on button "Restricciones Nuevo Mundo" at bounding box center [156, 429] width 189 height 39
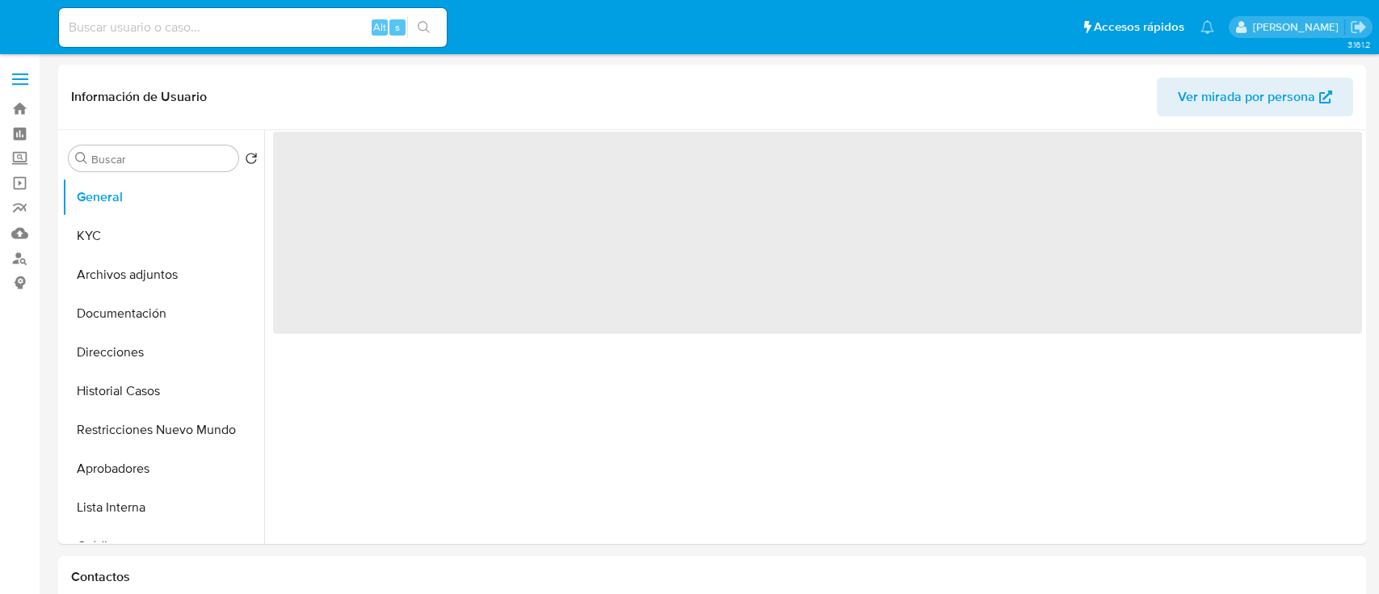
select select "10"
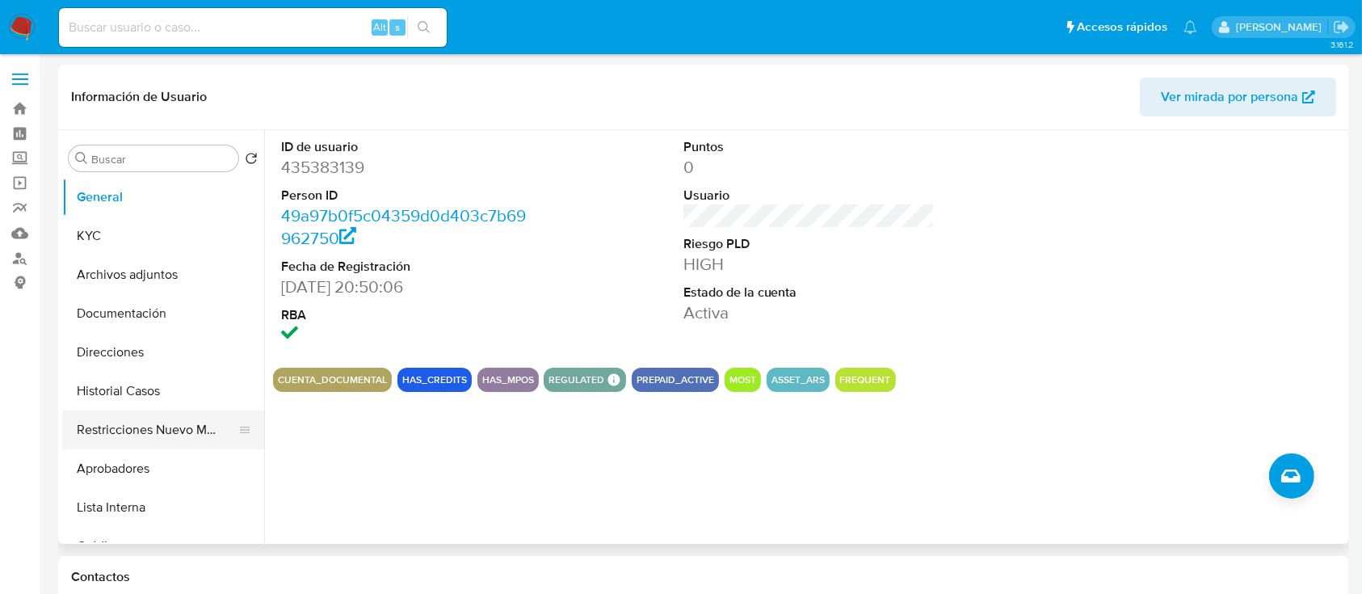
click at [174, 436] on button "Restricciones Nuevo Mundo" at bounding box center [156, 429] width 189 height 39
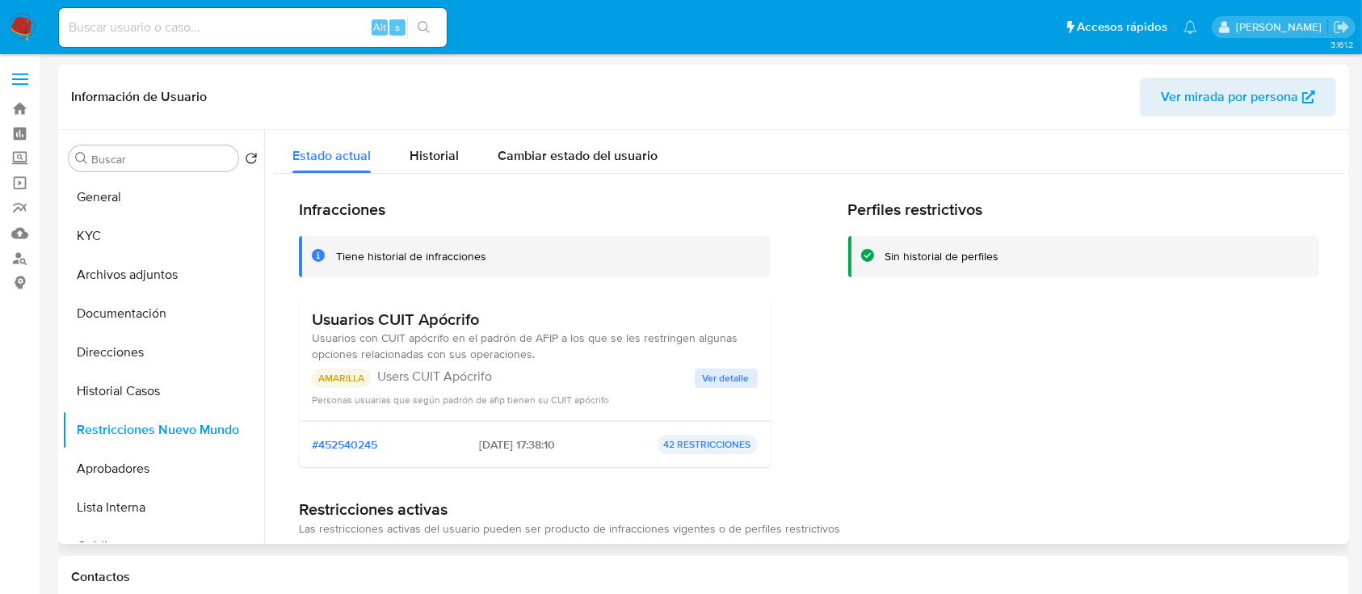
click at [1264, 101] on span "Ver mirada por persona" at bounding box center [1229, 97] width 137 height 39
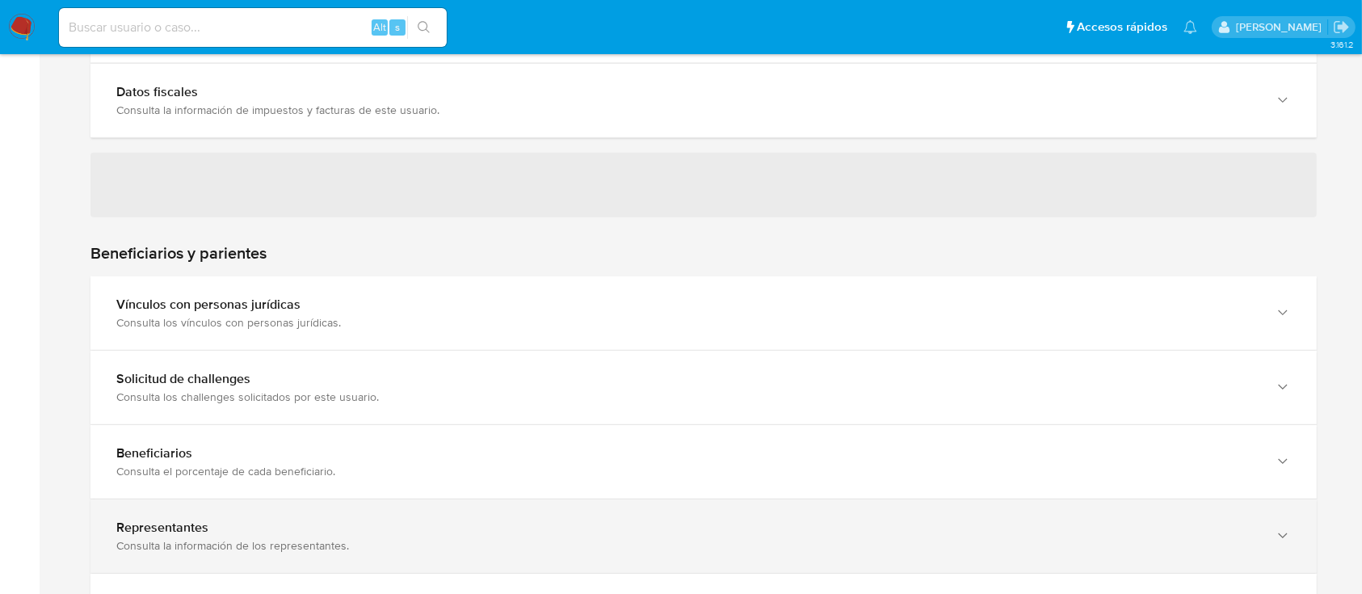
scroll to position [861, 0]
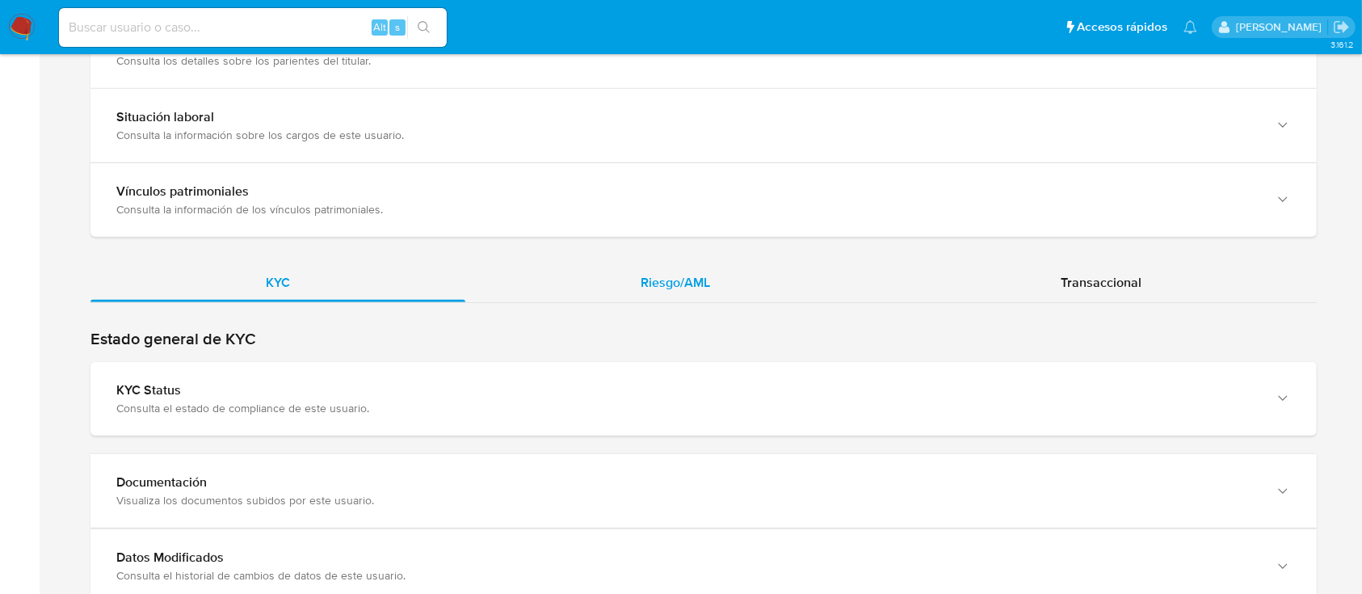
click at [684, 283] on span "Riesgo/AML" at bounding box center [675, 282] width 69 height 19
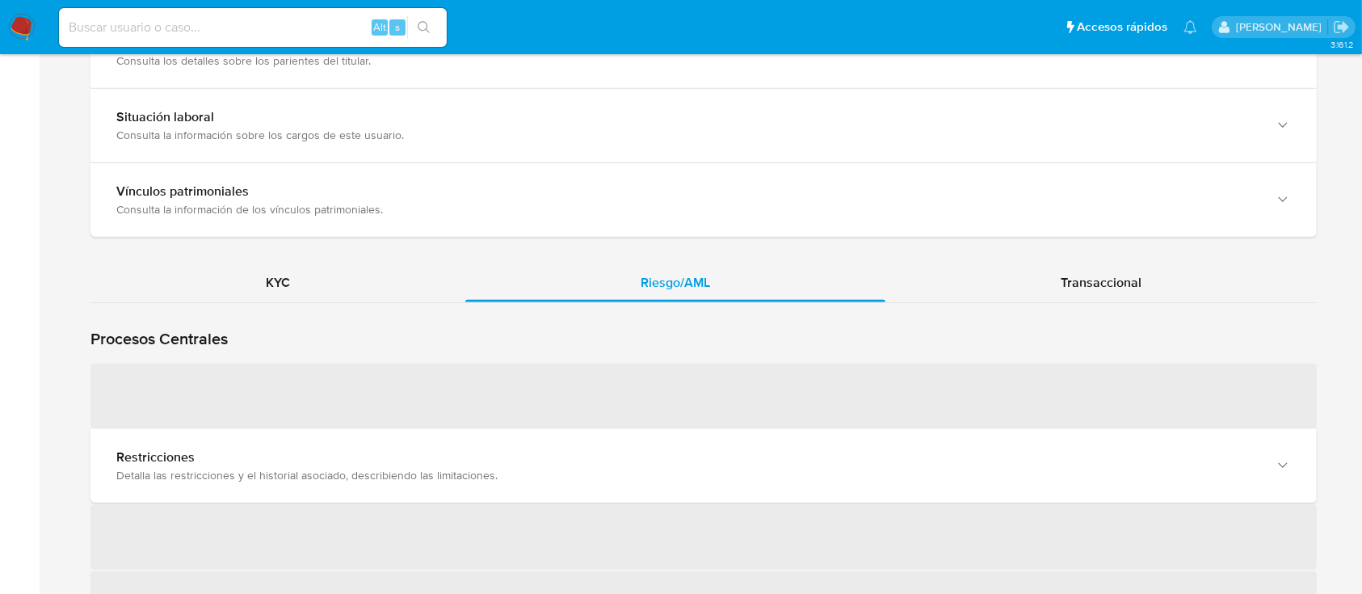
scroll to position [1507, 0]
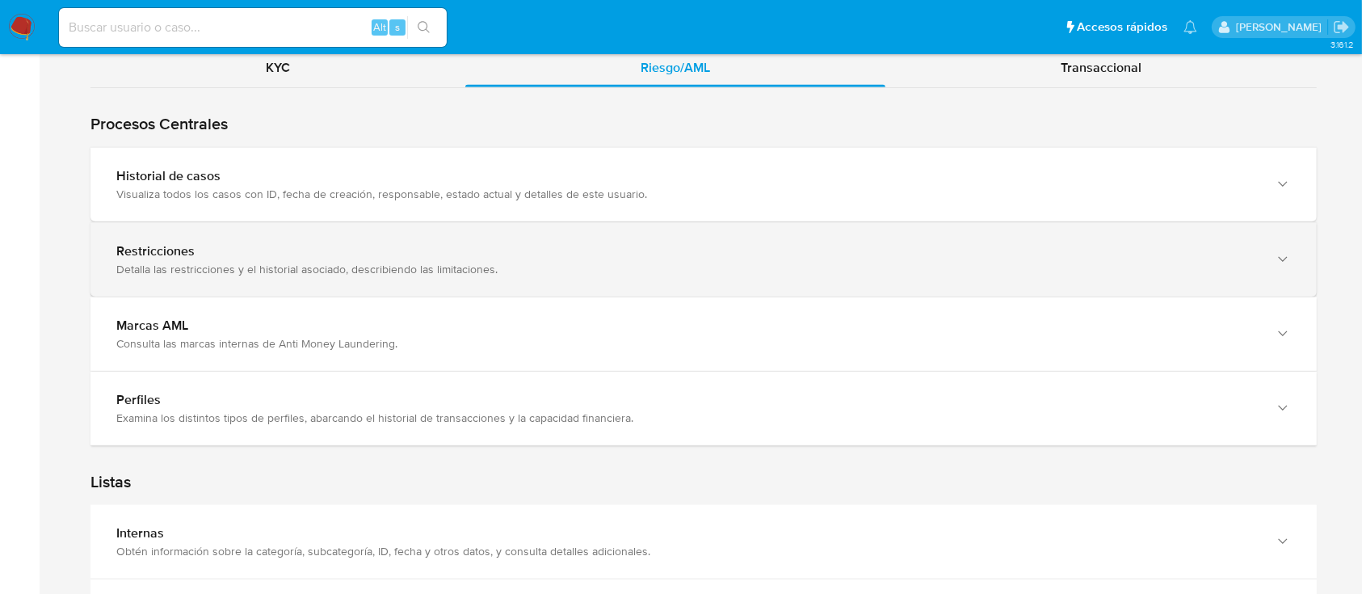
click at [281, 264] on div "Detalla las restricciones y el historial asociado, describiendo las limitacione…" at bounding box center [687, 269] width 1142 height 15
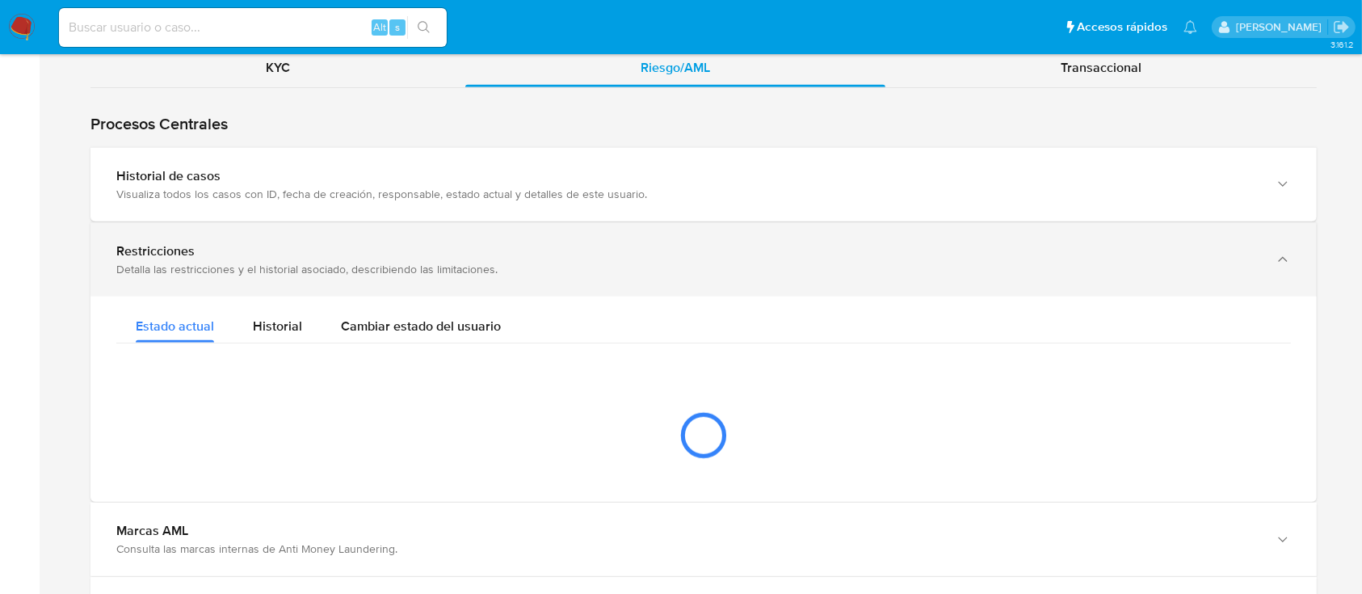
click at [509, 223] on div "Restricciones Detalla las restricciones y el historial asociado, describiendo l…" at bounding box center [703, 260] width 1226 height 74
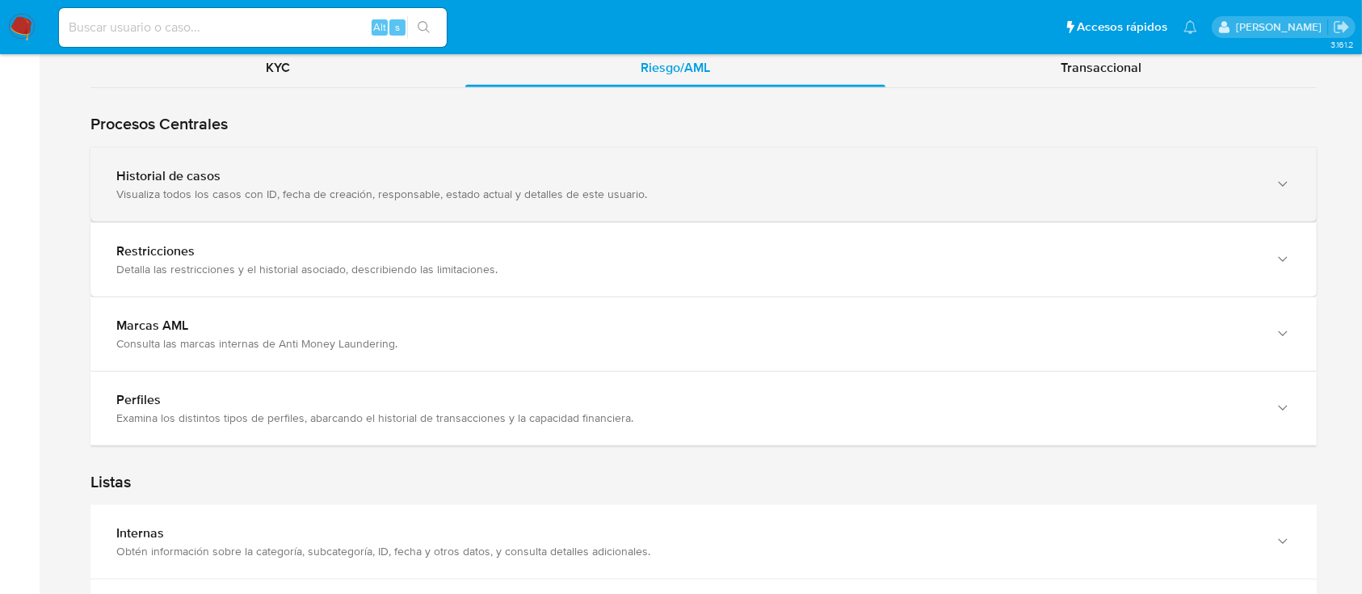
click at [521, 190] on div "Visualiza todos los casos con ID, fecha de creación, responsable, estado actual…" at bounding box center [687, 194] width 1142 height 15
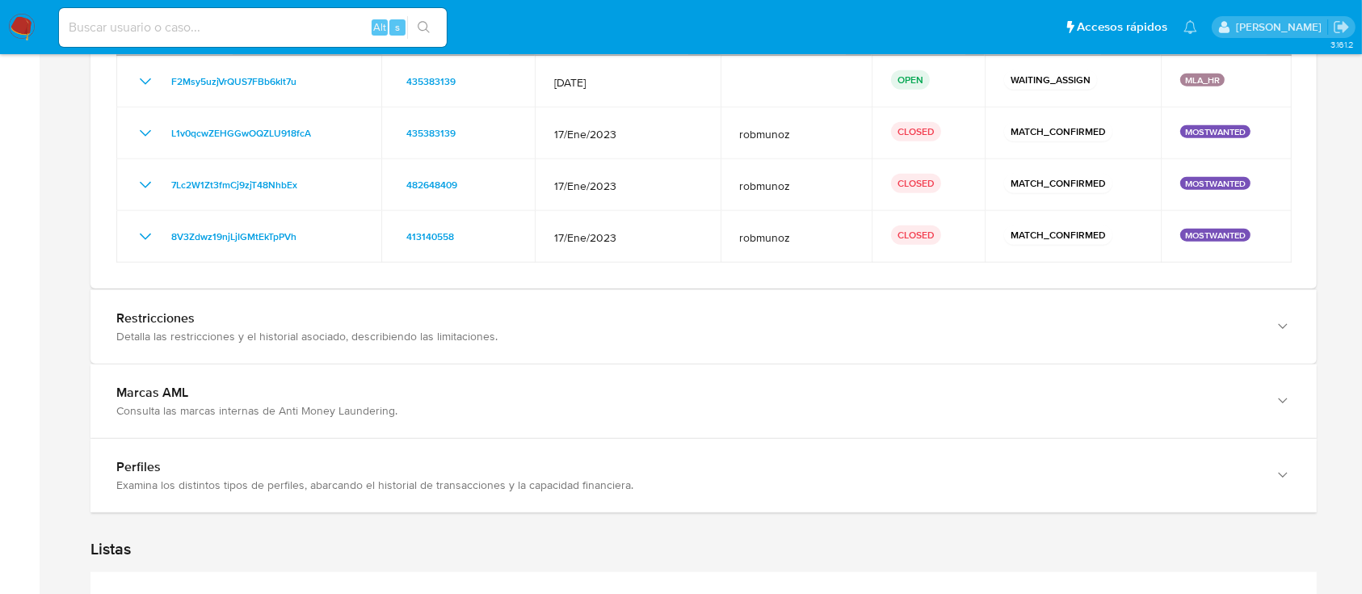
scroll to position [1723, 0]
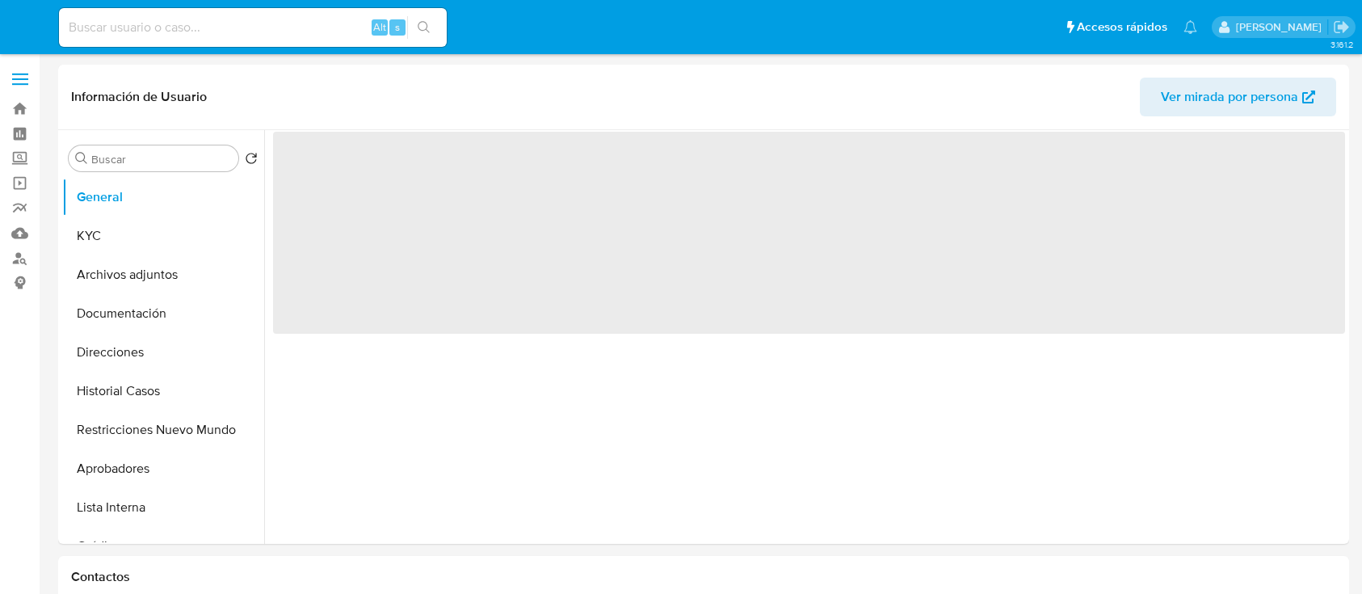
select select "10"
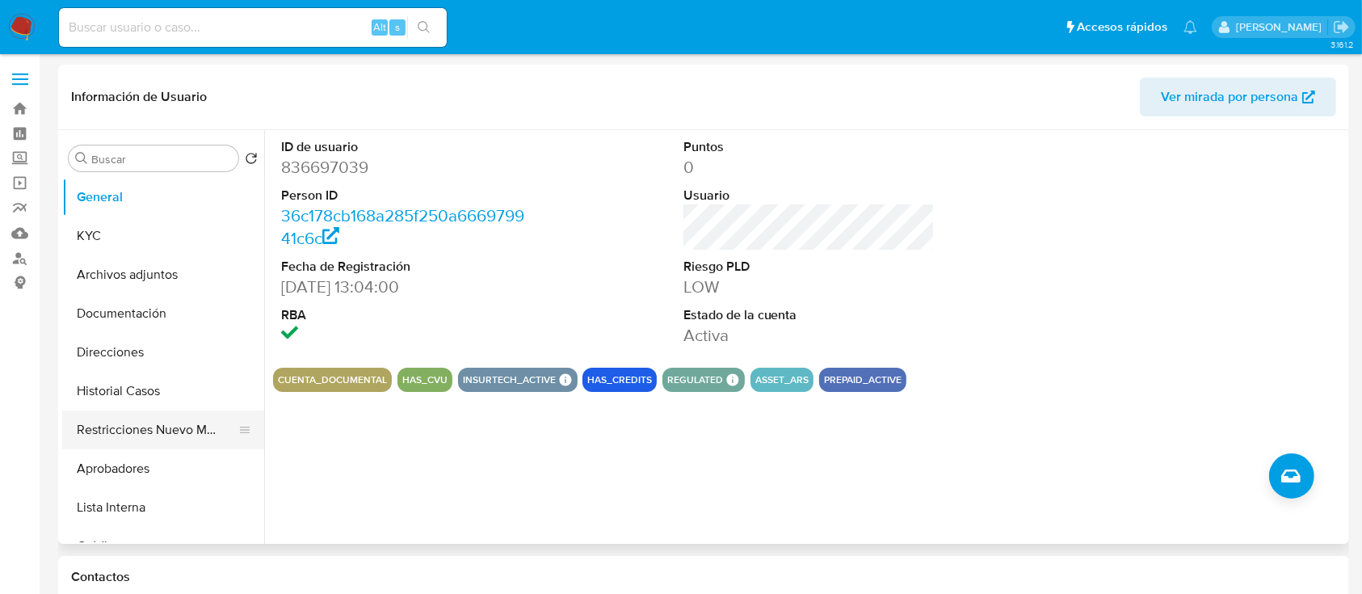
click at [172, 429] on button "Restricciones Nuevo Mundo" at bounding box center [156, 429] width 189 height 39
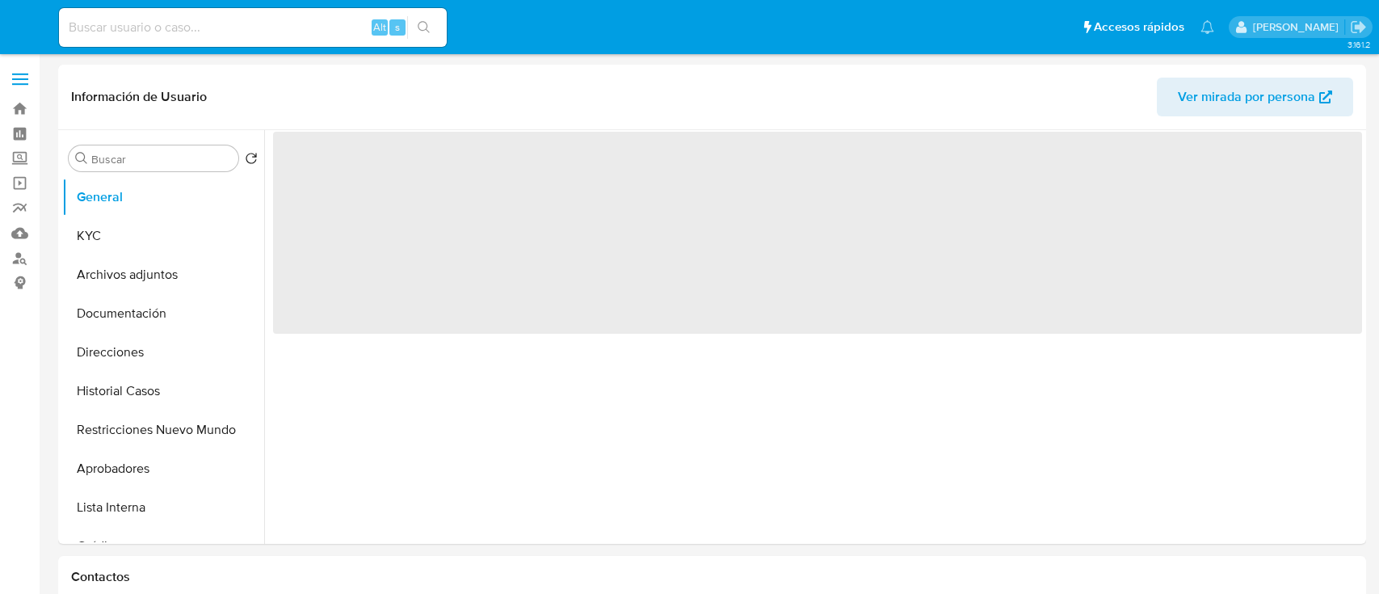
select select "10"
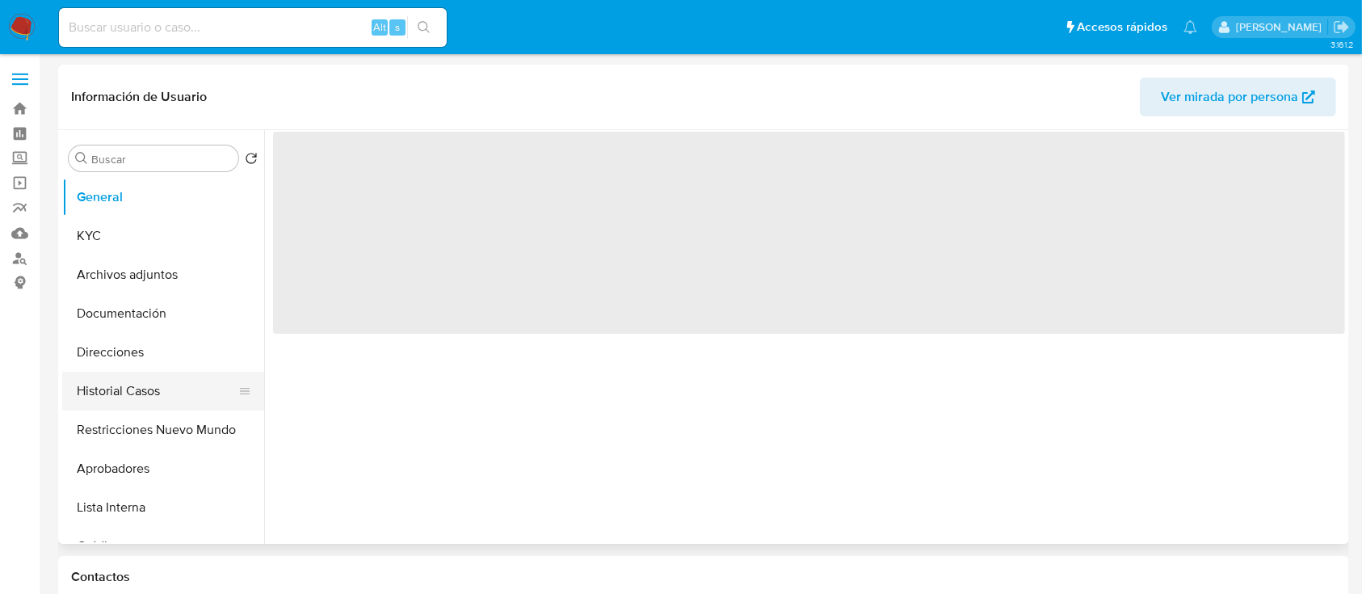
click at [141, 393] on button "Historial Casos" at bounding box center [156, 391] width 189 height 39
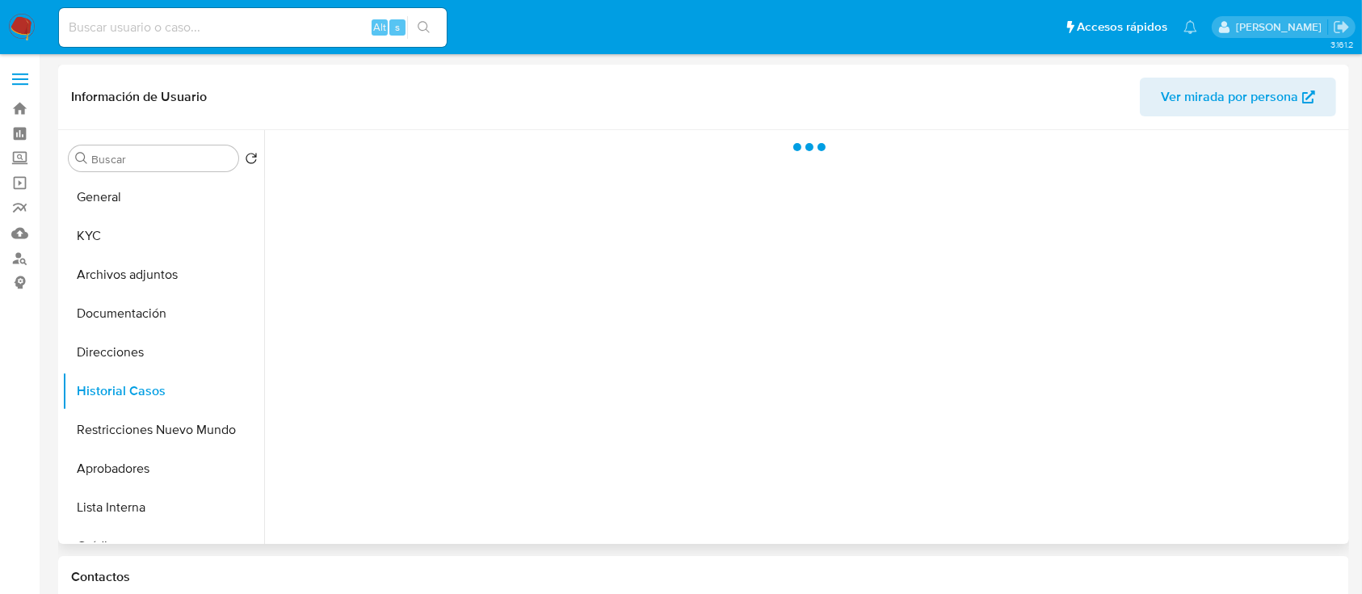
select select "10"
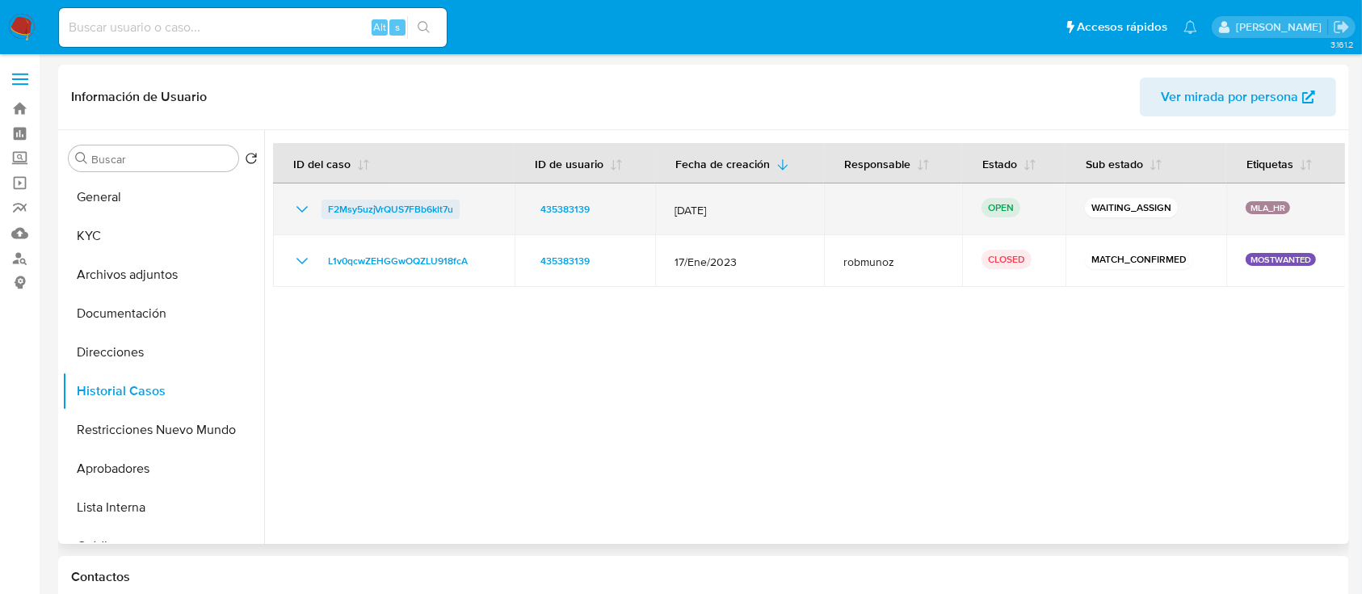
drag, startPoint x: 446, startPoint y: 207, endPoint x: 328, endPoint y: 204, distance: 118.0
click at [328, 204] on div "F2Msy5uzjVrQUS7FBb6klt7u" at bounding box center [393, 209] width 203 height 19
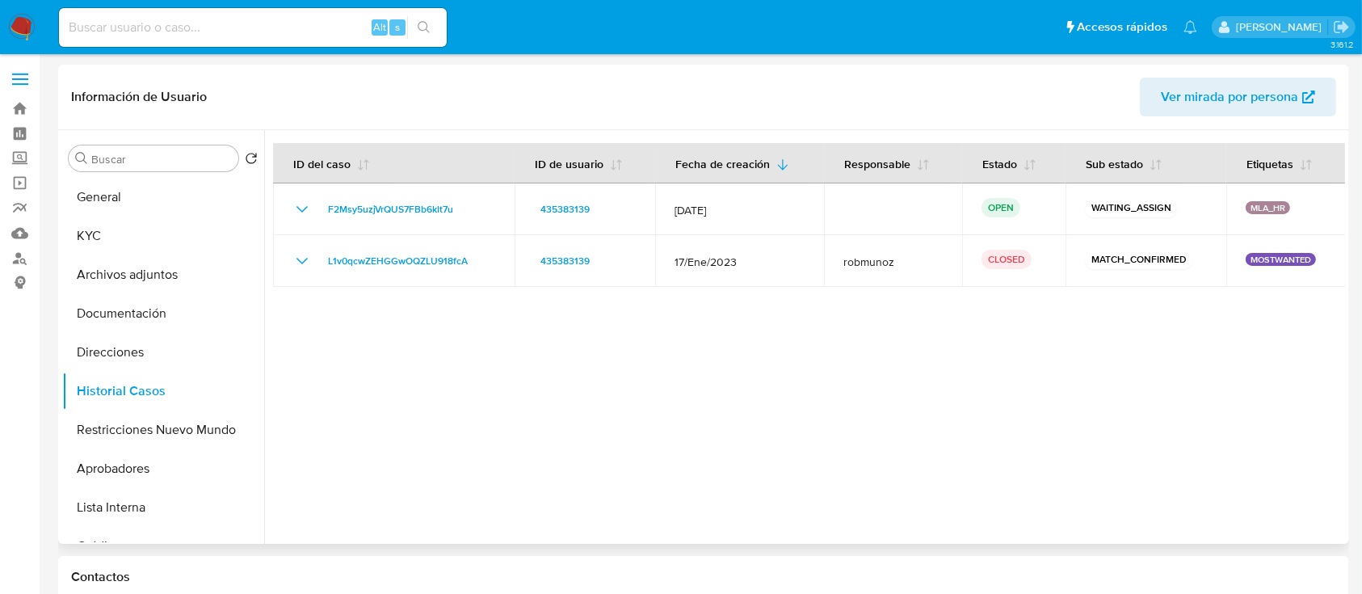
click at [162, 175] on div "Buscar Volver al orden por defecto General KYC Archivos adjuntos Documentación …" at bounding box center [163, 337] width 202 height 411
click at [143, 175] on div "Buscar Volver al orden por defecto General KYC Archivos adjuntos Documentación …" at bounding box center [163, 337] width 202 height 411
click at [162, 209] on button "General" at bounding box center [156, 197] width 189 height 39
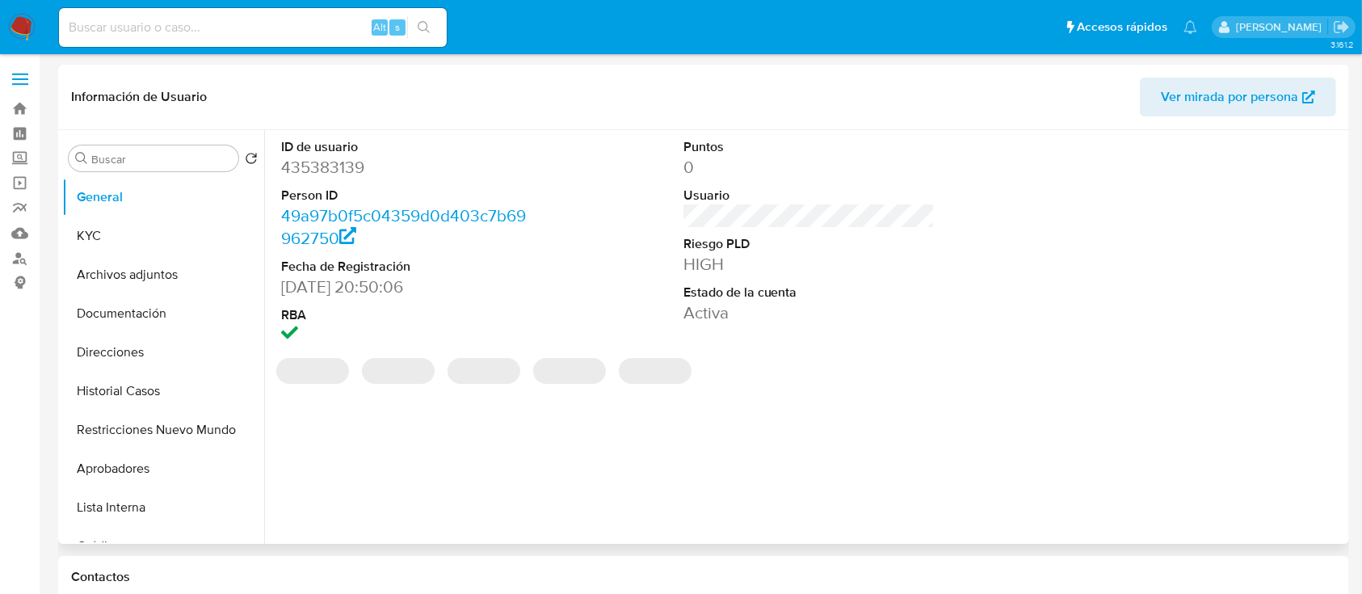
click at [320, 175] on dd "435383139" at bounding box center [407, 167] width 252 height 23
copy dd "435383139"
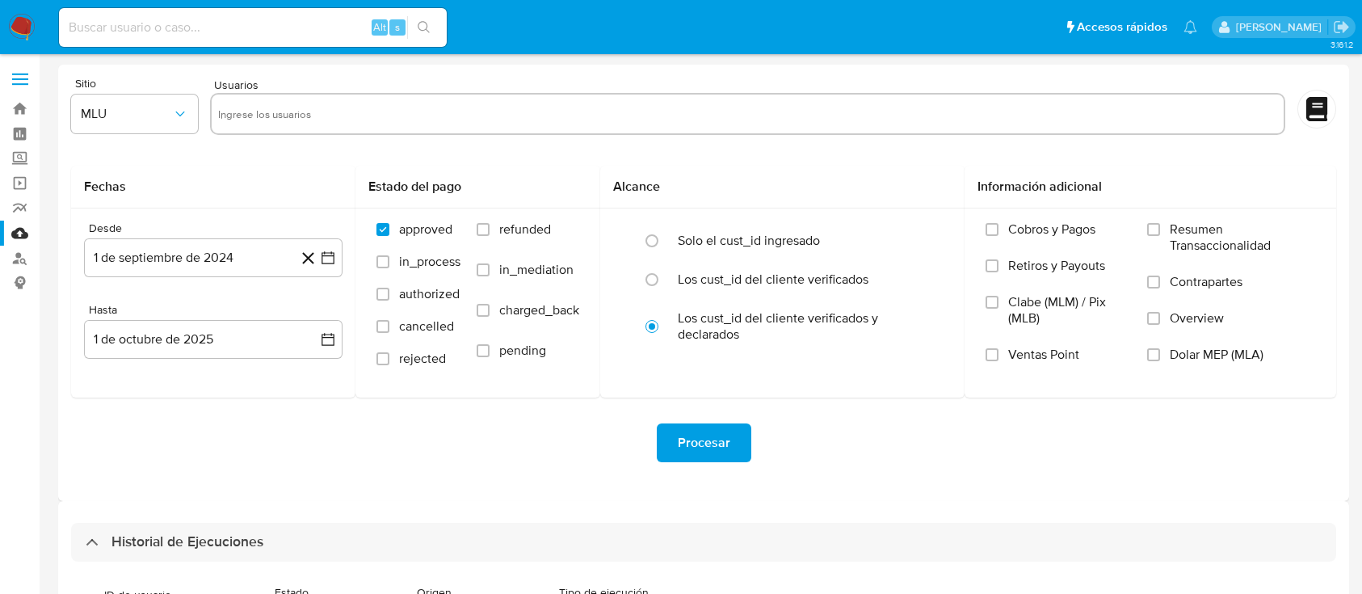
select select "10"
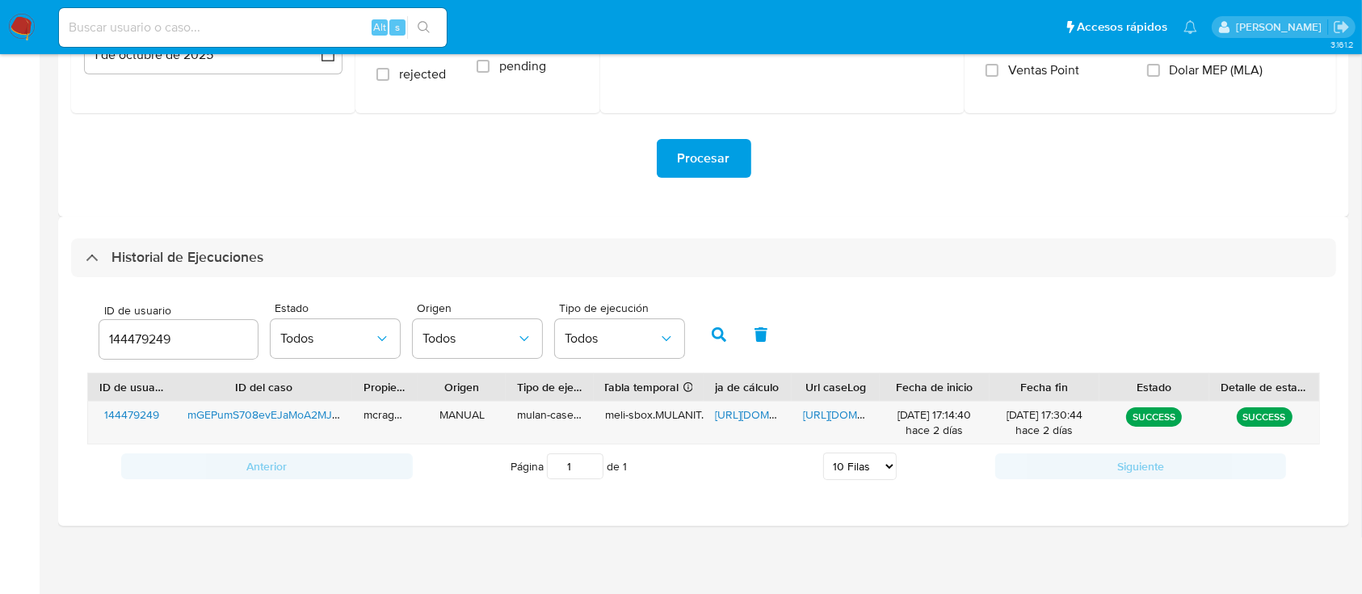
click at [122, 339] on input "144479249" at bounding box center [178, 339] width 158 height 21
click at [708, 326] on button "button" at bounding box center [719, 334] width 42 height 39
click at [736, 418] on span "[URL][DOMAIN_NAME]" at bounding box center [770, 414] width 111 height 16
click at [840, 421] on span "[URL][DOMAIN_NAME]" at bounding box center [858, 414] width 111 height 16
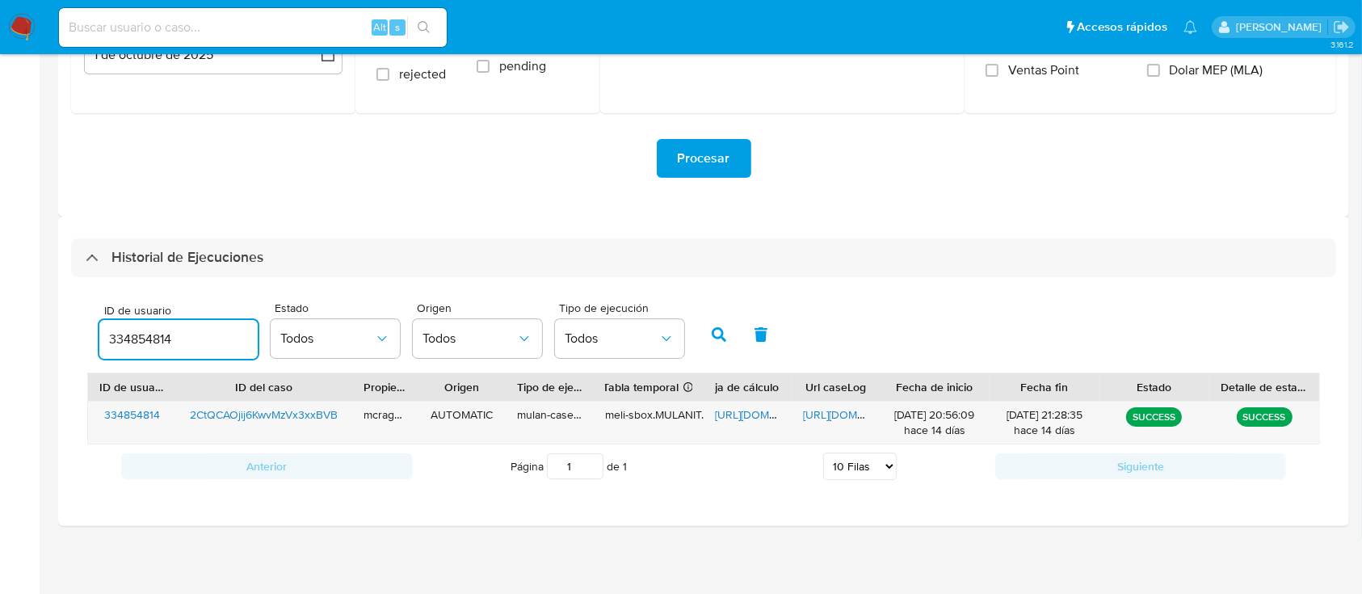
click at [140, 338] on input "334854814" at bounding box center [178, 339] width 158 height 21
drag, startPoint x: 711, startPoint y: 330, endPoint x: 742, endPoint y: 406, distance: 82.2
click at [712, 333] on icon "button" at bounding box center [719, 334] width 15 height 15
click at [743, 417] on span "[URL][DOMAIN_NAME]" at bounding box center [770, 414] width 111 height 16
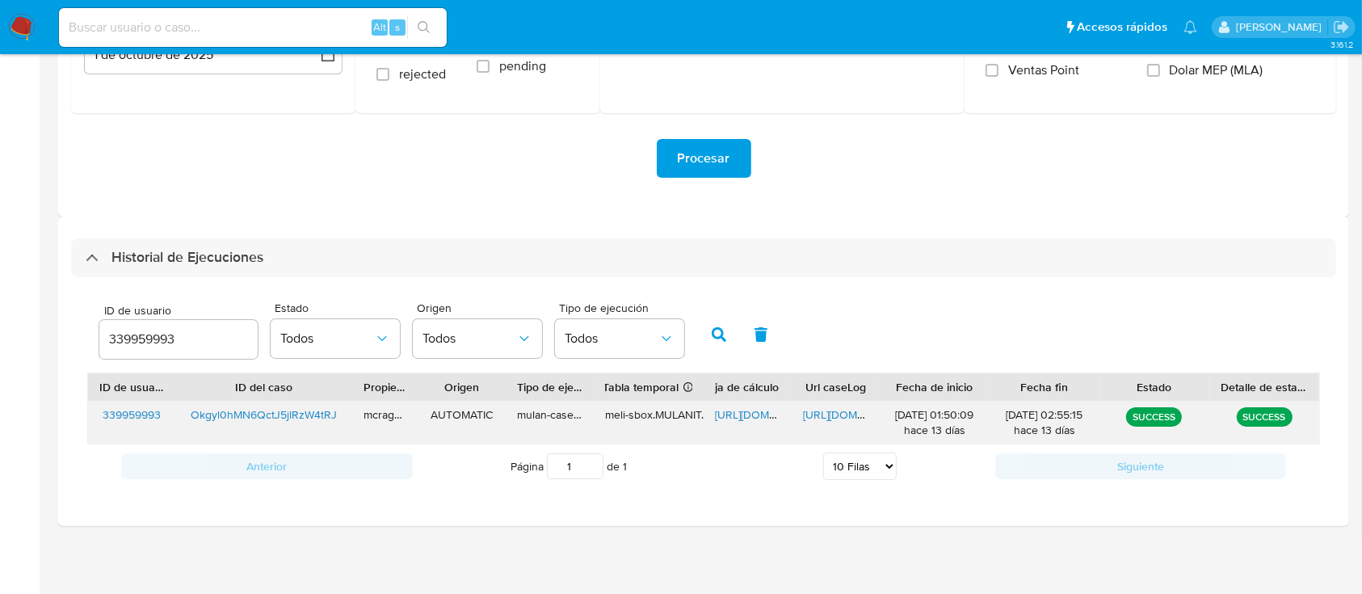
click at [822, 422] on span "[URL][DOMAIN_NAME]" at bounding box center [858, 414] width 111 height 16
click at [146, 317] on div "ID de usuario 339959993" at bounding box center [178, 333] width 158 height 57
click at [145, 334] on input "339959993" at bounding box center [178, 339] width 158 height 21
paste input "285306194"
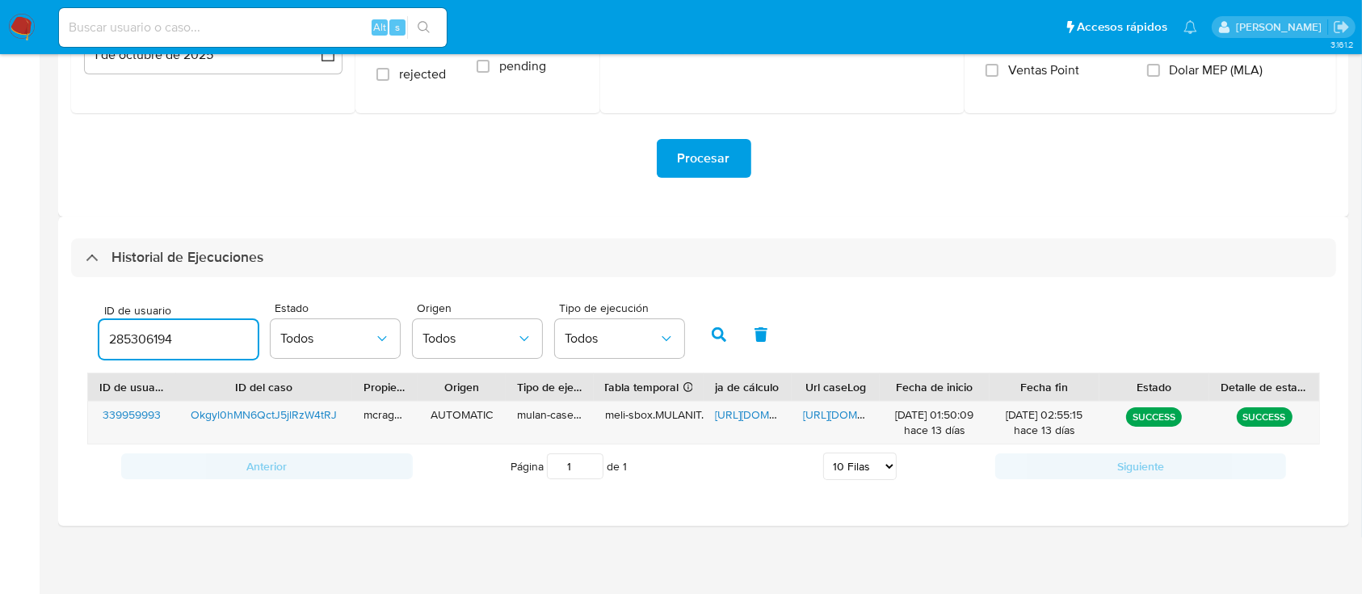
drag, startPoint x: 717, startPoint y: 339, endPoint x: 536, endPoint y: 36, distance: 354.0
click at [717, 339] on icon "button" at bounding box center [719, 334] width 15 height 15
click at [733, 417] on span "[URL][DOMAIN_NAME]" at bounding box center [770, 414] width 111 height 16
click at [808, 408] on span "[URL][DOMAIN_NAME]" at bounding box center [858, 414] width 111 height 16
click at [104, 350] on div "285306194" at bounding box center [178, 339] width 158 height 39
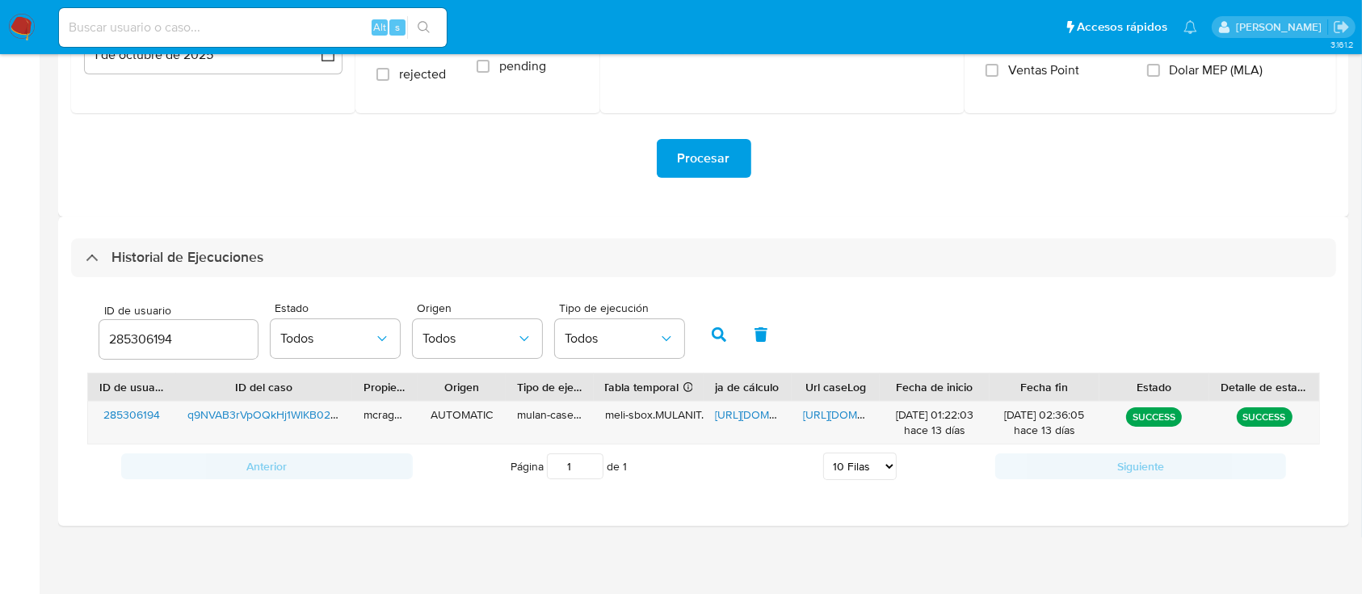
click at [135, 338] on input "285306194" at bounding box center [178, 339] width 158 height 21
paste input "18504362"
click at [712, 331] on icon "button" at bounding box center [719, 334] width 15 height 15
click at [741, 417] on span "https://docs.google.com/spreadsheets/d/1o6fAG3wmc1_HmSh6-4fLfzS-jRB9pq4HApjuEHq…" at bounding box center [770, 414] width 111 height 16
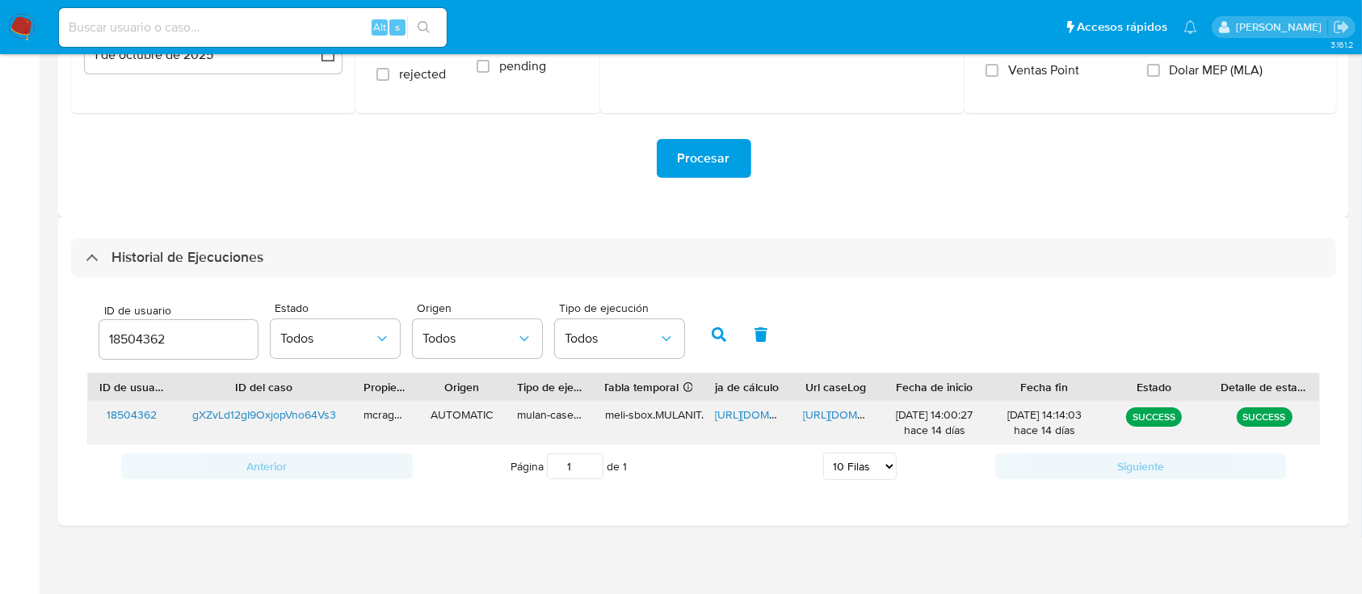
click at [828, 414] on span "https://docs.google.com/document/d/1aYLmDtyTb9oxT-qiUYZVyqsUHeELYVbofQCx0D__GKQ…" at bounding box center [858, 414] width 111 height 16
click at [141, 320] on div "18504362" at bounding box center [178, 339] width 158 height 39
click at [140, 335] on input "18504362" at bounding box center [178, 339] width 158 height 21
paste input "602834506"
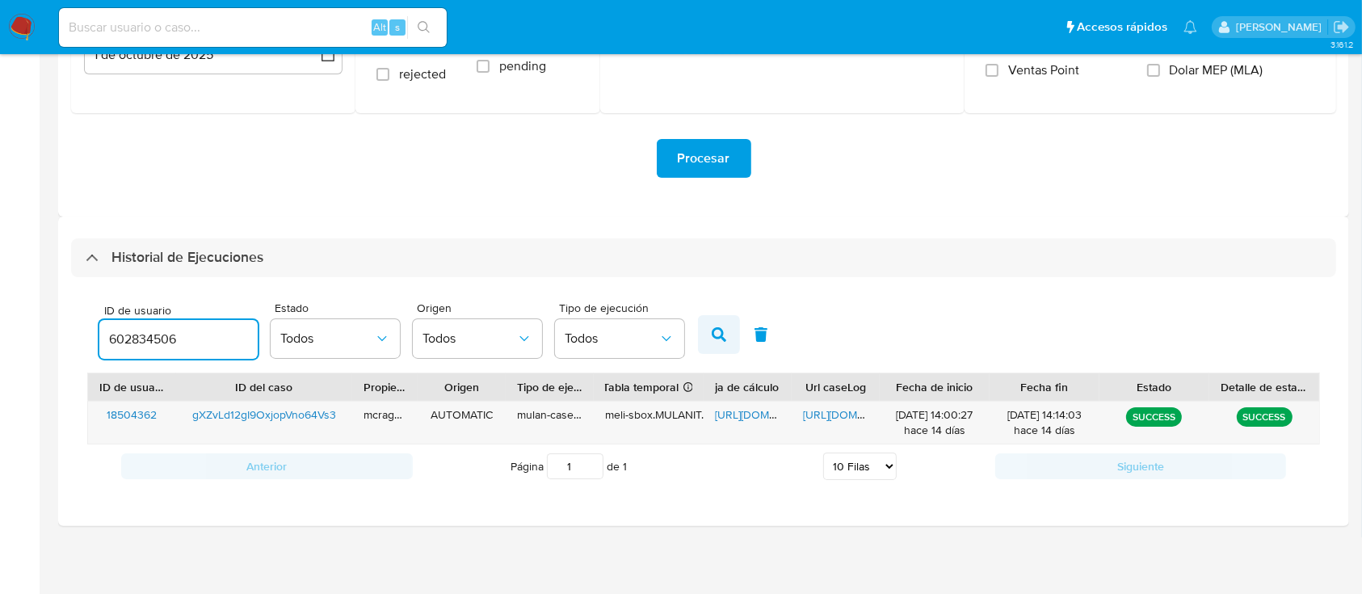
type input "602834506"
click at [717, 327] on icon "button" at bounding box center [719, 334] width 15 height 15
click at [743, 413] on span "https://docs.google.com/spreadsheets/d/10NNcvhoEBas5yyTLZRb8hmEqOD3EOClwHzLcfH6…" at bounding box center [770, 414] width 111 height 16
click at [834, 418] on span "https://docs.google.com/document/d/1K-xdnfm7v6eK_GL3G2iwe80CPiSWZ2YA5psKLFtvjqI…" at bounding box center [858, 414] width 111 height 16
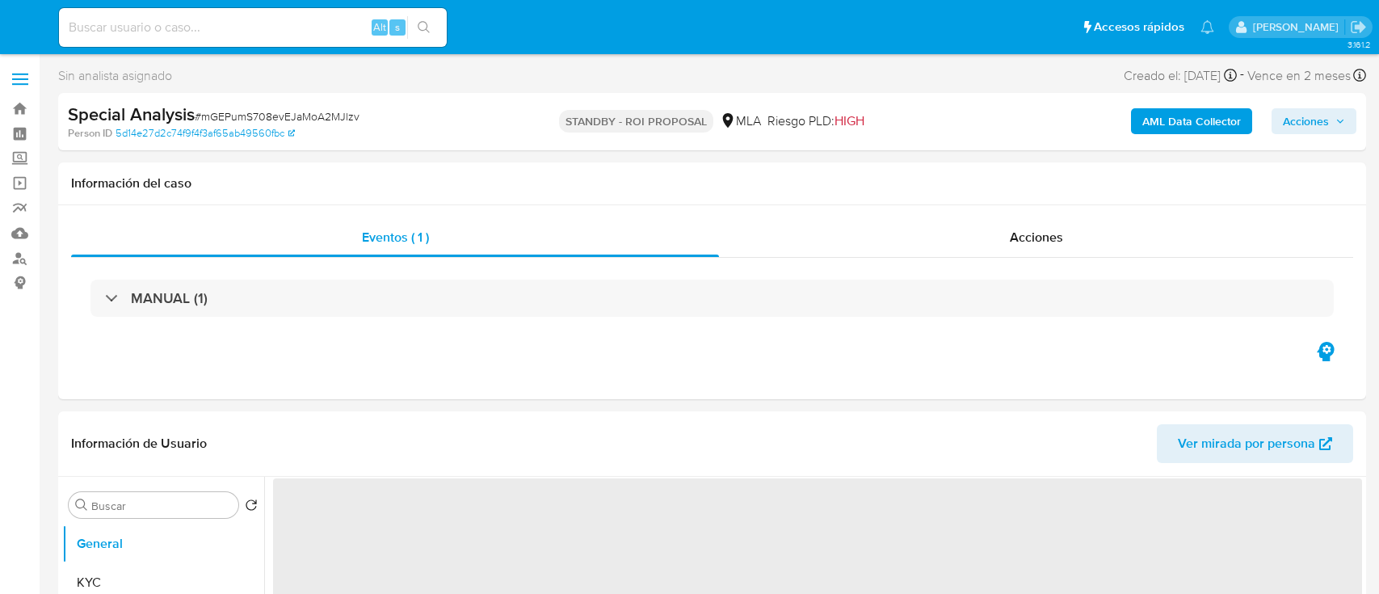
select select "10"
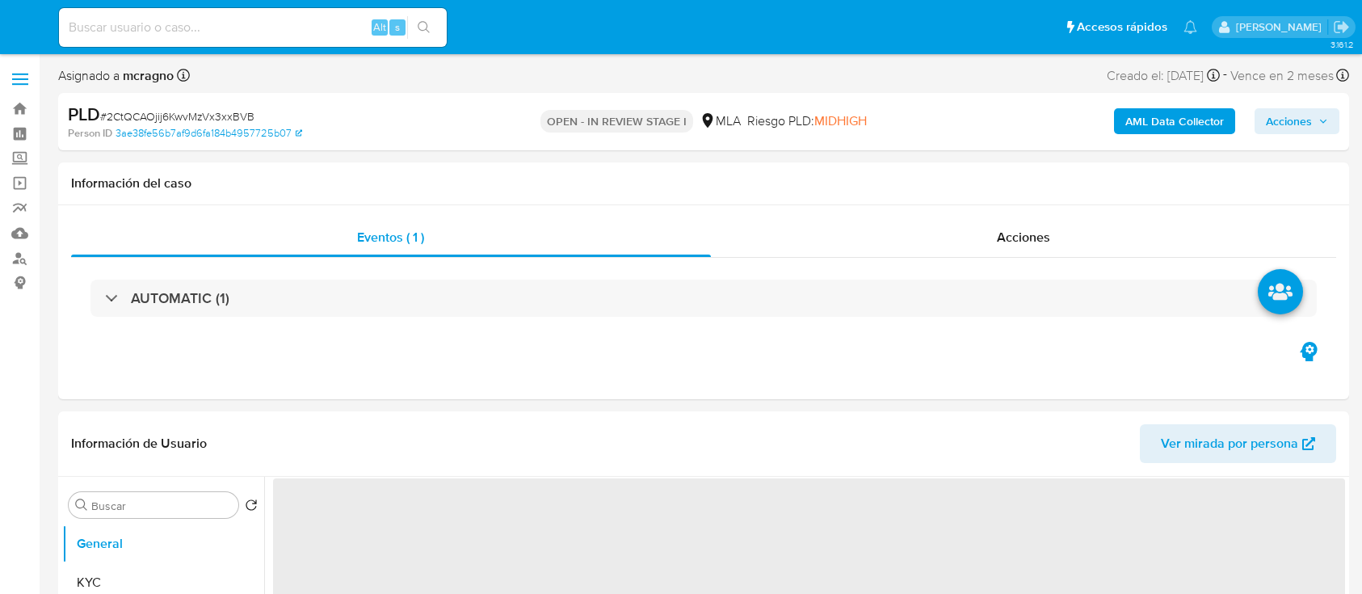
select select "10"
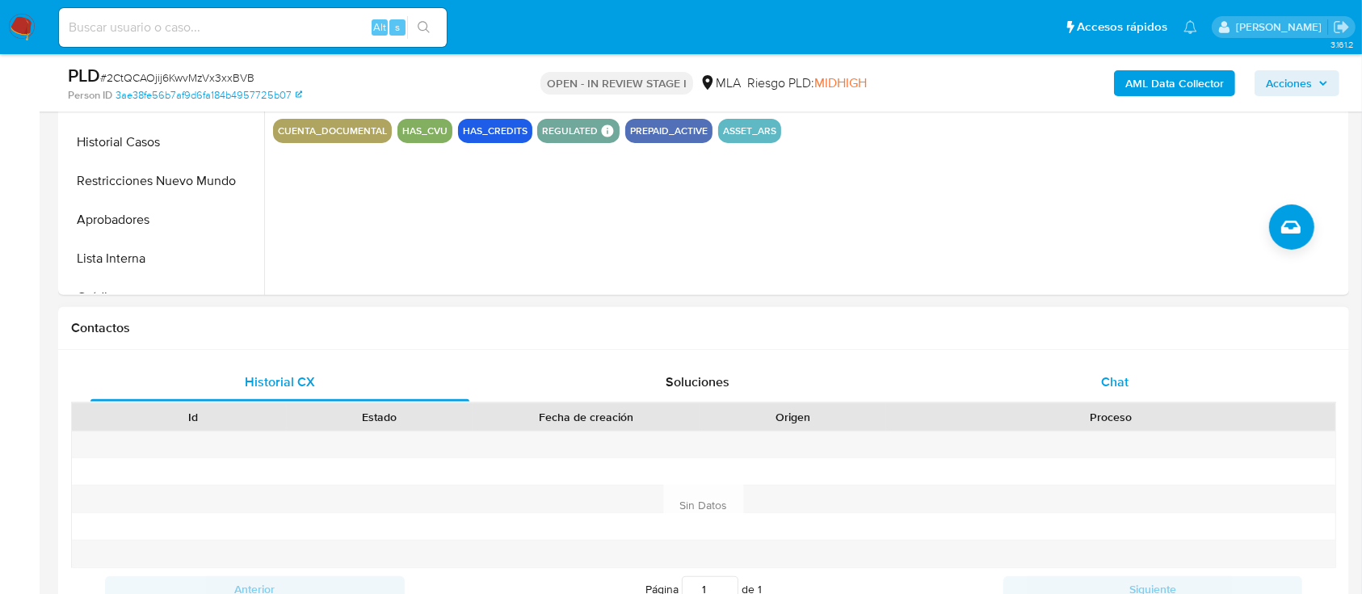
click at [1120, 397] on div "Chat" at bounding box center [1115, 382] width 379 height 39
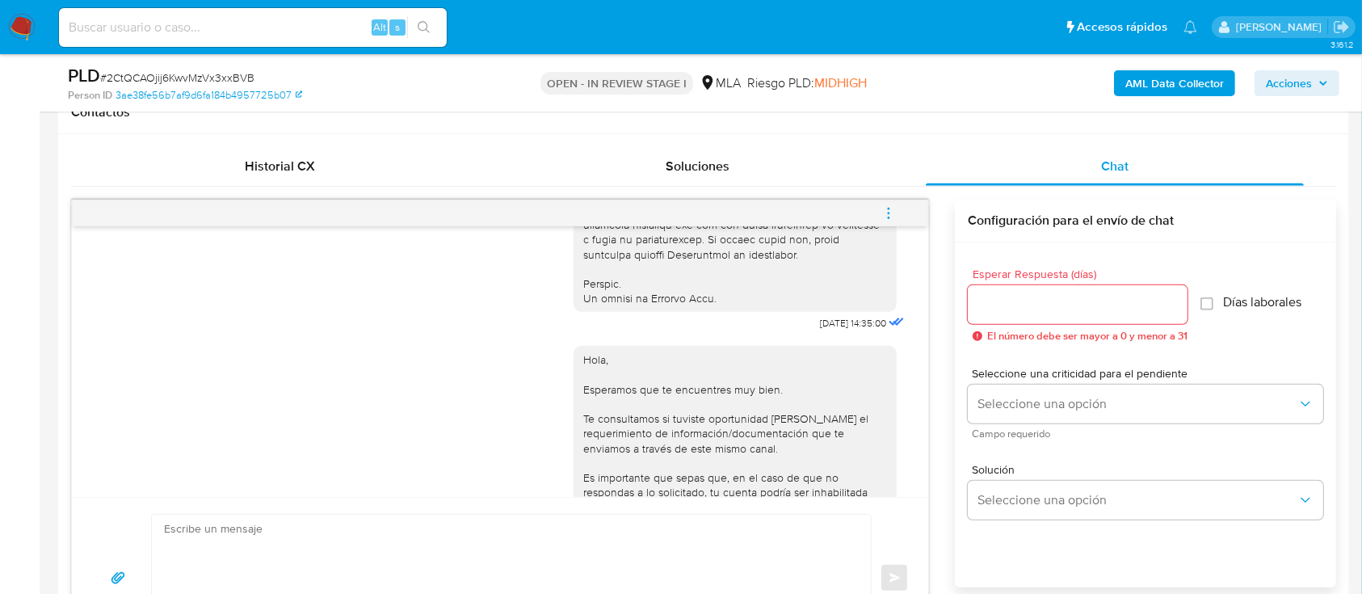
scroll to position [676, 0]
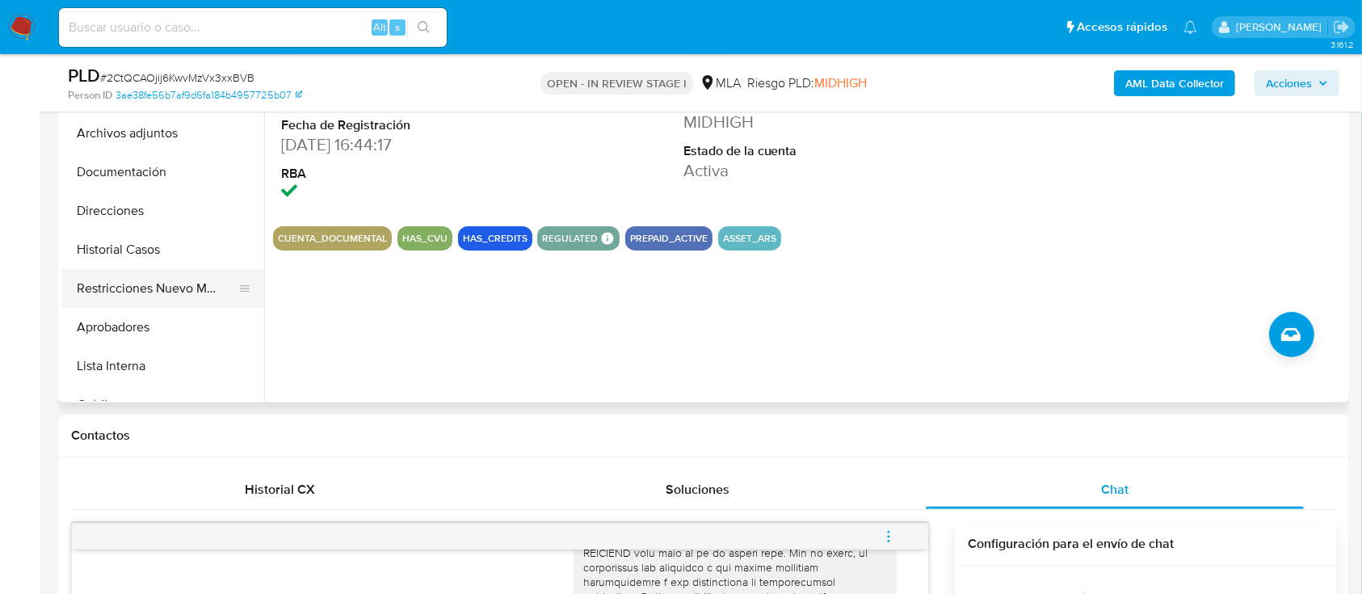
click at [124, 279] on button "Restricciones Nuevo Mundo" at bounding box center [156, 288] width 189 height 39
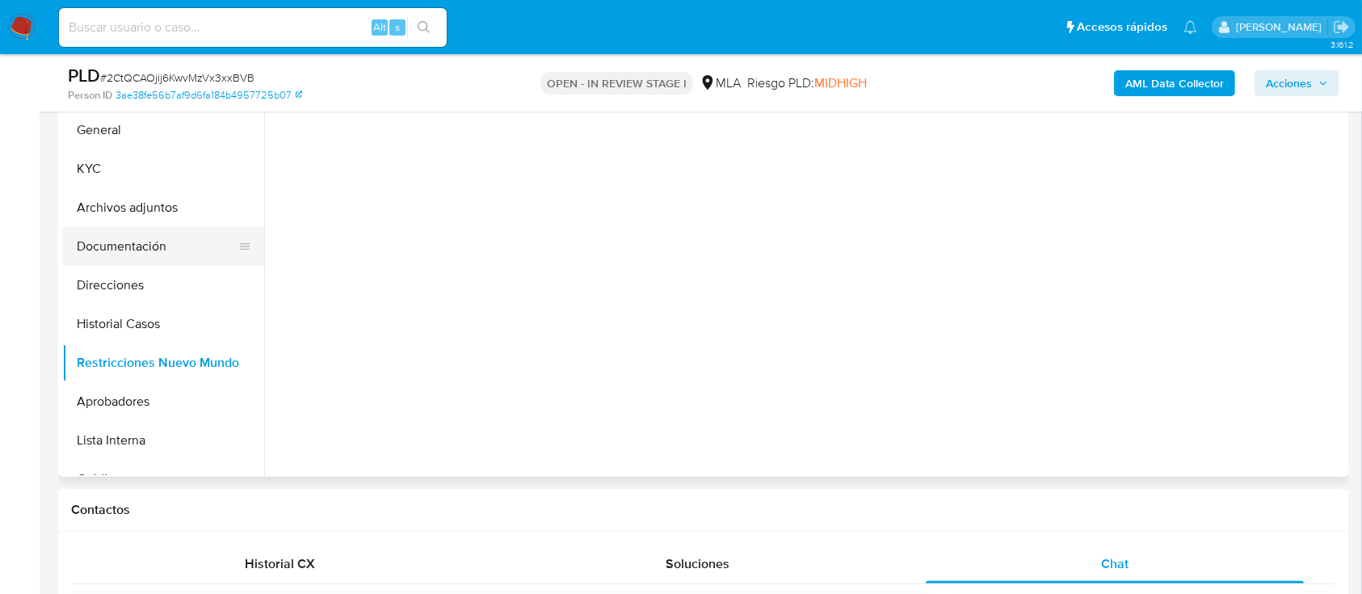
scroll to position [323, 0]
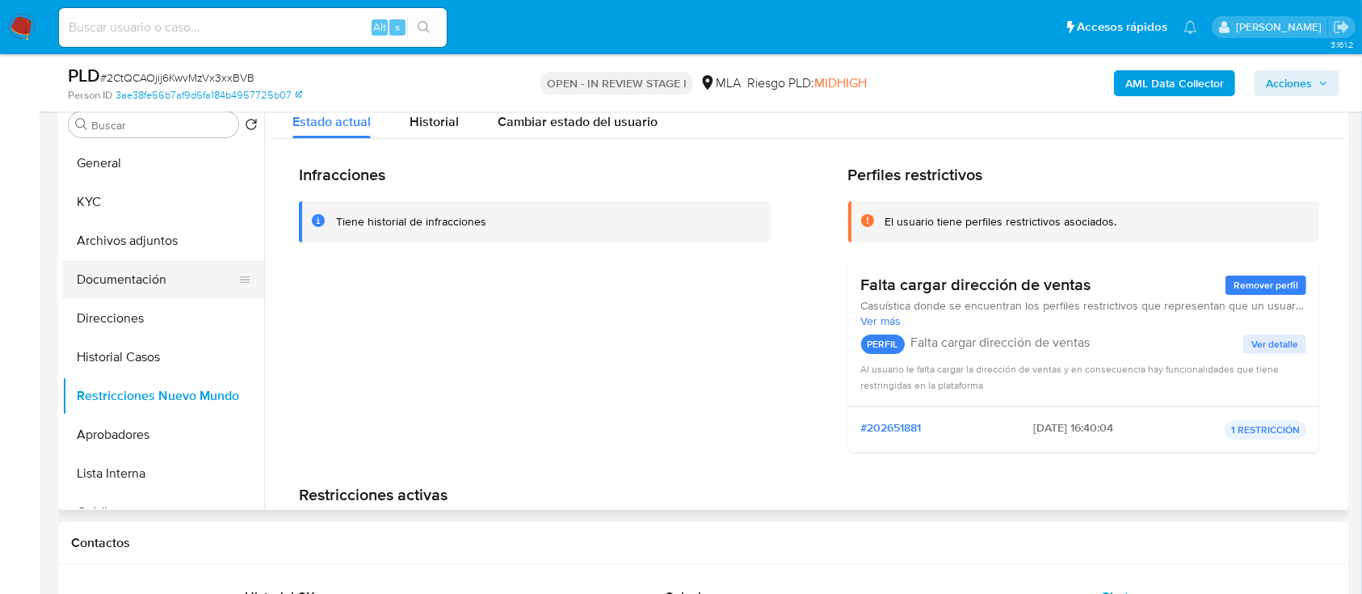
click at [144, 281] on button "Documentación" at bounding box center [156, 279] width 189 height 39
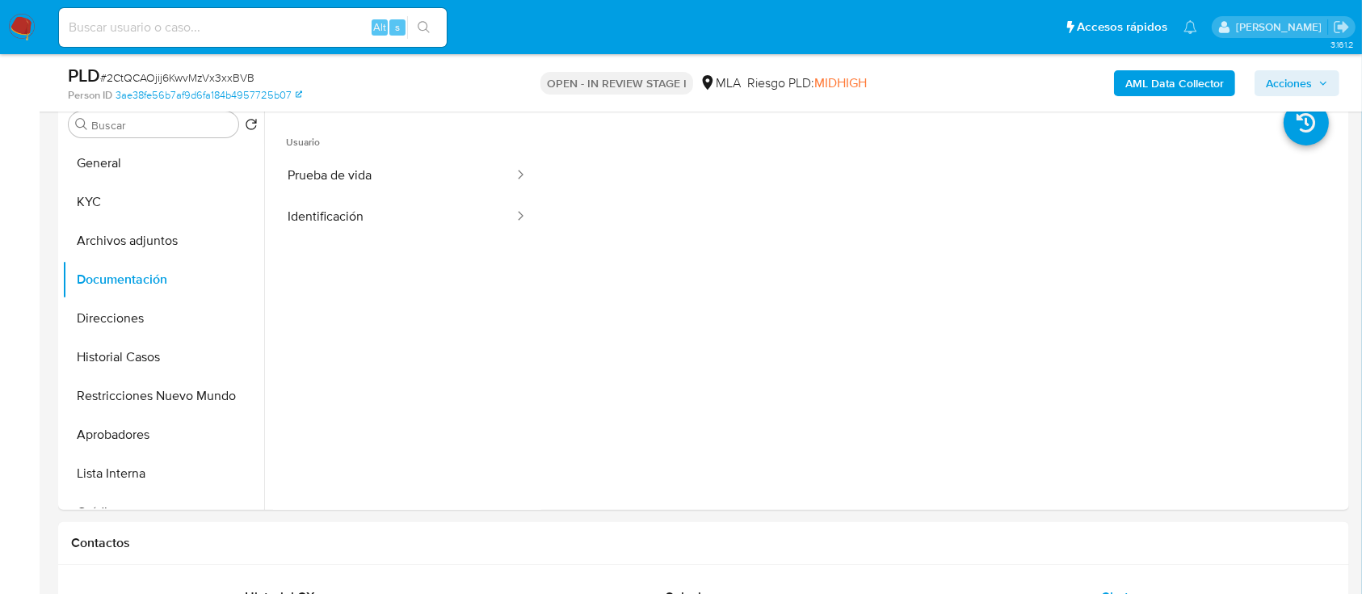
click at [1177, 81] on b "AML Data Collector" at bounding box center [1174, 83] width 99 height 26
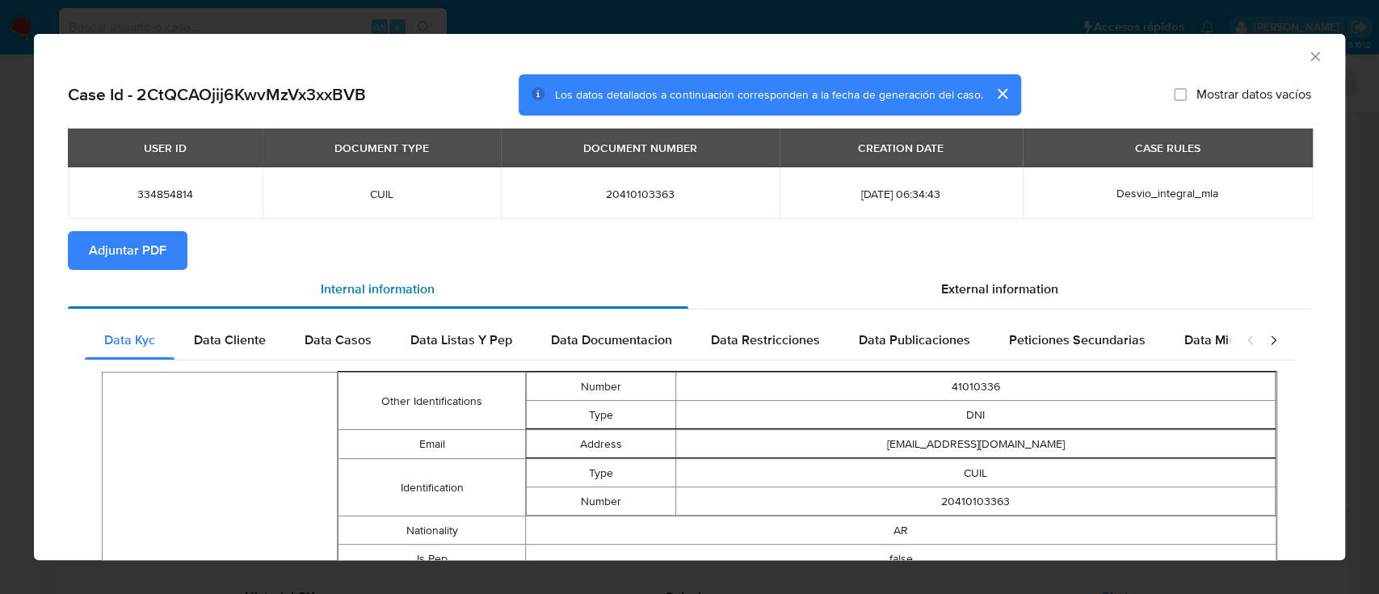
click at [130, 247] on span "Adjuntar PDF" at bounding box center [128, 251] width 78 height 36
drag, startPoint x: 1298, startPoint y: 53, endPoint x: 1131, endPoint y: 132, distance: 185.0
click at [1307, 54] on icon "Cerrar ventana" at bounding box center [1315, 56] width 16 height 16
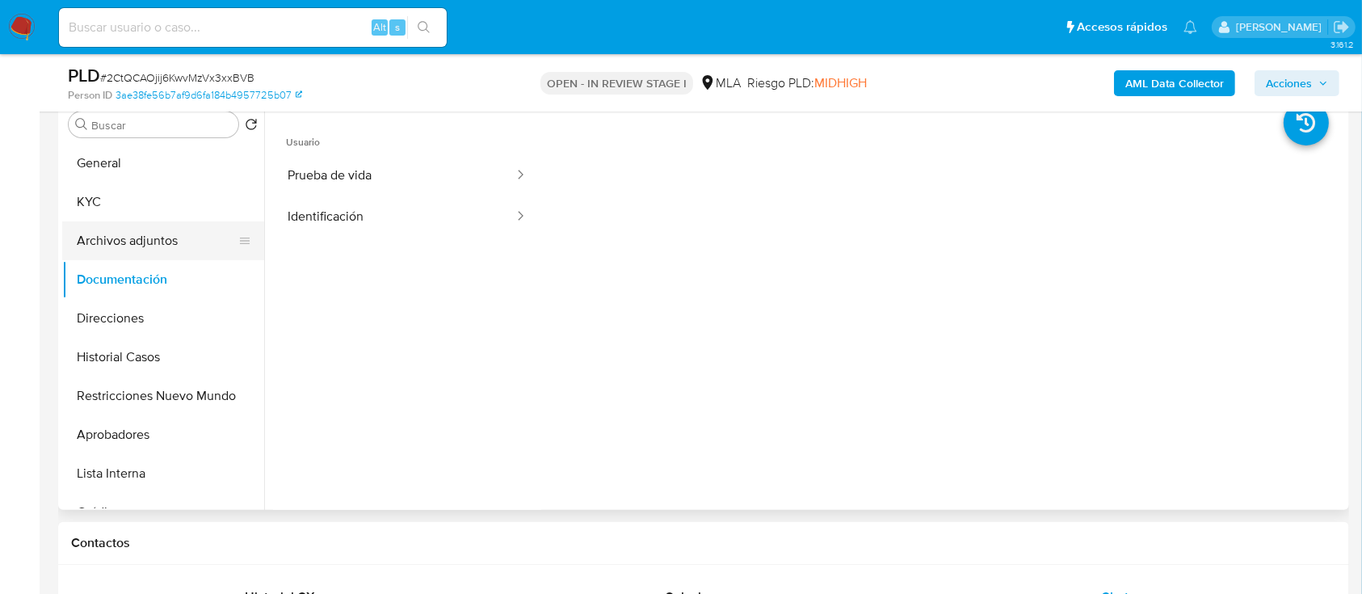
click at [143, 233] on button "Archivos adjuntos" at bounding box center [156, 240] width 189 height 39
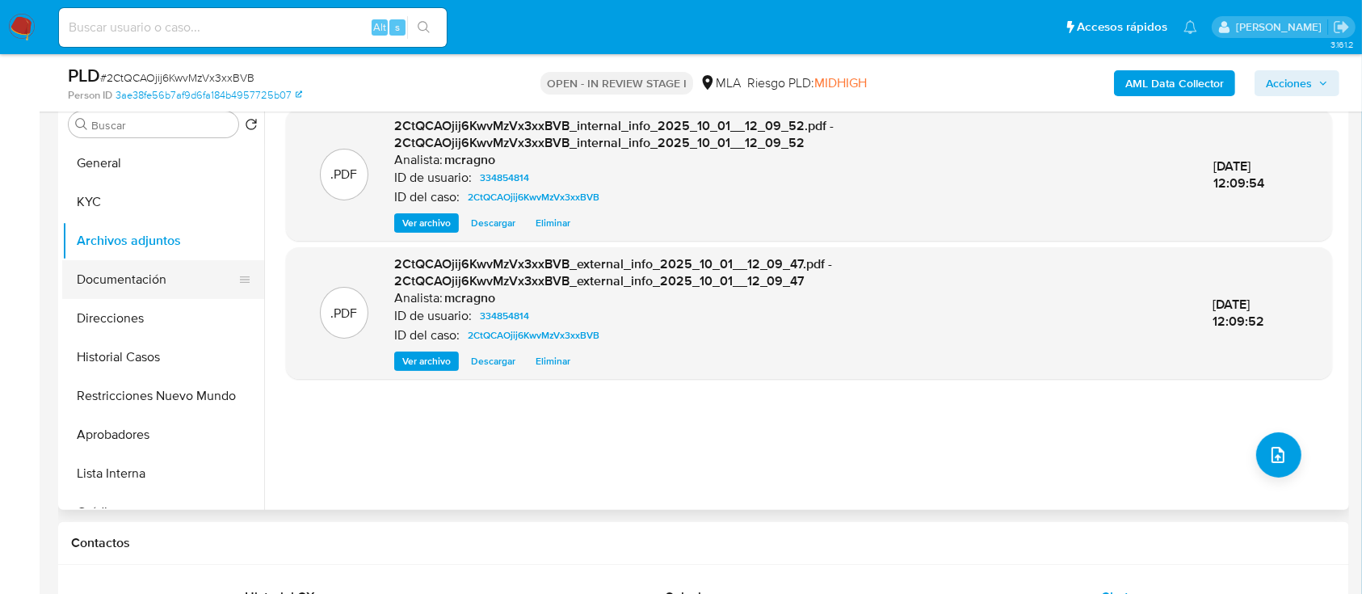
click at [145, 276] on button "Documentación" at bounding box center [156, 279] width 189 height 39
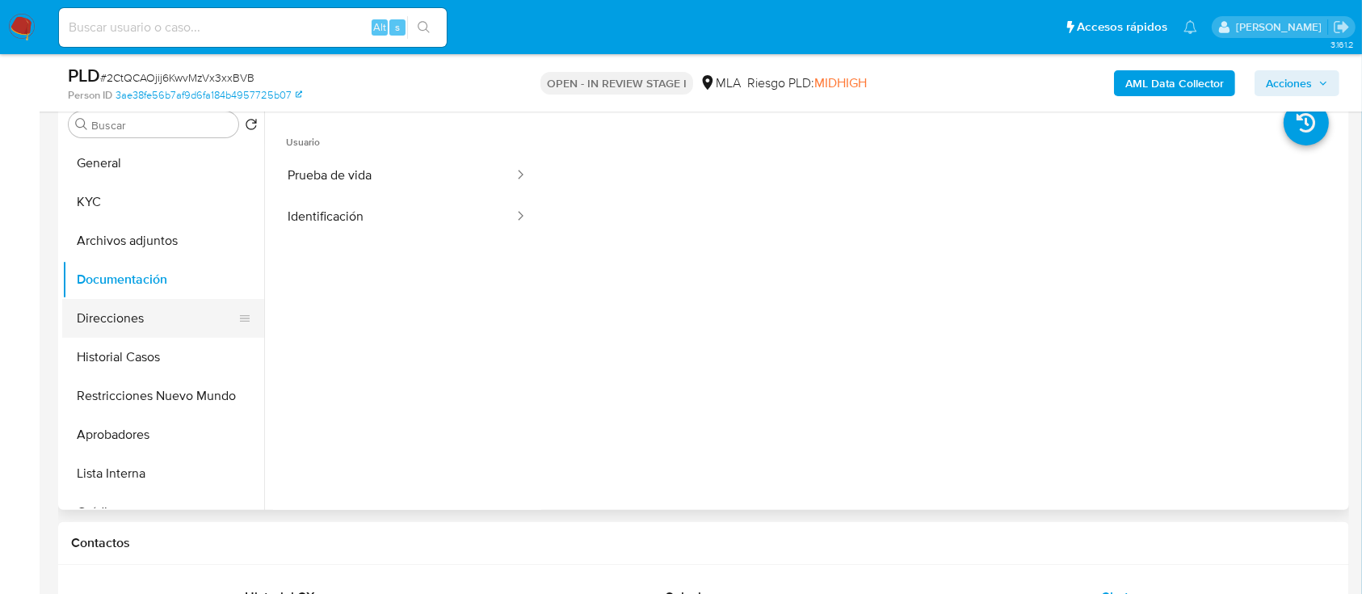
click at [126, 311] on button "Direcciones" at bounding box center [156, 318] width 189 height 39
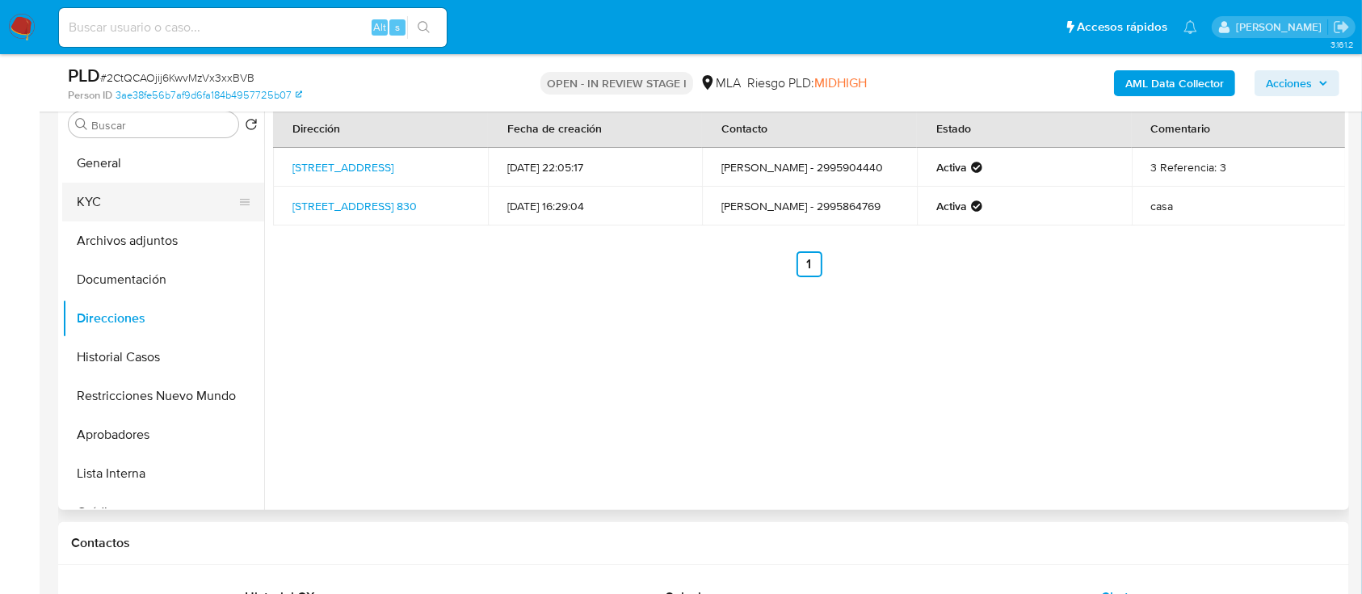
click at [162, 190] on button "KYC" at bounding box center [156, 202] width 189 height 39
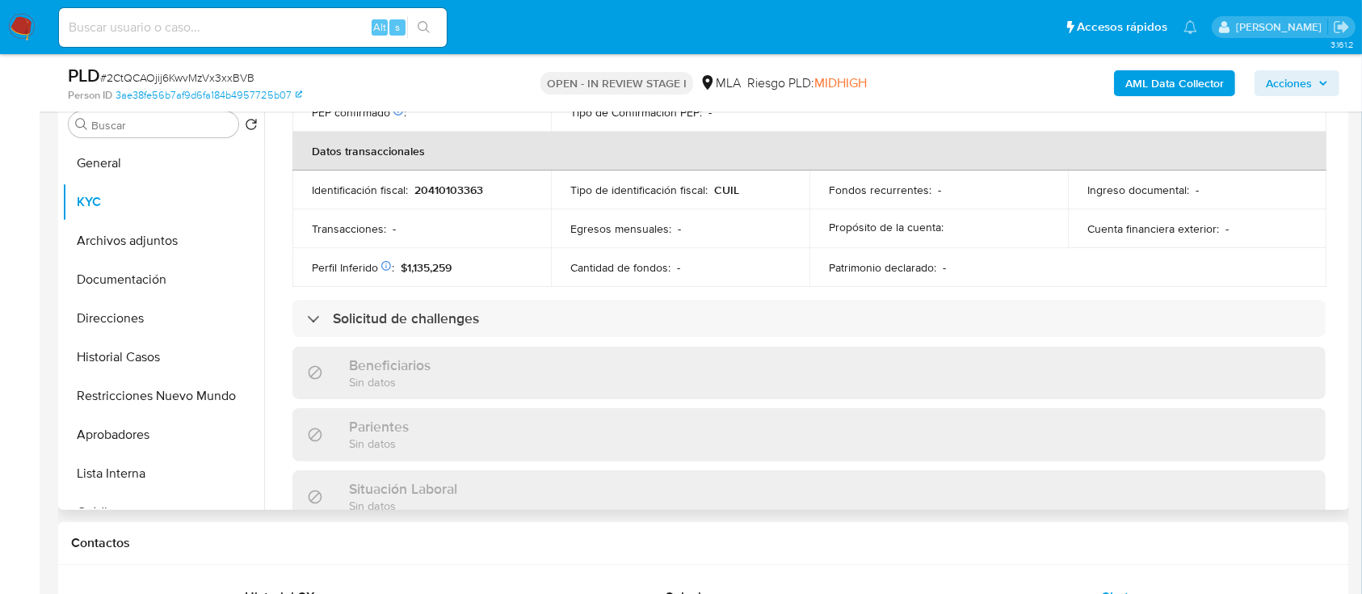
scroll to position [834, 0]
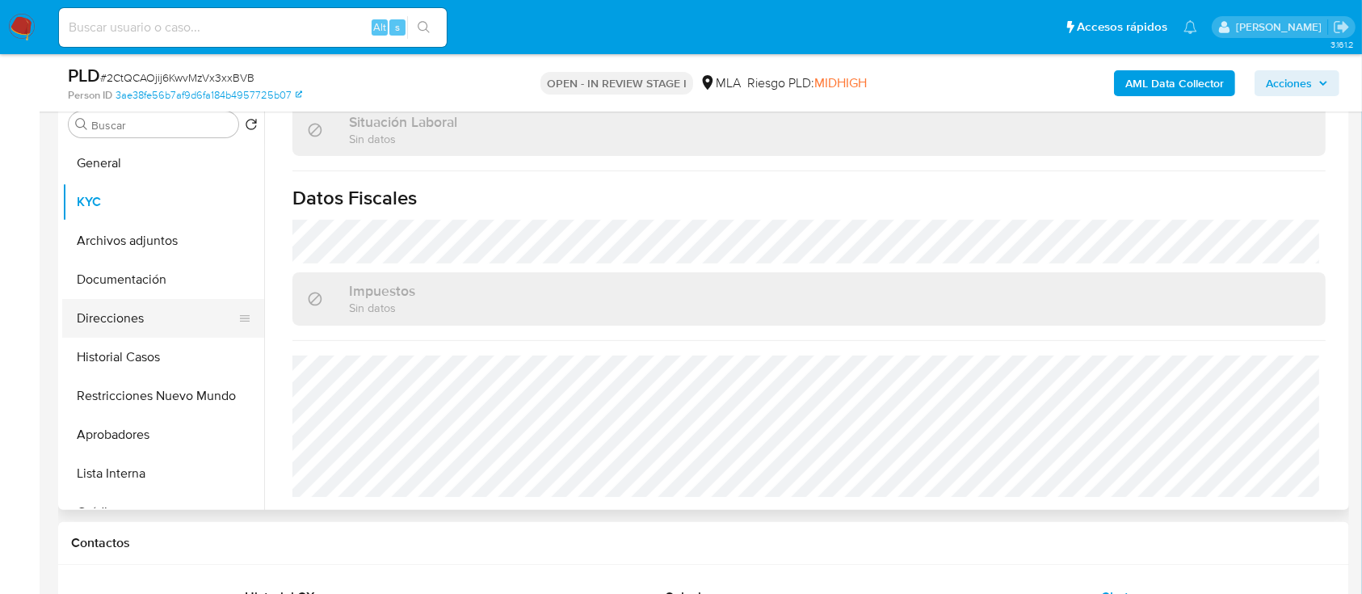
click at [111, 326] on button "Direcciones" at bounding box center [156, 318] width 189 height 39
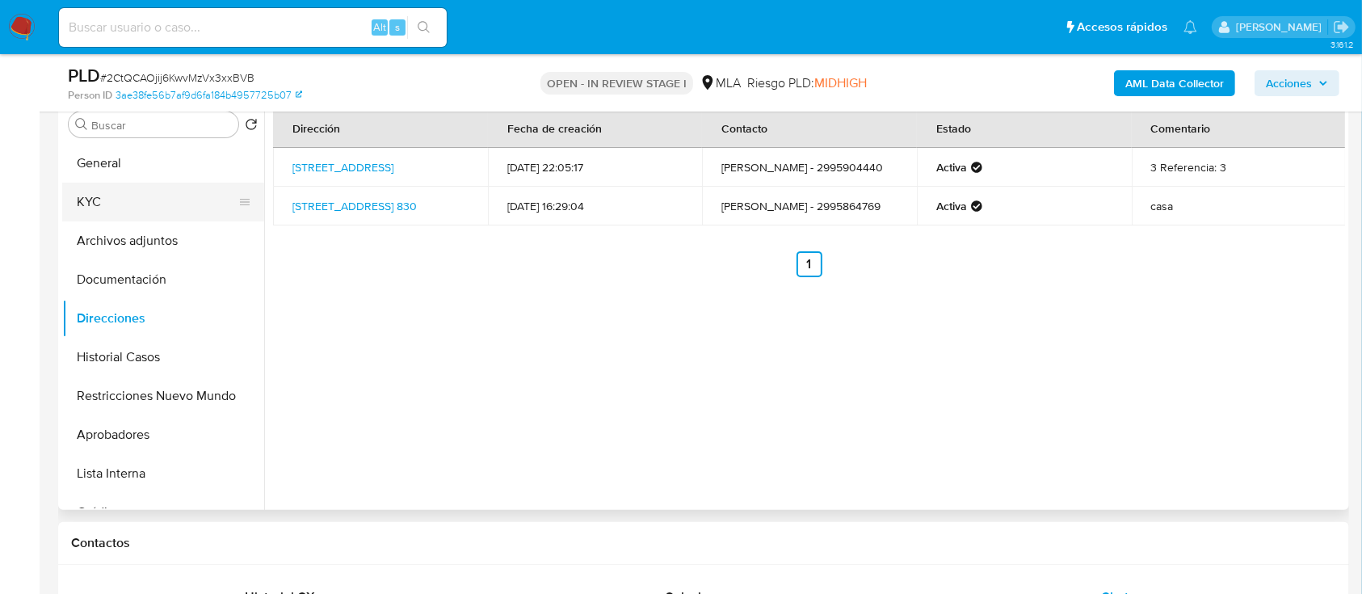
click at [152, 212] on button "KYC" at bounding box center [156, 202] width 189 height 39
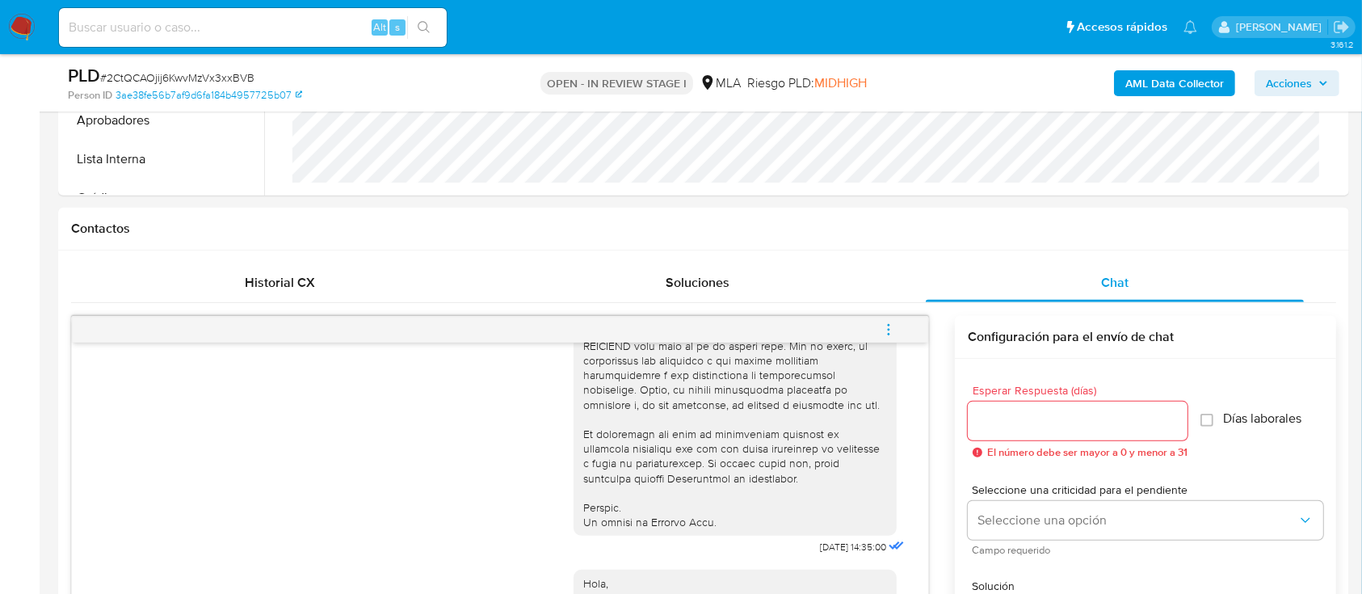
scroll to position [1070, 0]
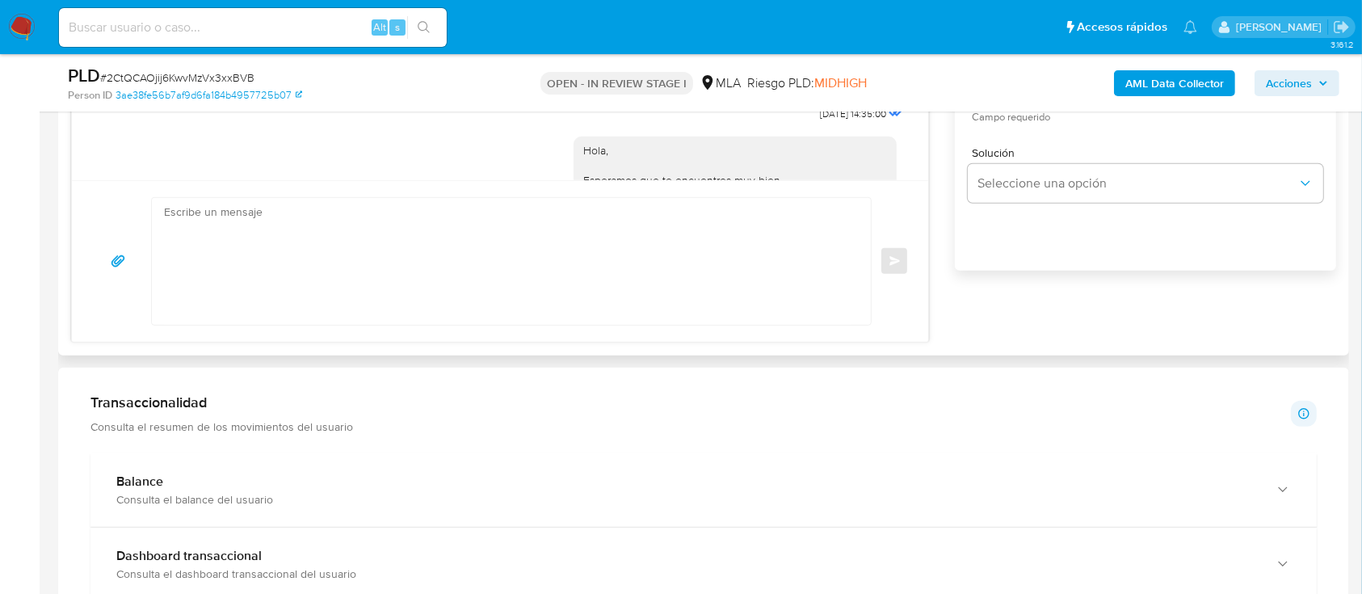
click at [628, 249] on textarea at bounding box center [507, 261] width 687 height 127
paste textarea "Hola XXX, Al analizar tu caso se encontraron algunas inconsistencias, por este …"
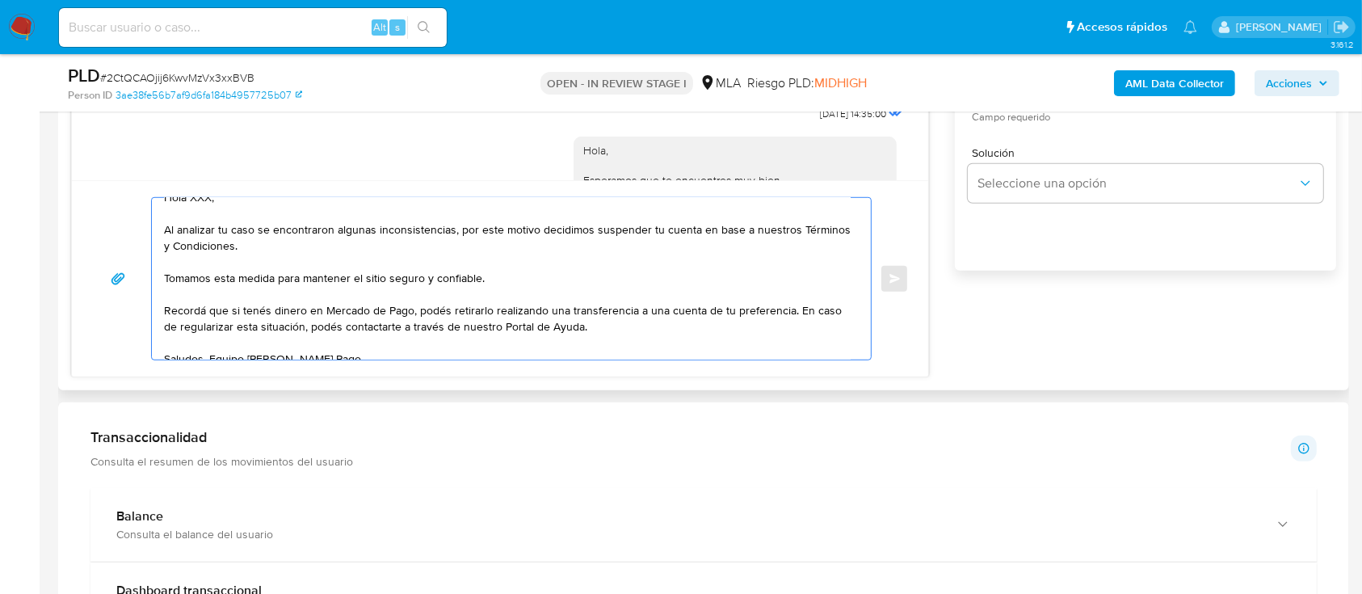
scroll to position [0, 0]
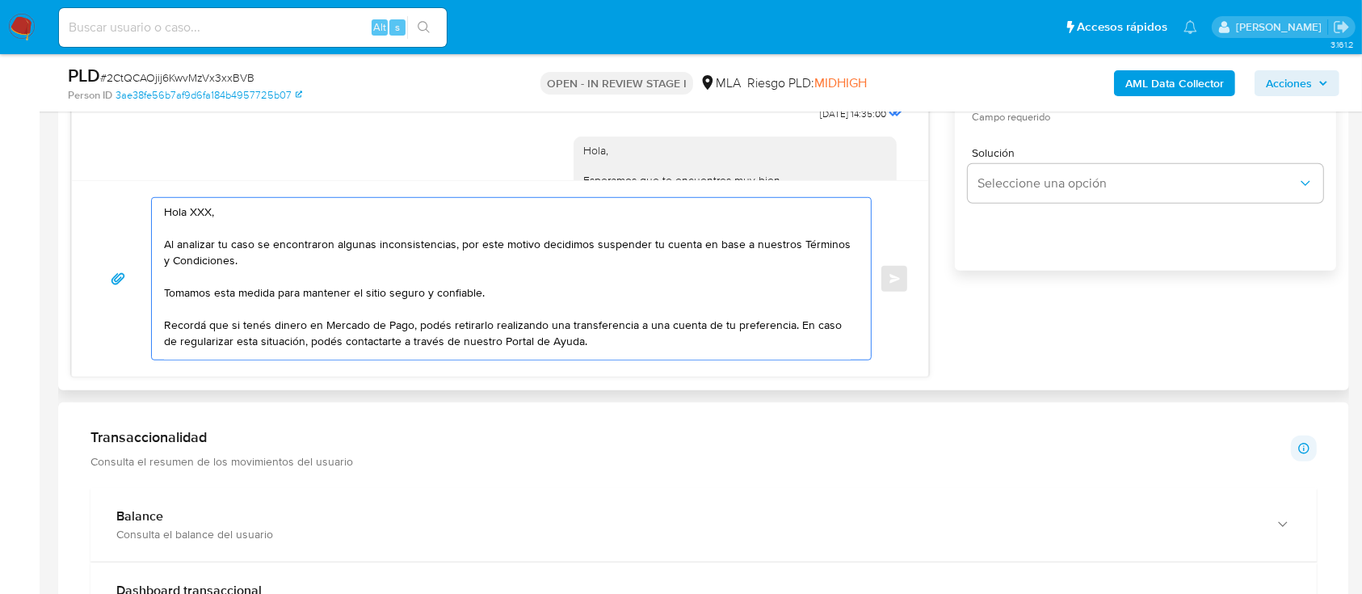
click at [275, 216] on textarea "Hola XXX, Al analizar tu caso se encontraron algunas inconsistencias, por este …" at bounding box center [507, 279] width 687 height 162
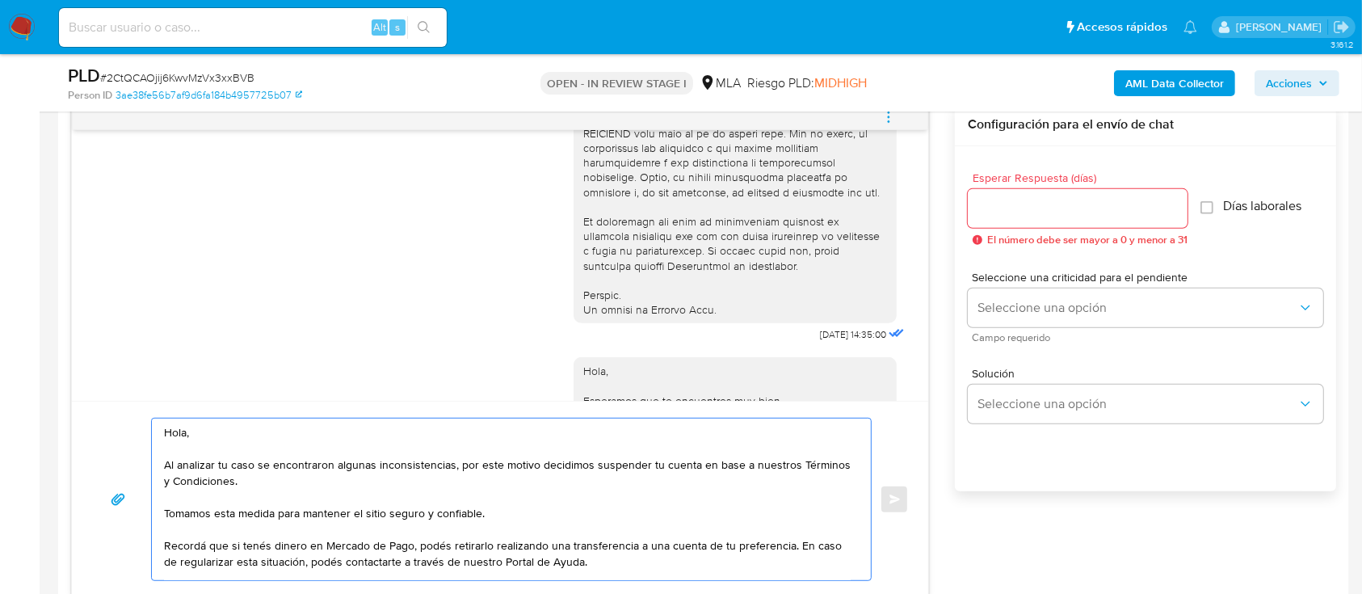
type textarea "Hola, Al analizar tu caso se encontraron algunas inconsistencias, por este moti…"
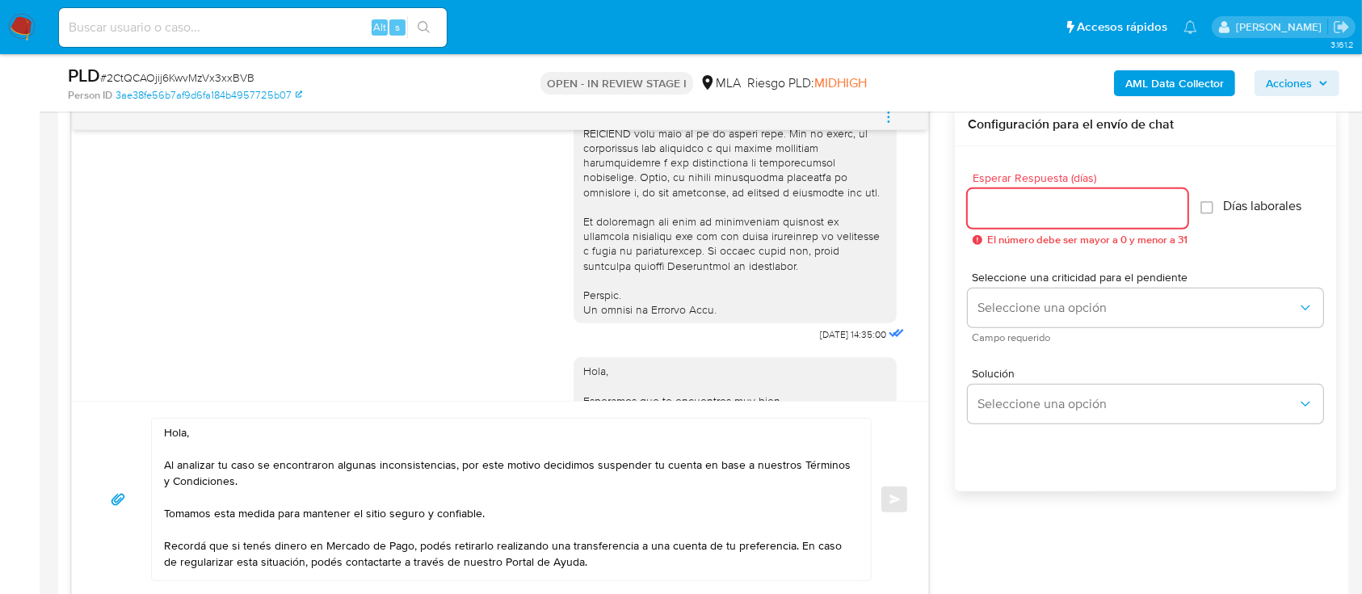
click at [1002, 216] on input "Esperar Respuesta (días)" at bounding box center [1078, 208] width 220 height 21
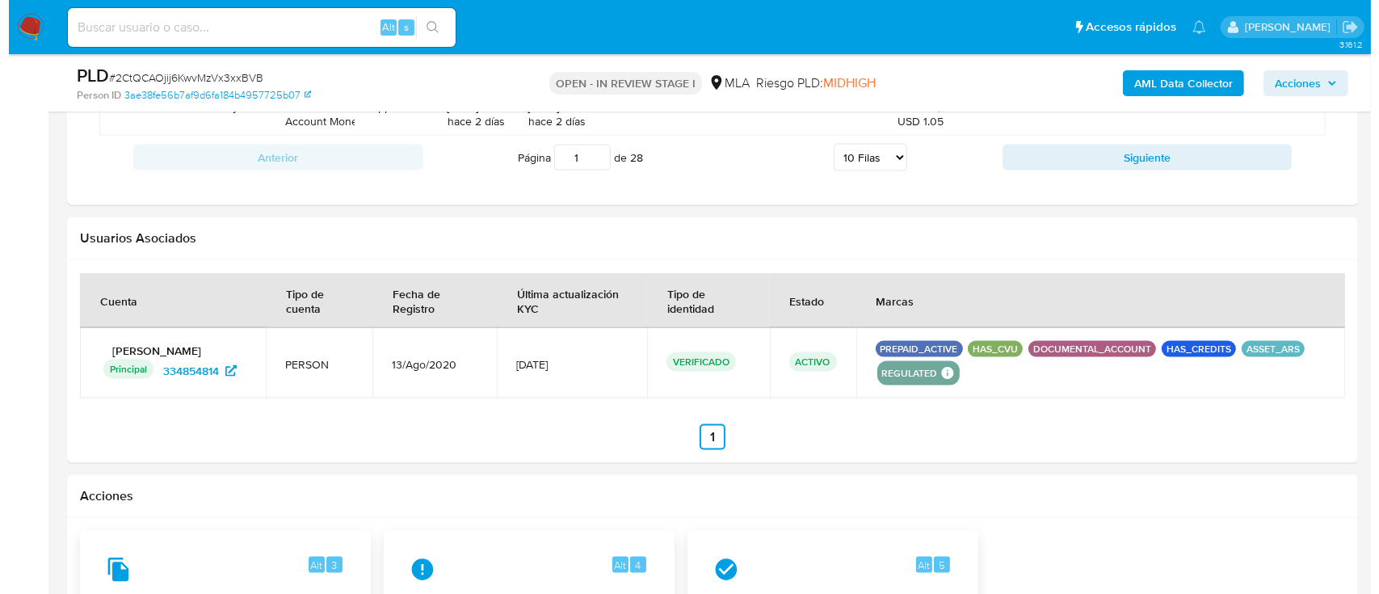
scroll to position [2540, 0]
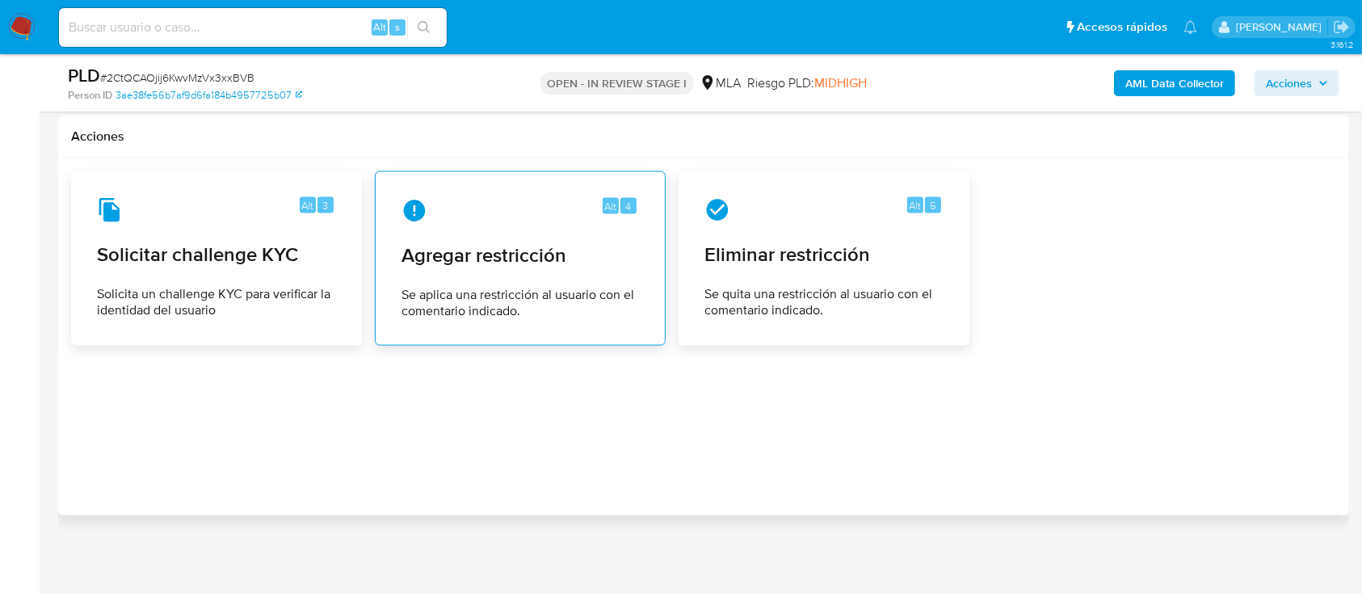
type input "0"
click at [433, 222] on div "Alt 4 Agregar restricción Se aplica una restricción al usuario con el comentari…" at bounding box center [520, 258] width 263 height 147
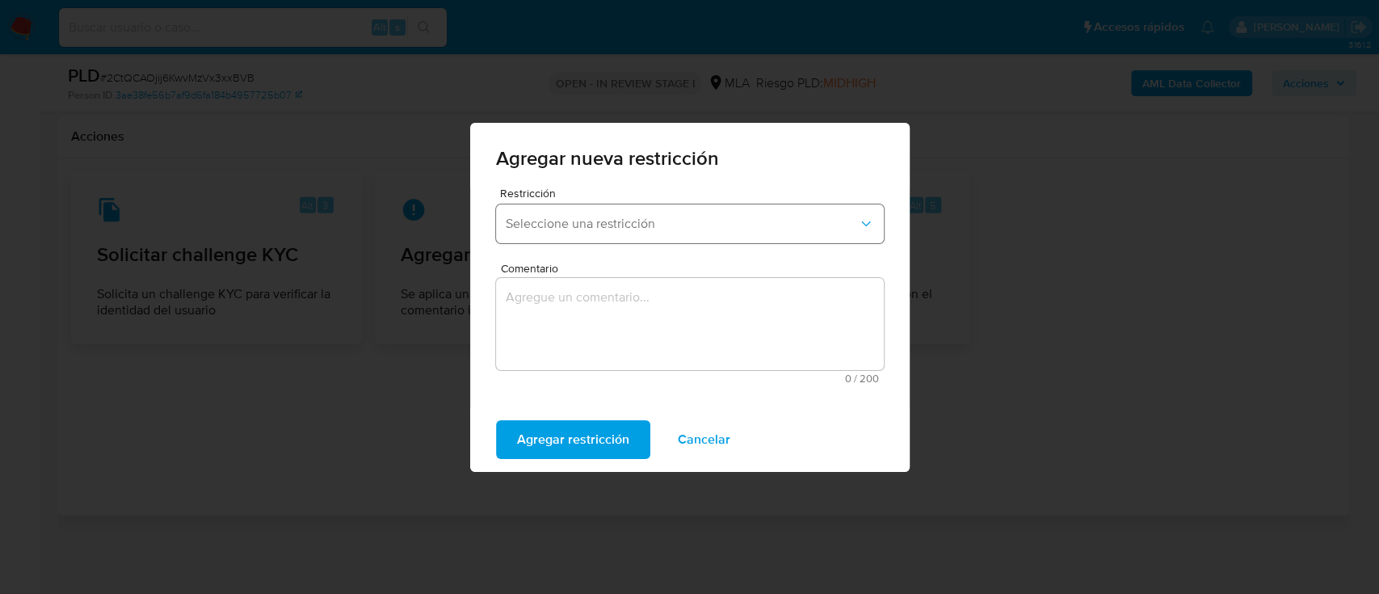
click at [582, 229] on span "Seleccione una restricción" at bounding box center [682, 224] width 352 height 16
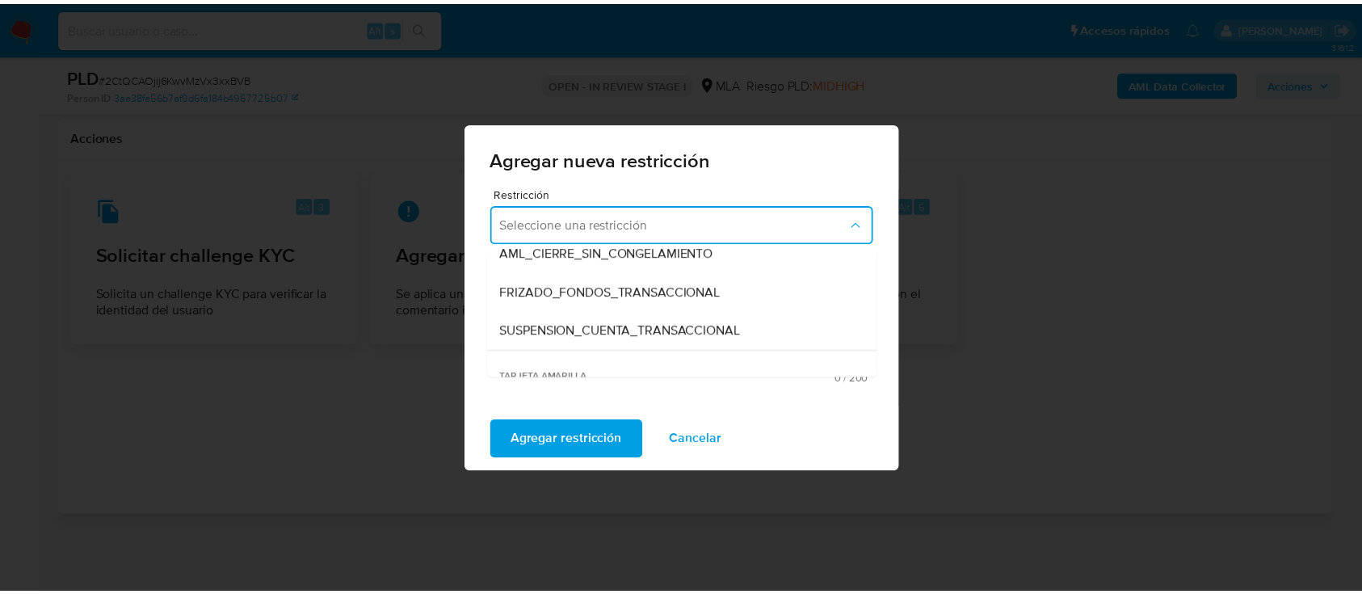
scroll to position [215, 0]
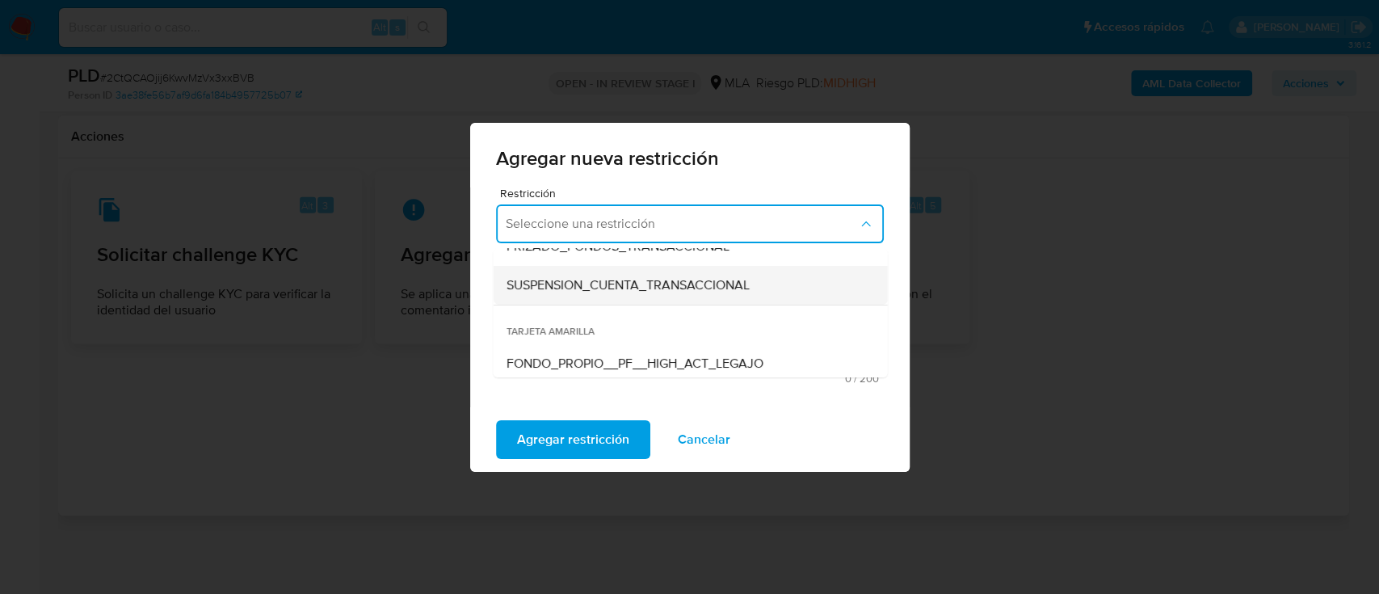
click at [653, 296] on div "SUSPENSION_CUENTA_TRANSACCIONAL" at bounding box center [685, 285] width 359 height 39
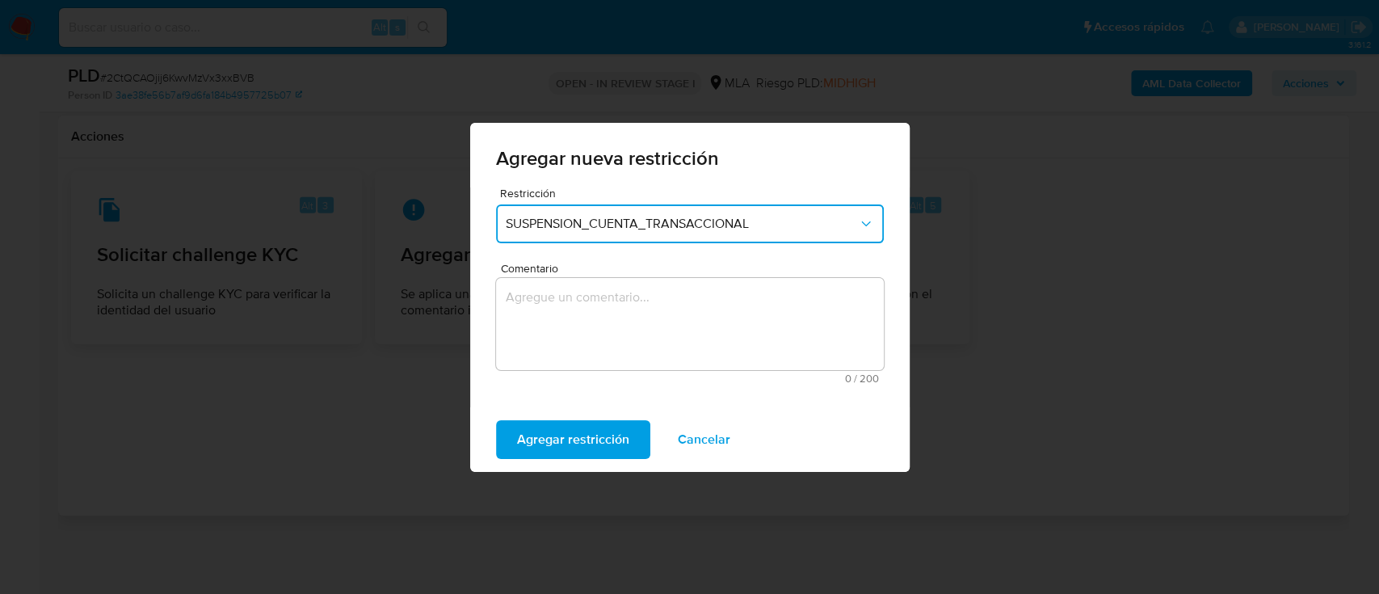
click at [662, 335] on textarea "Comentario" at bounding box center [690, 324] width 388 height 92
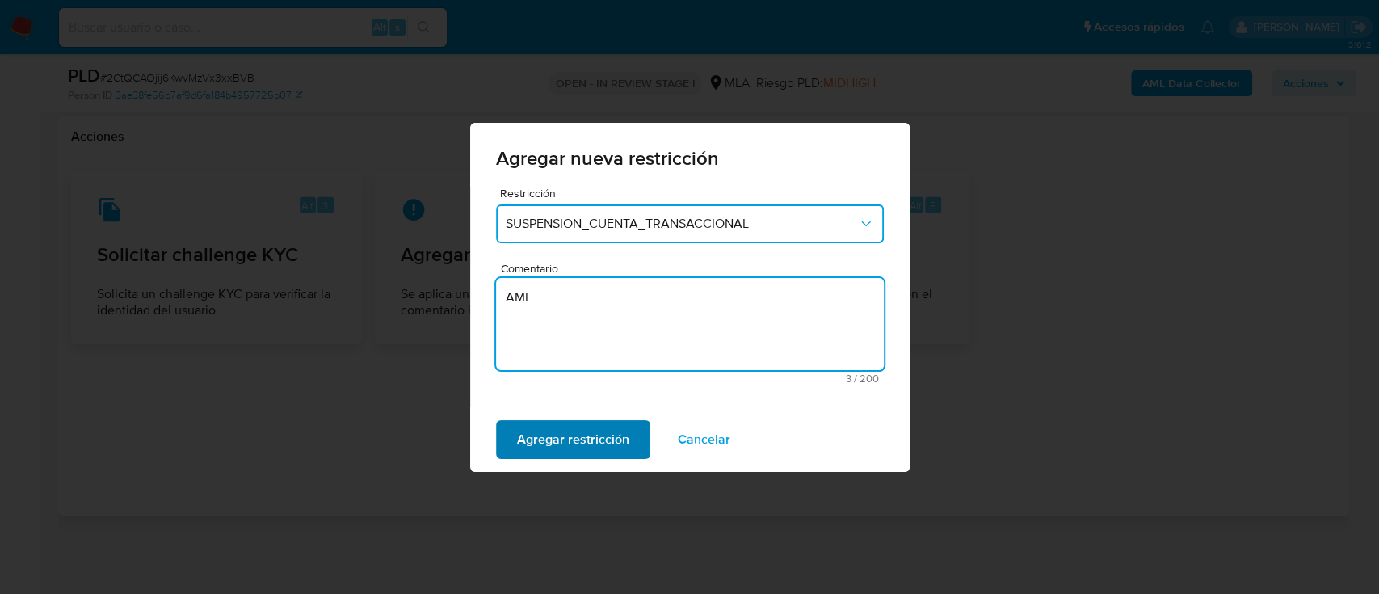
type textarea "AML"
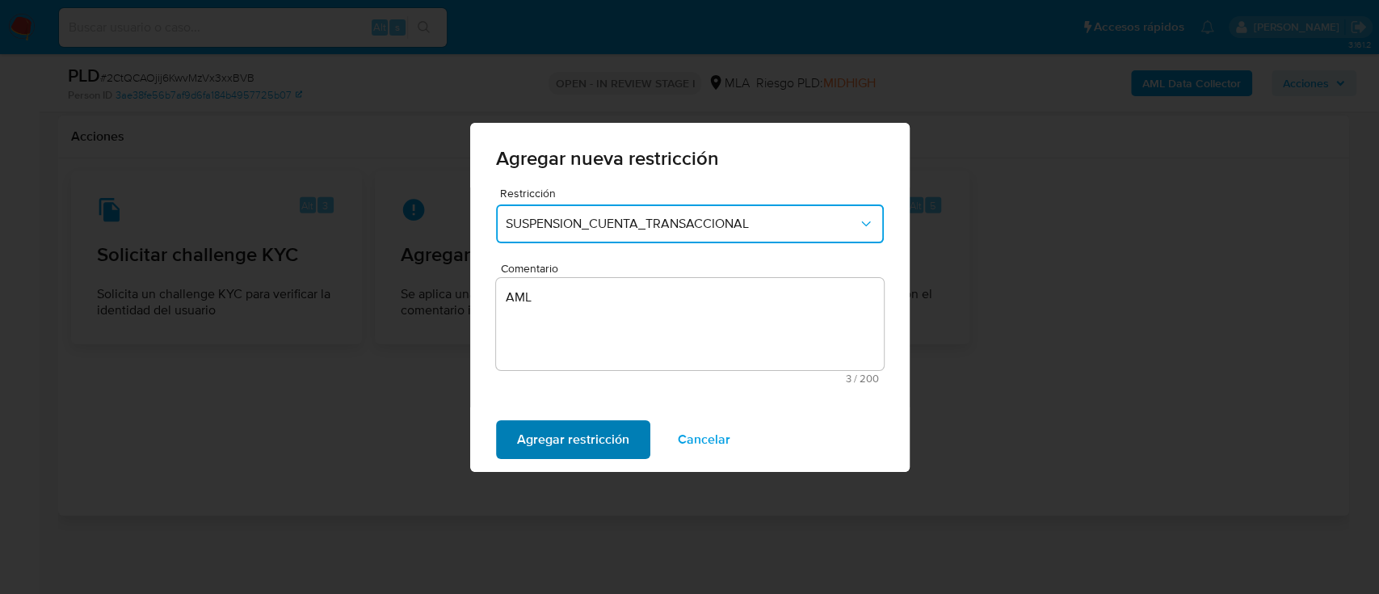
click at [552, 439] on span "Agregar restricción" at bounding box center [573, 440] width 112 height 36
click at [540, 444] on span "Confirmar" at bounding box center [546, 440] width 58 height 36
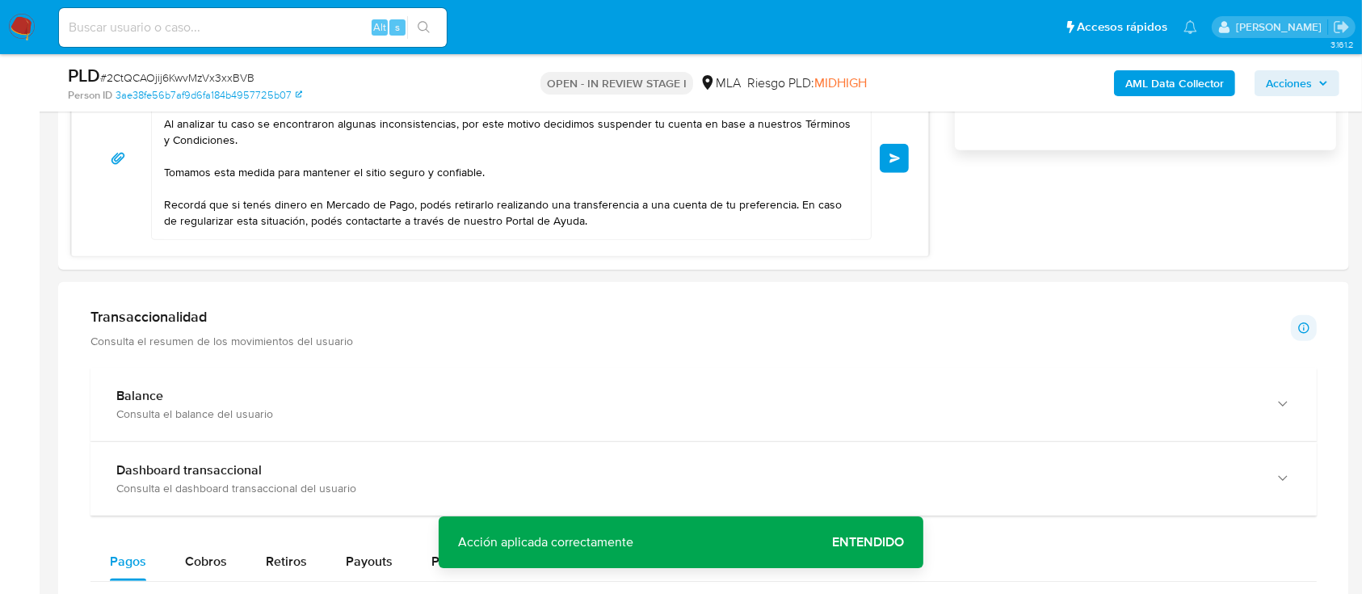
scroll to position [1032, 0]
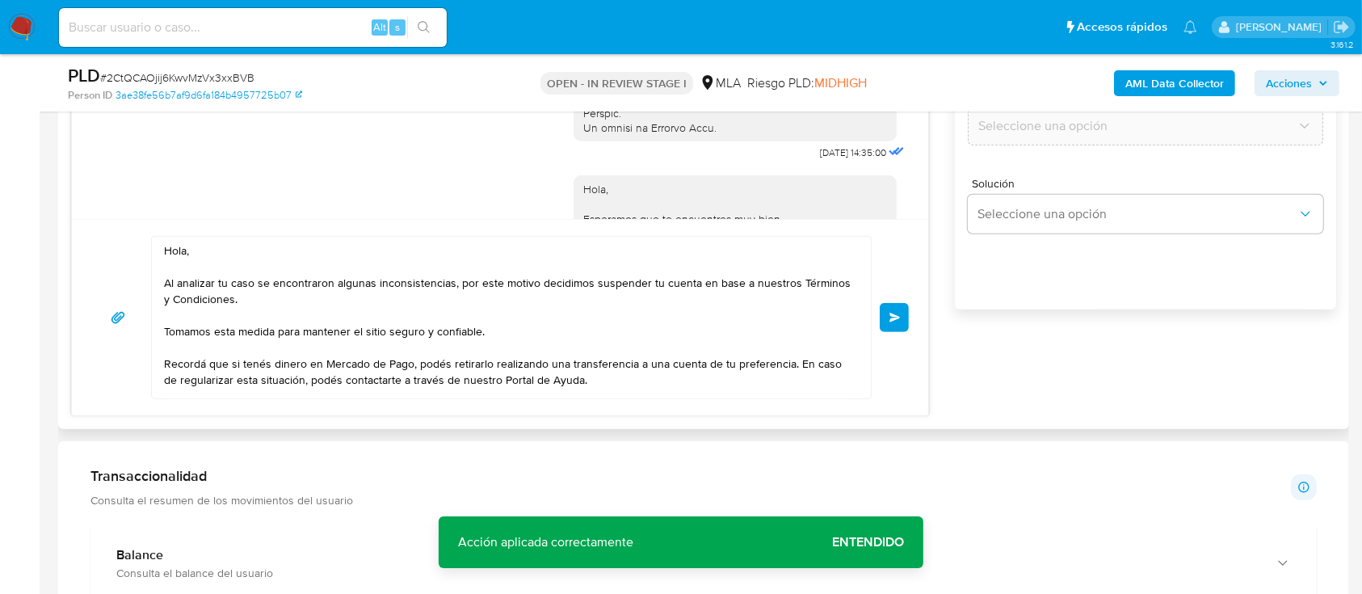
click at [911, 316] on div "Hola, Al analizar tu caso se encontraron algunas inconsistencias, por este moti…" at bounding box center [500, 317] width 856 height 196
click at [898, 318] on span "Enviar" at bounding box center [894, 318] width 11 height 10
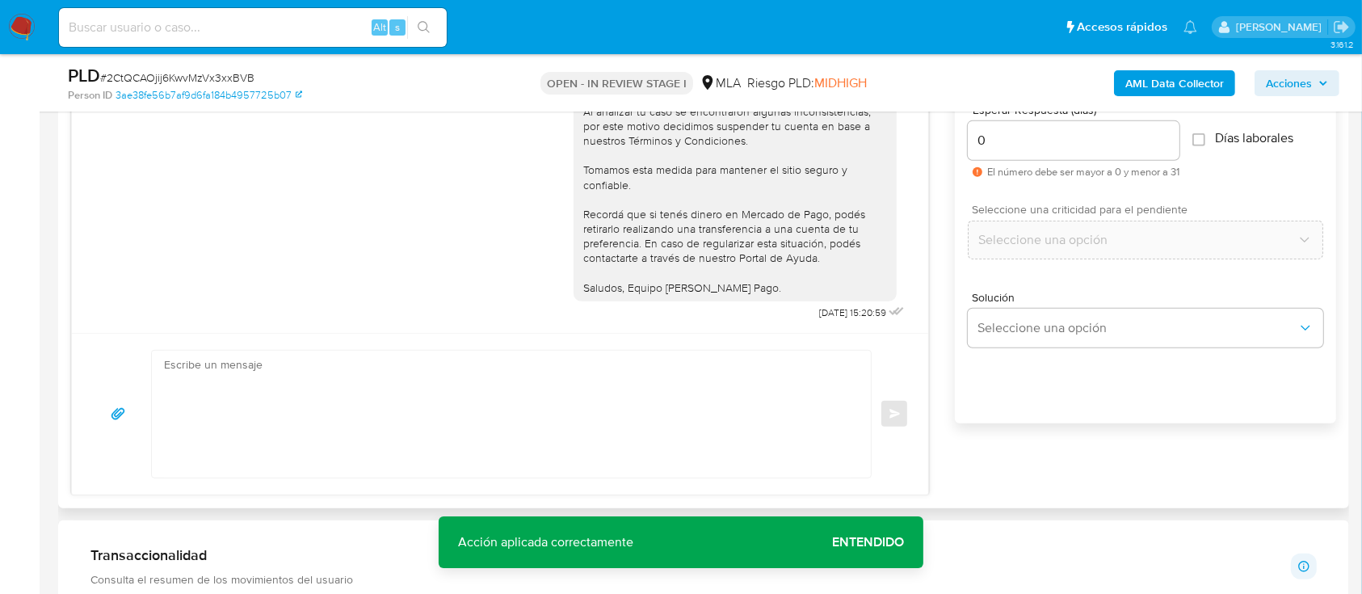
scroll to position [708, 0]
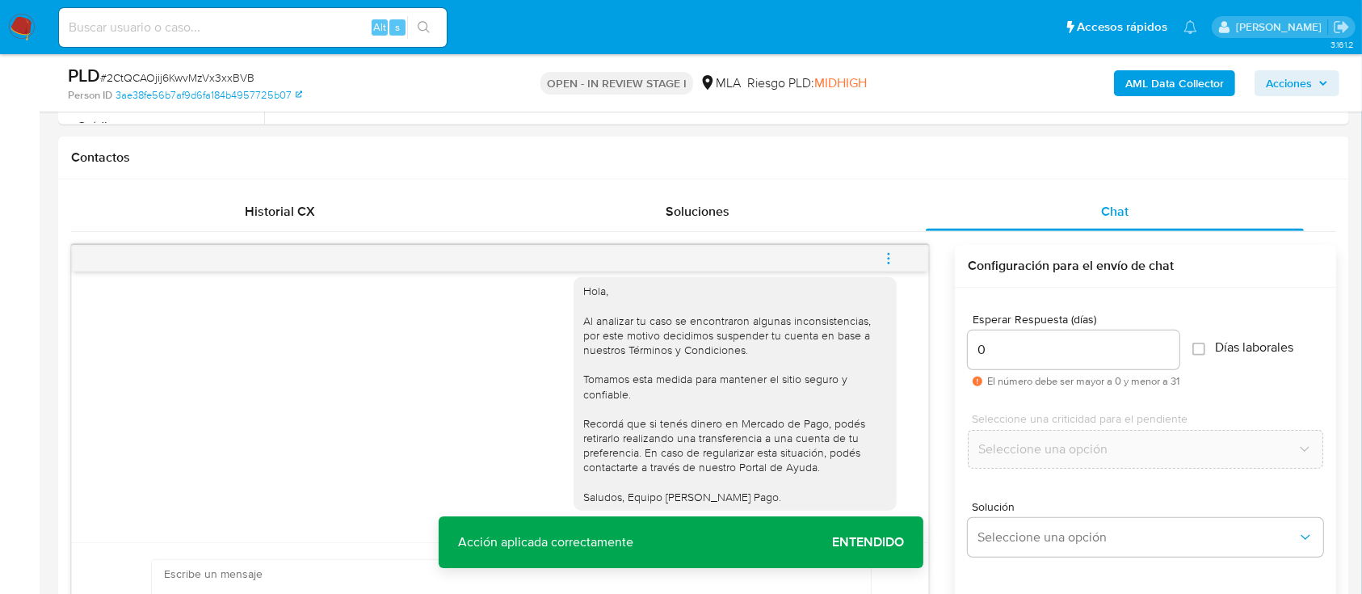
click at [885, 255] on icon "menu-action" at bounding box center [888, 258] width 15 height 15
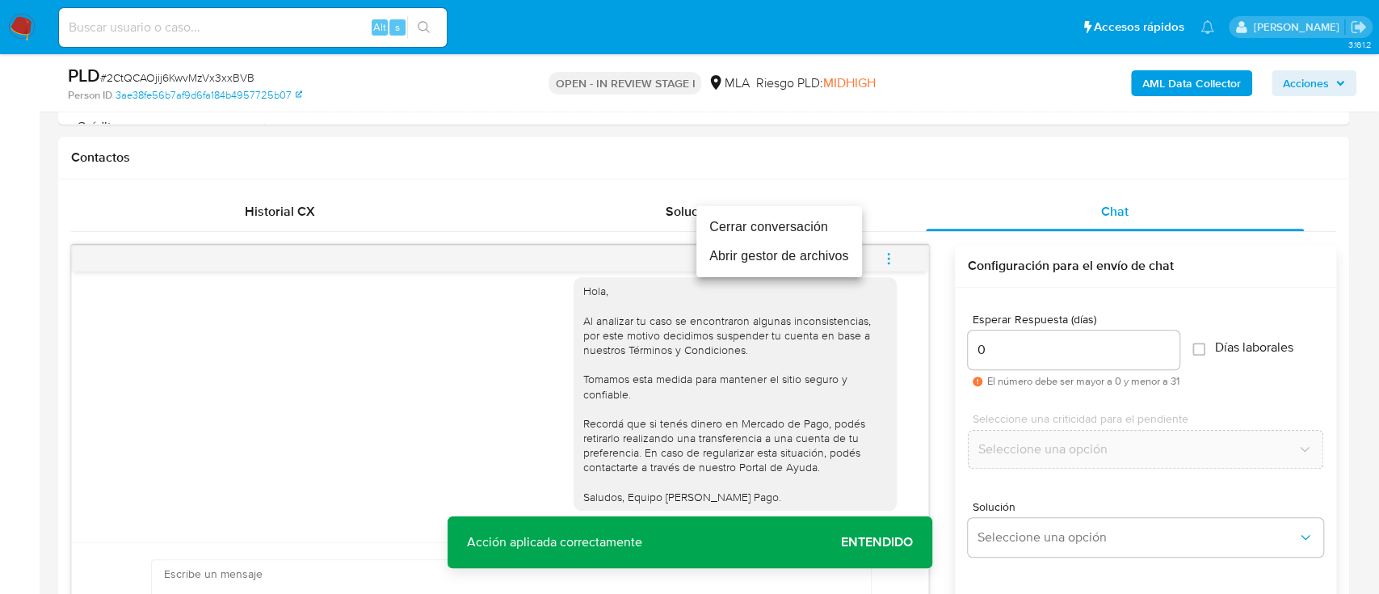
click at [769, 223] on li "Cerrar conversación" at bounding box center [779, 226] width 166 height 29
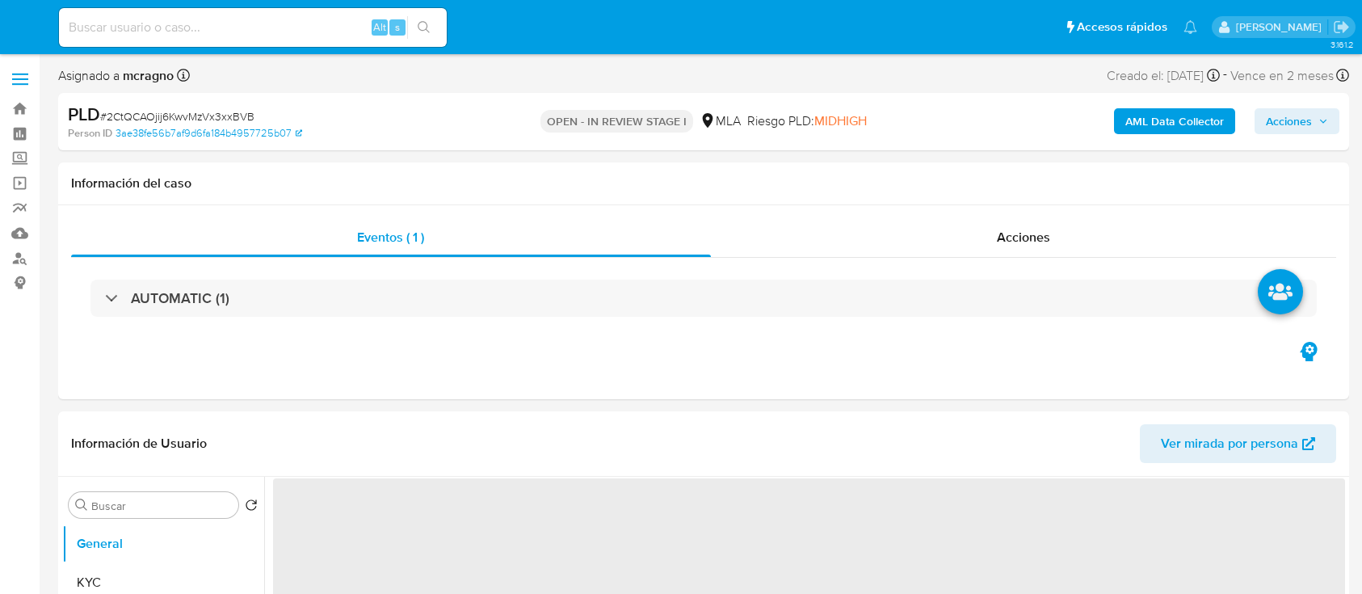
select select "10"
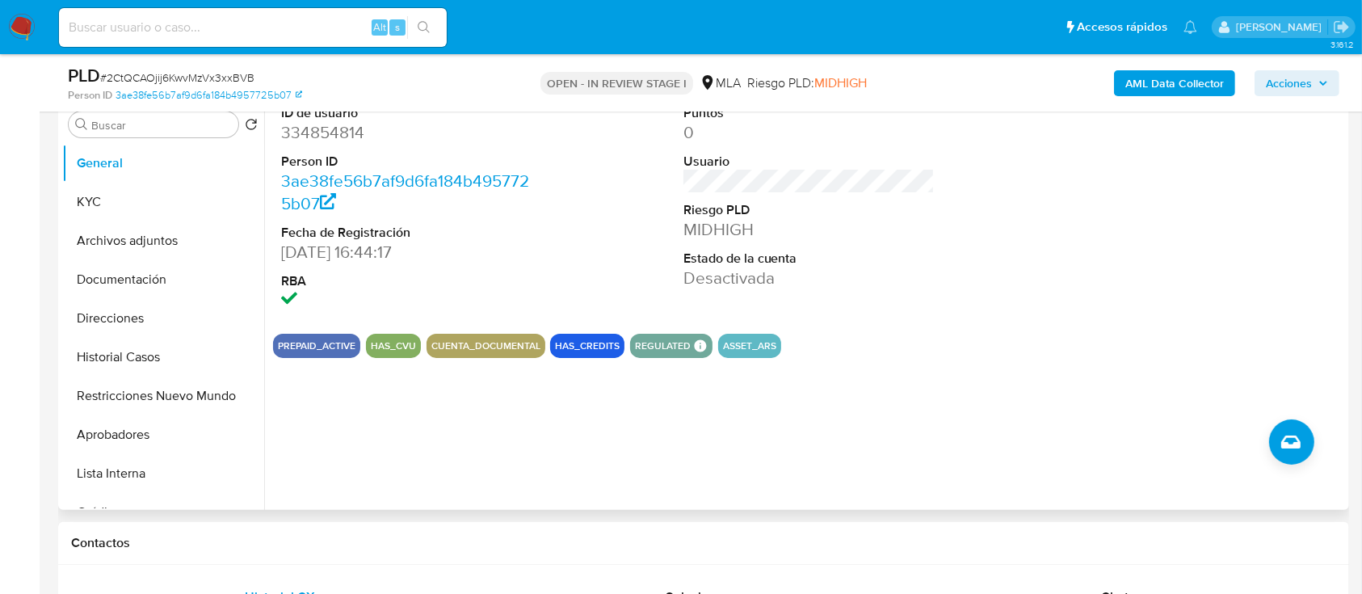
scroll to position [538, 0]
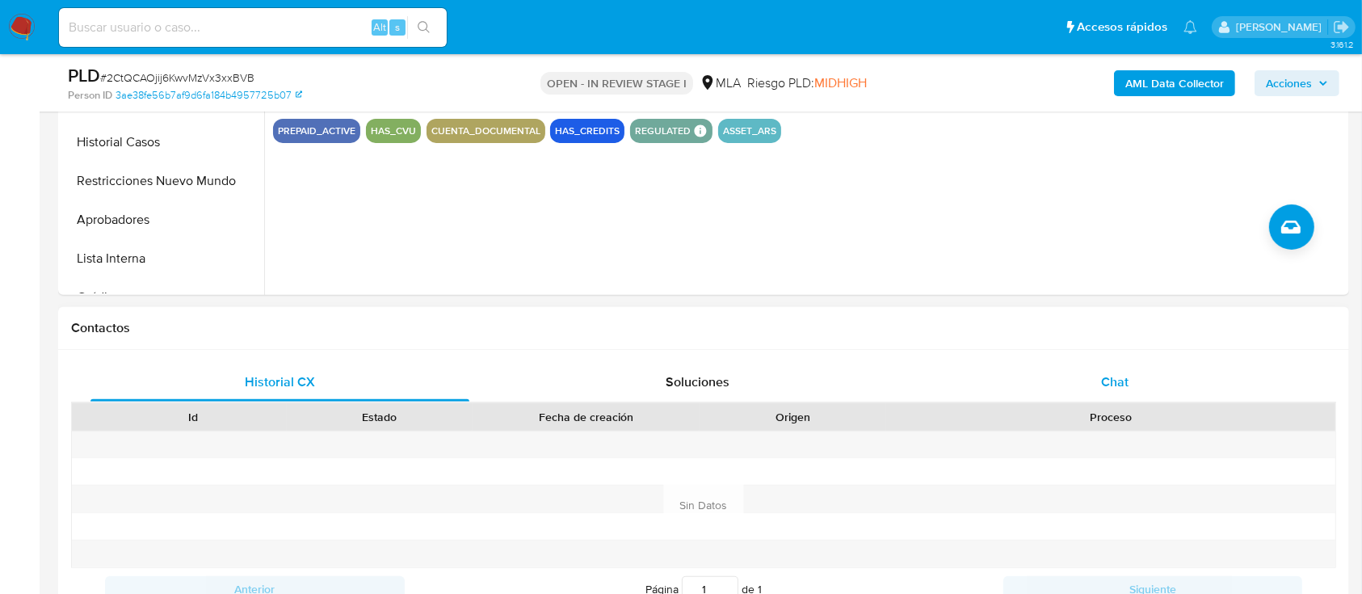
click at [1141, 375] on div "Chat" at bounding box center [1115, 382] width 379 height 39
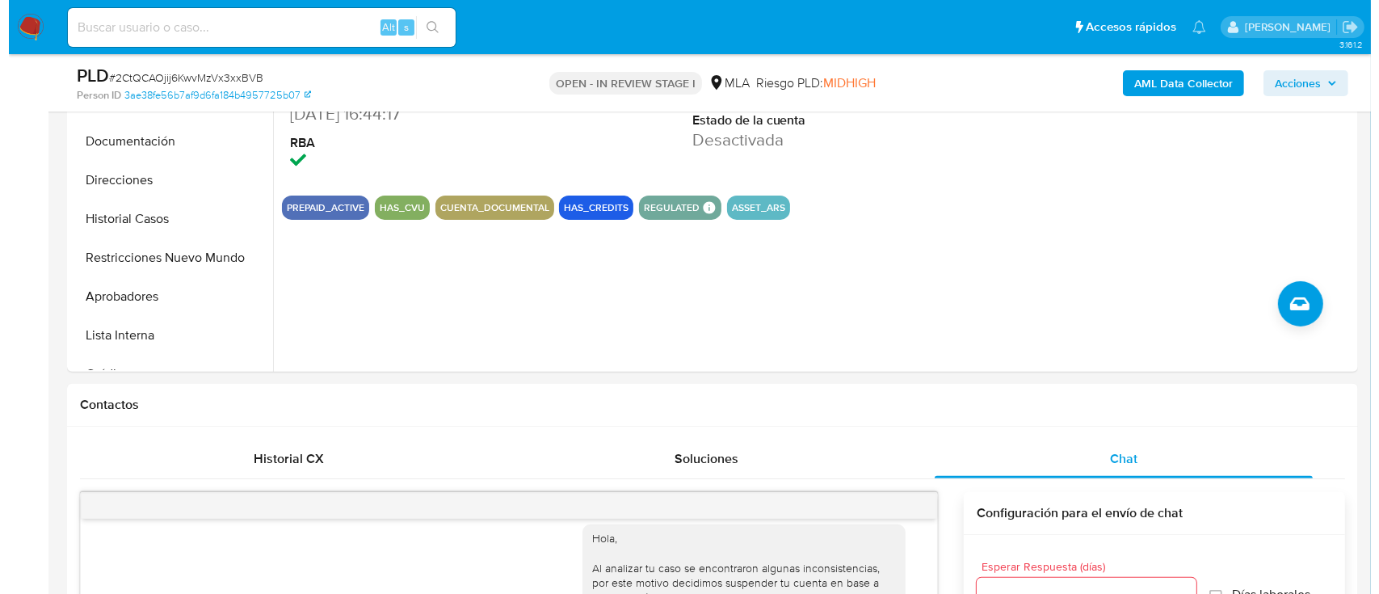
scroll to position [317, 0]
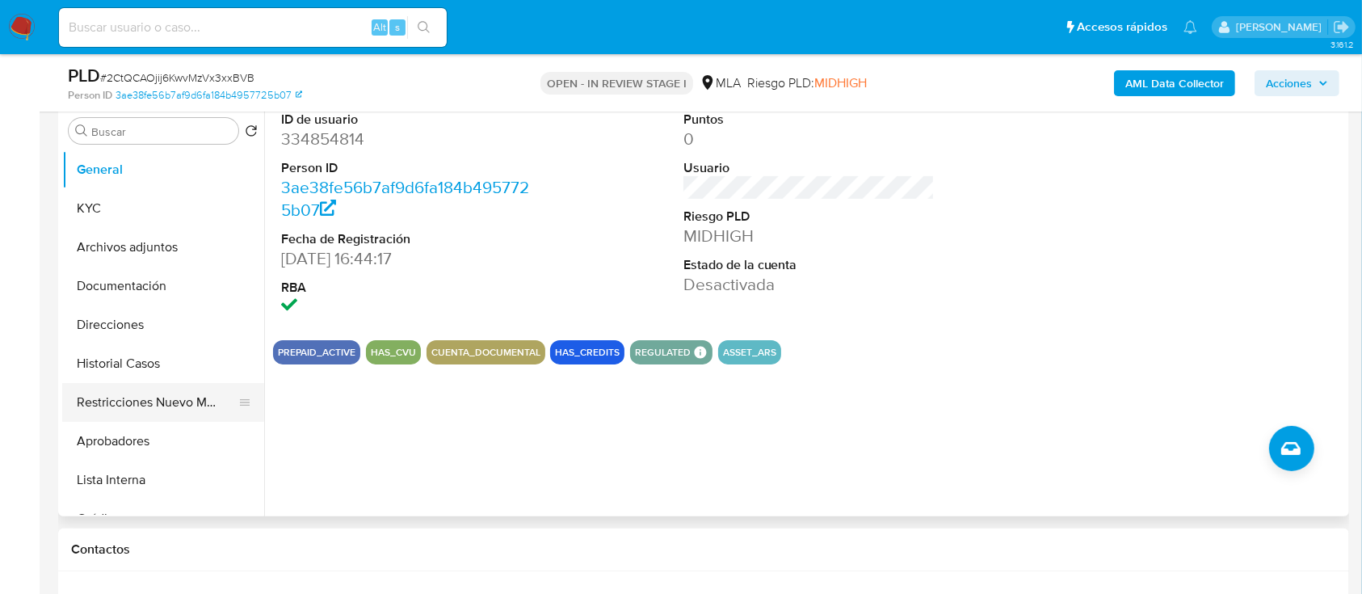
click at [121, 408] on button "Restricciones Nuevo Mundo" at bounding box center [156, 402] width 189 height 39
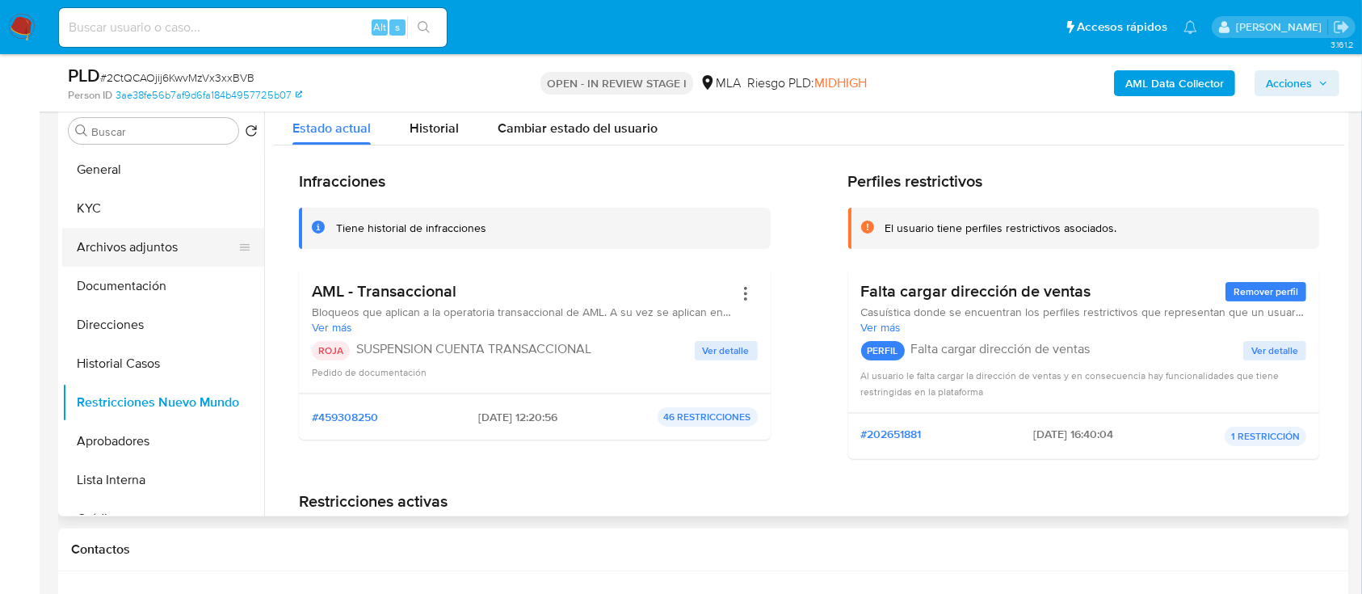
click at [137, 246] on button "Archivos adjuntos" at bounding box center [156, 247] width 189 height 39
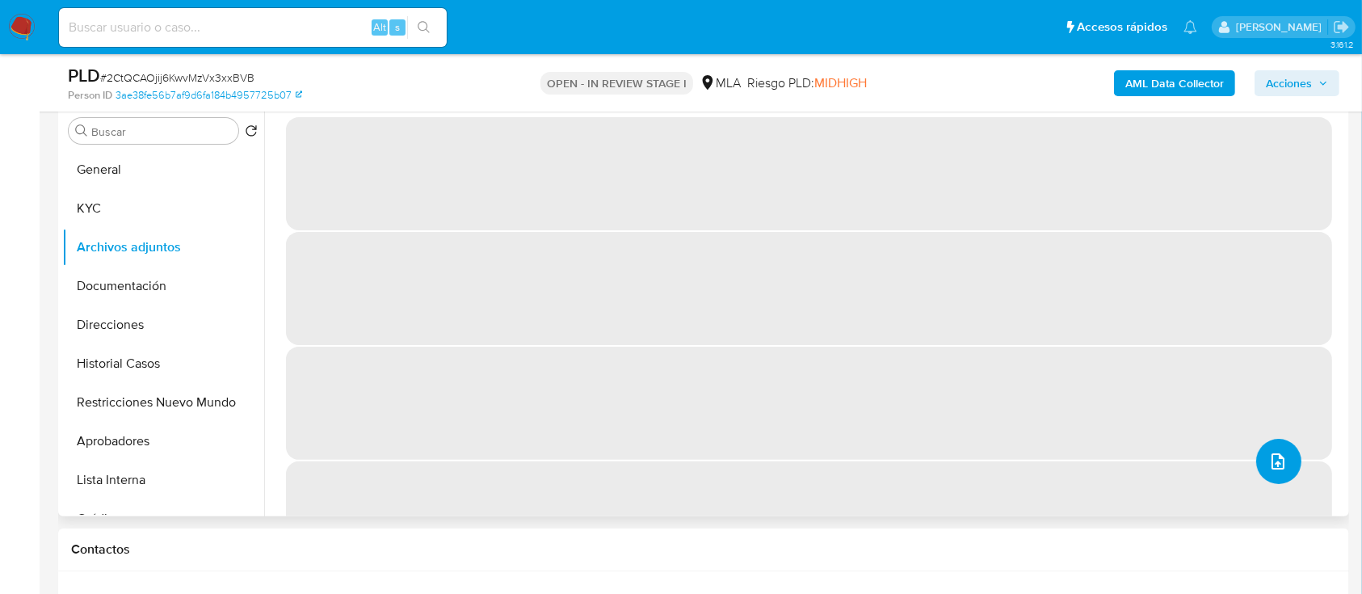
click at [1268, 464] on icon "upload-file" at bounding box center [1277, 461] width 19 height 19
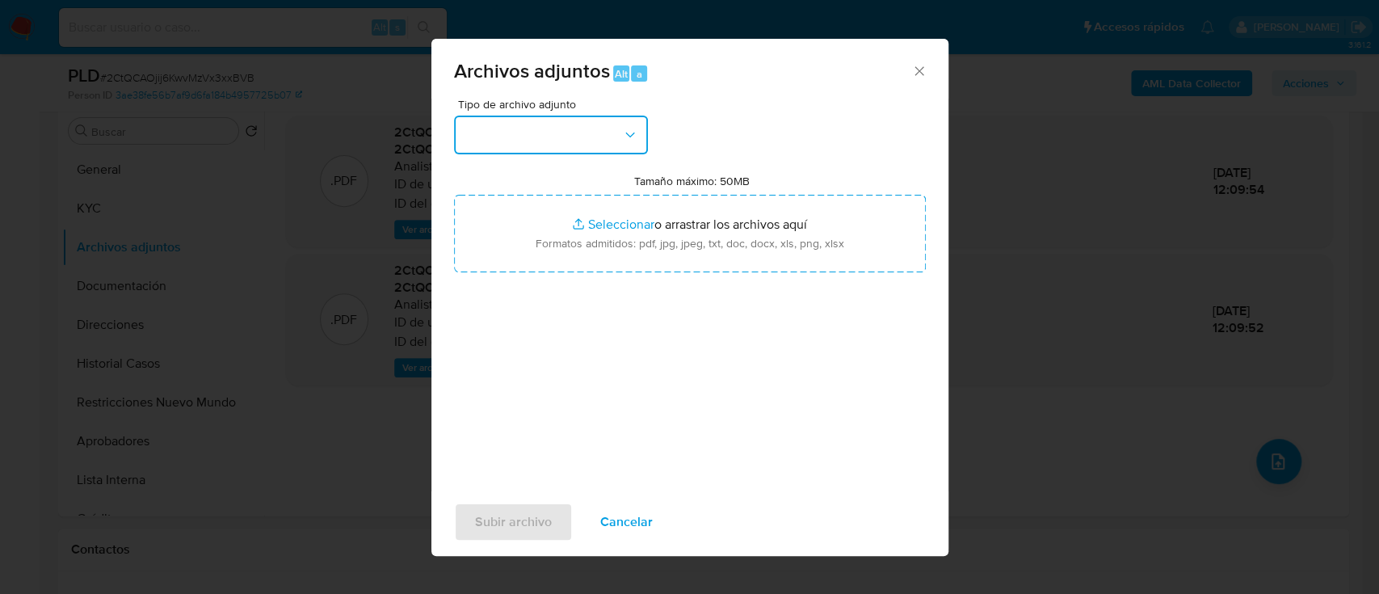
click at [534, 149] on button "button" at bounding box center [551, 135] width 194 height 39
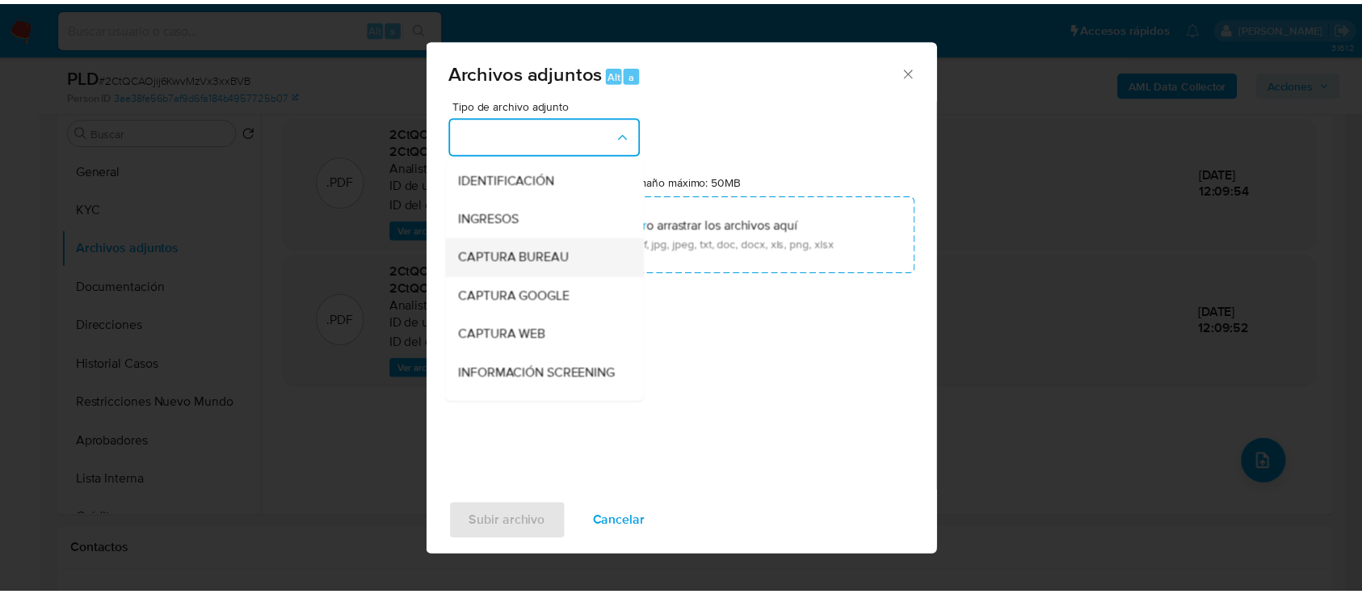
scroll to position [215, 0]
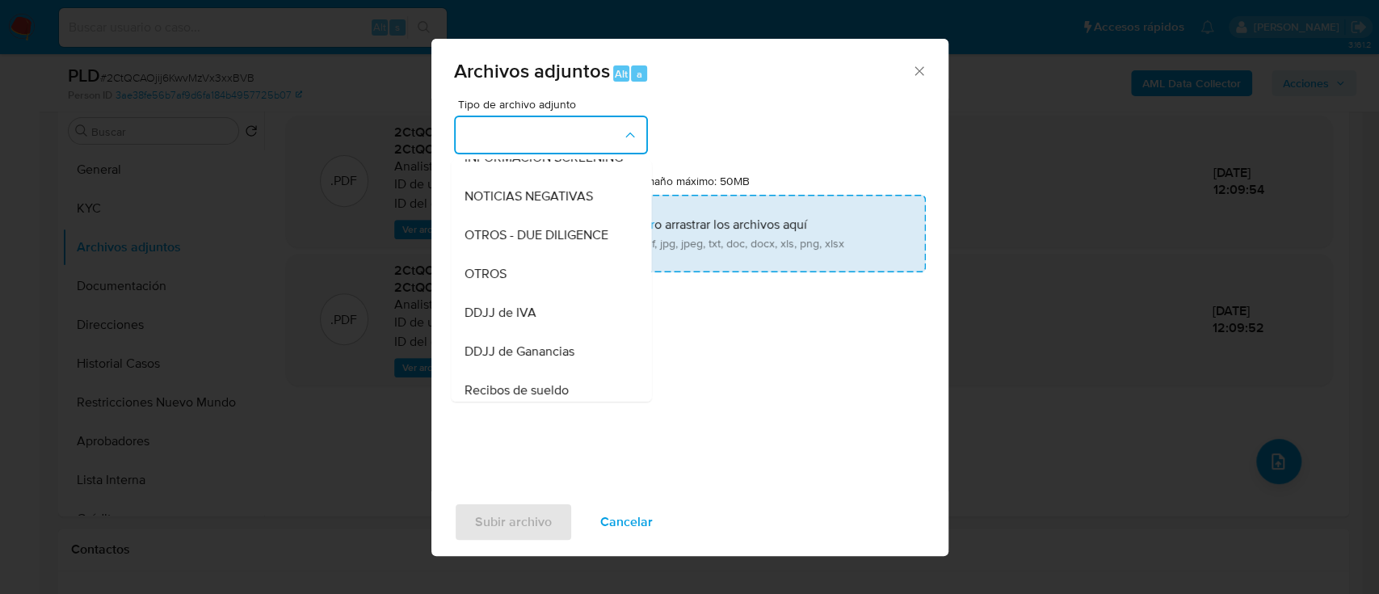
drag, startPoint x: 540, startPoint y: 294, endPoint x: 621, endPoint y: 229, distance: 103.4
click at [542, 293] on div "OTROS" at bounding box center [546, 273] width 165 height 39
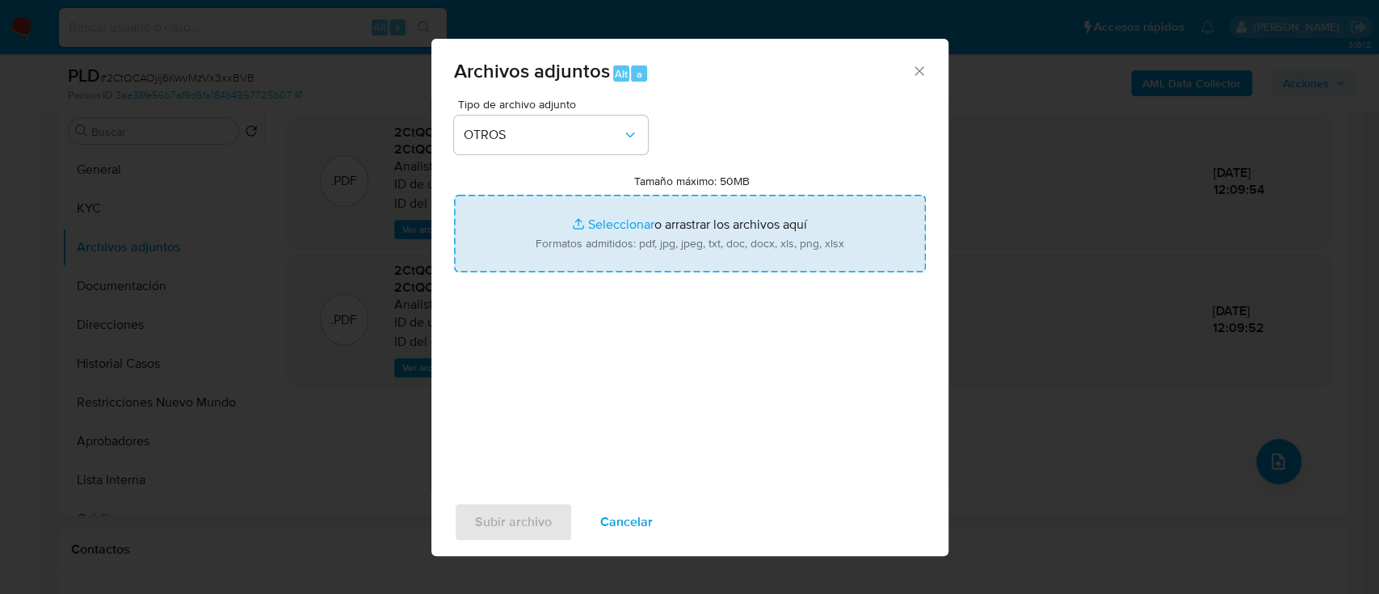
click at [621, 229] on input "Tamaño máximo: 50MB Seleccionar archivos" at bounding box center [690, 234] width 472 height 78
type input "C:\fakepath\334854814 - Movimientos.xlsx"
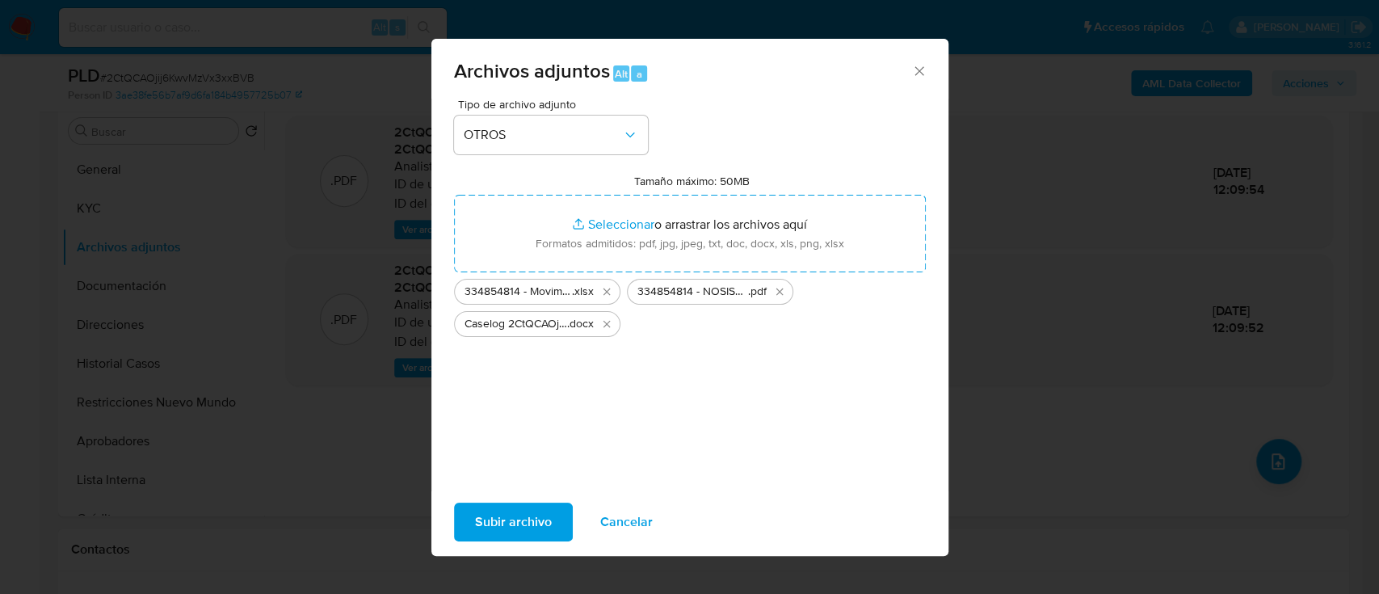
click at [502, 530] on span "Subir archivo" at bounding box center [513, 522] width 77 height 36
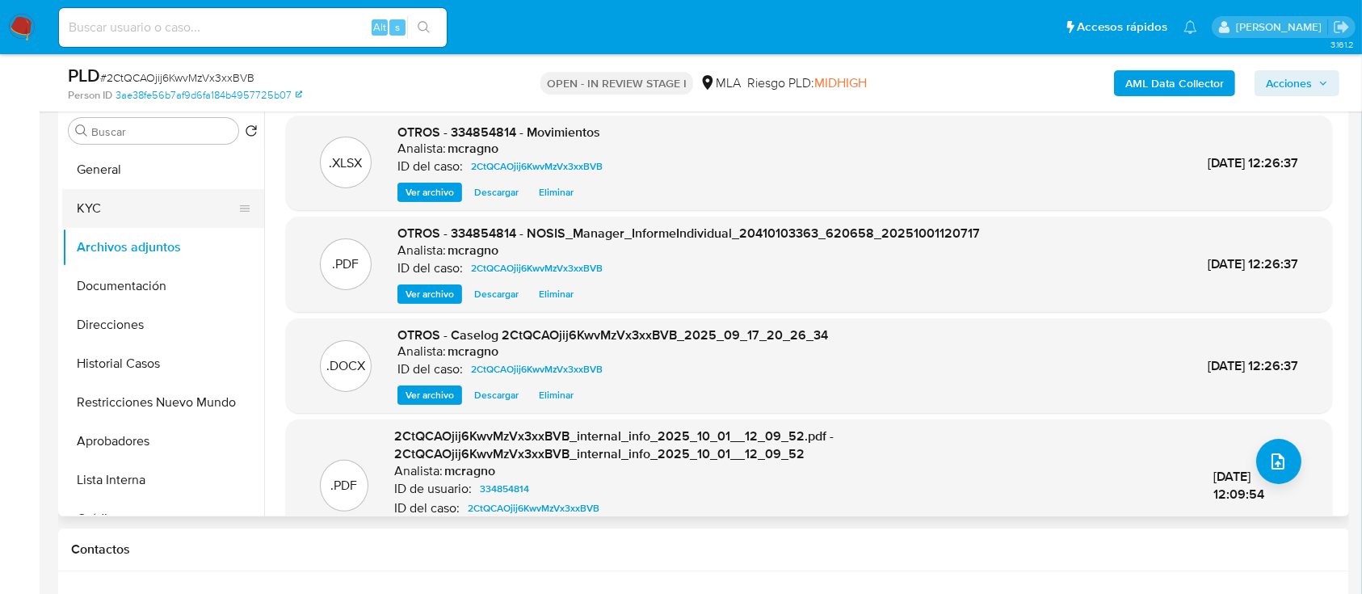
drag, startPoint x: 133, startPoint y: 170, endPoint x: 239, endPoint y: 191, distance: 107.9
click at [132, 170] on button "General" at bounding box center [163, 169] width 202 height 39
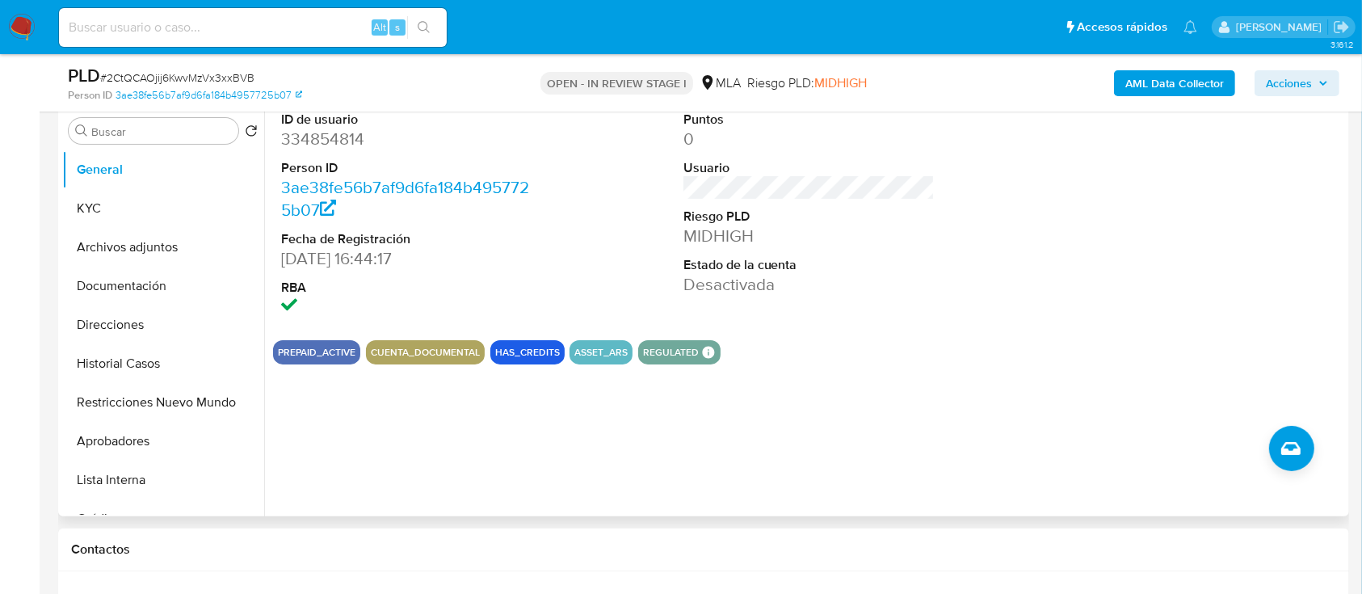
drag, startPoint x: 105, startPoint y: 243, endPoint x: 1033, endPoint y: 230, distance: 928.2
click at [107, 243] on button "Archivos adjuntos" at bounding box center [163, 247] width 202 height 39
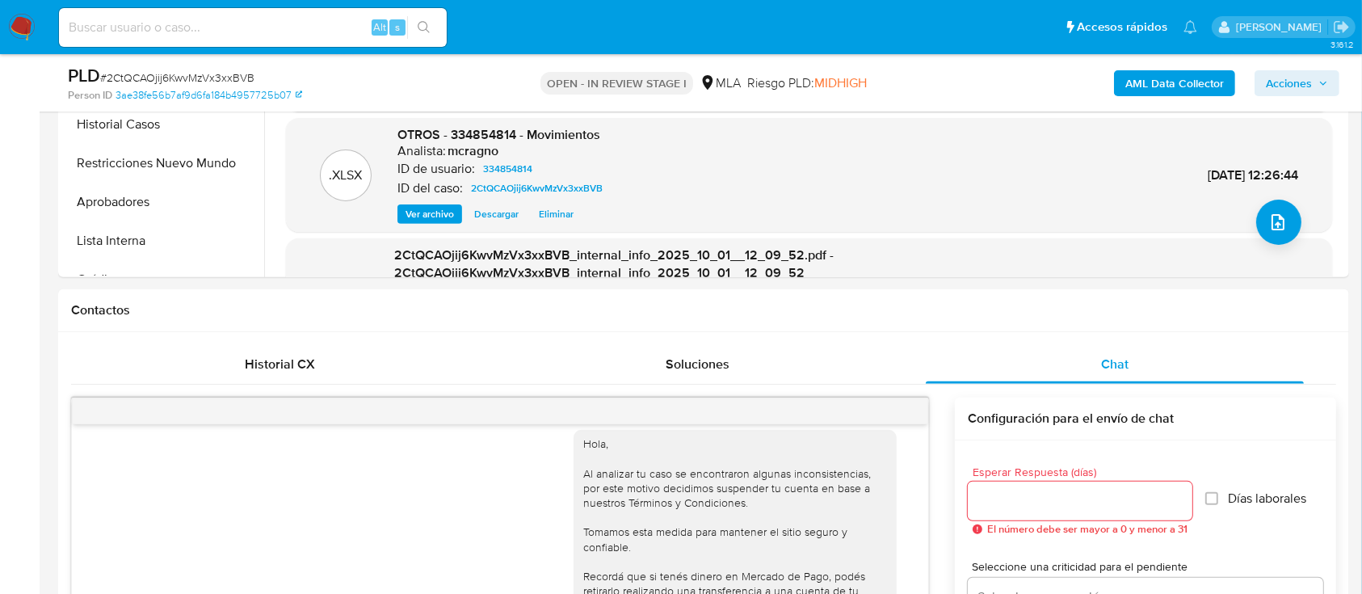
scroll to position [748, 0]
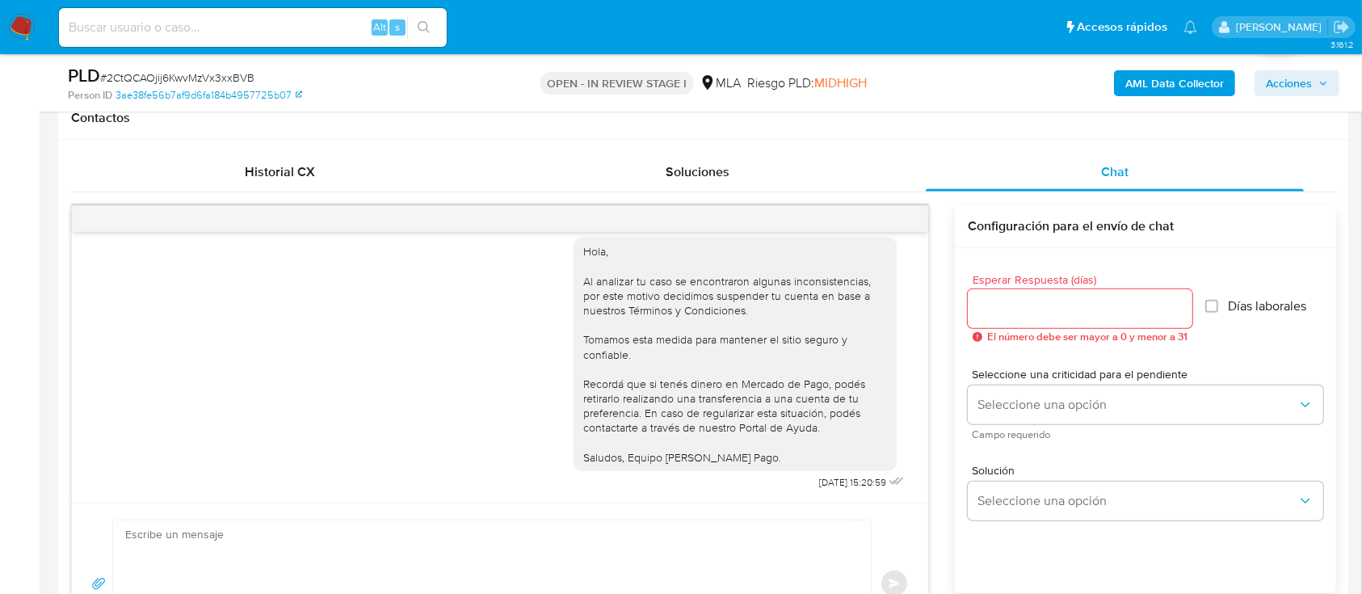
click at [1312, 90] on span "Acciones" at bounding box center [1297, 83] width 62 height 23
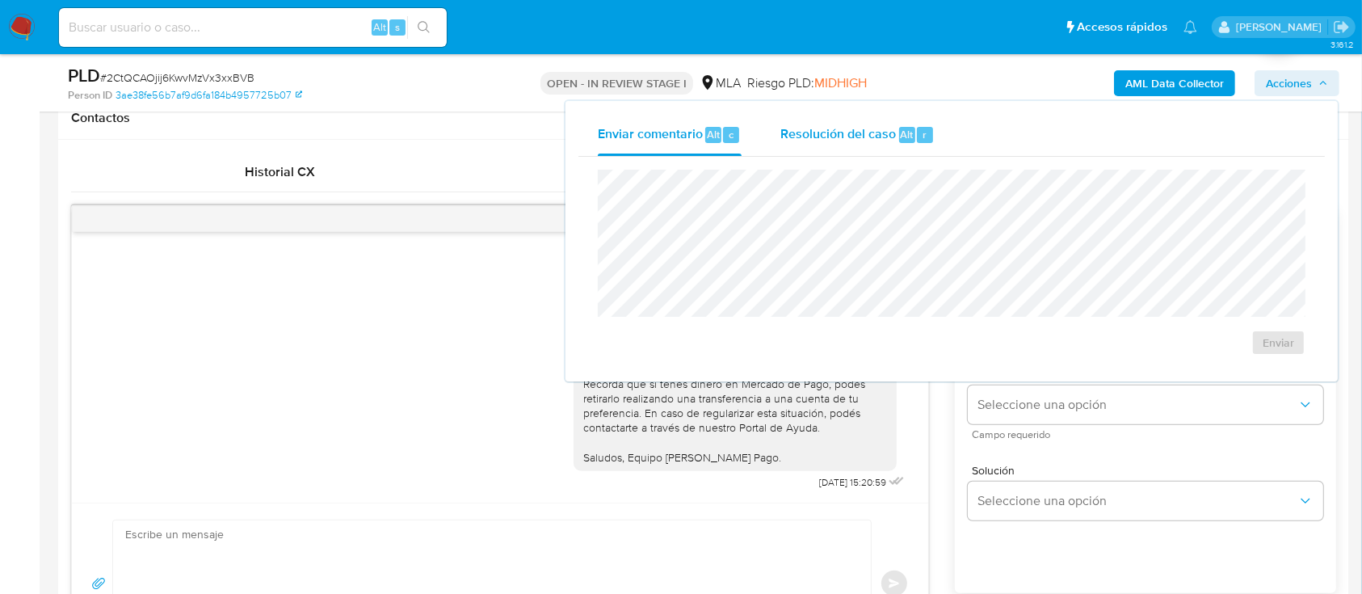
click at [804, 135] on span "Resolución del caso" at bounding box center [838, 133] width 116 height 19
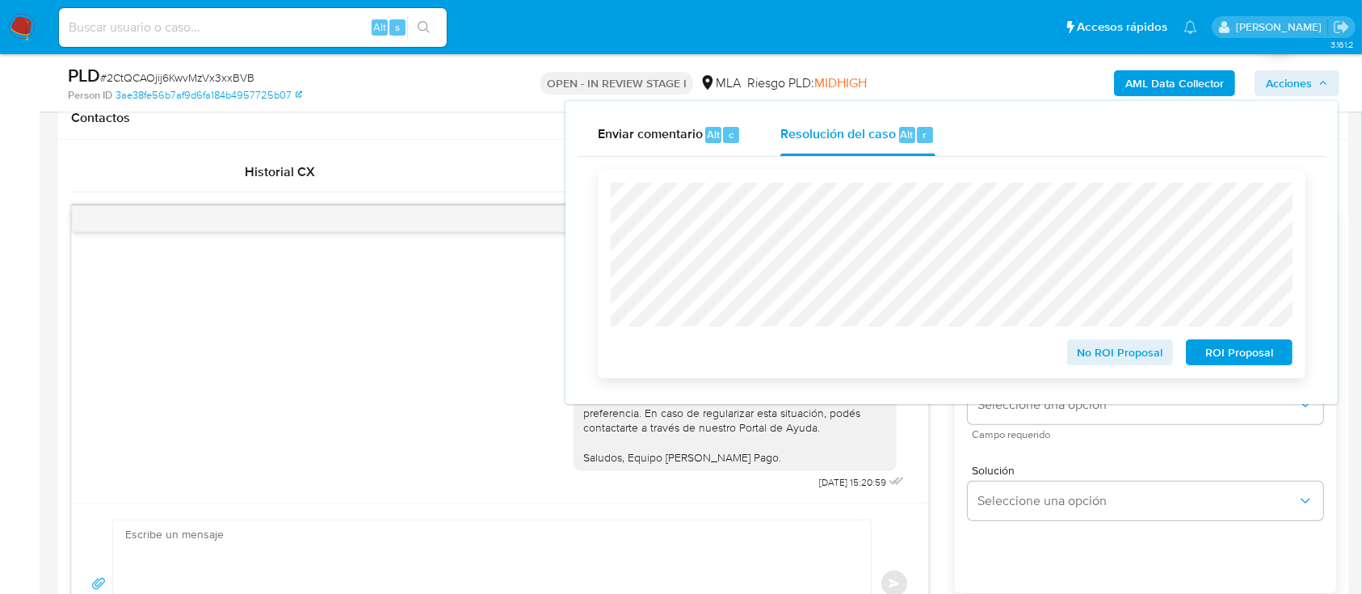
click at [1260, 351] on span "ROI Proposal" at bounding box center [1239, 352] width 84 height 23
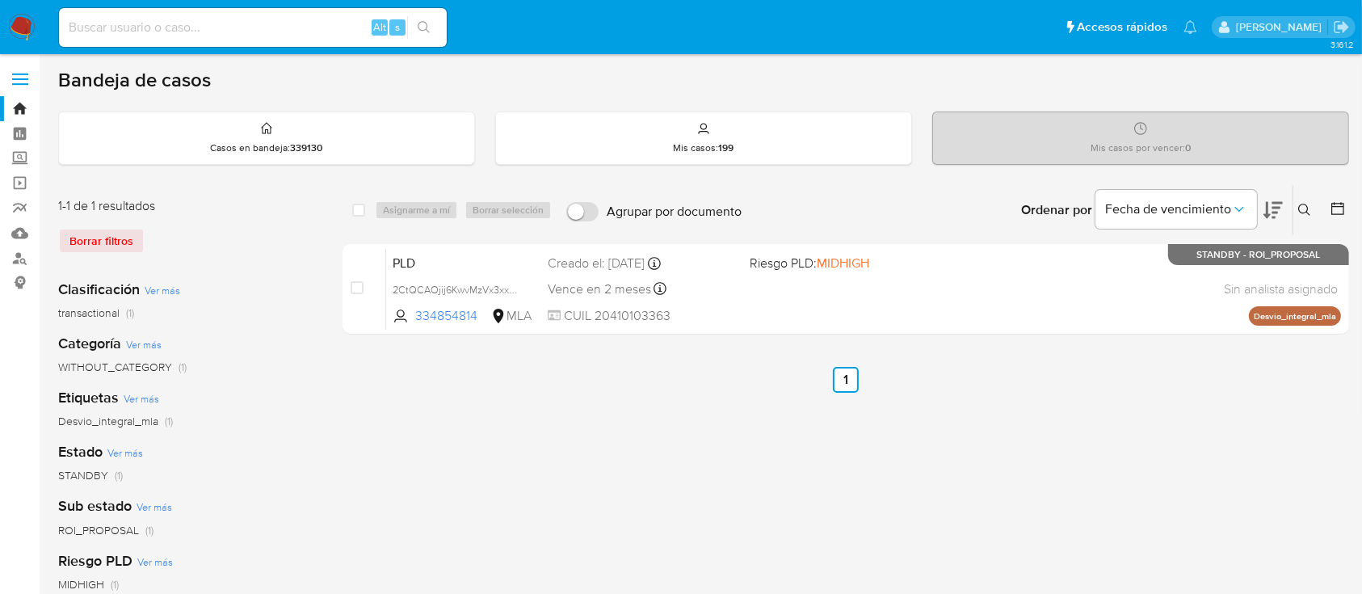
click at [1311, 205] on icon at bounding box center [1304, 210] width 13 height 13
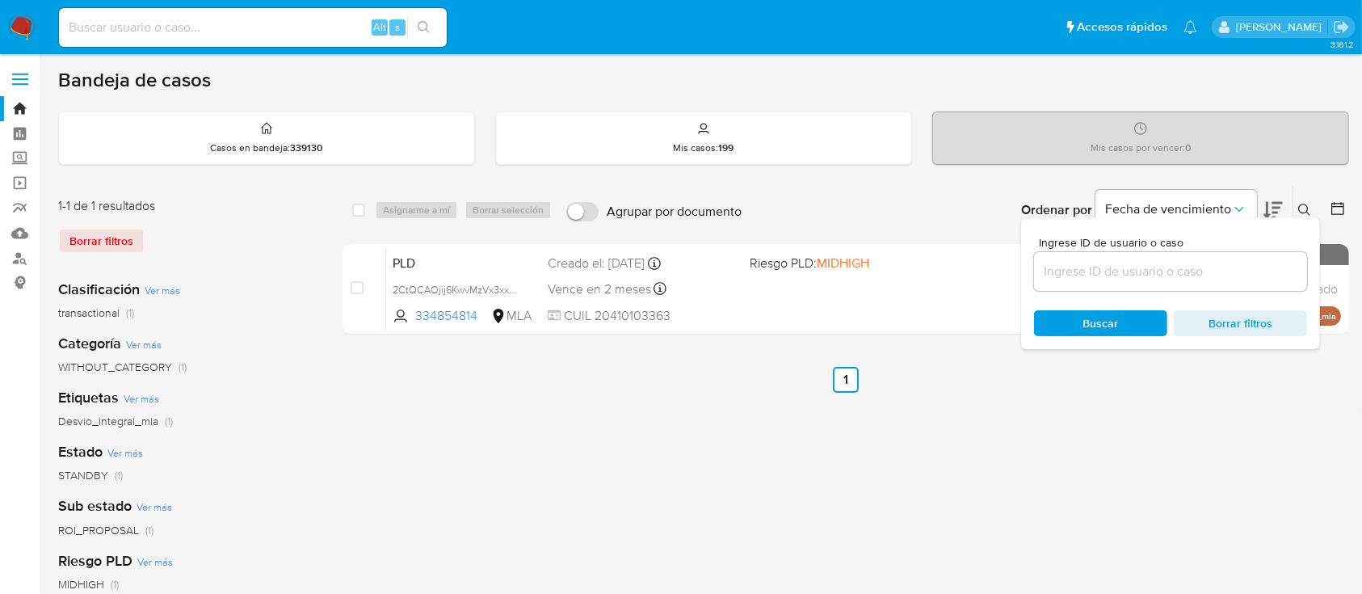
click at [1237, 259] on div at bounding box center [1170, 271] width 273 height 39
click at [1238, 262] on input at bounding box center [1170, 271] width 273 height 21
paste input "339959993"
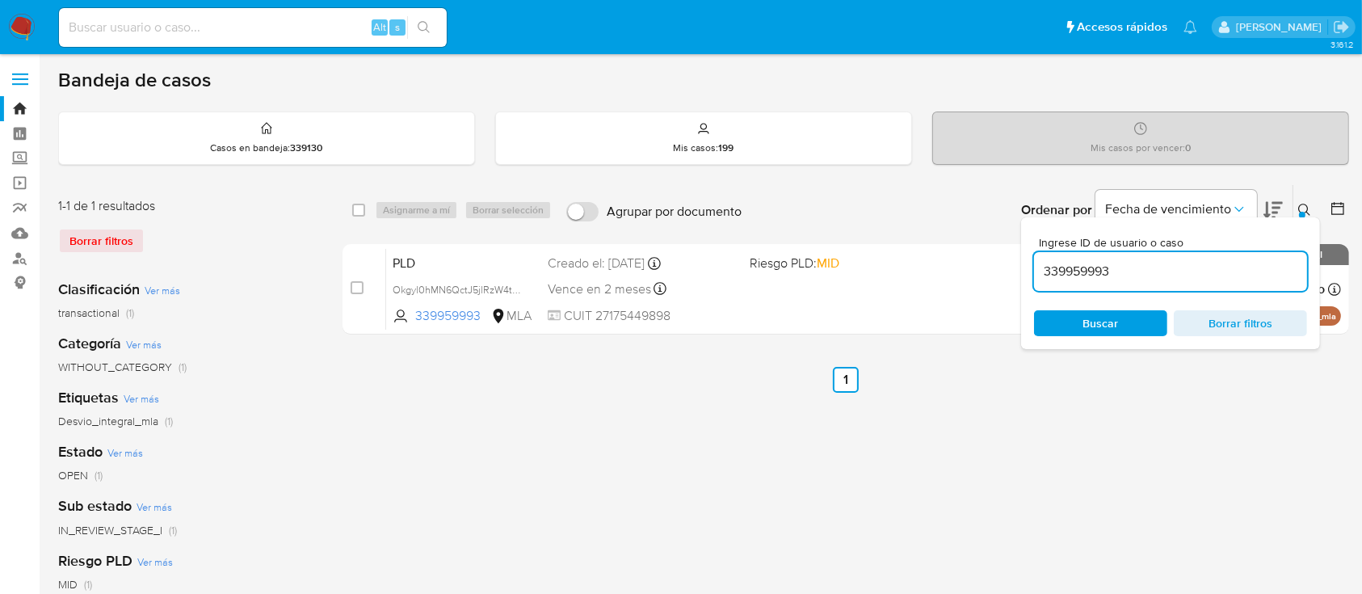
click at [1305, 204] on icon at bounding box center [1304, 210] width 13 height 13
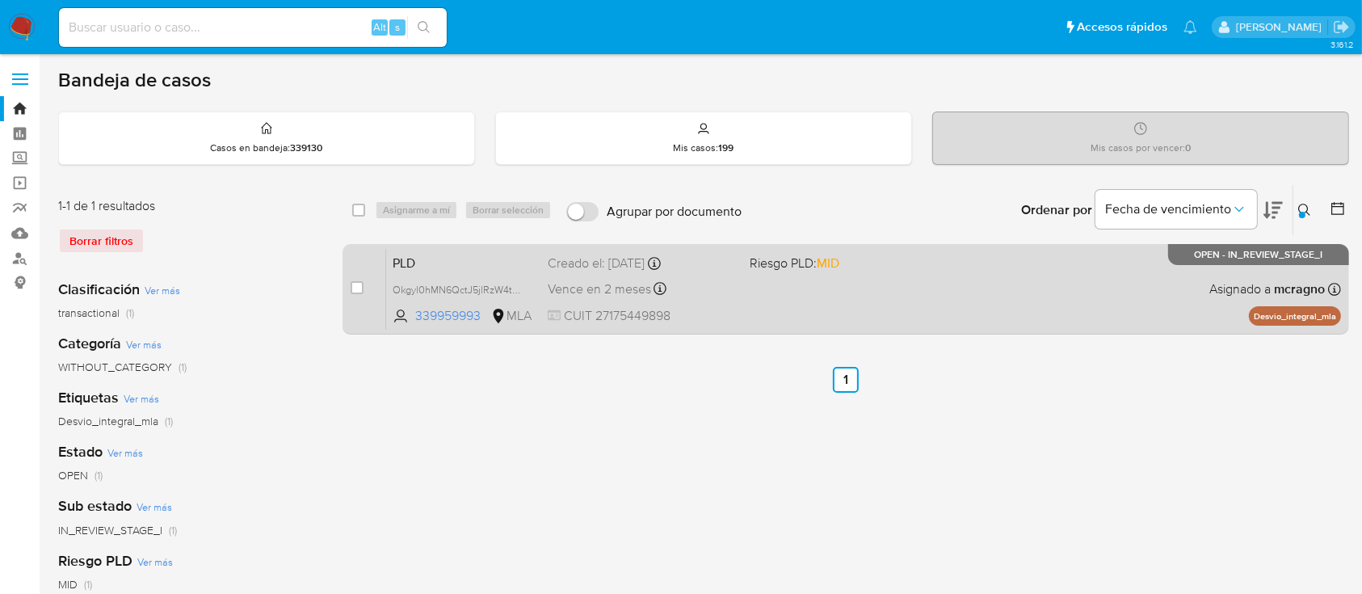
click at [1031, 298] on div "PLD Okgyl0hMN6QctJ5jlRzW4tRJ 339959993 MLA Riesgo PLD: MID Creado el: [DATE] Cr…" at bounding box center [863, 289] width 955 height 82
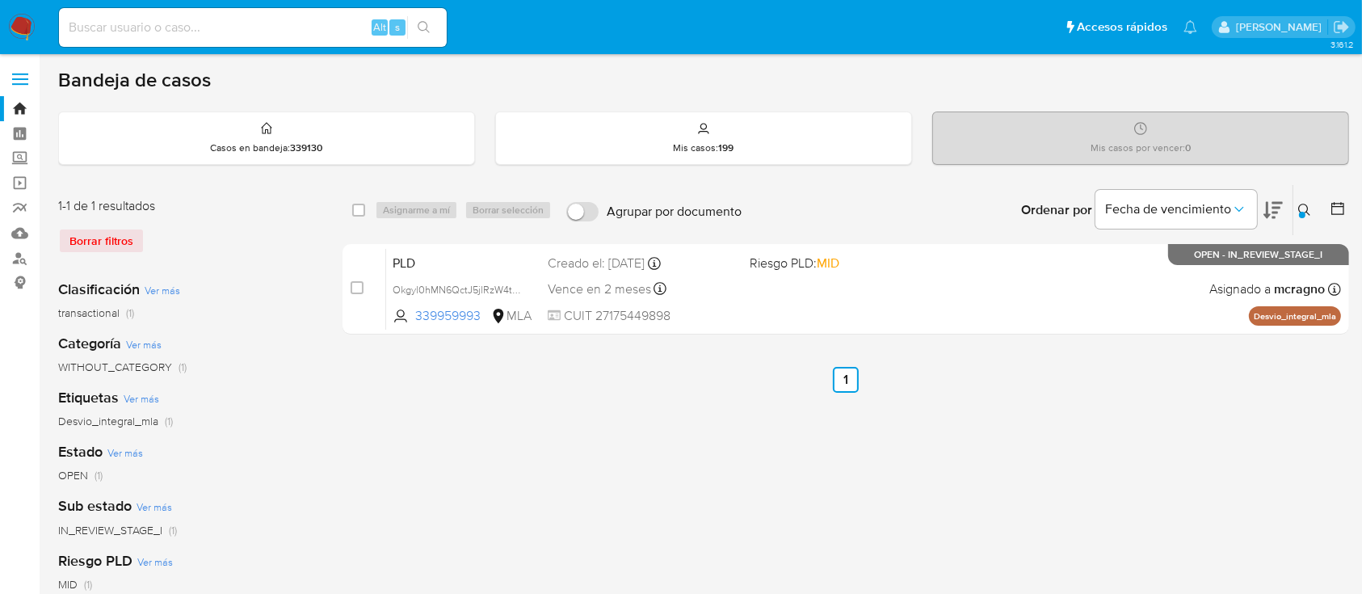
click at [1299, 205] on icon at bounding box center [1304, 210] width 12 height 12
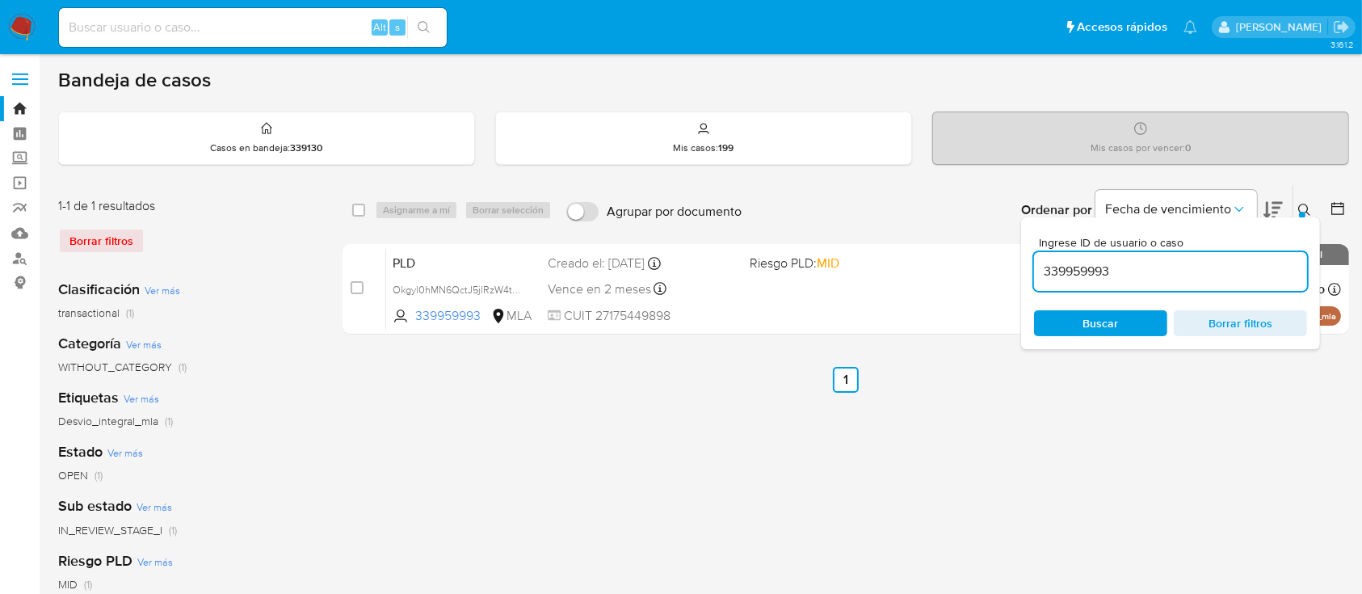
click at [1215, 262] on input "339959993" at bounding box center [1170, 271] width 273 height 21
click at [1299, 204] on icon at bounding box center [1304, 210] width 12 height 12
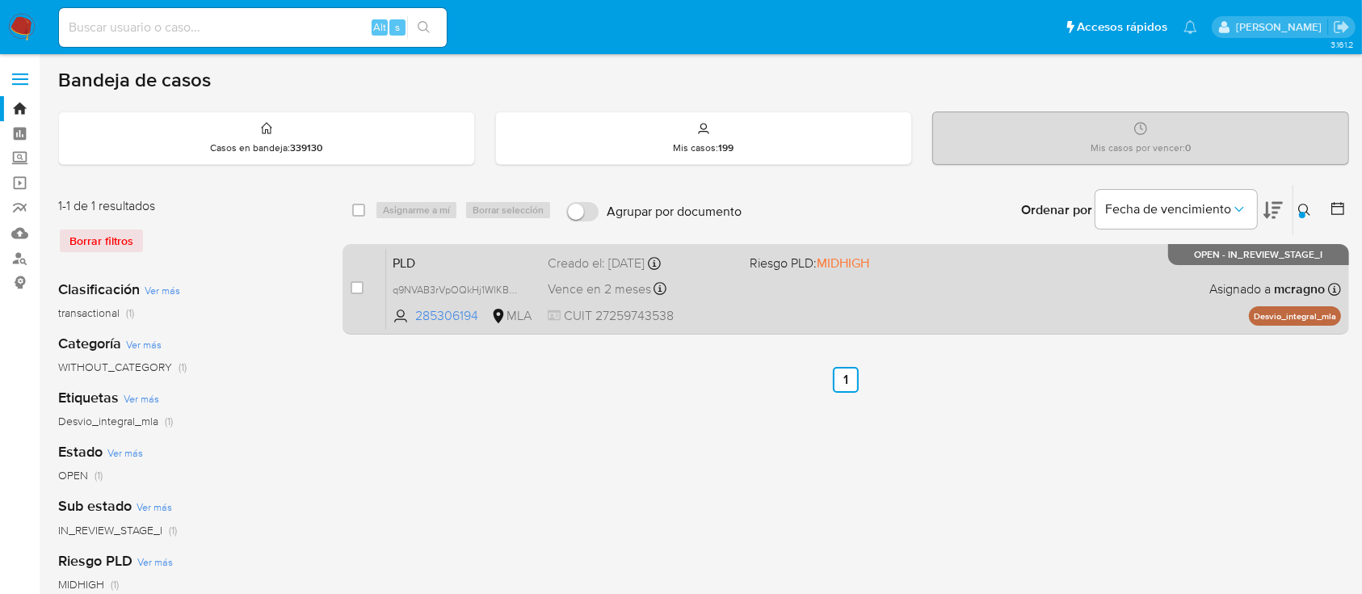
click at [851, 280] on div "PLD q9NVAB3rVpOQkHj1WlKB029R 285306194 MLA Riesgo PLD: MIDHIGH Creado el: [DATE…" at bounding box center [863, 289] width 955 height 82
click at [992, 289] on div "PLD q9NVAB3rVpOQkHj1WlKB029R 285306194 MLA Riesgo PLD: MIDHIGH Creado el: [DATE…" at bounding box center [863, 289] width 955 height 82
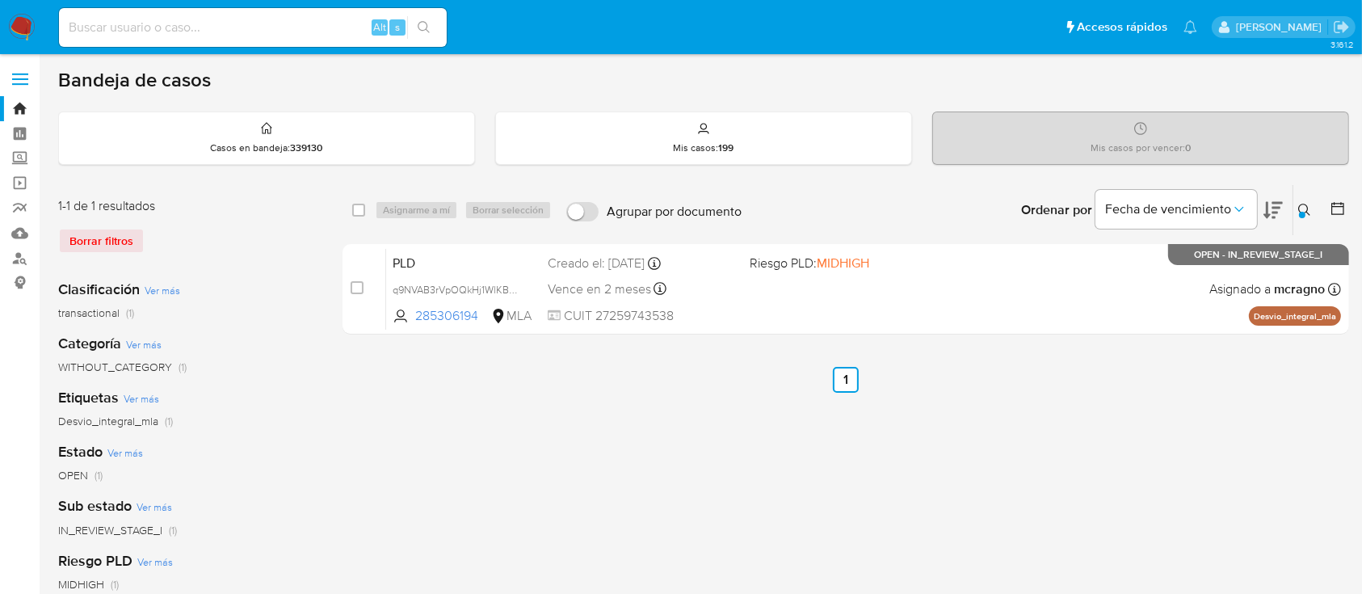
click at [1309, 207] on icon at bounding box center [1304, 210] width 13 height 13
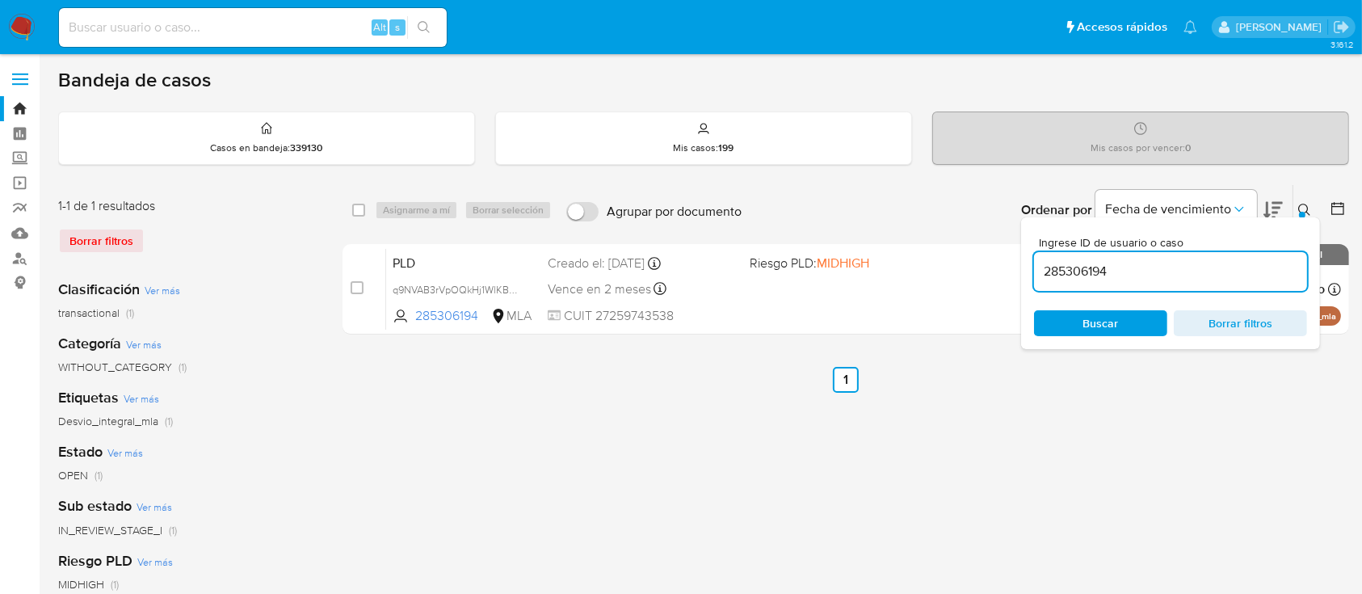
click at [1215, 285] on div "285306194" at bounding box center [1170, 271] width 273 height 39
click at [1049, 275] on input "285306194" at bounding box center [1170, 271] width 273 height 21
paste input "18504362"
click at [1299, 208] on icon at bounding box center [1304, 210] width 12 height 12
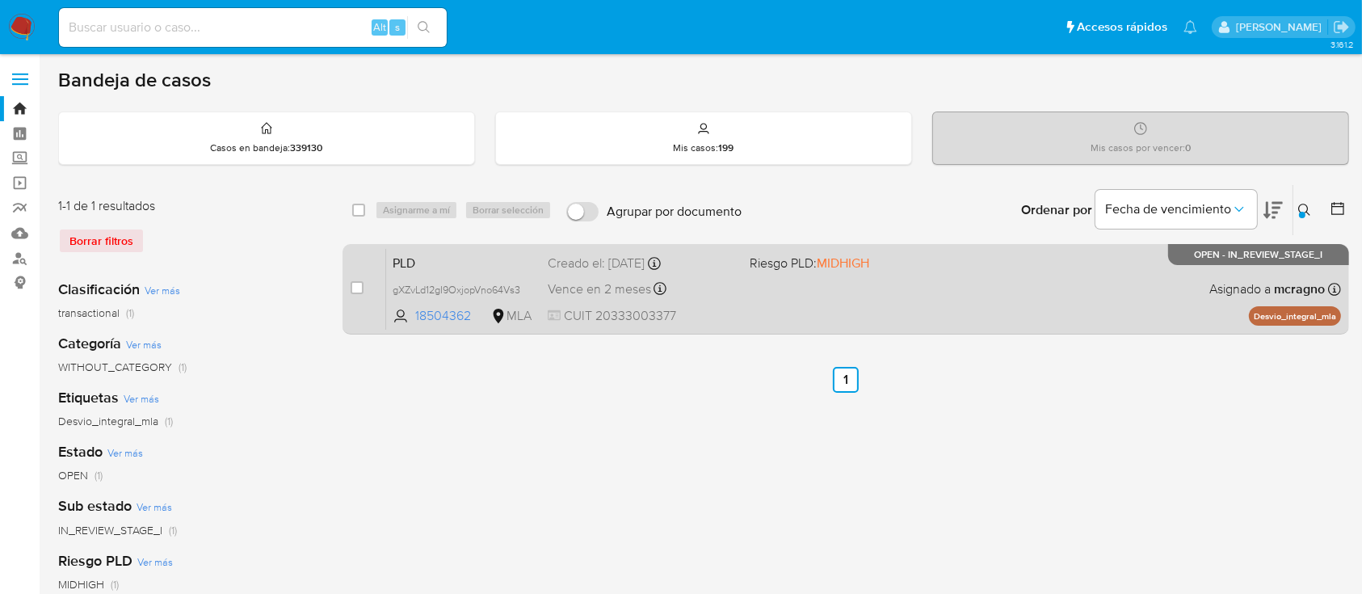
click at [1103, 317] on div "PLD gXZvLd12gI9OxjopVno64Vs3 18504362 MLA Riesgo PLD: MIDHIGH Creado el: 12/09/…" at bounding box center [863, 289] width 955 height 82
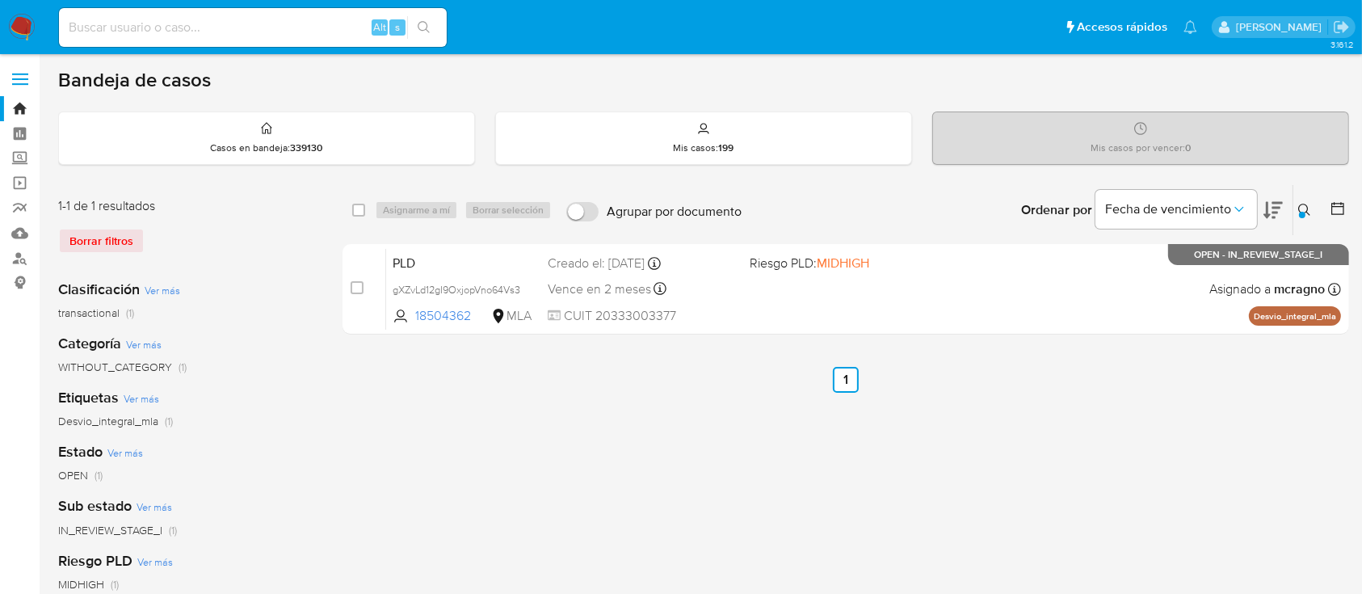
click at [1301, 216] on div at bounding box center [1302, 215] width 6 height 6
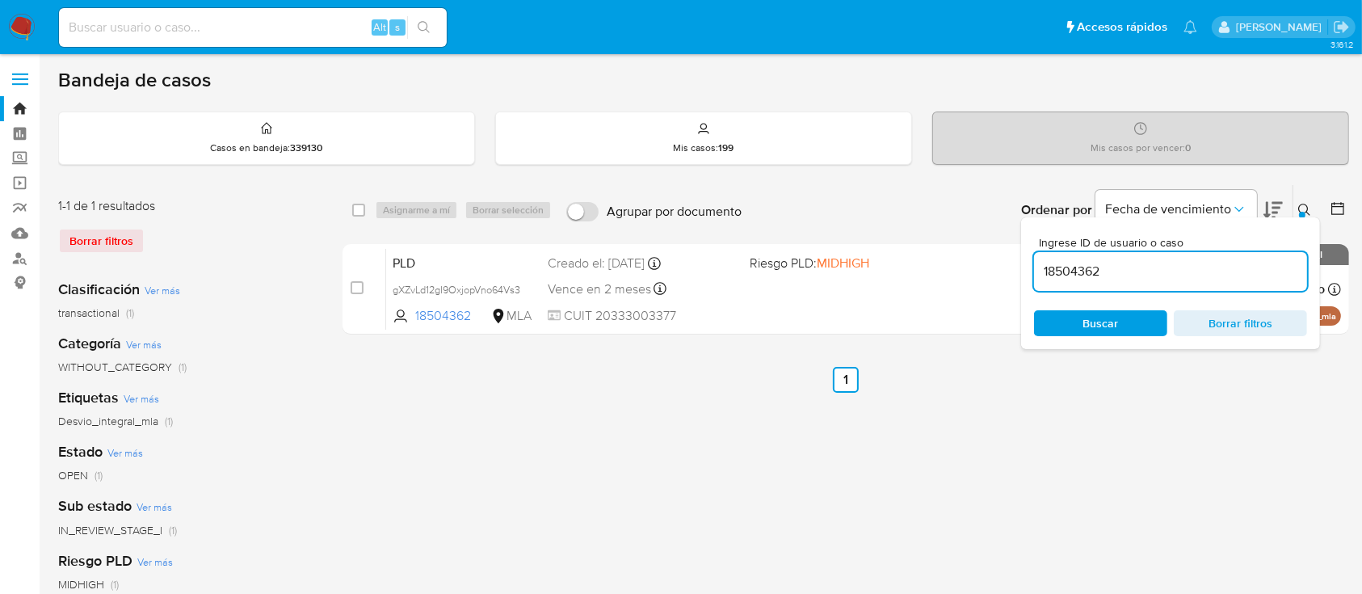
click at [1196, 262] on input "18504362" at bounding box center [1170, 271] width 273 height 21
type input "602834506"
drag, startPoint x: 1301, startPoint y: 200, endPoint x: 1280, endPoint y: 204, distance: 21.4
click at [1299, 200] on button at bounding box center [1306, 209] width 27 height 19
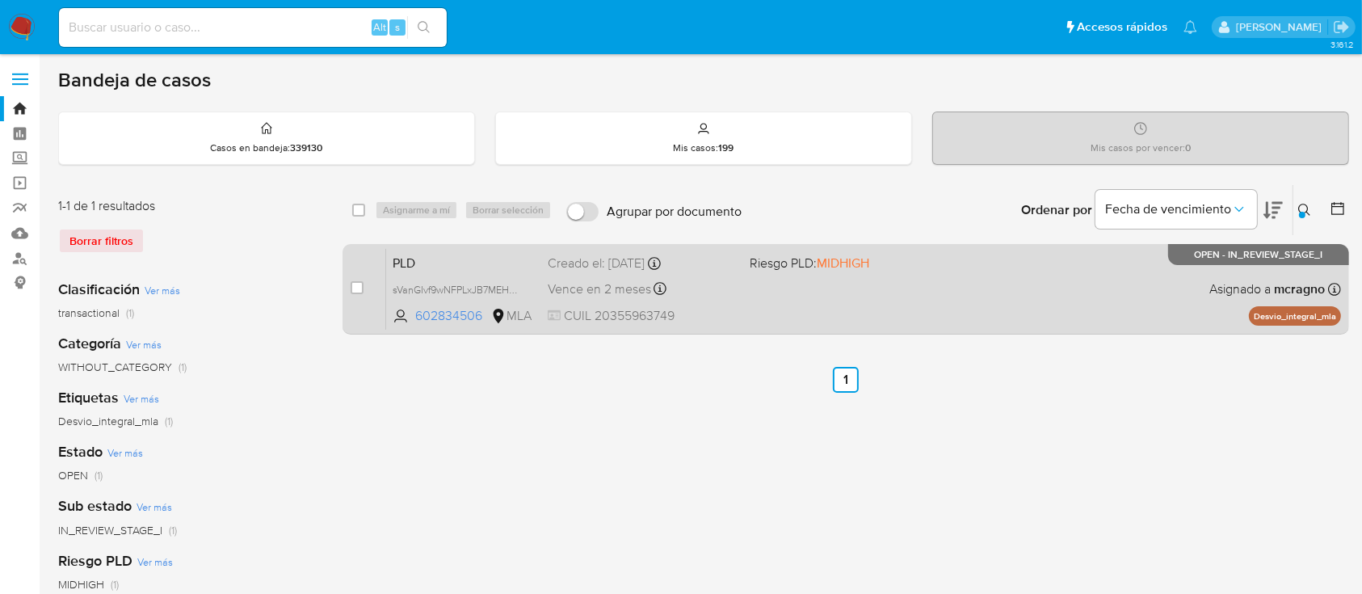
click at [958, 296] on div "PLD sVanGIvf9wNFPLxJB7MEHQ7K 602834506 MLA Riesgo PLD: MIDHIGH Creado el: 12/09…" at bounding box center [863, 289] width 955 height 82
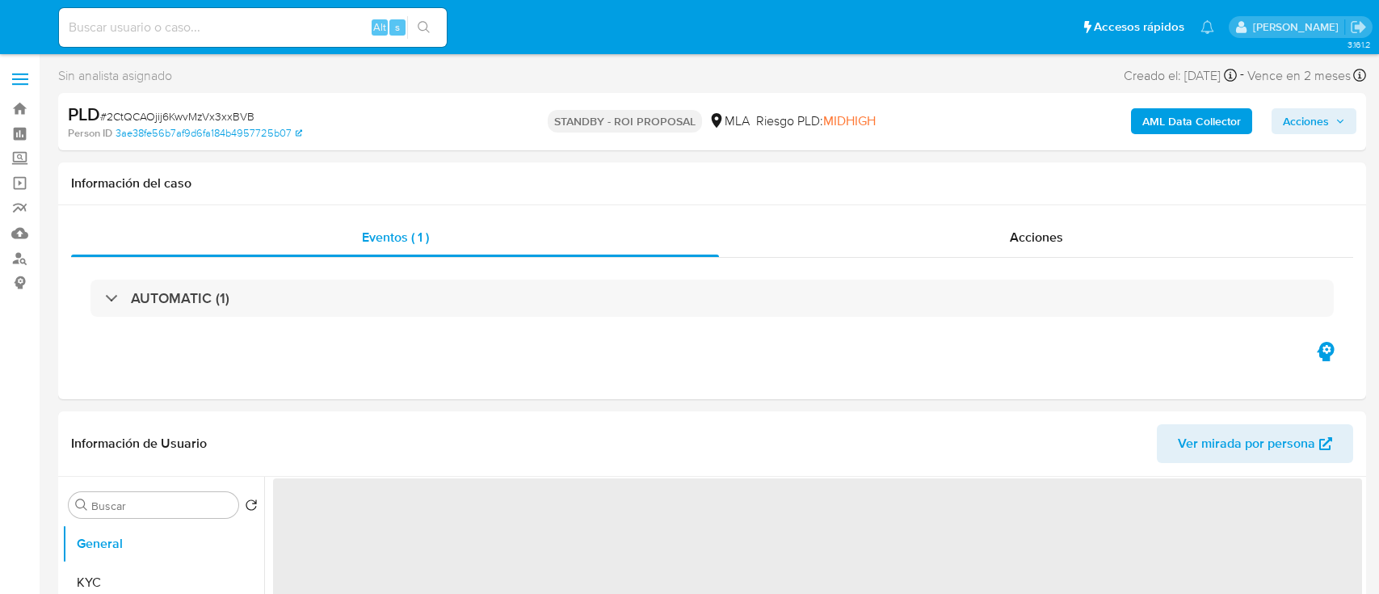
select select "10"
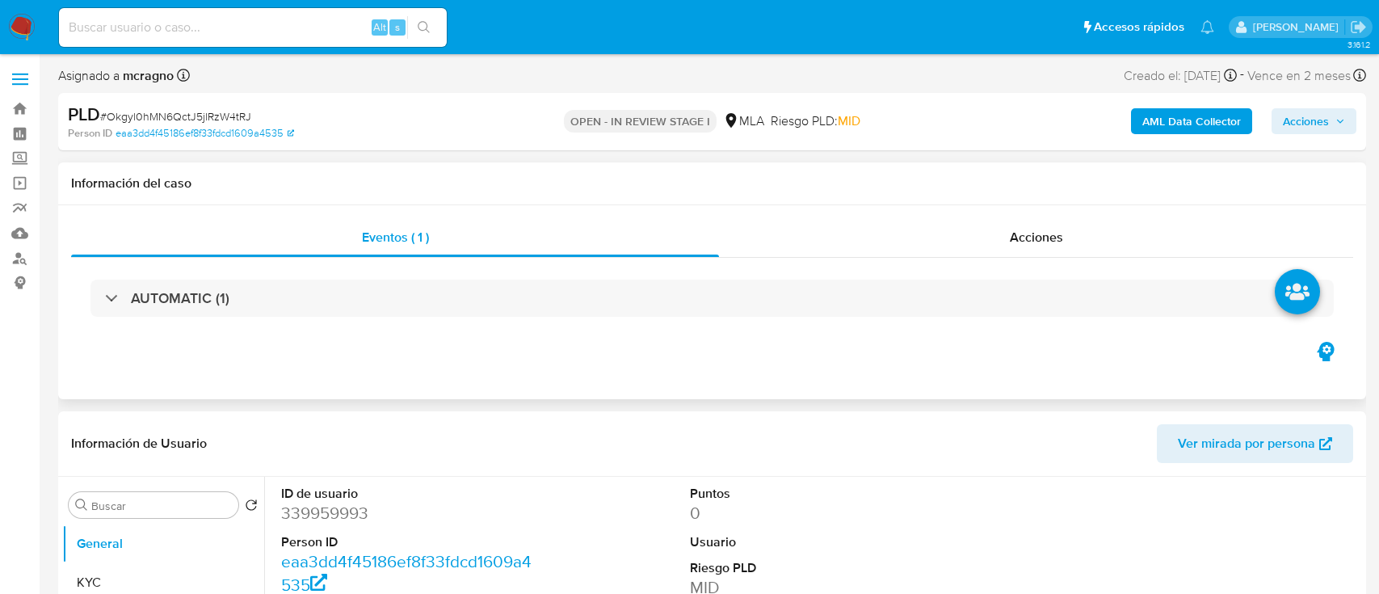
select select "10"
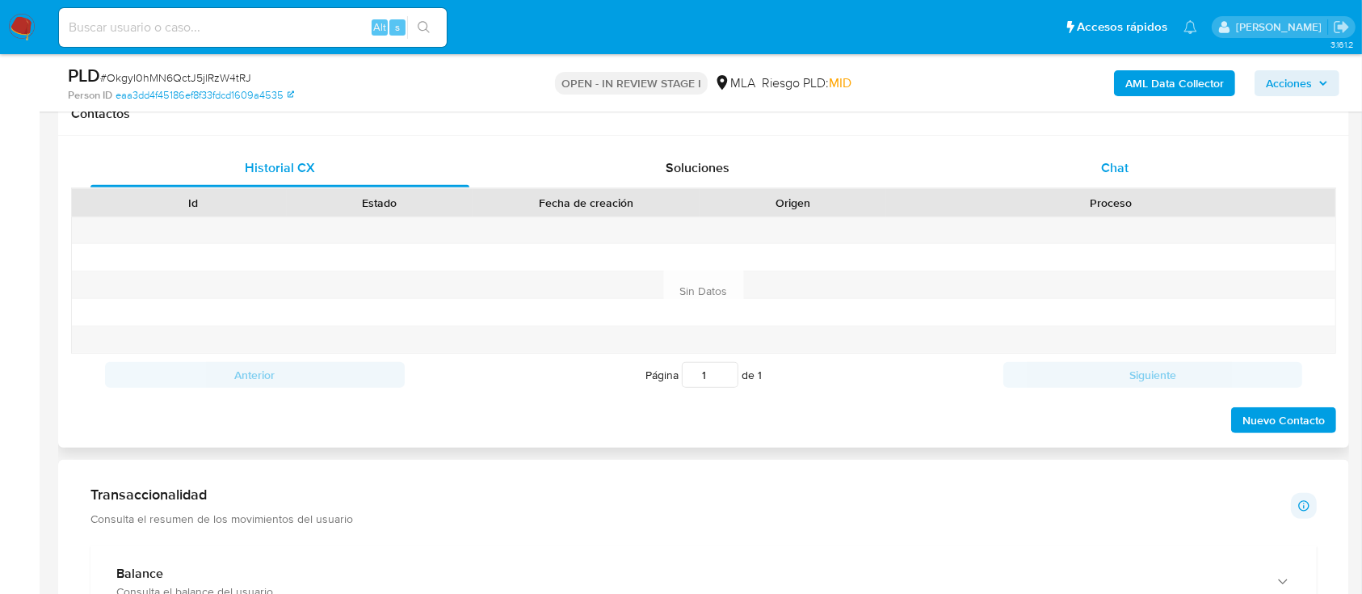
scroll to position [646, 0]
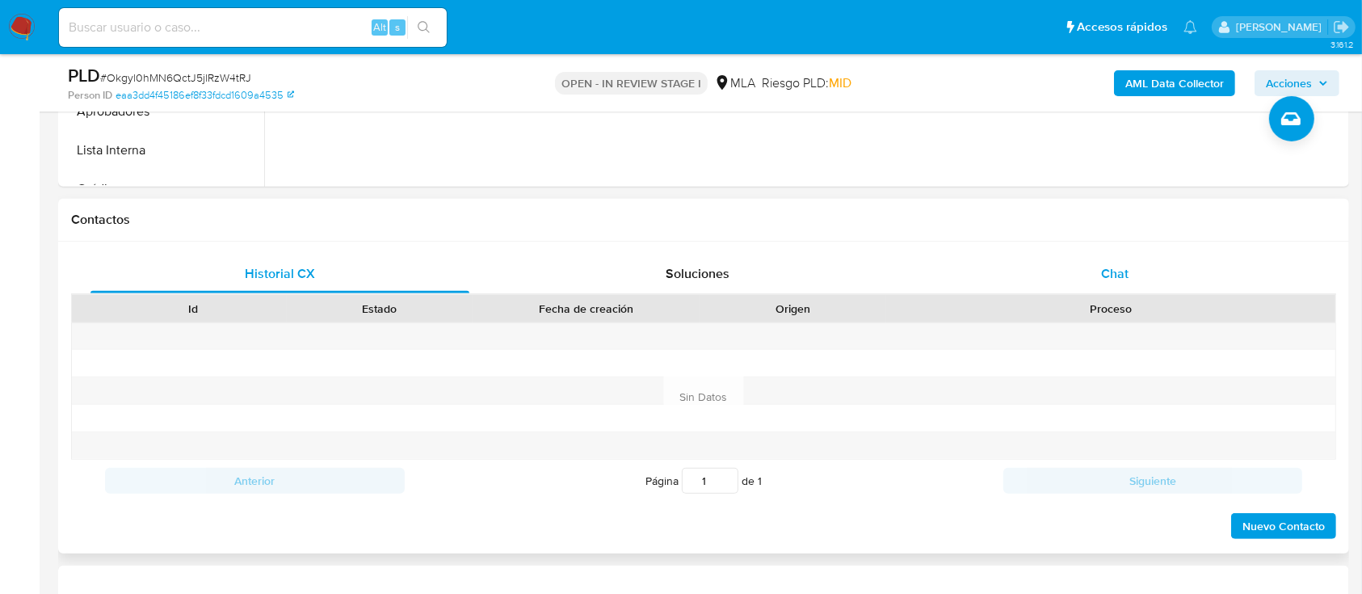
drag, startPoint x: 1168, startPoint y: 276, endPoint x: 1155, endPoint y: 281, distance: 13.8
click at [1167, 277] on div "Chat" at bounding box center [1115, 273] width 379 height 39
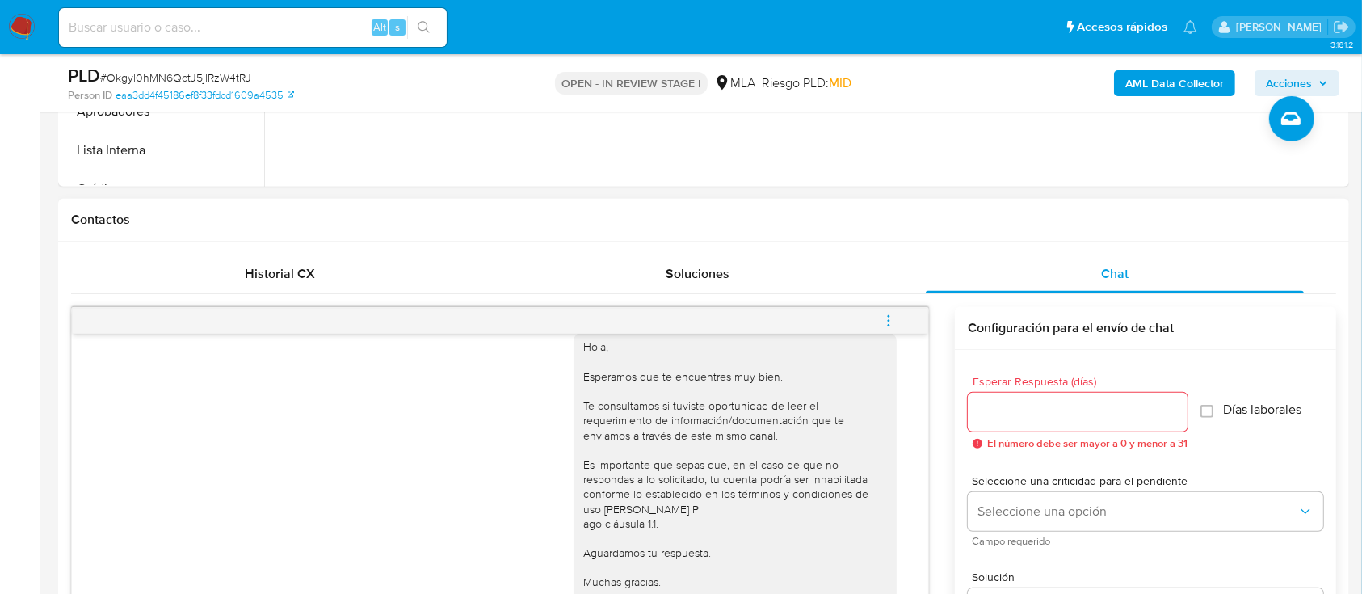
scroll to position [784, 0]
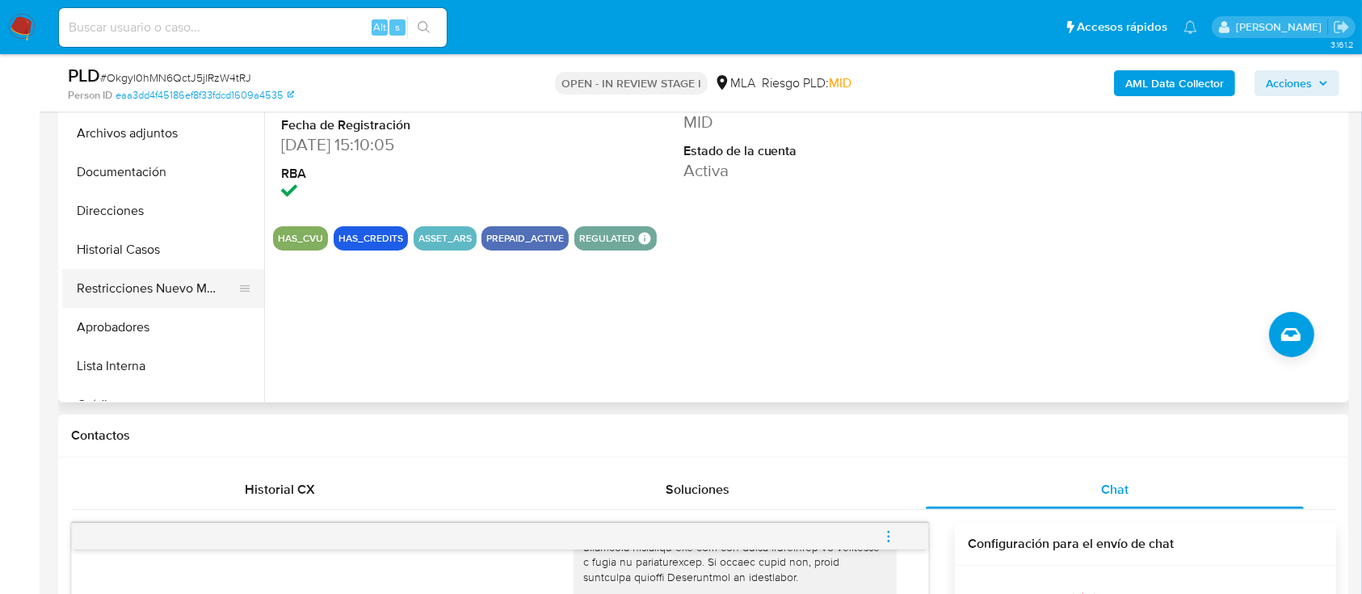
drag, startPoint x: 116, startPoint y: 282, endPoint x: 141, endPoint y: 310, distance: 37.2
click at [116, 283] on button "Restricciones Nuevo Mundo" at bounding box center [163, 288] width 202 height 39
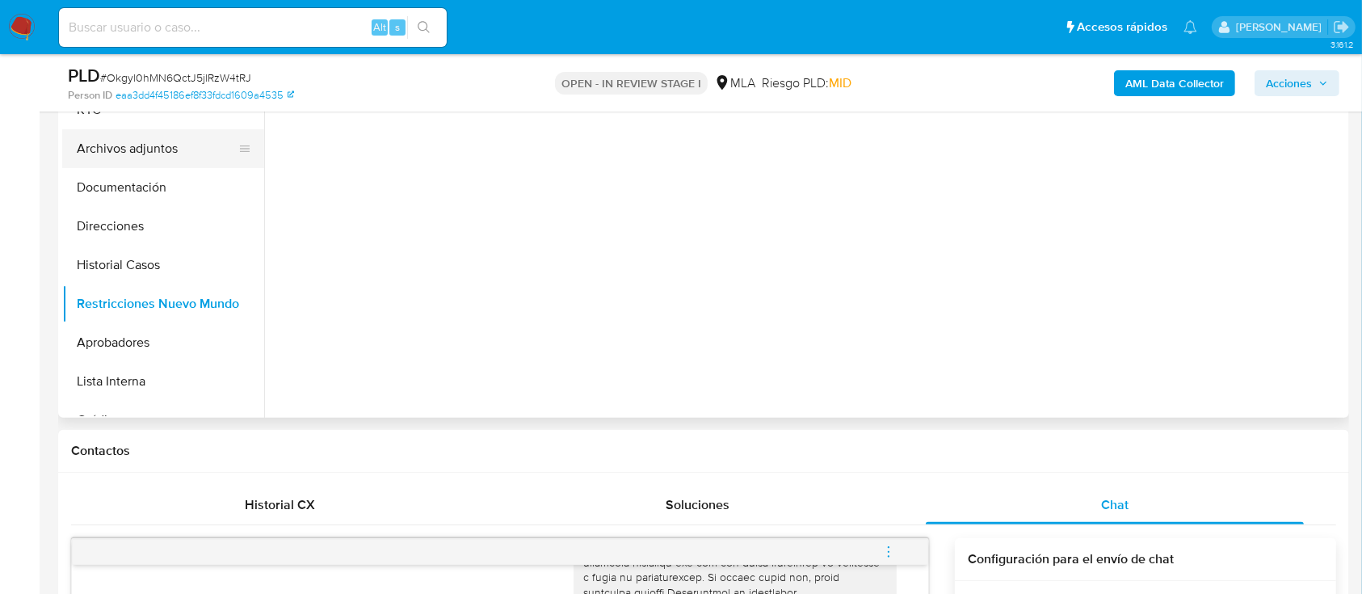
scroll to position [215, 0]
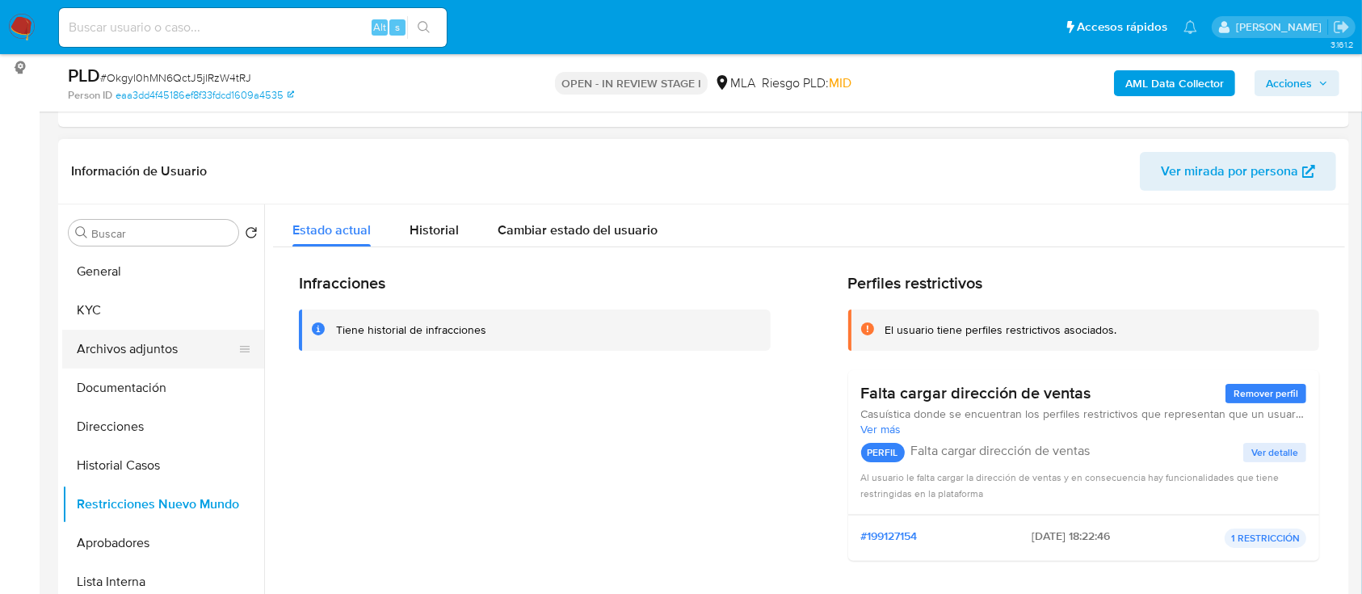
click at [147, 351] on button "Archivos adjuntos" at bounding box center [156, 349] width 189 height 39
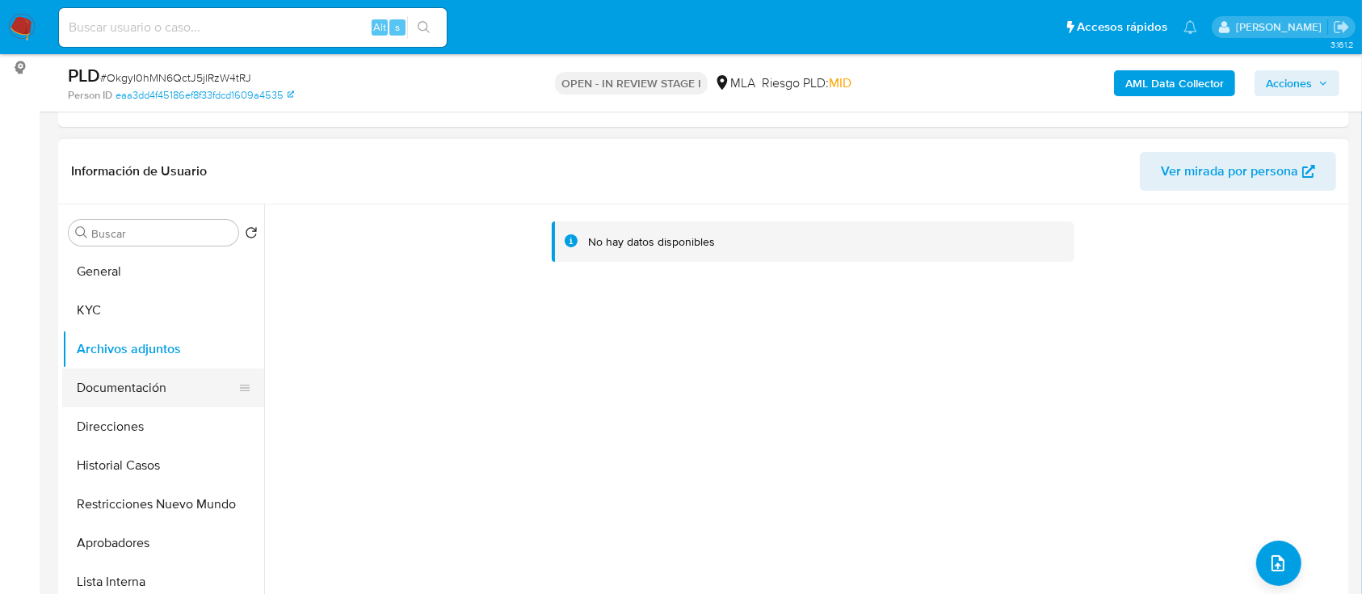
click at [97, 385] on button "Documentación" at bounding box center [156, 387] width 189 height 39
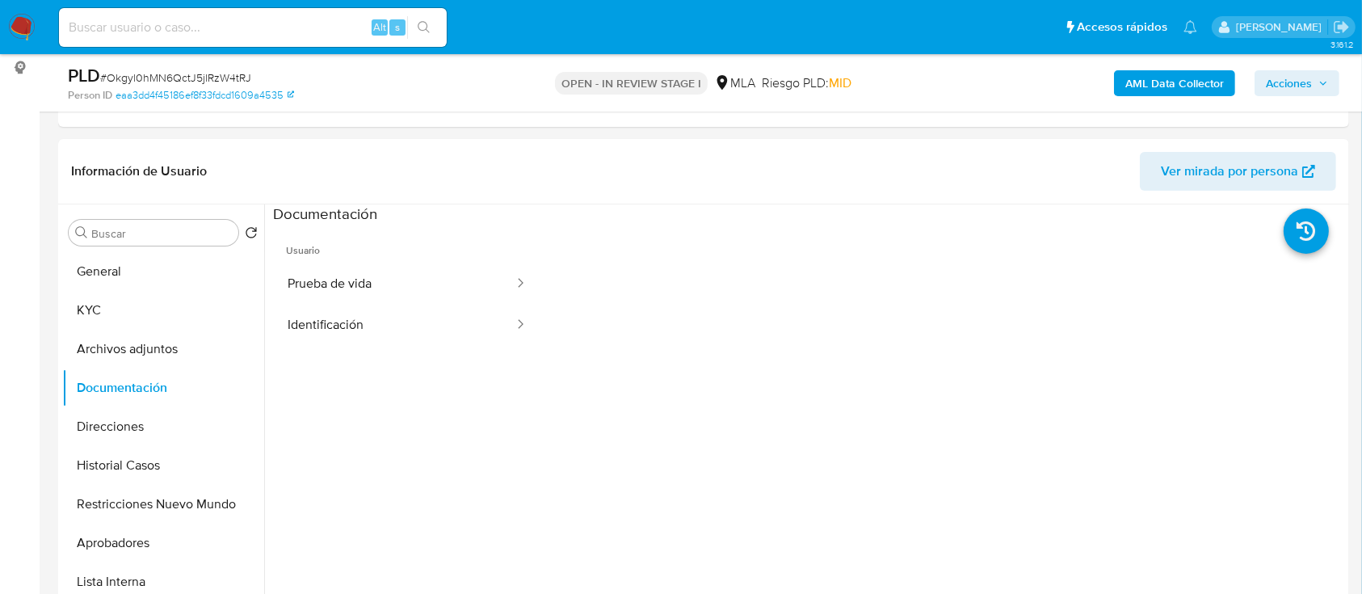
click at [1182, 59] on div "PLD # Okgyl0hMN6QctJ5jlRzW4tRJ Person ID eaa3dd4f45186ef8f33fdcd1609a4535 OPEN …" at bounding box center [703, 82] width 1291 height 57
click at [679, 195] on div "Información de Usuario Ver mirada por persona" at bounding box center [703, 171] width 1291 height 65
click at [1174, 74] on b "AML Data Collector" at bounding box center [1174, 83] width 99 height 26
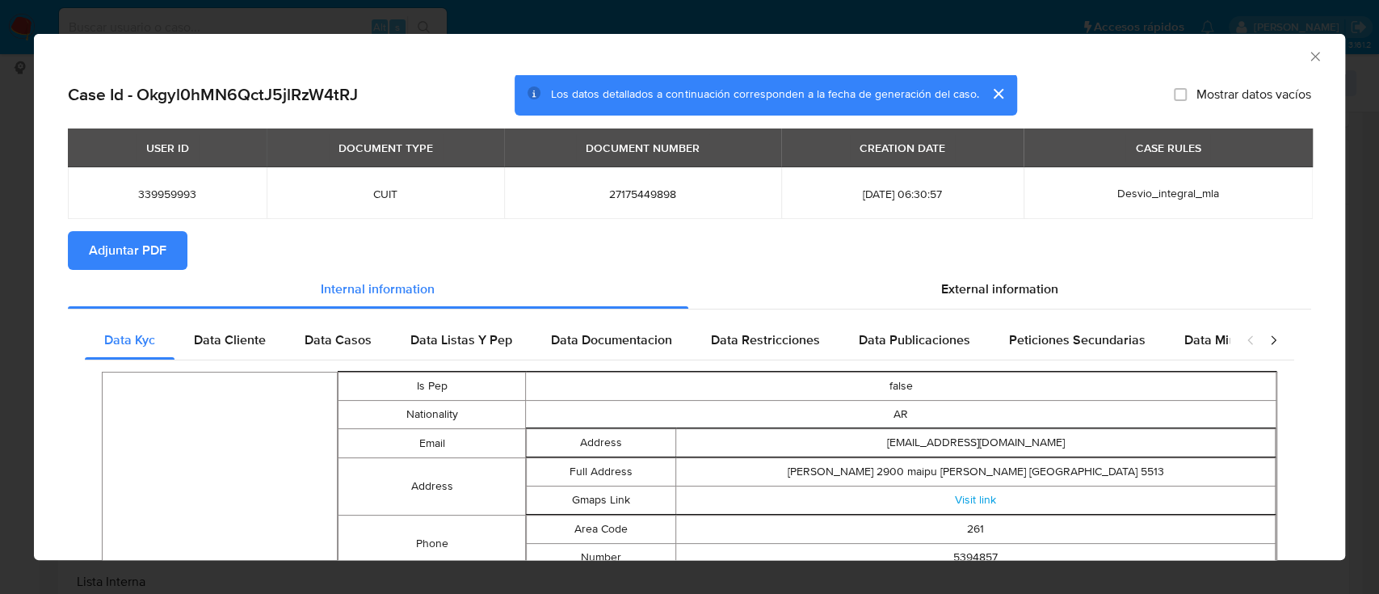
click at [128, 254] on span "Adjuntar PDF" at bounding box center [128, 251] width 78 height 36
click at [1307, 55] on icon "Cerrar ventana" at bounding box center [1315, 56] width 16 height 16
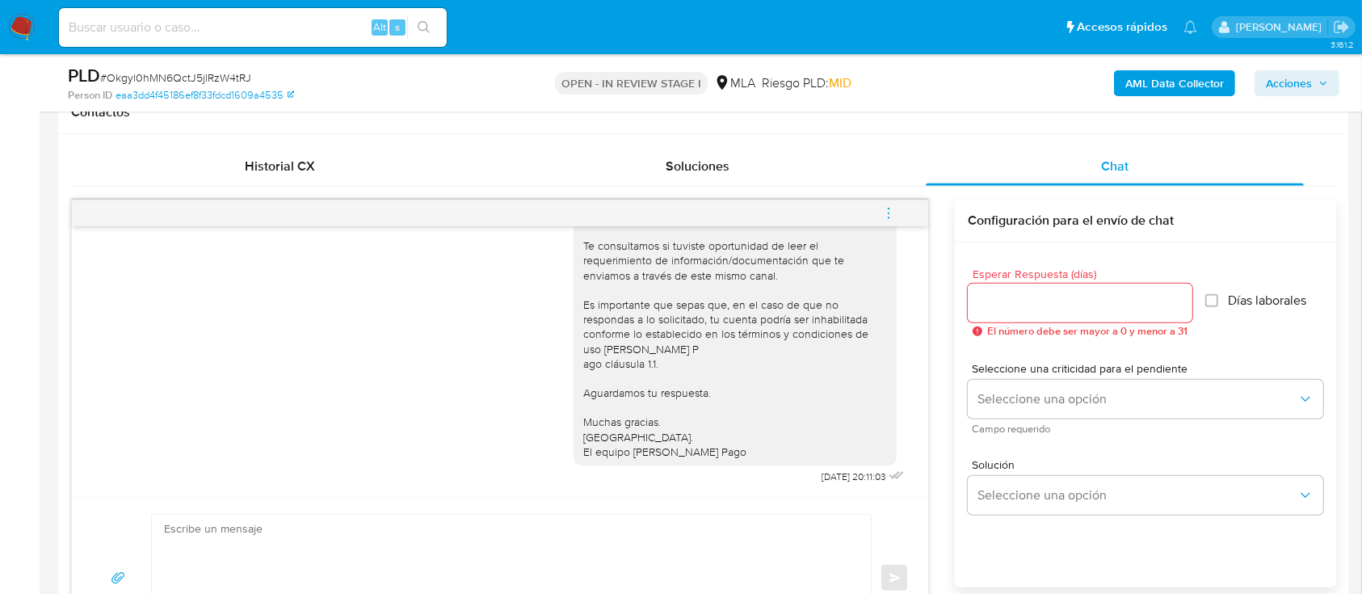
scroll to position [905, 0]
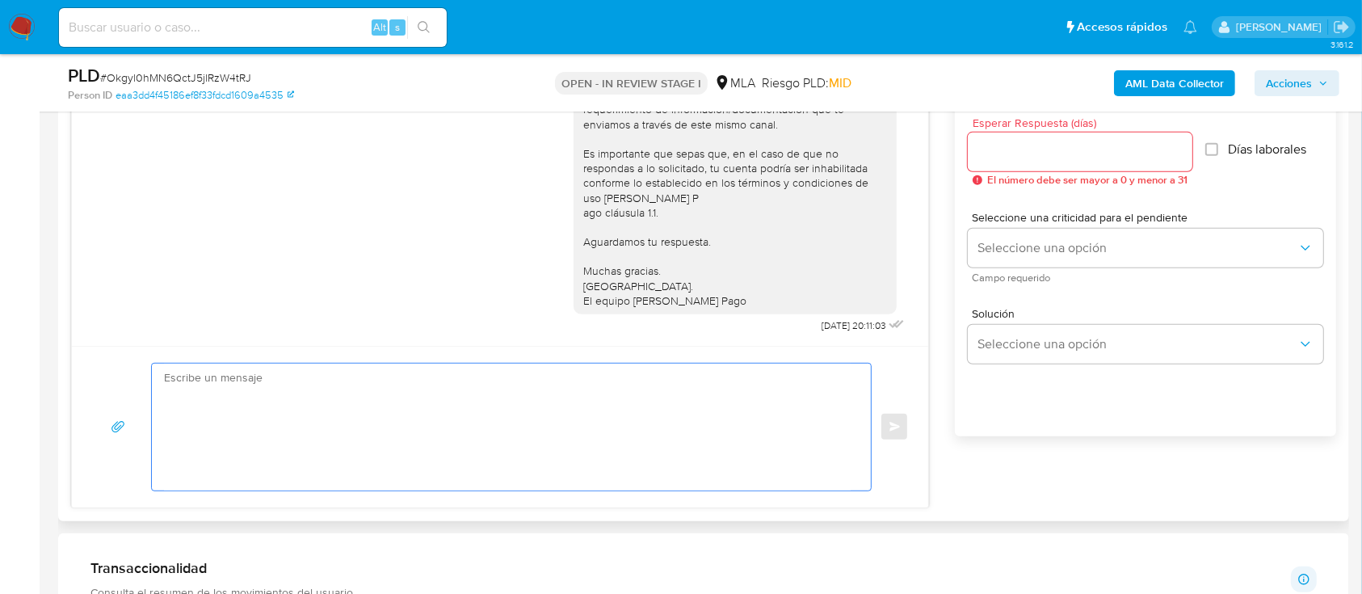
click at [397, 483] on textarea at bounding box center [507, 426] width 687 height 127
paste textarea "Hola Deolinda Çalejandra Riquelme, En función de las operaciones registradas en…"
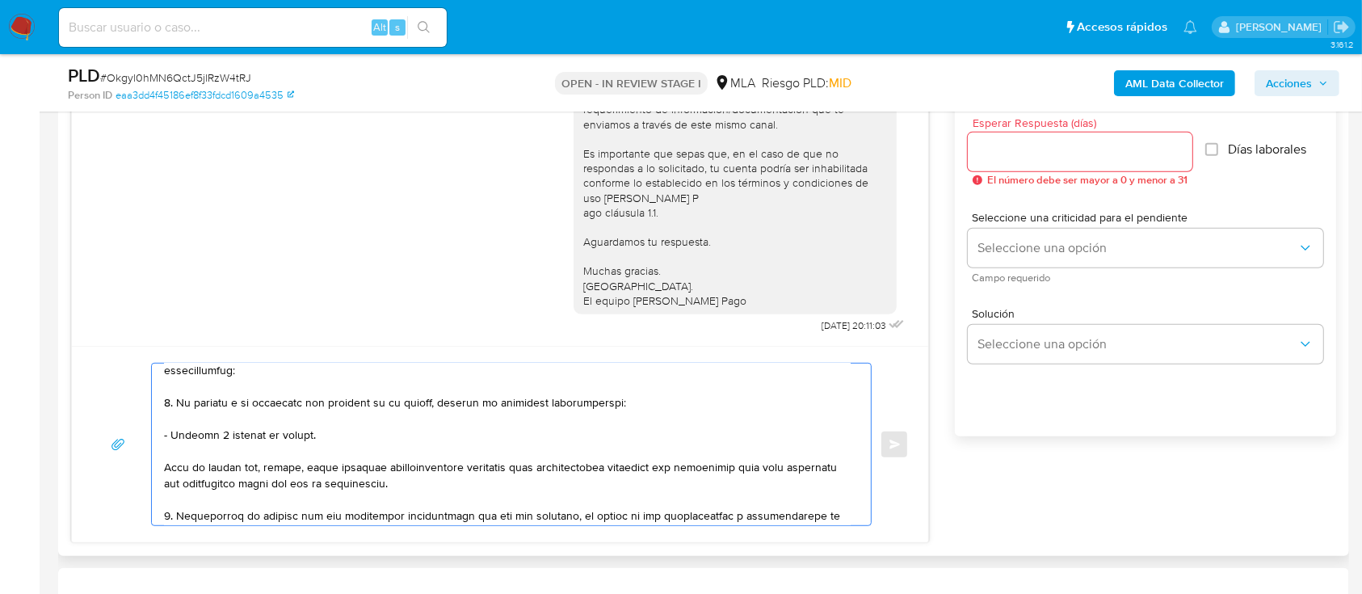
scroll to position [0, 0]
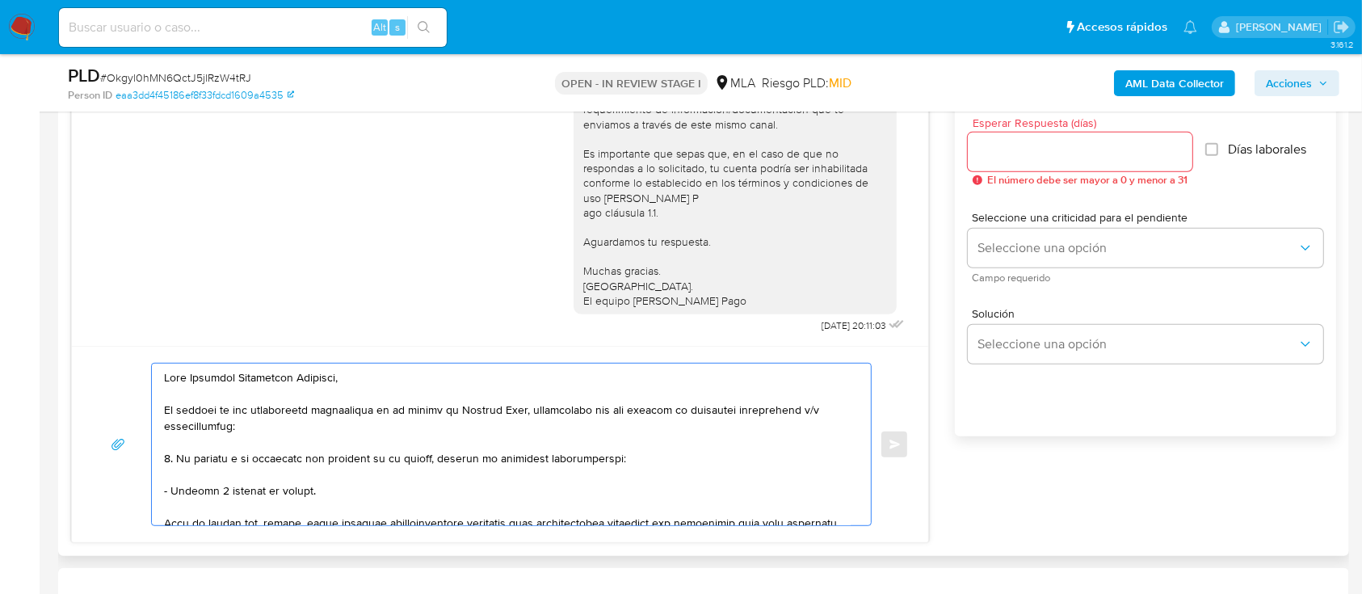
type textarea "Hola Deolinda Çalejandra Riquelme, En función de las operaciones registradas en…"
click at [1090, 144] on input "Esperar Respuesta (días)" at bounding box center [1080, 151] width 225 height 21
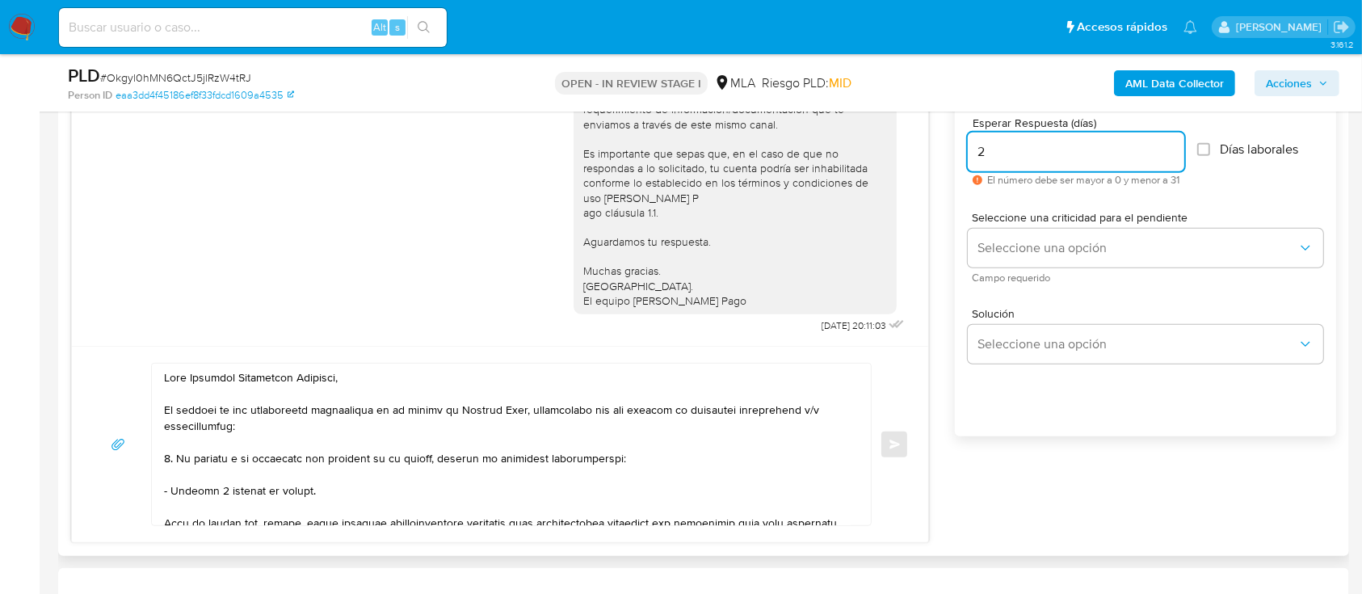
type input "2"
click at [1053, 223] on span "Seleccione una criticidad para el pendiente" at bounding box center [1149, 217] width 355 height 11
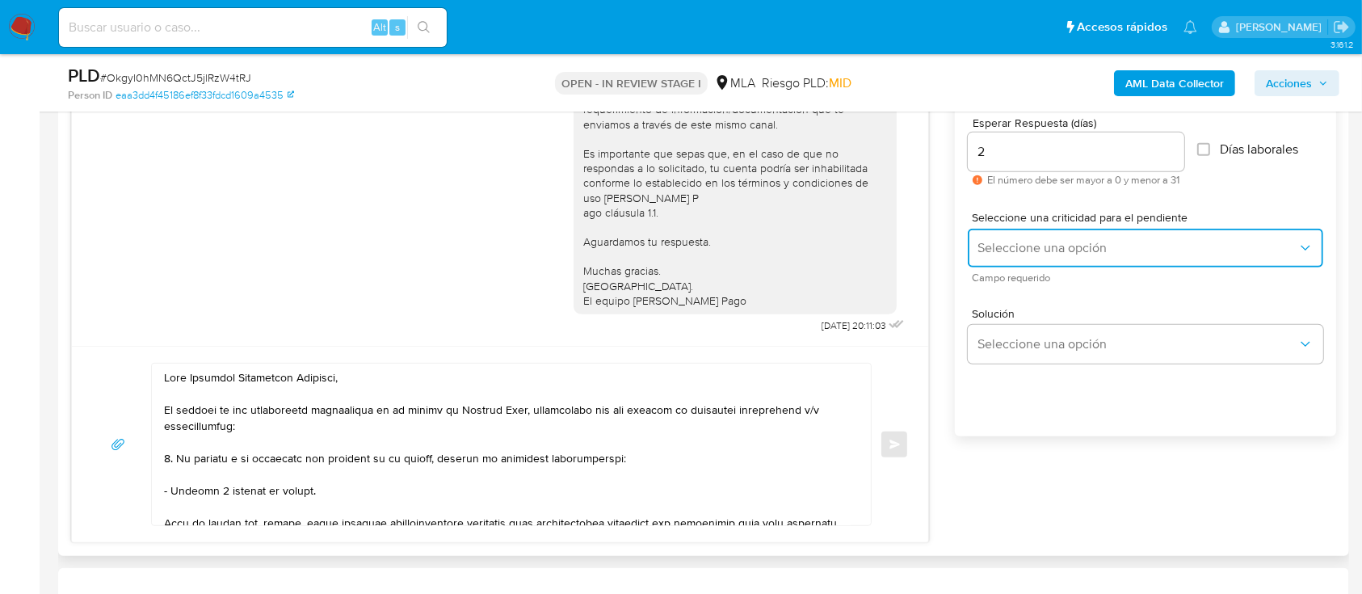
click at [1051, 255] on span "Seleccione una opción" at bounding box center [1137, 248] width 320 height 16
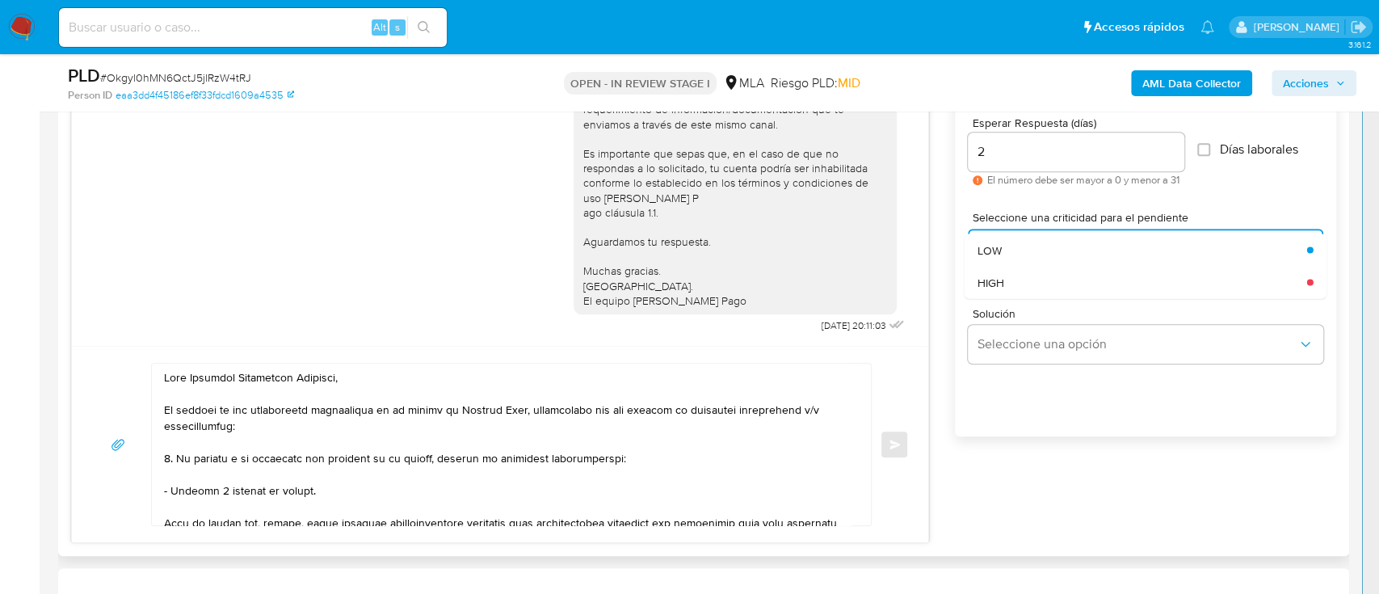
drag, startPoint x: 1036, startPoint y: 285, endPoint x: 950, endPoint y: 405, distance: 147.1
click at [1036, 287] on div "HIGH" at bounding box center [1137, 282] width 320 height 32
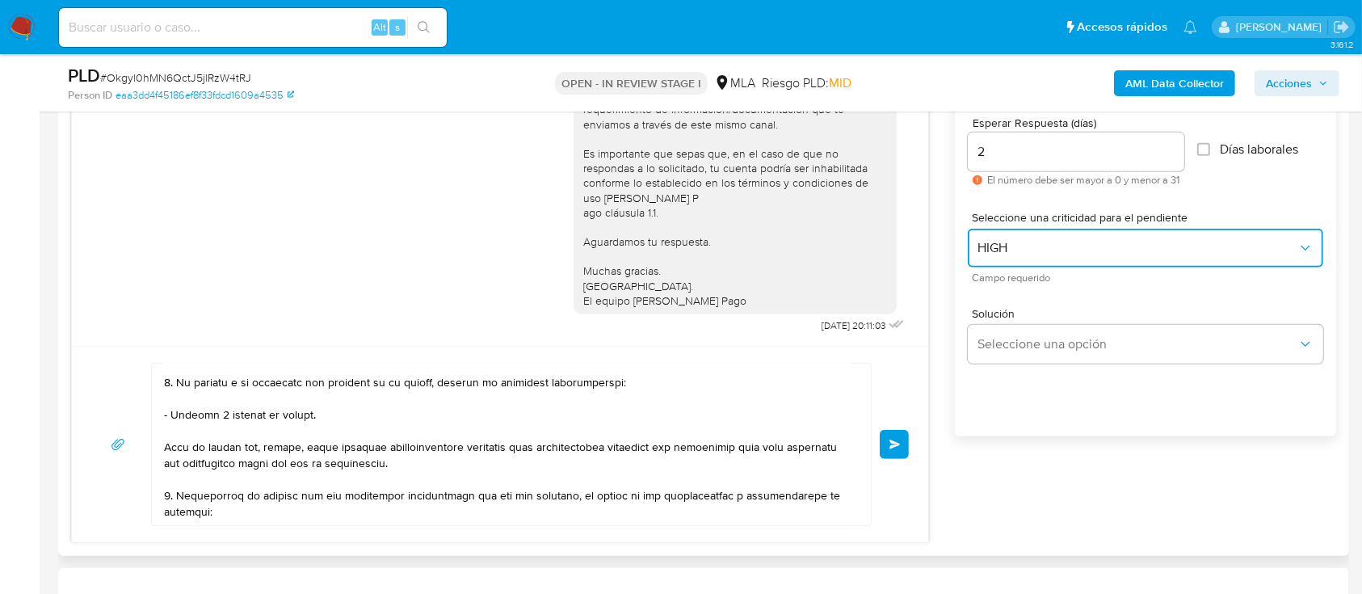
scroll to position [107, 0]
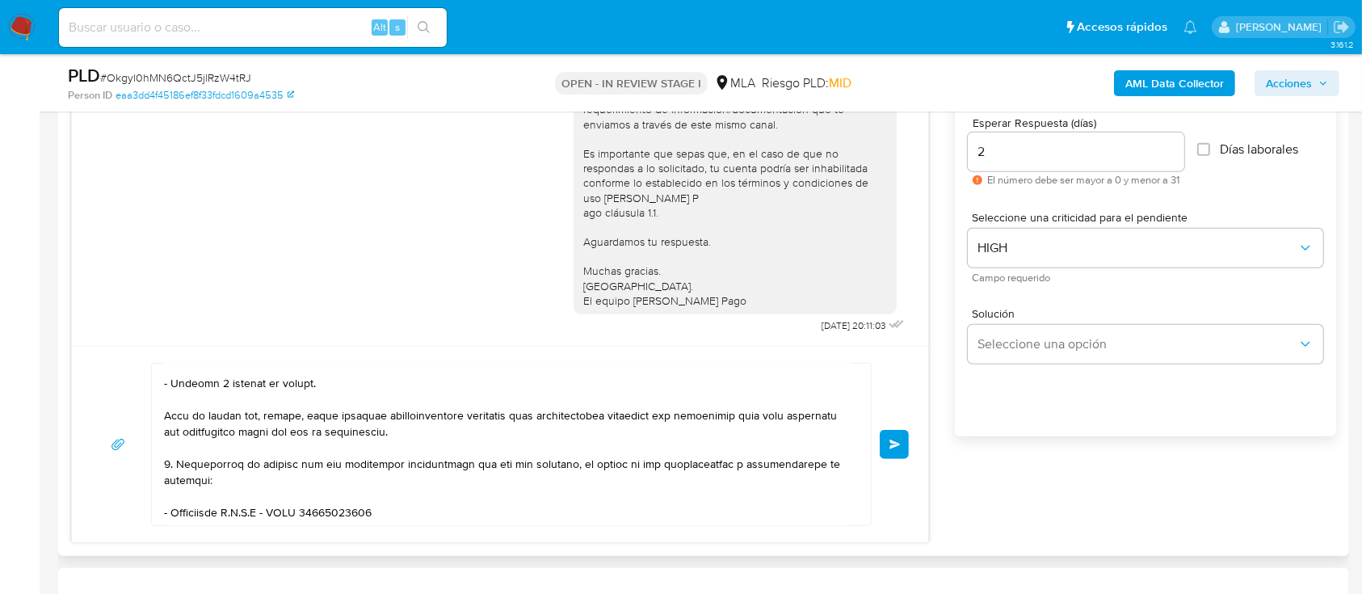
drag, startPoint x: 894, startPoint y: 441, endPoint x: 820, endPoint y: 549, distance: 131.3
click at [894, 442] on span "Enviar" at bounding box center [894, 444] width 11 height 10
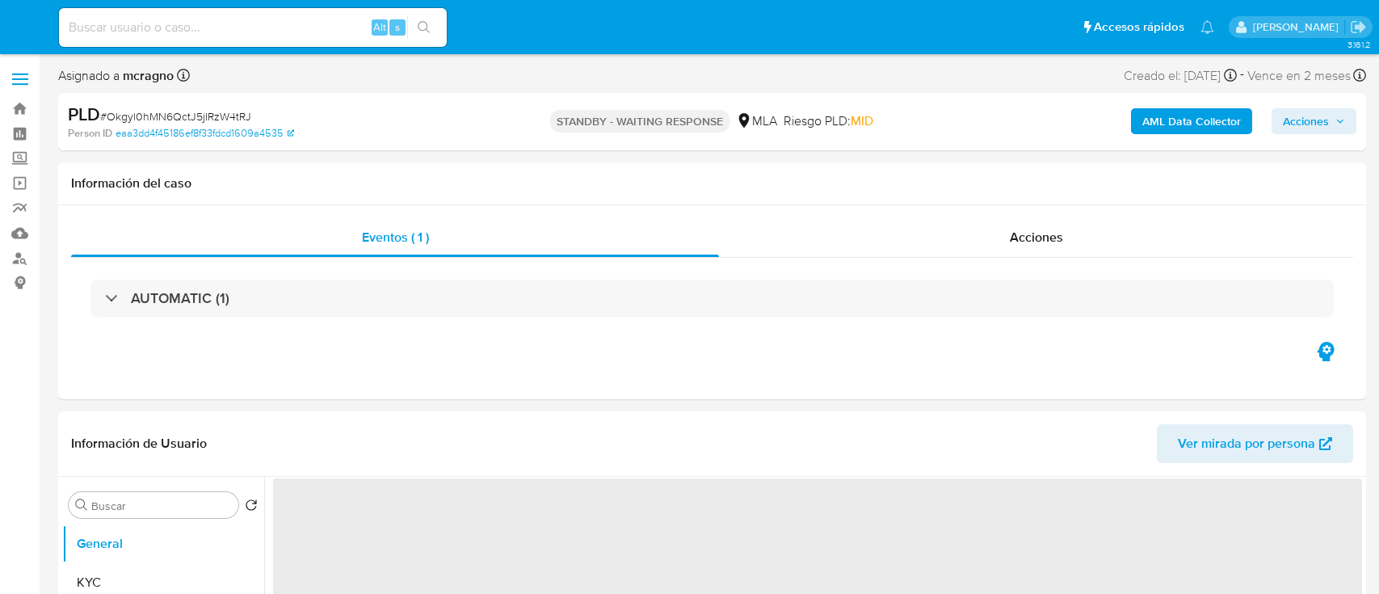
select select "10"
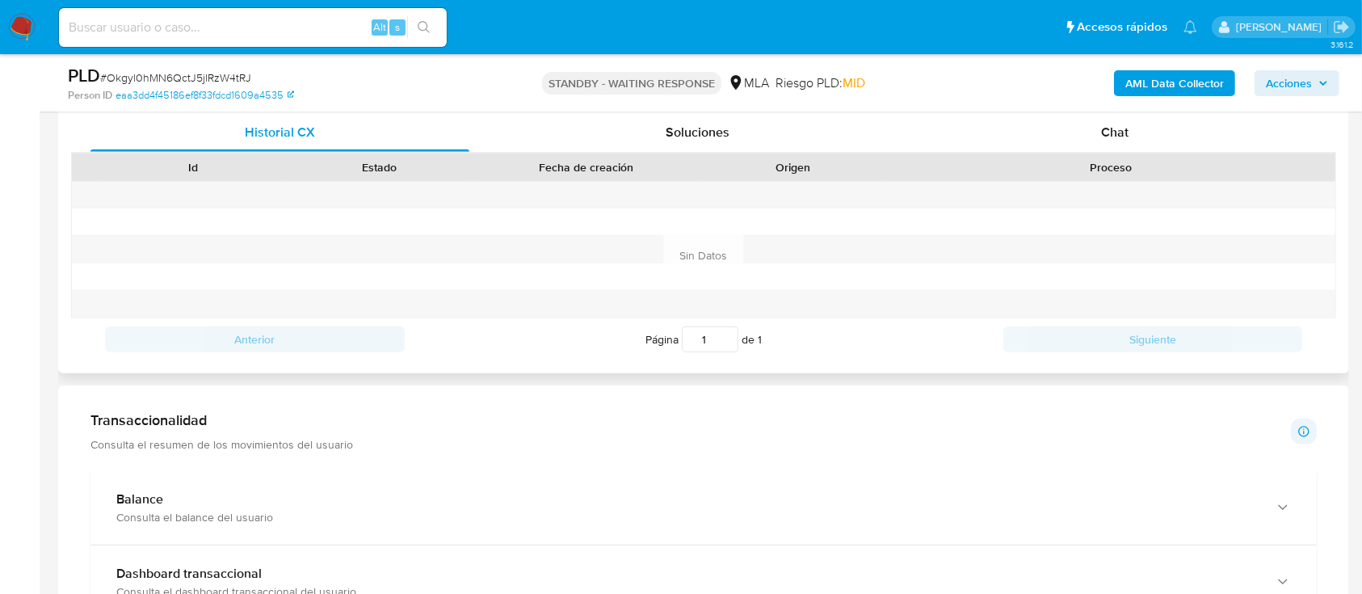
scroll to position [754, 0]
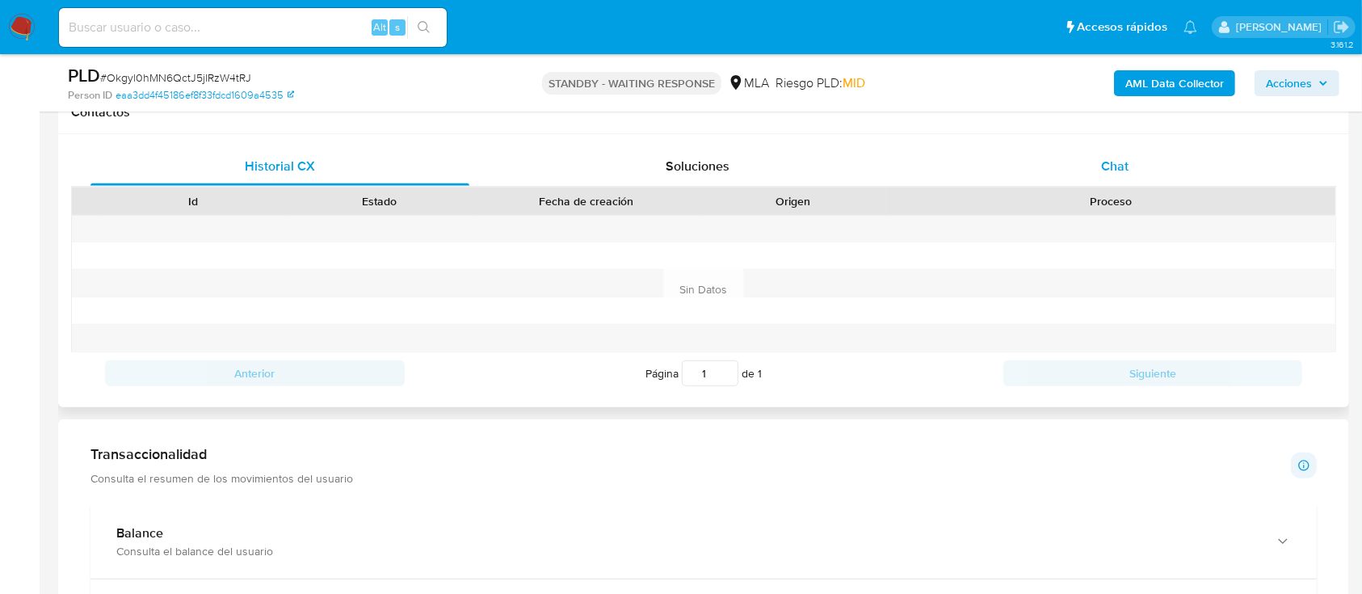
click at [1150, 165] on div "Chat" at bounding box center [1115, 166] width 379 height 39
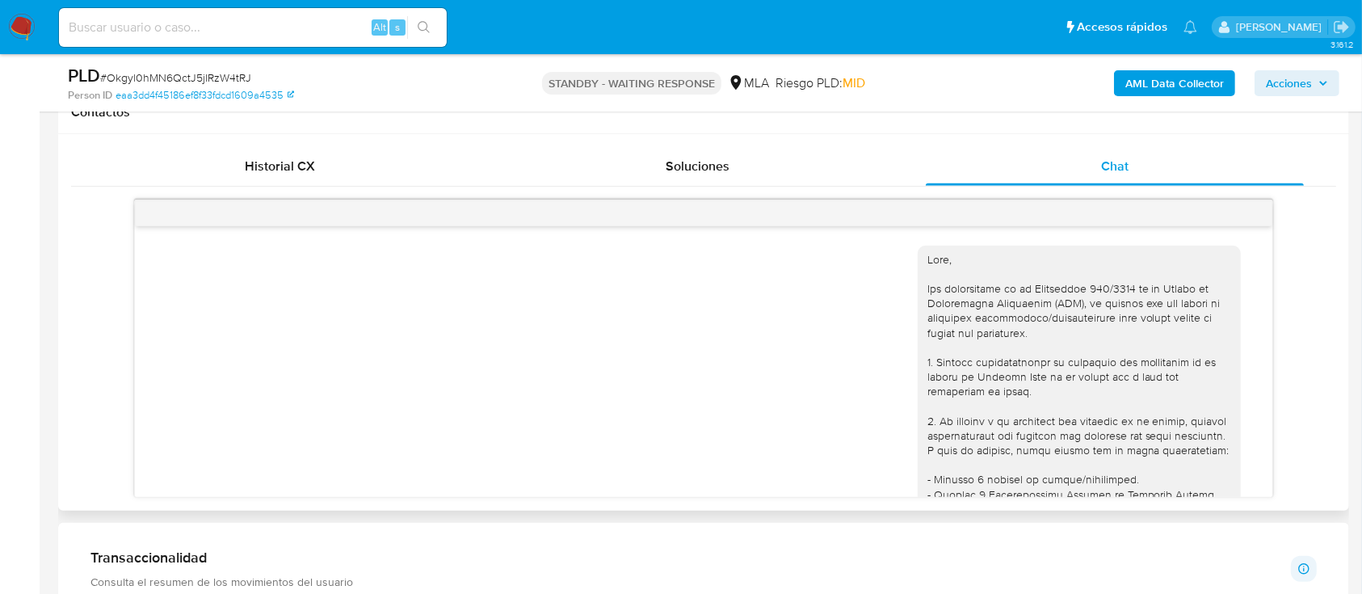
scroll to position [1663, 0]
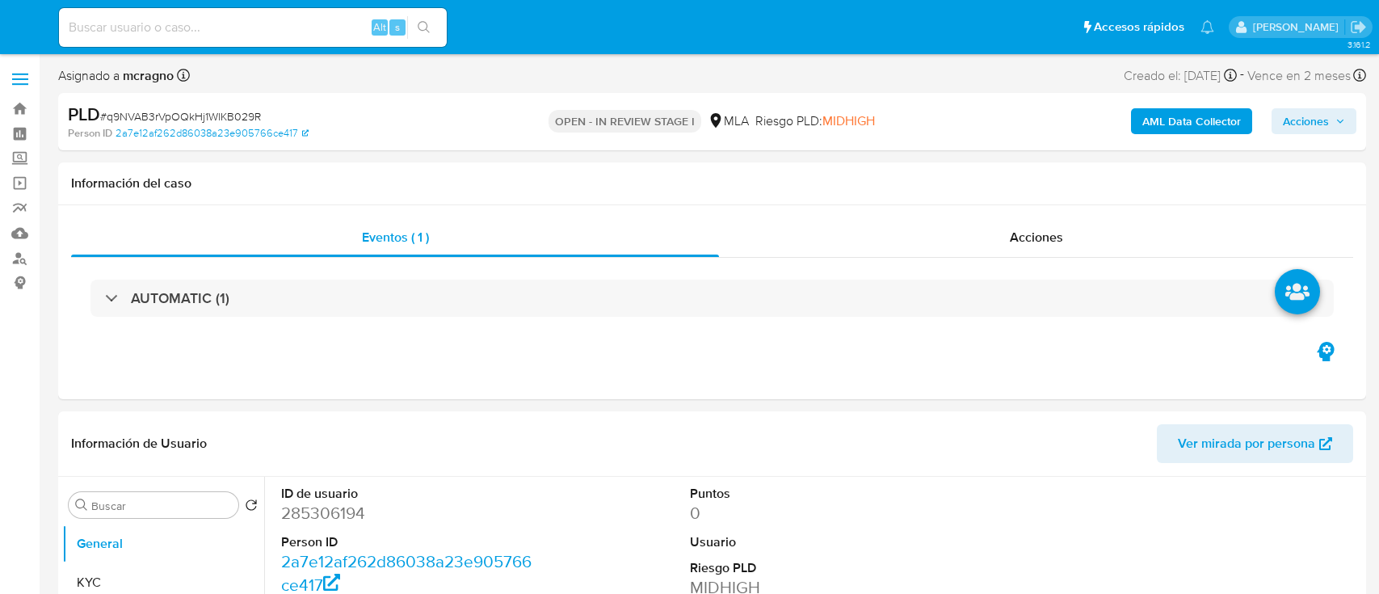
select select "10"
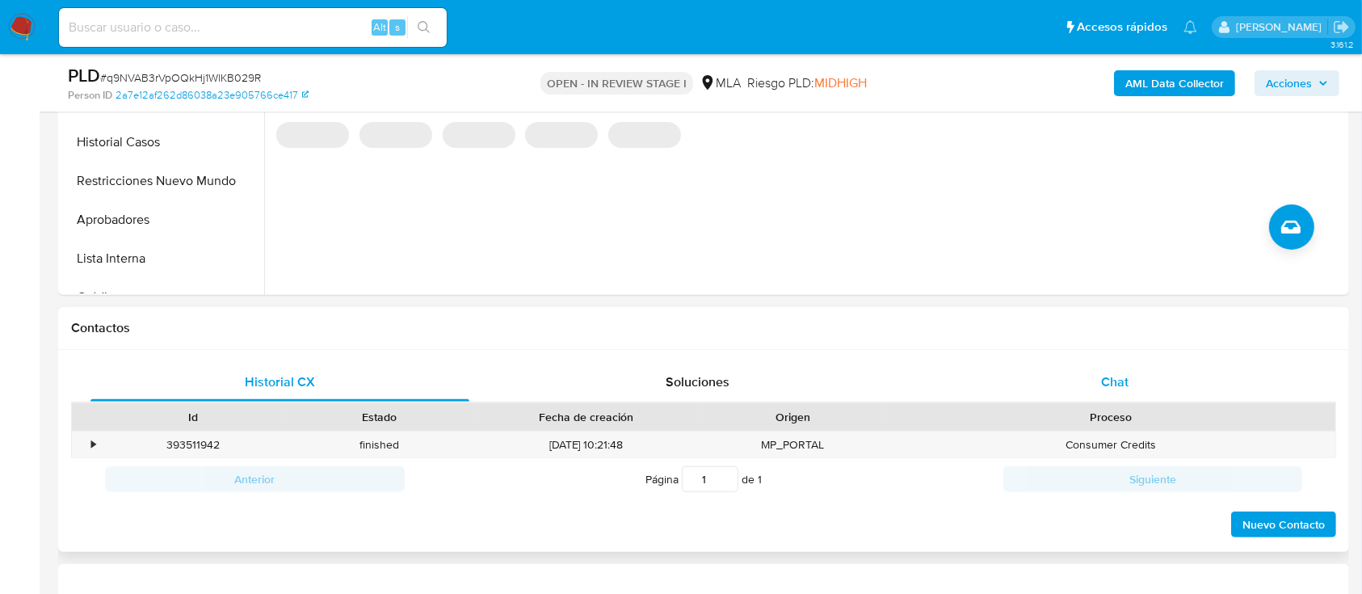
click at [1162, 379] on div "Chat" at bounding box center [1115, 382] width 379 height 39
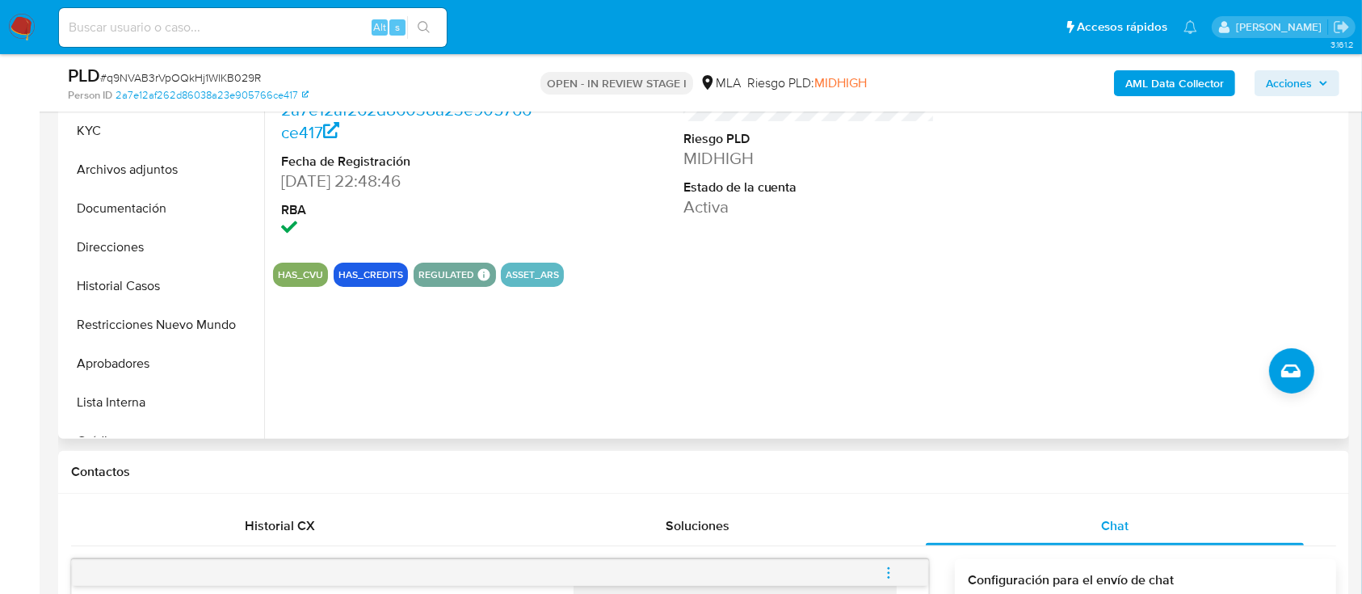
scroll to position [215, 0]
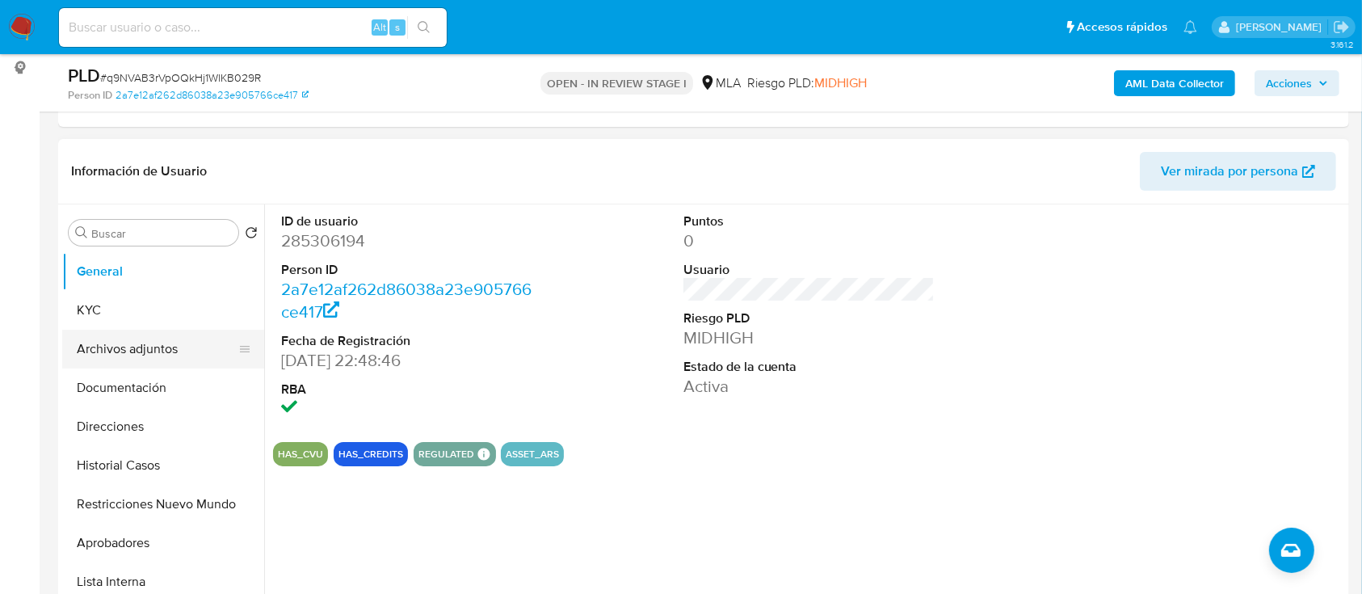
click at [160, 356] on button "Archivos adjuntos" at bounding box center [156, 349] width 189 height 39
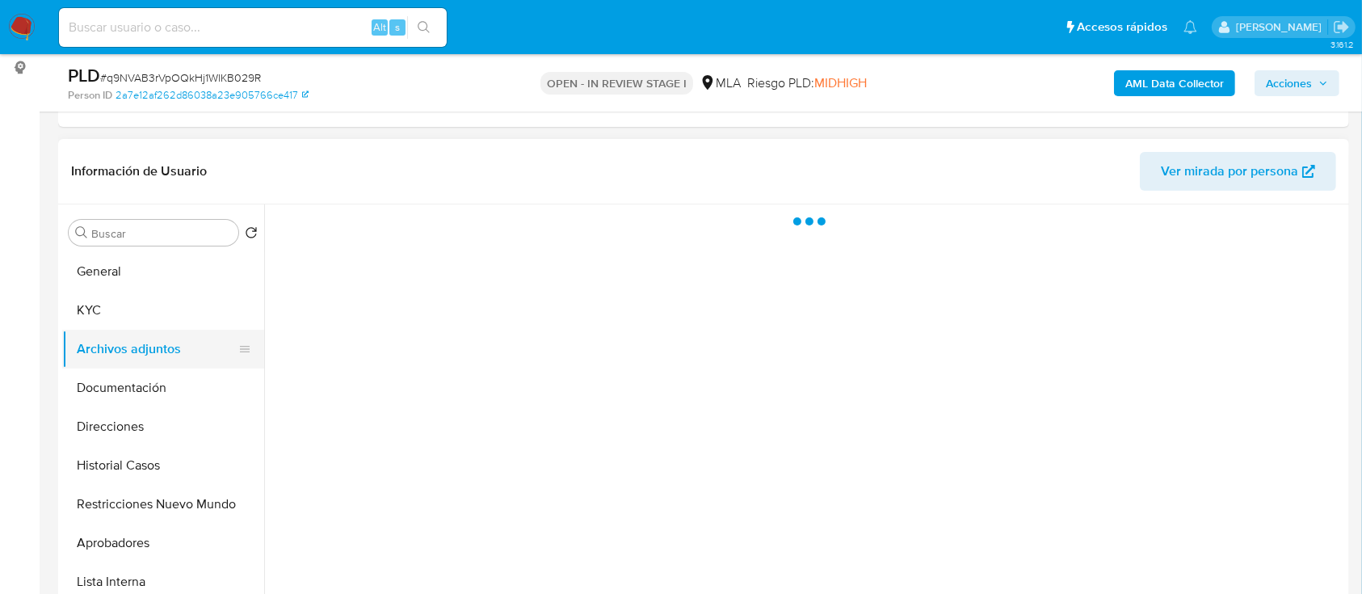
drag, startPoint x: 161, startPoint y: 398, endPoint x: 177, endPoint y: 337, distance: 63.5
click at [160, 399] on button "Documentación" at bounding box center [163, 387] width 202 height 39
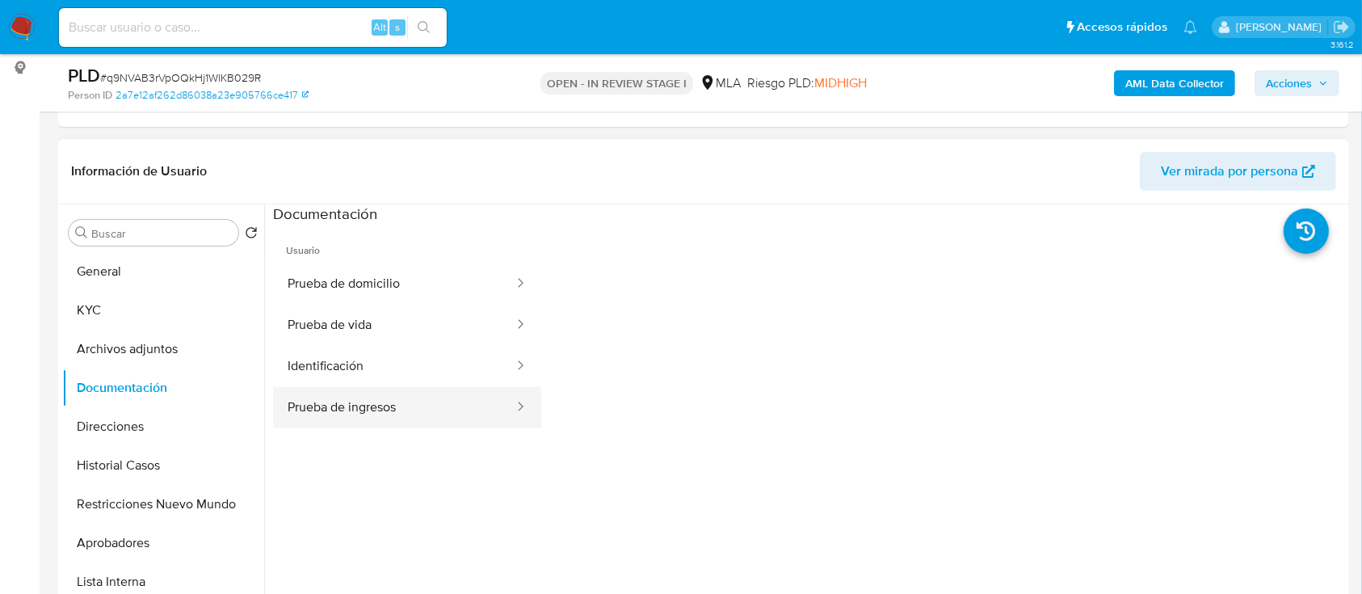
click at [449, 409] on button "Prueba de ingresos" at bounding box center [394, 407] width 242 height 41
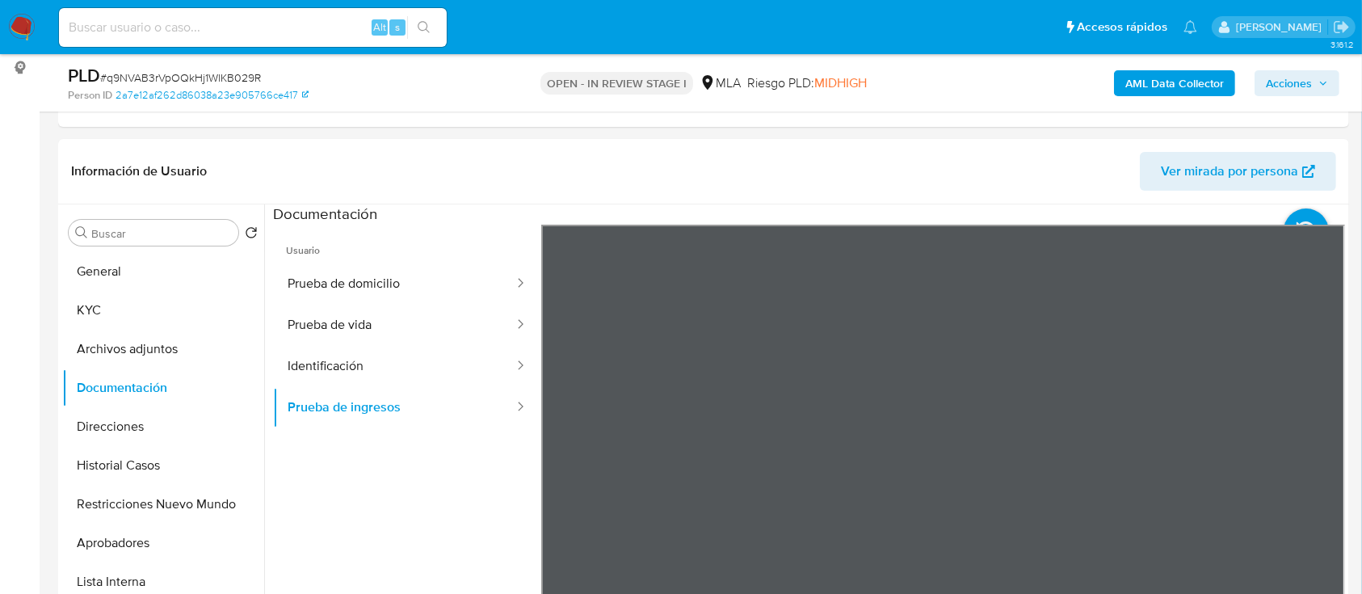
click at [1095, 173] on div "Información de Usuario Ver mirada por persona Buscar Volver al orden por defect…" at bounding box center [703, 378] width 1291 height 479
click at [1104, 212] on section at bounding box center [809, 472] width 1072 height 537
click at [1118, 165] on div "Información de Usuario Ver mirada por persona Buscar Volver al orden por defect…" at bounding box center [703, 378] width 1291 height 479
click at [142, 437] on button "Direcciones" at bounding box center [156, 426] width 189 height 39
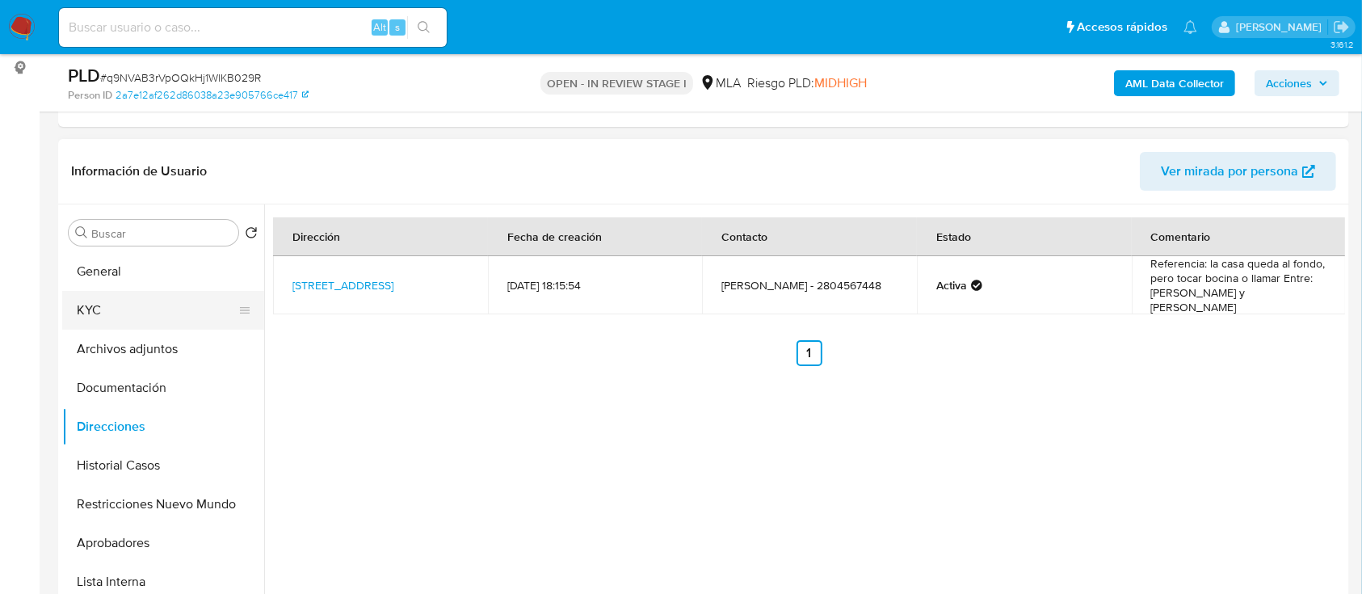
drag, startPoint x: 161, startPoint y: 309, endPoint x: 250, endPoint y: 291, distance: 91.6
click at [161, 308] on button "KYC" at bounding box center [156, 310] width 189 height 39
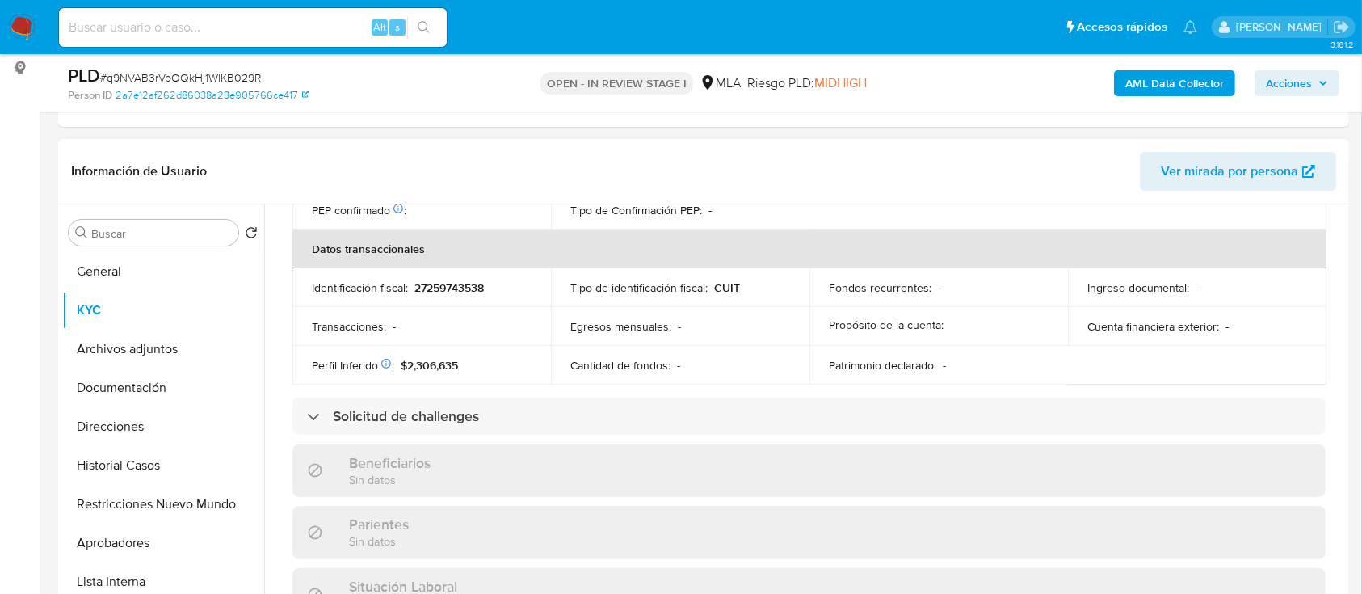
scroll to position [859, 0]
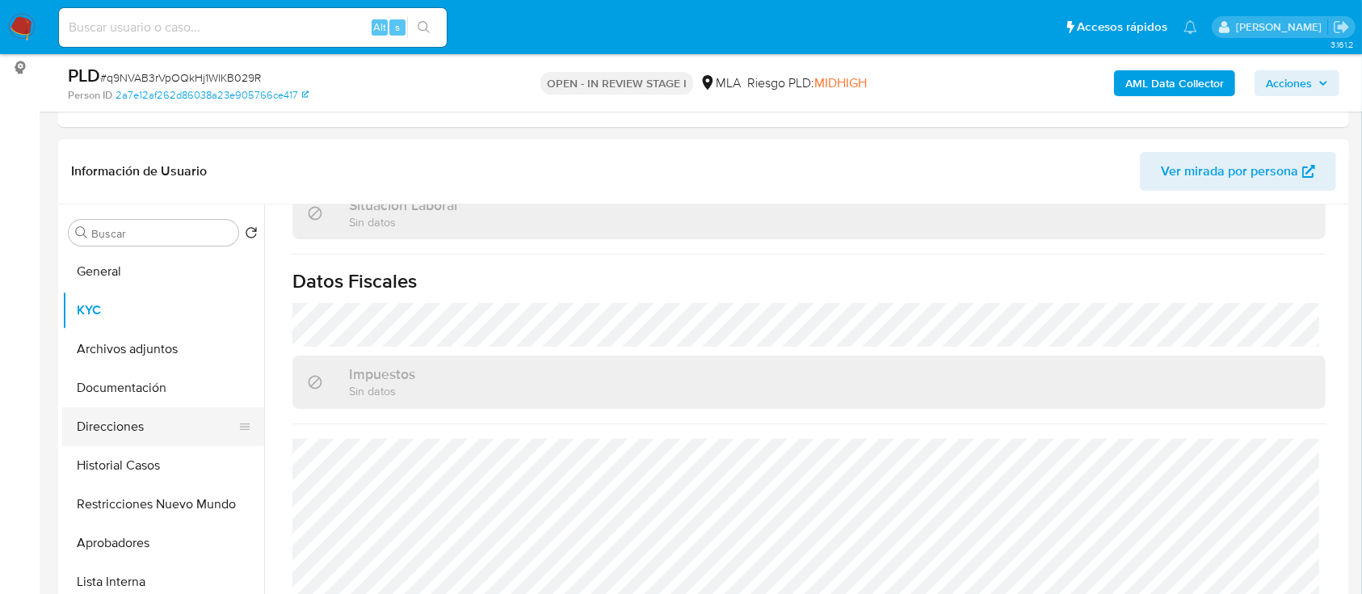
click at [168, 435] on button "Direcciones" at bounding box center [156, 426] width 189 height 39
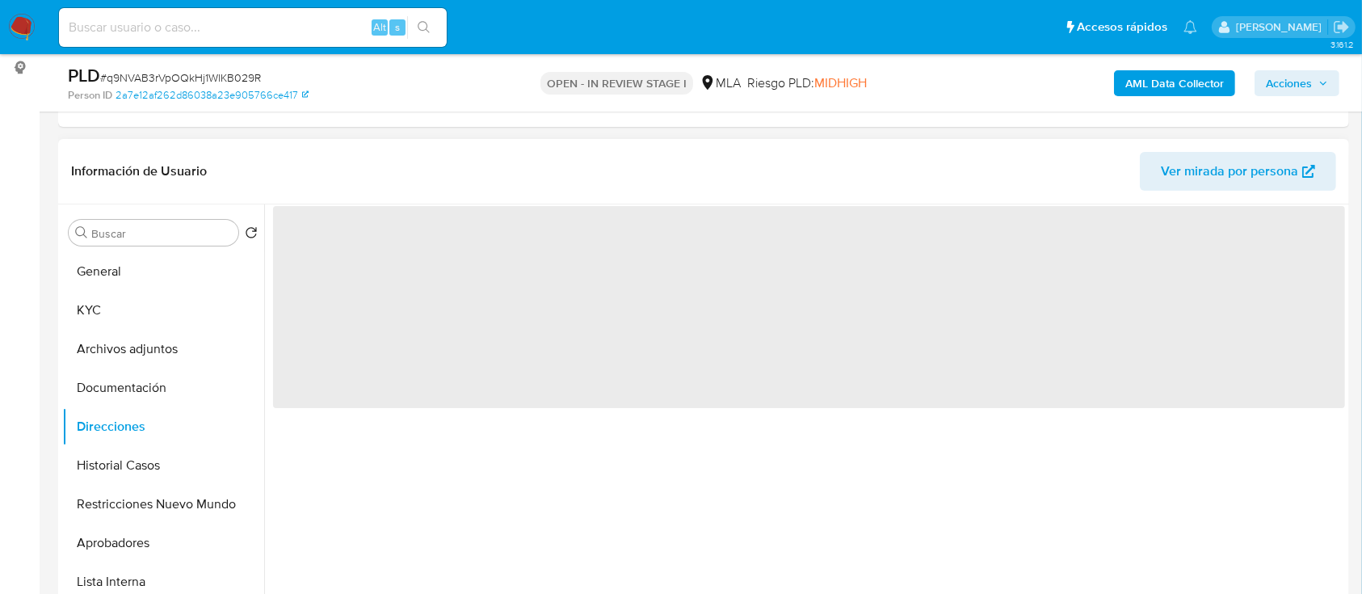
scroll to position [0, 0]
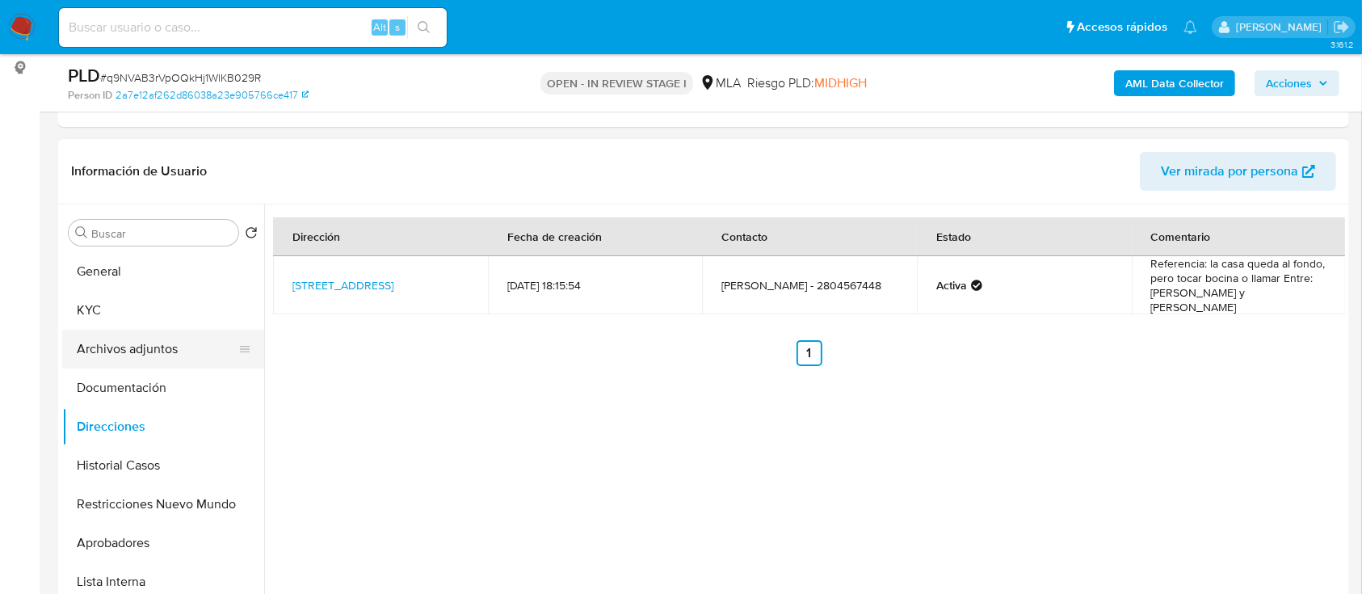
drag, startPoint x: 130, startPoint y: 299, endPoint x: 212, endPoint y: 337, distance: 90.7
click at [131, 298] on button "KYC" at bounding box center [163, 310] width 202 height 39
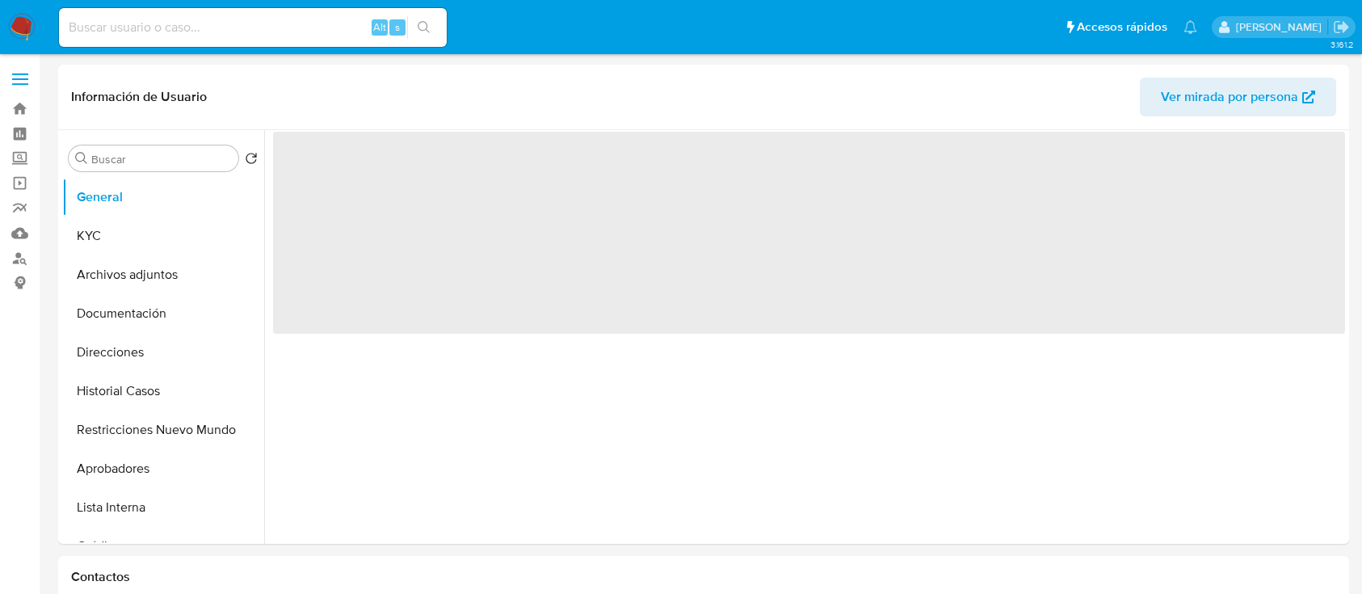
select select "10"
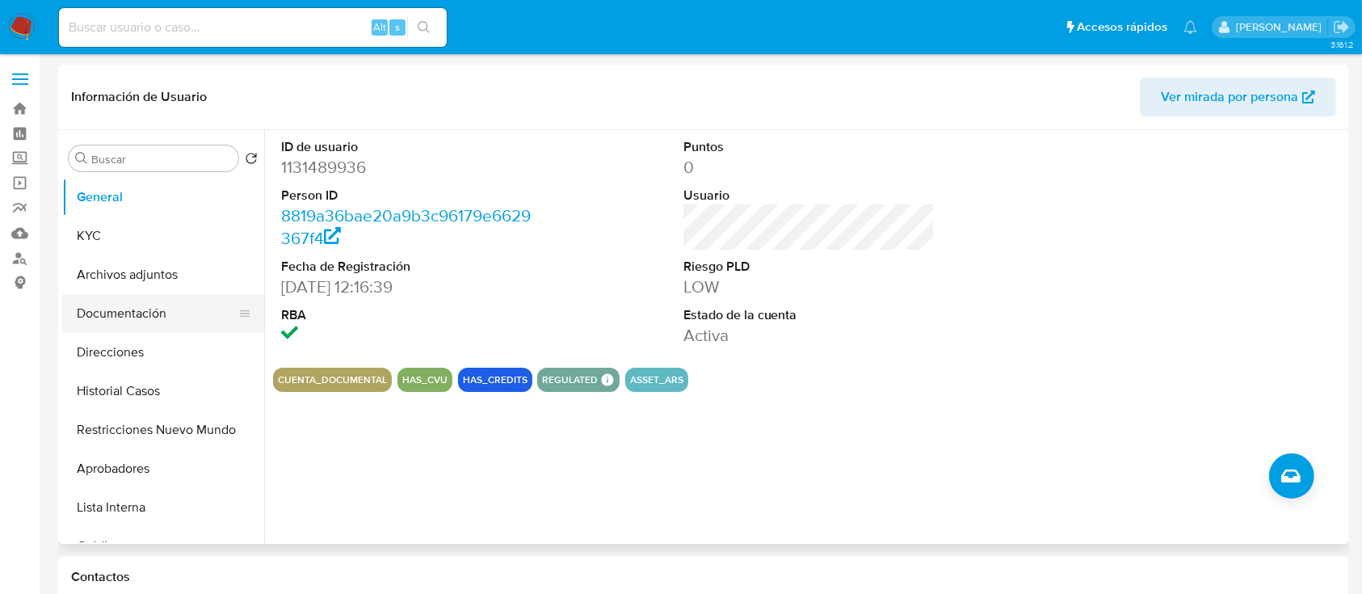
drag, startPoint x: 166, startPoint y: 321, endPoint x: 179, endPoint y: 325, distance: 13.5
click at [166, 321] on button "Documentación" at bounding box center [156, 313] width 189 height 39
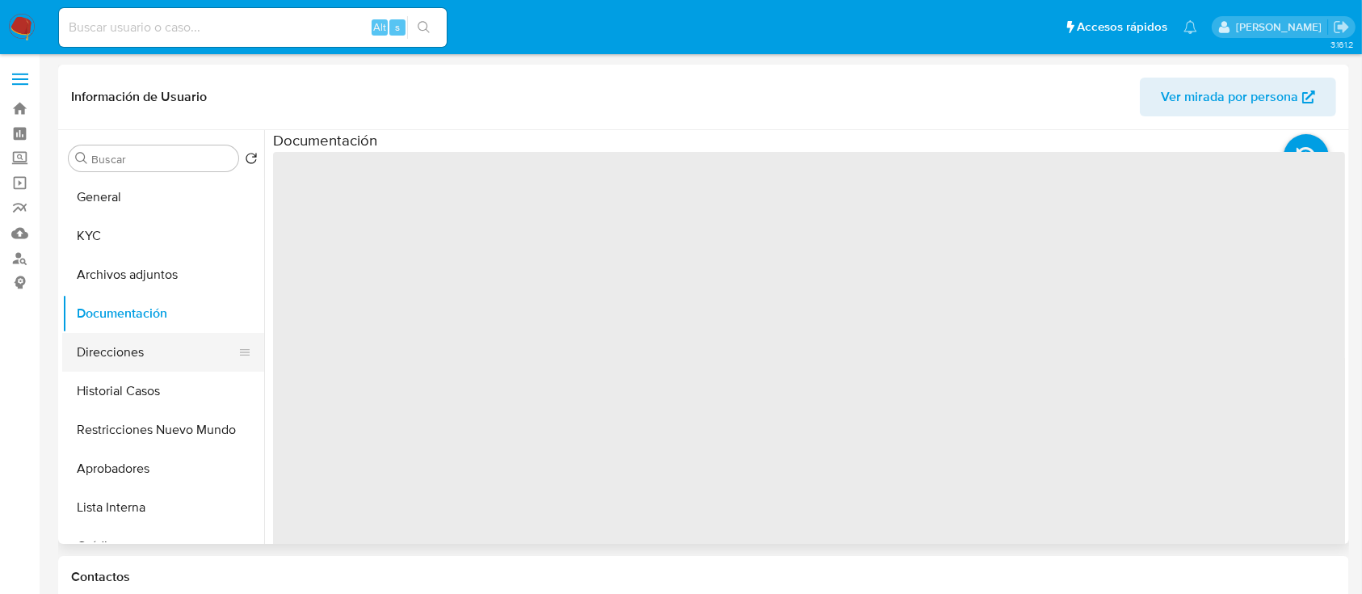
click at [179, 343] on button "Direcciones" at bounding box center [156, 352] width 189 height 39
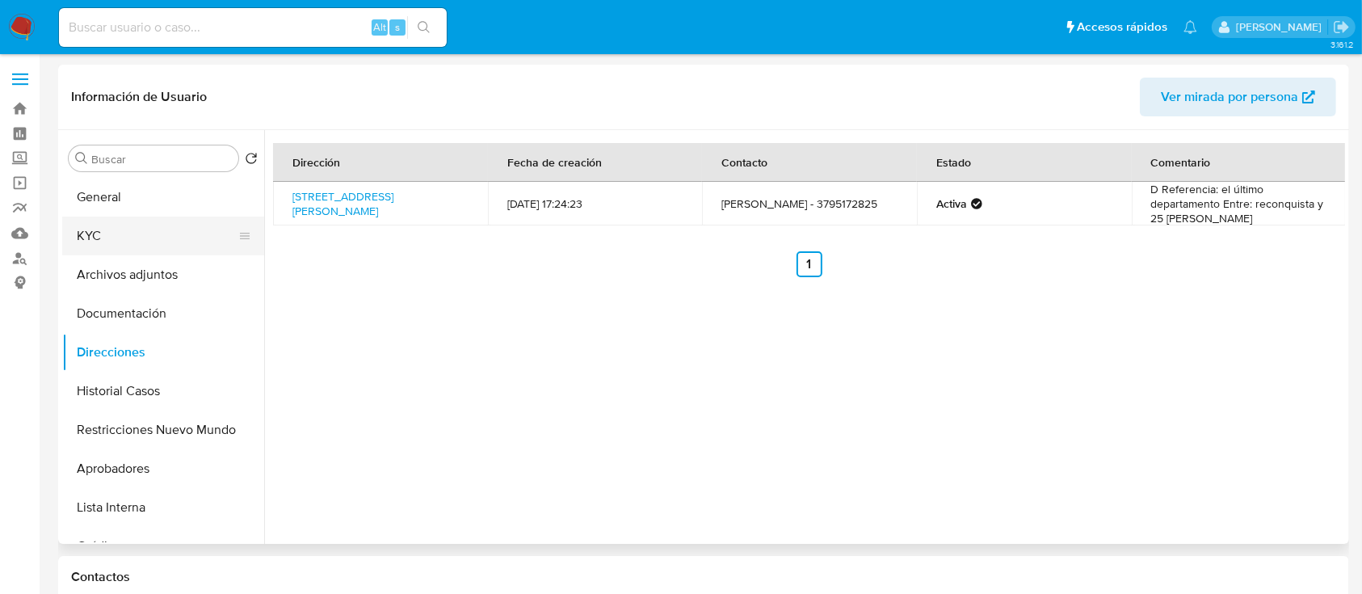
click at [184, 237] on button "KYC" at bounding box center [156, 235] width 189 height 39
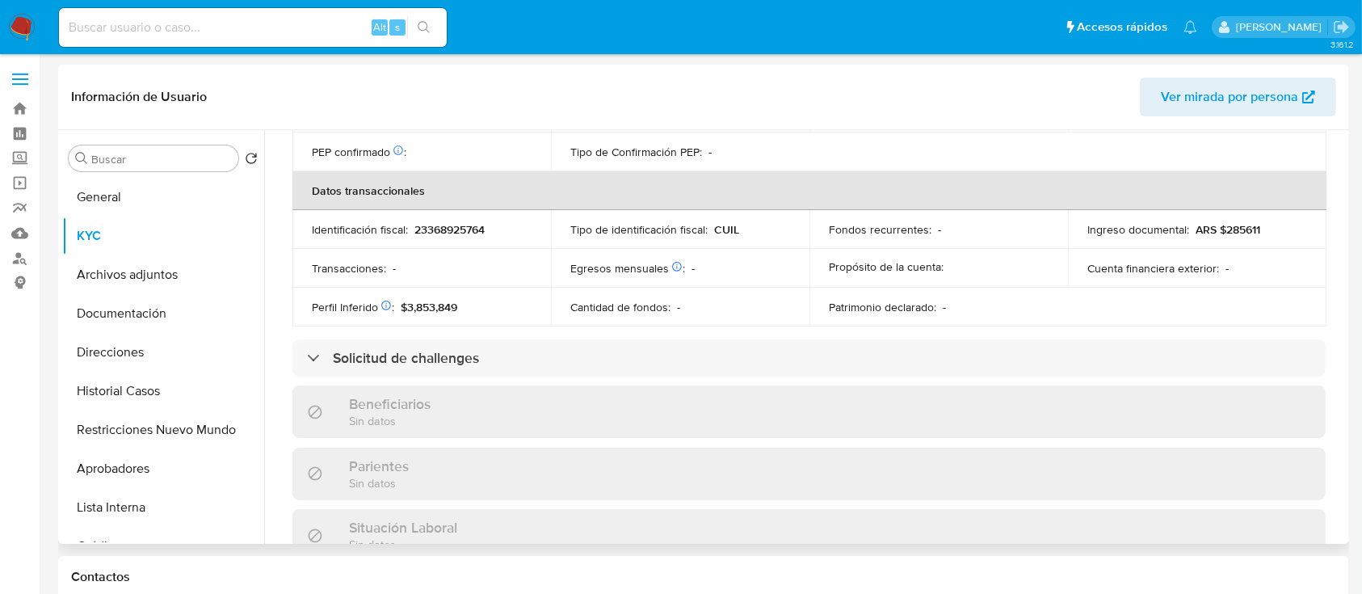
scroll to position [834, 0]
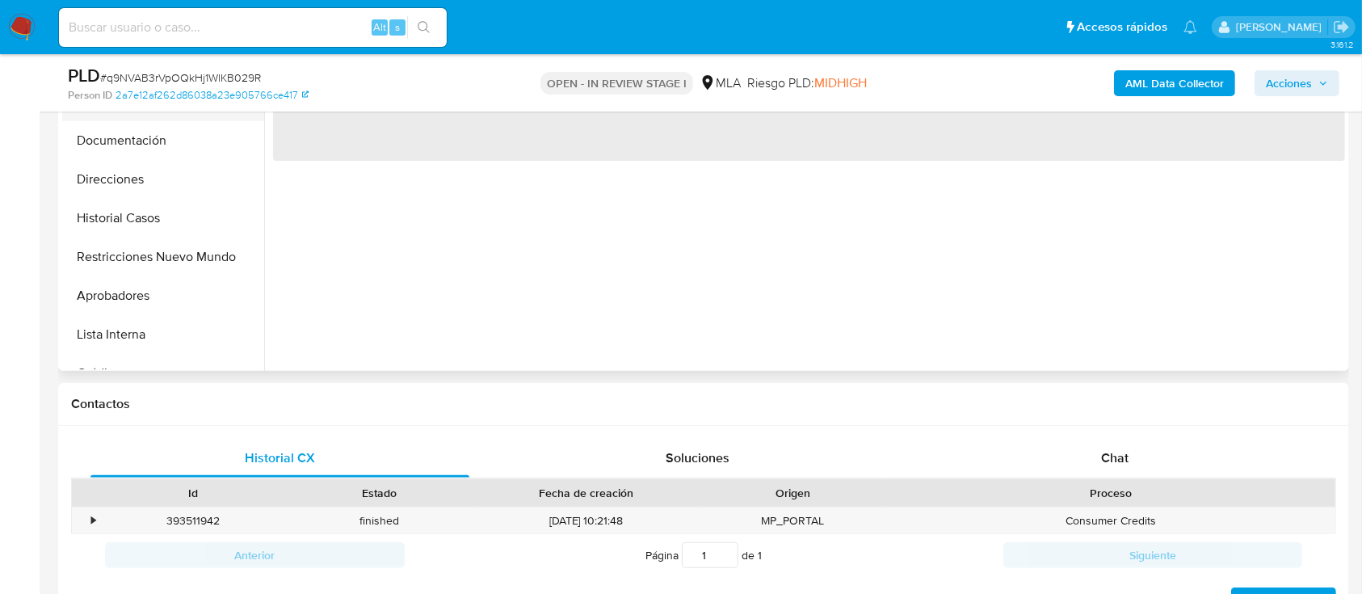
select select "10"
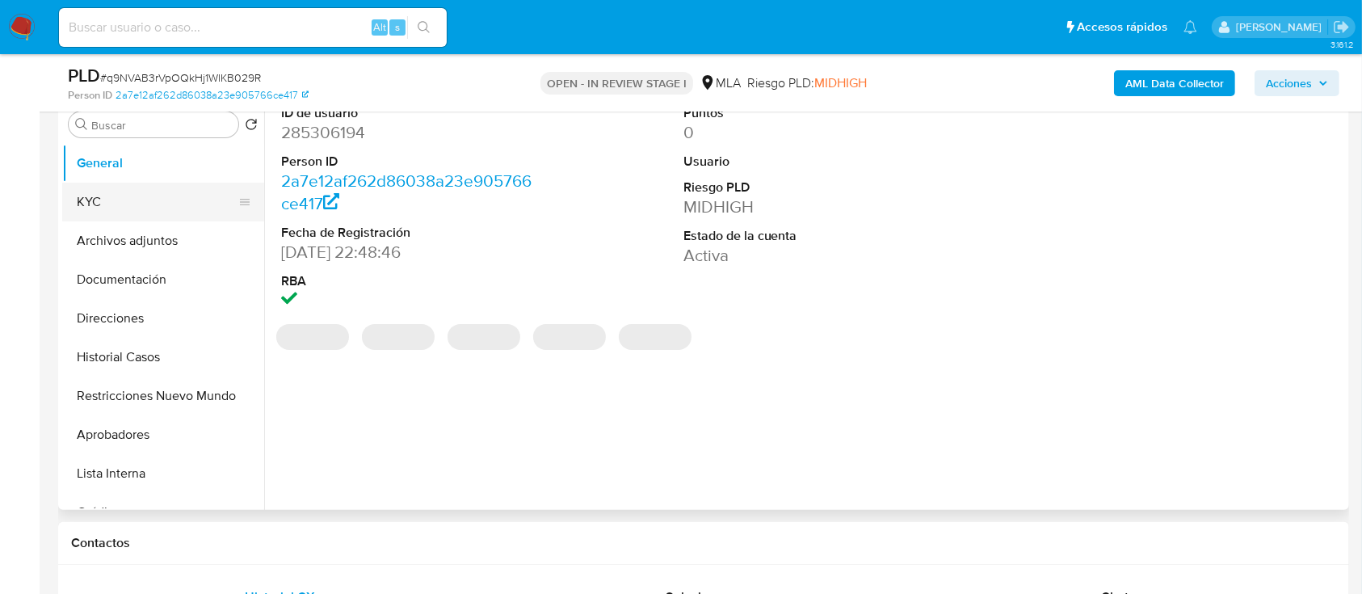
click at [107, 198] on button "KYC" at bounding box center [156, 202] width 189 height 39
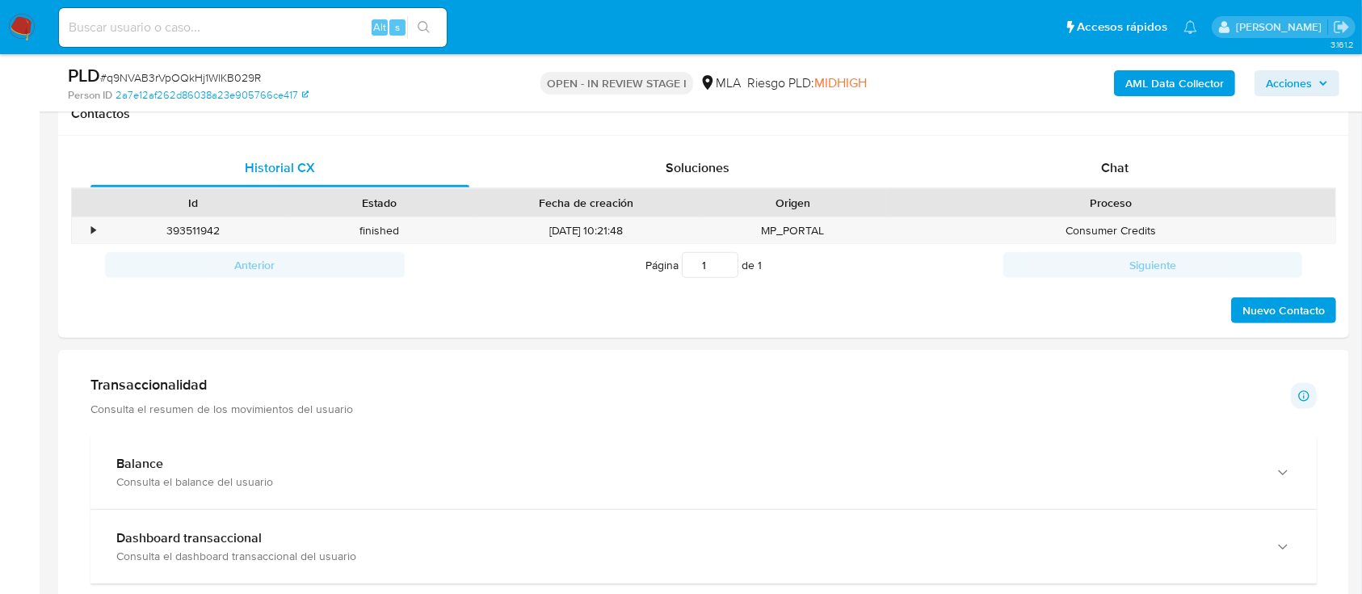
scroll to position [756, 0]
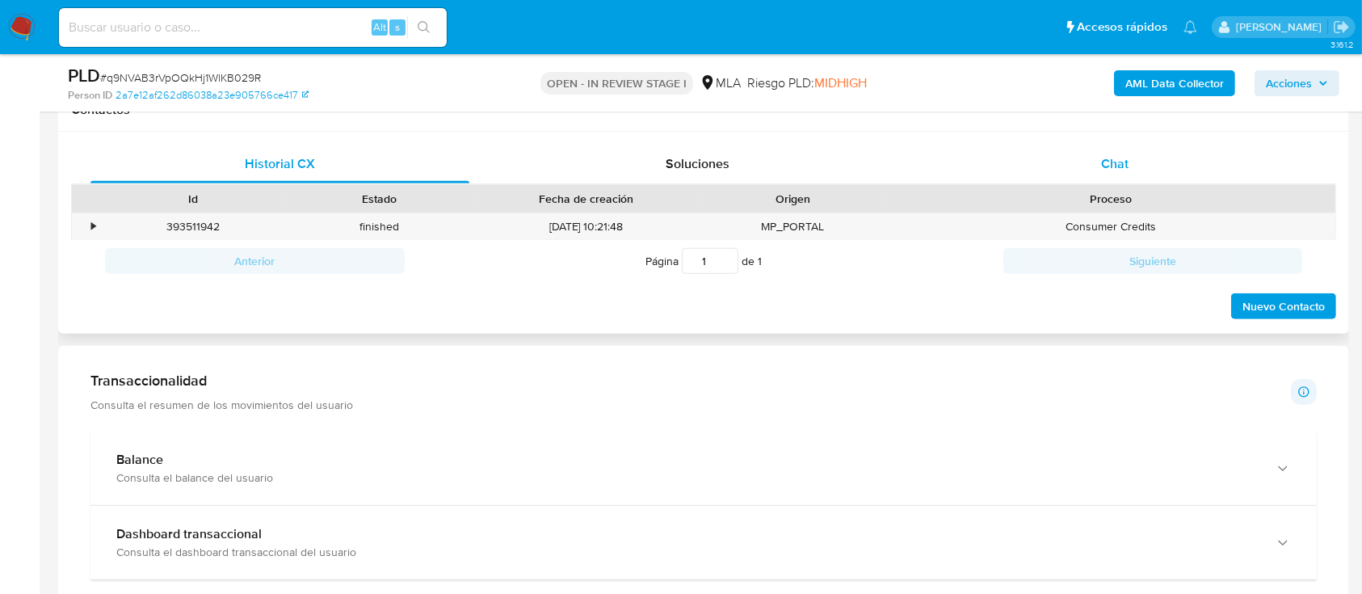
click at [1183, 149] on div "Chat" at bounding box center [1115, 164] width 379 height 39
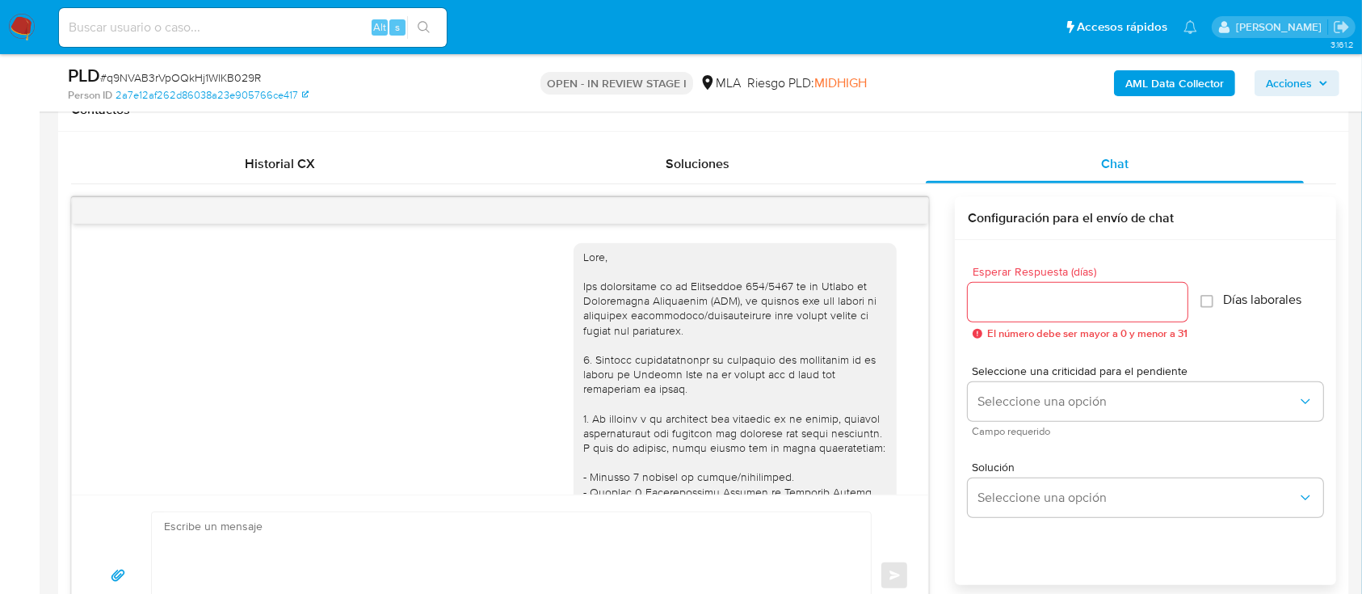
scroll to position [999, 0]
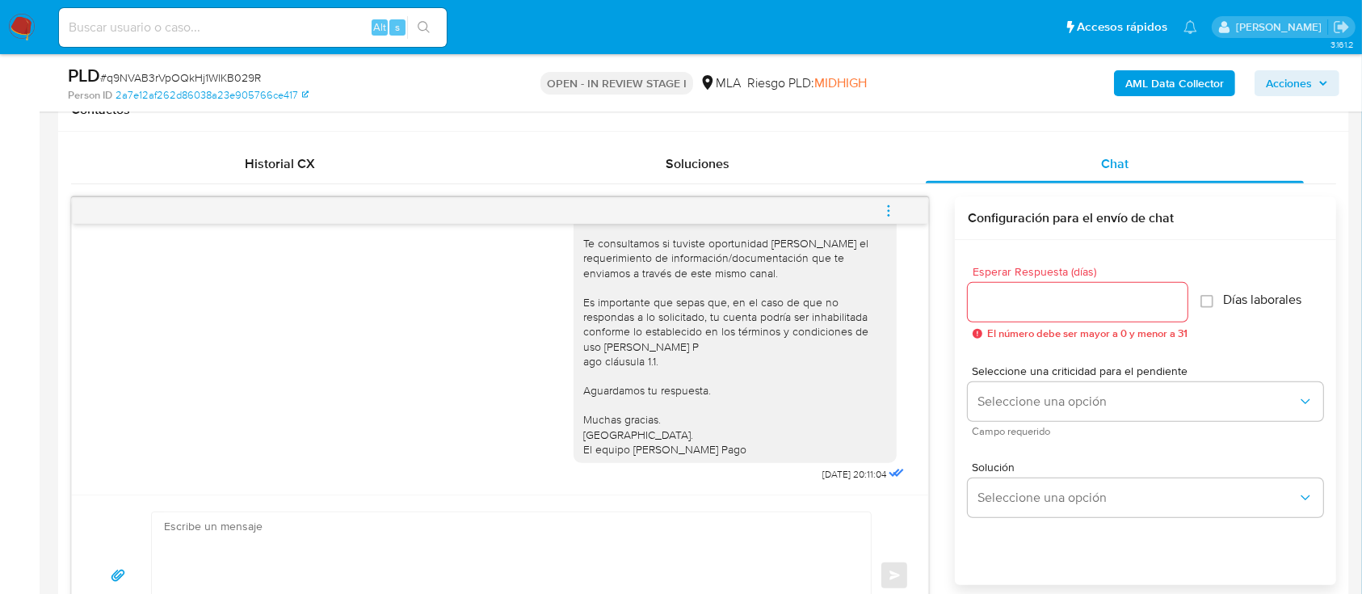
click at [627, 553] on textarea at bounding box center [507, 575] width 687 height 127
paste textarea "Hola Flavia Vanesa Arias, En función de las operaciones registradas en tu cuent…"
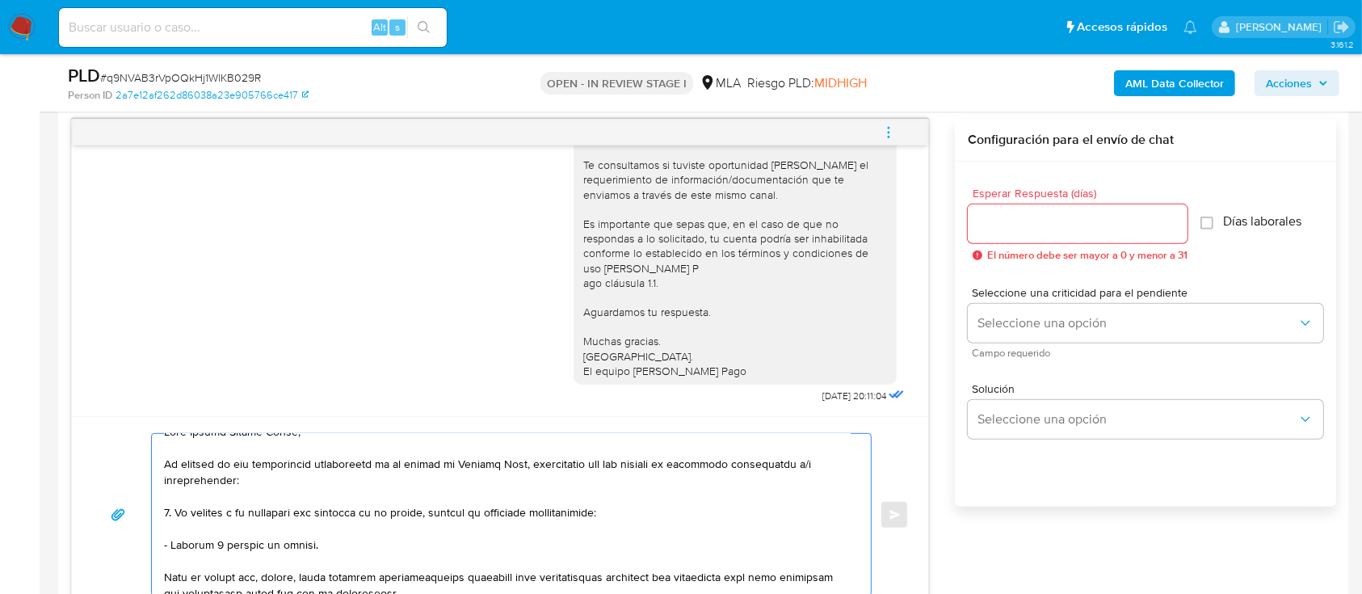
scroll to position [0, 0]
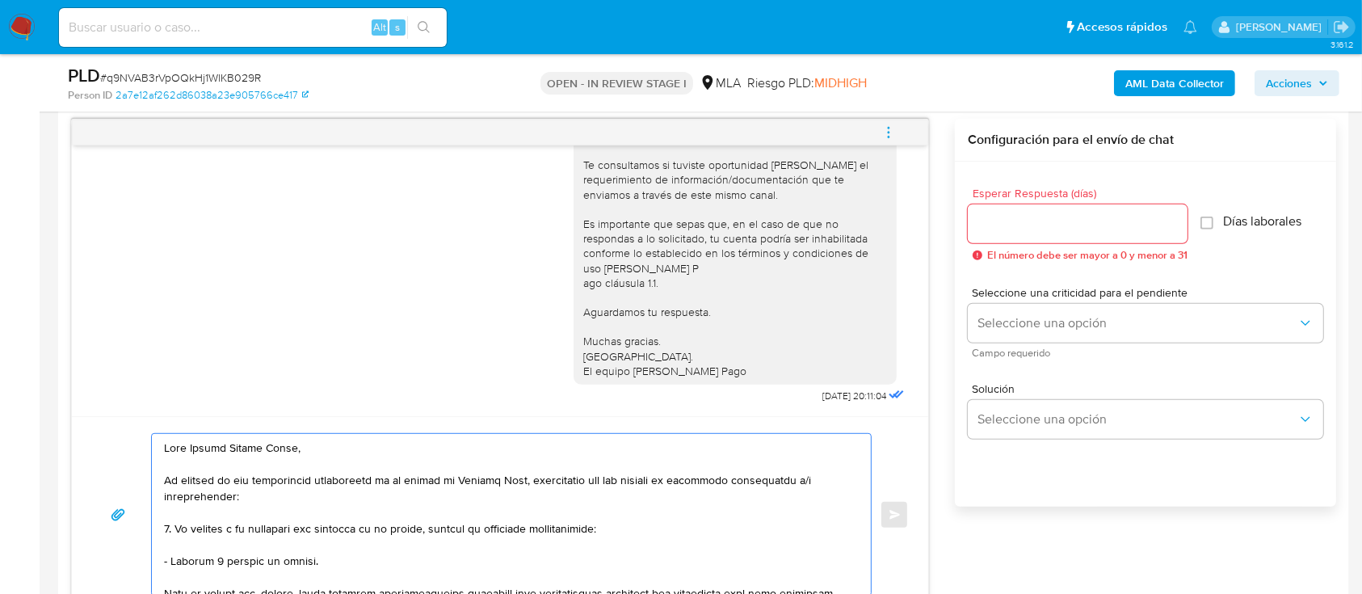
type textarea "Hola Flavia Vanesa Arias, En función de las operaciones registradas en tu cuent…"
click at [1034, 229] on input "Esperar Respuesta (días)" at bounding box center [1078, 223] width 220 height 21
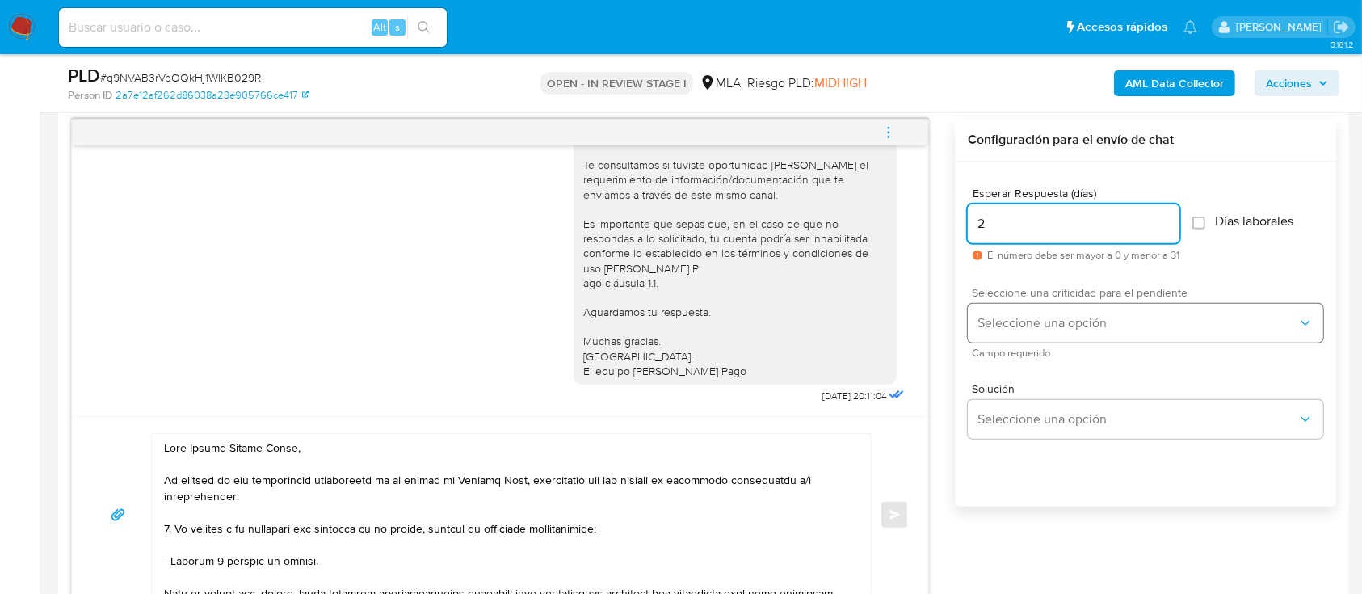
type input "2"
click at [1031, 321] on span "Seleccione una opción" at bounding box center [1137, 323] width 320 height 16
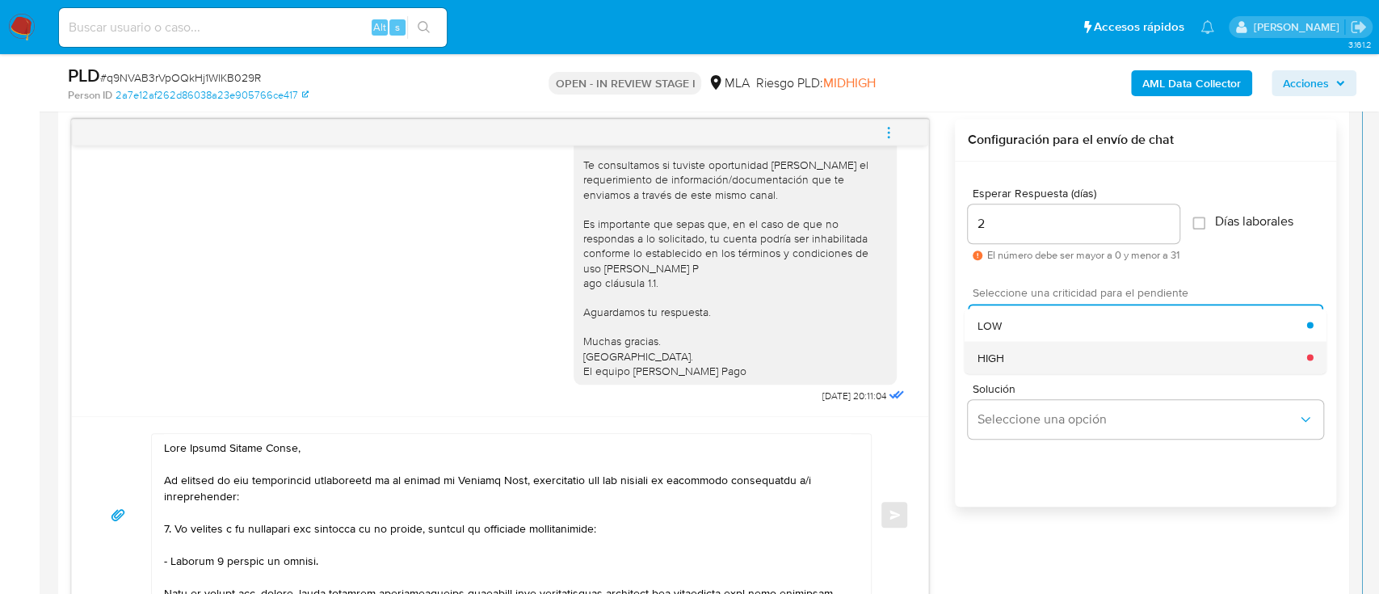
click at [1032, 358] on div "HIGH" at bounding box center [1142, 357] width 330 height 32
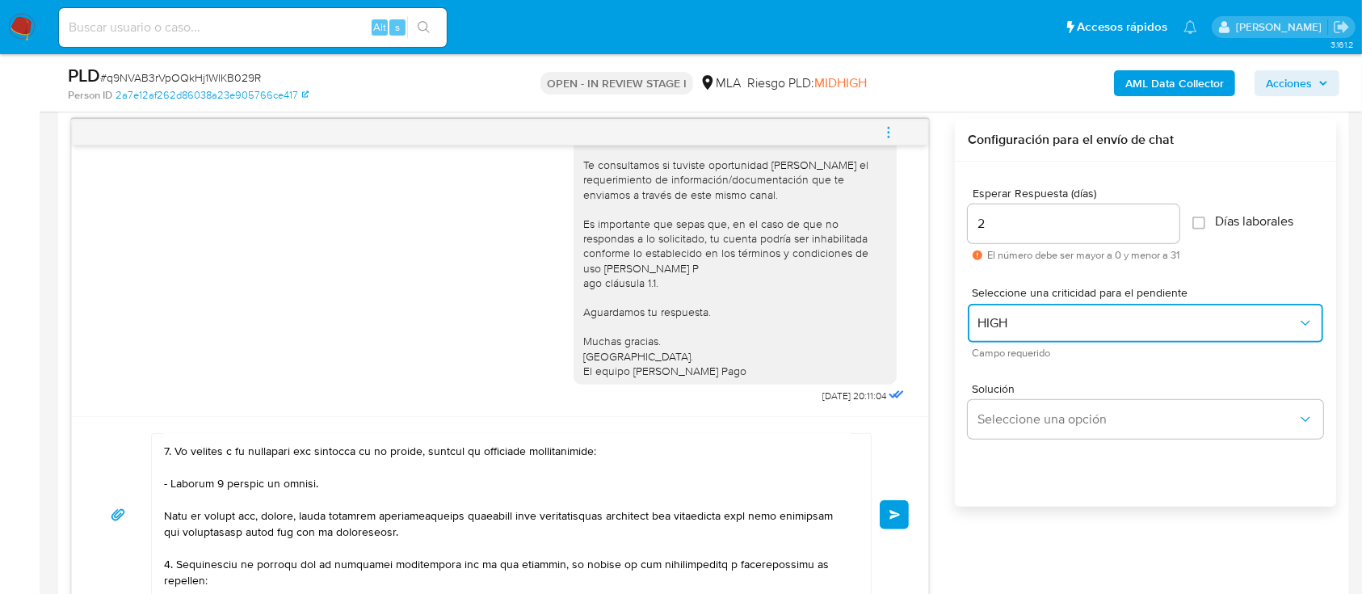
scroll to position [107, 0]
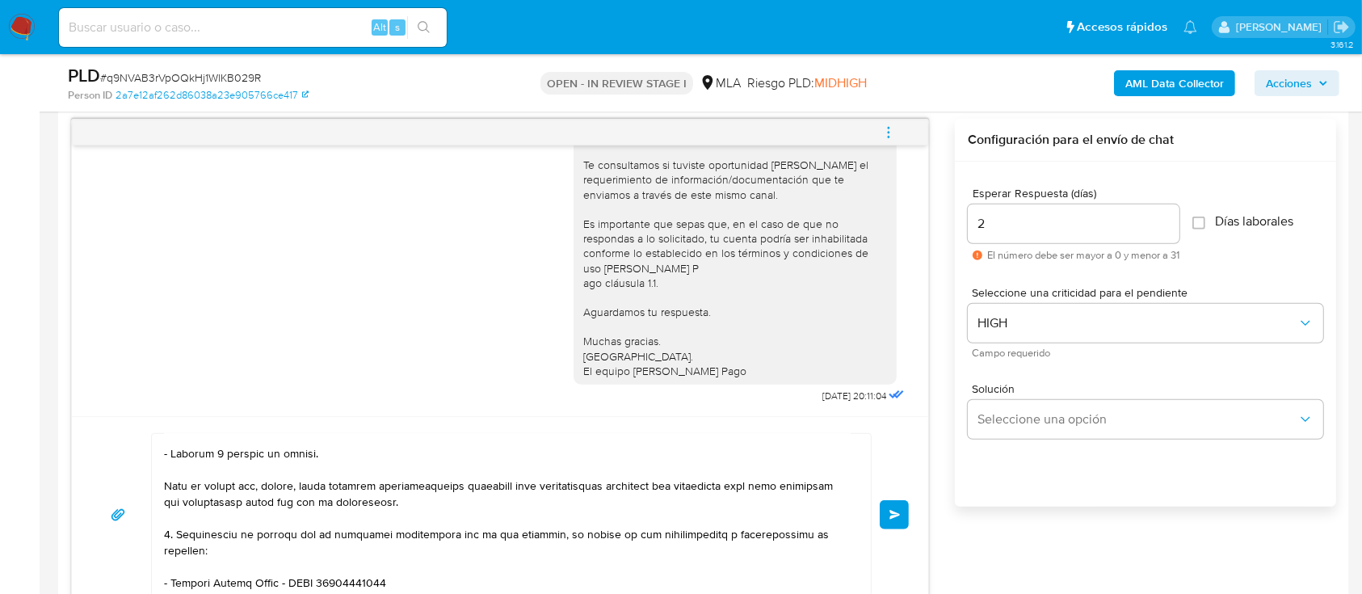
click at [885, 508] on button "Enviar" at bounding box center [894, 514] width 29 height 29
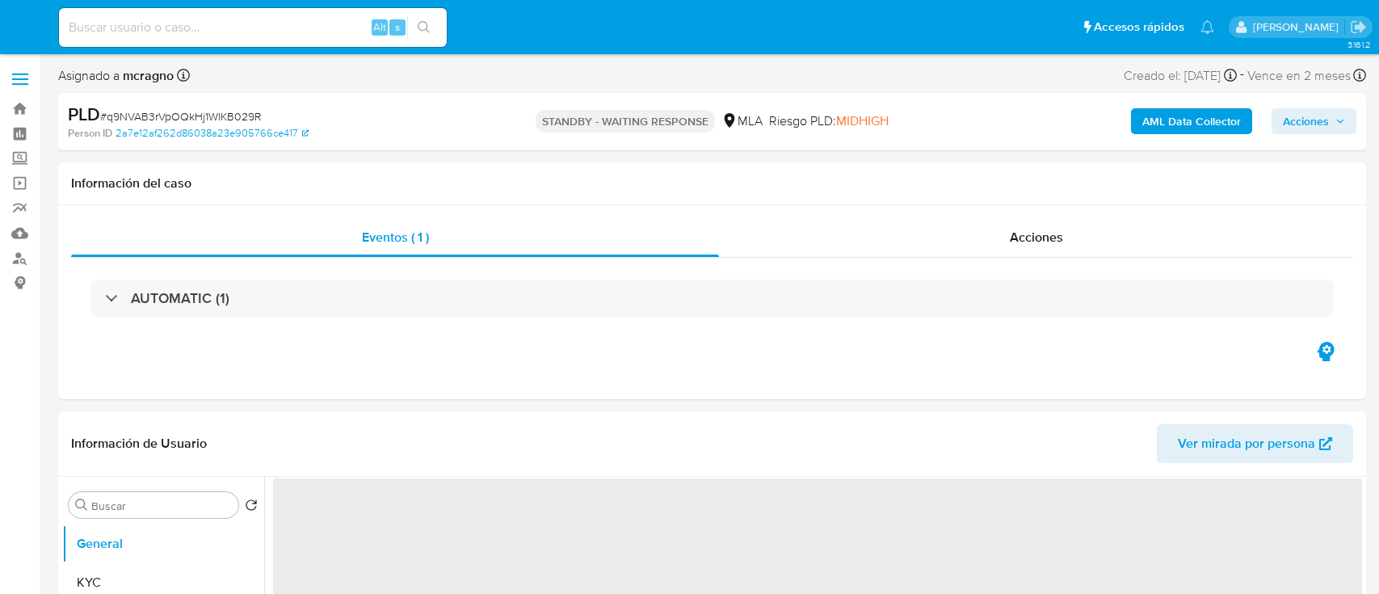
select select "10"
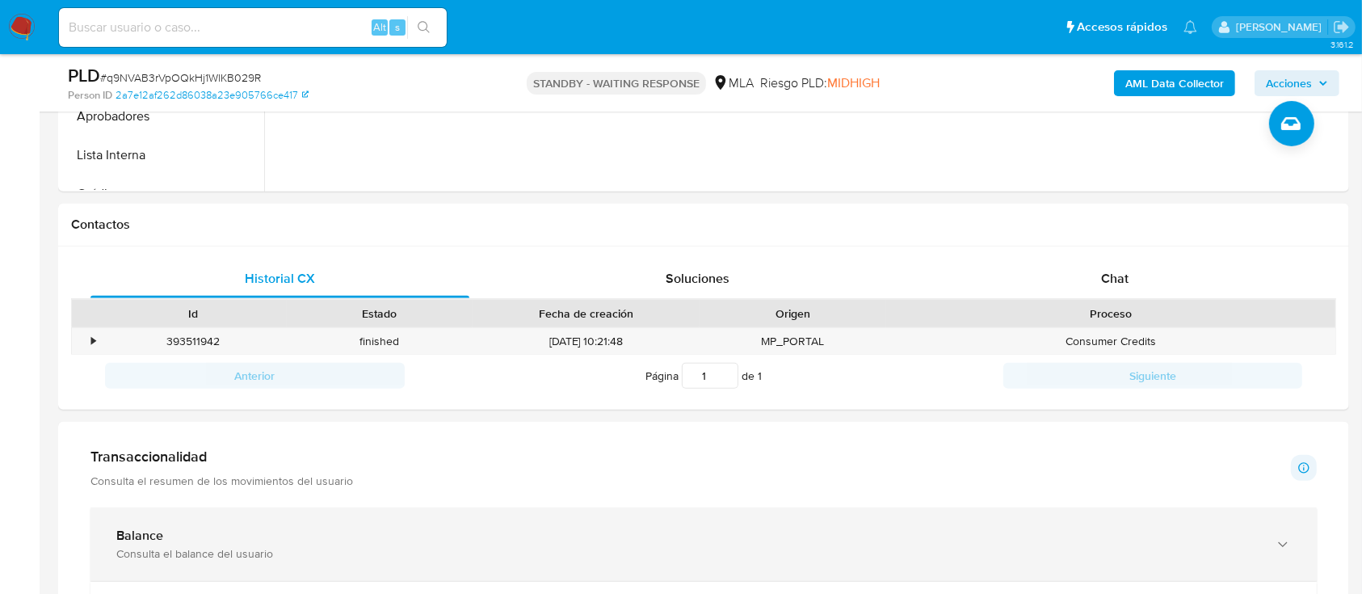
scroll to position [754, 0]
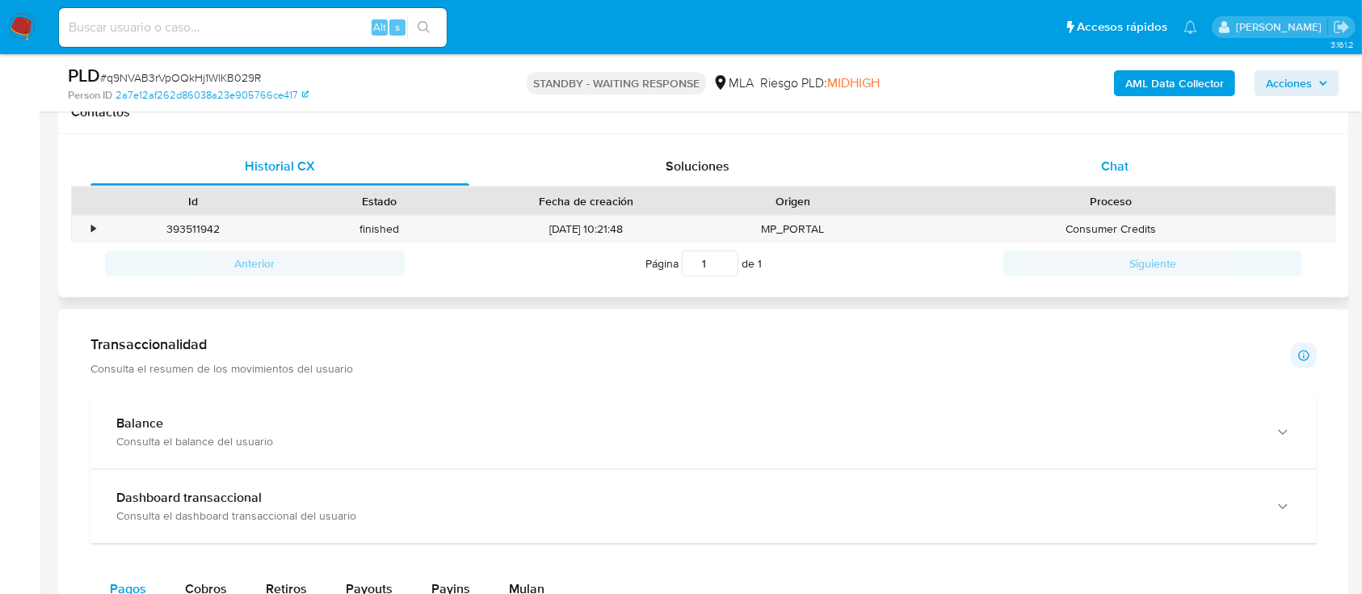
click at [1150, 170] on div "Chat" at bounding box center [1115, 166] width 379 height 39
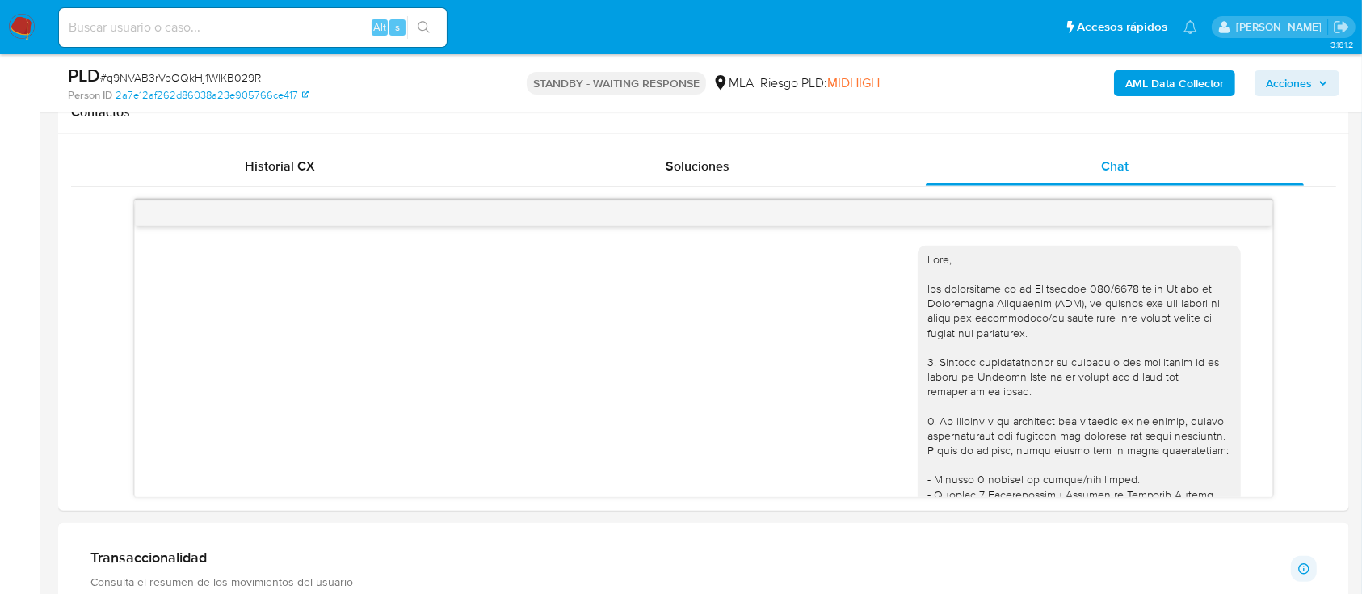
scroll to position [1634, 0]
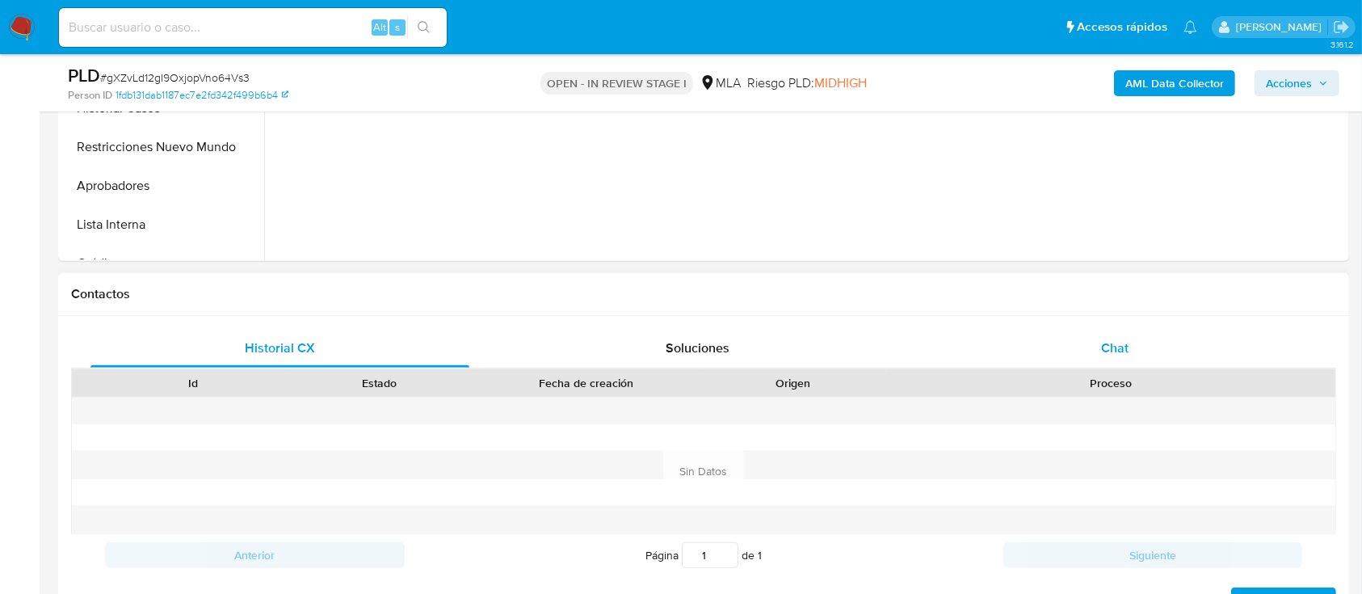
click at [1153, 329] on div "Chat" at bounding box center [1115, 348] width 379 height 39
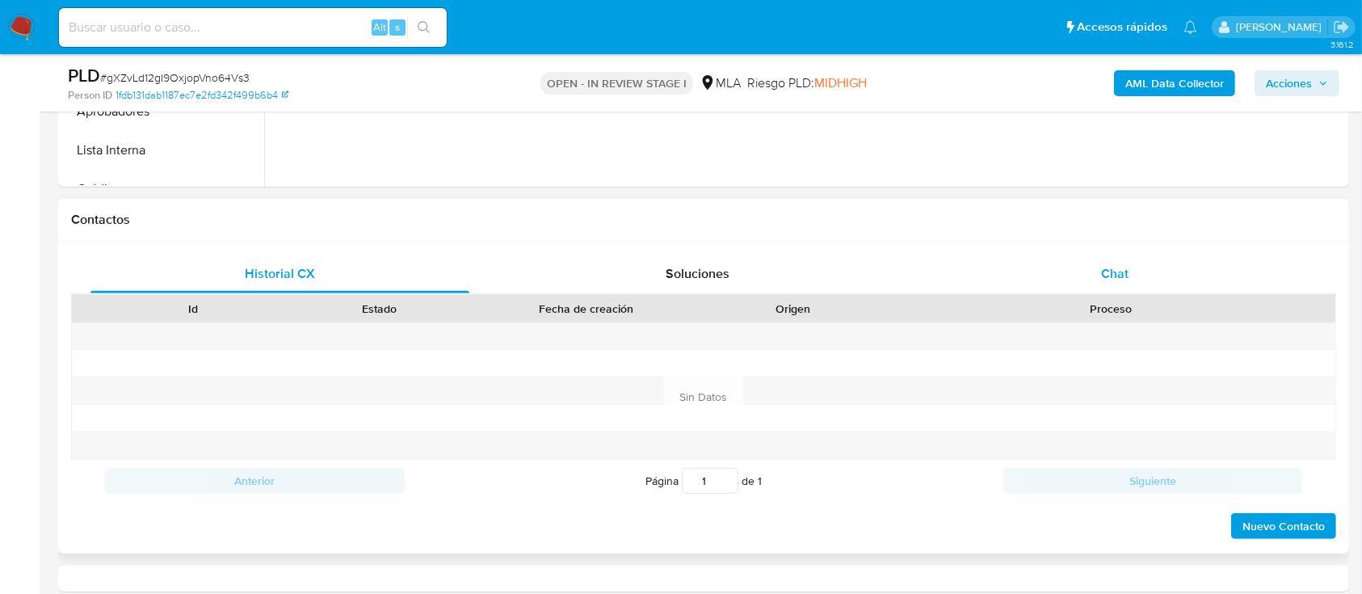
select select "10"
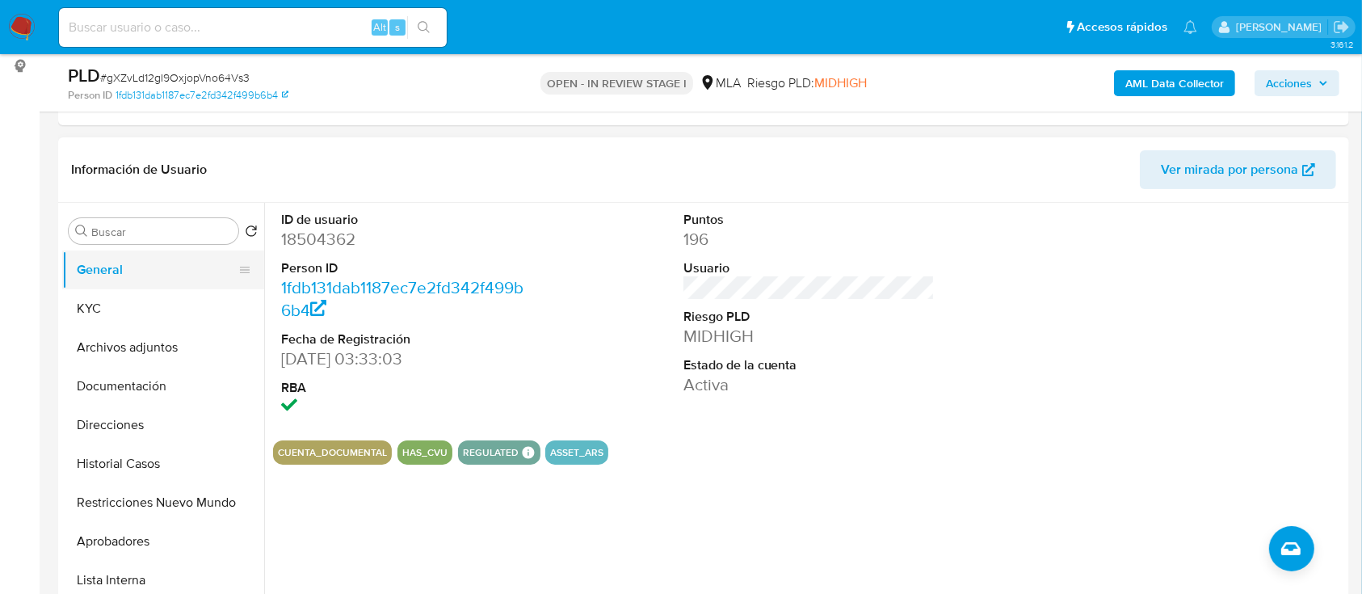
scroll to position [215, 0]
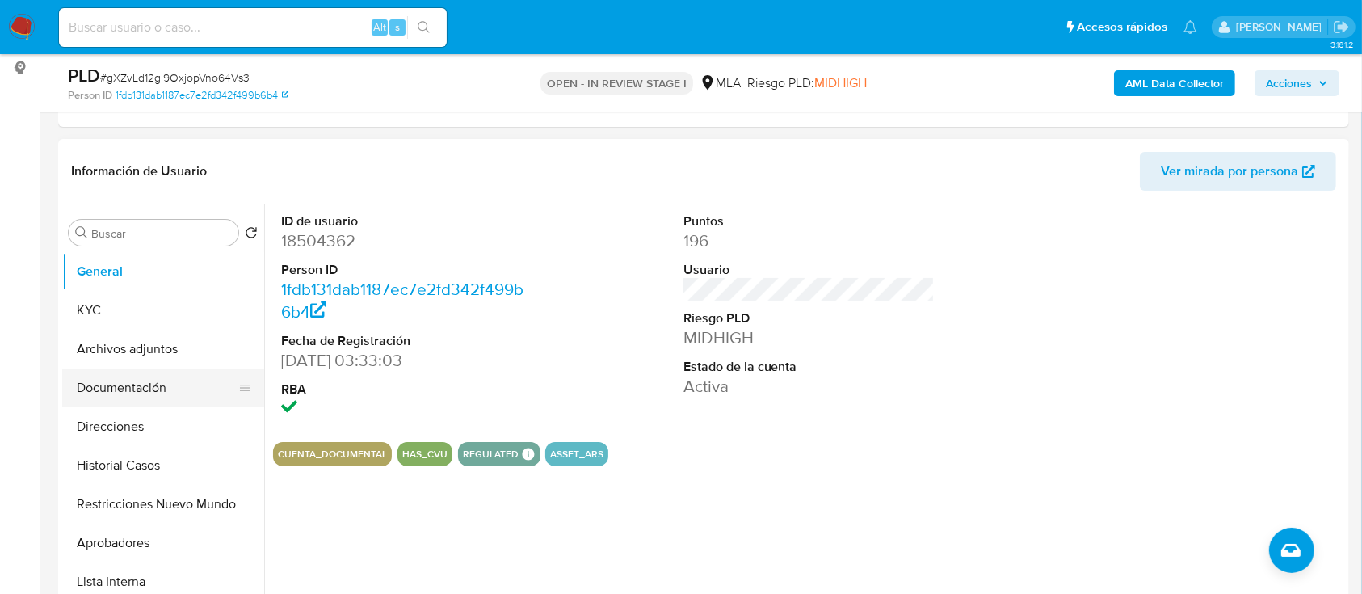
click at [149, 397] on button "Documentación" at bounding box center [156, 387] width 189 height 39
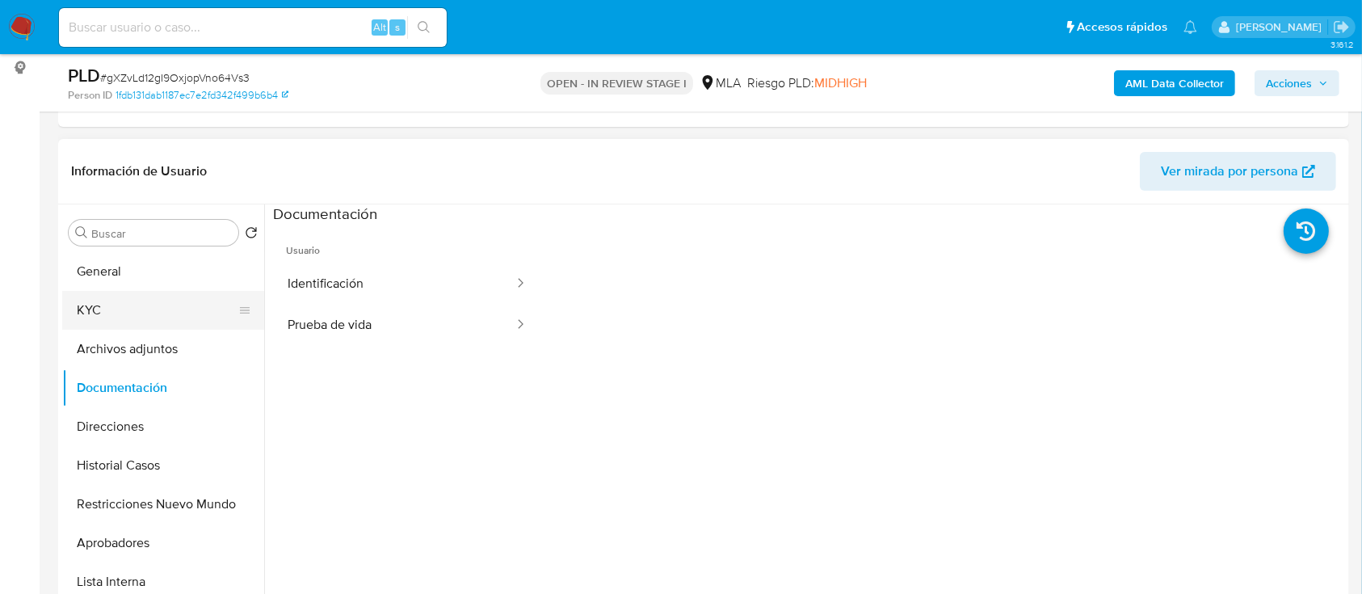
click at [145, 326] on button "KYC" at bounding box center [156, 310] width 189 height 39
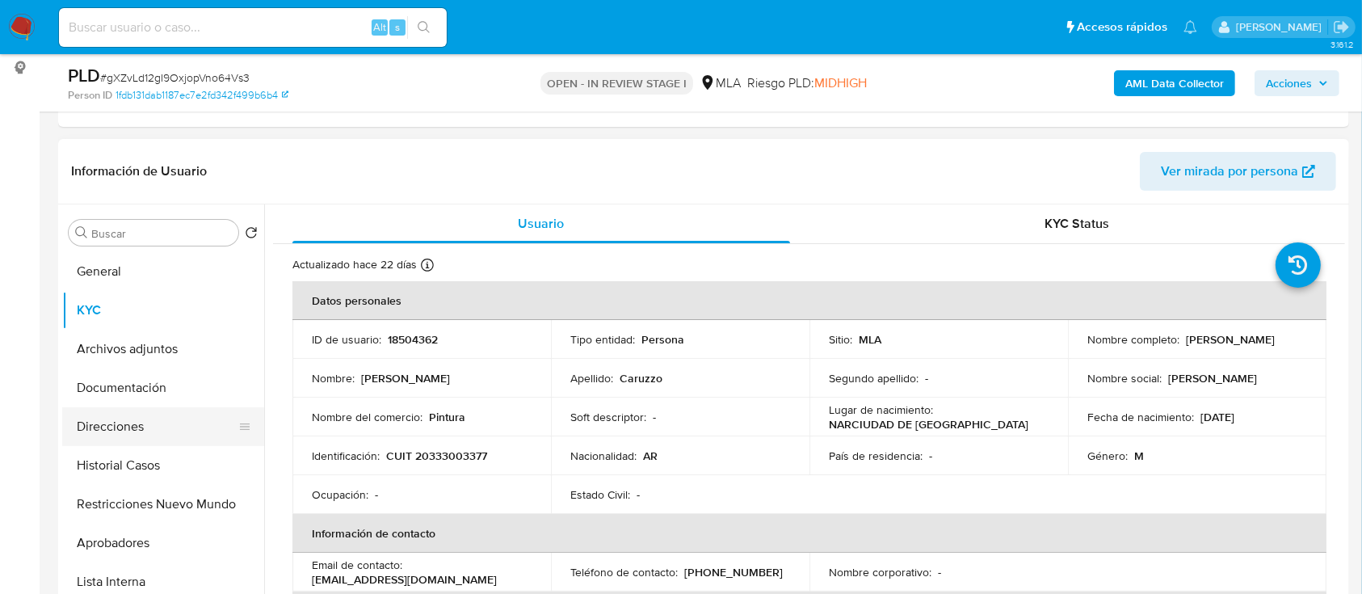
click at [186, 431] on button "Direcciones" at bounding box center [156, 426] width 189 height 39
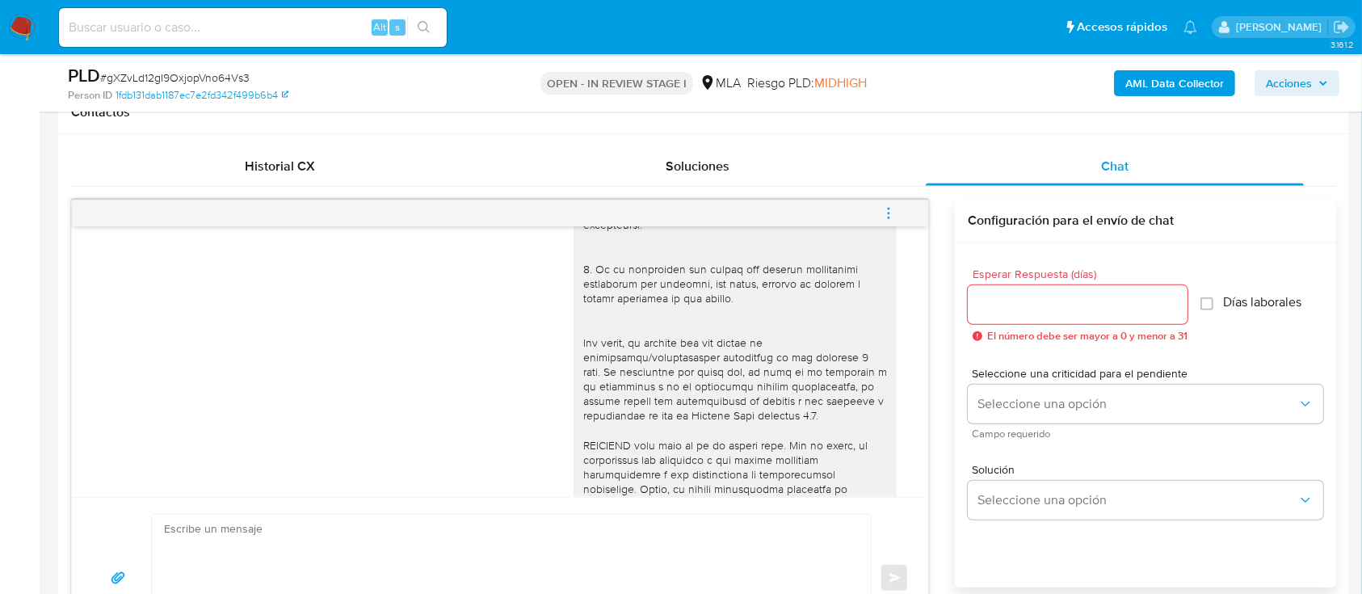
scroll to position [1184, 0]
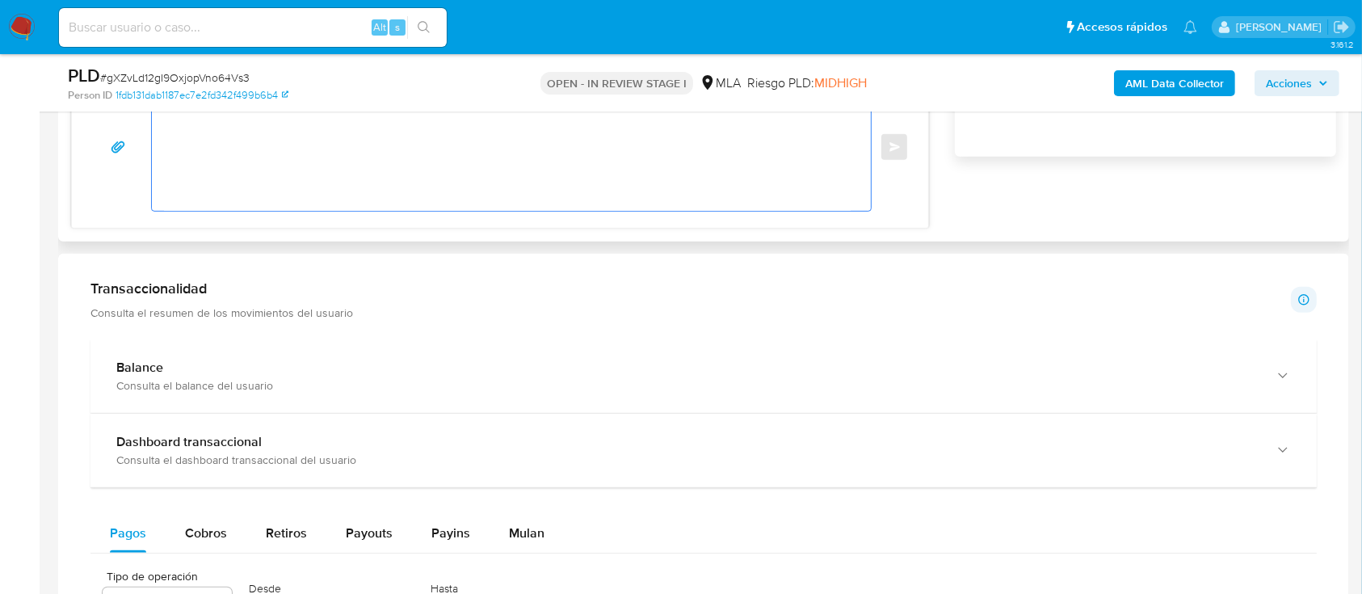
click at [673, 184] on textarea at bounding box center [507, 147] width 687 height 127
paste textarea "Lore Ipsumdo Sitametc Adipisc, El seddoei te inc utlaboreetd magnaaliqua en ad …"
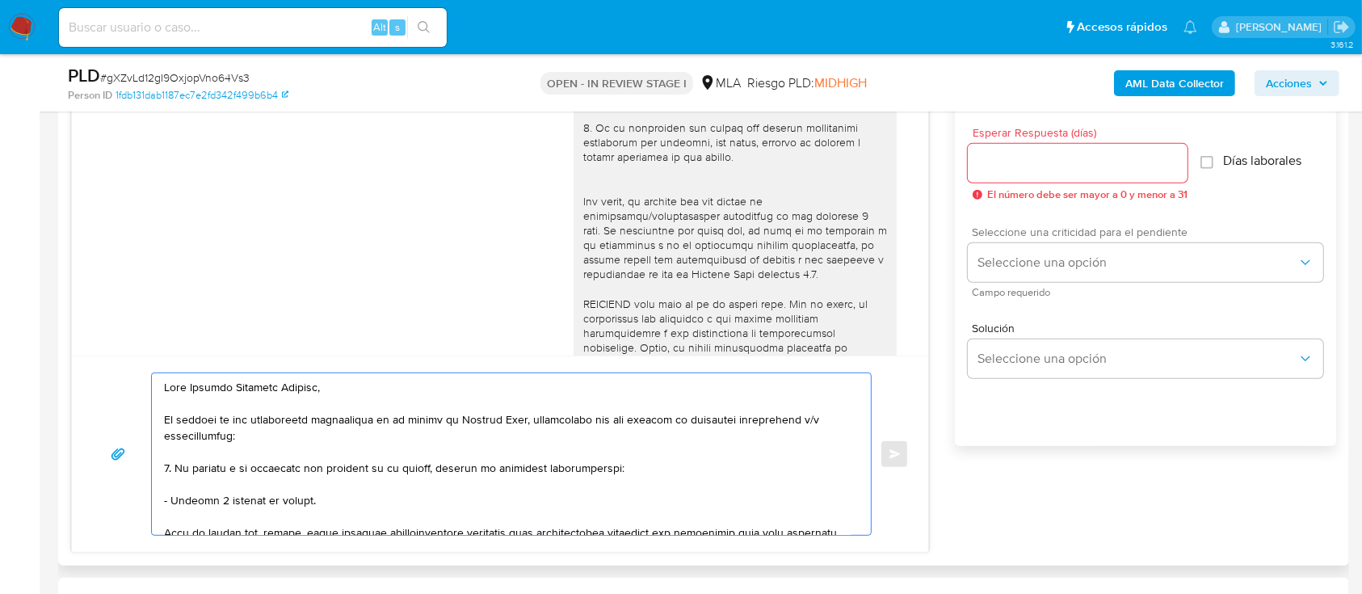
scroll to position [861, 0]
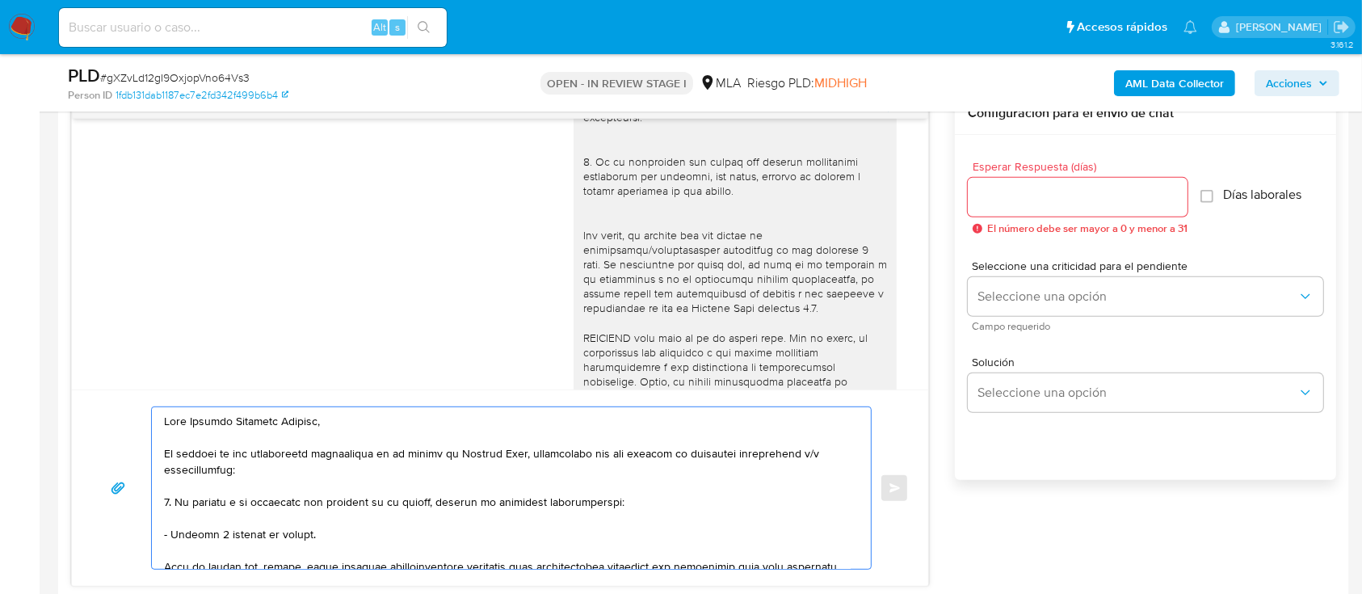
type textarea "Hola Gabriel Emiliano Caruzzo, En función de las operaciones registradas en tu …"
click at [1008, 187] on input "Esperar Respuesta (días)" at bounding box center [1078, 197] width 220 height 21
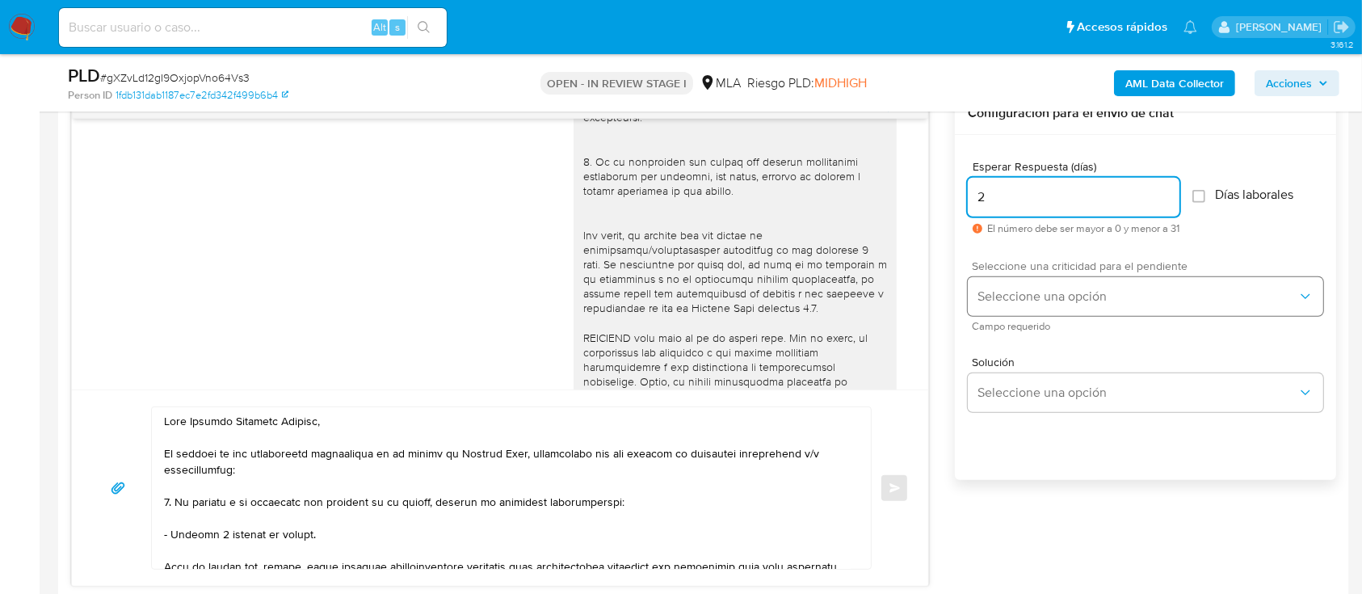
type input "2"
click at [1046, 291] on span "Seleccione una opción" at bounding box center [1137, 296] width 320 height 16
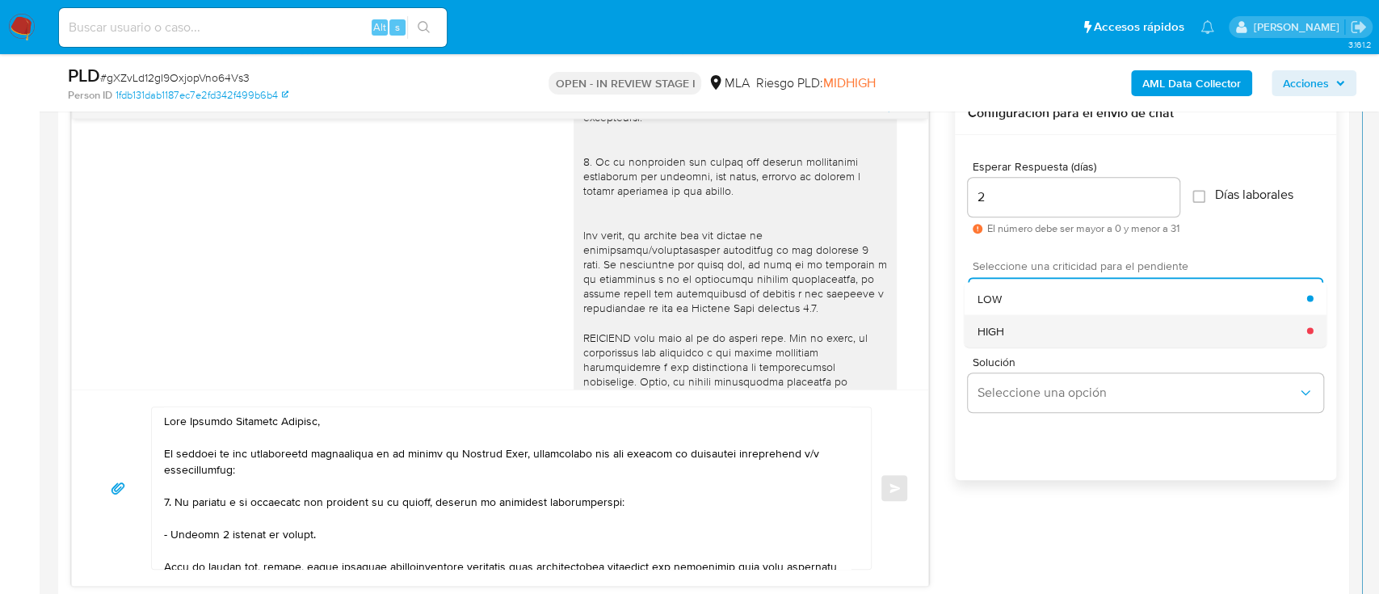
click at [1035, 328] on div "HIGH" at bounding box center [1142, 330] width 330 height 32
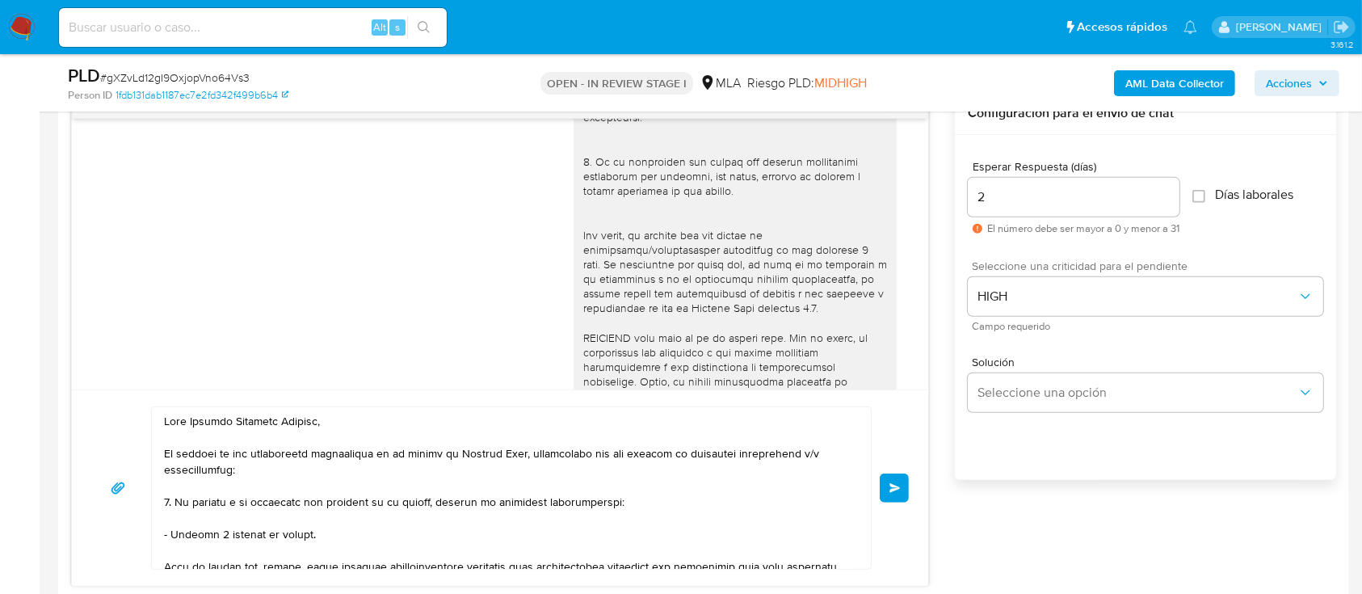
click at [898, 475] on button "Enviar" at bounding box center [894, 487] width 29 height 29
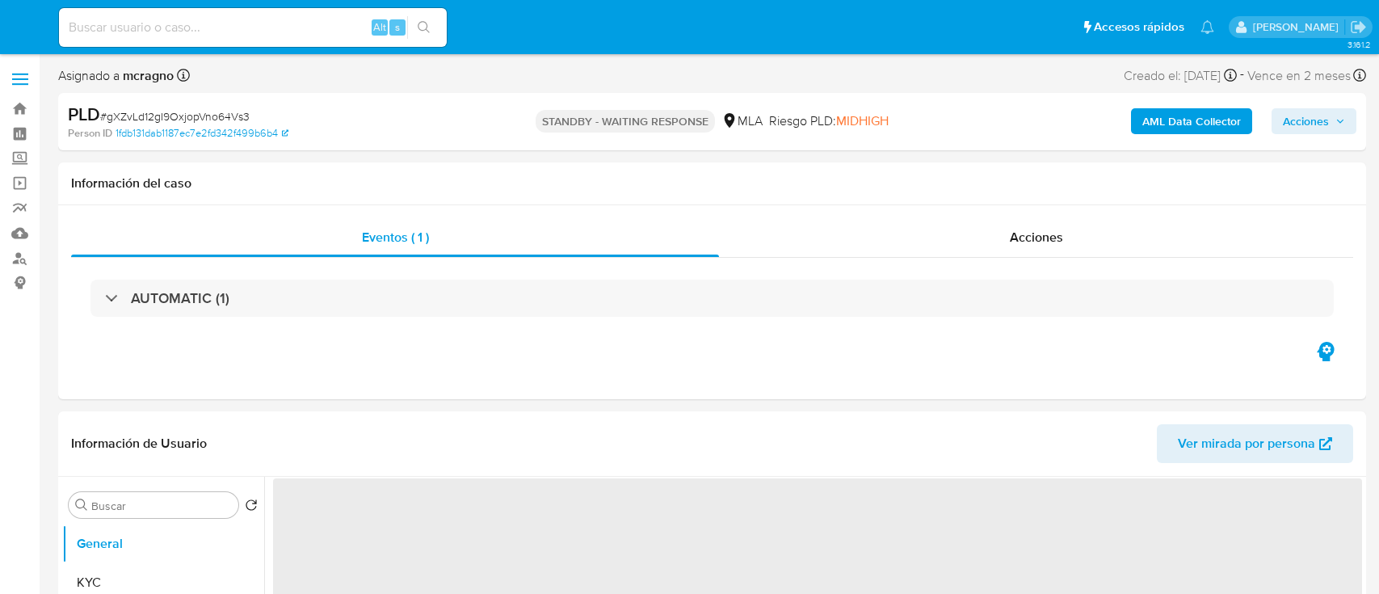
select select "10"
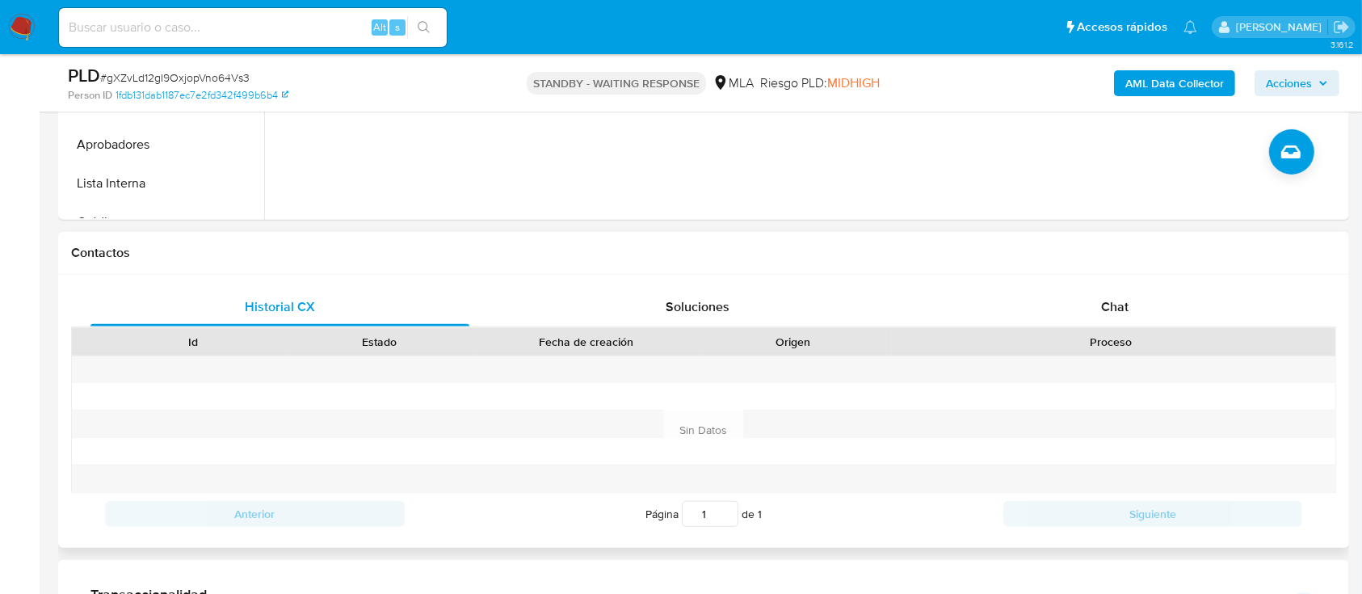
scroll to position [646, 0]
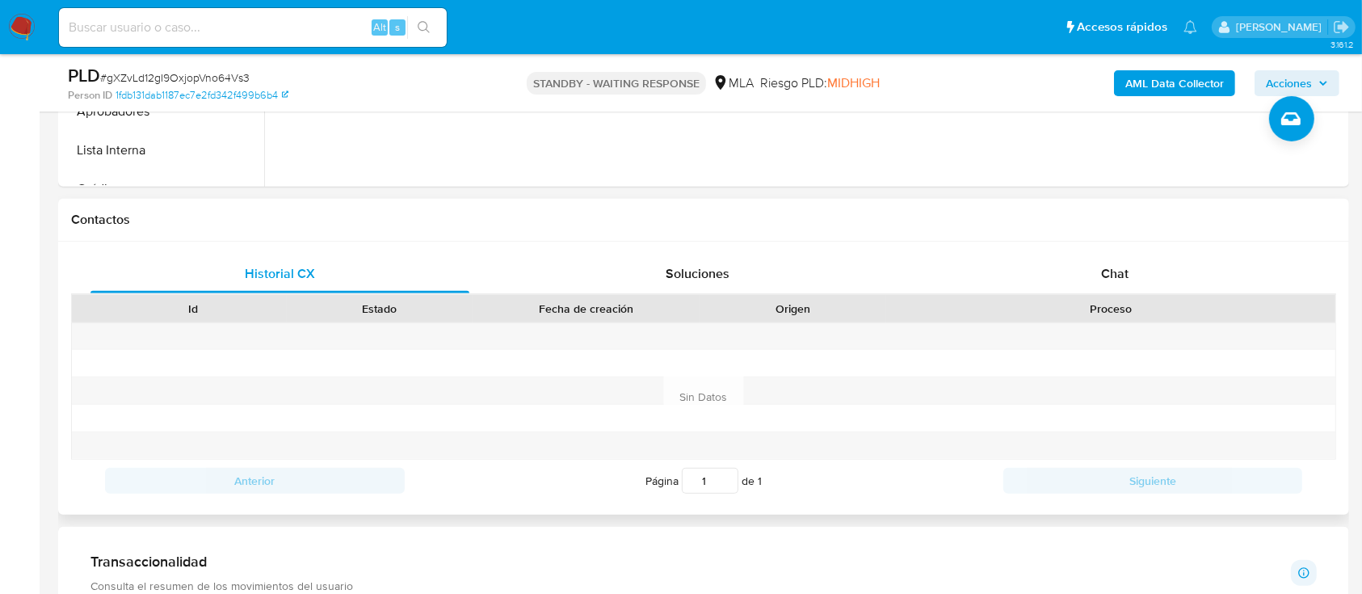
click at [1166, 296] on div "Proceso" at bounding box center [1110, 308] width 449 height 27
click at [1166, 268] on div "Chat" at bounding box center [1115, 273] width 379 height 39
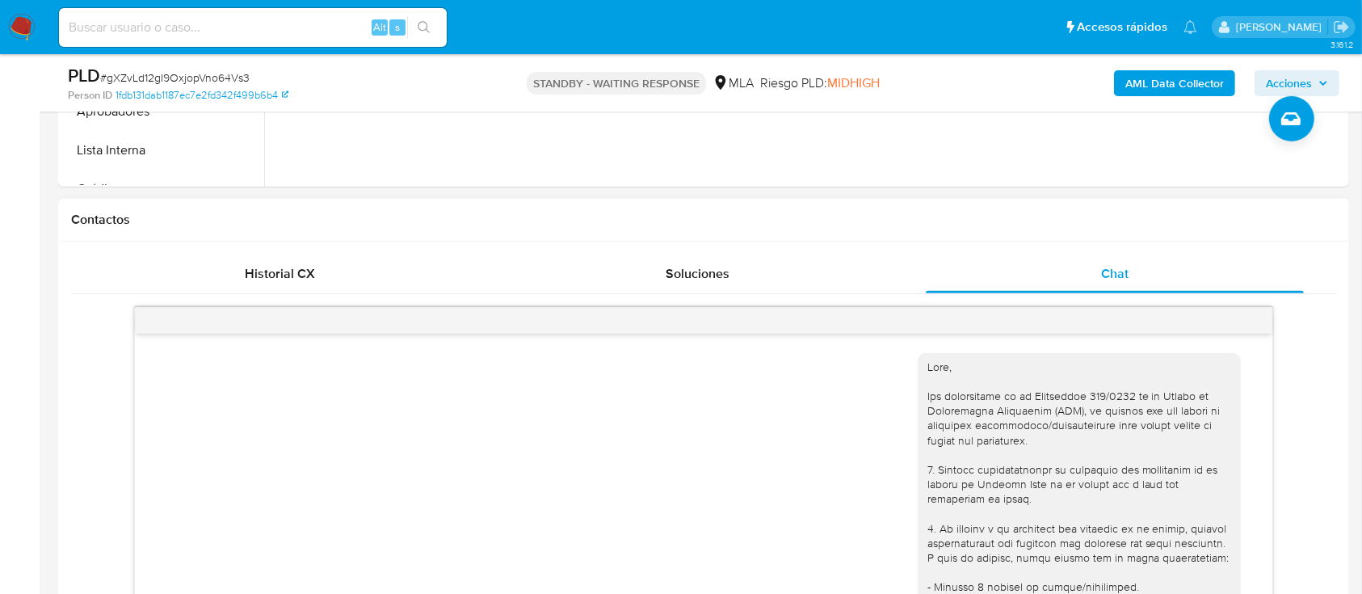
scroll to position [1545, 0]
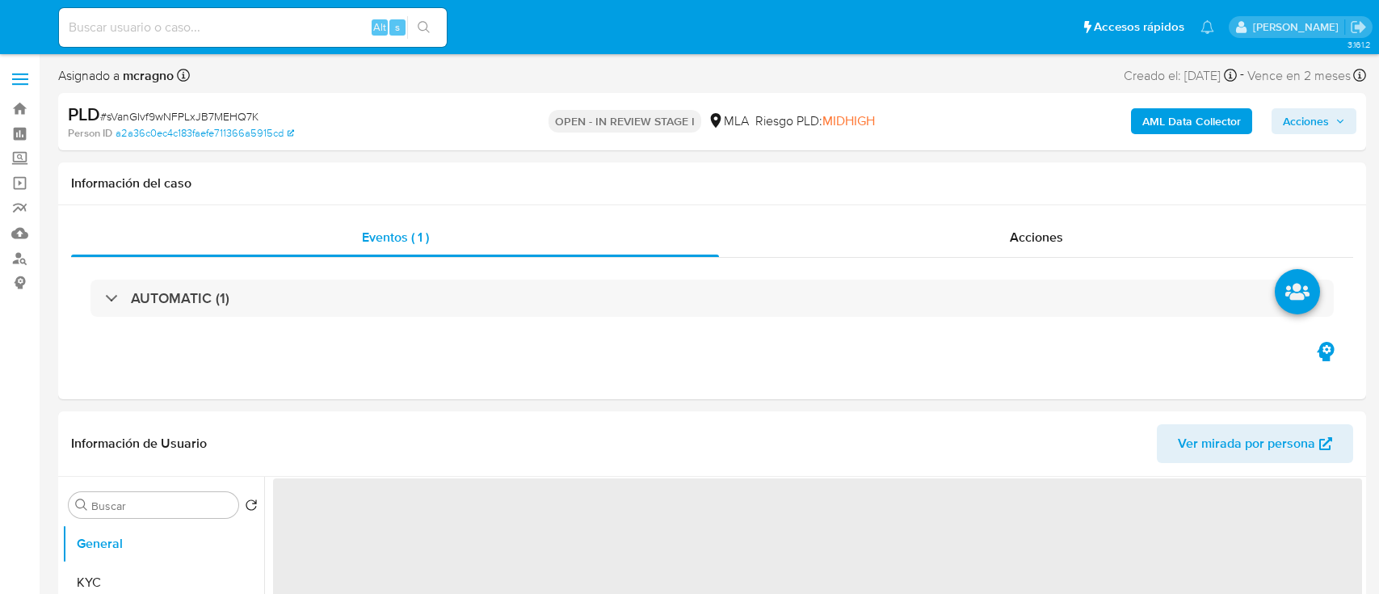
select select "10"
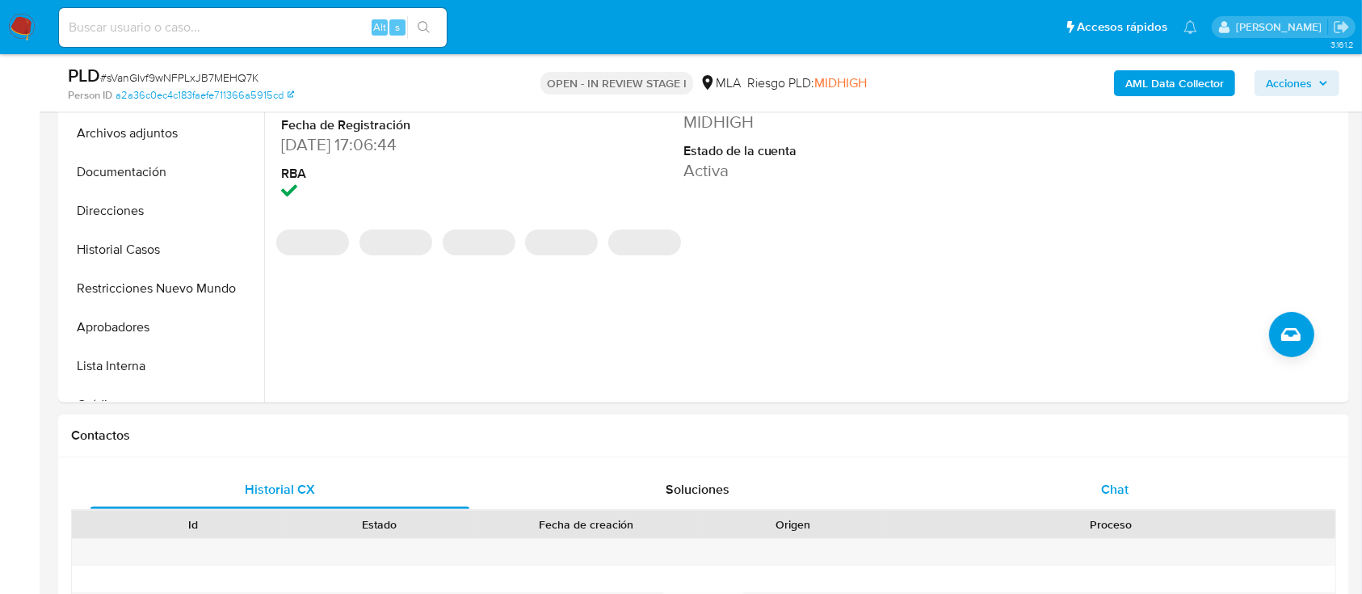
click at [1204, 499] on div "Chat" at bounding box center [1115, 489] width 379 height 39
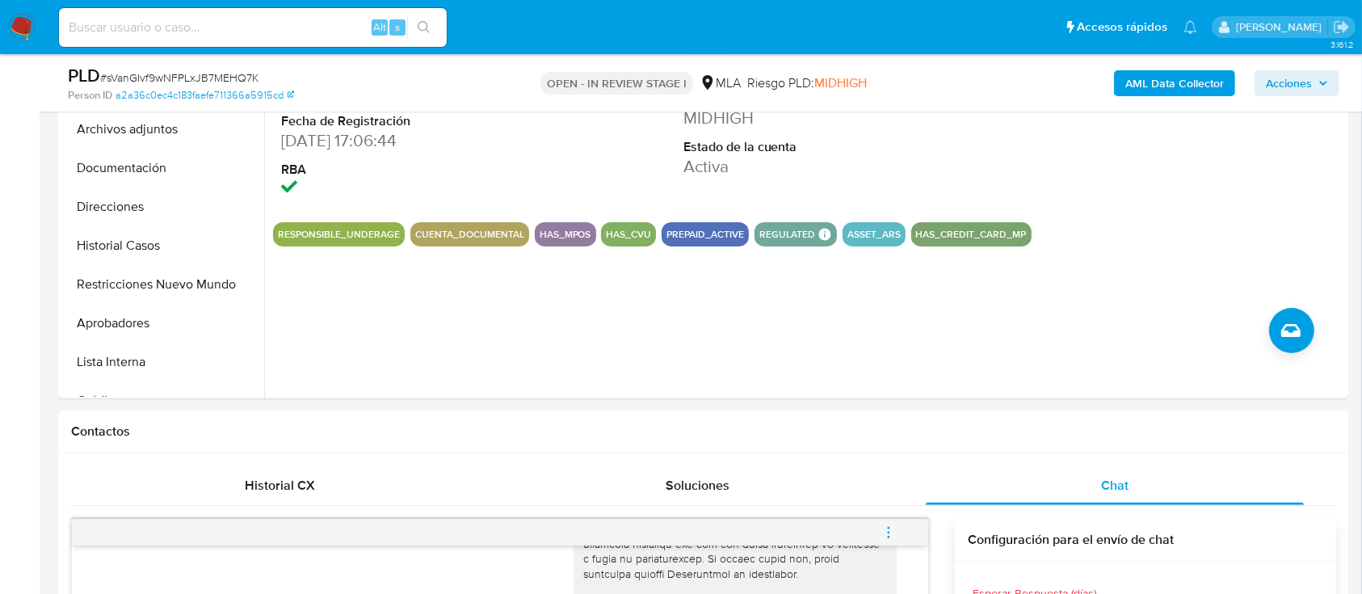
scroll to position [431, 0]
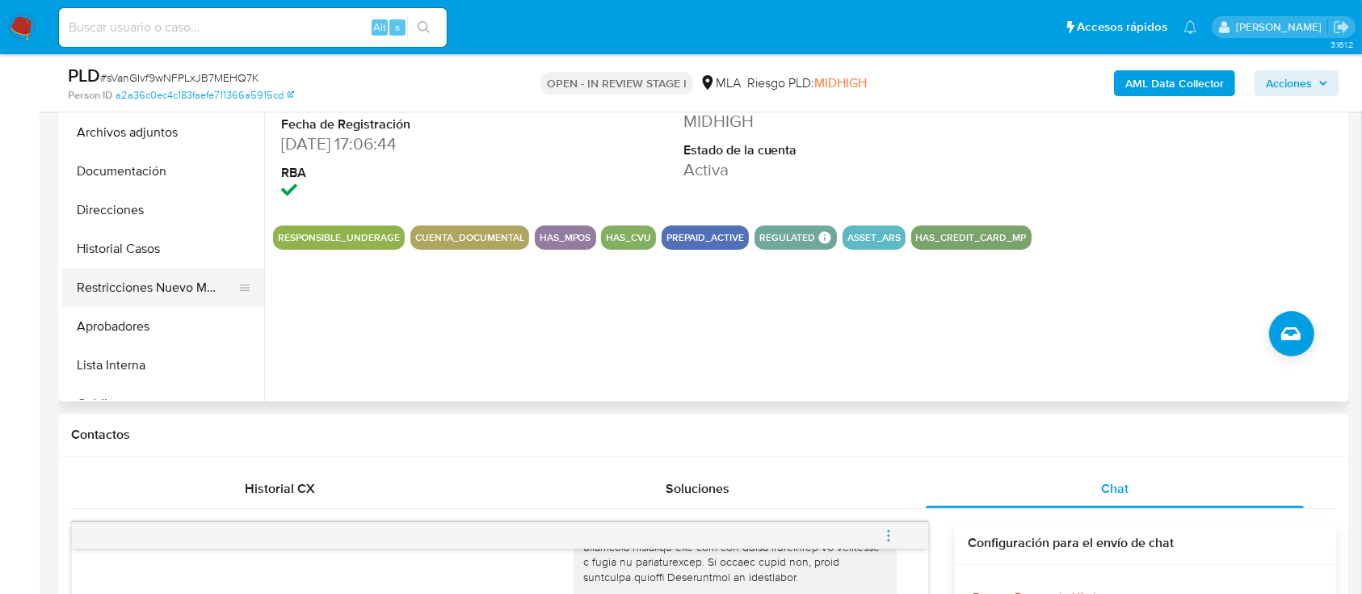
click at [145, 295] on button "Restricciones Nuevo Mundo" at bounding box center [156, 287] width 189 height 39
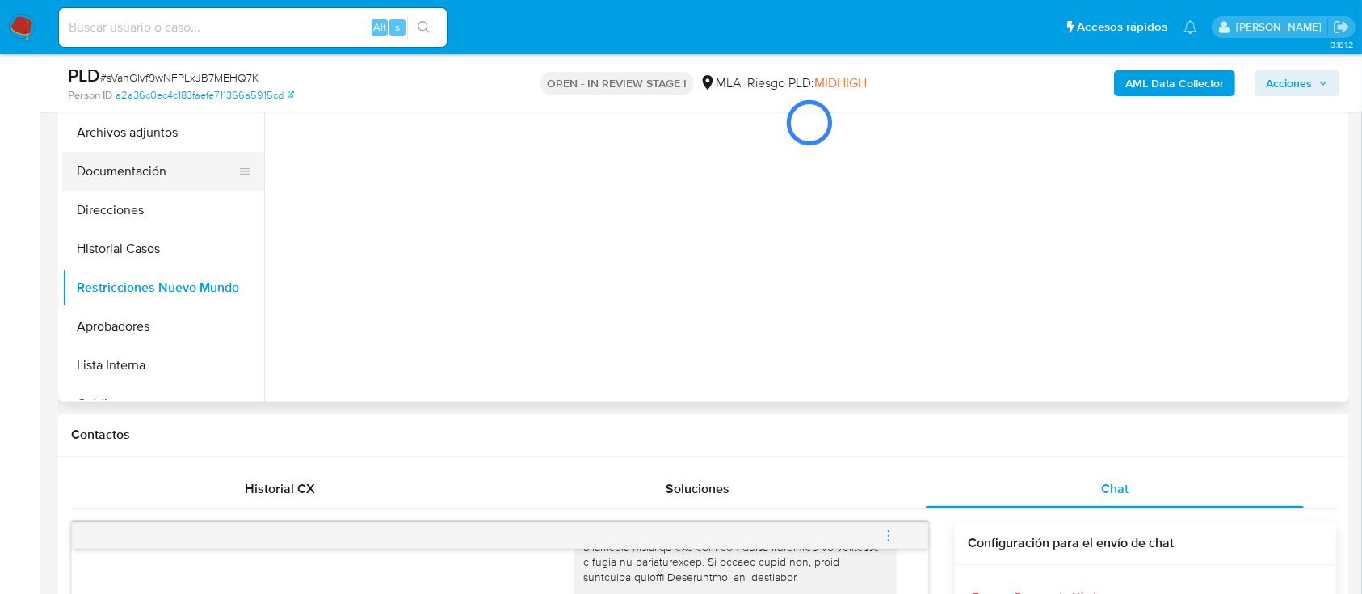
click at [97, 174] on button "Documentación" at bounding box center [156, 171] width 189 height 39
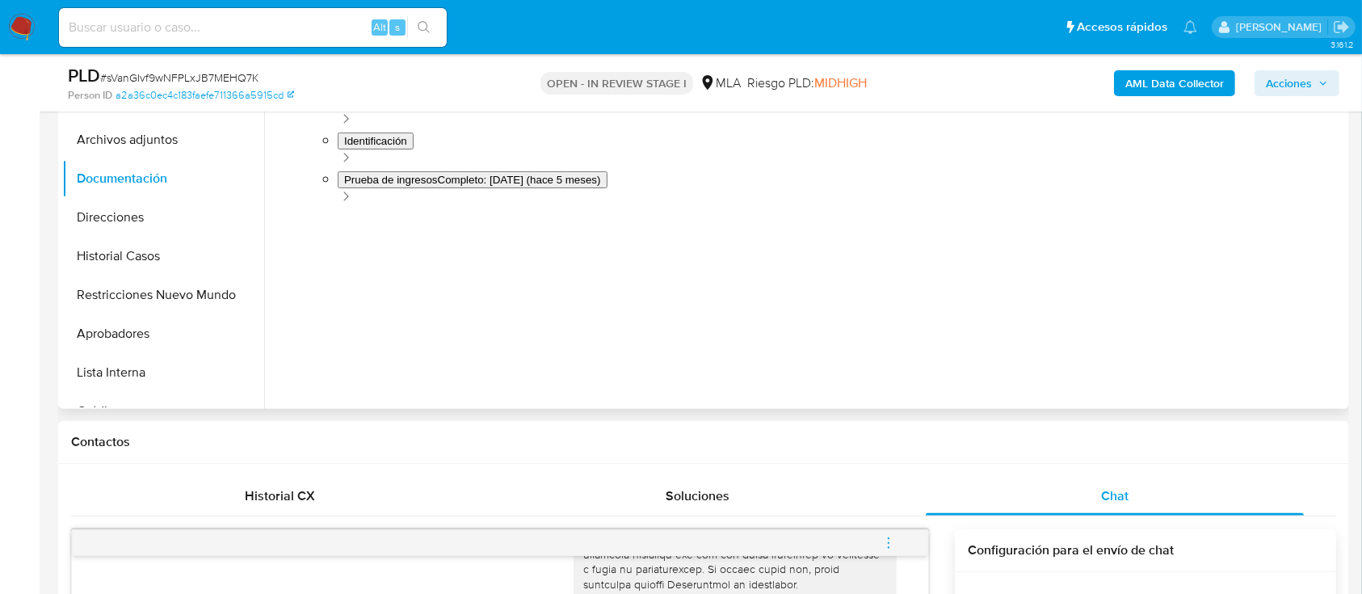
scroll to position [108, 0]
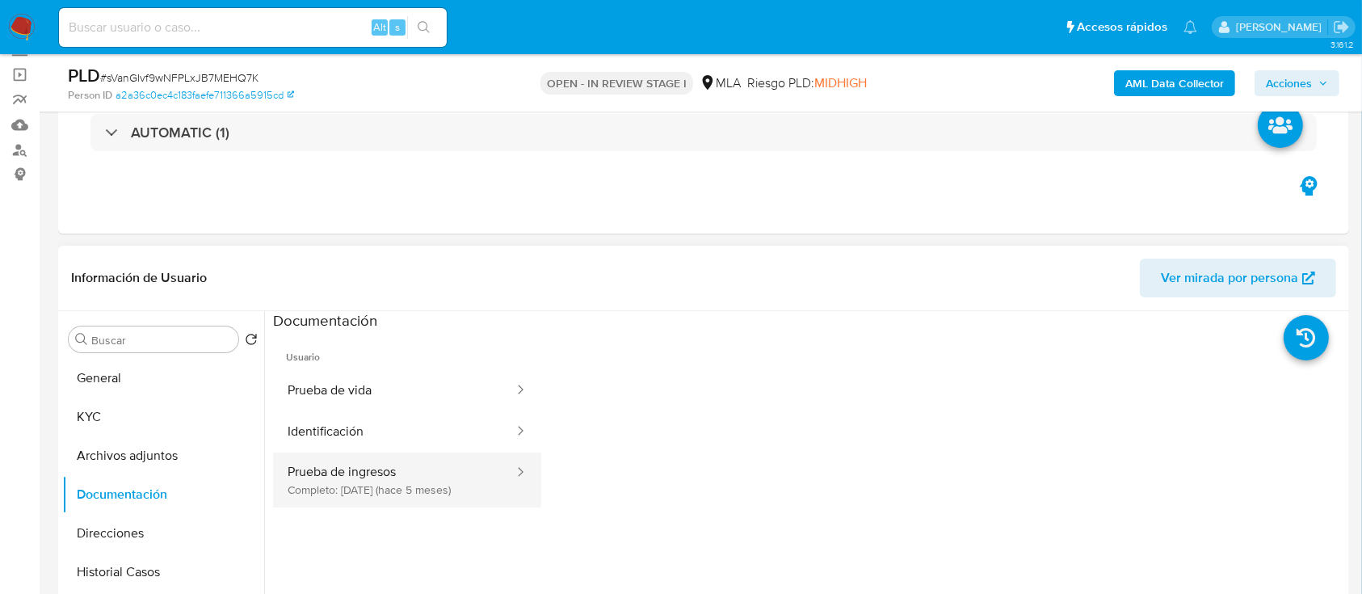
click at [439, 482] on button "Prueba de ingresos Completo: 13/05/2025 (hace 5 meses)" at bounding box center [394, 479] width 242 height 55
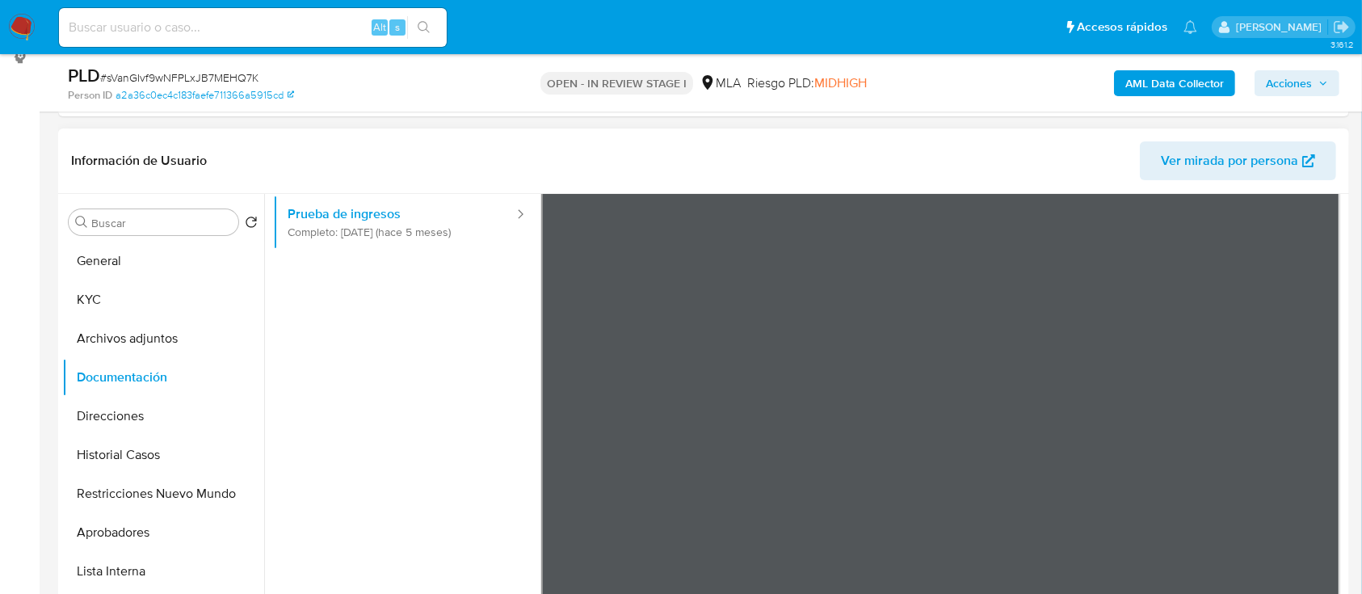
scroll to position [82, 0]
click at [1178, 85] on b "AML Data Collector" at bounding box center [1174, 83] width 99 height 26
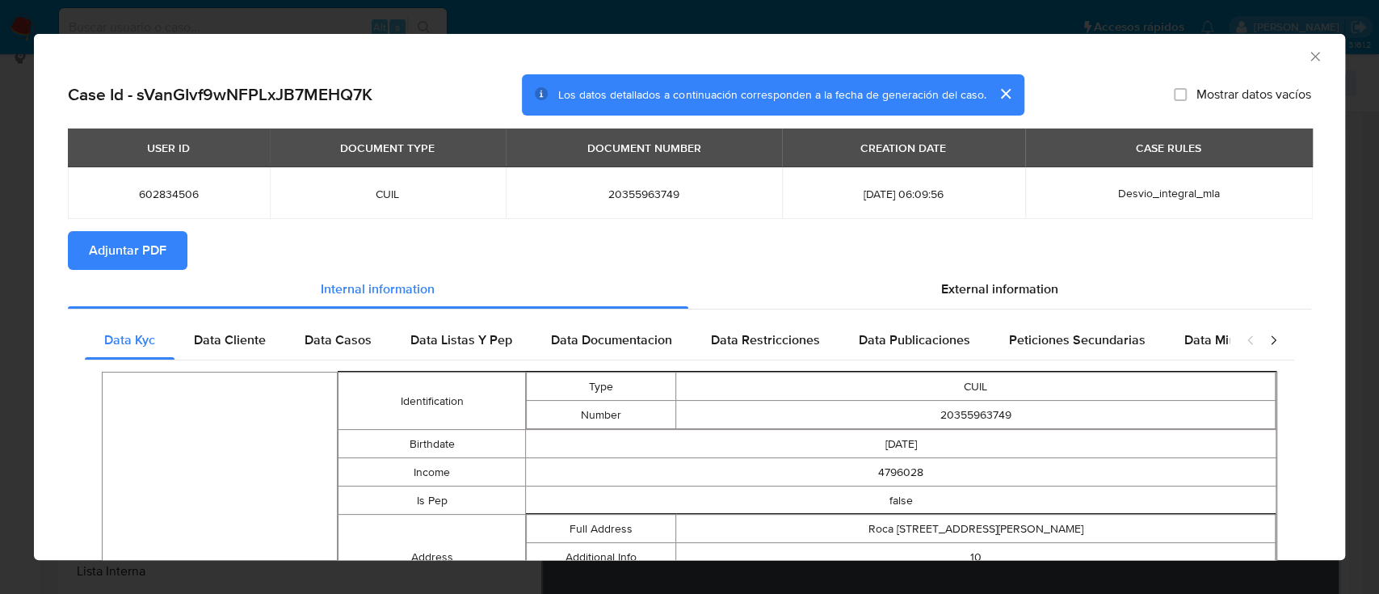
click at [132, 249] on span "Adjuntar PDF" at bounding box center [128, 251] width 78 height 36
click at [171, 243] on button "Adjuntar PDF" at bounding box center [128, 250] width 120 height 39
click at [132, 258] on span "Adjuntar PDF" at bounding box center [128, 251] width 78 height 36
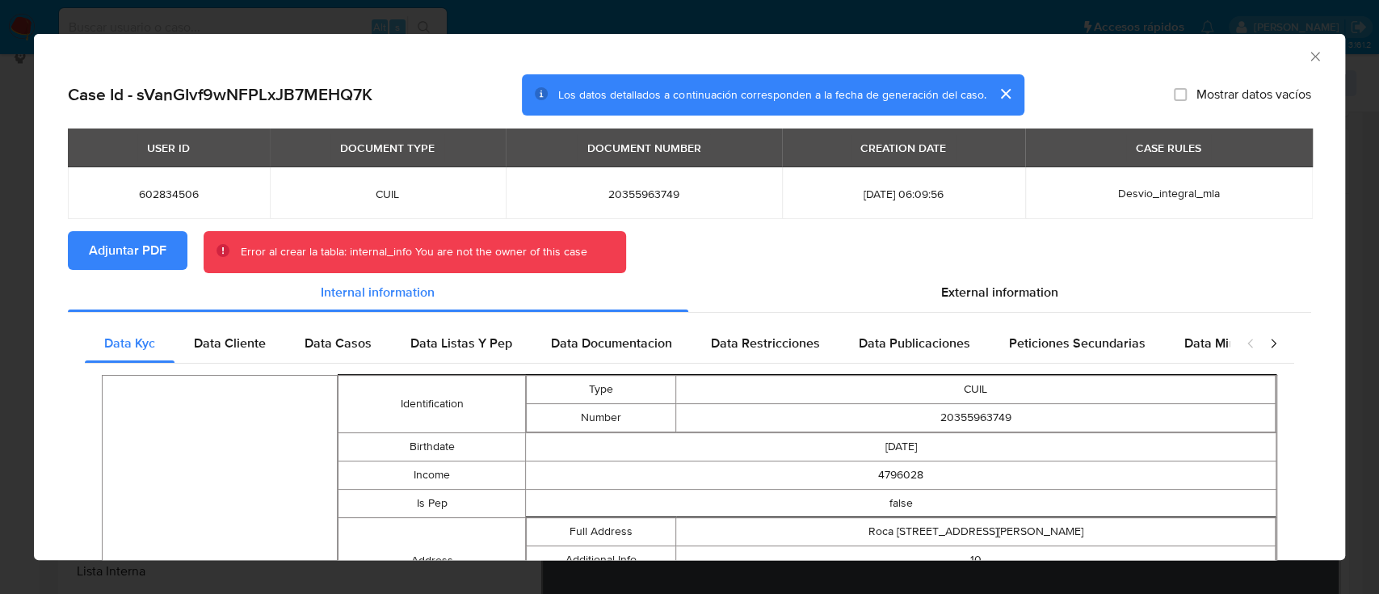
click at [1307, 59] on icon "Cerrar ventana" at bounding box center [1315, 56] width 16 height 16
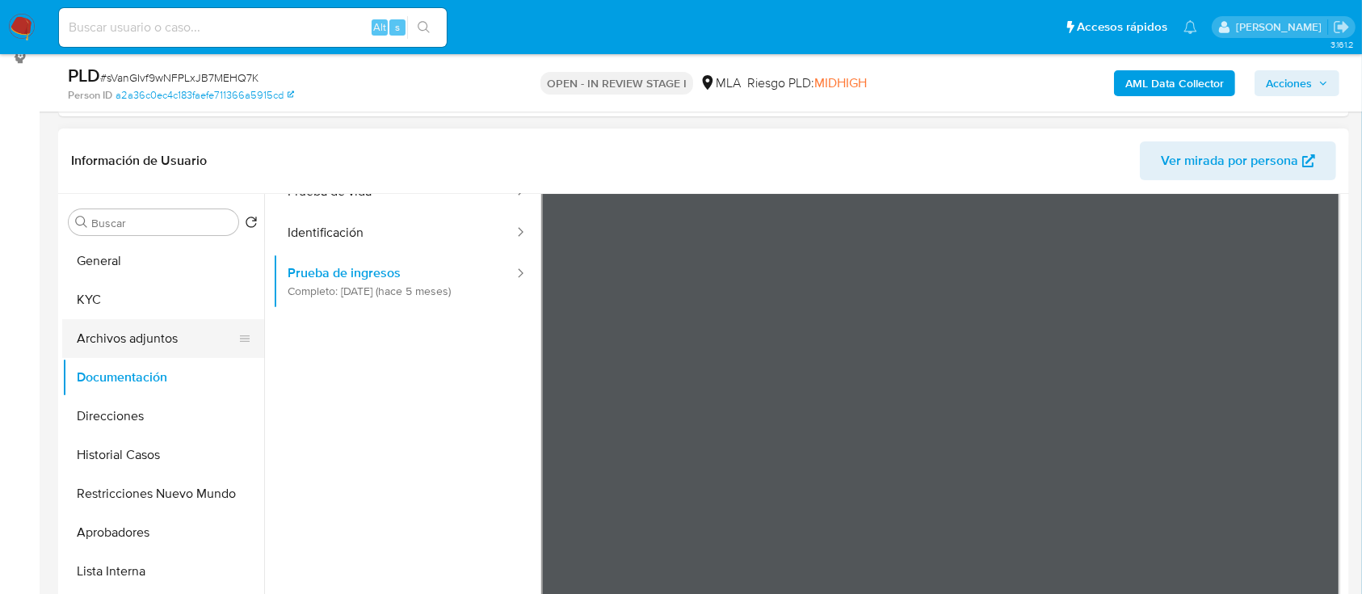
click at [140, 331] on button "Archivos adjuntos" at bounding box center [156, 338] width 189 height 39
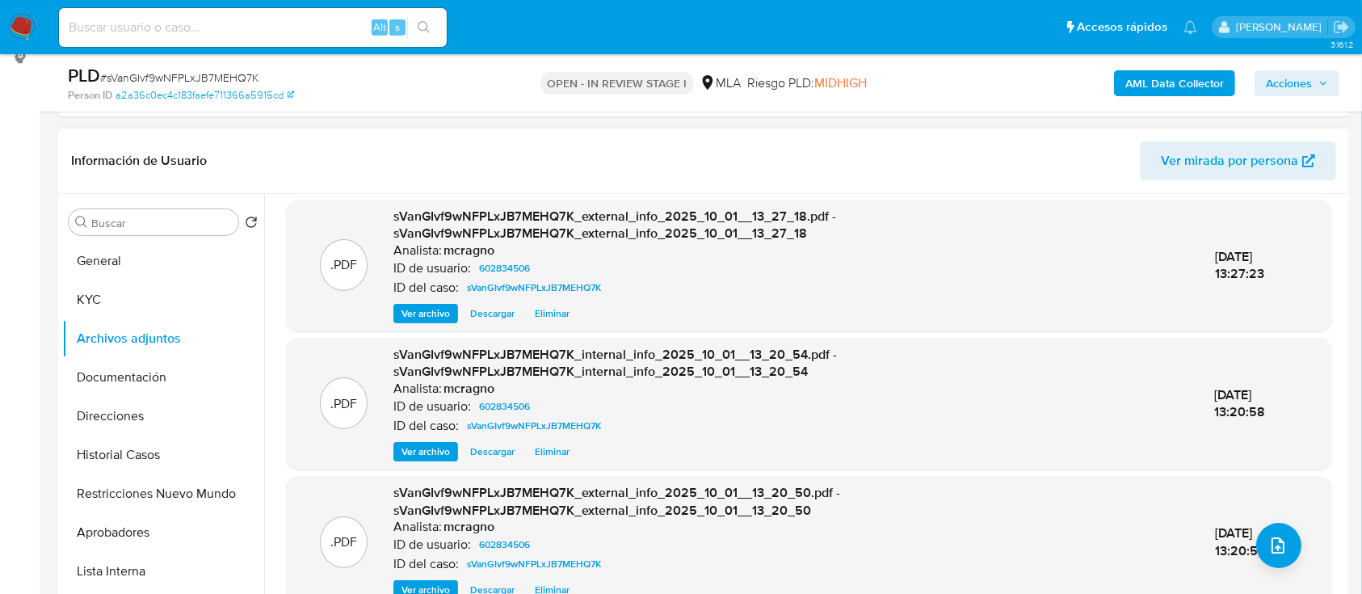
scroll to position [0, 0]
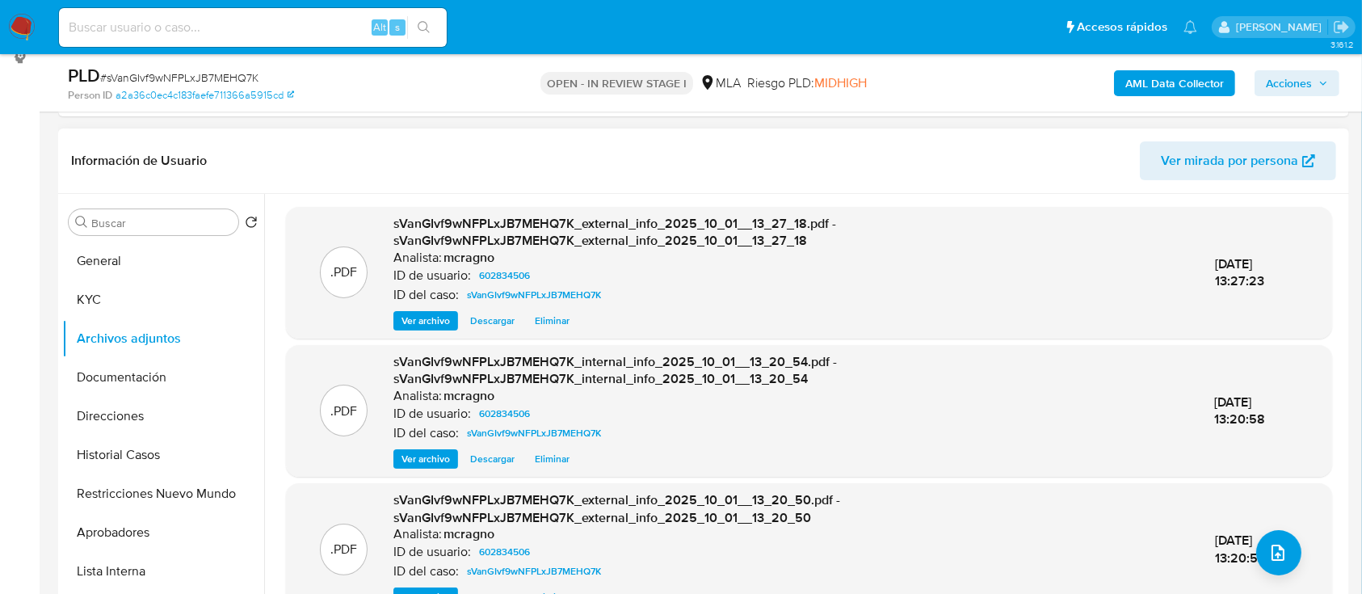
click at [557, 460] on span "Eliminar" at bounding box center [552, 459] width 35 height 16
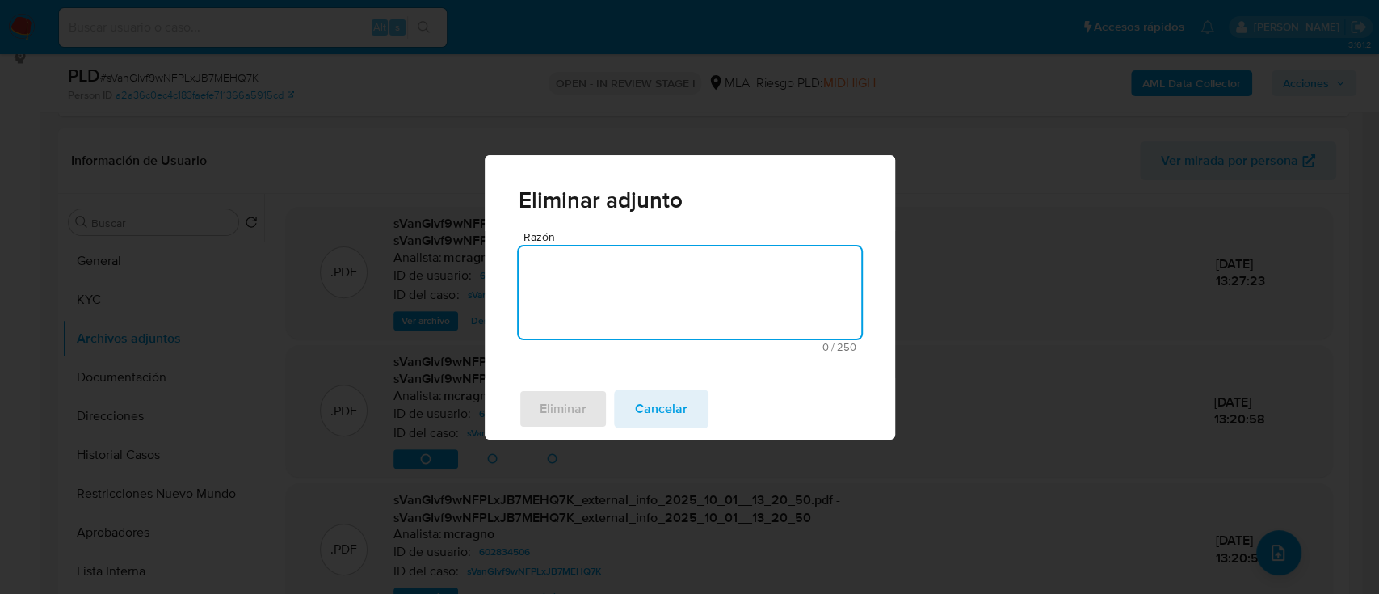
click at [637, 300] on textarea "Razón" at bounding box center [690, 292] width 342 height 92
click at [567, 410] on span "Eliminar" at bounding box center [563, 409] width 47 height 36
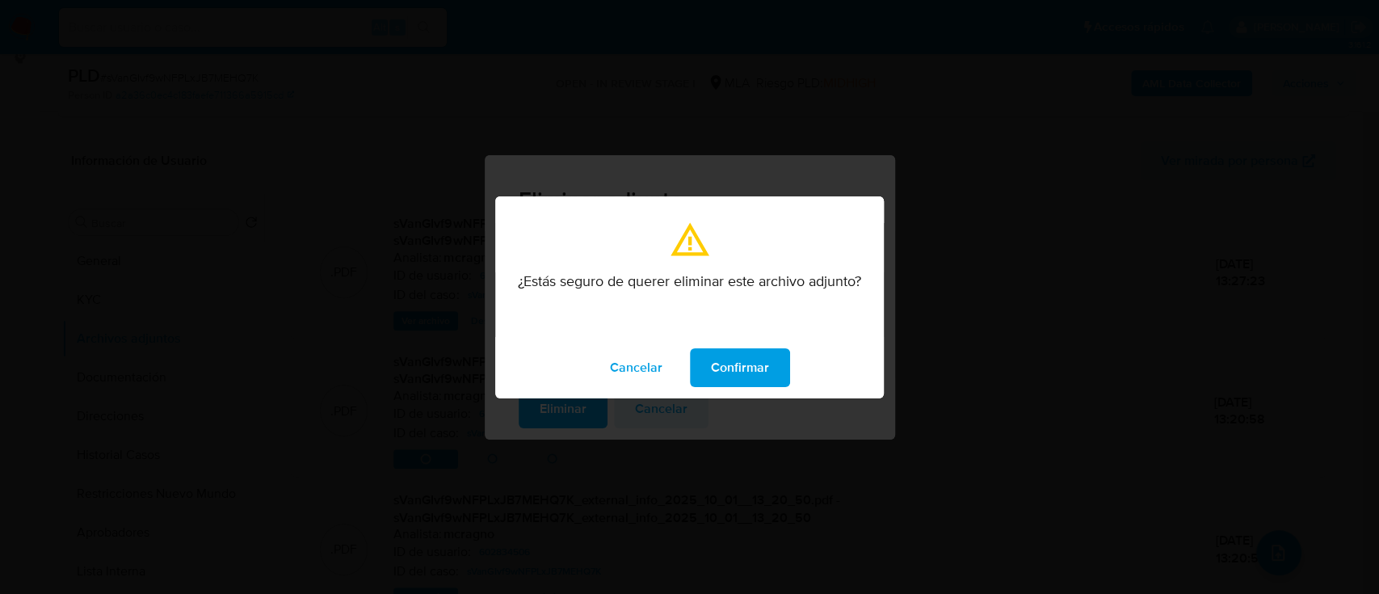
click at [734, 372] on span "Confirmar" at bounding box center [740, 368] width 58 height 36
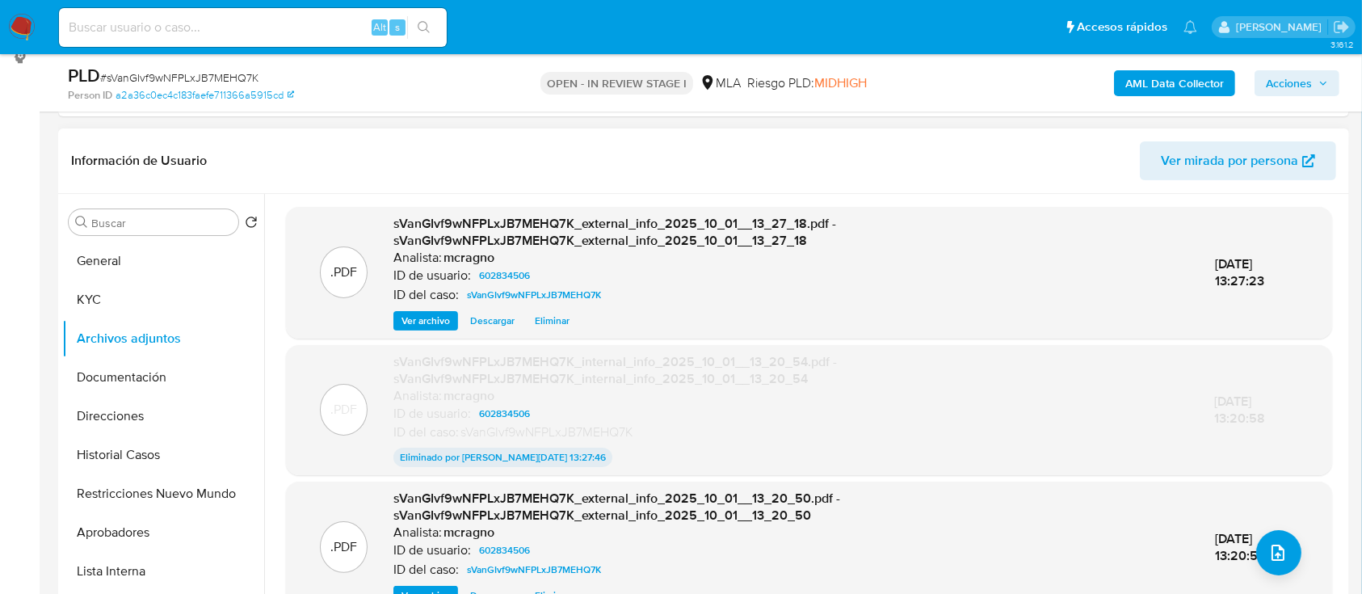
click at [547, 326] on span "Eliminar" at bounding box center [552, 321] width 35 height 16
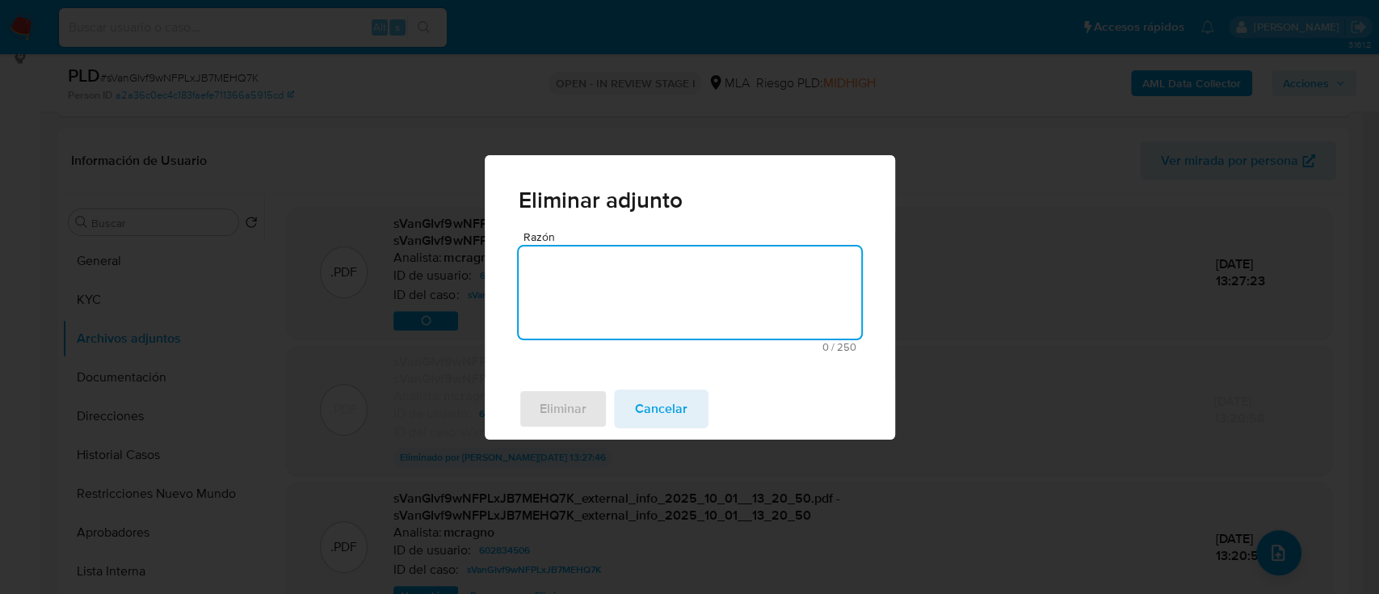
click at [653, 307] on textarea "Razón" at bounding box center [690, 292] width 342 height 92
click at [582, 404] on span "Eliminar" at bounding box center [563, 409] width 47 height 36
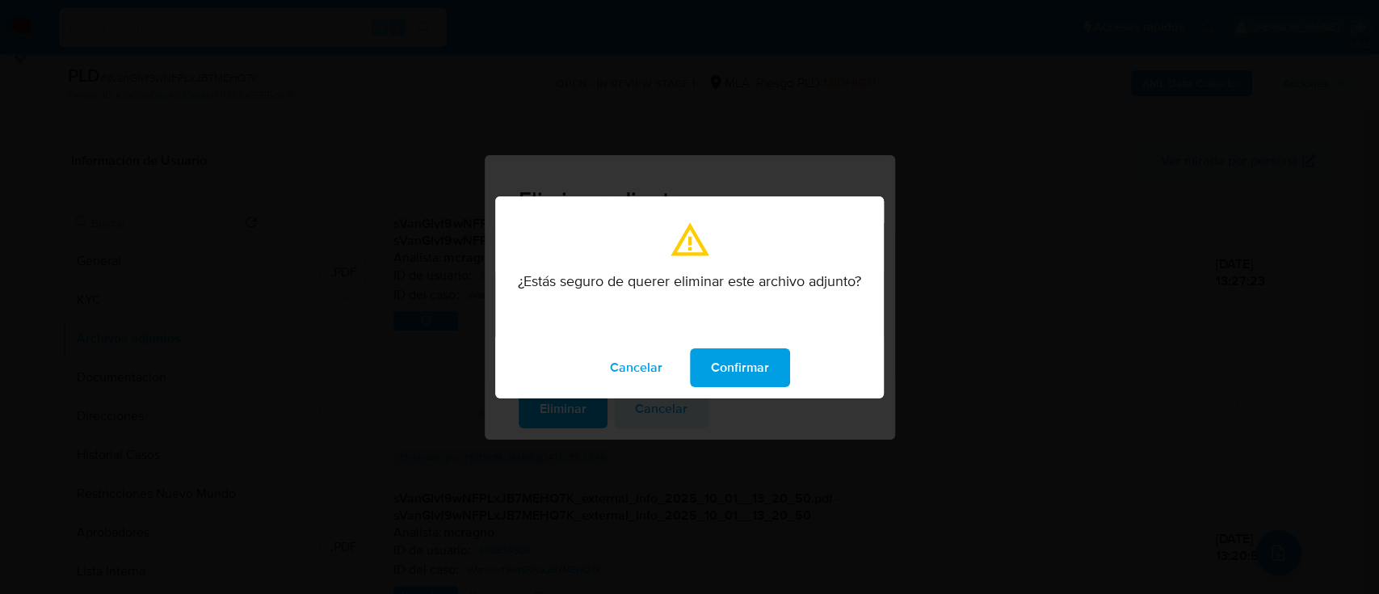
click at [717, 373] on span "Confirmar" at bounding box center [740, 368] width 58 height 36
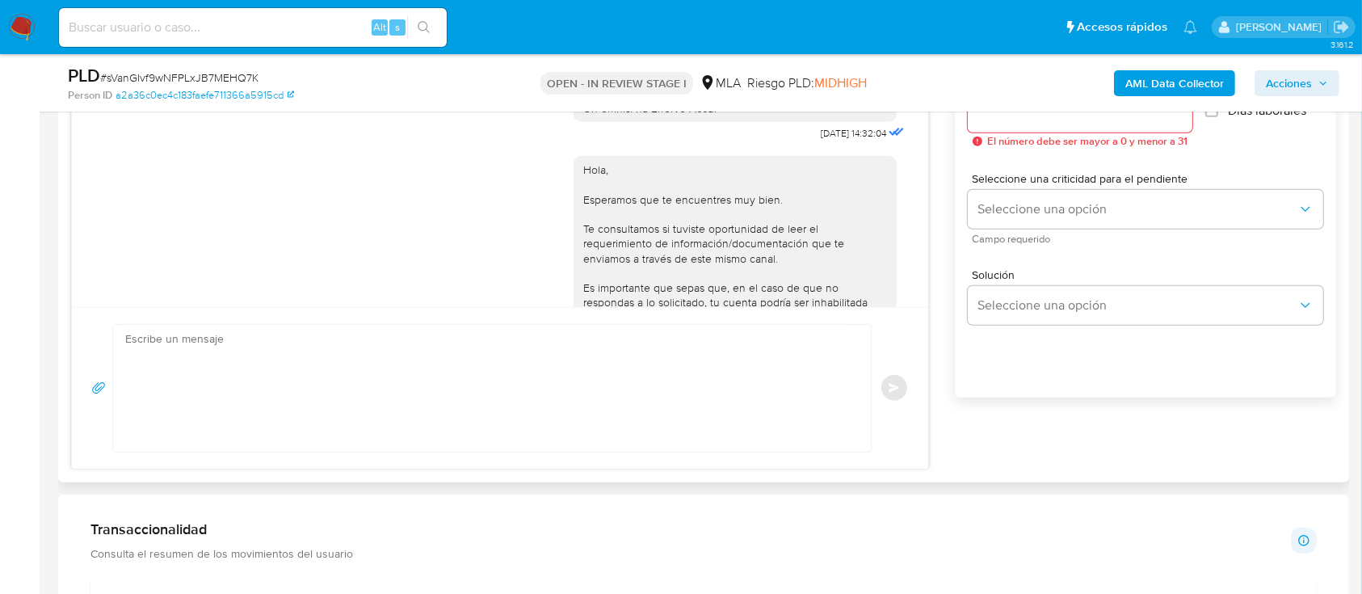
scroll to position [979, 0]
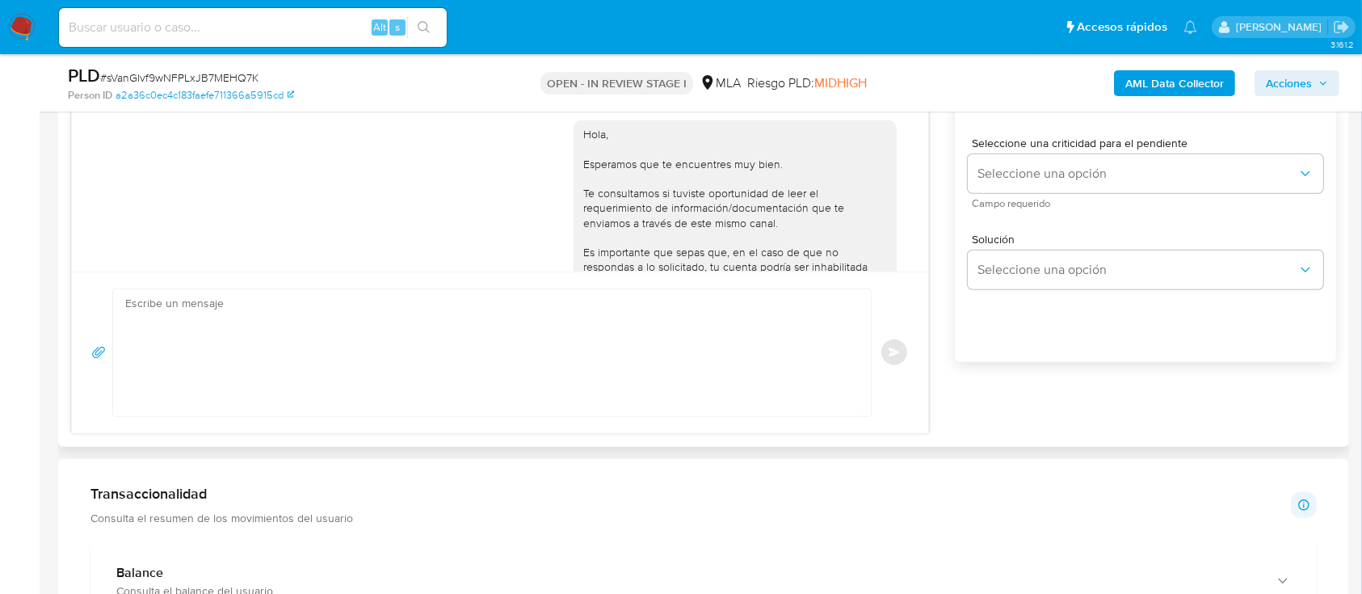
click at [632, 335] on textarea at bounding box center [487, 352] width 725 height 127
paste textarea "Hola Hernan Alejandro Calcaterra, En función de las operaciones registradas en …"
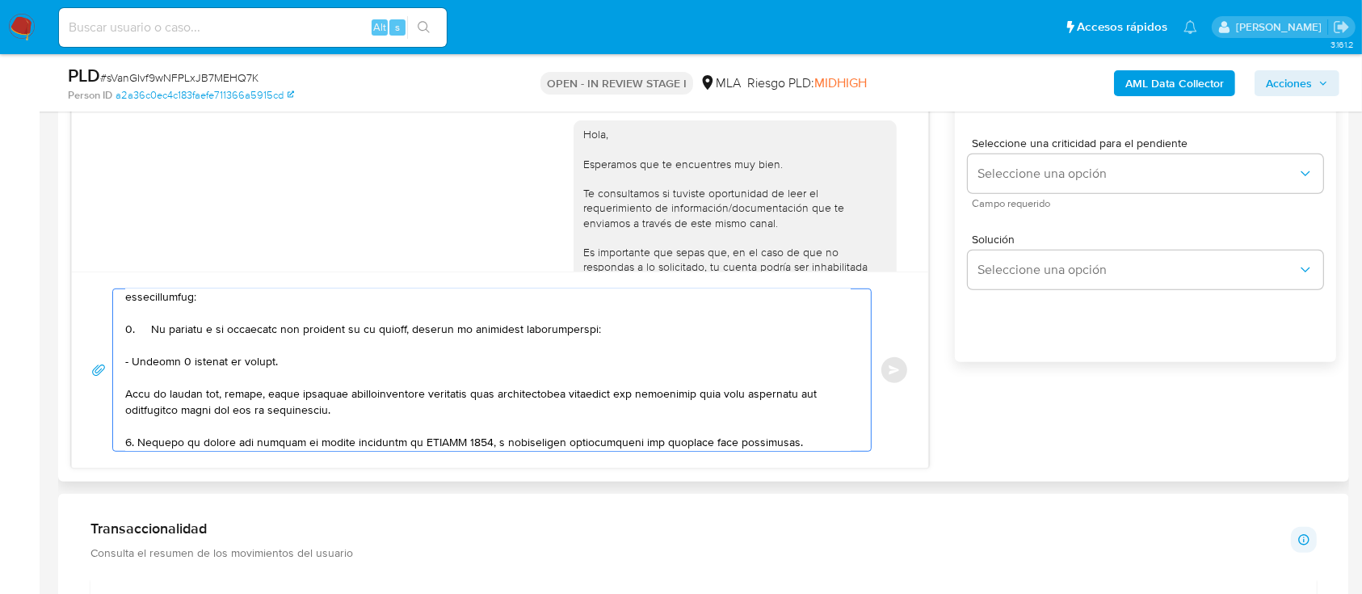
scroll to position [0, 0]
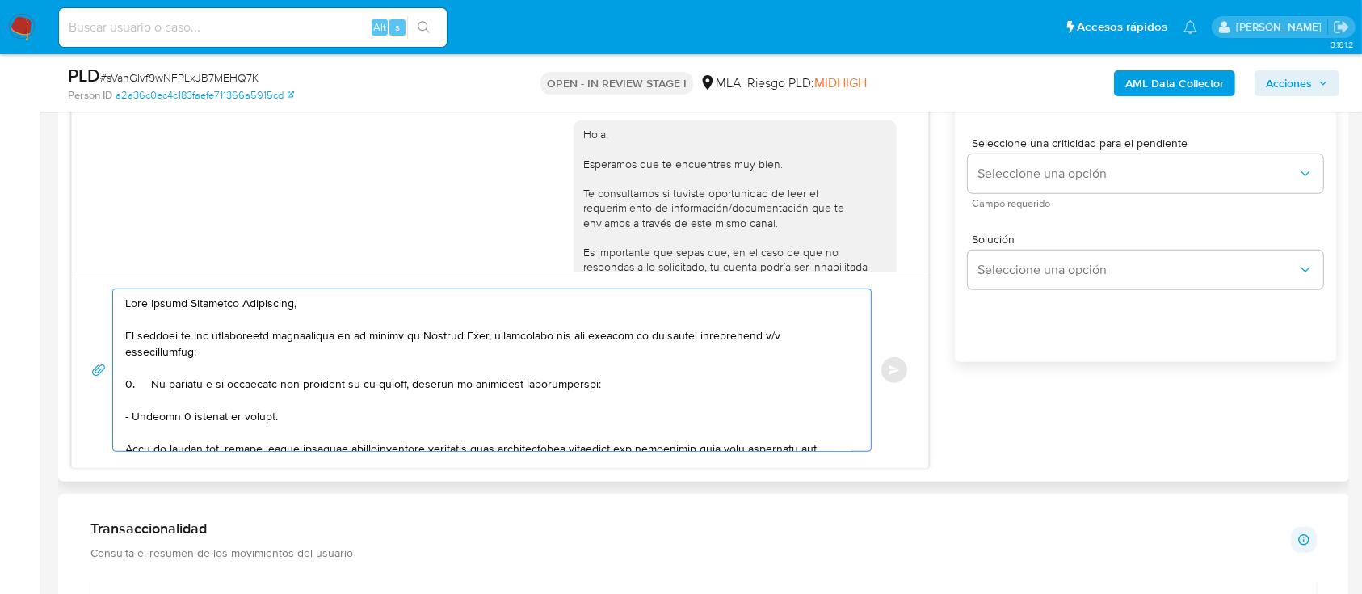
click at [151, 385] on textarea at bounding box center [487, 370] width 725 height 162
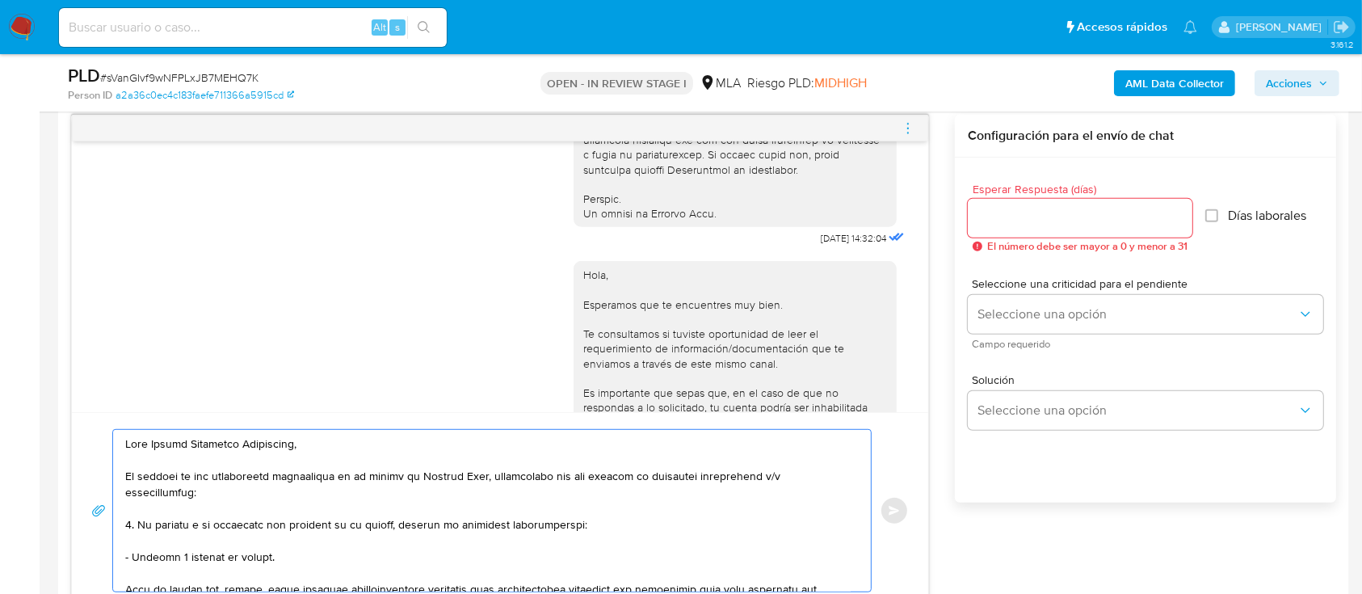
scroll to position [763, 0]
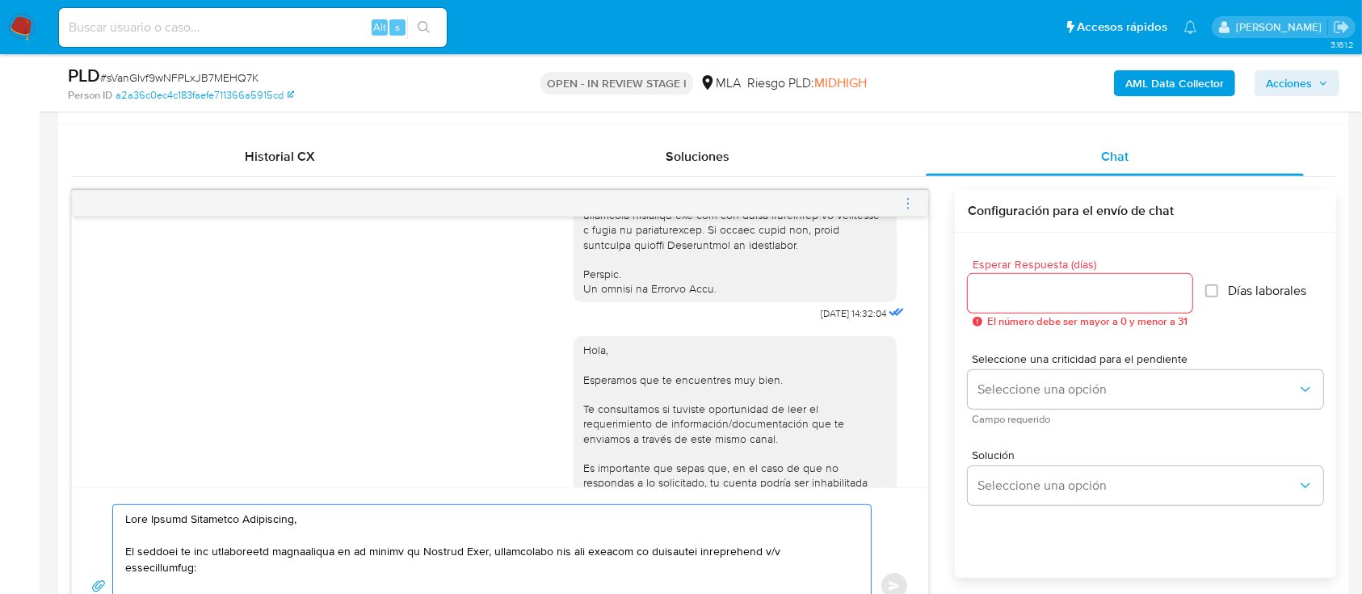
type textarea "Hola Hernan Alejandro Calcaterra, En función de las operaciones registradas en …"
click at [1030, 284] on input "Esperar Respuesta (días)" at bounding box center [1080, 293] width 225 height 21
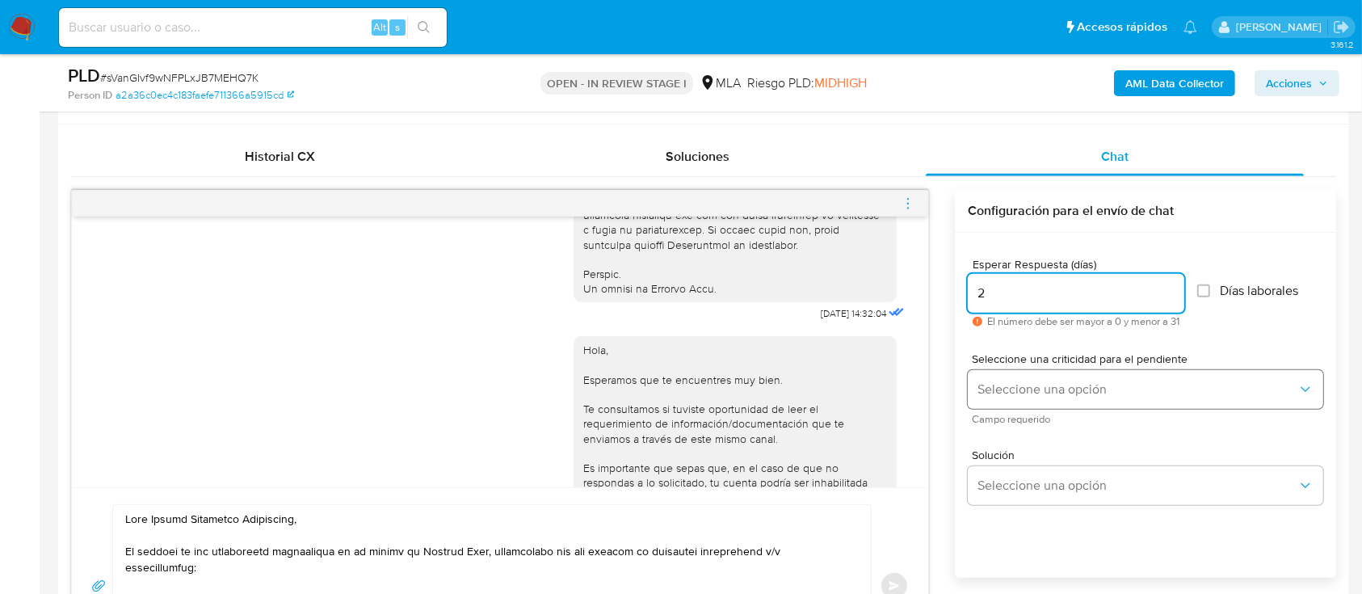
type input "2"
click at [1027, 378] on button "Seleccione una opción" at bounding box center [1145, 389] width 355 height 39
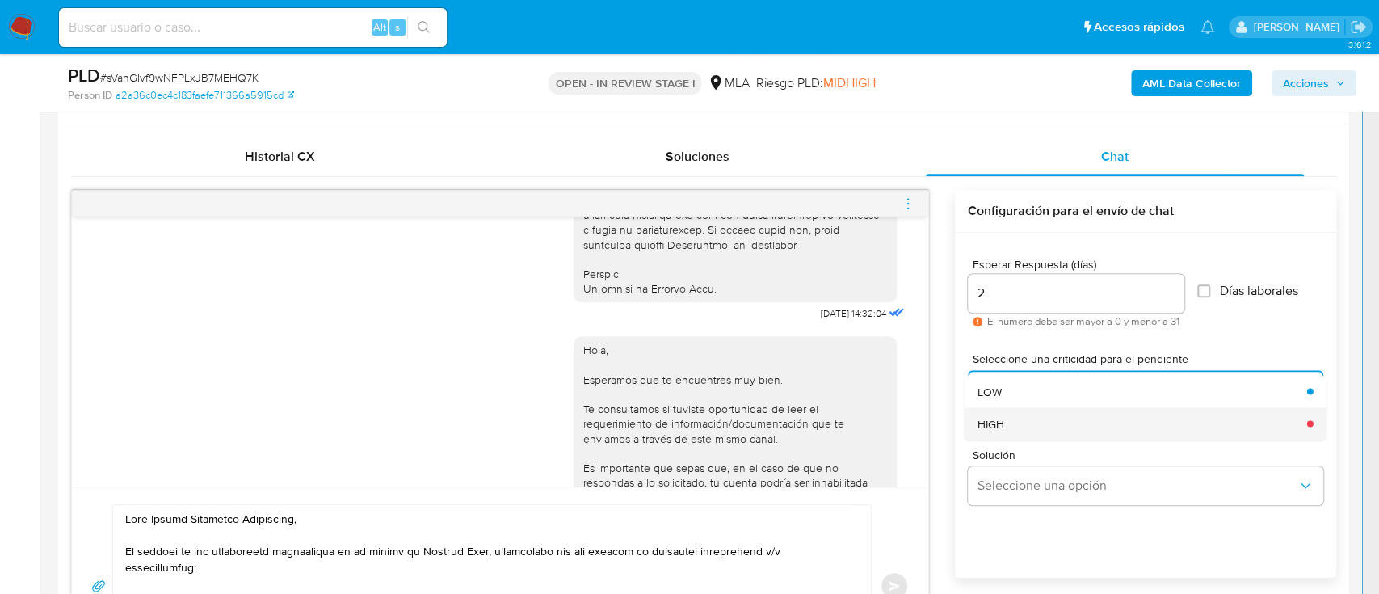
click at [1018, 411] on div "HIGH" at bounding box center [1137, 423] width 320 height 32
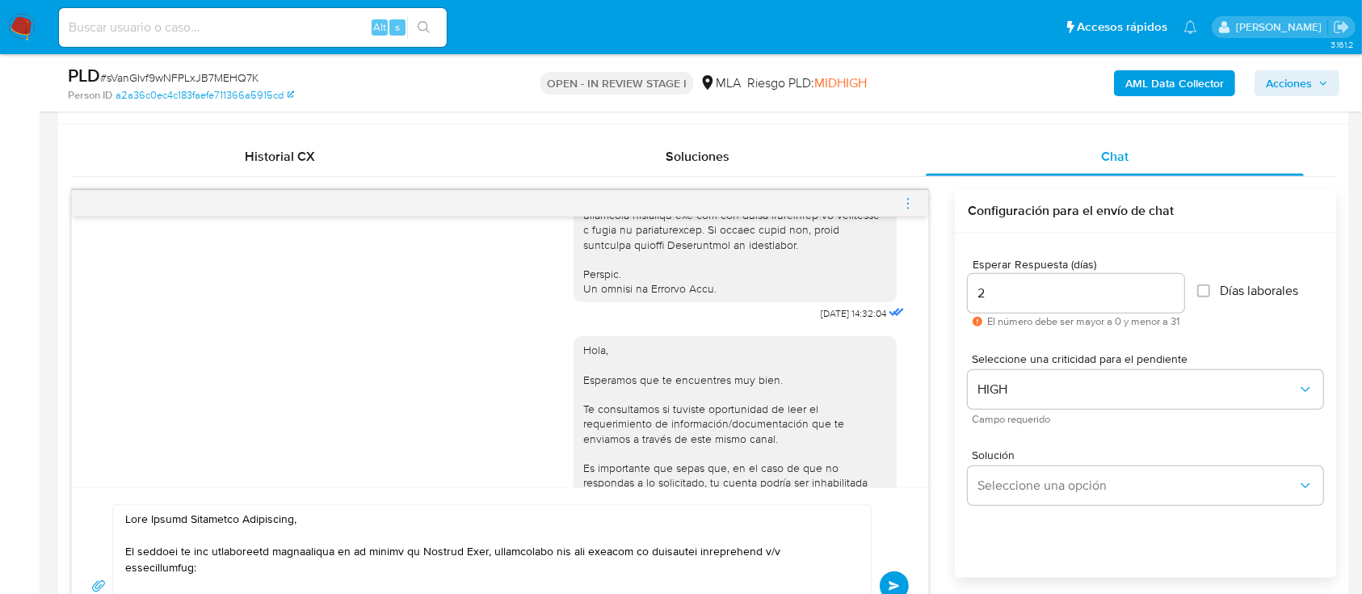
drag, startPoint x: 897, startPoint y: 574, endPoint x: 918, endPoint y: 545, distance: 35.9
click at [897, 575] on button "Enviar" at bounding box center [894, 585] width 29 height 29
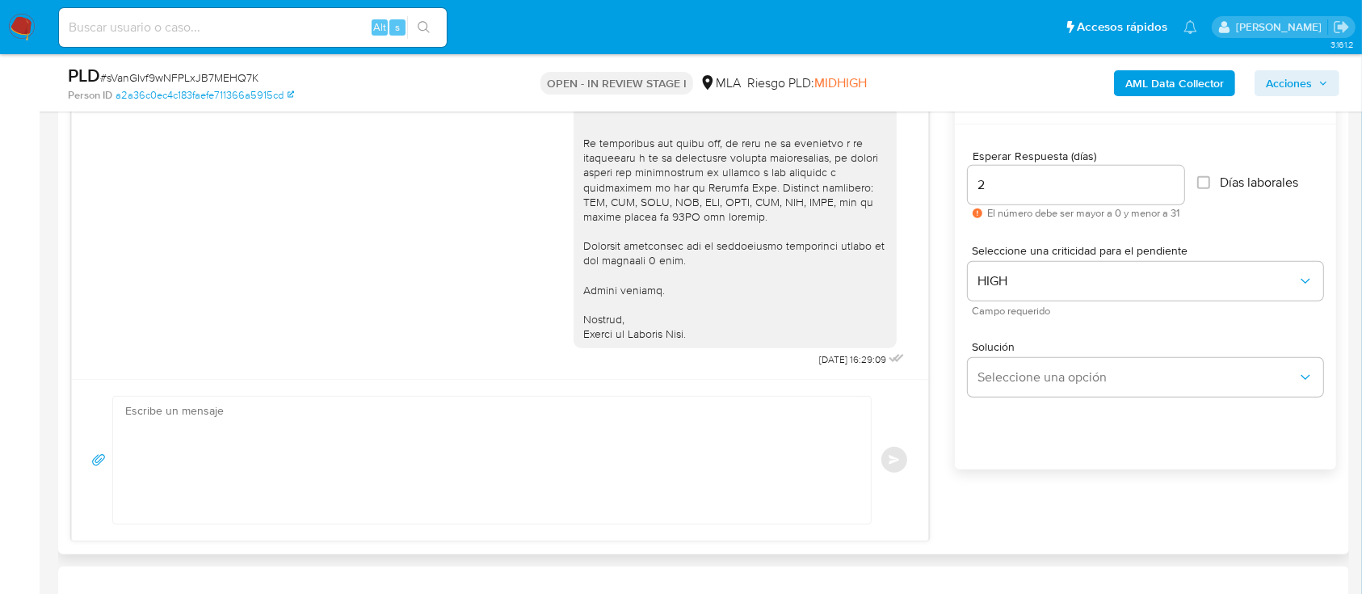
scroll to position [1330, 0]
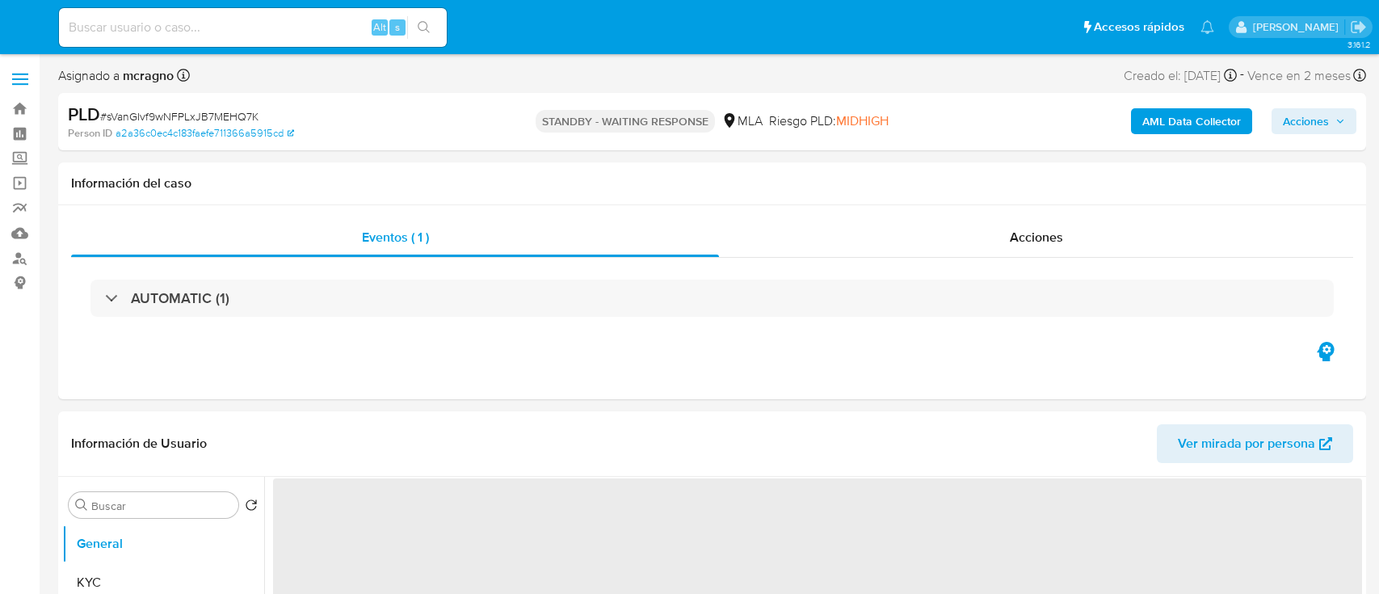
select select "10"
